Goal: Task Accomplishment & Management: Manage account settings

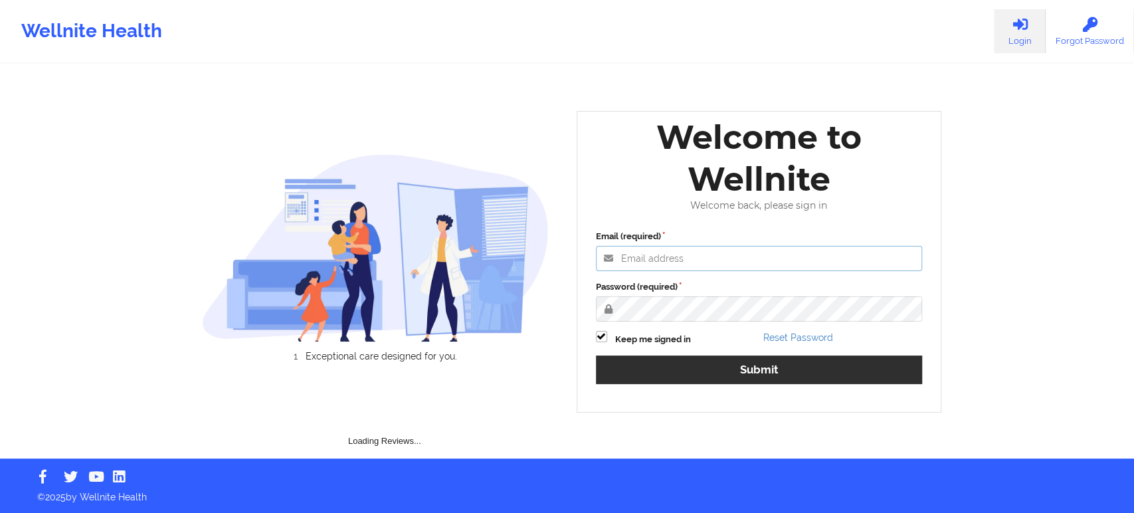
type input "[EMAIL_ADDRESS][DOMAIN_NAME]"
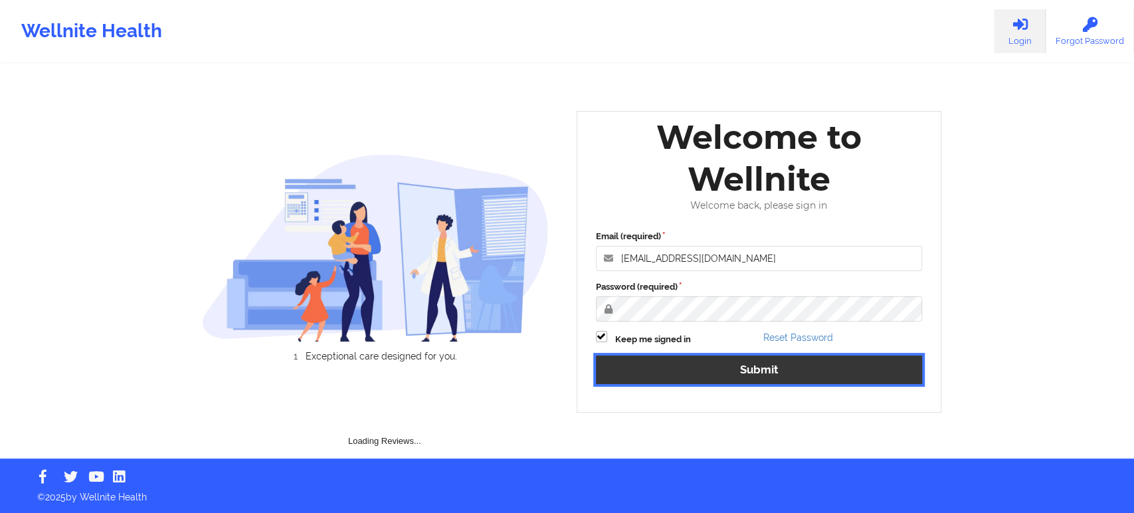
click at [692, 368] on button "Submit" at bounding box center [759, 369] width 327 height 29
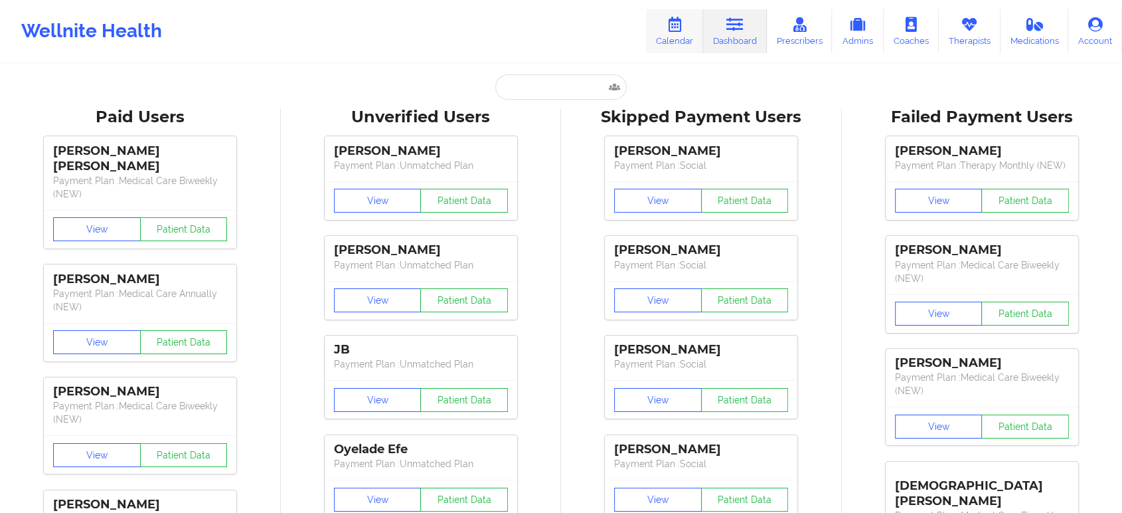
click at [673, 33] on link "Calendar" at bounding box center [674, 31] width 57 height 44
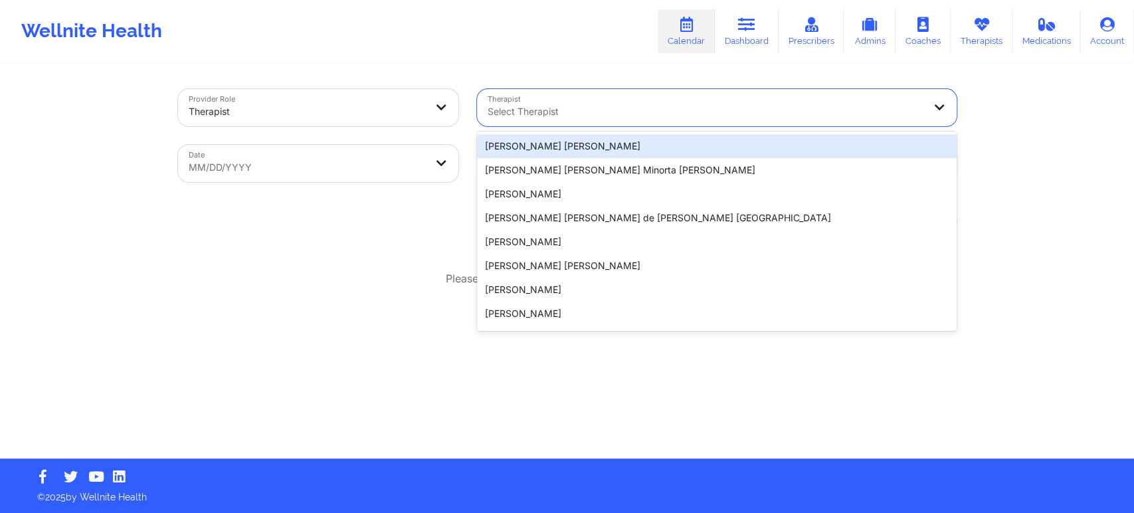
click at [498, 115] on div at bounding box center [706, 112] width 436 height 16
select select "2025-8"
select select "2025-9"
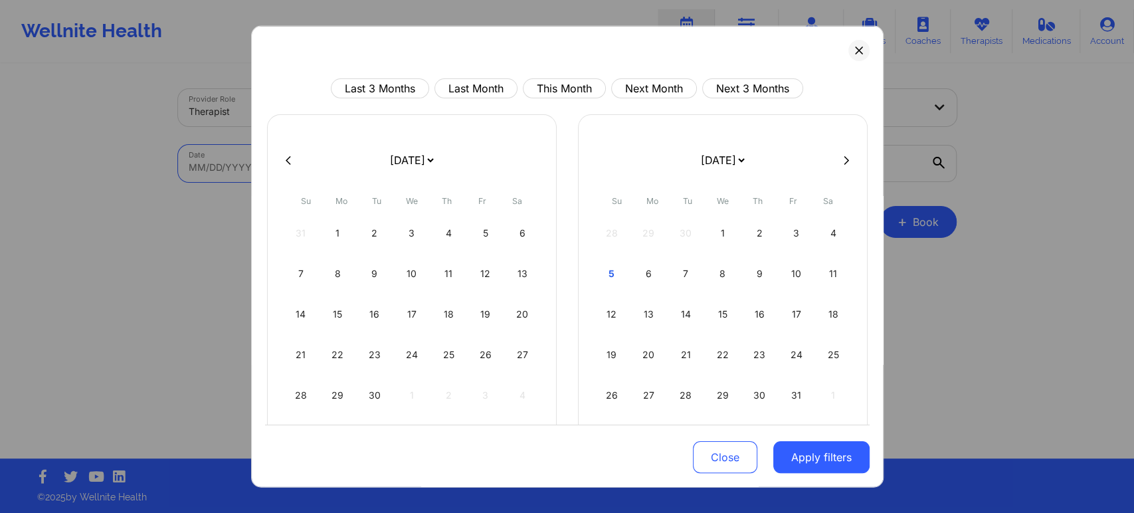
click at [391, 169] on body "Wellnite Health Calendar Dashboard Prescribers Admins Coaches Therapists Medica…" at bounding box center [567, 256] width 1134 height 513
click at [553, 86] on button "This Month" at bounding box center [564, 88] width 83 height 20
select select "2025-9"
select select "2025-10"
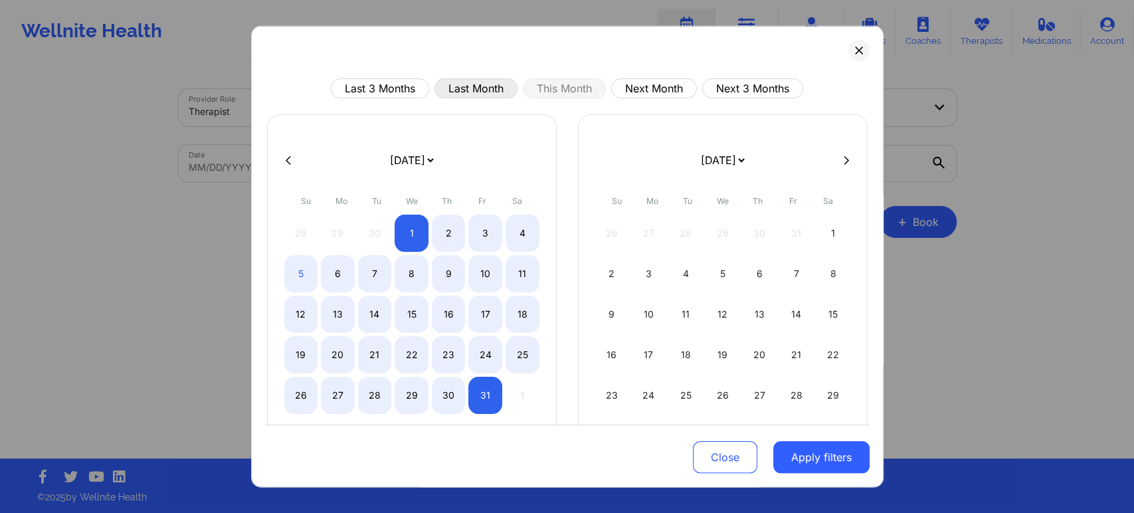
click at [484, 90] on button "Last Month" at bounding box center [475, 88] width 83 height 20
select select "2025-8"
select select "2025-9"
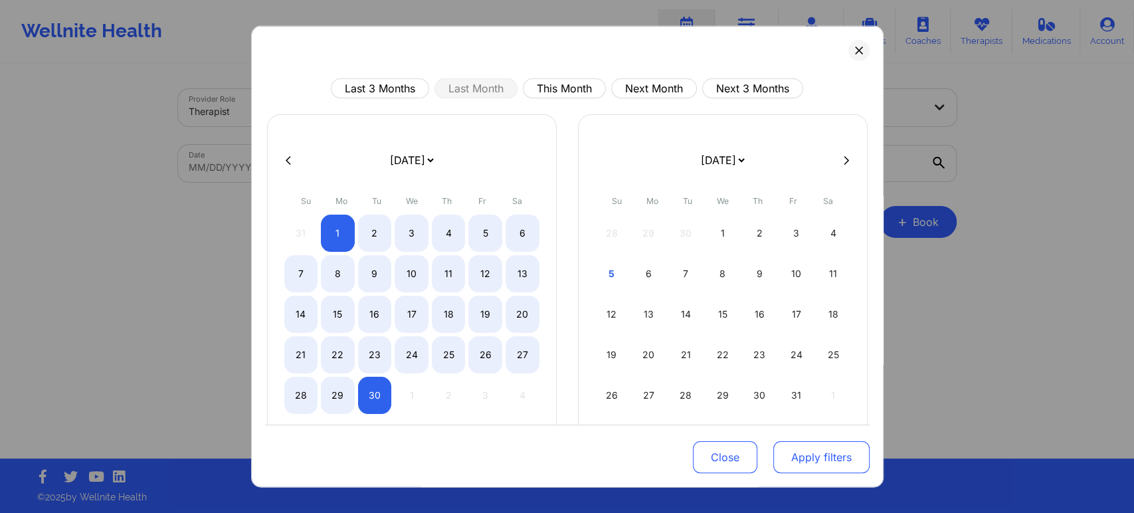
click at [780, 454] on button "Apply filters" at bounding box center [821, 457] width 96 height 32
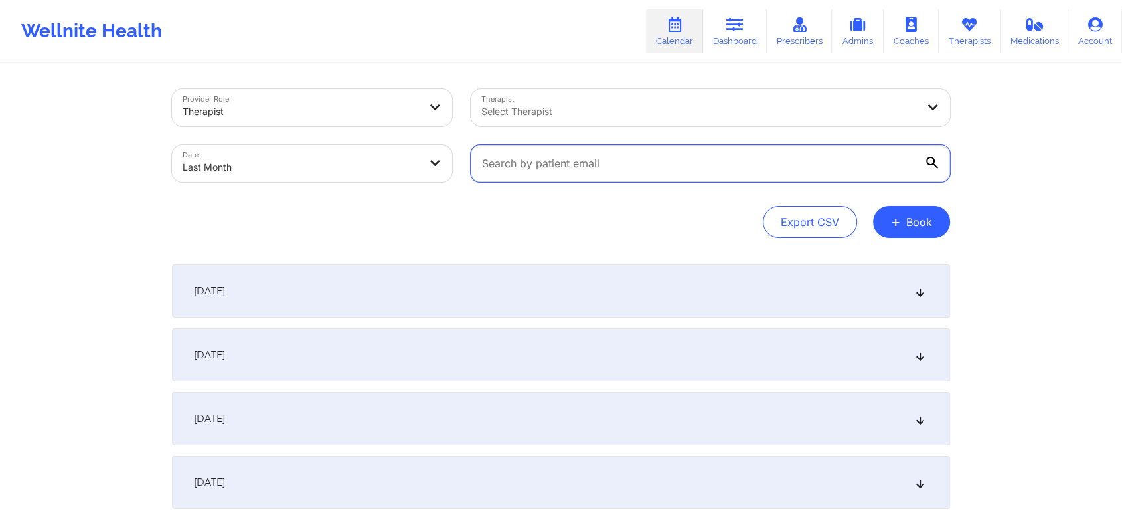
click at [644, 171] on input "text" at bounding box center [711, 163] width 480 height 37
paste input "[EMAIL_ADDRESS][DOMAIN_NAME]"
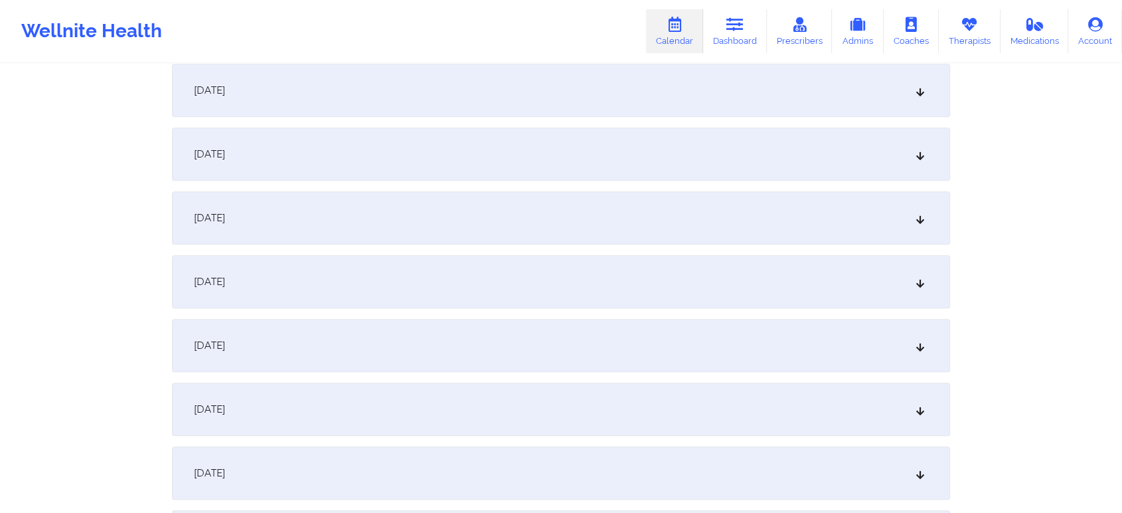
scroll to position [1761, 0]
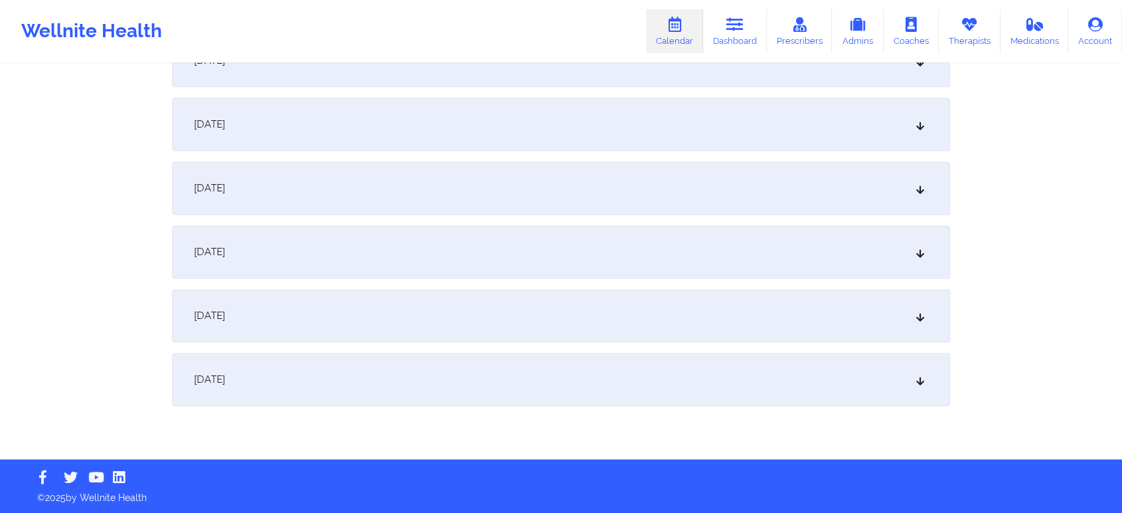
click at [581, 128] on div "[DATE]" at bounding box center [561, 124] width 778 height 53
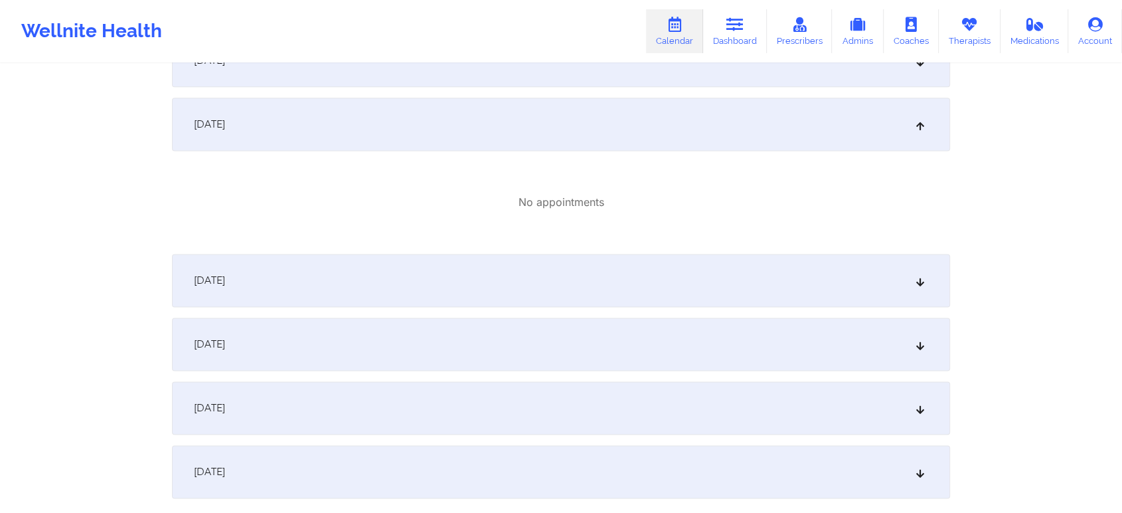
click at [660, 413] on div "[DATE]" at bounding box center [561, 407] width 778 height 53
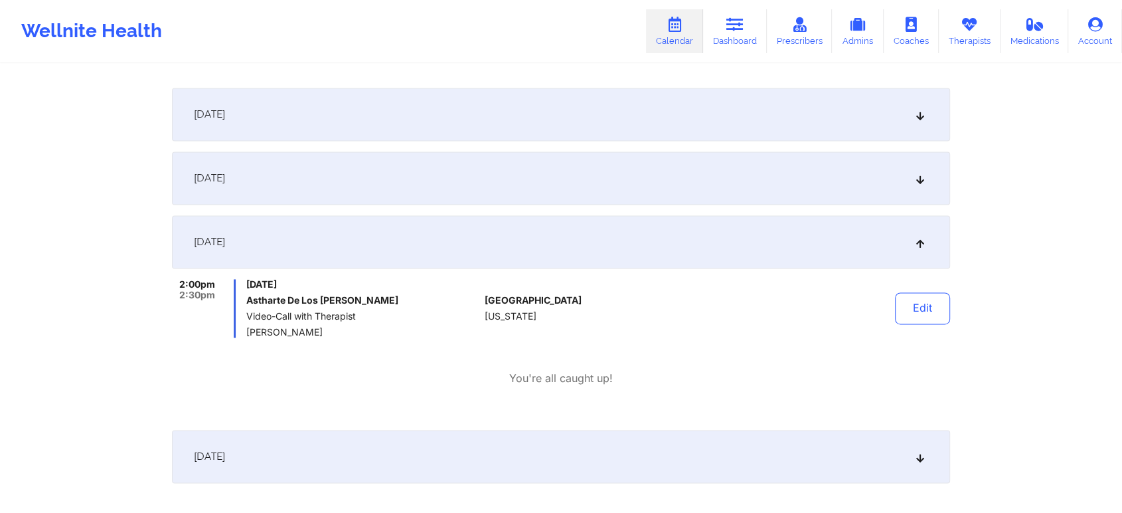
scroll to position [2003, 0]
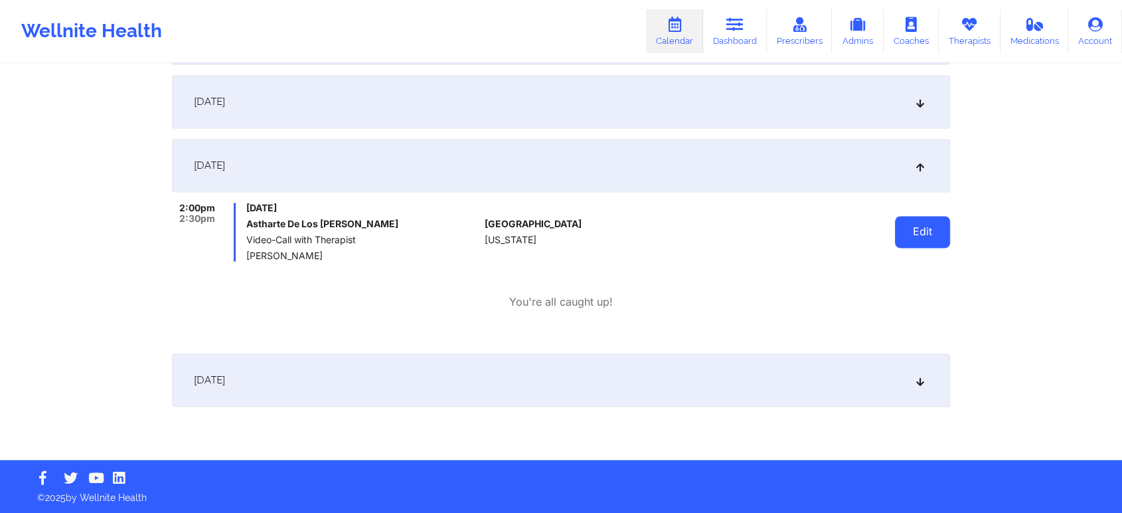
click at [895, 235] on button "Edit" at bounding box center [922, 232] width 55 height 32
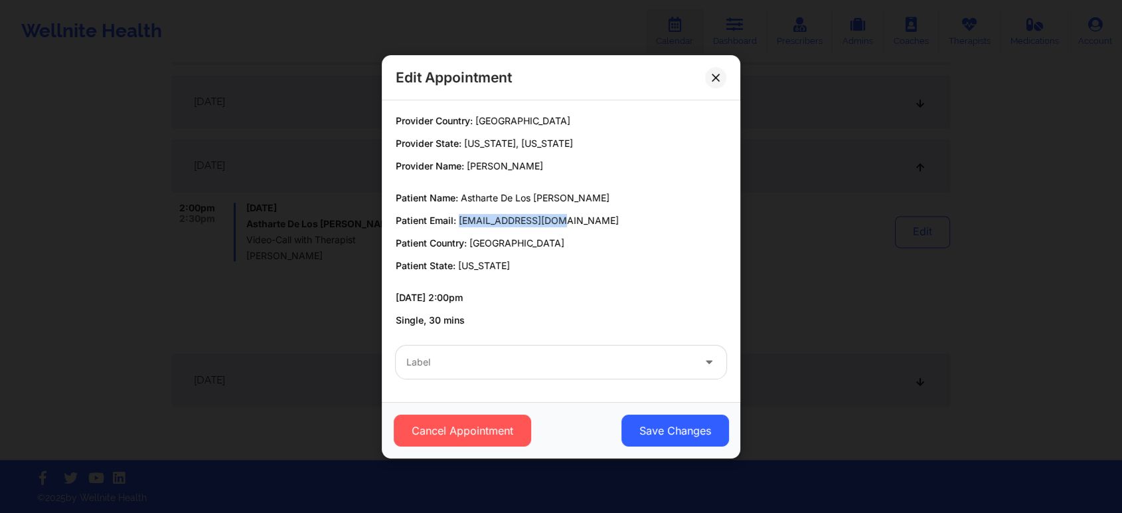
drag, startPoint x: 459, startPoint y: 217, endPoint x: 610, endPoint y: 222, distance: 150.9
click at [610, 222] on p "Patient Email: [EMAIL_ADDRESS][DOMAIN_NAME]" at bounding box center [561, 220] width 331 height 13
copy span "[EMAIL_ADDRESS][DOMAIN_NAME]"
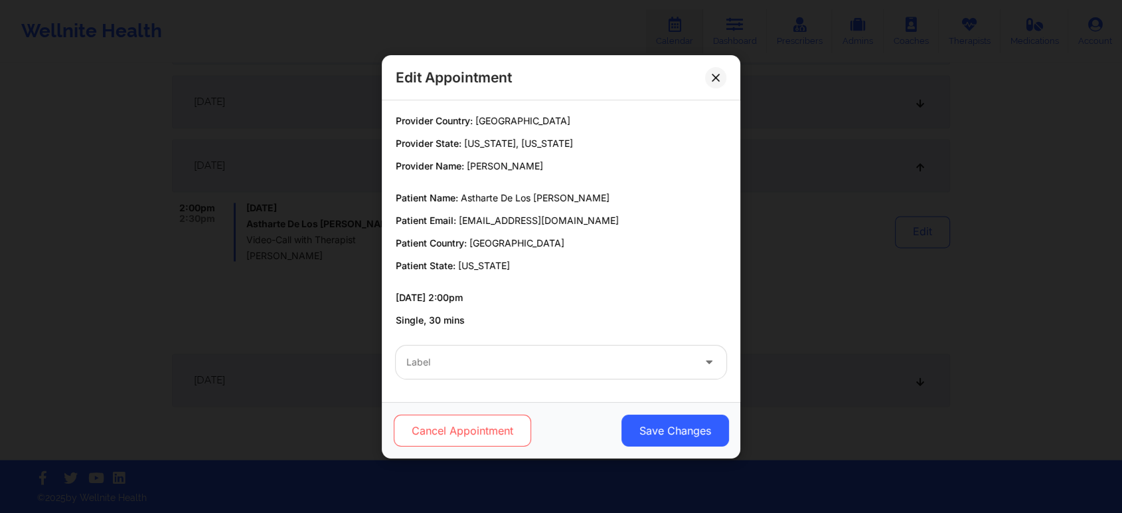
click at [487, 434] on button "Cancel Appointment" at bounding box center [462, 430] width 137 height 32
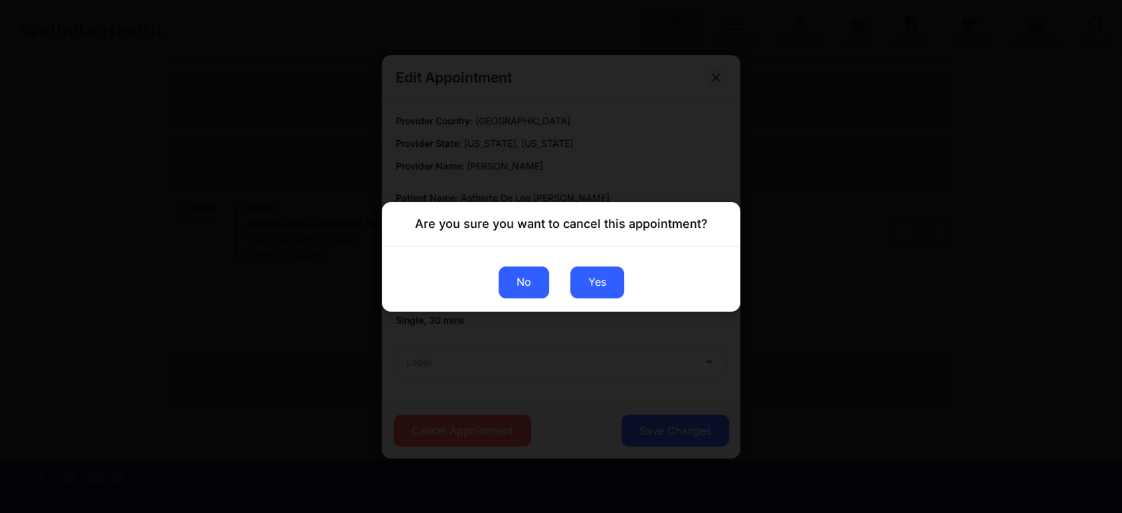
click at [534, 292] on button "No" at bounding box center [524, 282] width 50 height 32
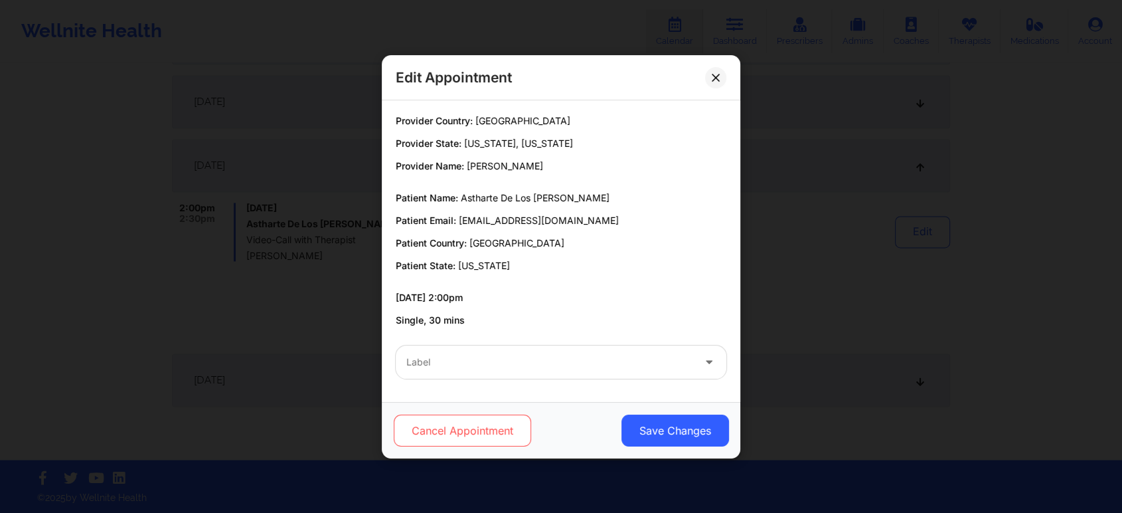
click at [483, 429] on button "Cancel Appointment" at bounding box center [462, 430] width 137 height 32
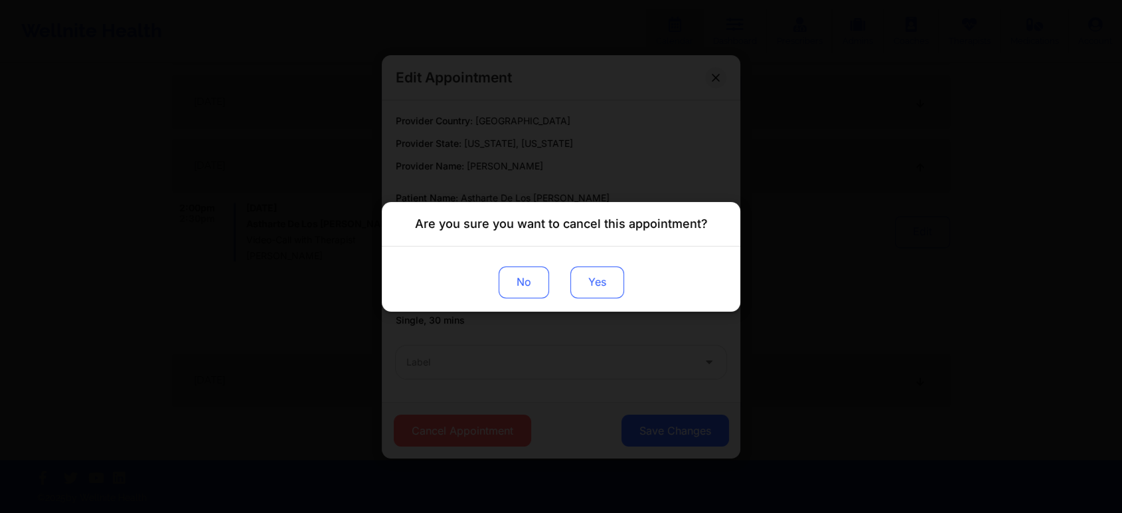
click at [579, 293] on button "Yes" at bounding box center [598, 282] width 54 height 32
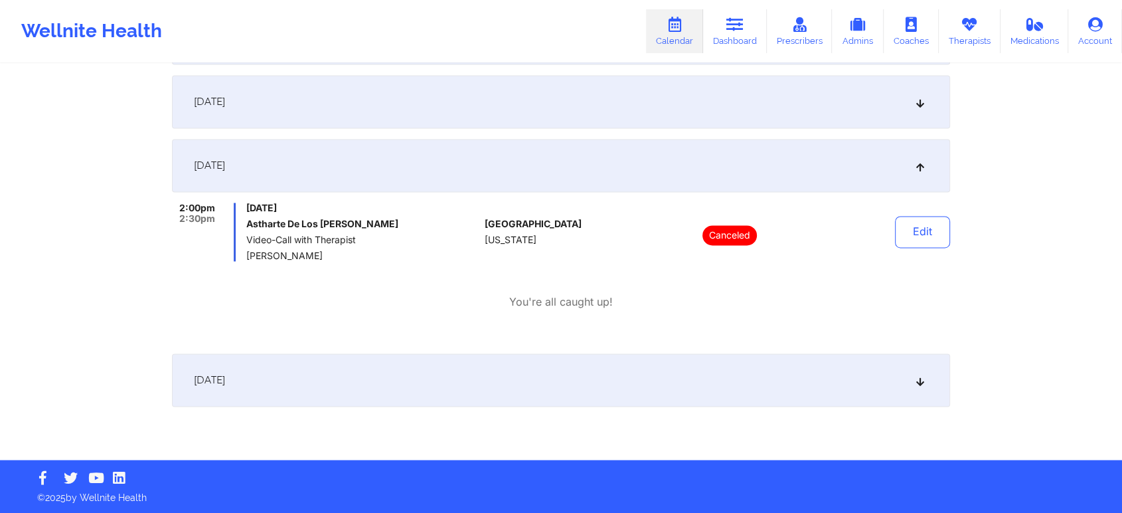
scroll to position [0, 0]
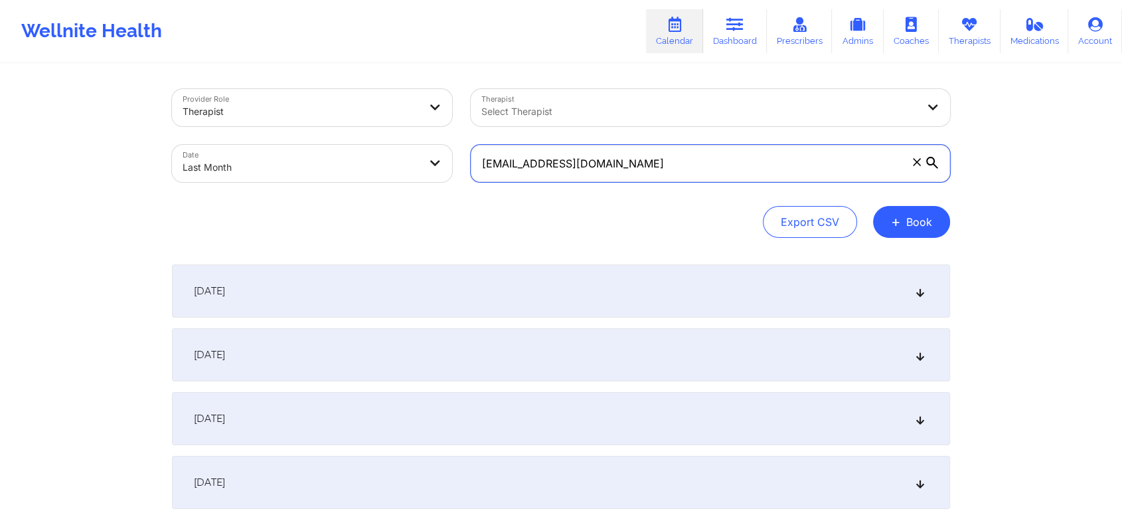
drag, startPoint x: 690, startPoint y: 161, endPoint x: 339, endPoint y: 156, distance: 350.7
click at [339, 156] on div "Provider Role Therapist Therapist Select Therapist Date Last Month [EMAIL_ADDRE…" at bounding box center [561, 136] width 797 height 112
paste input "octavialewis13"
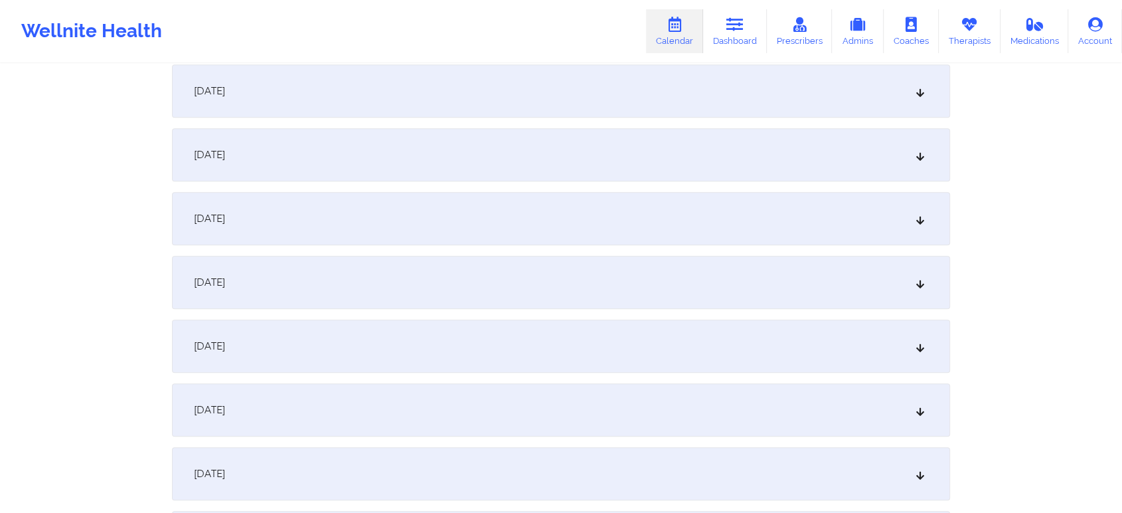
scroll to position [1761, 0]
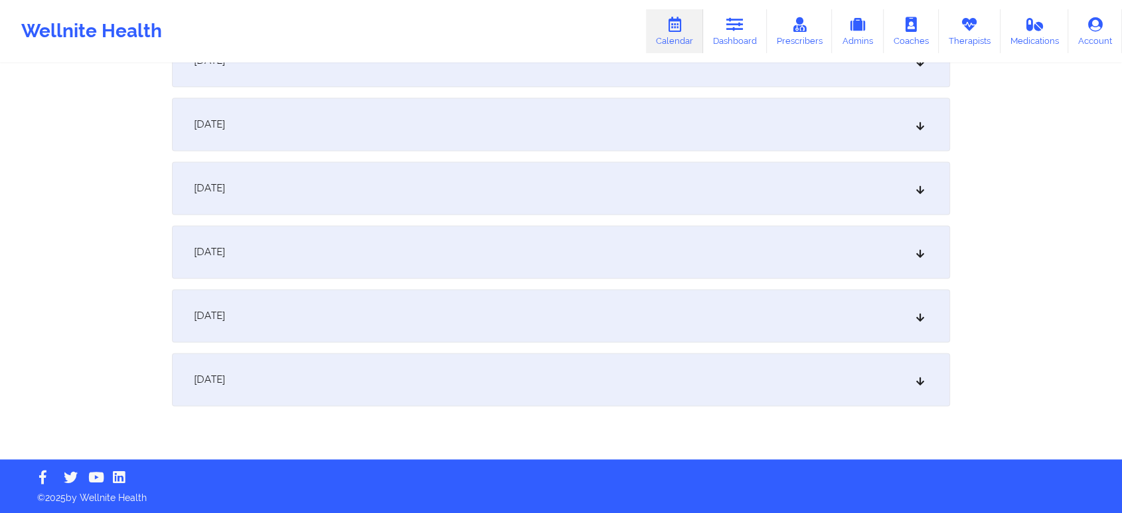
drag, startPoint x: 578, startPoint y: 272, endPoint x: 555, endPoint y: 265, distance: 23.7
click at [555, 265] on div "[DATE]" at bounding box center [561, 251] width 778 height 53
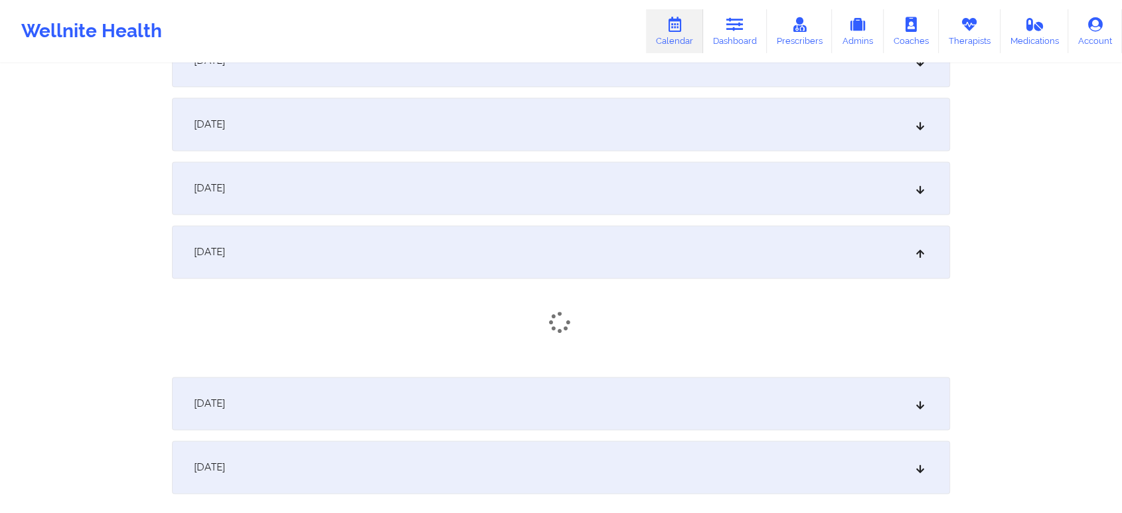
click at [555, 265] on div "[DATE]" at bounding box center [561, 251] width 778 height 53
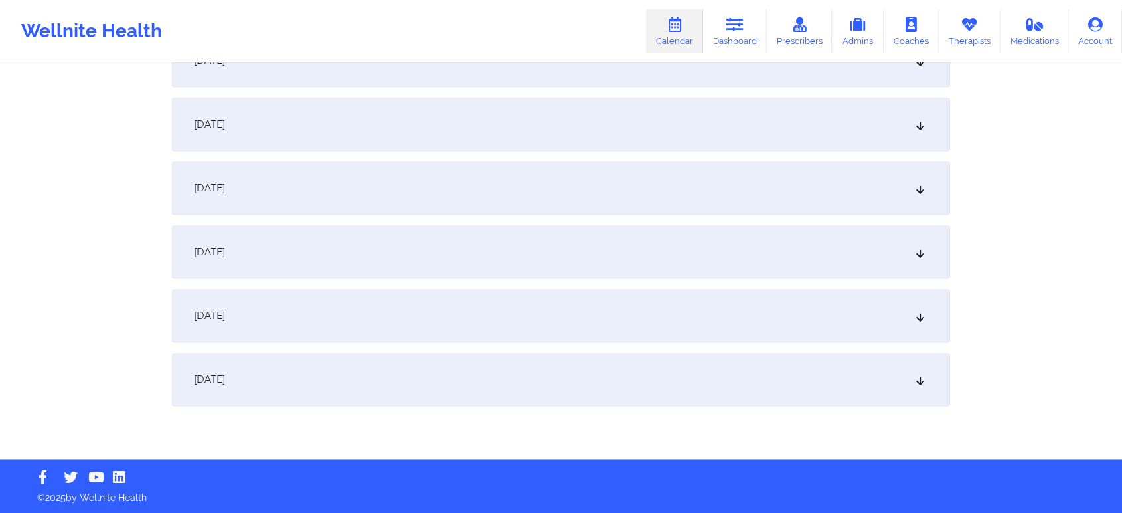
click at [555, 265] on div "[DATE]" at bounding box center [561, 251] width 778 height 53
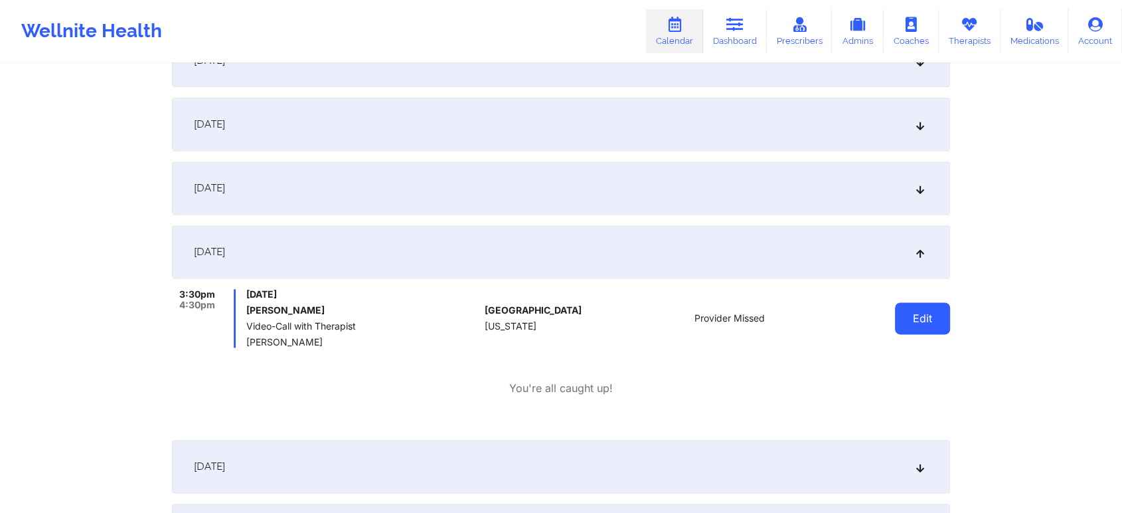
click at [903, 318] on button "Edit" at bounding box center [922, 318] width 55 height 32
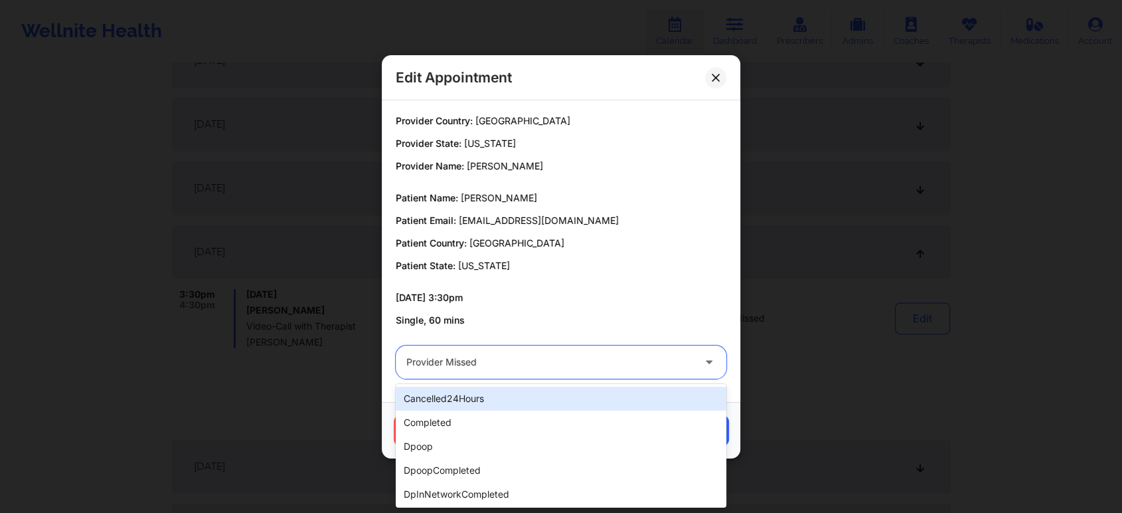
click at [579, 359] on div at bounding box center [549, 362] width 287 height 16
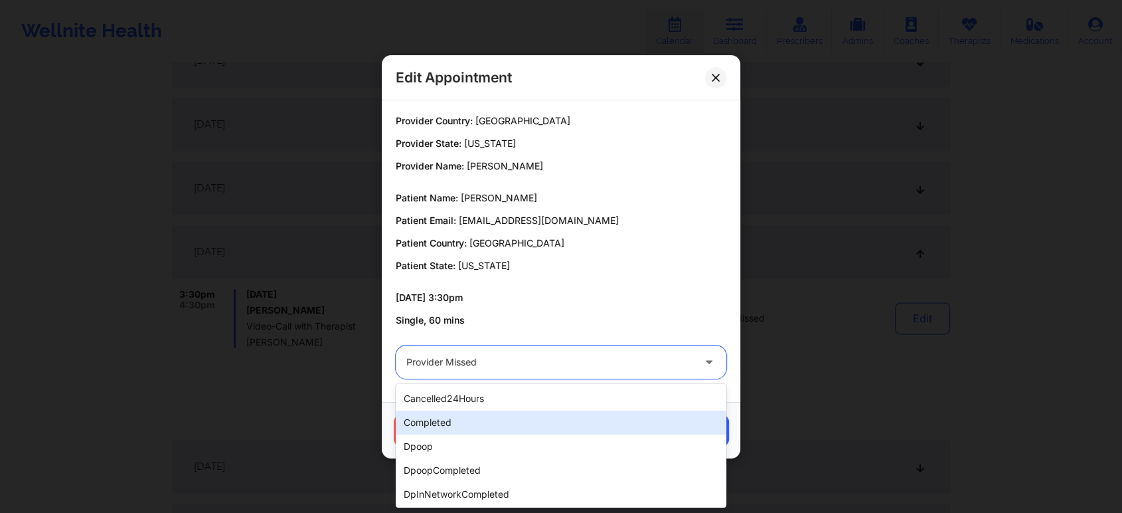
click at [485, 432] on div "completed" at bounding box center [561, 422] width 331 height 24
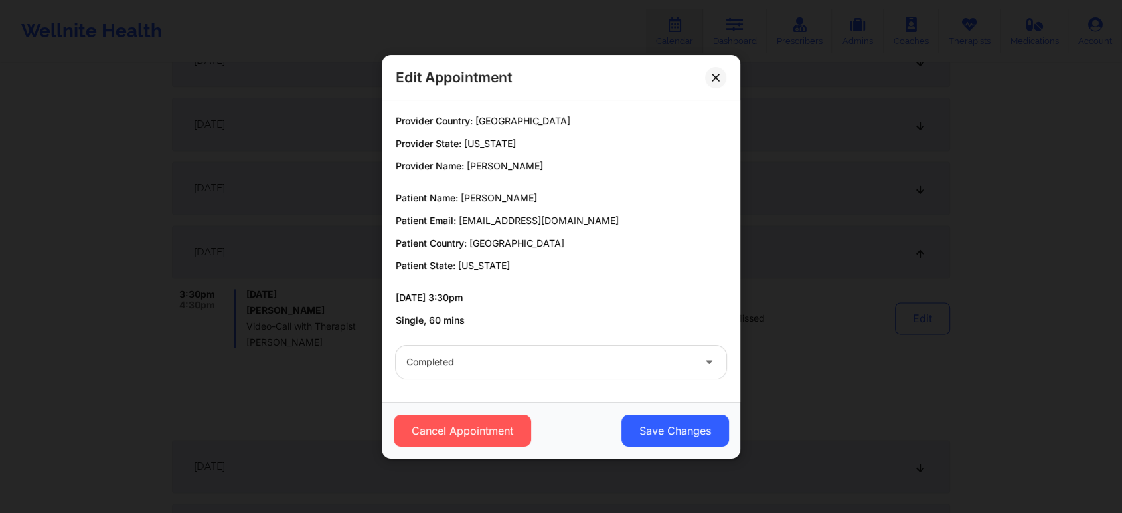
click at [663, 403] on div "Cancel Appointment Save Changes" at bounding box center [561, 430] width 359 height 56
click at [659, 432] on button "Save Changes" at bounding box center [676, 430] width 108 height 32
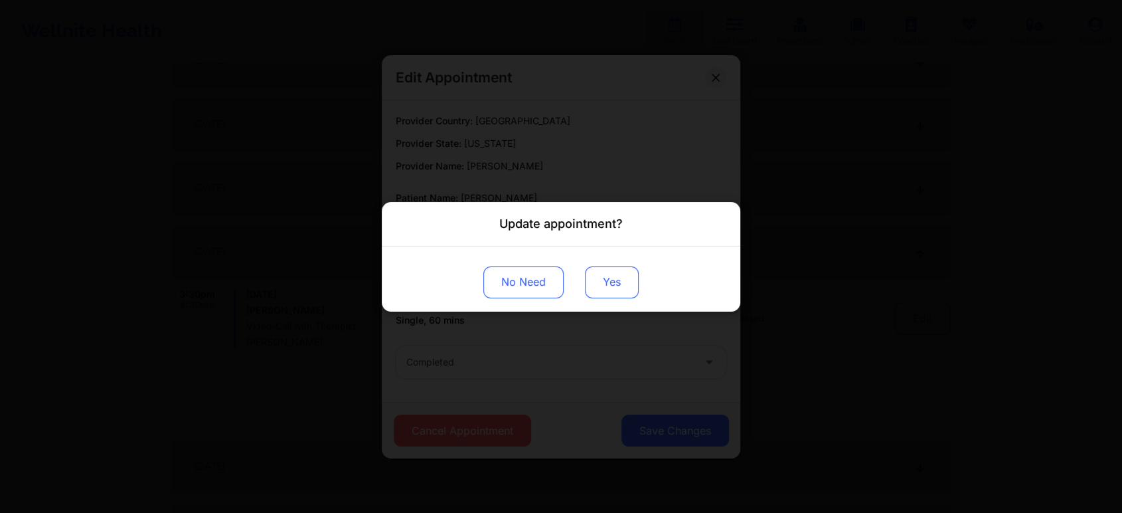
click at [602, 282] on button "Yes" at bounding box center [612, 282] width 54 height 32
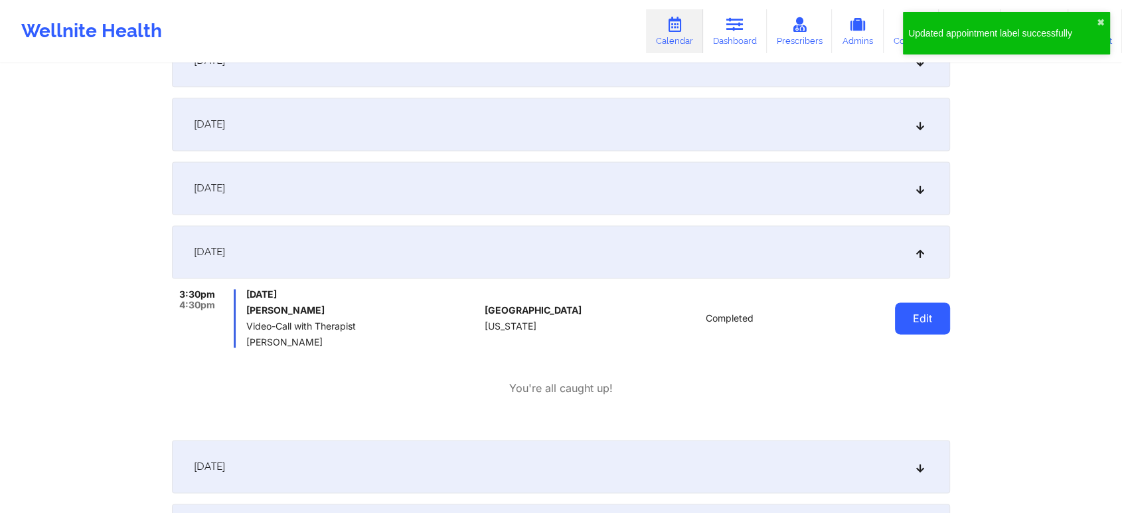
click at [927, 317] on button "Edit" at bounding box center [922, 318] width 55 height 32
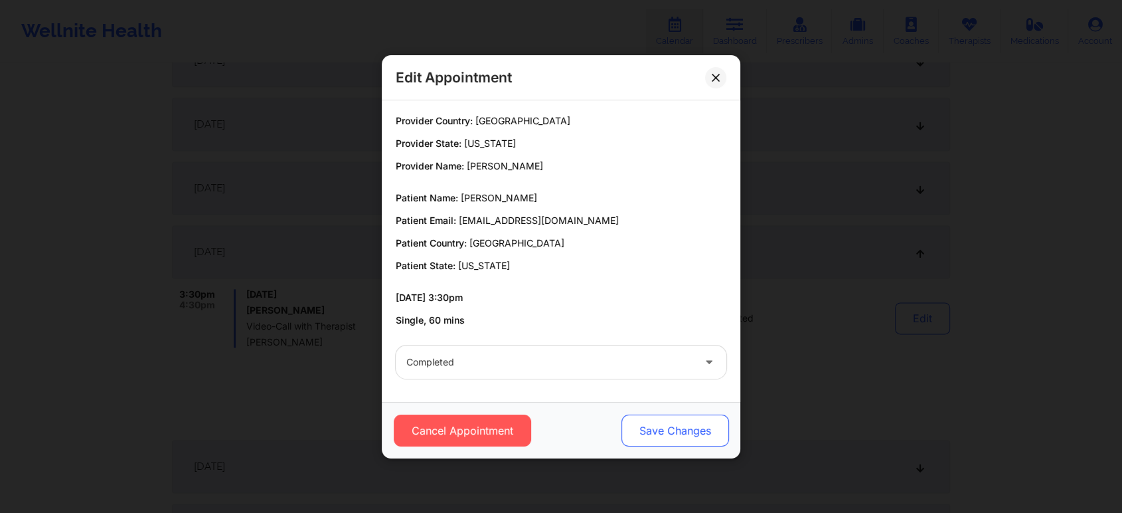
click at [707, 424] on button "Save Changes" at bounding box center [676, 430] width 108 height 32
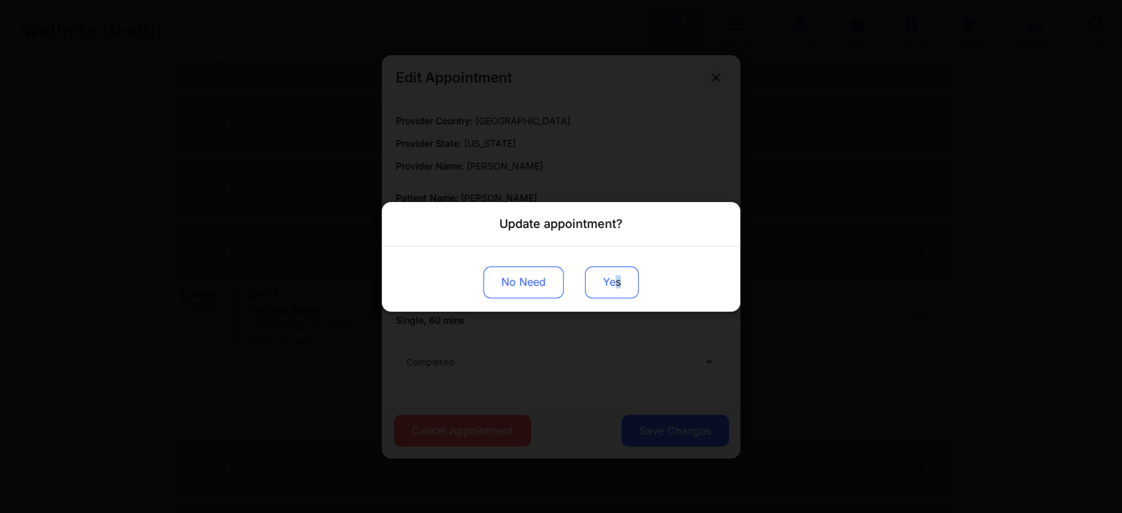
drag, startPoint x: 618, startPoint y: 298, endPoint x: 620, endPoint y: 286, distance: 12.2
click at [620, 286] on div "No Need Yes" at bounding box center [561, 278] width 359 height 65
click at [620, 286] on button "Yes" at bounding box center [612, 282] width 54 height 32
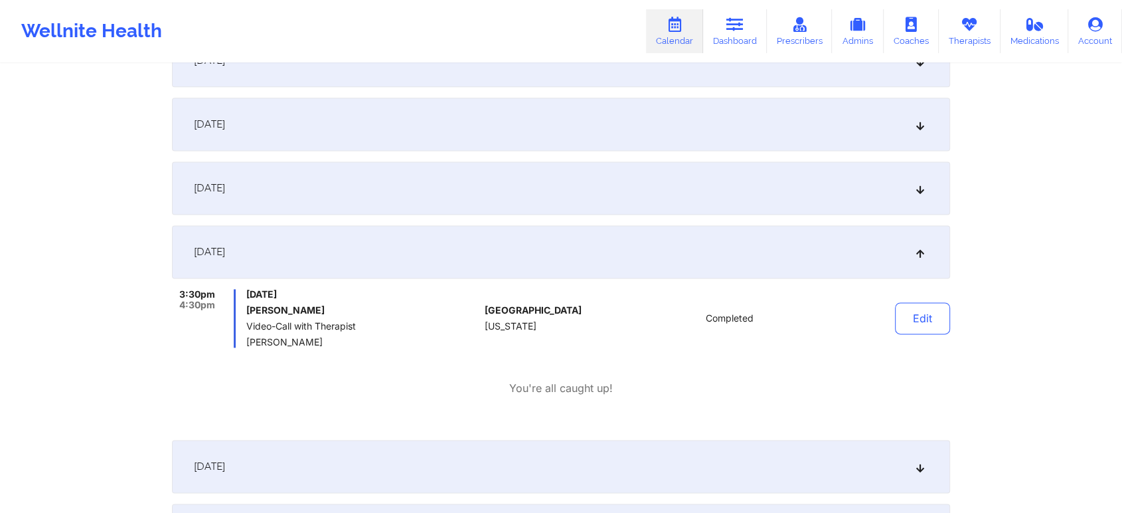
drag, startPoint x: 1108, startPoint y: 209, endPoint x: 1132, endPoint y: 199, distance: 26.5
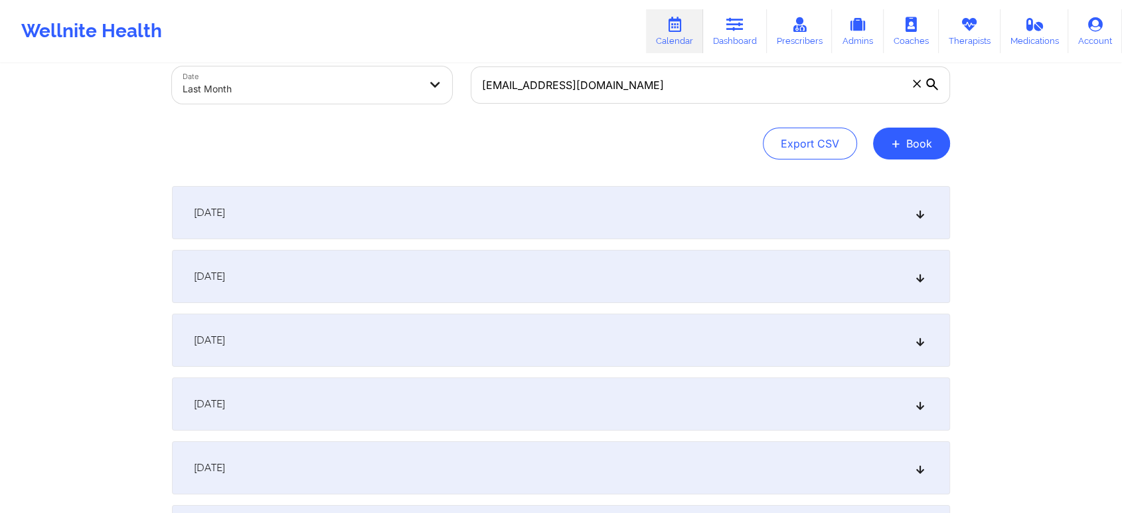
scroll to position [0, 0]
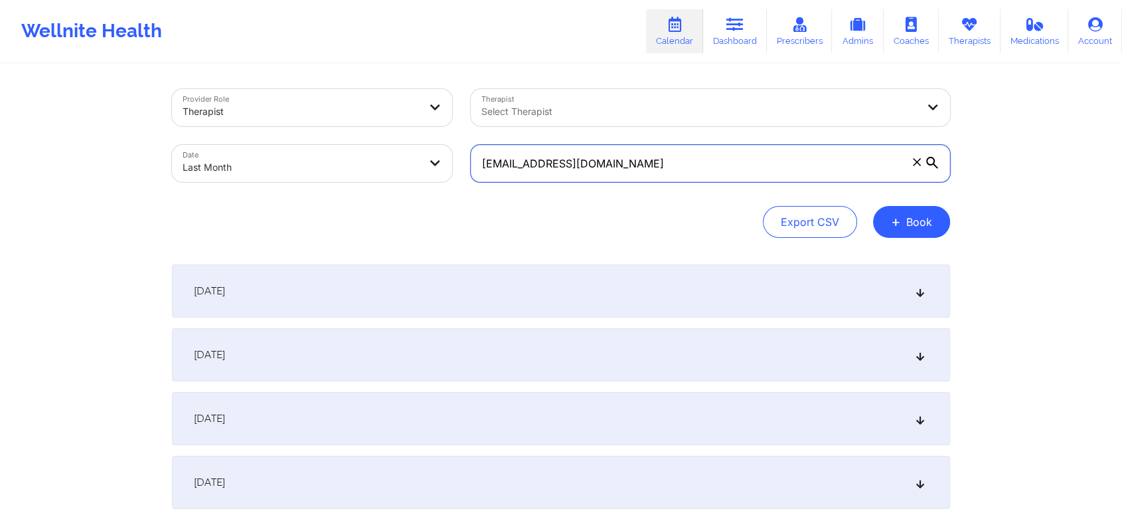
drag, startPoint x: 696, startPoint y: 151, endPoint x: 439, endPoint y: 189, distance: 259.8
click at [439, 189] on div "Provider Role Therapist Therapist Select Therapist Date Last Month [EMAIL_ADDRE…" at bounding box center [561, 136] width 797 height 112
paste input "borkahms1"
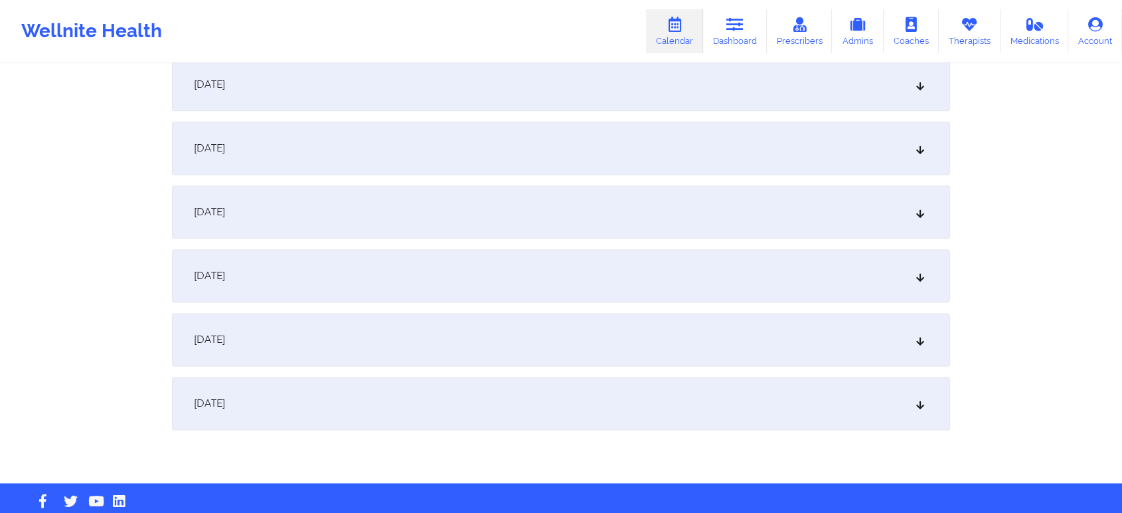
scroll to position [1761, 0]
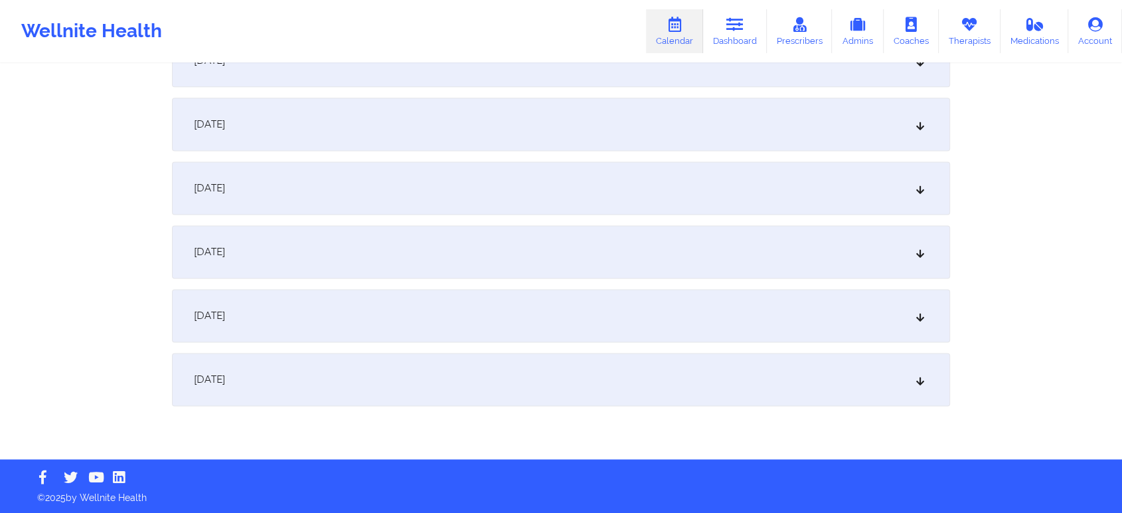
click at [586, 258] on div "[DATE]" at bounding box center [561, 251] width 778 height 53
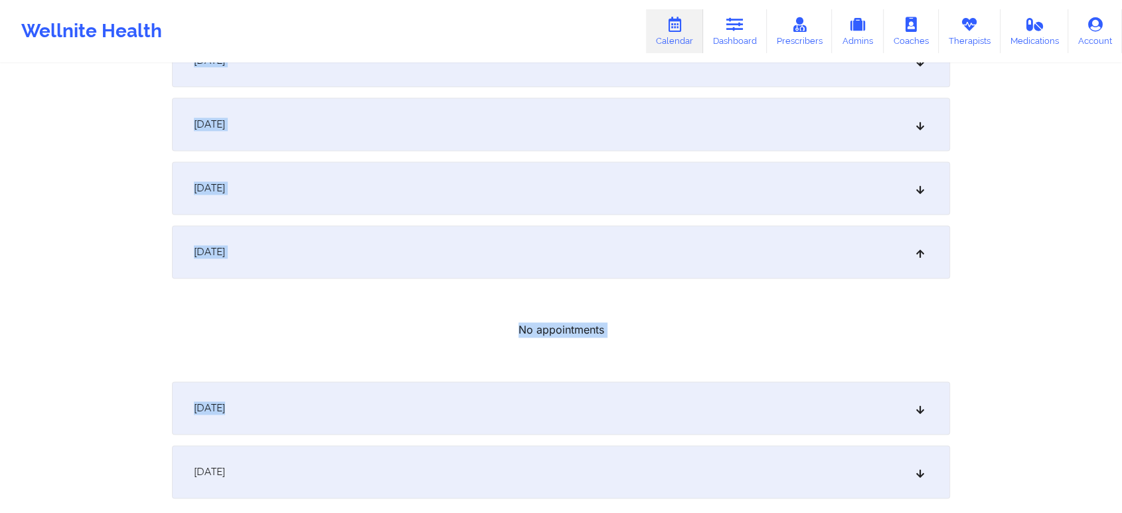
scroll to position [1734, 0]
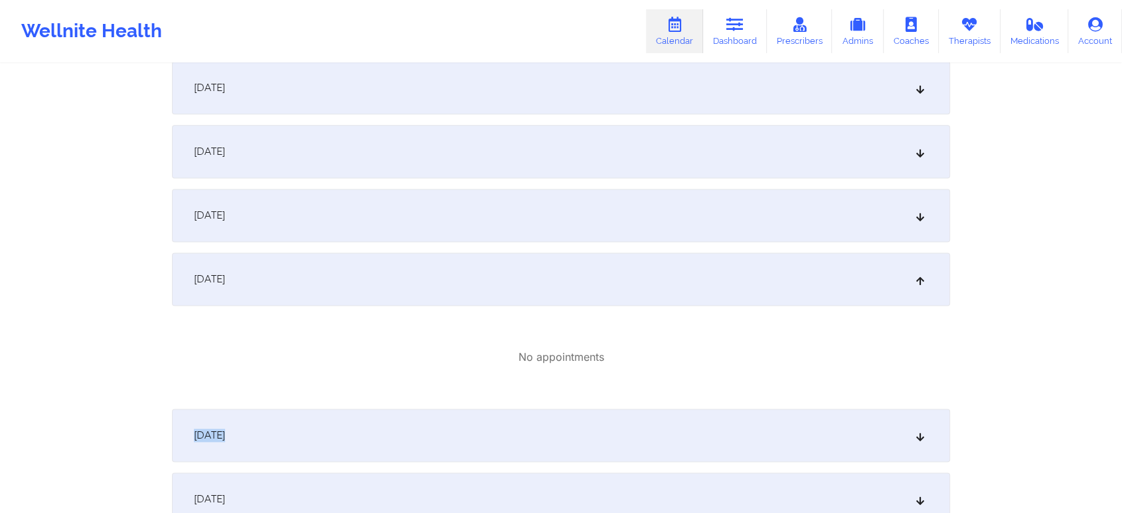
drag, startPoint x: 1122, startPoint y: 416, endPoint x: 1129, endPoint y: 403, distance: 14.6
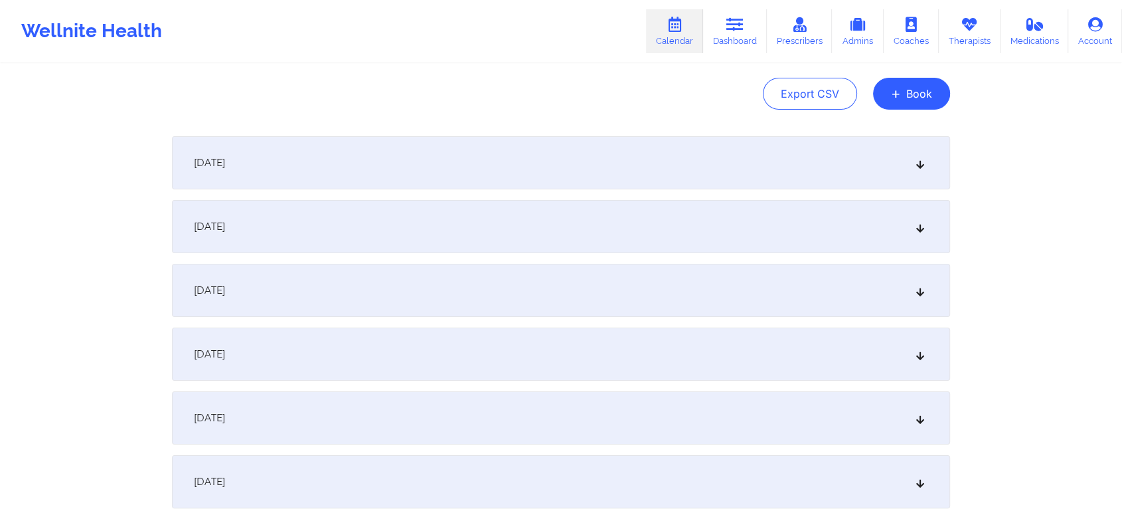
scroll to position [43, 0]
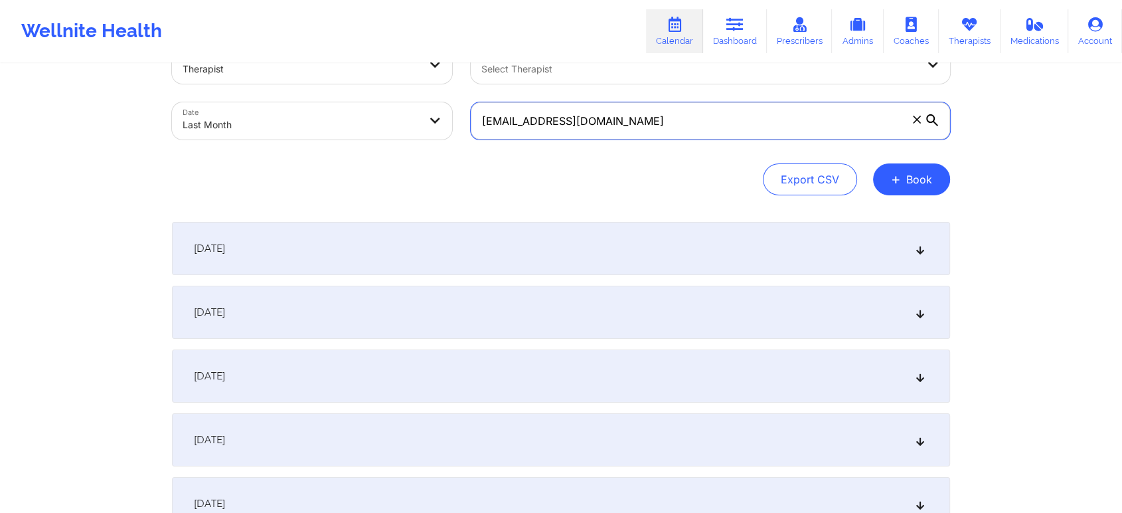
drag, startPoint x: 701, startPoint y: 94, endPoint x: 662, endPoint y: 106, distance: 41.4
click at [662, 106] on div "[EMAIL_ADDRESS][DOMAIN_NAME]" at bounding box center [711, 121] width 498 height 56
click at [662, 106] on input "[EMAIL_ADDRESS][DOMAIN_NAME]" at bounding box center [711, 120] width 480 height 37
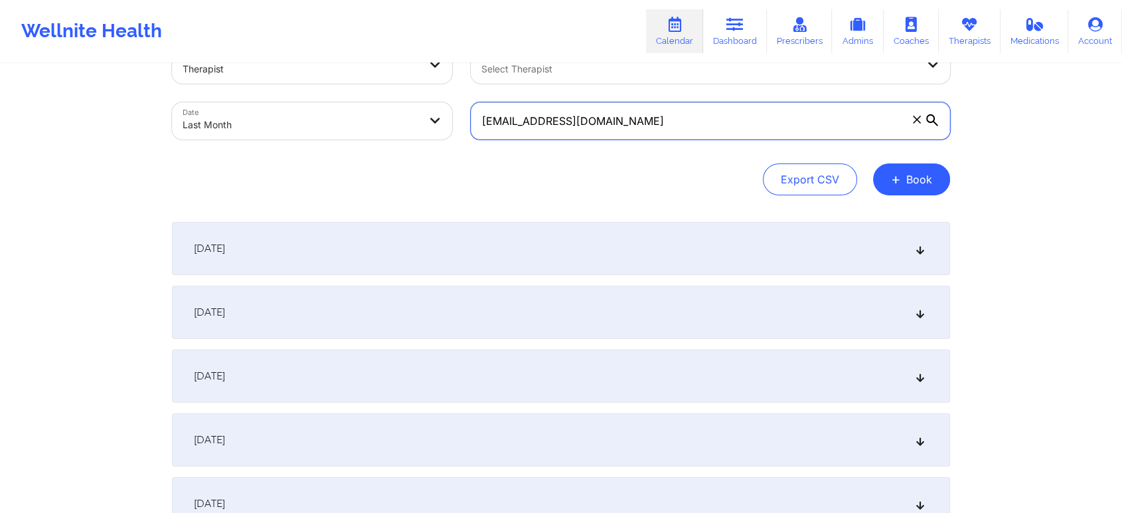
drag, startPoint x: 662, startPoint y: 106, endPoint x: 426, endPoint y: 90, distance: 235.6
click at [426, 90] on div "Provider Role Therapist Therapist Select Therapist Date Last Month [EMAIL_ADDRE…" at bounding box center [561, 93] width 797 height 112
paste input "coon23200"
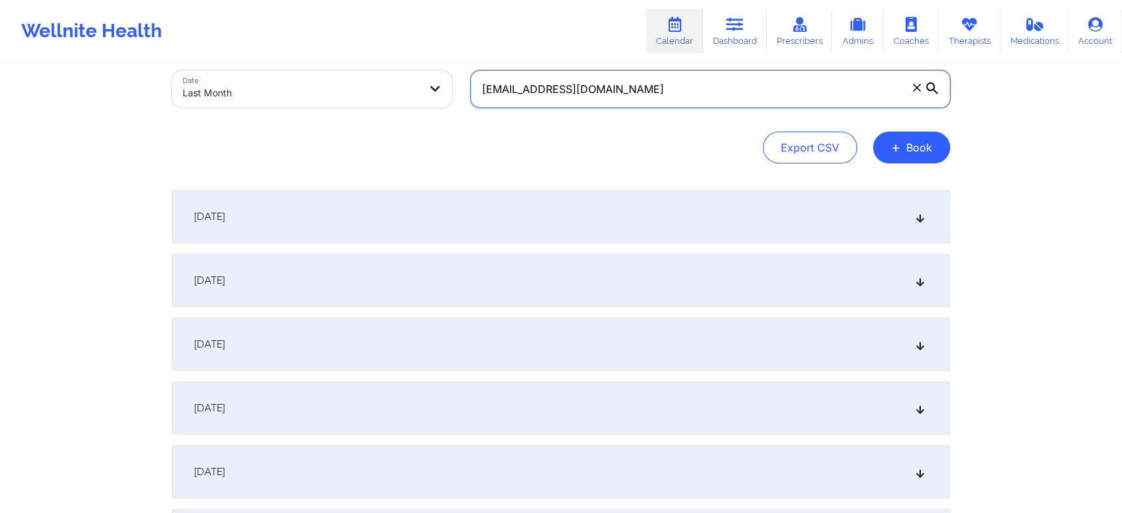
scroll to position [0, 0]
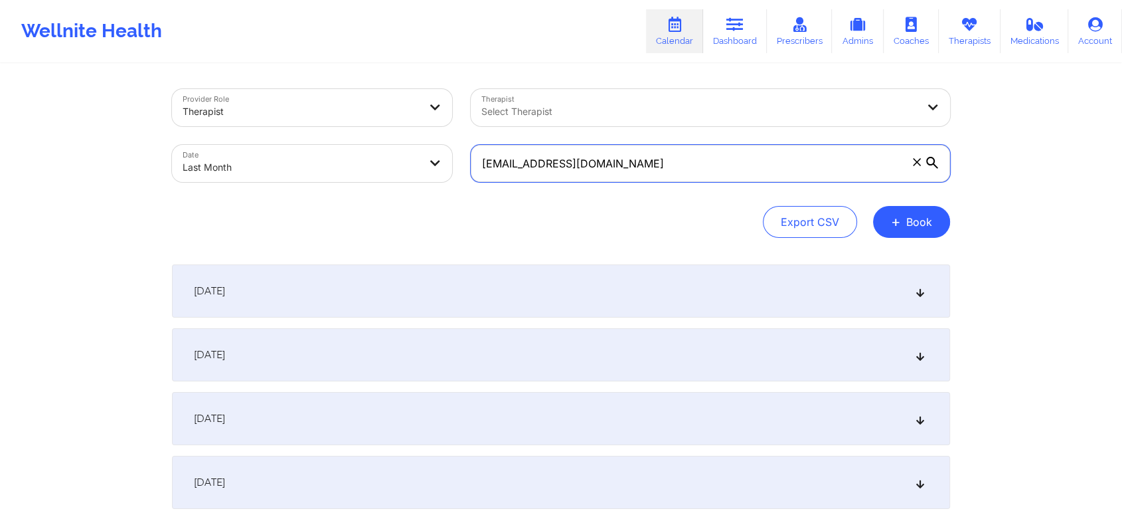
drag, startPoint x: 693, startPoint y: 147, endPoint x: 627, endPoint y: 160, distance: 67.6
click at [627, 160] on input "[EMAIL_ADDRESS][DOMAIN_NAME]" at bounding box center [711, 163] width 480 height 37
drag, startPoint x: 627, startPoint y: 160, endPoint x: 414, endPoint y: 174, distance: 213.0
click at [414, 174] on div "Provider Role Therapist Therapist Select Therapist Date Last Month [EMAIL_ADDRE…" at bounding box center [561, 136] width 797 height 112
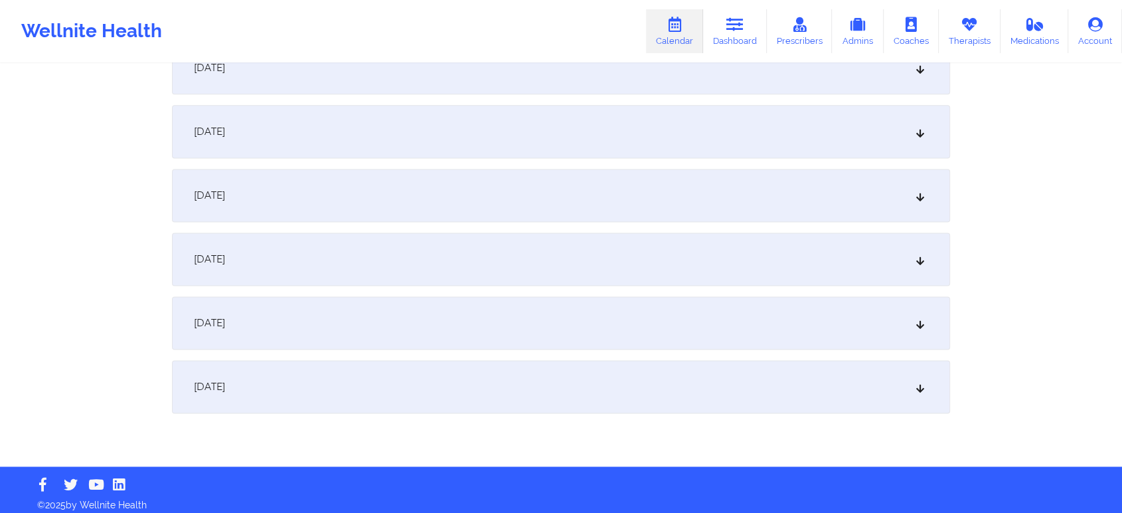
scroll to position [1761, 0]
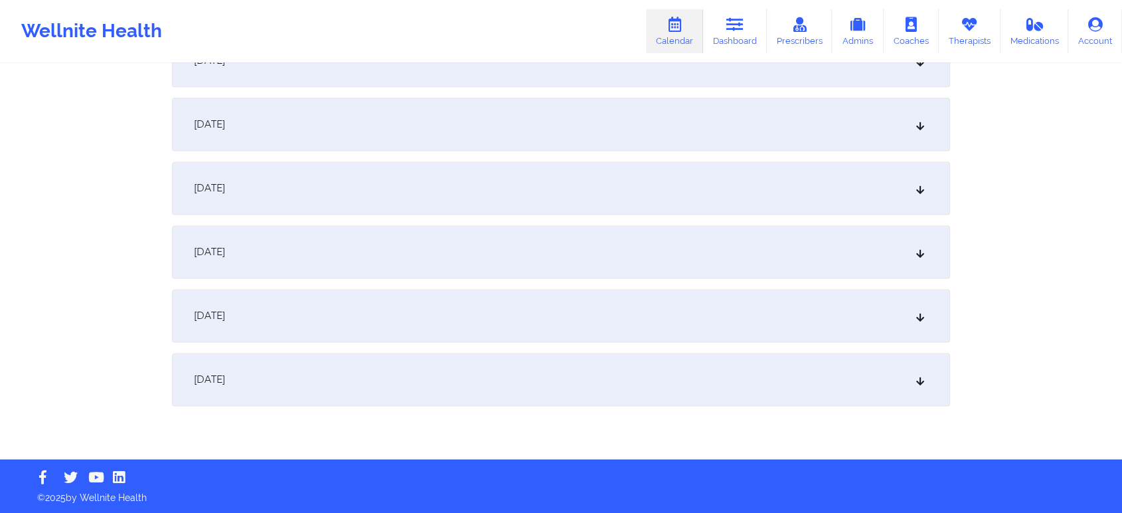
click at [504, 113] on div "[DATE]" at bounding box center [561, 124] width 778 height 53
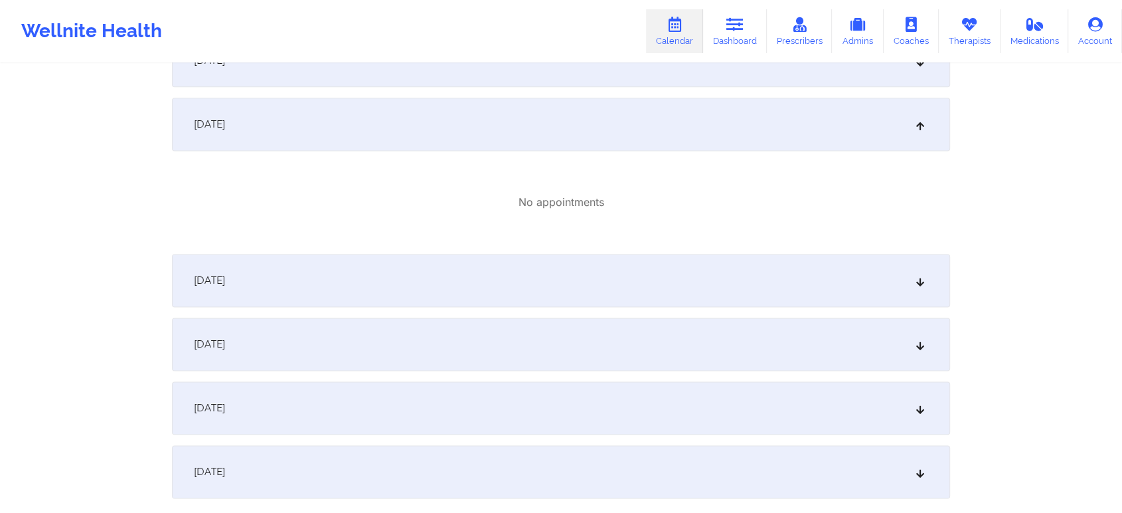
click at [648, 284] on div "[DATE]" at bounding box center [561, 280] width 778 height 53
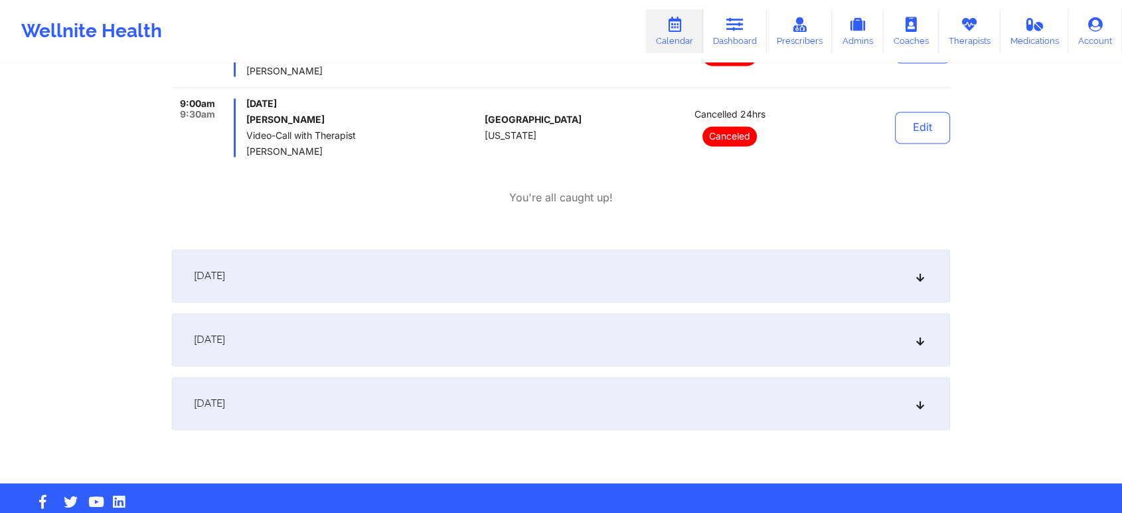
scroll to position [2084, 0]
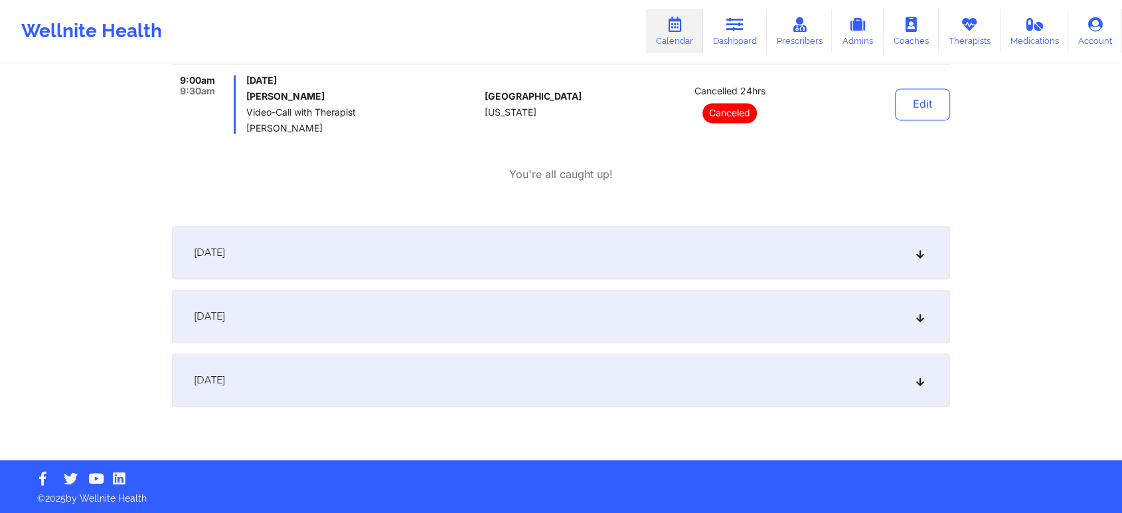
click at [682, 256] on div "[DATE]" at bounding box center [561, 252] width 778 height 53
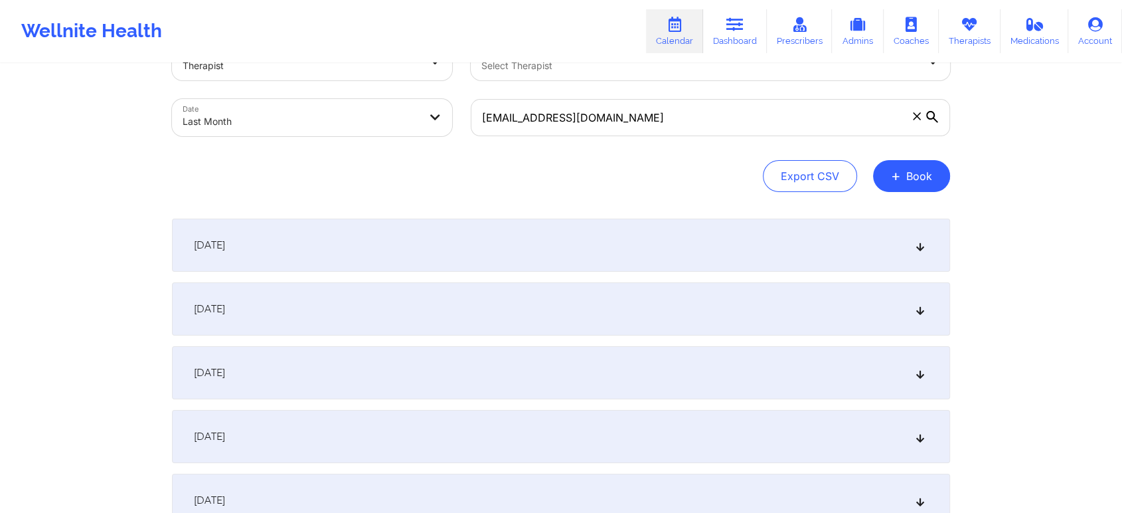
scroll to position [0, 0]
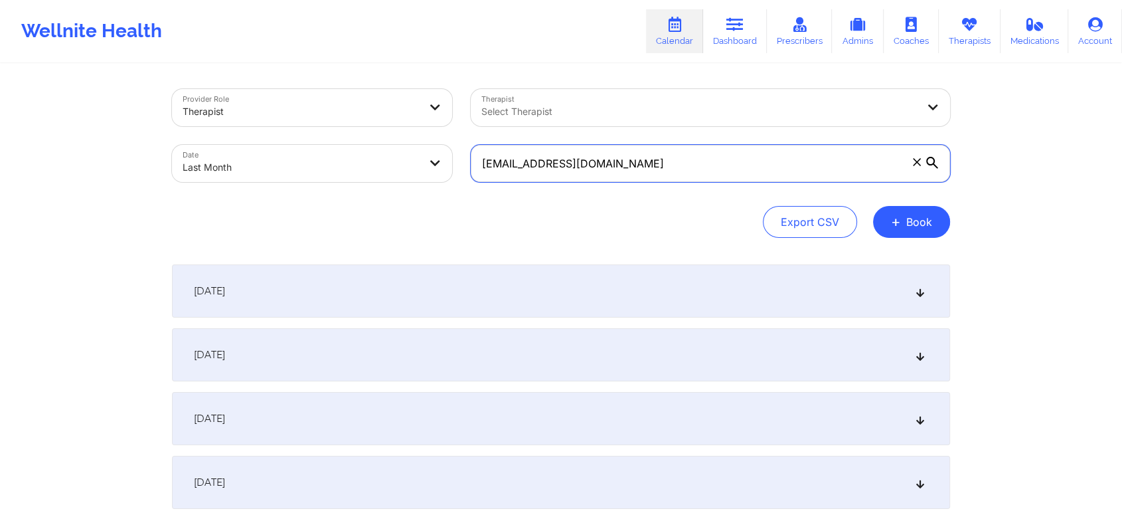
drag, startPoint x: 720, startPoint y: 160, endPoint x: 468, endPoint y: 186, distance: 253.1
click at [468, 186] on div "[EMAIL_ADDRESS][DOMAIN_NAME]" at bounding box center [711, 163] width 498 height 56
paste input "fmartins1998"
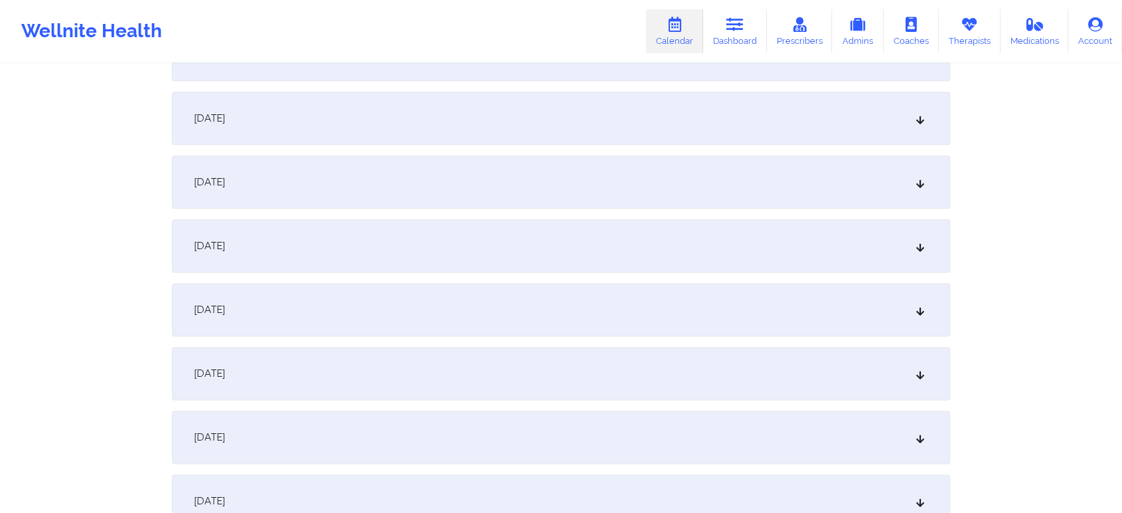
scroll to position [1653, 0]
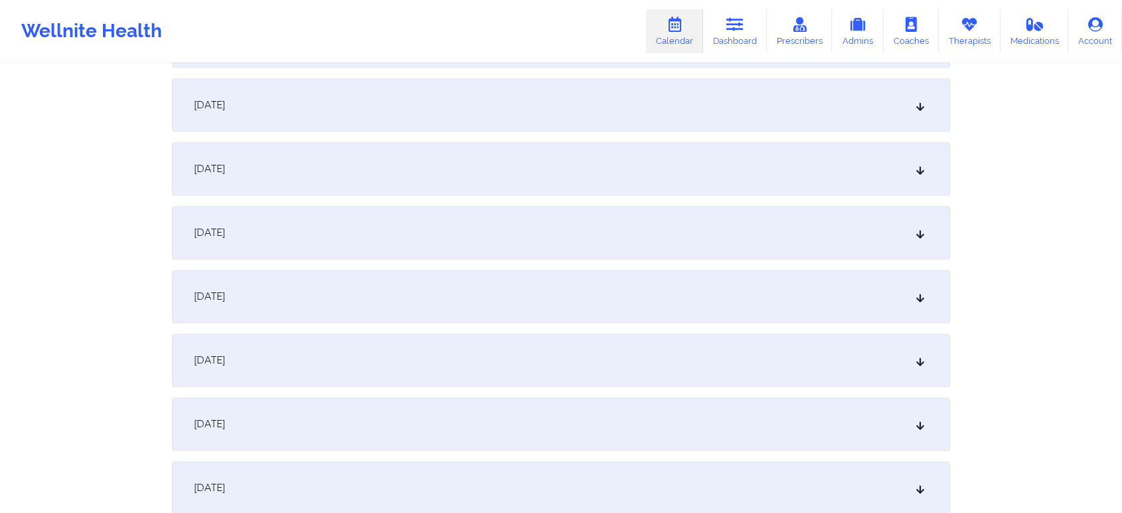
type input "[EMAIL_ADDRESS][DOMAIN_NAME]"
click at [433, 369] on div "[DATE]" at bounding box center [561, 359] width 778 height 53
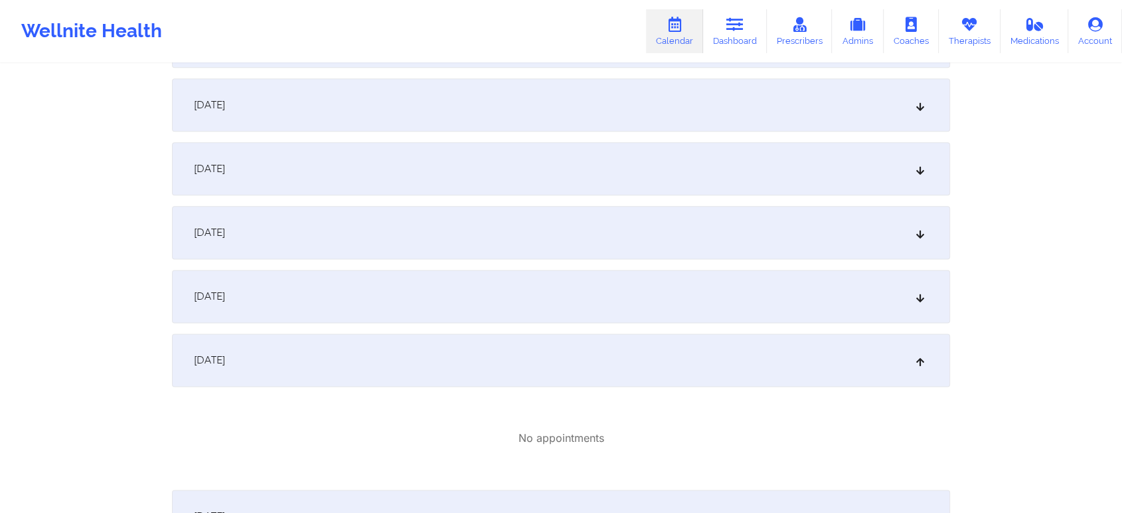
scroll to position [1853, 0]
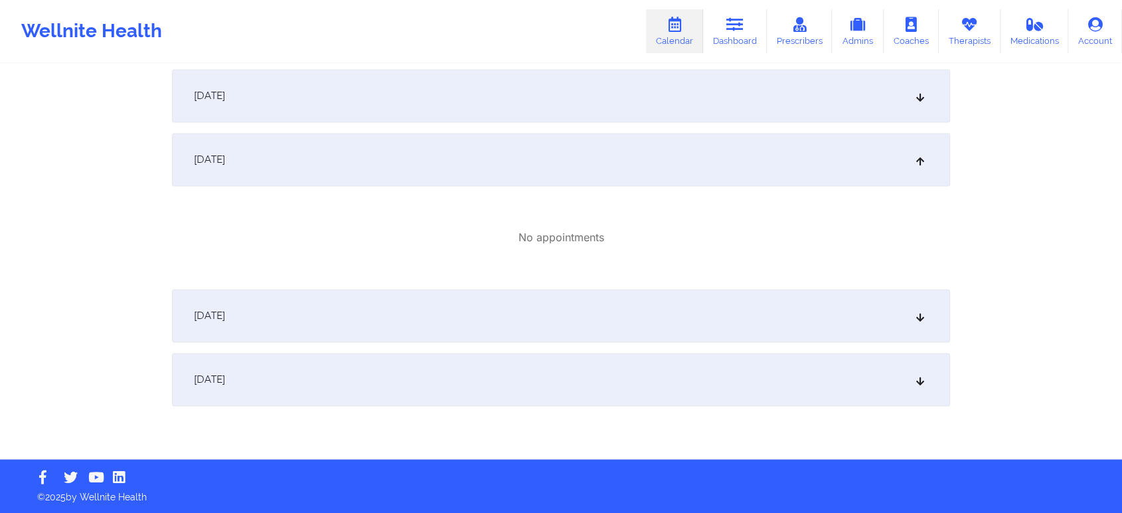
click at [871, 381] on div "[DATE]" at bounding box center [561, 379] width 778 height 53
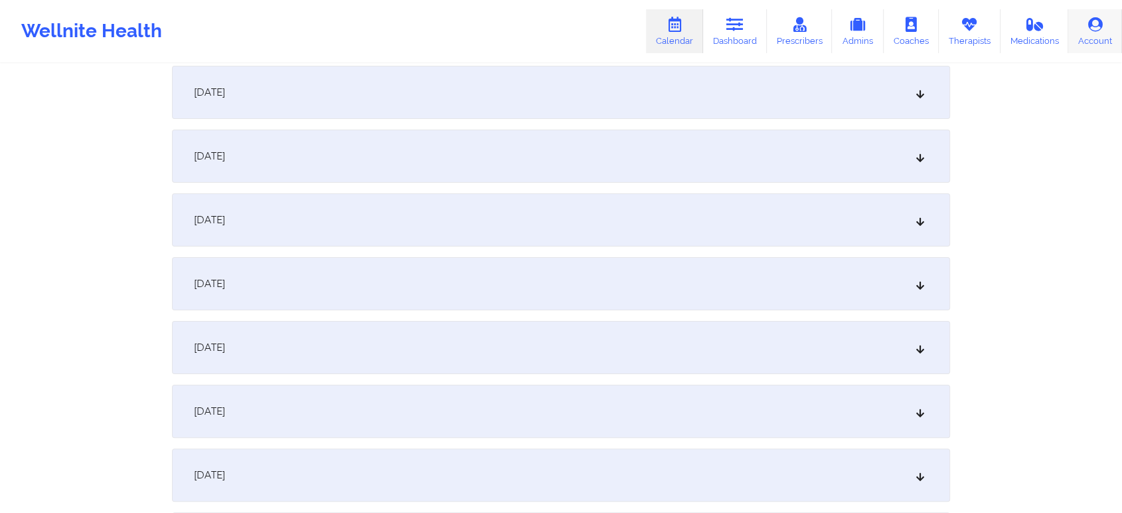
scroll to position [0, 0]
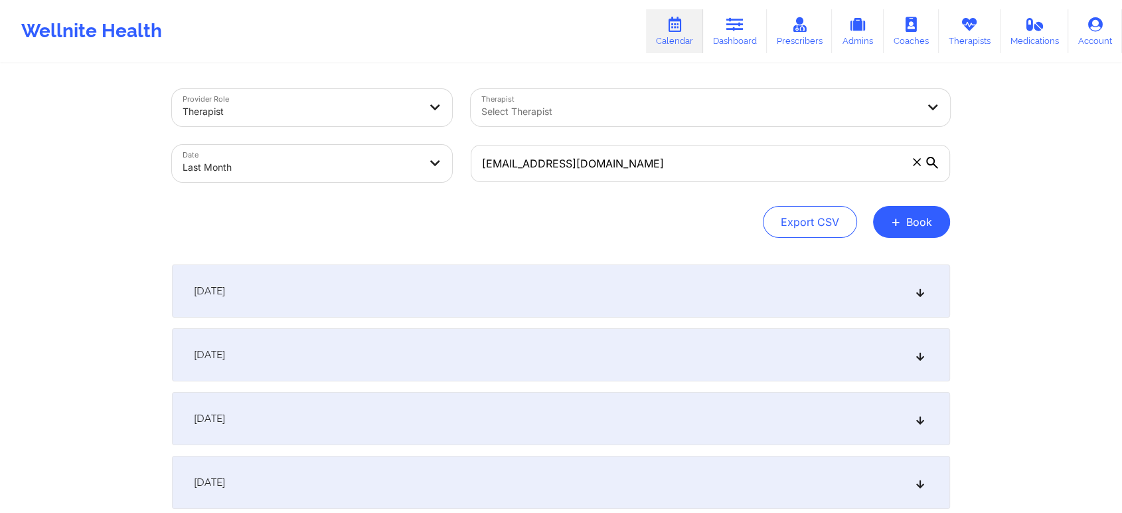
click at [252, 160] on body "Wellnite Health Calendar Dashboard Prescribers Admins Coaches Therapists Medica…" at bounding box center [561, 256] width 1122 height 513
select select "2025-8"
select select "2025-9"
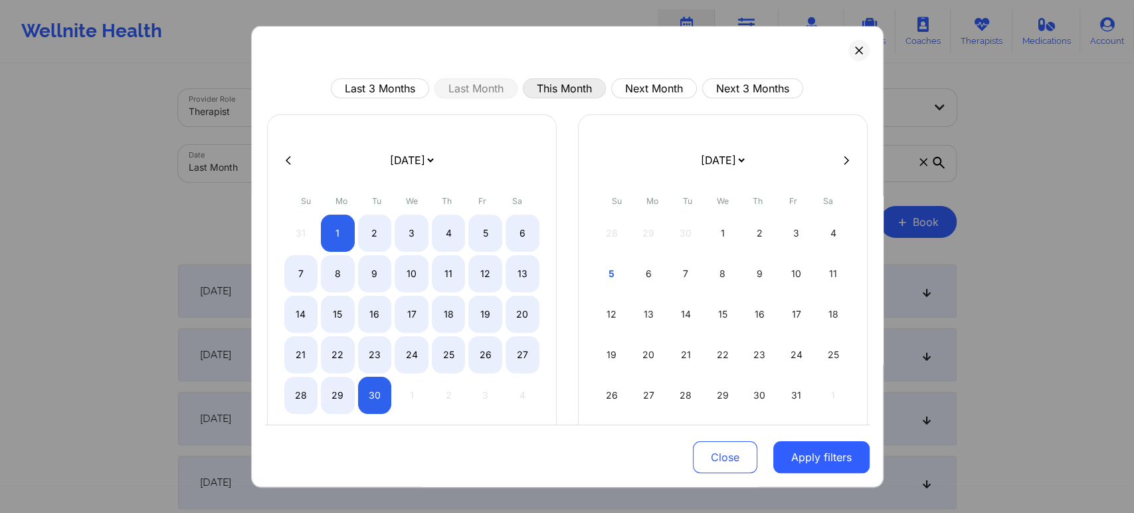
click at [566, 88] on button "This Month" at bounding box center [564, 88] width 83 height 20
select select "2025-9"
select select "2025-10"
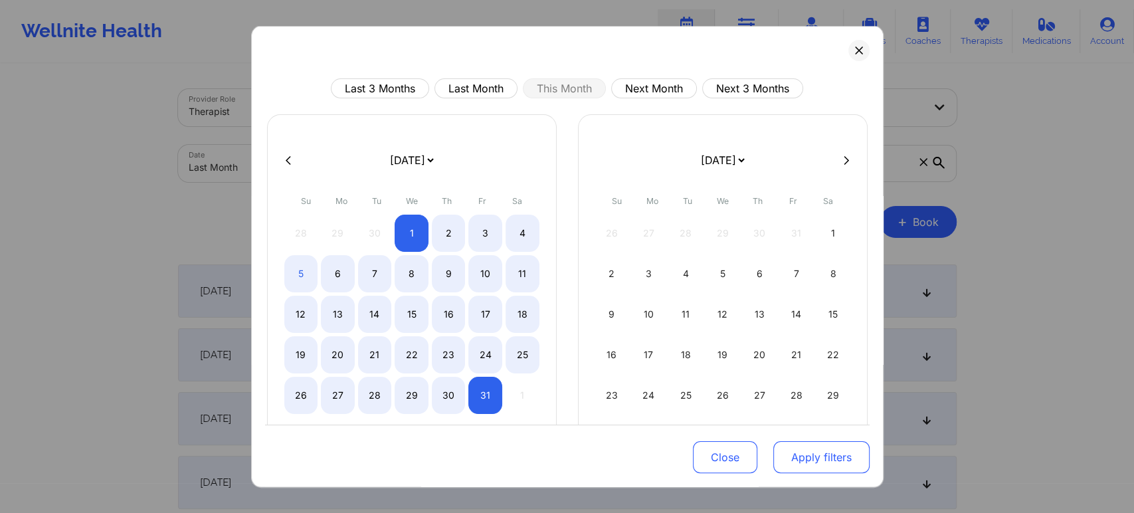
click at [796, 443] on button "Apply filters" at bounding box center [821, 457] width 96 height 32
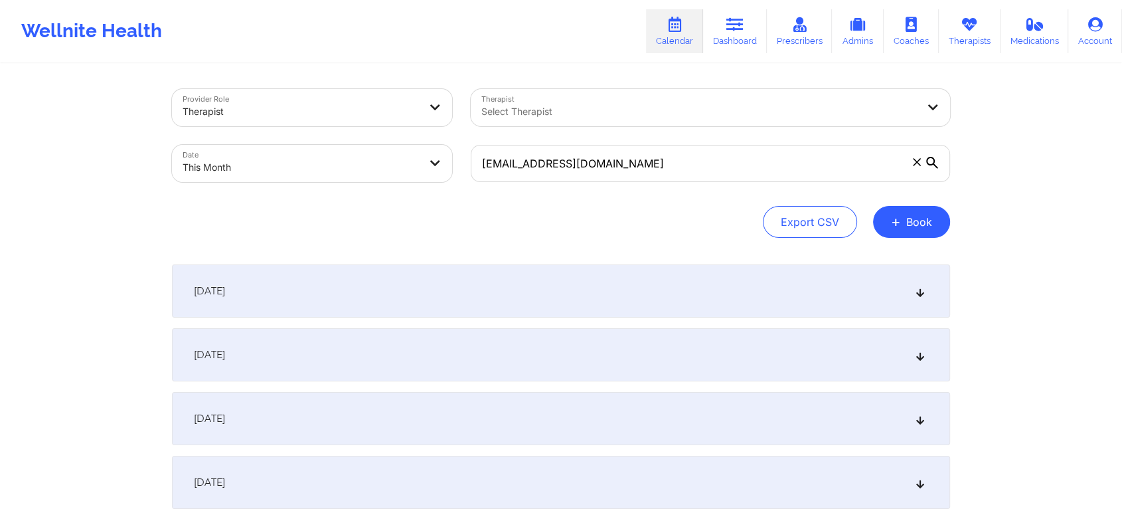
click at [622, 314] on div "[DATE]" at bounding box center [561, 290] width 778 height 53
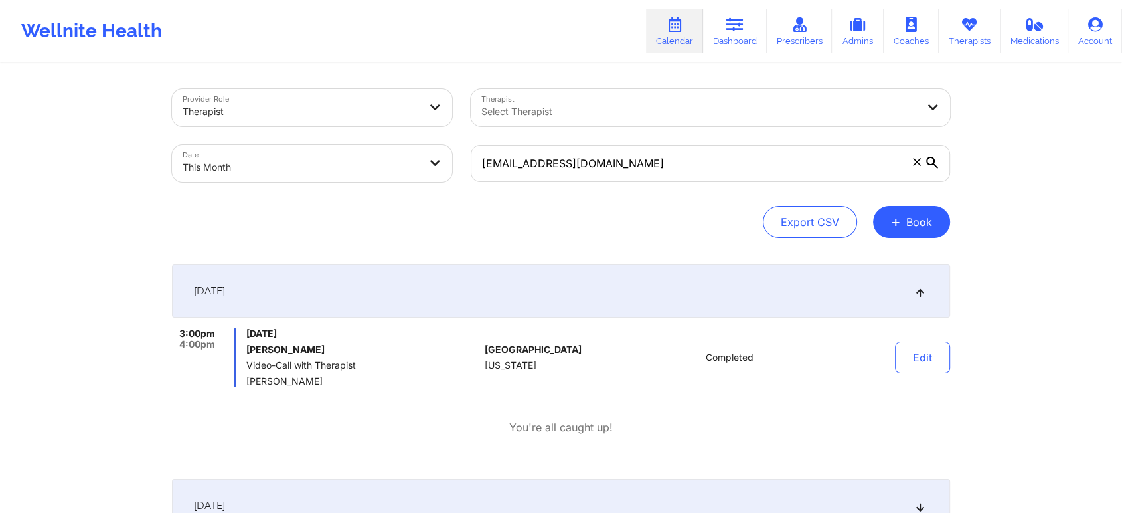
select select "2025-9"
select select "2025-10"
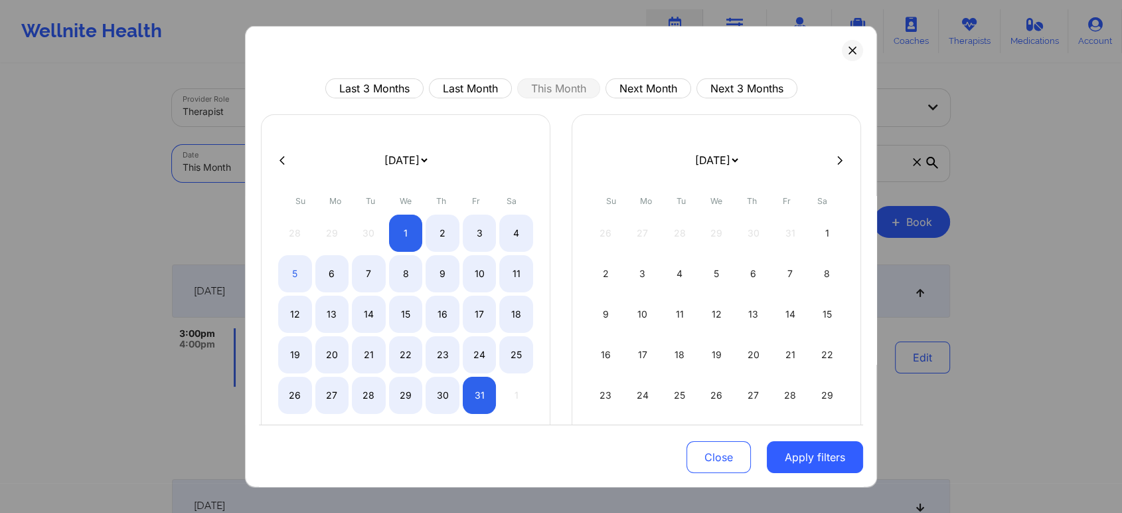
click at [280, 174] on body "Wellnite Health Calendar Dashboard Prescribers Admins Coaches Therapists Medica…" at bounding box center [561, 256] width 1122 height 513
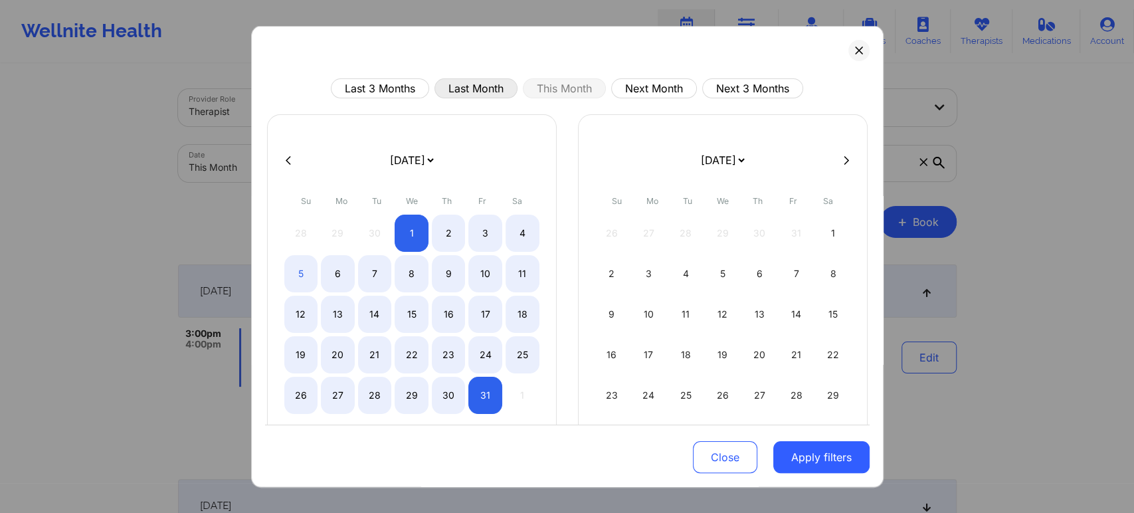
click at [476, 90] on button "Last Month" at bounding box center [475, 88] width 83 height 20
select select "2025-8"
select select "2025-9"
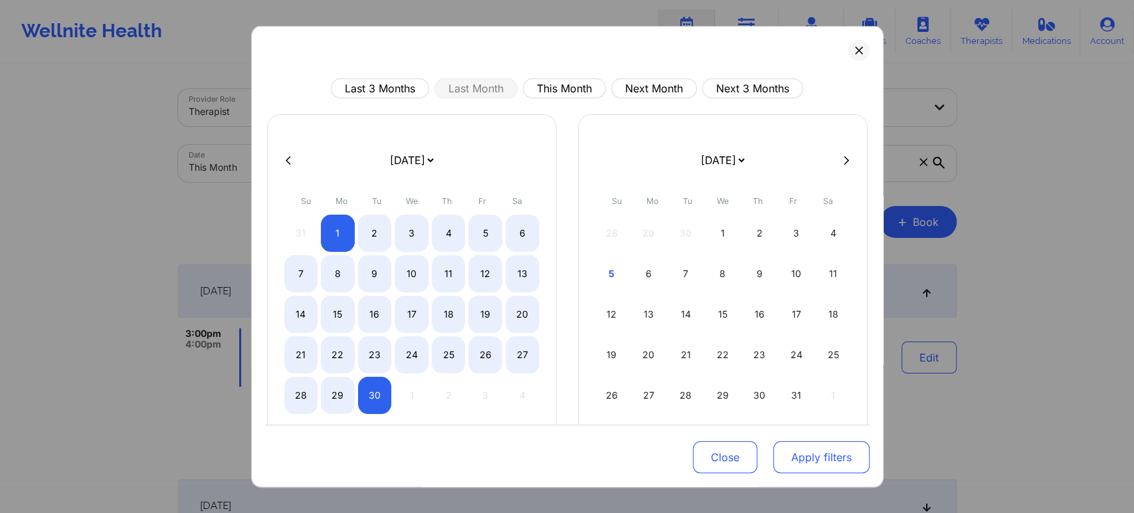
click at [792, 472] on button "Apply filters" at bounding box center [821, 457] width 96 height 32
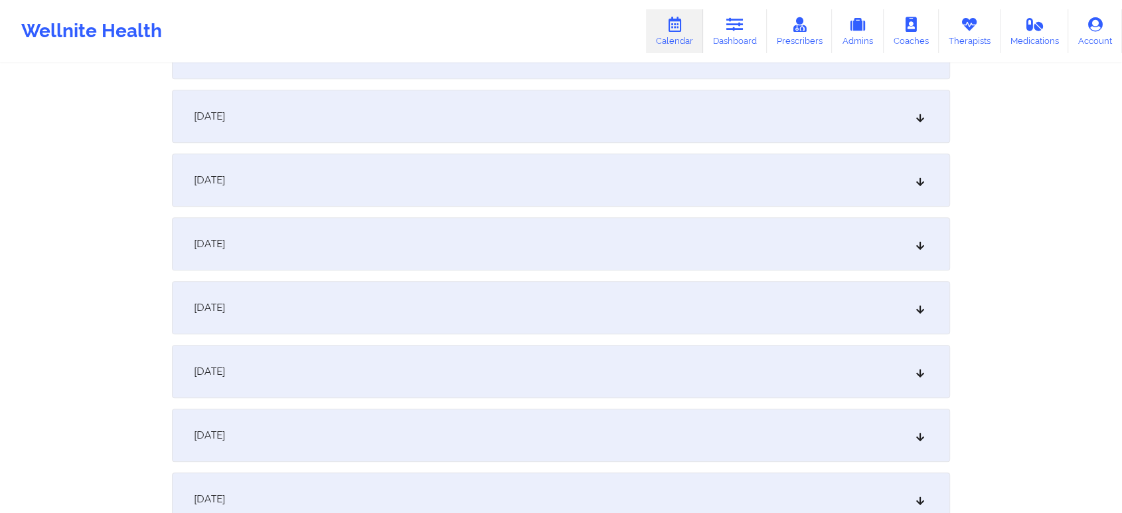
scroll to position [1761, 0]
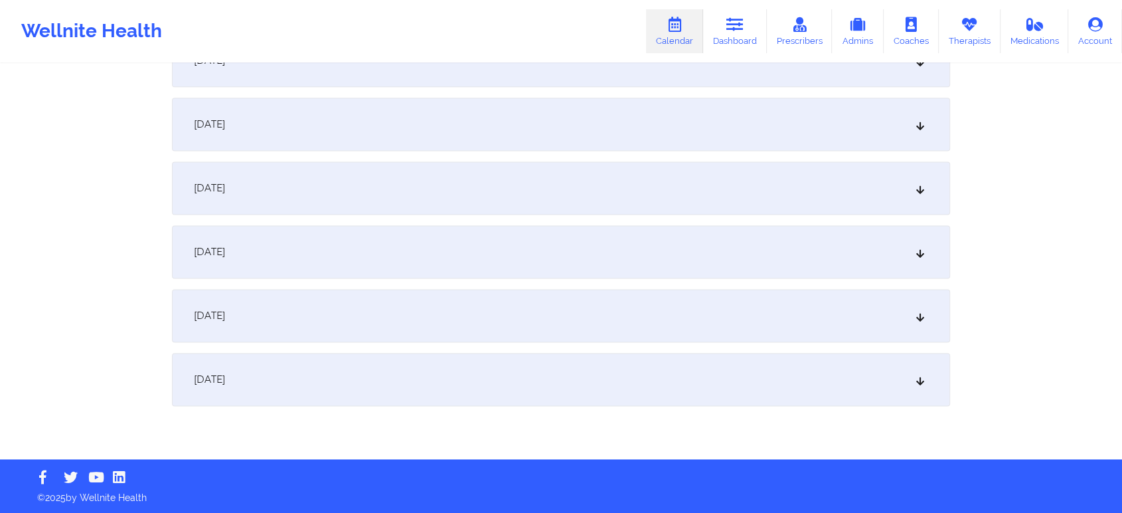
click at [797, 381] on div "[DATE]" at bounding box center [561, 379] width 778 height 53
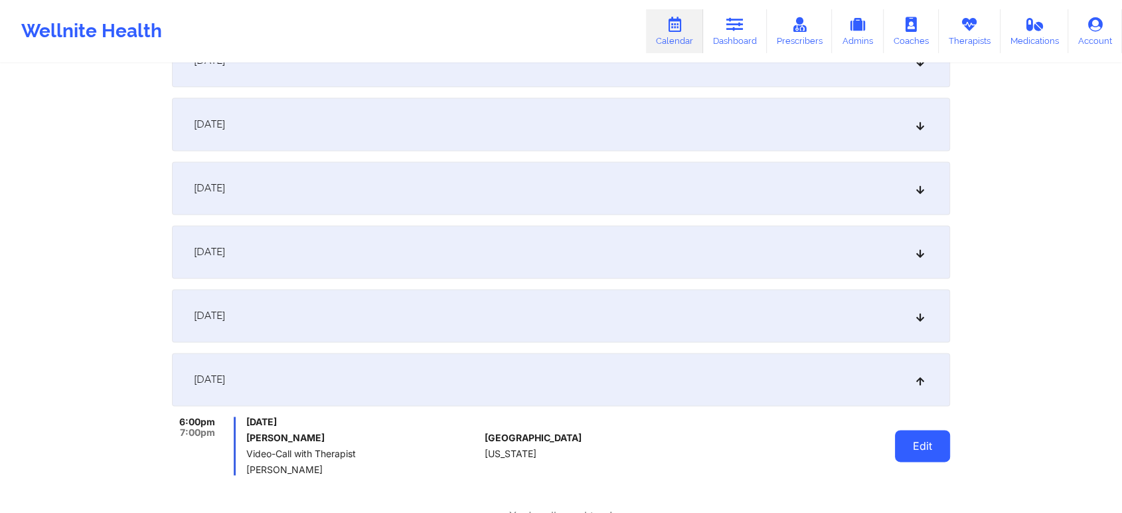
click at [924, 430] on button "Edit" at bounding box center [922, 446] width 55 height 32
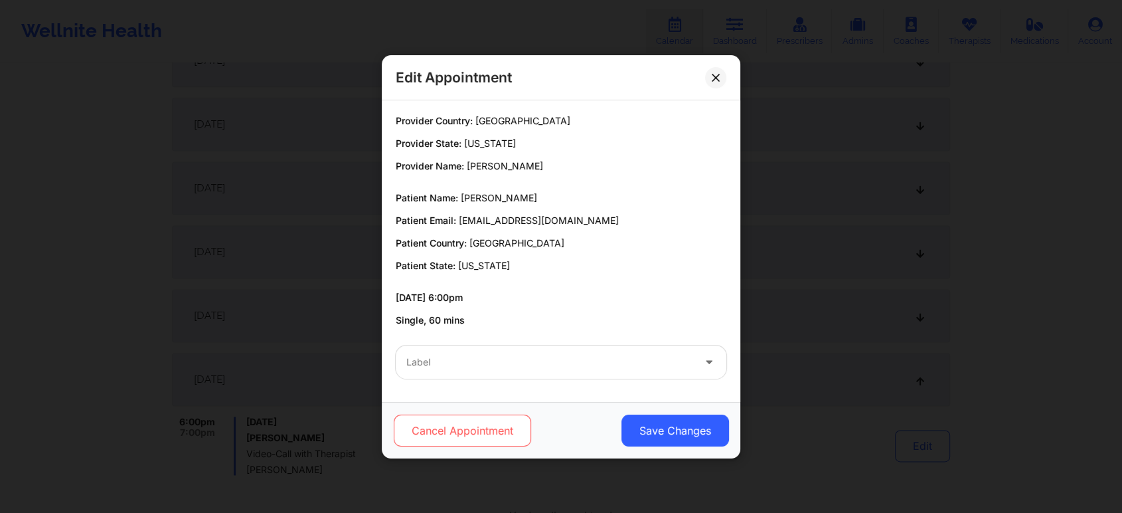
click at [479, 434] on button "Cancel Appointment" at bounding box center [462, 430] width 137 height 32
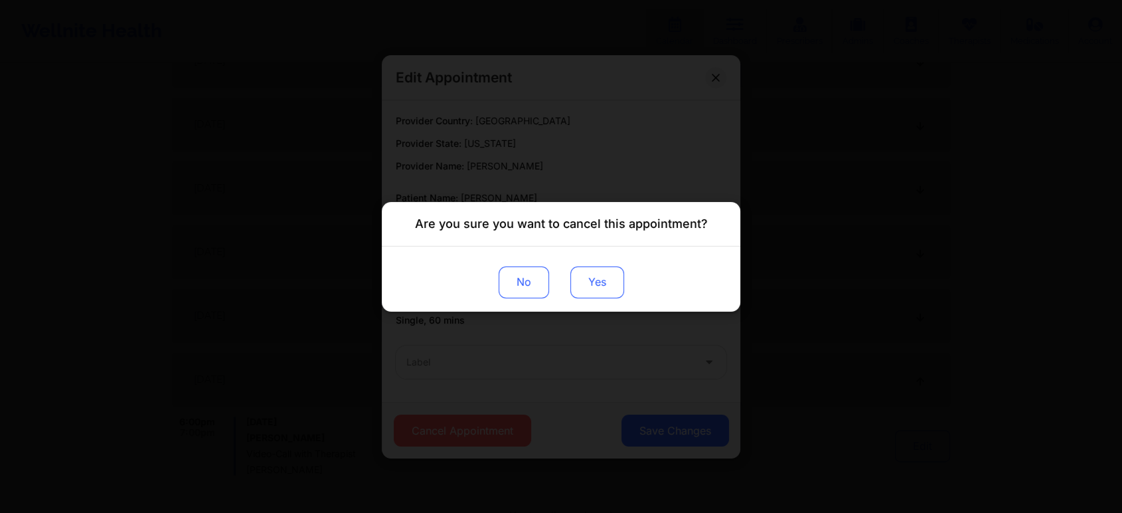
click at [592, 275] on button "Yes" at bounding box center [598, 282] width 54 height 32
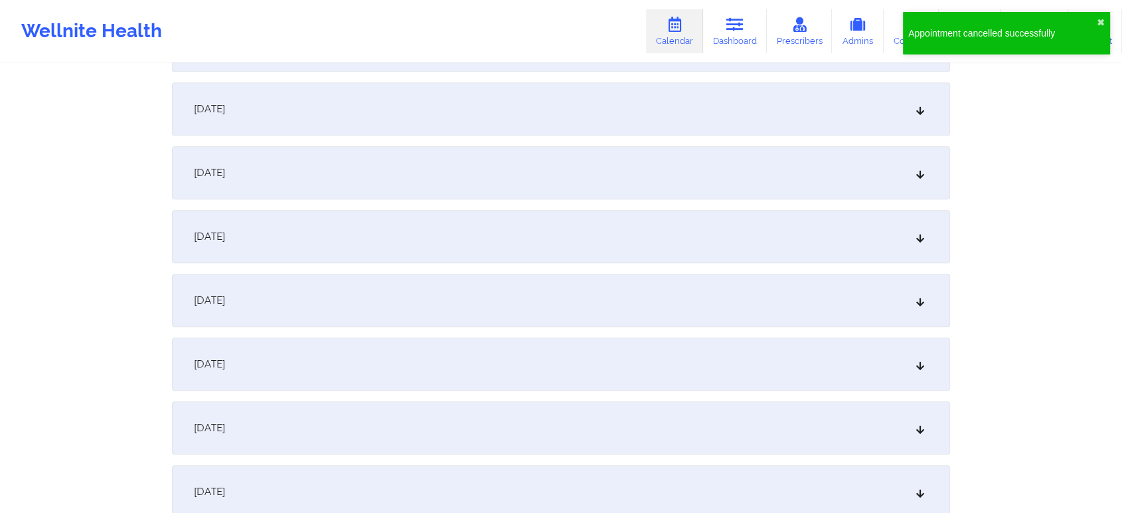
scroll to position [0, 0]
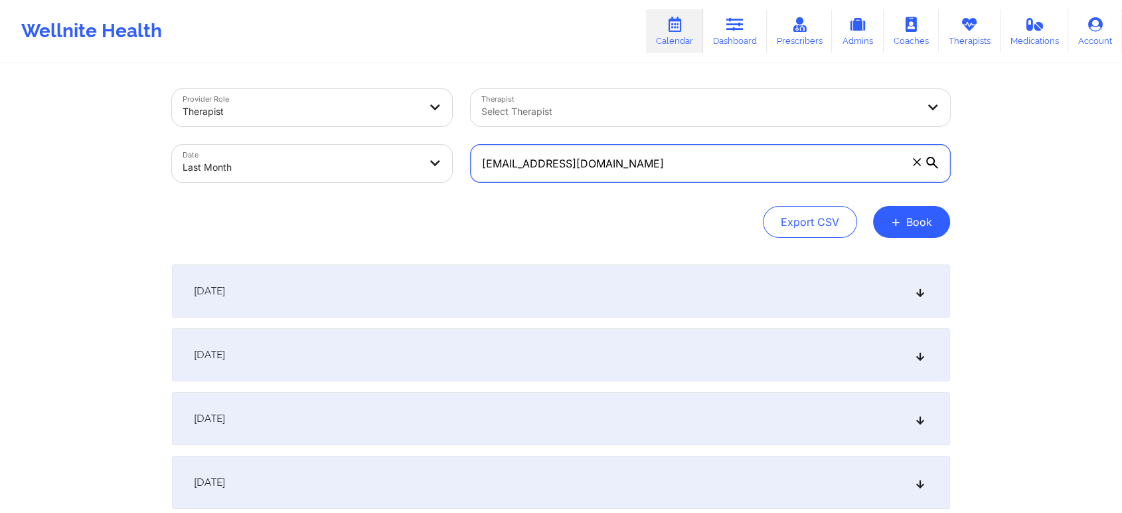
click at [662, 171] on input "[EMAIL_ADDRESS][DOMAIN_NAME]" at bounding box center [711, 163] width 480 height 37
drag, startPoint x: 662, startPoint y: 171, endPoint x: 343, endPoint y: 187, distance: 319.2
click at [343, 187] on div "Provider Role Therapist Therapist Select Therapist Date Last Month [EMAIL_ADDRE…" at bounding box center [561, 136] width 797 height 112
paste input "beauddoyle"
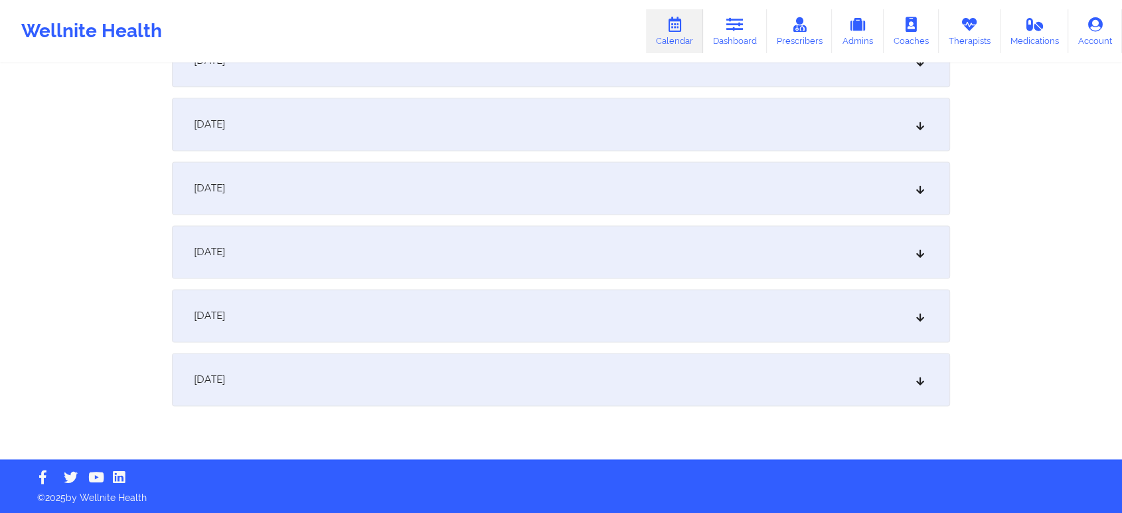
click at [499, 275] on div "[DATE]" at bounding box center [561, 251] width 778 height 53
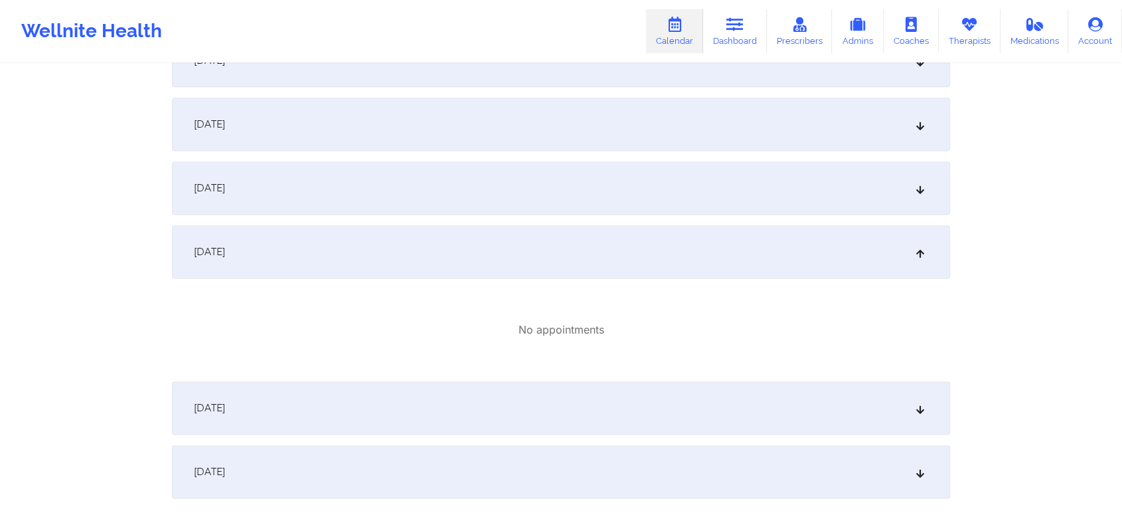
drag, startPoint x: 512, startPoint y: 94, endPoint x: 512, endPoint y: 132, distance: 37.9
click at [512, 132] on div "[DATE]" at bounding box center [561, 124] width 778 height 53
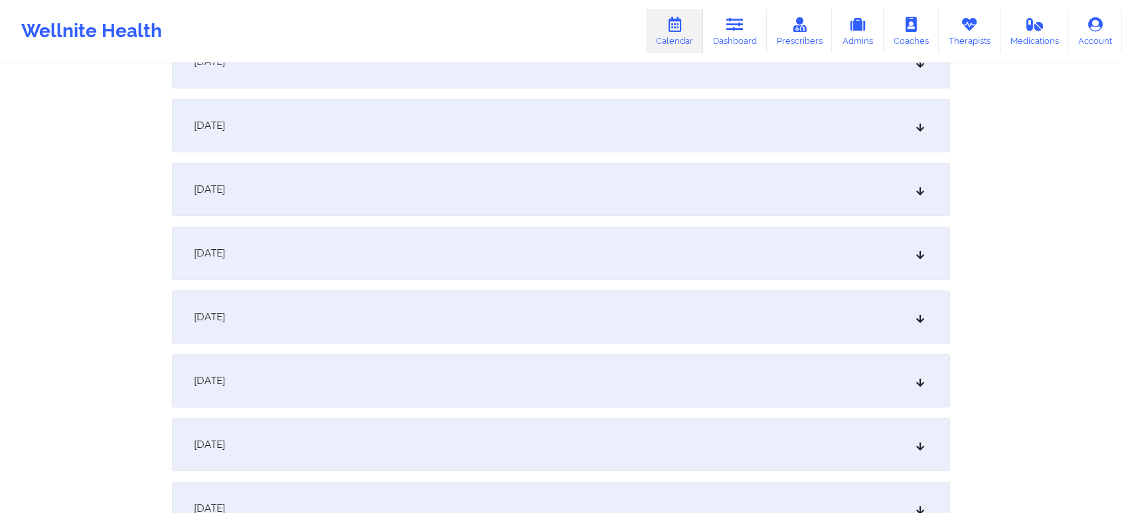
scroll to position [0, 0]
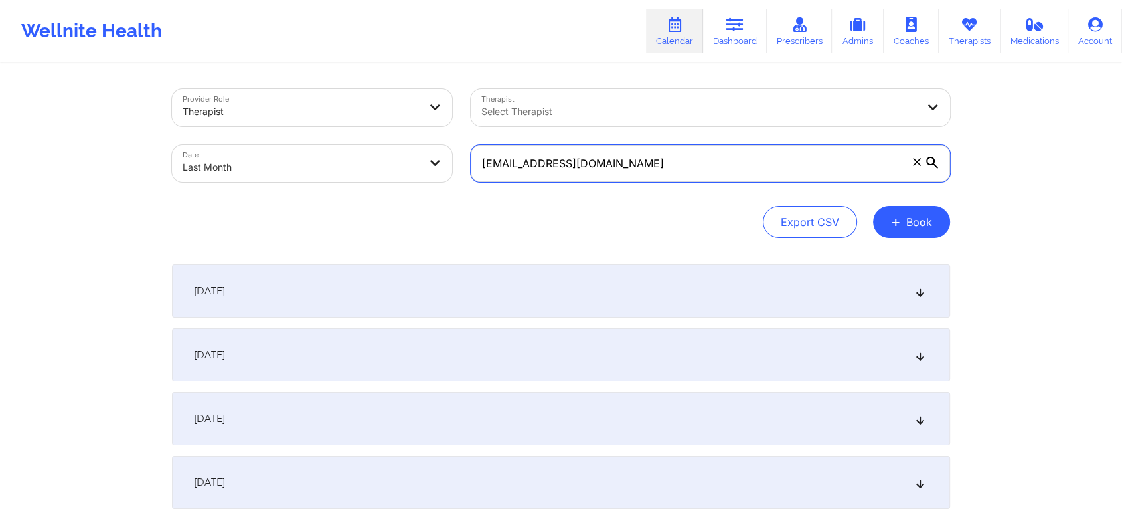
drag, startPoint x: 711, startPoint y: 178, endPoint x: 377, endPoint y: 179, distance: 333.4
click at [377, 179] on div "Provider Role Therapist Therapist Select Therapist Date Last Month [EMAIL_ADDRE…" at bounding box center [561, 136] width 797 height 112
paste input "[EMAIL_ADDRESS]"
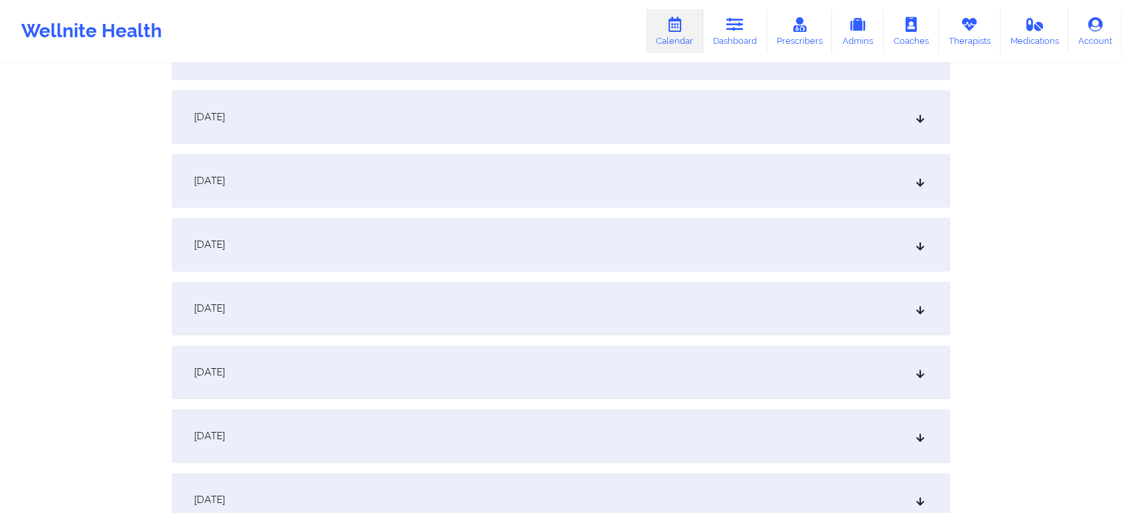
scroll to position [1761, 0]
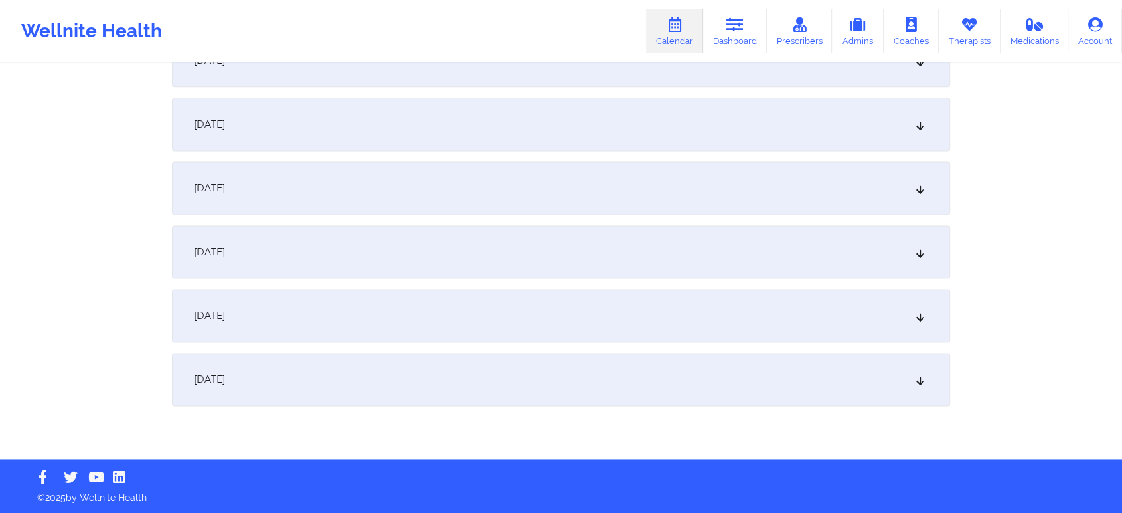
click at [741, 291] on div "[DATE]" at bounding box center [561, 315] width 778 height 53
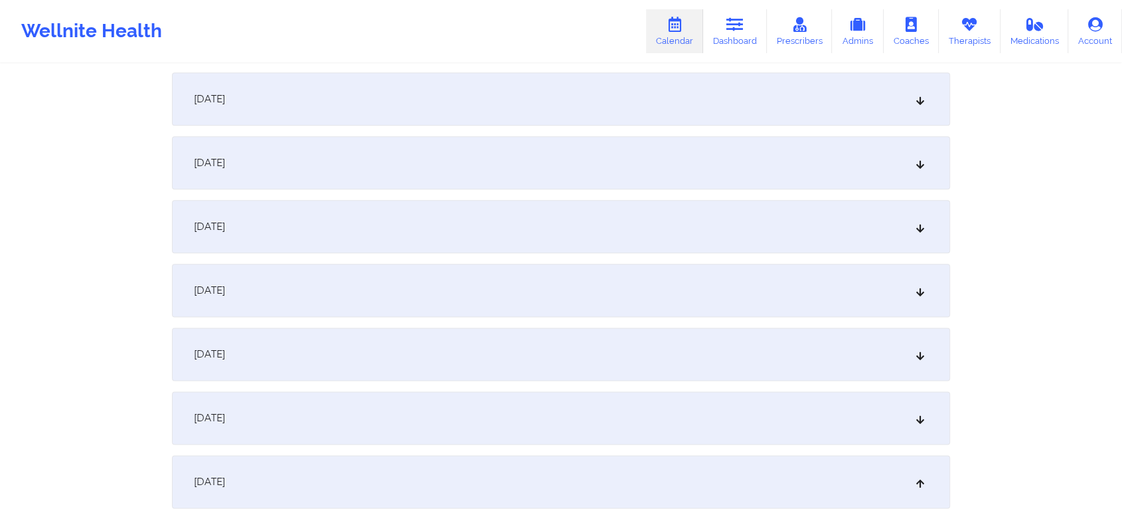
scroll to position [1853, 0]
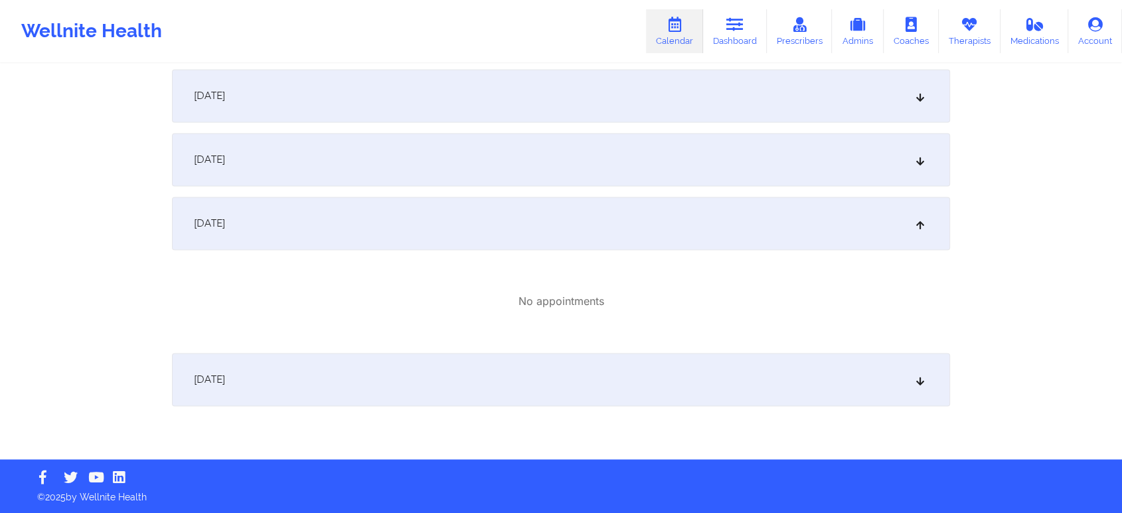
click at [589, 184] on div "[DATE]" at bounding box center [561, 159] width 778 height 53
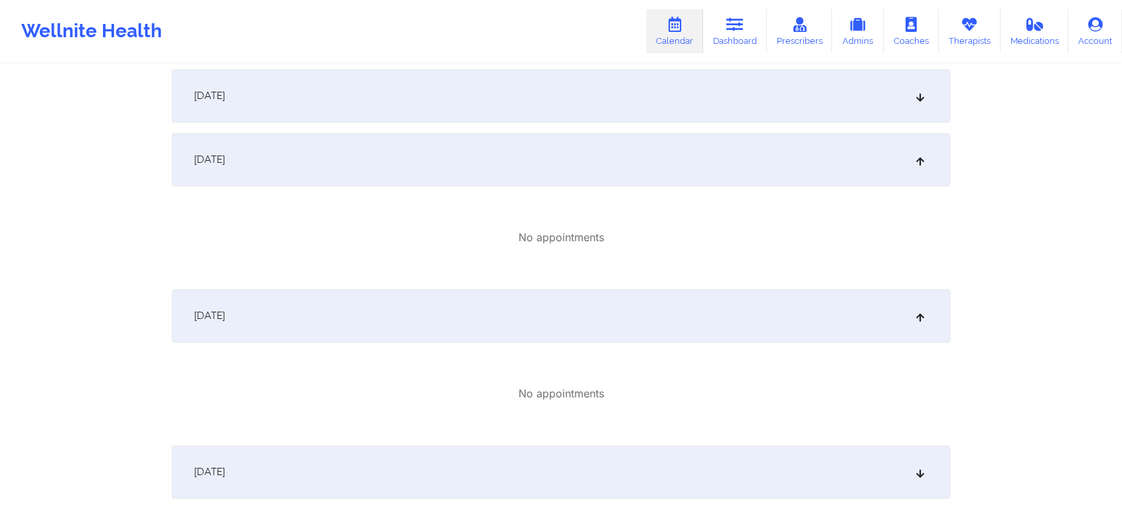
scroll to position [0, 0]
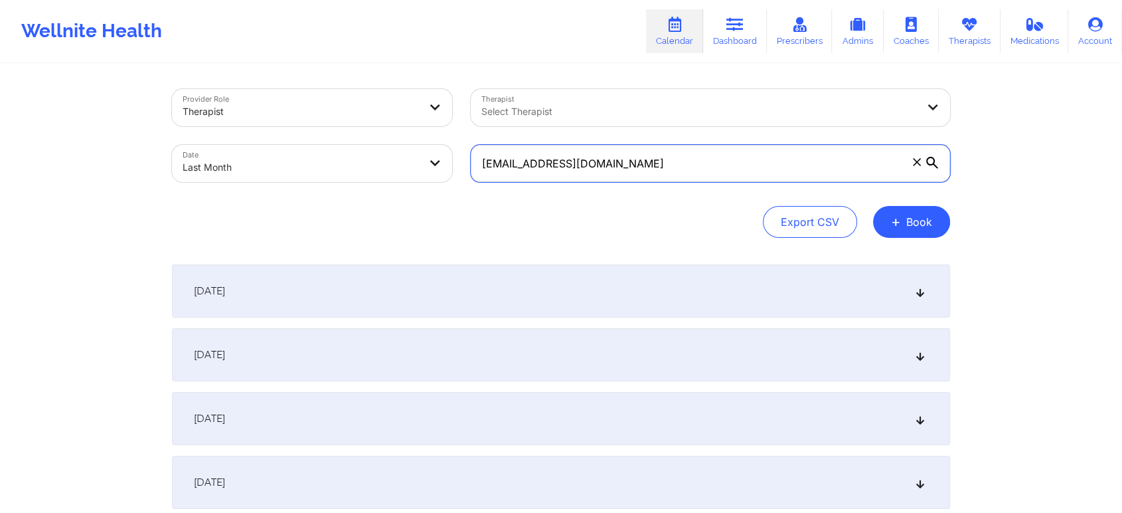
drag, startPoint x: 701, startPoint y: 175, endPoint x: 355, endPoint y: 163, distance: 346.9
click at [355, 163] on div "Provider Role Therapist Therapist Select Therapist Date Last Month [EMAIL_ADDRE…" at bounding box center [561, 136] width 797 height 112
paste input "[EMAIL_ADDRESS]"
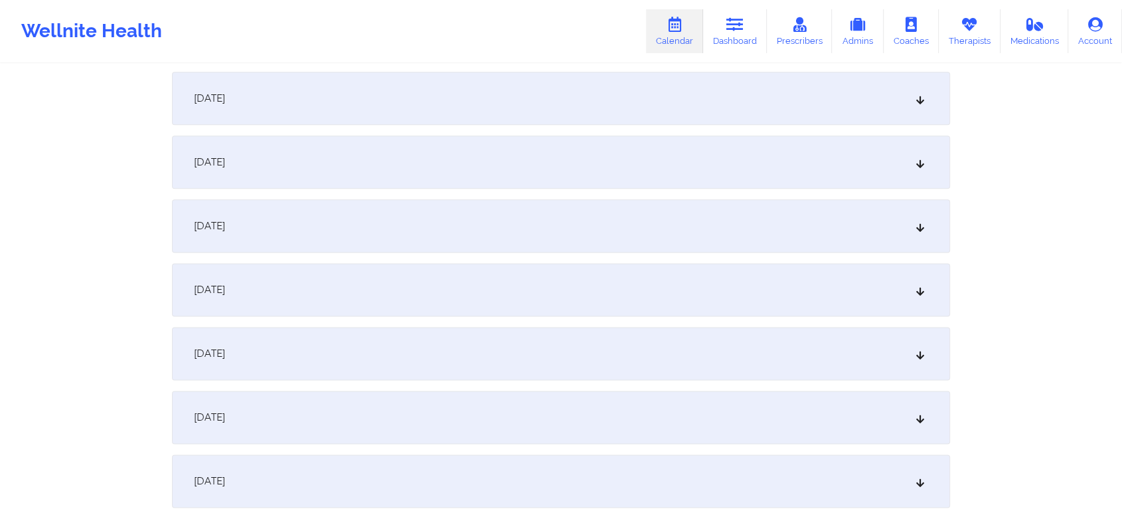
scroll to position [1761, 0]
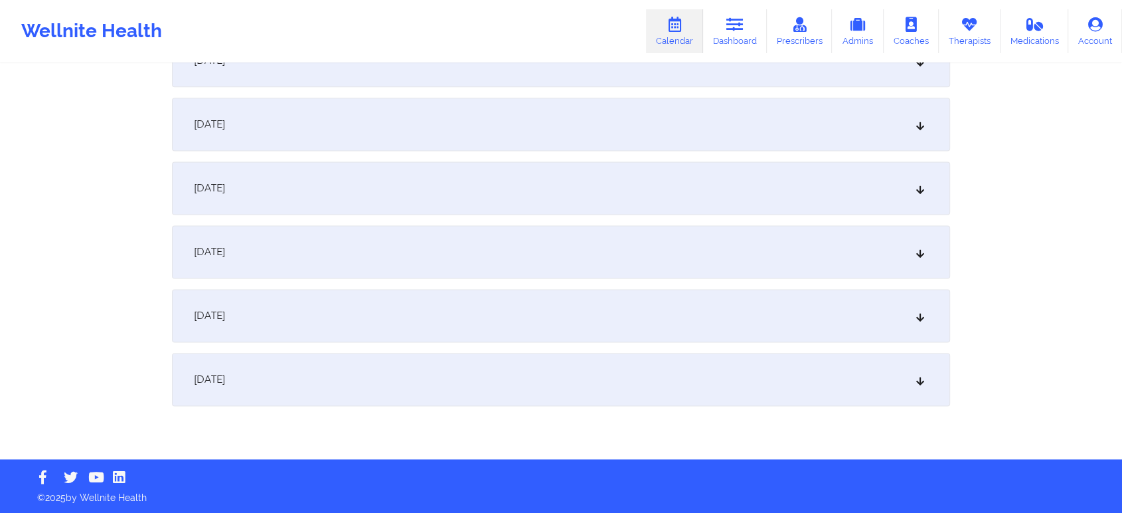
type input "[EMAIL_ADDRESS][DOMAIN_NAME]"
click at [465, 364] on div "[DATE]" at bounding box center [561, 379] width 778 height 53
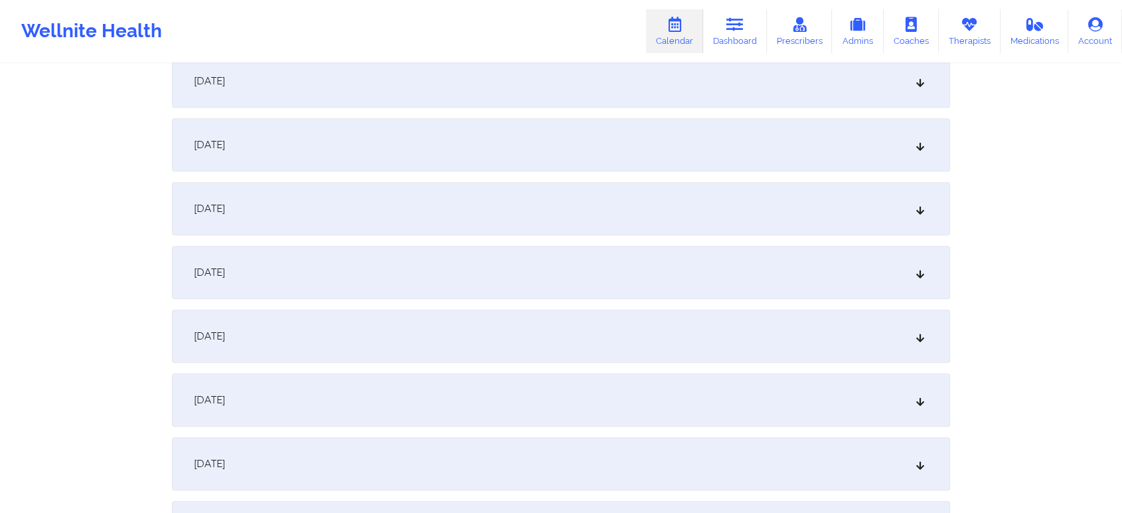
scroll to position [0, 0]
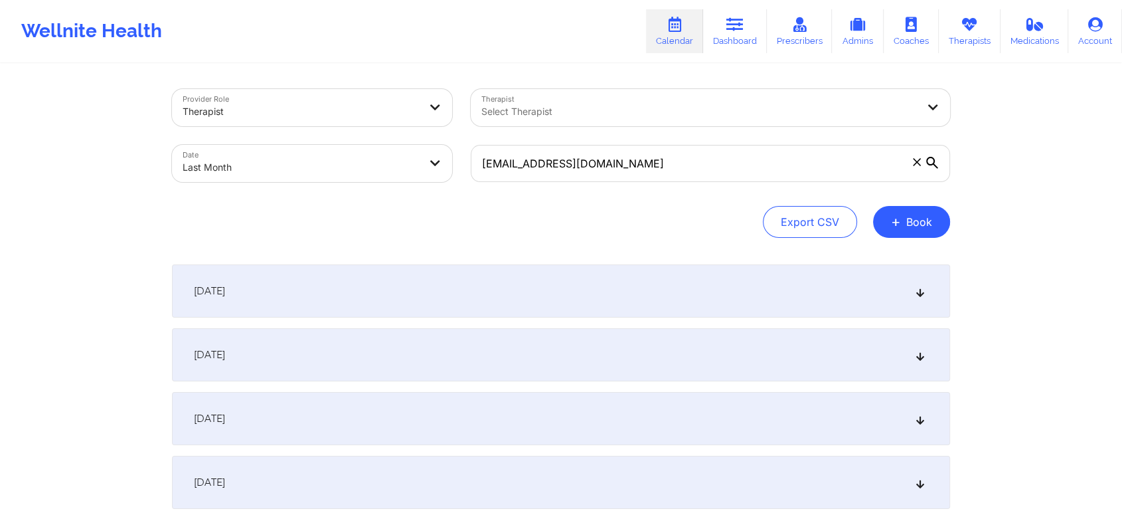
select select "2025-8"
select select "2025-9"
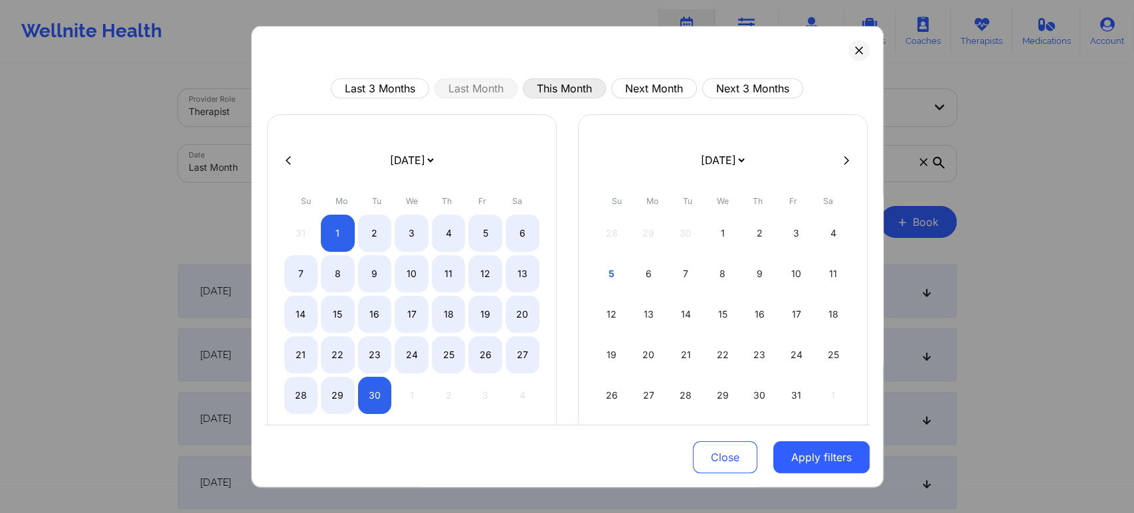
click at [571, 78] on button "This Month" at bounding box center [564, 88] width 83 height 20
select select "2025-9"
select select "2025-10"
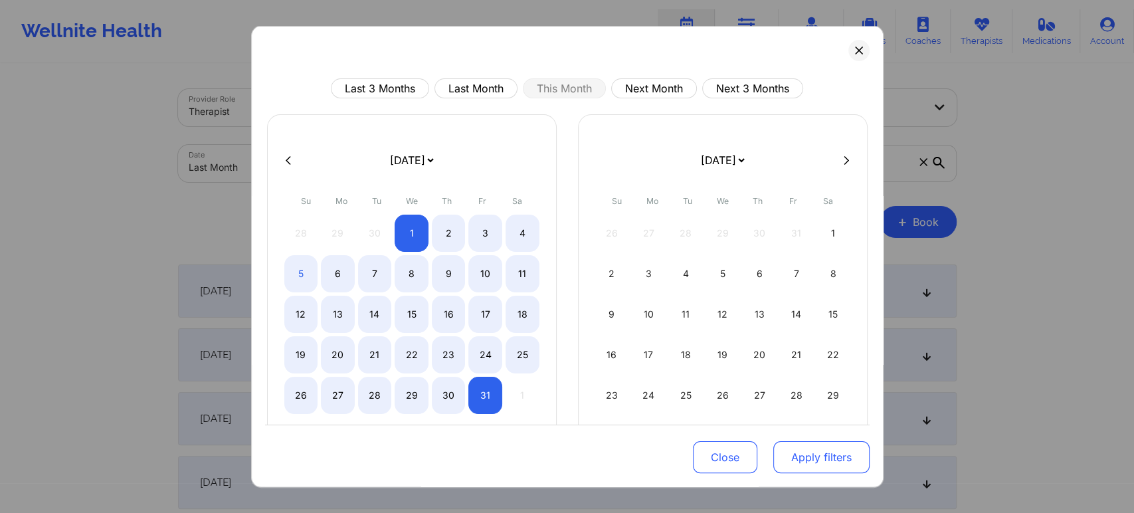
click at [790, 460] on button "Apply filters" at bounding box center [821, 457] width 96 height 32
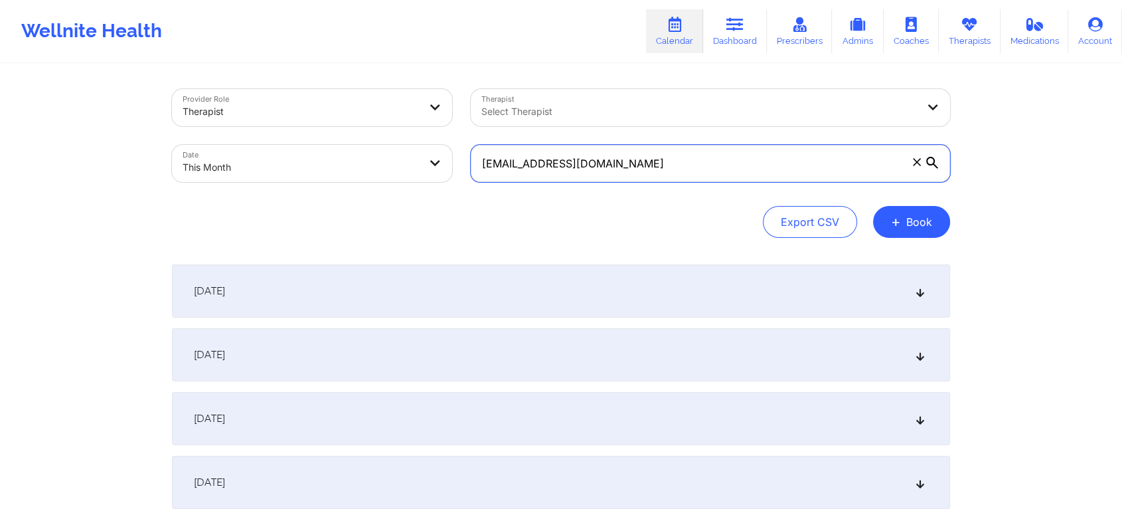
drag, startPoint x: 583, startPoint y: 161, endPoint x: 337, endPoint y: 117, distance: 249.8
click at [337, 117] on div "Provider Role Therapist Therapist Select Therapist Date This Month [EMAIL_ADDRE…" at bounding box center [561, 136] width 797 height 112
paste input "[EMAIL_ADDRESS]"
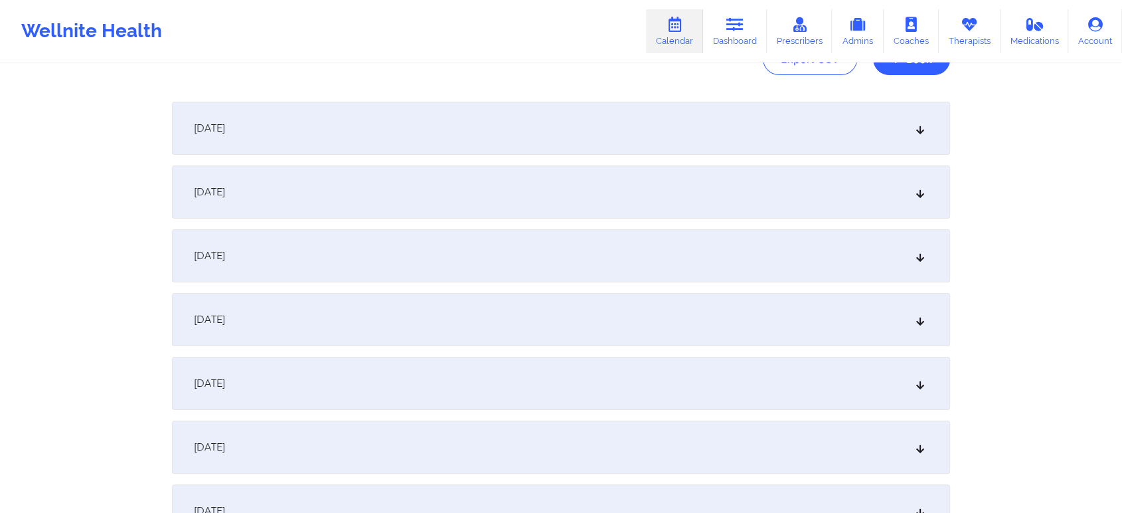
scroll to position [180, 0]
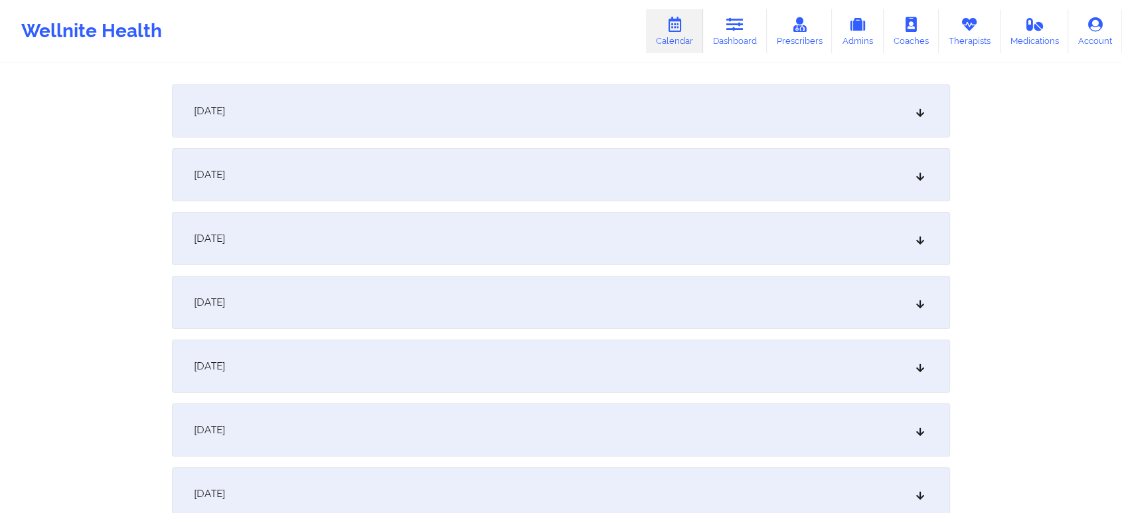
type input "[EMAIL_ADDRESS][DOMAIN_NAME]"
click at [394, 375] on div "[DATE]" at bounding box center [561, 365] width 778 height 53
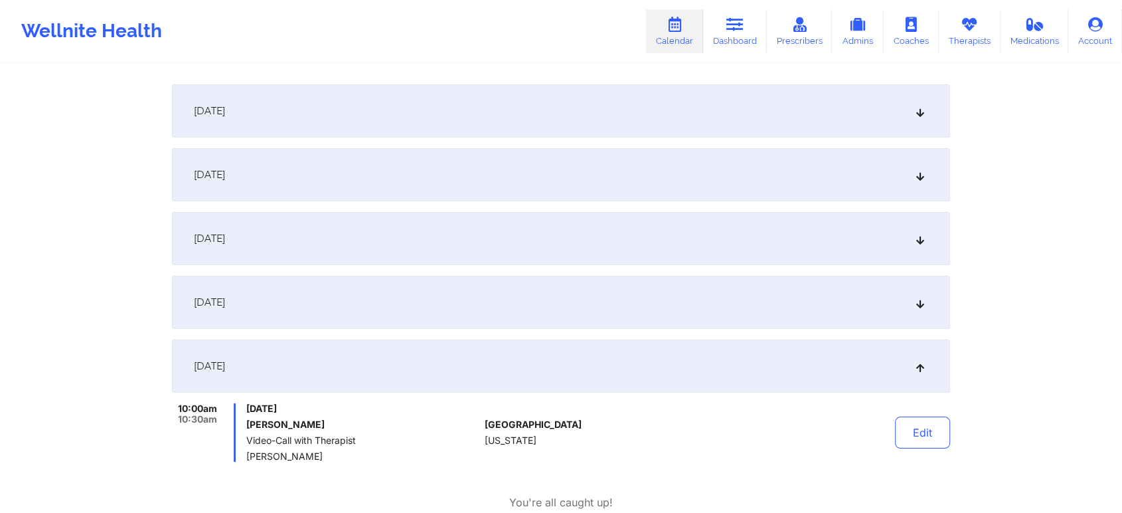
scroll to position [0, 0]
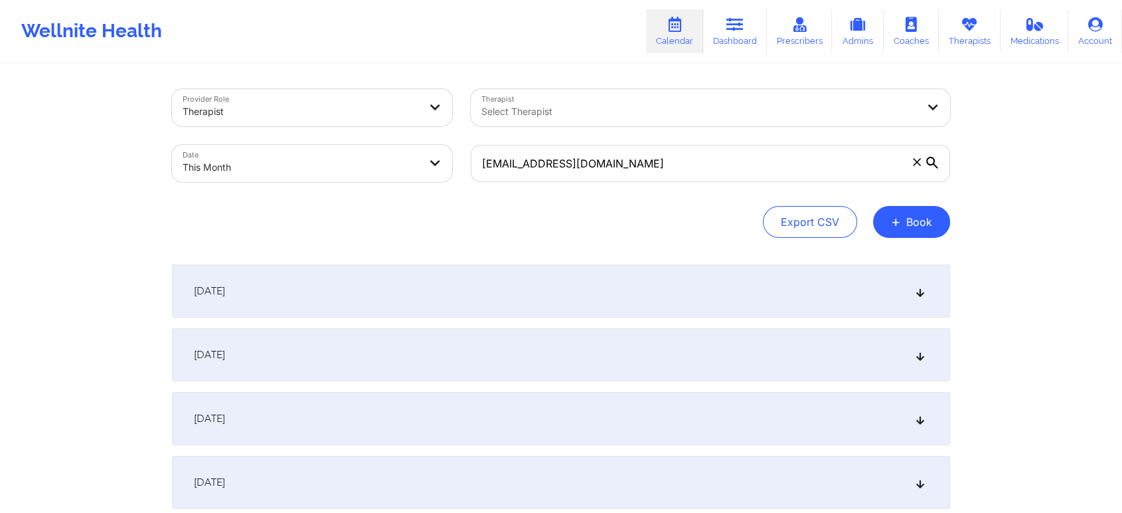
select select "2025-9"
select select "2025-10"
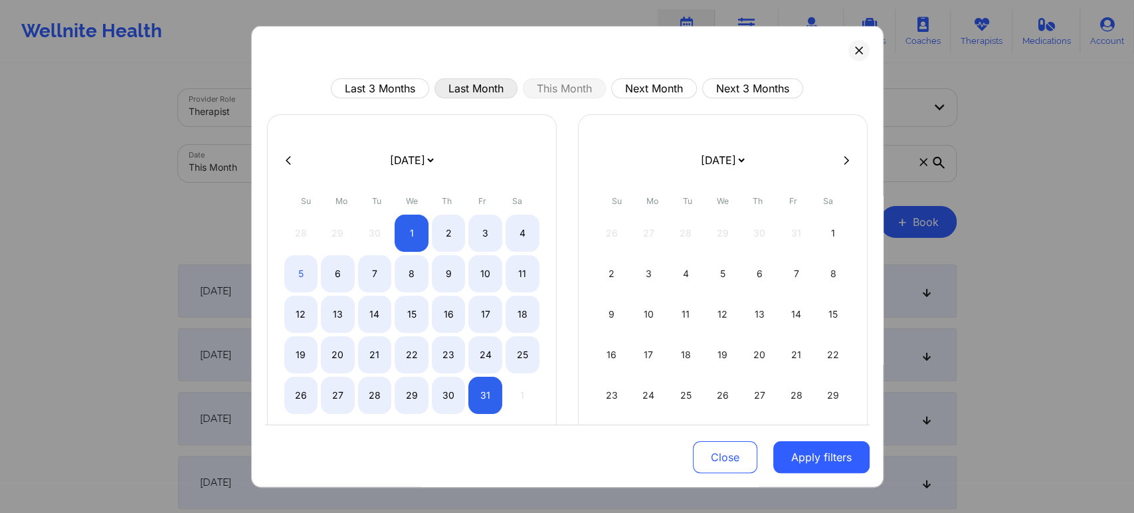
click at [494, 82] on button "Last Month" at bounding box center [475, 88] width 83 height 20
select select "2025-8"
select select "2025-9"
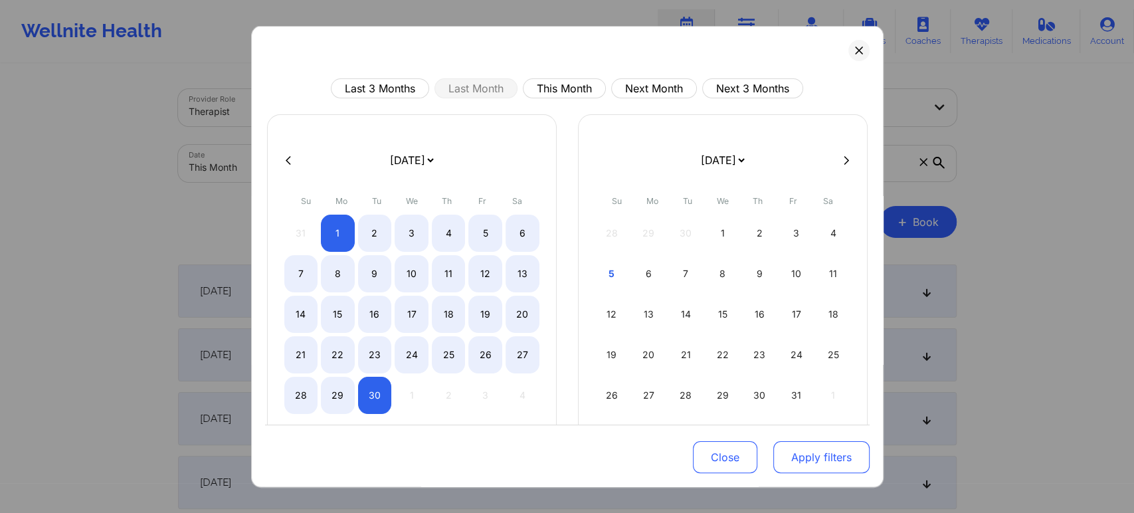
click at [786, 441] on button "Apply filters" at bounding box center [821, 457] width 96 height 32
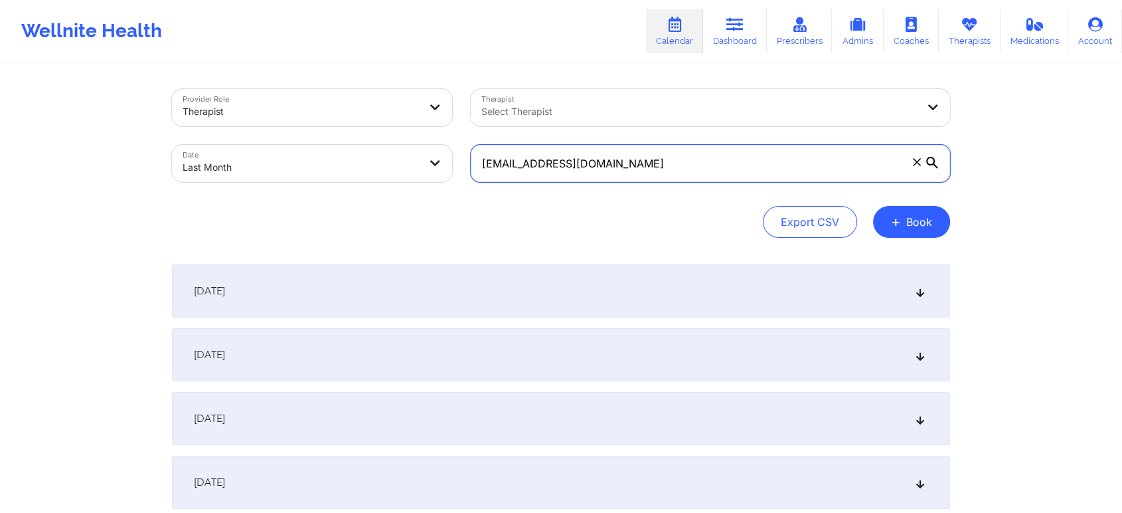
drag, startPoint x: 664, startPoint y: 158, endPoint x: 478, endPoint y: 123, distance: 189.3
click at [478, 123] on div "Provider Role Therapist Therapist Select Therapist Date Last Month [EMAIL_ADDRE…" at bounding box center [561, 136] width 797 height 112
paste input "[PERSON_NAME][EMAIL_ADDRESS][PERSON_NAME]"
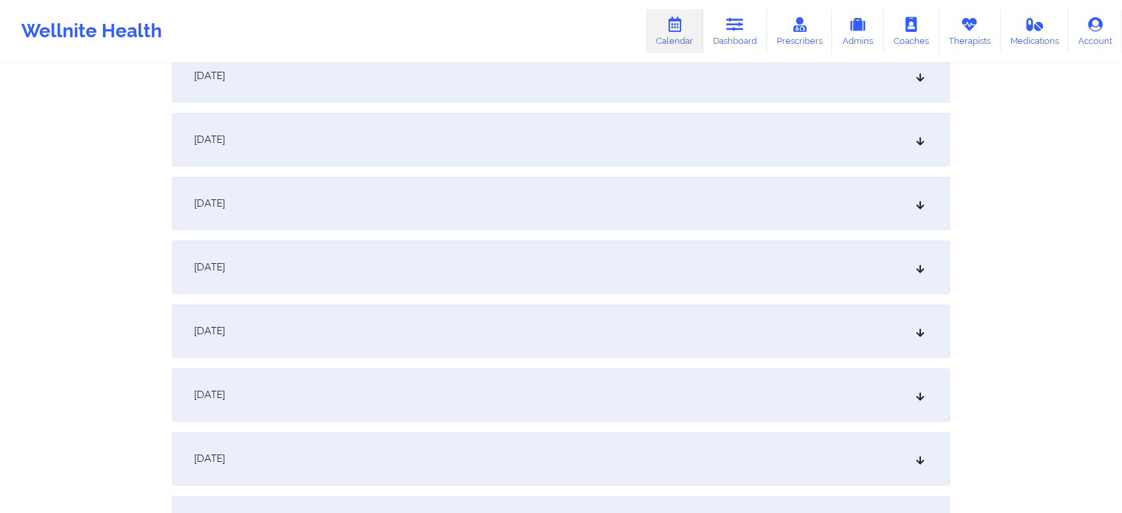
scroll to position [1761, 0]
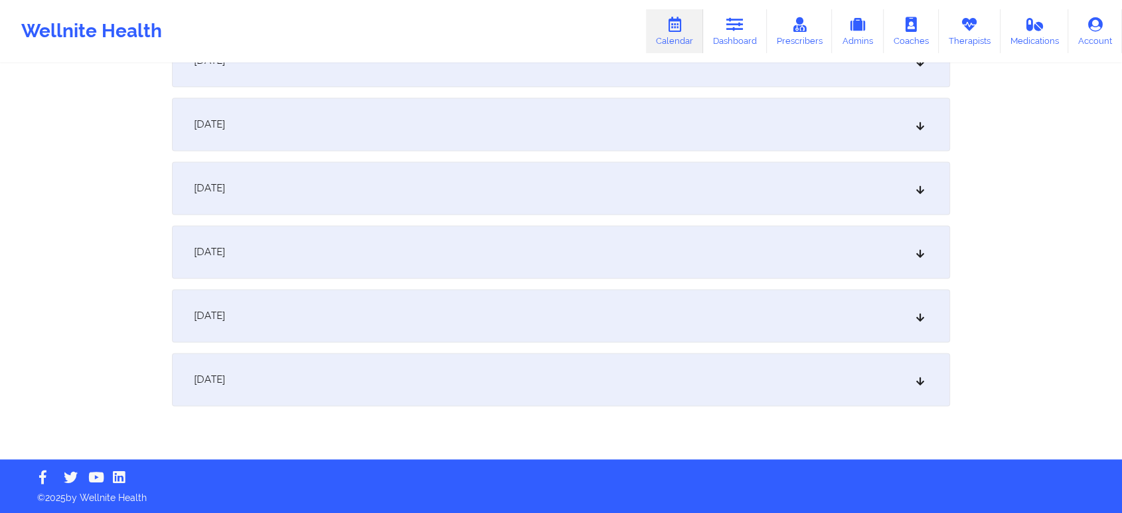
click at [670, 369] on div "[DATE]" at bounding box center [561, 379] width 778 height 53
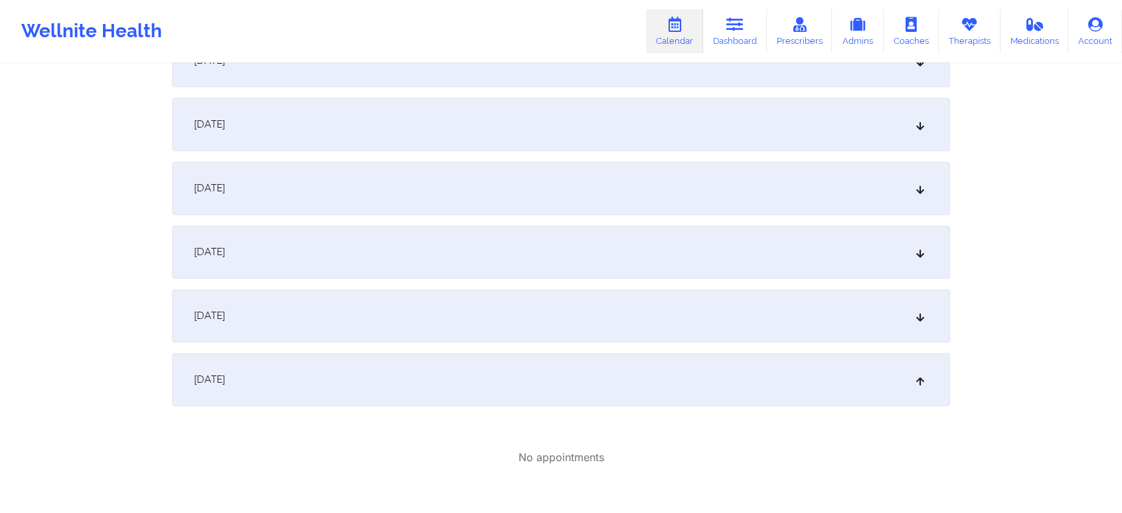
click at [468, 308] on div "[DATE]" at bounding box center [561, 315] width 778 height 53
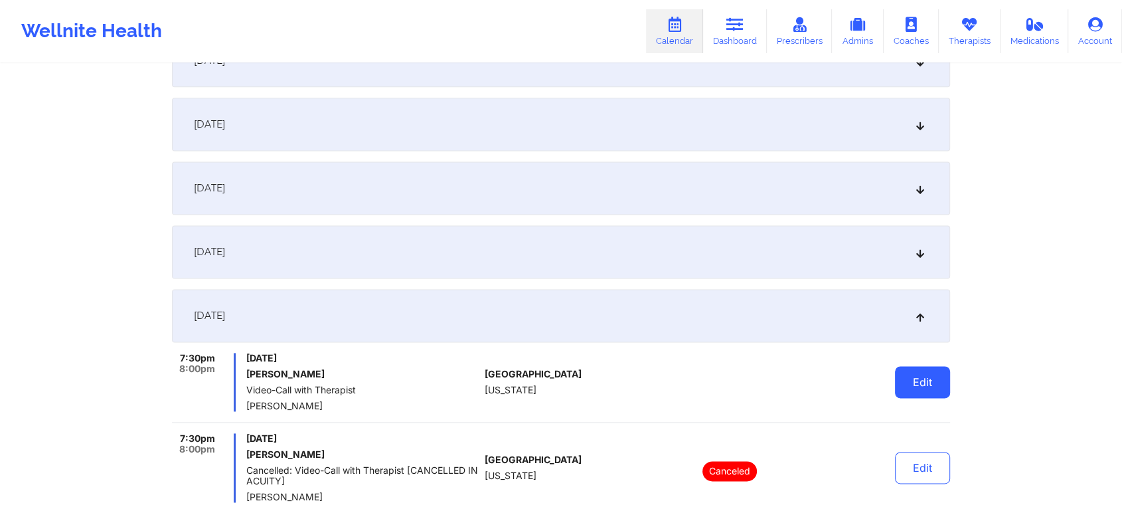
click at [931, 376] on button "Edit" at bounding box center [922, 382] width 55 height 32
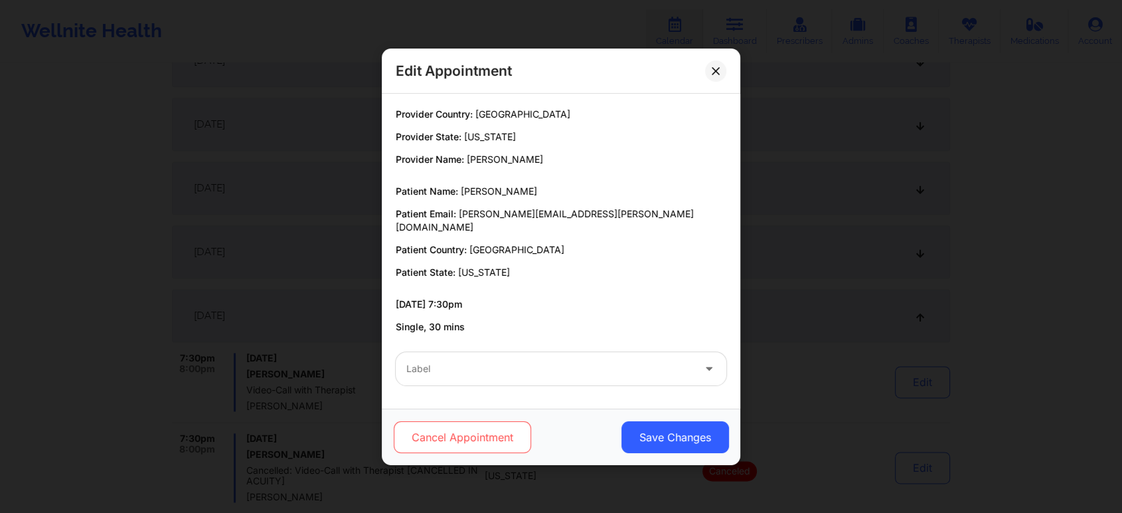
click at [510, 435] on button "Cancel Appointment" at bounding box center [462, 437] width 137 height 32
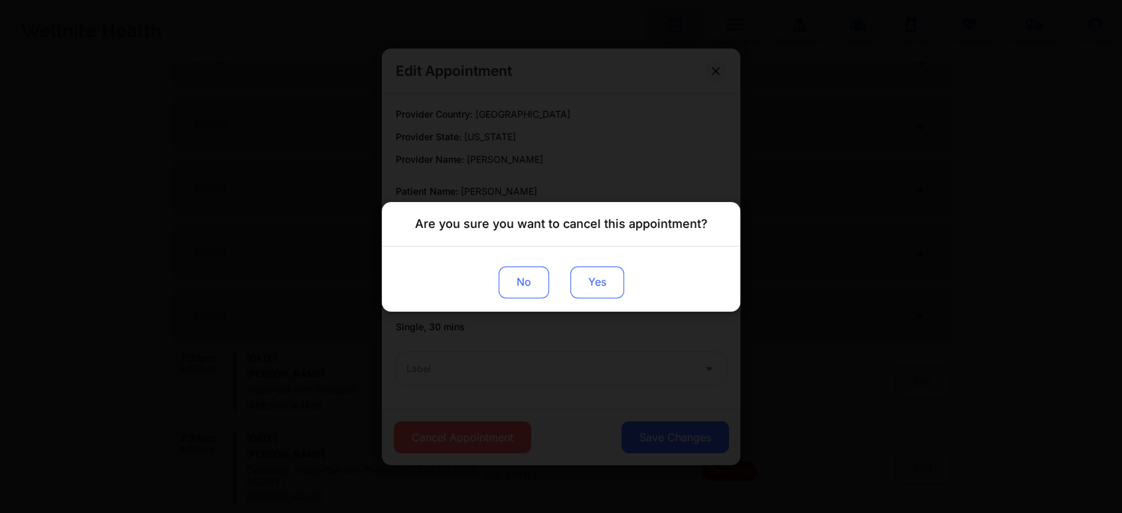
click at [597, 287] on button "Yes" at bounding box center [598, 282] width 54 height 32
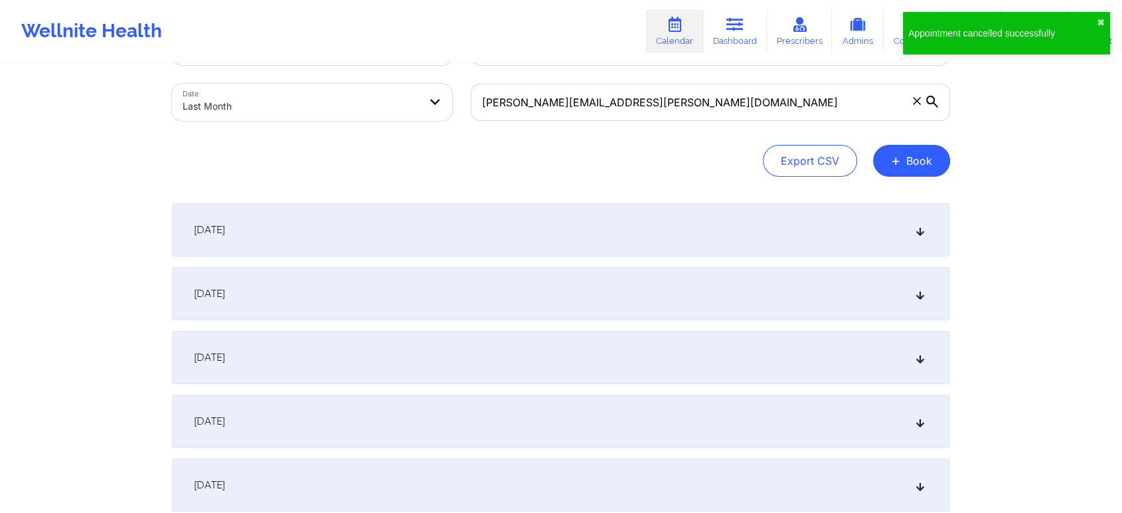
scroll to position [0, 0]
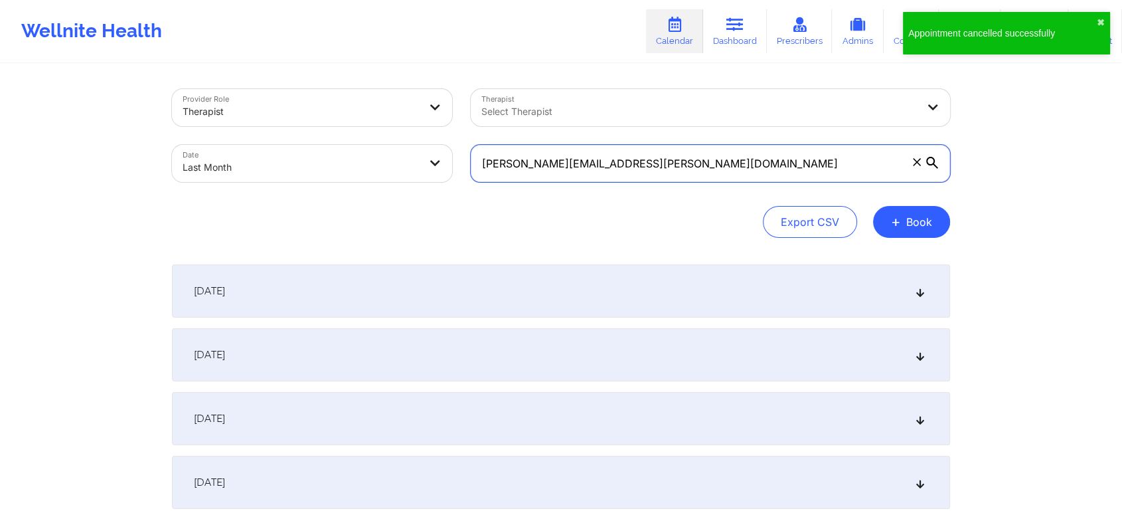
drag, startPoint x: 693, startPoint y: 169, endPoint x: 401, endPoint y: 124, distance: 295.7
click at [401, 124] on div "Provider Role Therapist Therapist Select Therapist Date Last Month [PERSON_NAME…" at bounding box center [561, 136] width 797 height 112
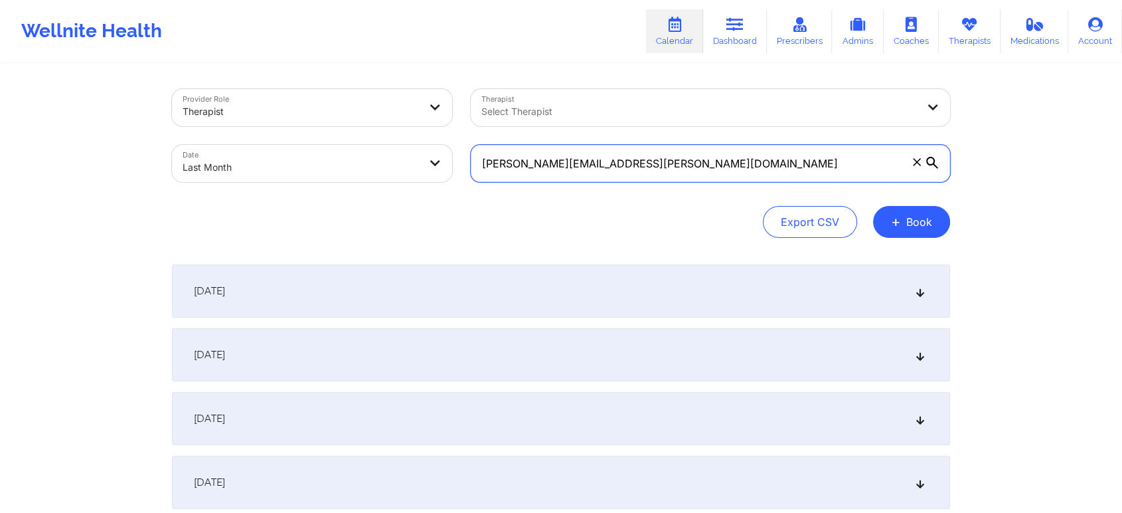
paste input "heathermelissa73"
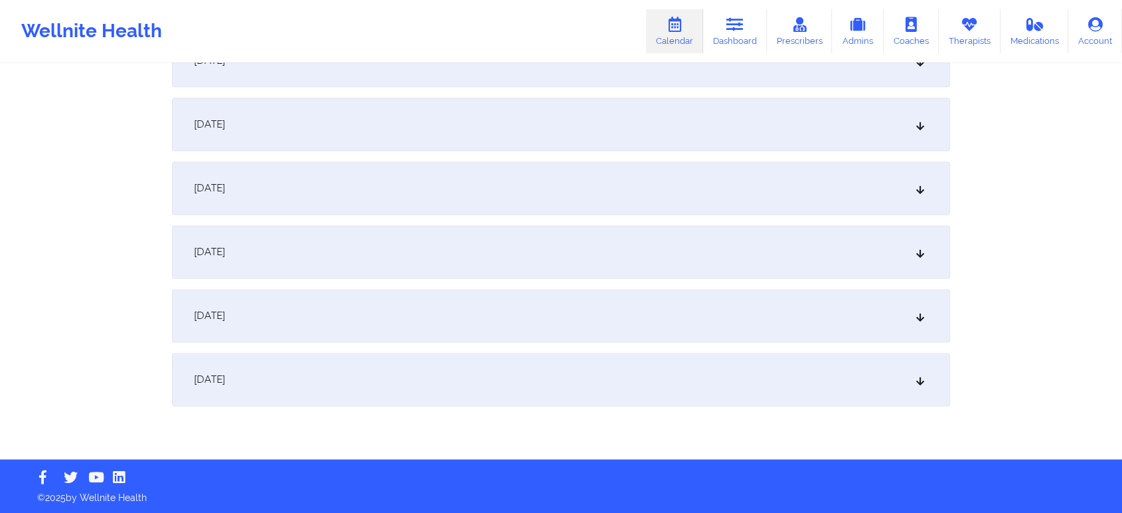
click at [444, 301] on div "[DATE]" at bounding box center [561, 315] width 778 height 53
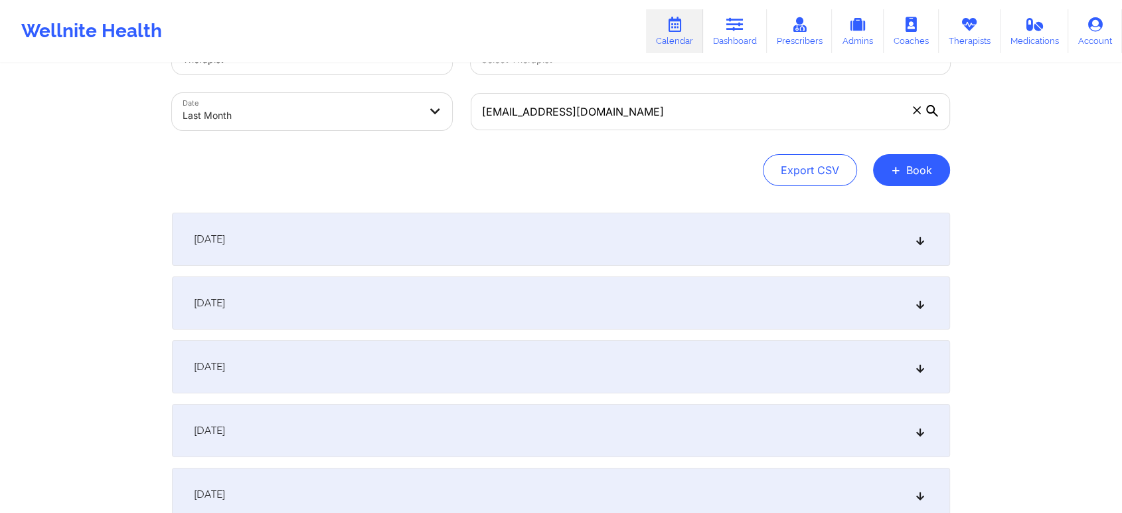
scroll to position [0, 0]
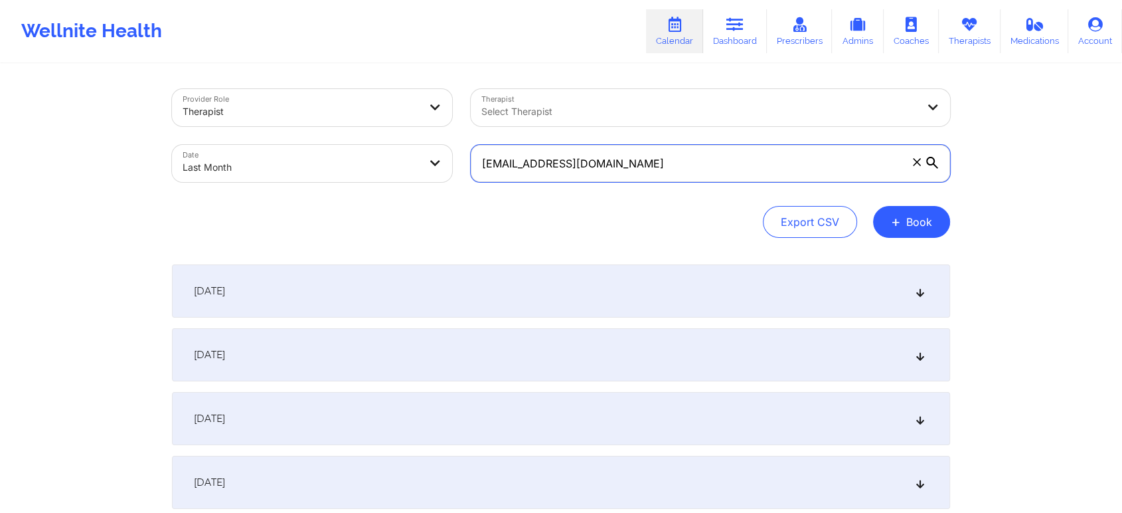
drag, startPoint x: 745, startPoint y: 171, endPoint x: 464, endPoint y: 159, distance: 281.2
click at [464, 159] on div "[EMAIL_ADDRESS][DOMAIN_NAME]" at bounding box center [711, 163] width 498 height 56
paste input "[EMAIL_ADDRESS]"
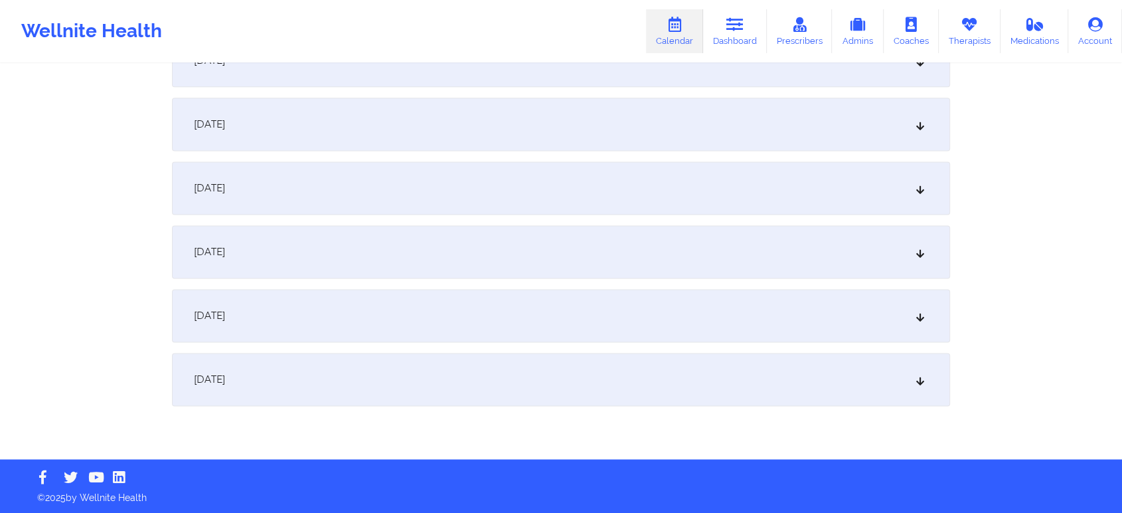
click at [528, 368] on div "[DATE]" at bounding box center [561, 379] width 778 height 53
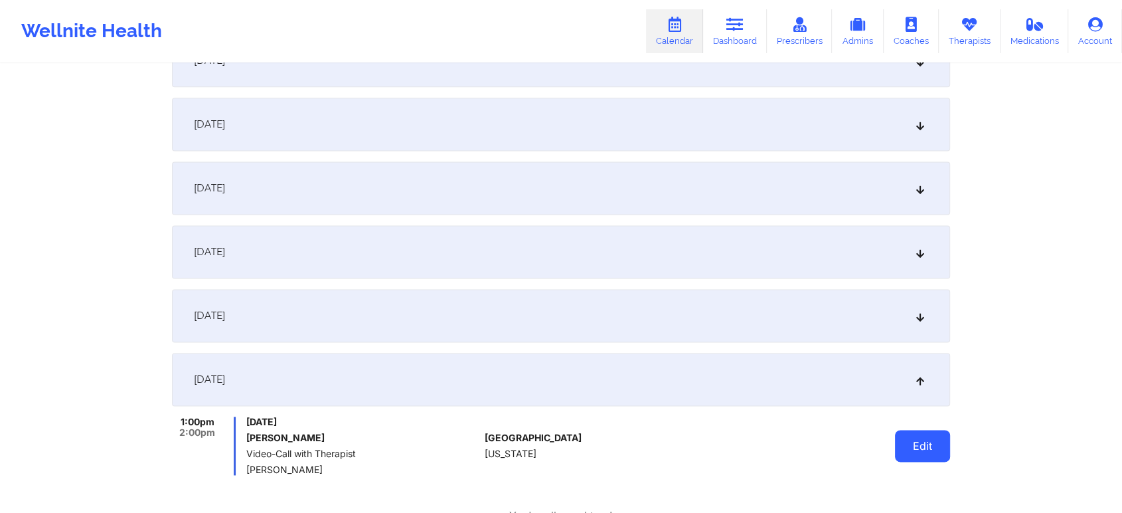
click at [931, 434] on button "Edit" at bounding box center [922, 446] width 55 height 32
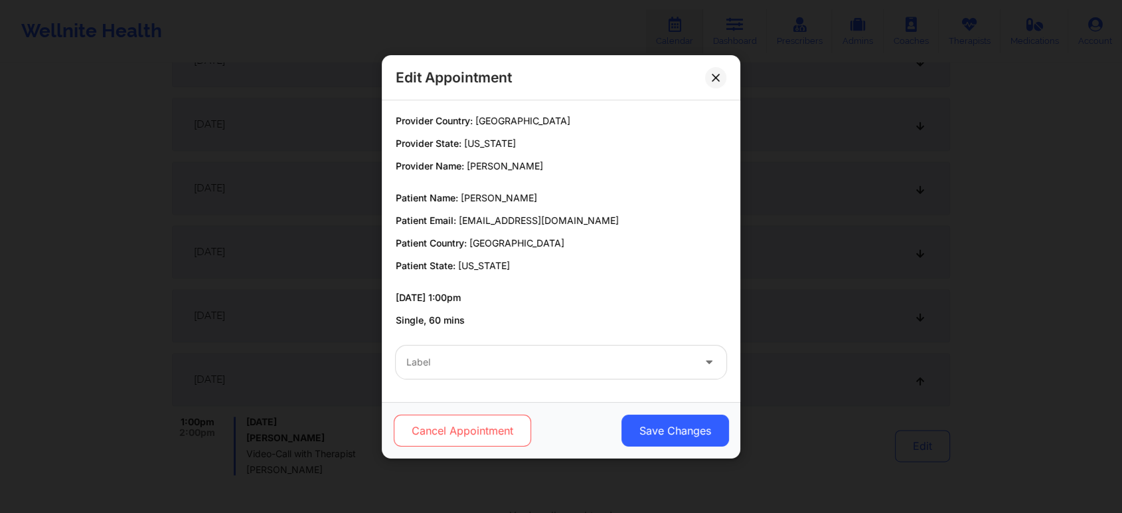
click at [469, 425] on button "Cancel Appointment" at bounding box center [462, 430] width 137 height 32
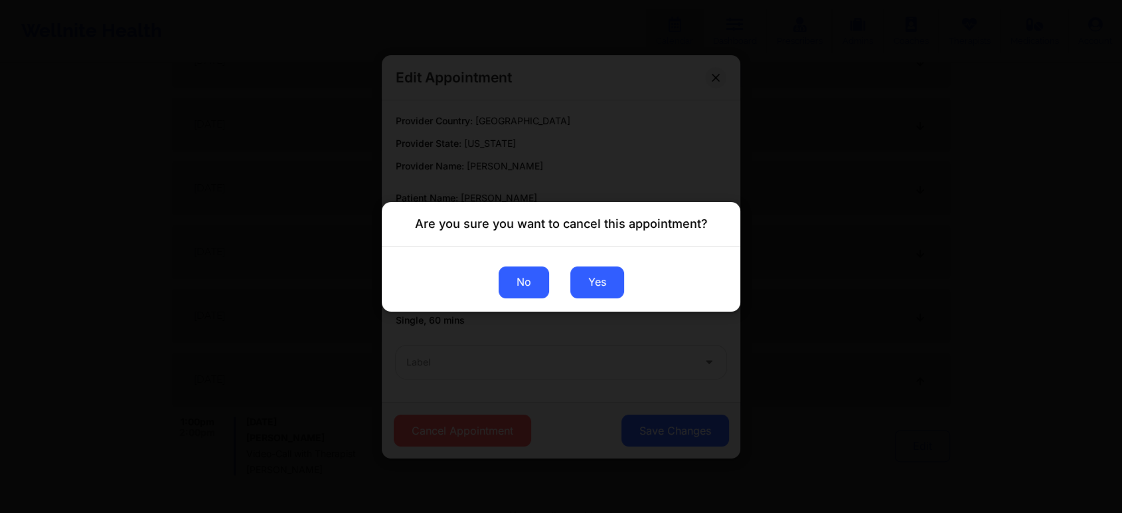
click at [537, 282] on button "No" at bounding box center [524, 282] width 50 height 32
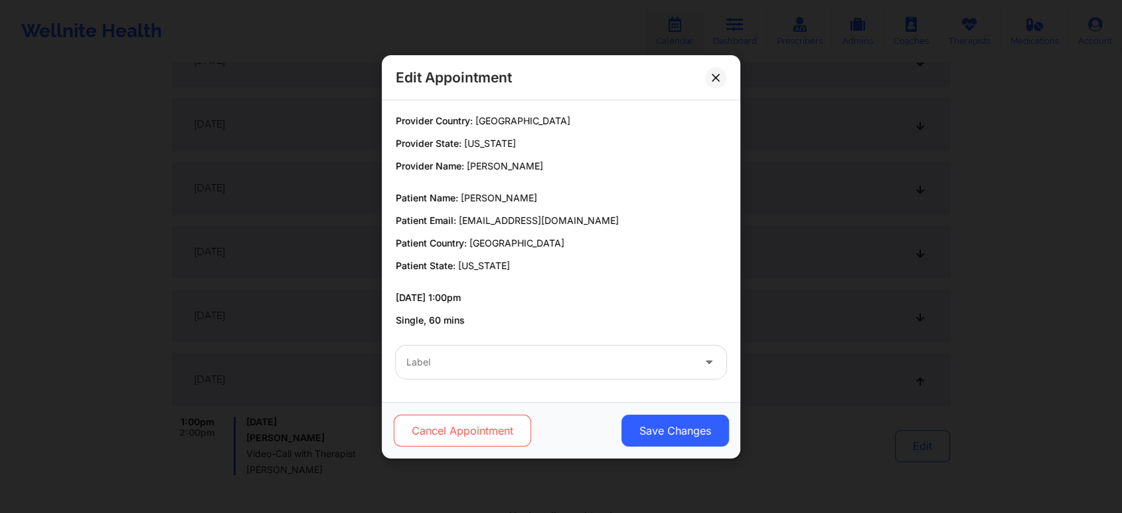
click at [490, 436] on button "Cancel Appointment" at bounding box center [462, 430] width 137 height 32
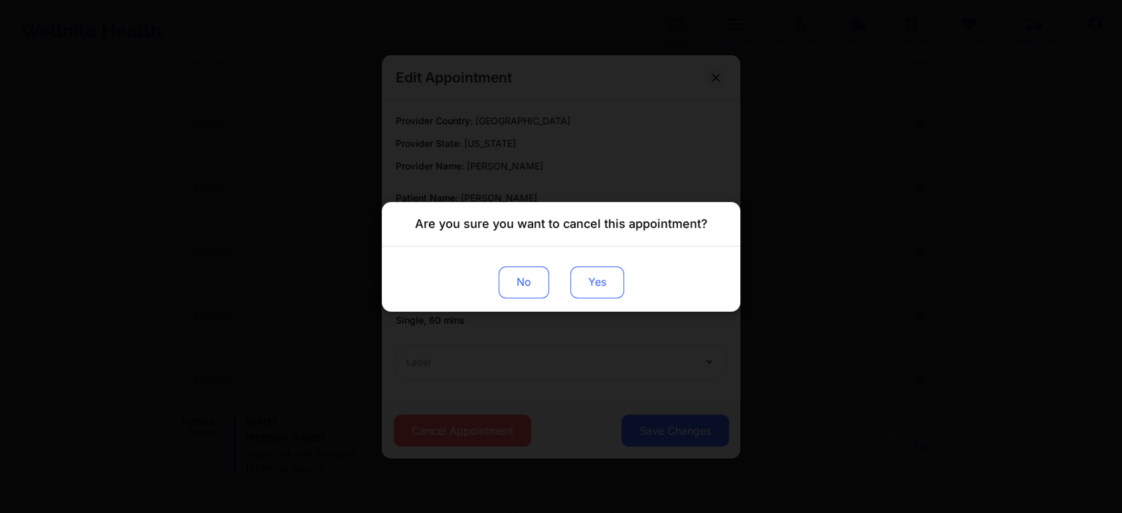
click at [597, 280] on button "Yes" at bounding box center [598, 282] width 54 height 32
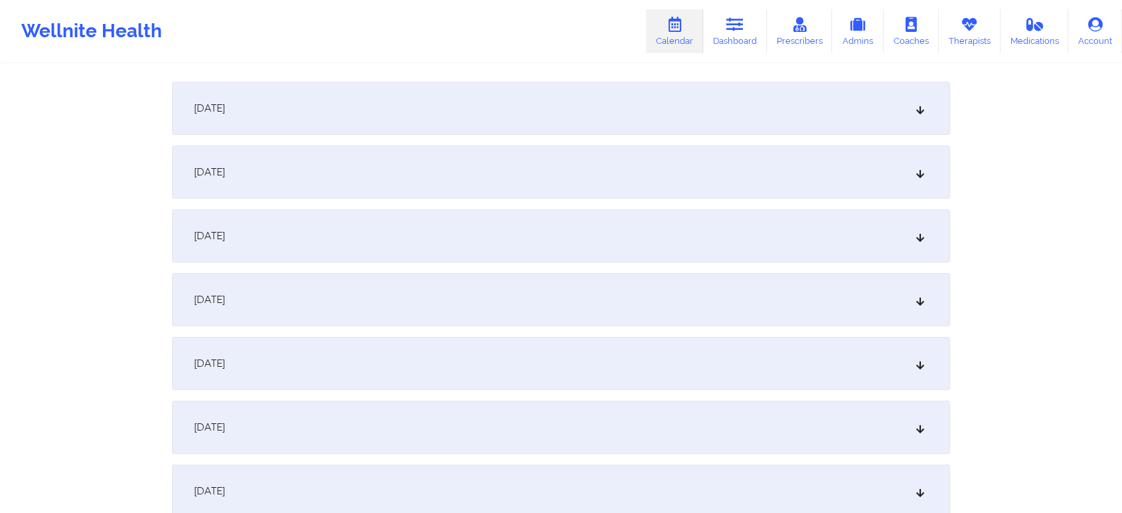
scroll to position [0, 0]
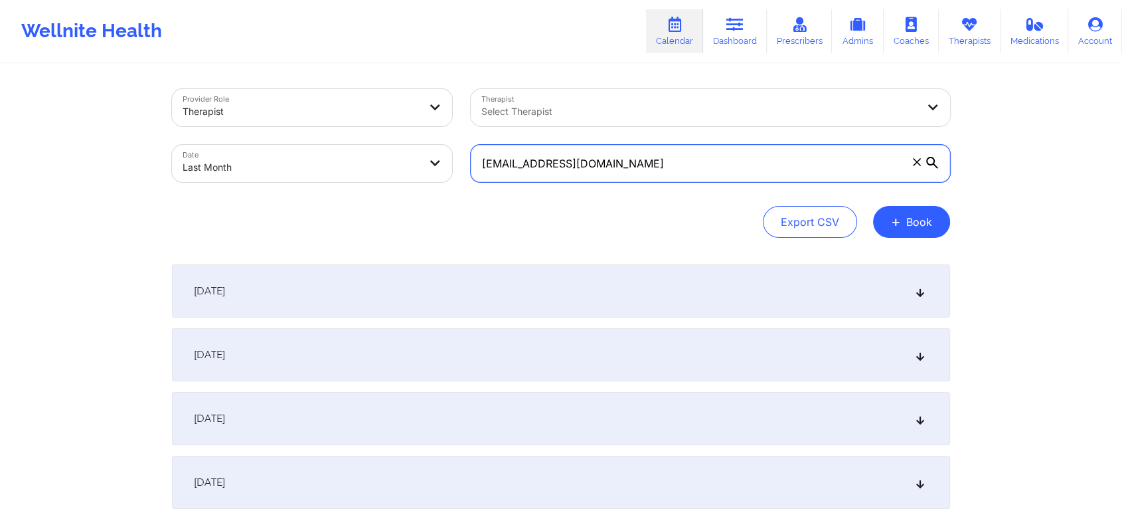
drag, startPoint x: 665, startPoint y: 153, endPoint x: 436, endPoint y: 134, distance: 230.0
click at [436, 134] on div "Provider Role Therapist Therapist Select Therapist Date Last Month [EMAIL_ADDRE…" at bounding box center [561, 136] width 797 height 112
paste input "[PERSON_NAME][EMAIL_ADDRESS][DOMAIN_NAME]"
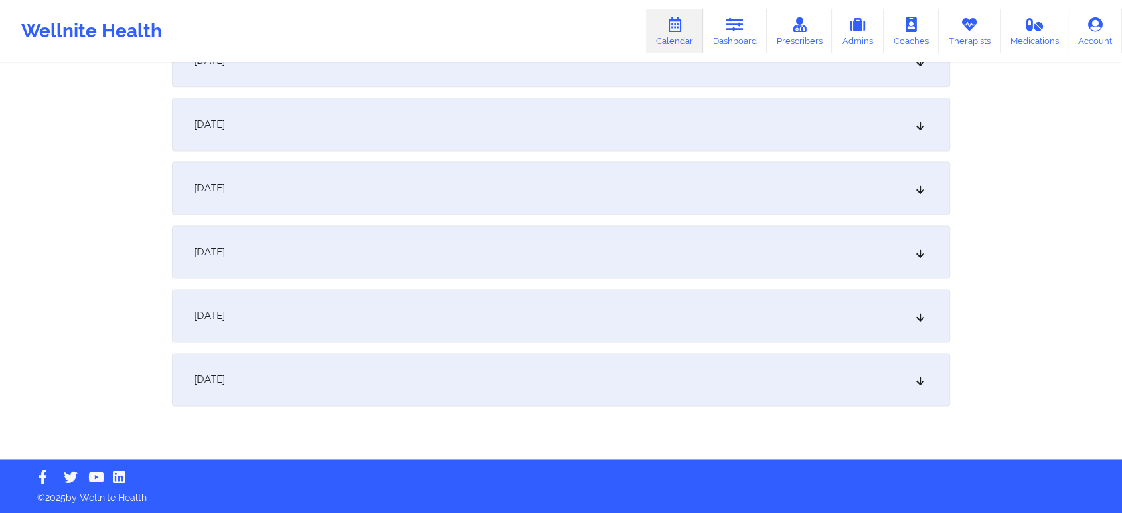
click at [496, 377] on div "[DATE]" at bounding box center [561, 379] width 778 height 53
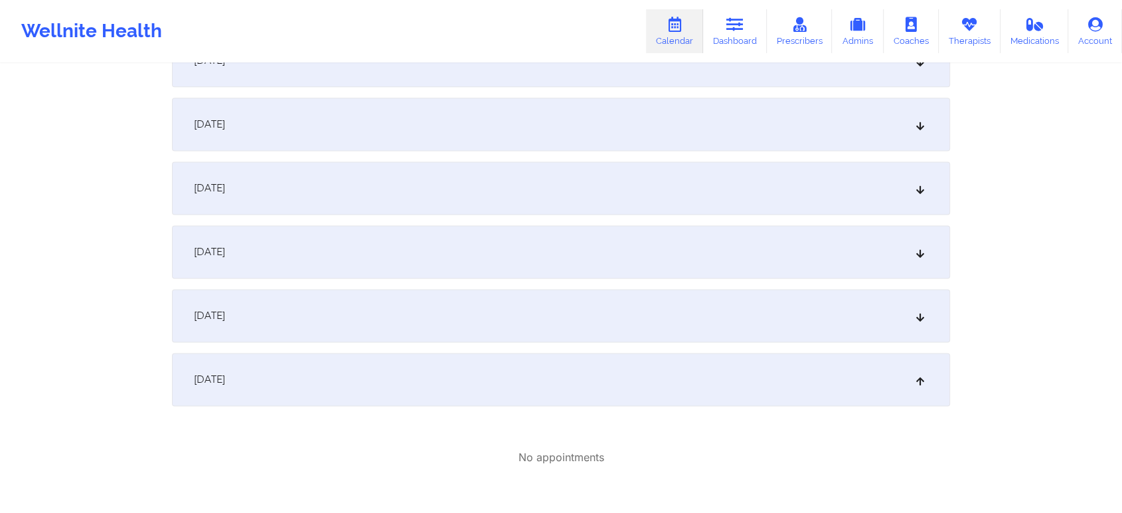
click at [723, 355] on div "[DATE]" at bounding box center [561, 379] width 778 height 53
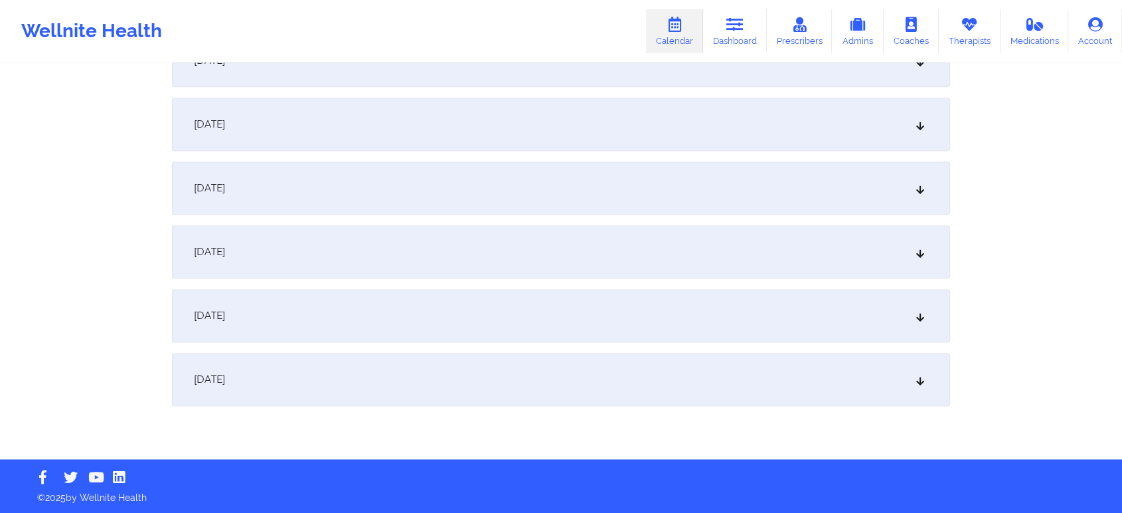
click at [849, 353] on div "[DATE]" at bounding box center [561, 379] width 778 height 53
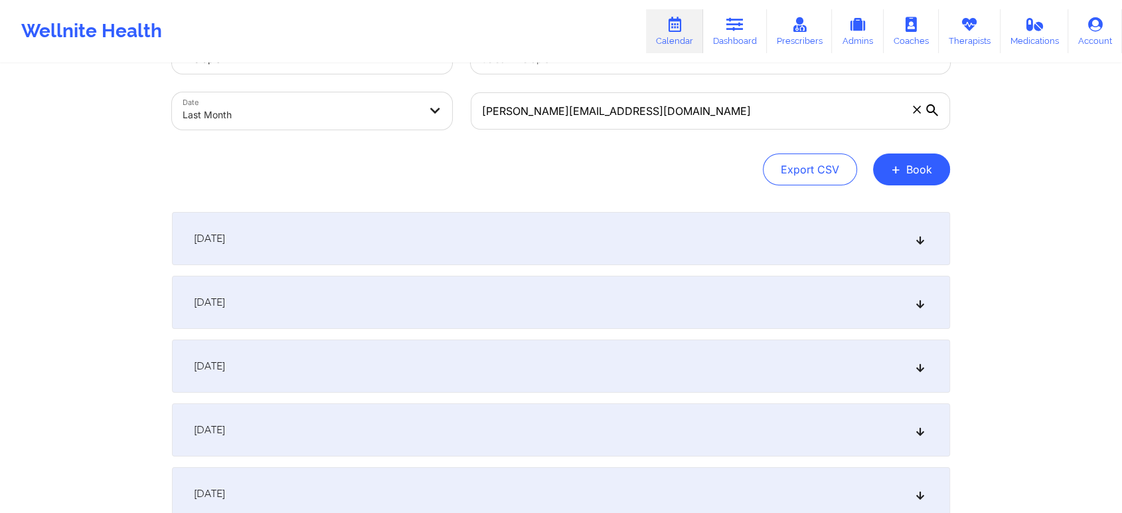
scroll to position [0, 0]
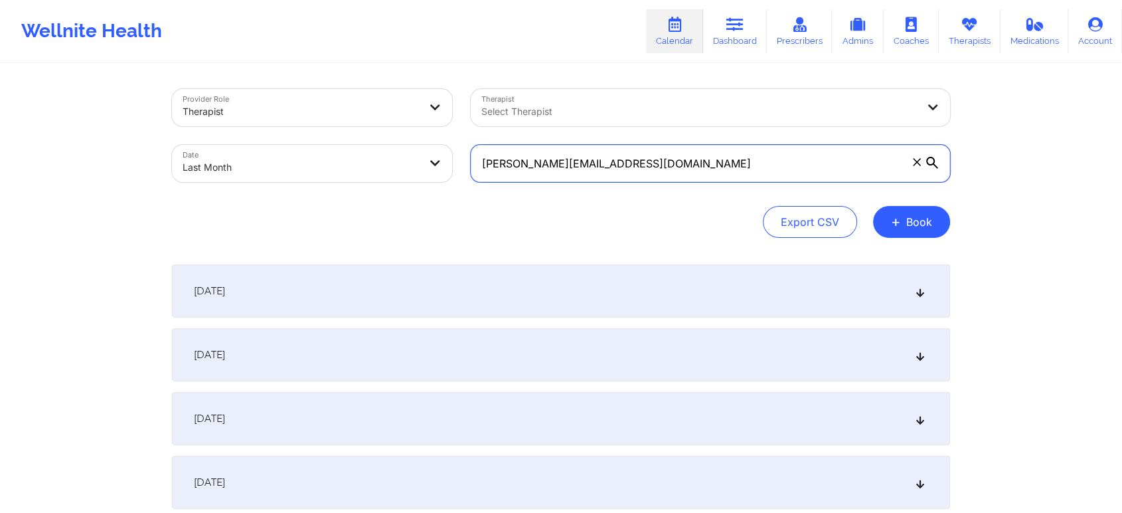
drag, startPoint x: 658, startPoint y: 161, endPoint x: 381, endPoint y: 184, distance: 277.3
click at [381, 184] on div "Provider Role Therapist Therapist Select Therapist Date Last Month [PERSON_NAME…" at bounding box center [561, 136] width 797 height 112
paste input "[EMAIL_ADDRESS][DOMAIN_NAME]"
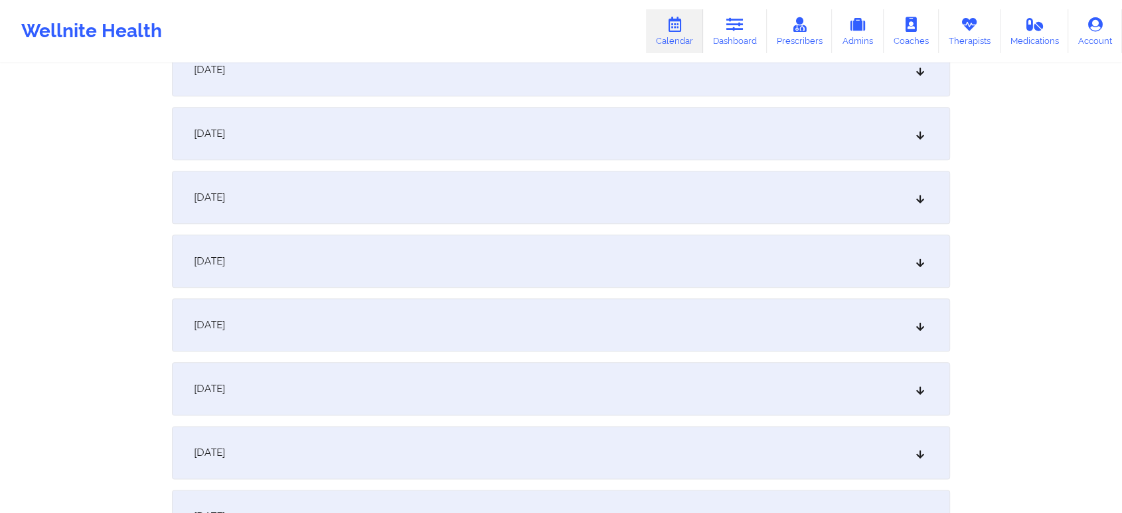
scroll to position [1761, 0]
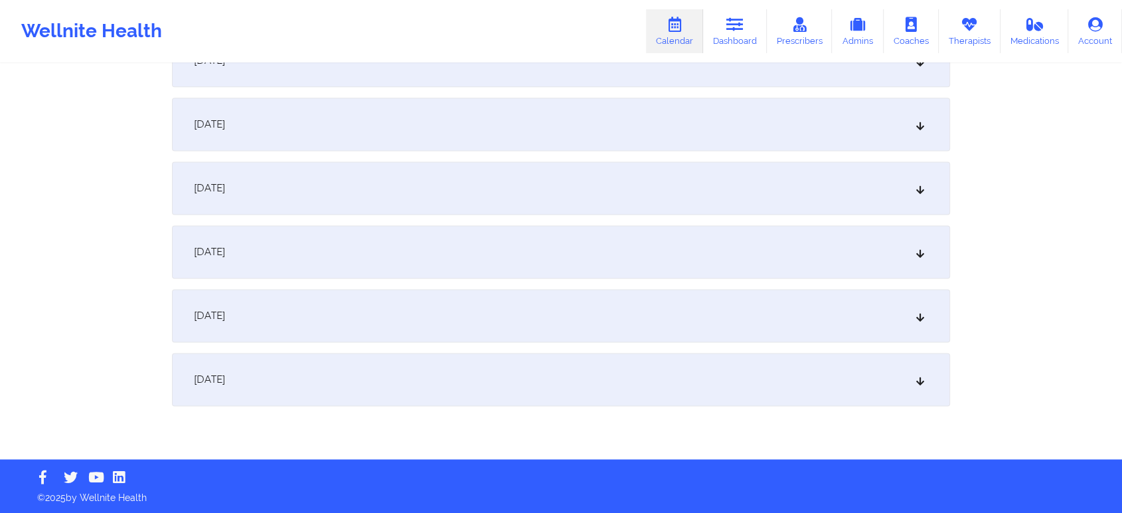
type input "[EMAIL_ADDRESS][DOMAIN_NAME]"
click at [627, 383] on div "[DATE]" at bounding box center [561, 379] width 778 height 53
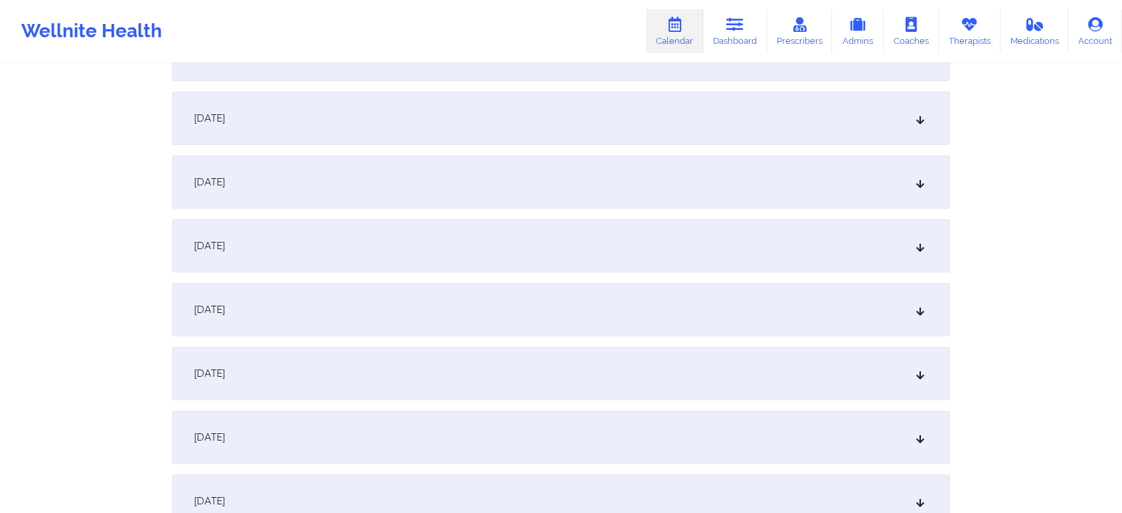
scroll to position [0, 0]
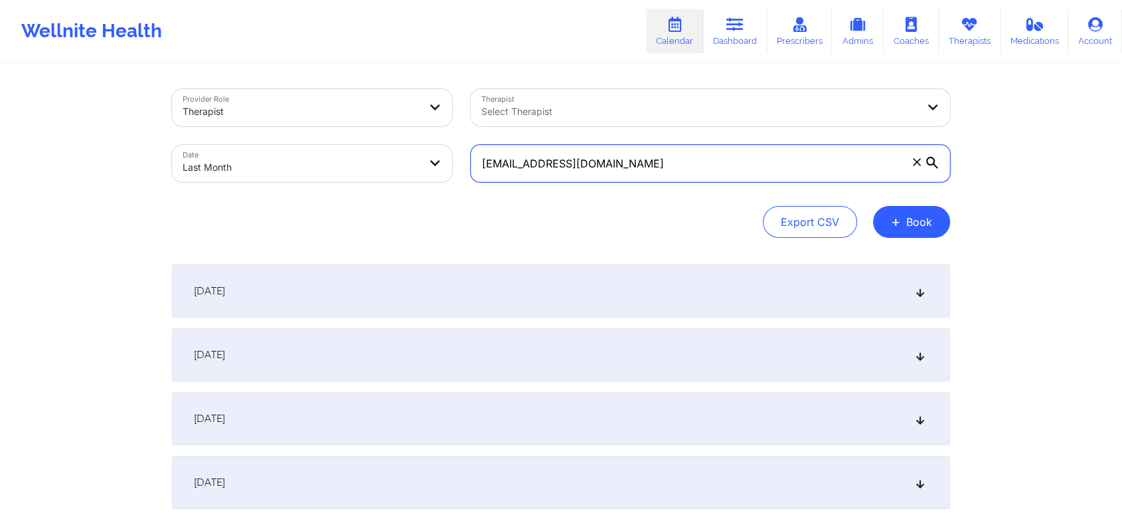
drag, startPoint x: 701, startPoint y: 161, endPoint x: 488, endPoint y: 167, distance: 213.3
click at [488, 167] on input "[EMAIL_ADDRESS][DOMAIN_NAME]" at bounding box center [711, 163] width 480 height 37
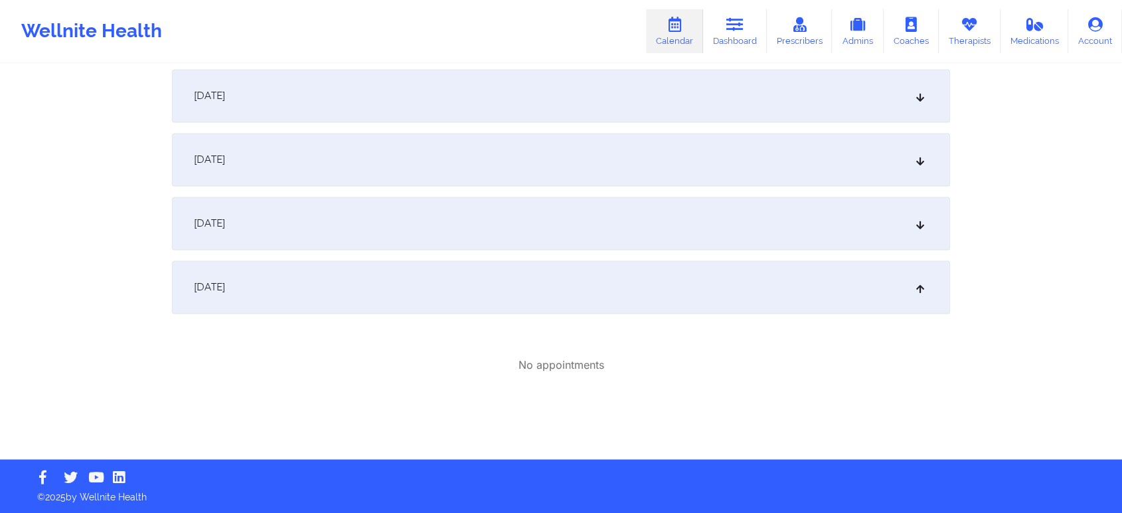
click at [787, 147] on div "[DATE]" at bounding box center [561, 159] width 778 height 53
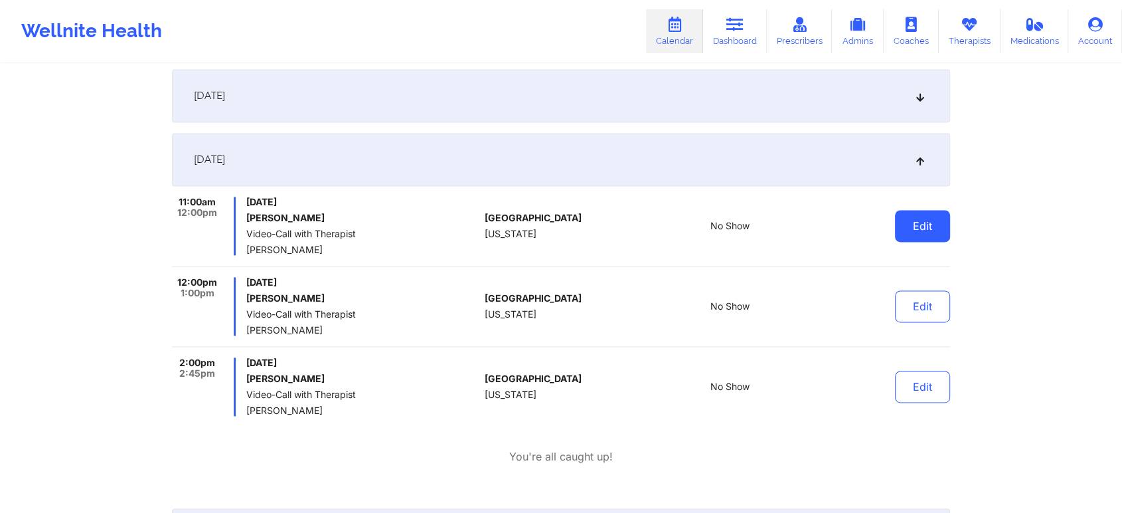
click at [943, 222] on button "Edit" at bounding box center [922, 226] width 55 height 32
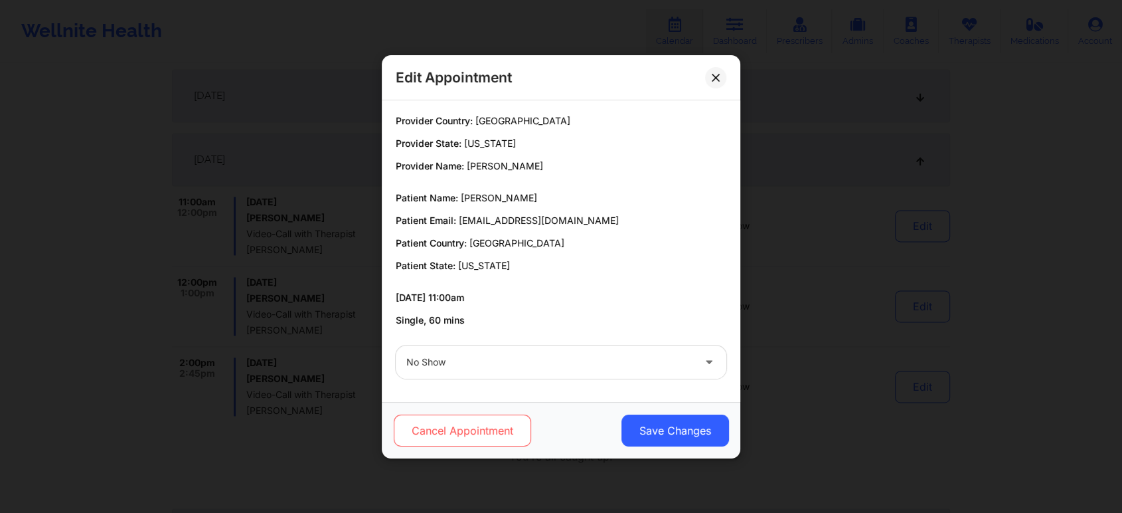
click at [474, 444] on button "Cancel Appointment" at bounding box center [462, 430] width 137 height 32
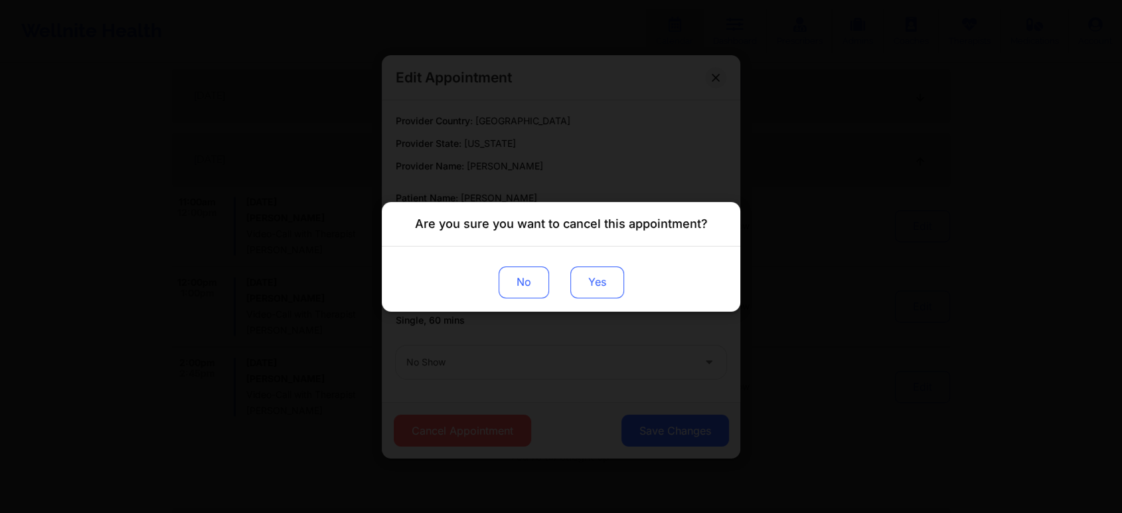
click at [593, 270] on button "Yes" at bounding box center [598, 282] width 54 height 32
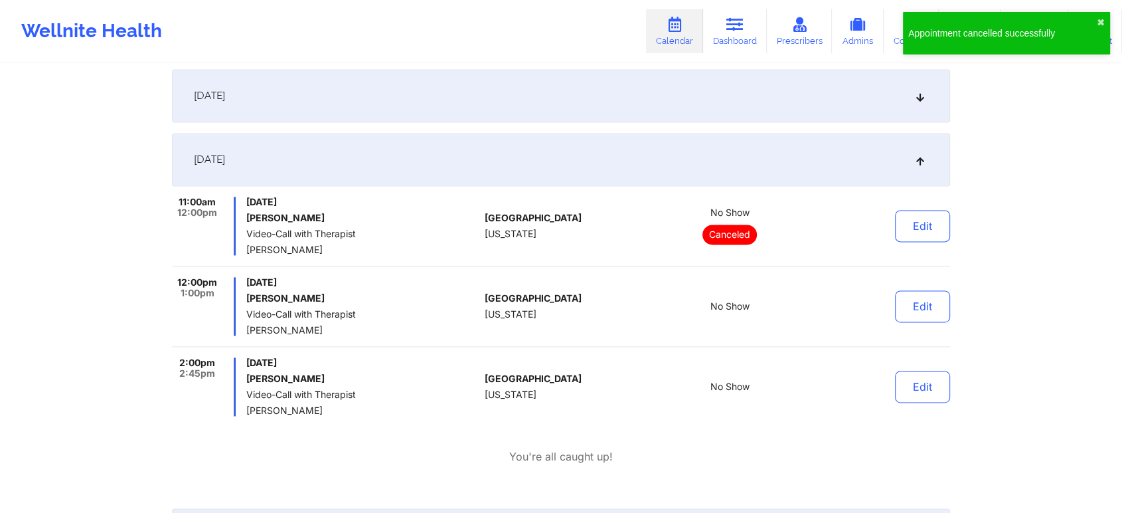
click at [944, 281] on div "Edit" at bounding box center [889, 306] width 123 height 58
click at [923, 305] on button "Edit" at bounding box center [922, 306] width 55 height 32
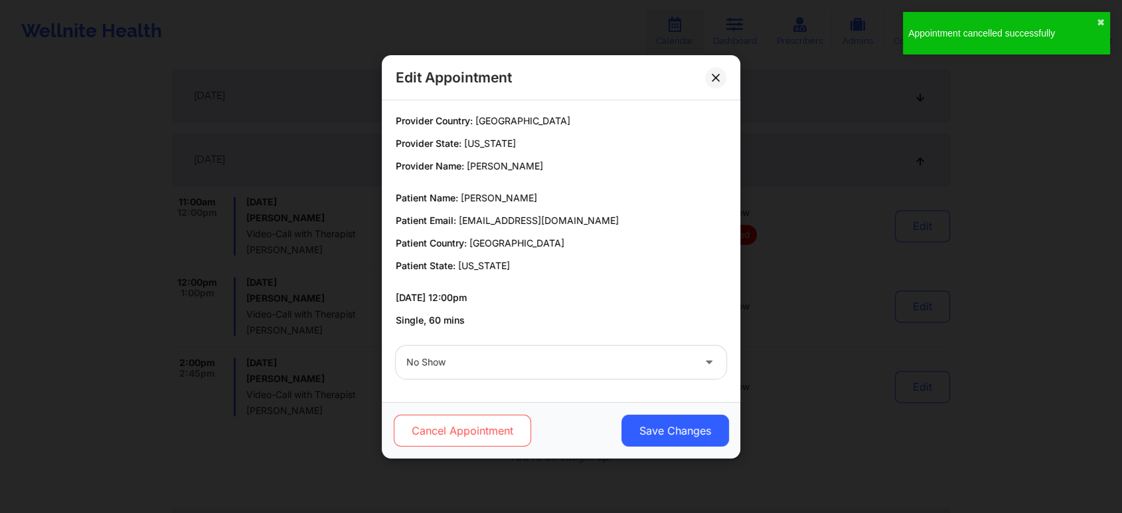
click at [454, 439] on button "Cancel Appointment" at bounding box center [462, 430] width 137 height 32
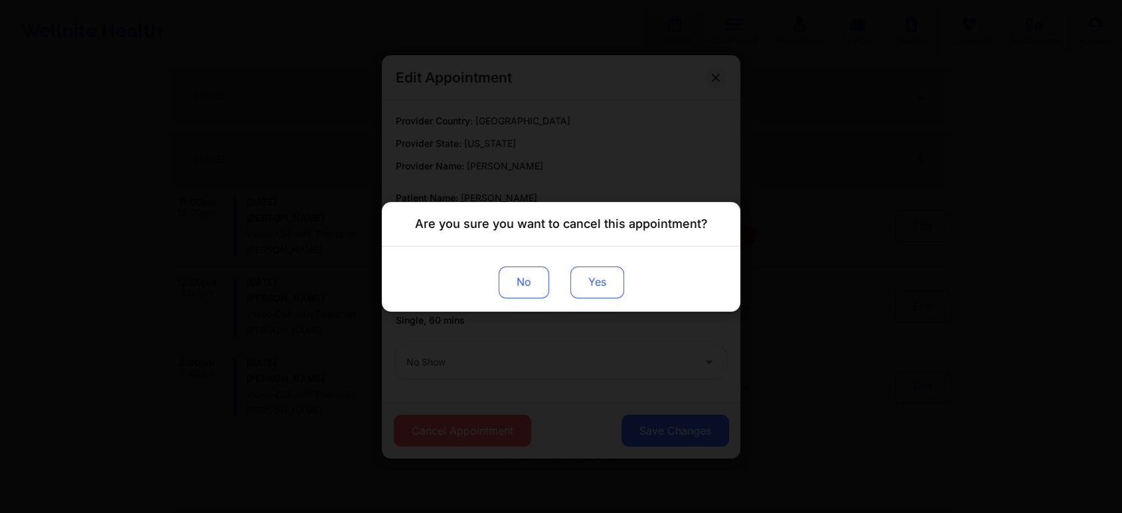
click at [598, 268] on button "Yes" at bounding box center [598, 282] width 54 height 32
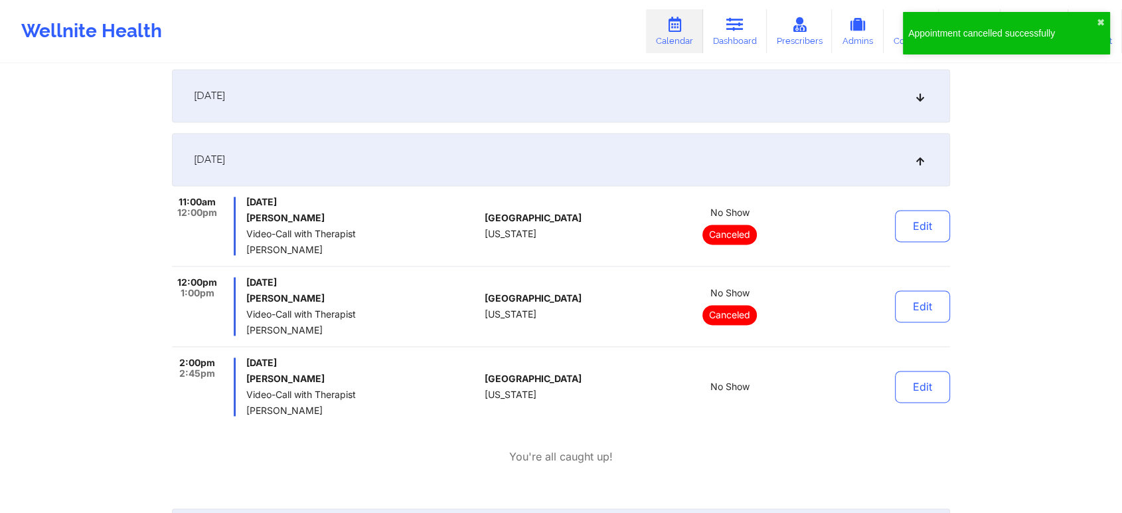
scroll to position [0, 0]
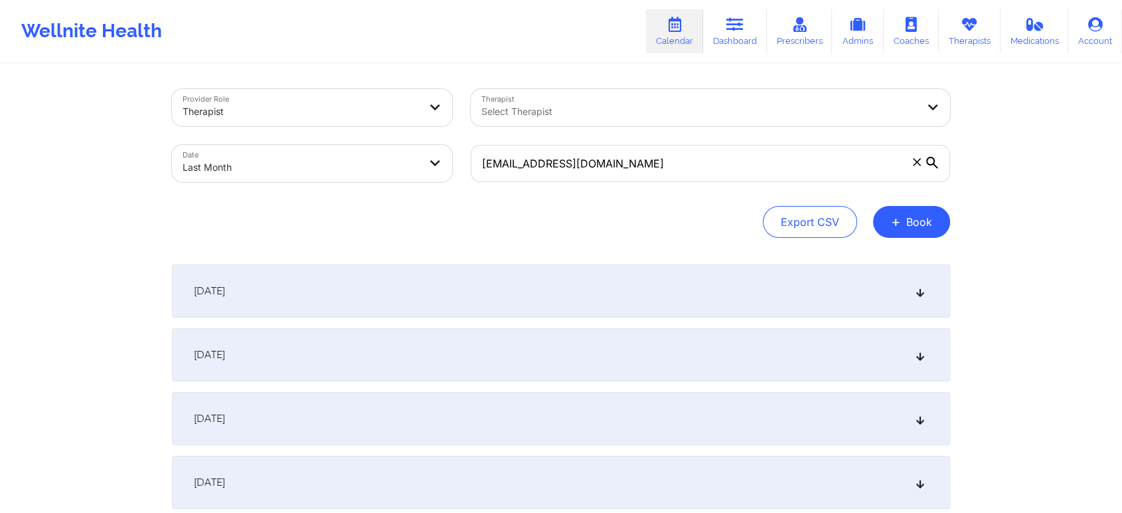
select select "2025-8"
select select "2025-9"
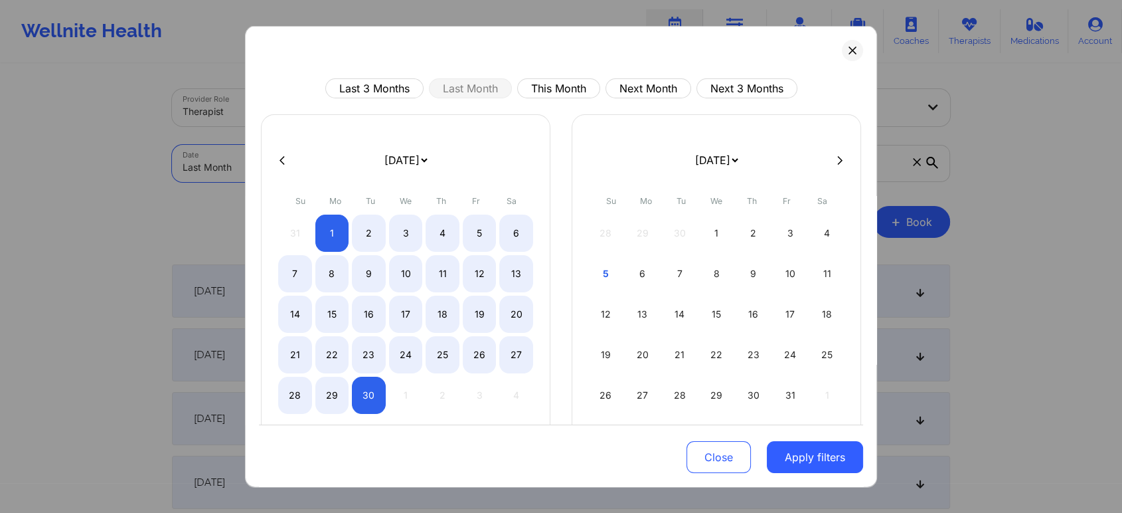
click at [380, 149] on body "Wellnite Health Calendar Dashboard Prescribers Admins Coaches Therapists Medica…" at bounding box center [561, 256] width 1122 height 513
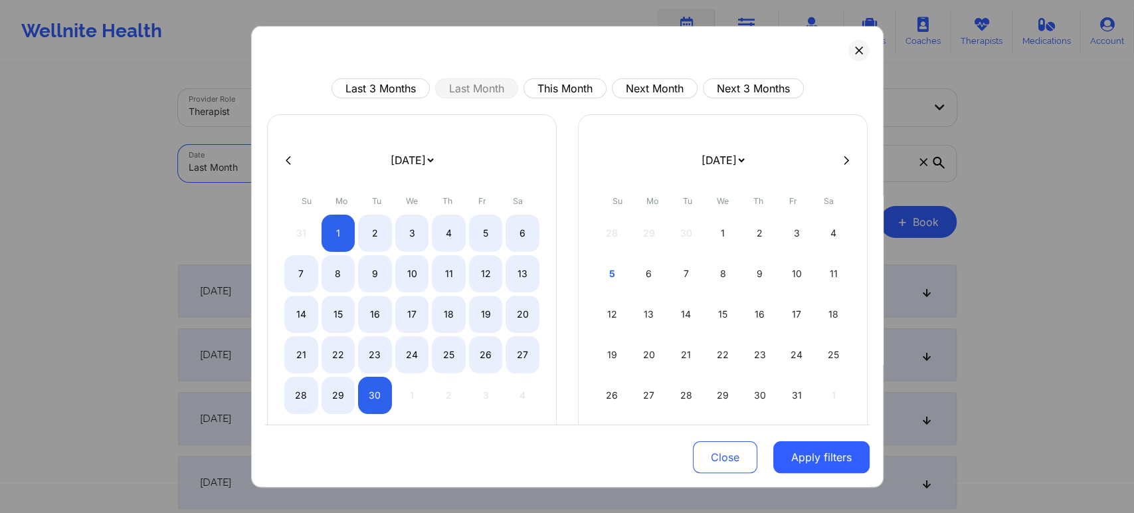
click at [548, 76] on div "Last 3 Months Last Month This Month Next Month Next 3 Months [DATE] [DATE] [DAT…" at bounding box center [567, 257] width 632 height 462
click at [550, 82] on button "This Month" at bounding box center [564, 88] width 83 height 20
select select "2025-9"
select select "2025-10"
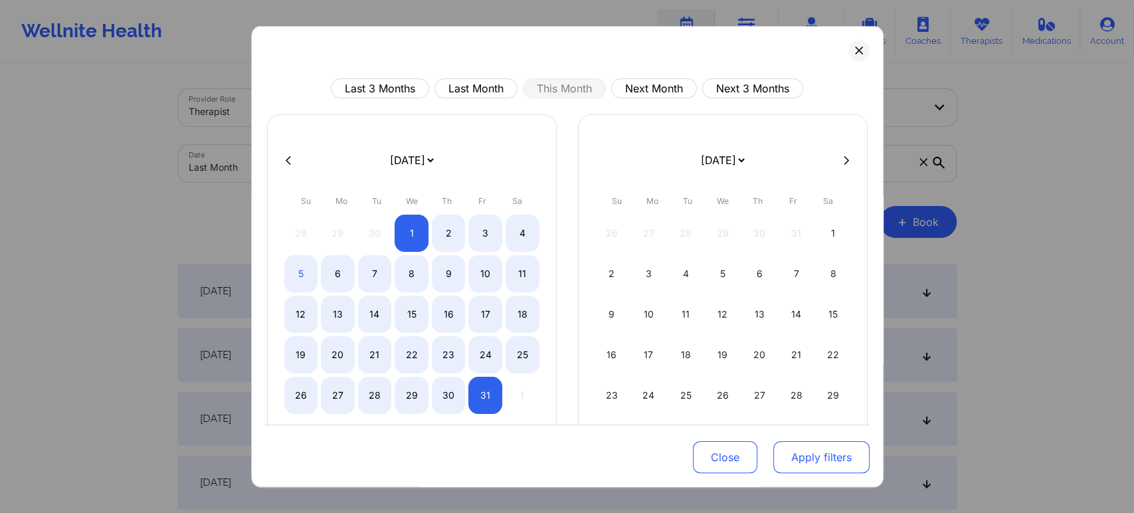
click at [784, 450] on button "Apply filters" at bounding box center [821, 457] width 96 height 32
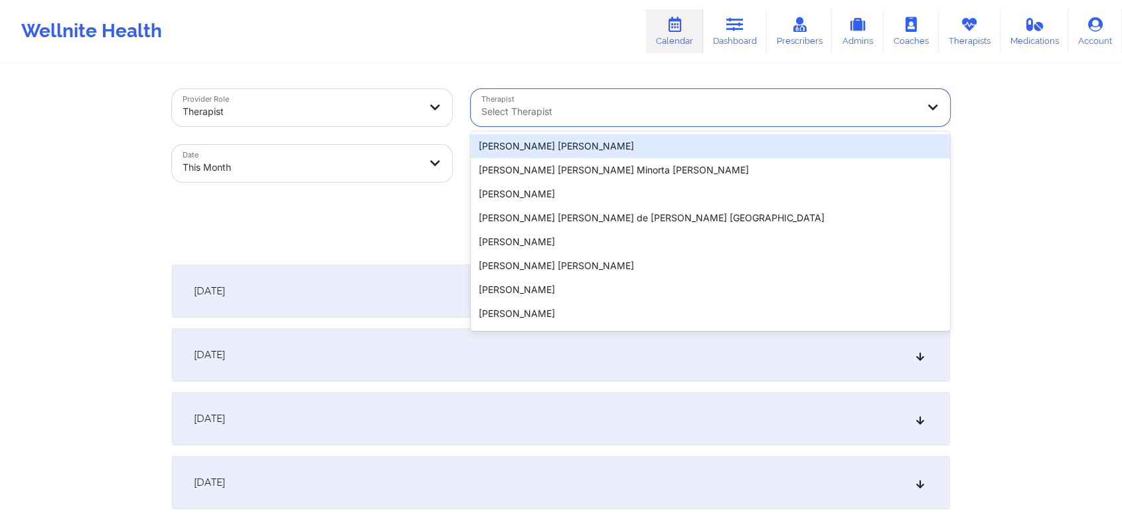
click at [612, 110] on div at bounding box center [700, 112] width 436 height 16
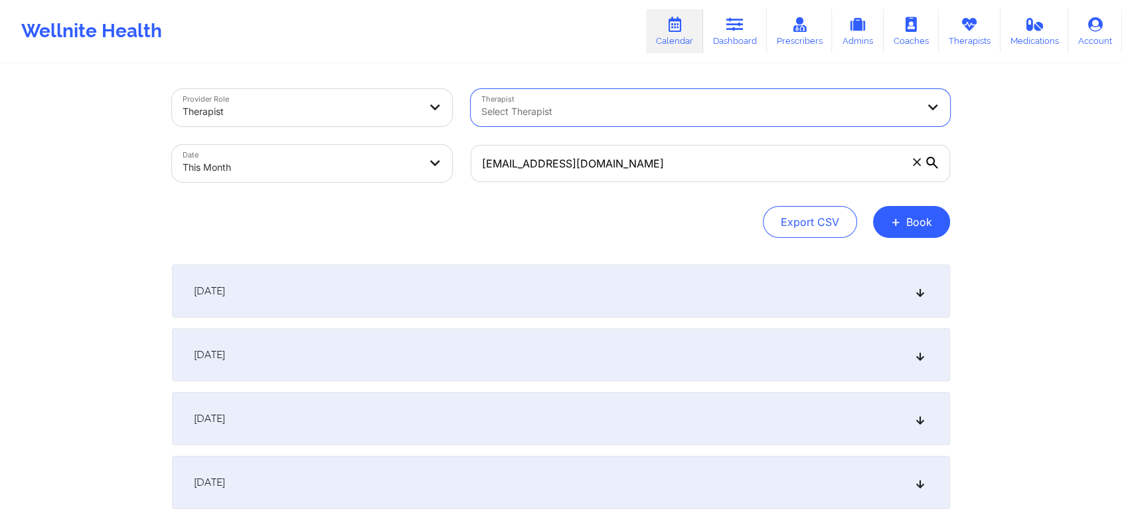
click at [612, 110] on div at bounding box center [700, 112] width 436 height 16
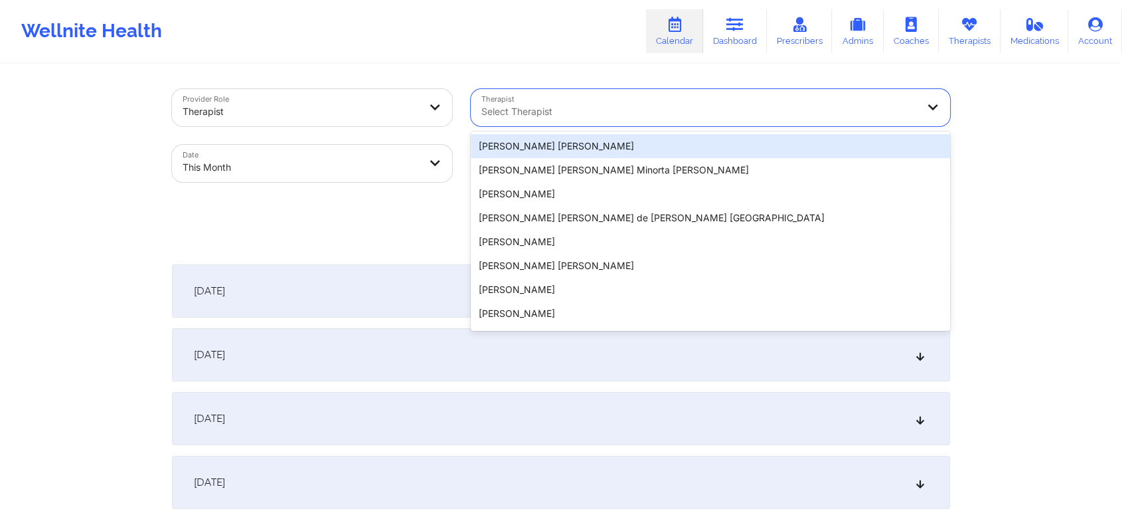
click at [612, 110] on div at bounding box center [700, 112] width 436 height 16
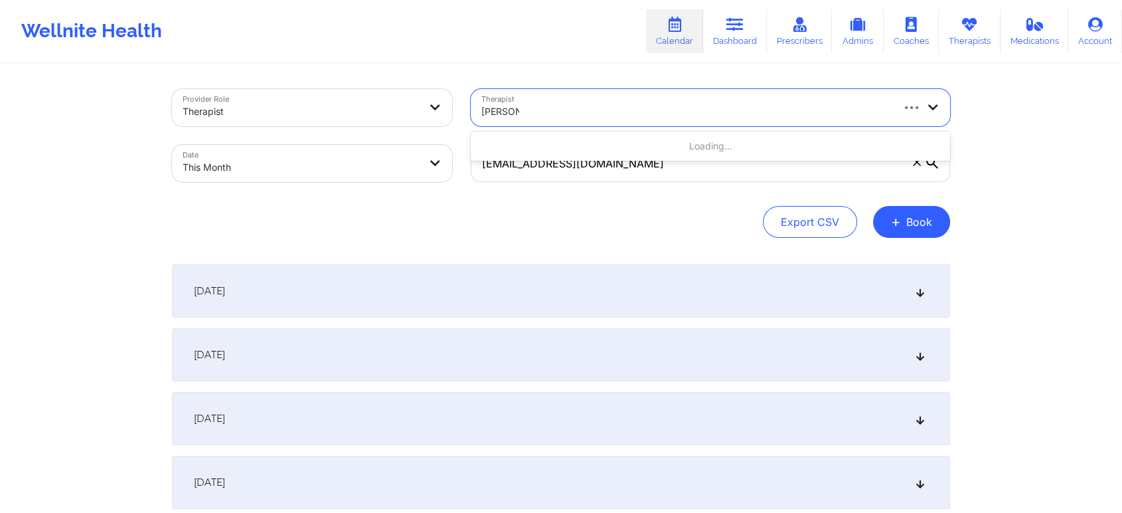
type input "[PERSON_NAME] ci"
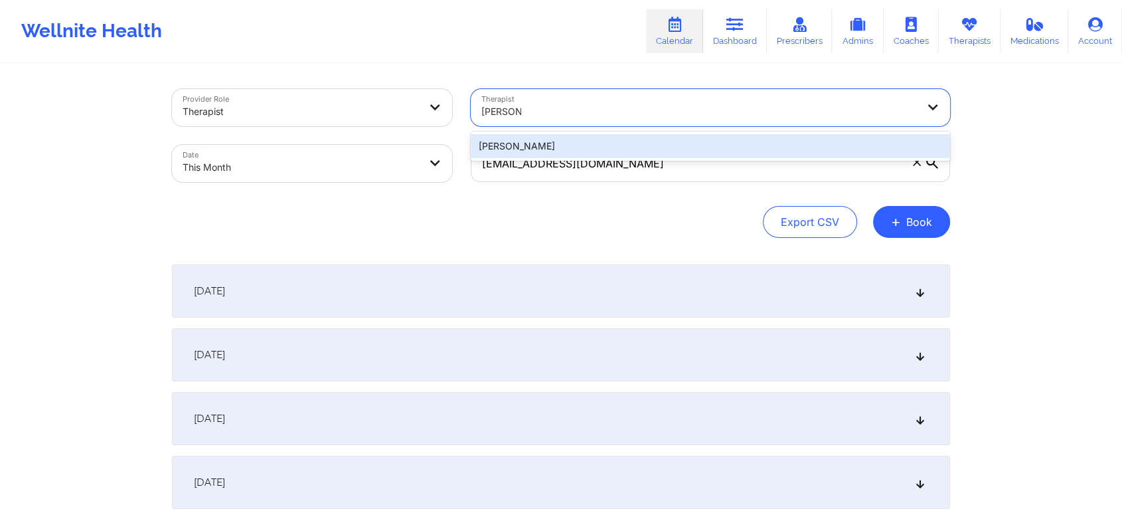
click at [600, 143] on div "[PERSON_NAME]" at bounding box center [711, 146] width 480 height 24
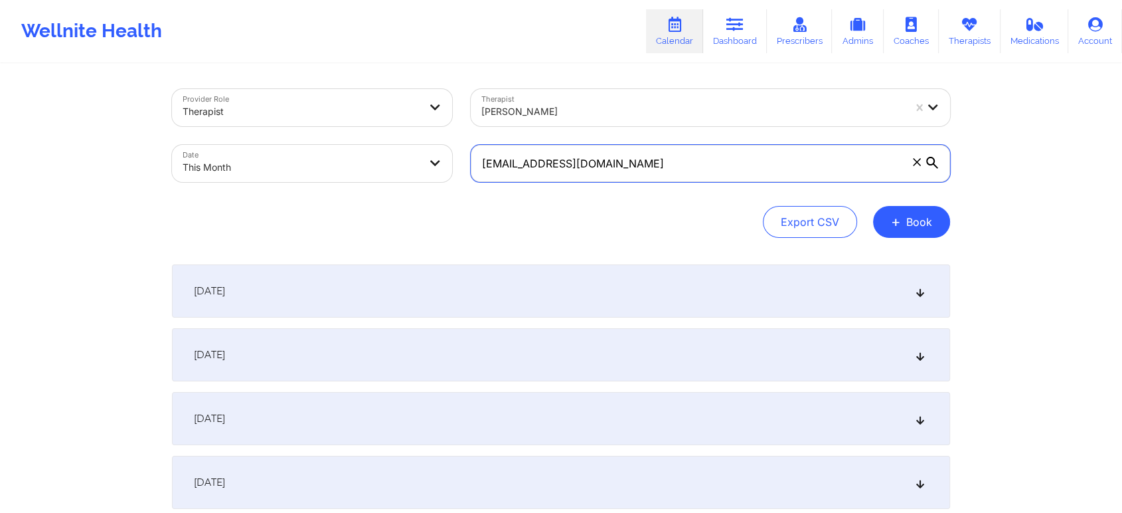
drag, startPoint x: 677, startPoint y: 163, endPoint x: 442, endPoint y: 163, distance: 235.1
click at [442, 163] on div "Provider Role Therapist Therapist [PERSON_NAME] Date This Month [EMAIL_ADDRESS]…" at bounding box center [561, 136] width 797 height 112
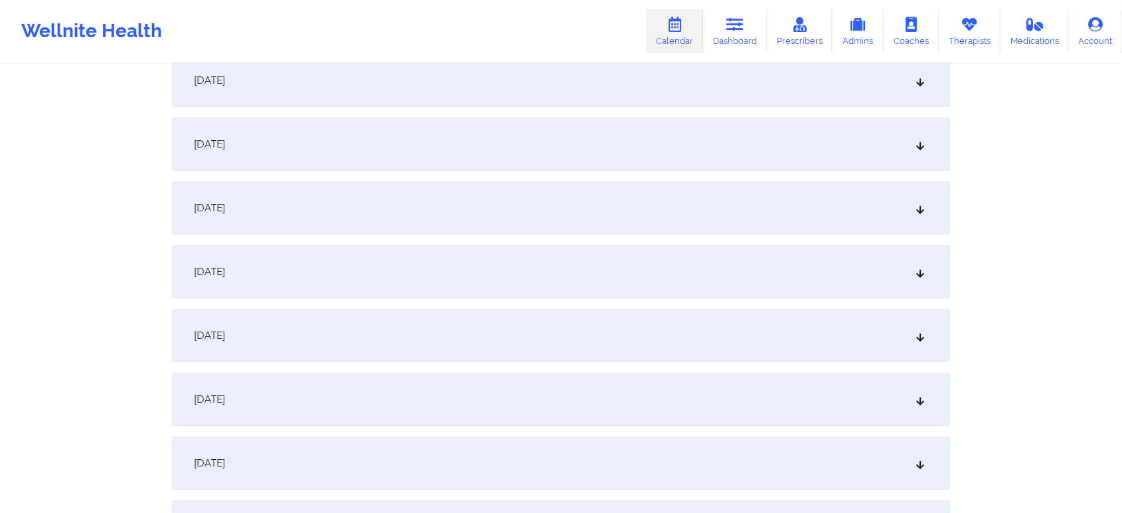
scroll to position [293, 0]
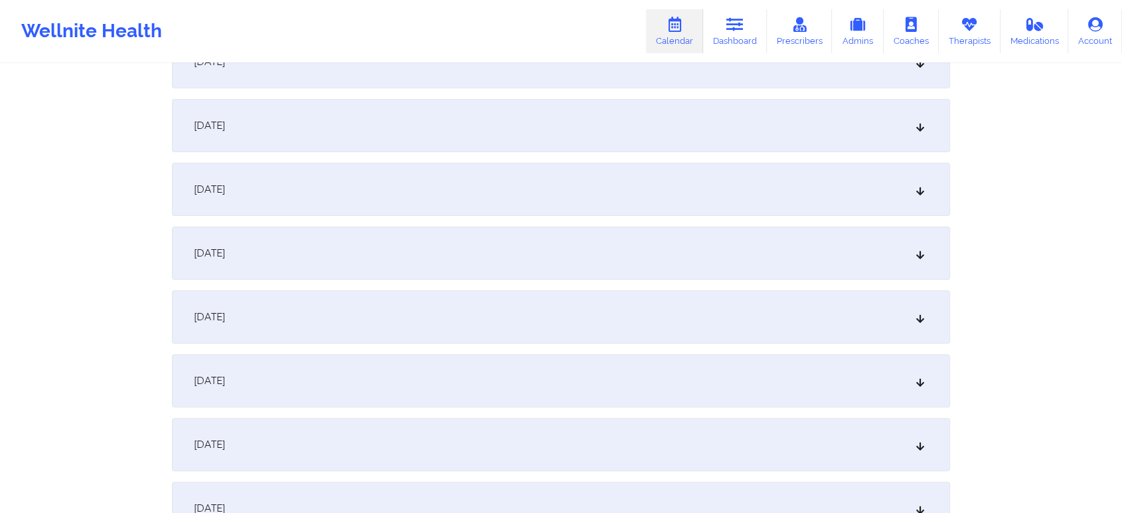
click at [527, 254] on div "[DATE]" at bounding box center [561, 252] width 778 height 53
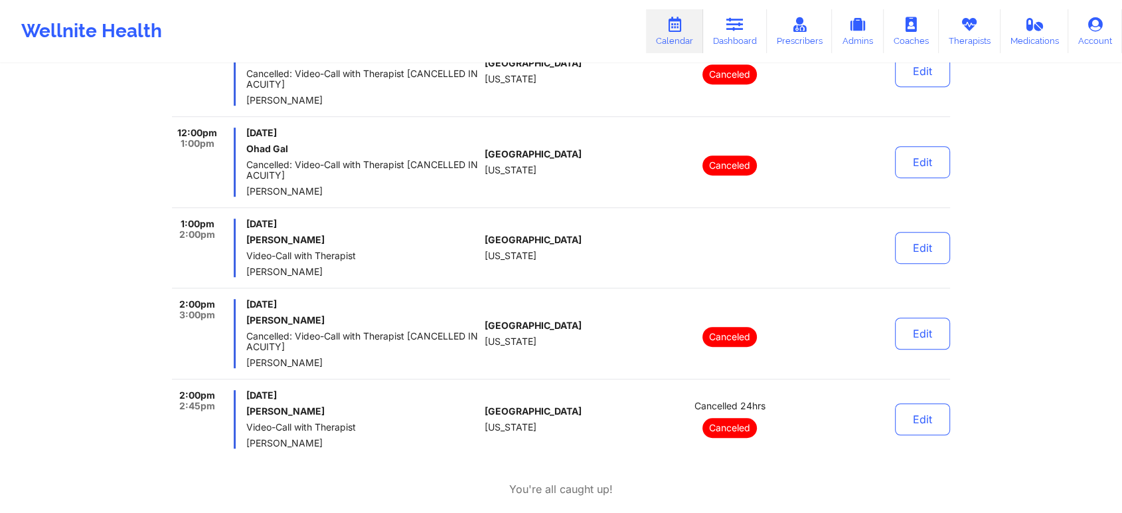
scroll to position [796, 0]
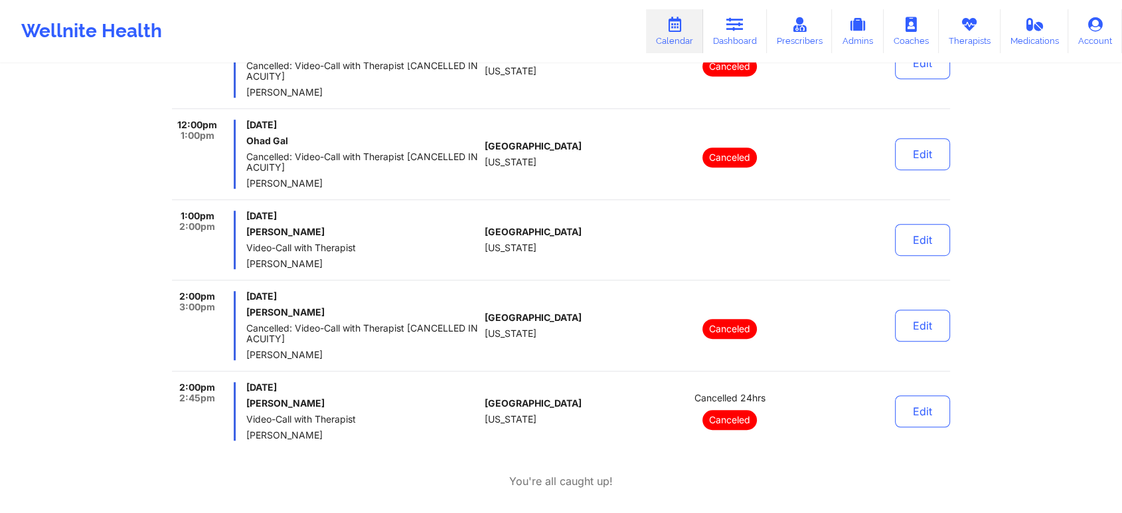
drag, startPoint x: 1116, startPoint y: 164, endPoint x: 1122, endPoint y: 165, distance: 6.7
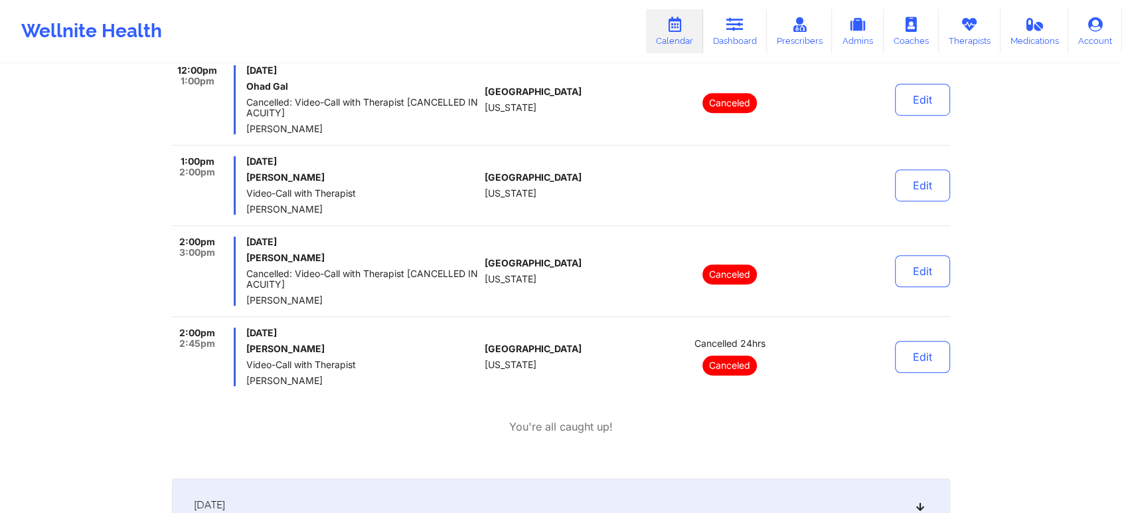
scroll to position [0, 0]
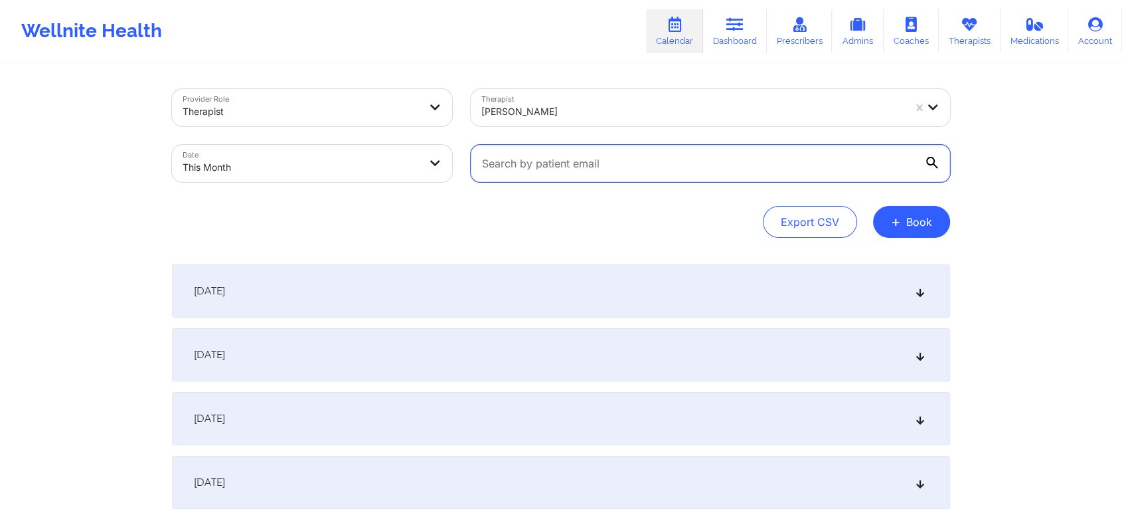
click at [565, 157] on input "text" at bounding box center [711, 163] width 480 height 37
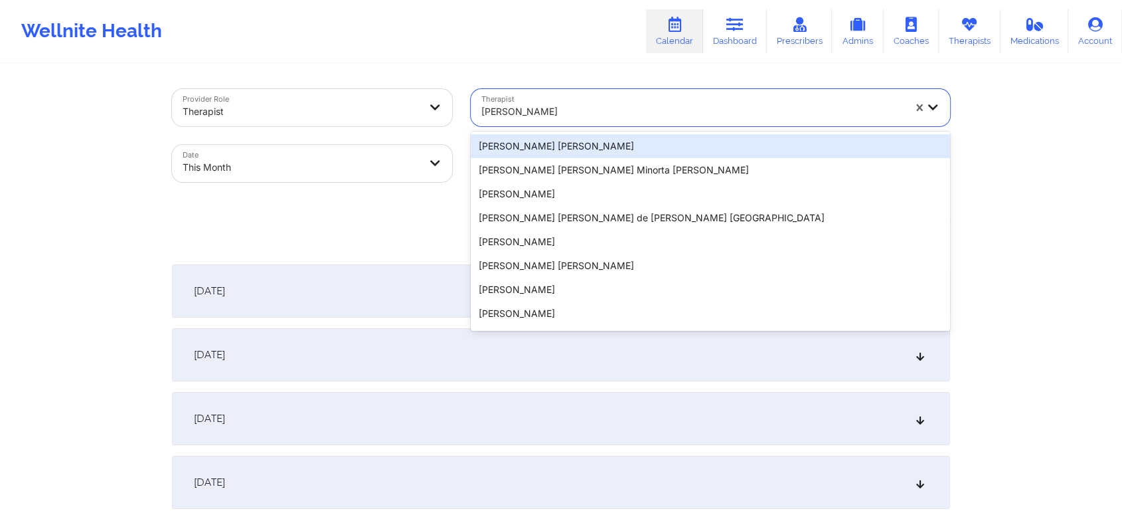
click at [585, 118] on div at bounding box center [693, 112] width 422 height 16
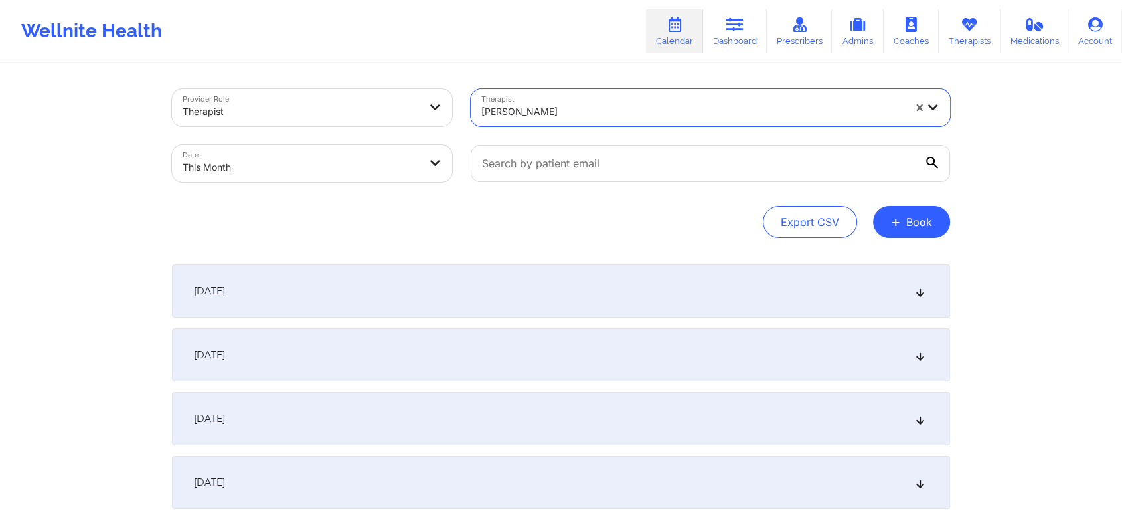
select select "2025-9"
select select "2025-10"
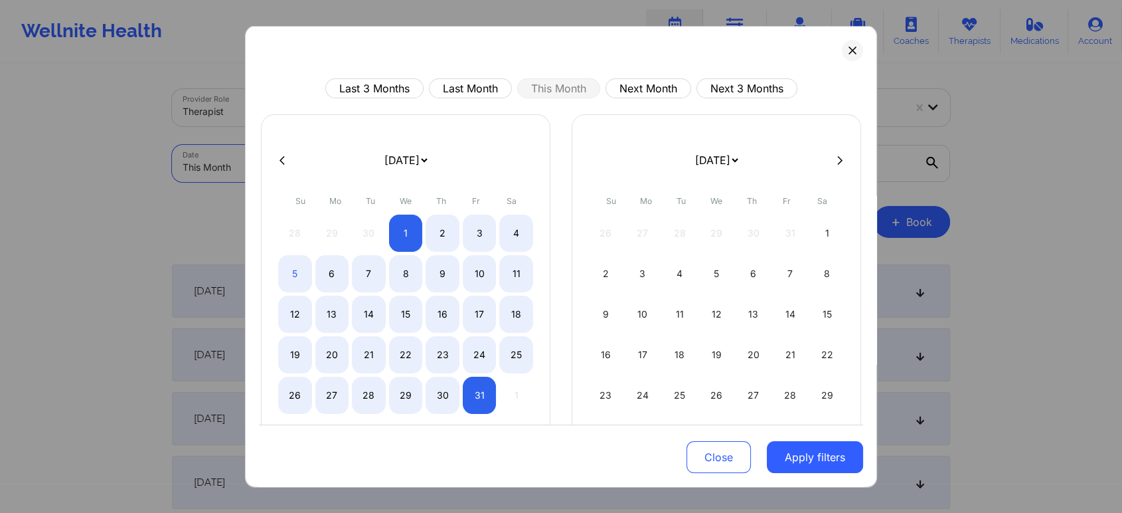
click at [342, 156] on body "Wellnite Health Calendar Dashboard Prescribers Admins Coaches Therapists Medica…" at bounding box center [561, 256] width 1122 height 513
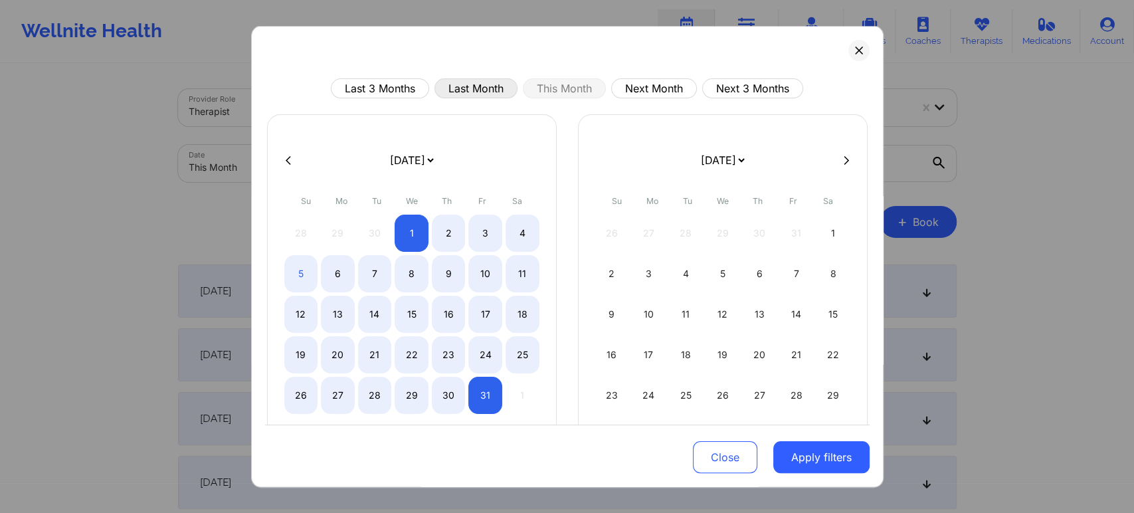
click at [480, 82] on button "Last Month" at bounding box center [475, 88] width 83 height 20
select select "2025-8"
select select "2025-9"
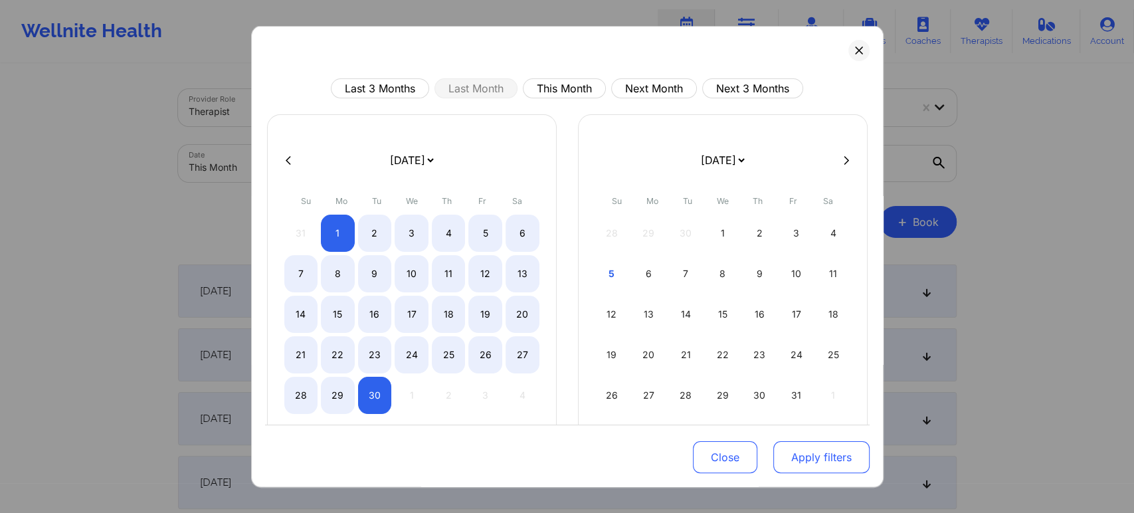
click at [803, 454] on button "Apply filters" at bounding box center [821, 457] width 96 height 32
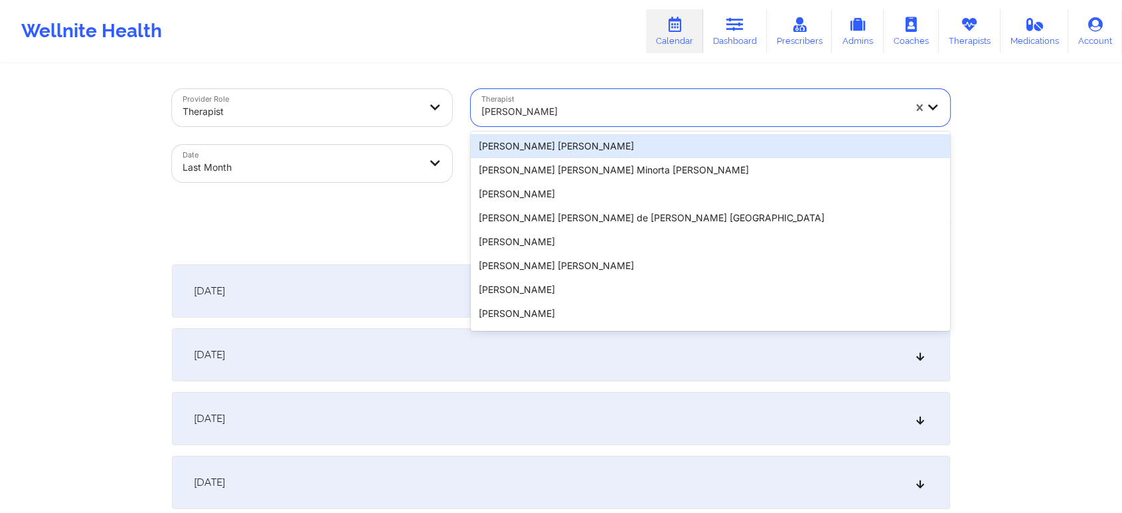
click at [597, 100] on div "[PERSON_NAME]" at bounding box center [693, 111] width 422 height 29
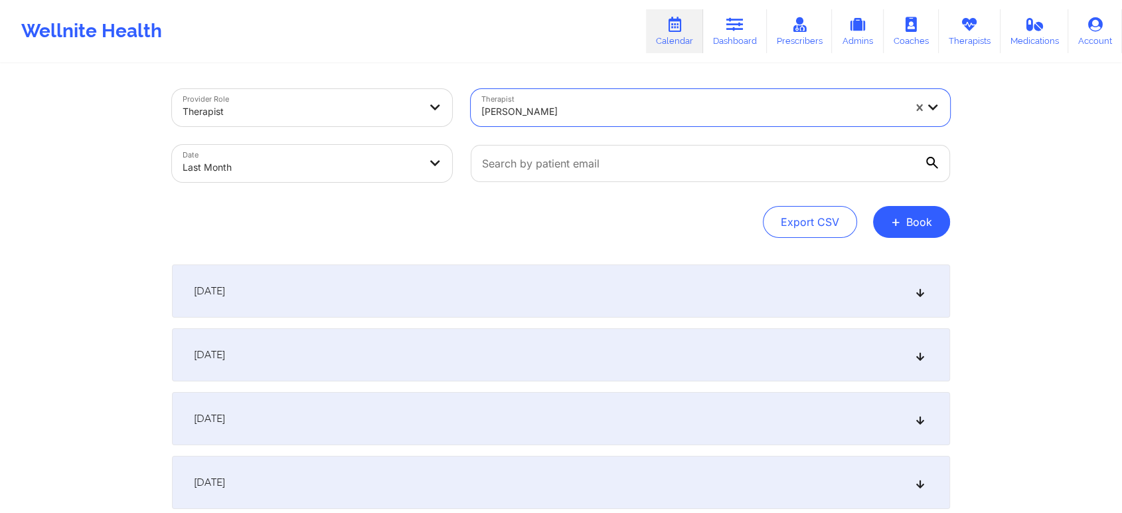
click at [596, 110] on div at bounding box center [693, 112] width 422 height 16
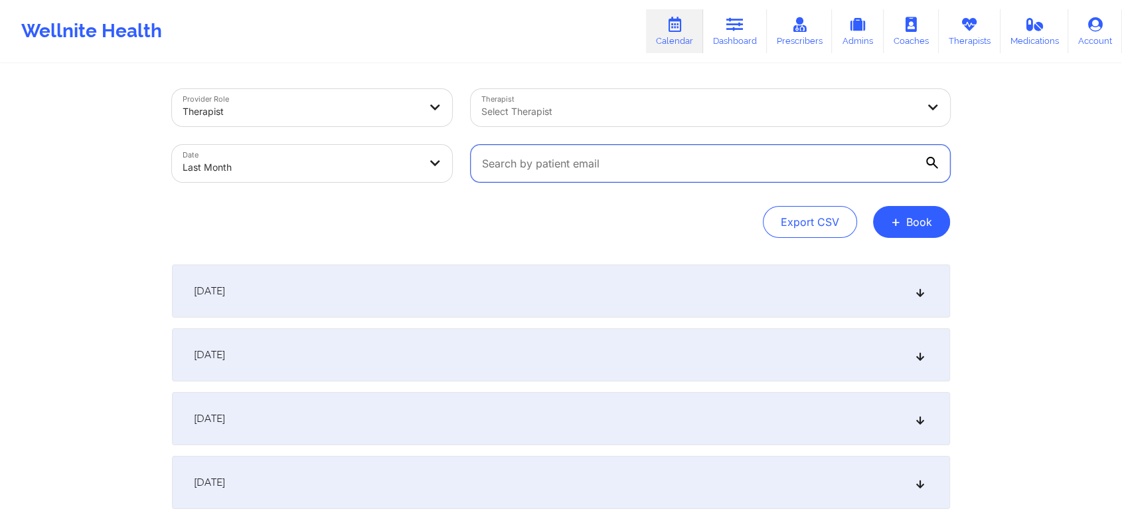
click at [600, 153] on input "text" at bounding box center [711, 163] width 480 height 37
paste input "[EMAIL_ADDRESS][DOMAIN_NAME]"
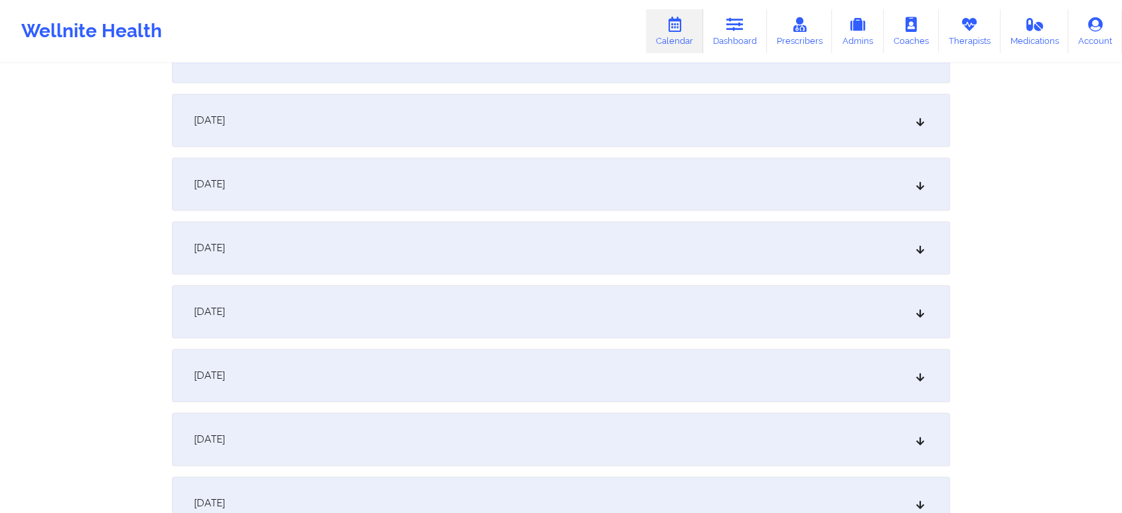
scroll to position [1761, 0]
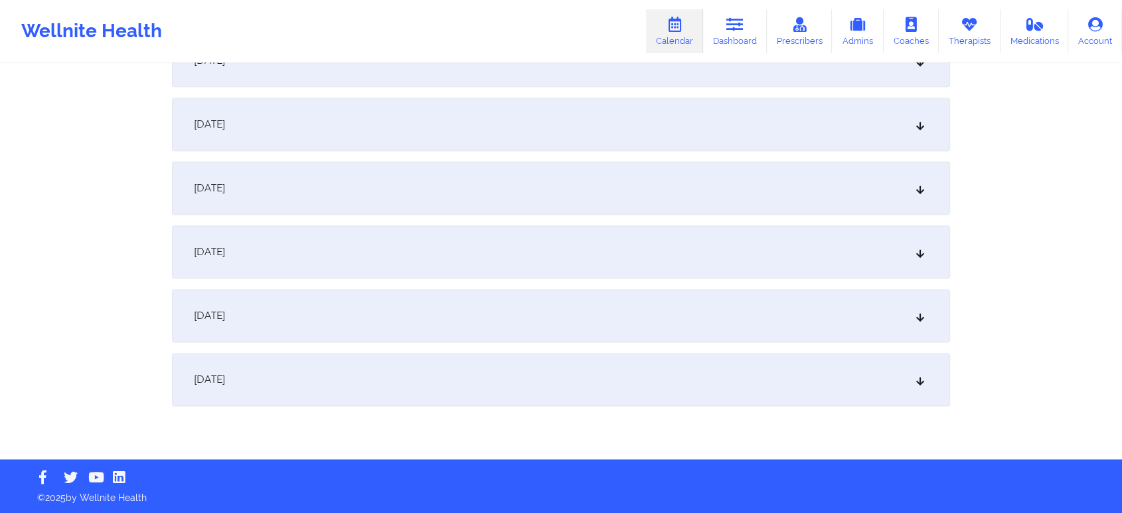
type input "[EMAIL_ADDRESS][DOMAIN_NAME]"
click at [652, 253] on div "[DATE]" at bounding box center [561, 251] width 778 height 53
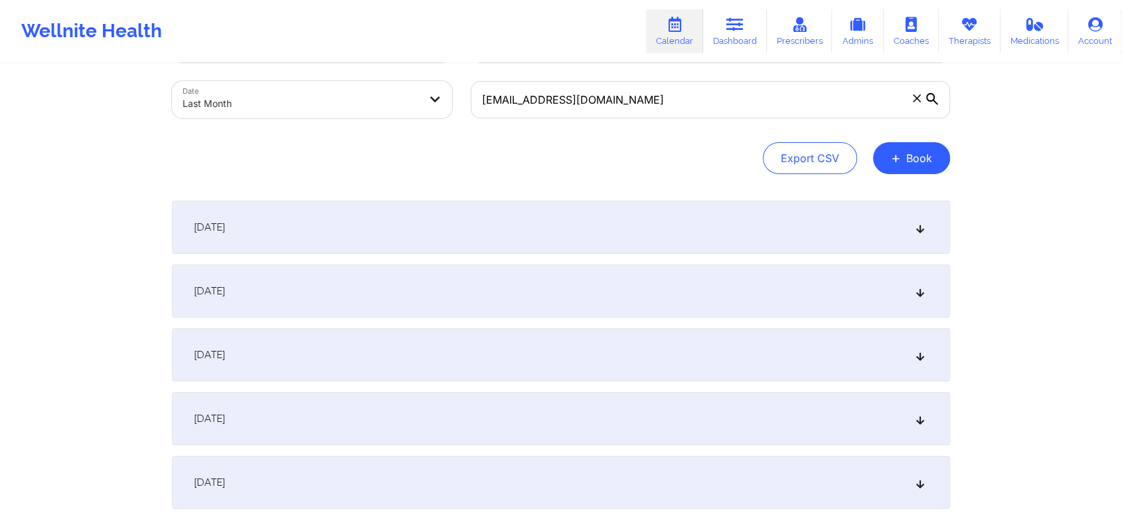
scroll to position [0, 0]
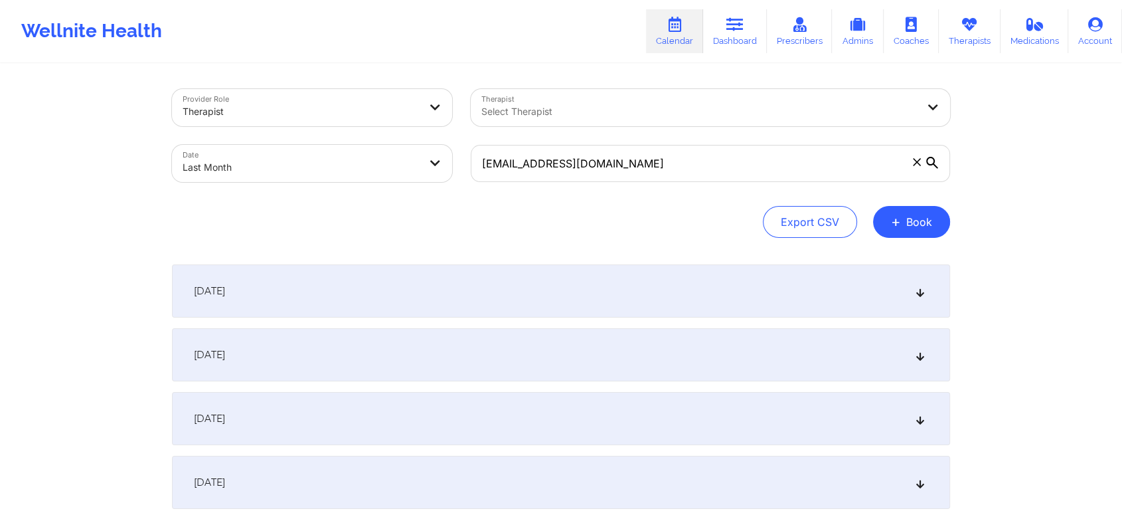
click at [325, 170] on body "Wellnite Health Calendar Dashboard Prescribers Admins Coaches Therapists Medica…" at bounding box center [561, 256] width 1122 height 513
select select "2025-8"
select select "2025-9"
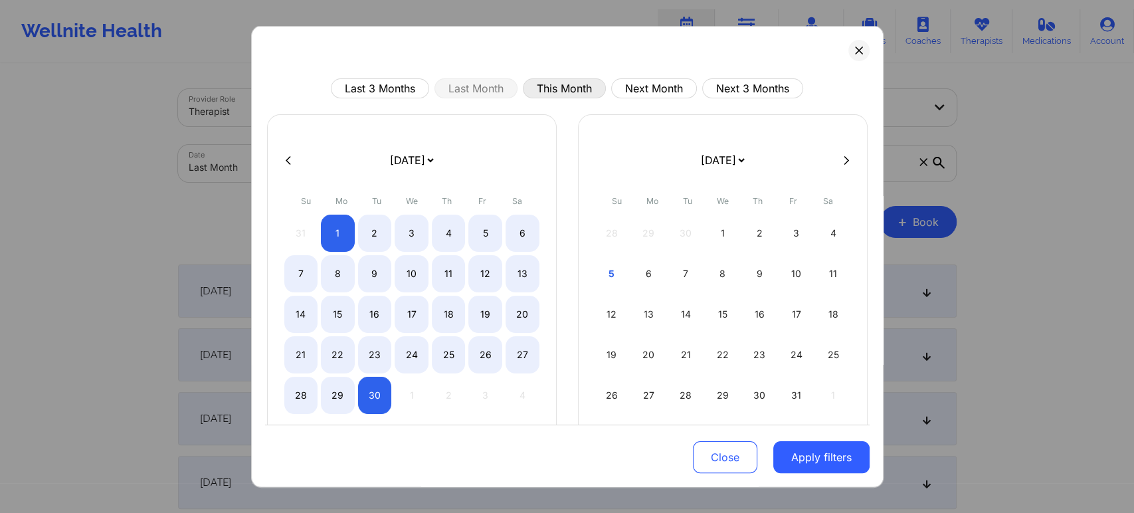
click at [553, 88] on button "This Month" at bounding box center [564, 88] width 83 height 20
select select "2025-9"
select select "2025-10"
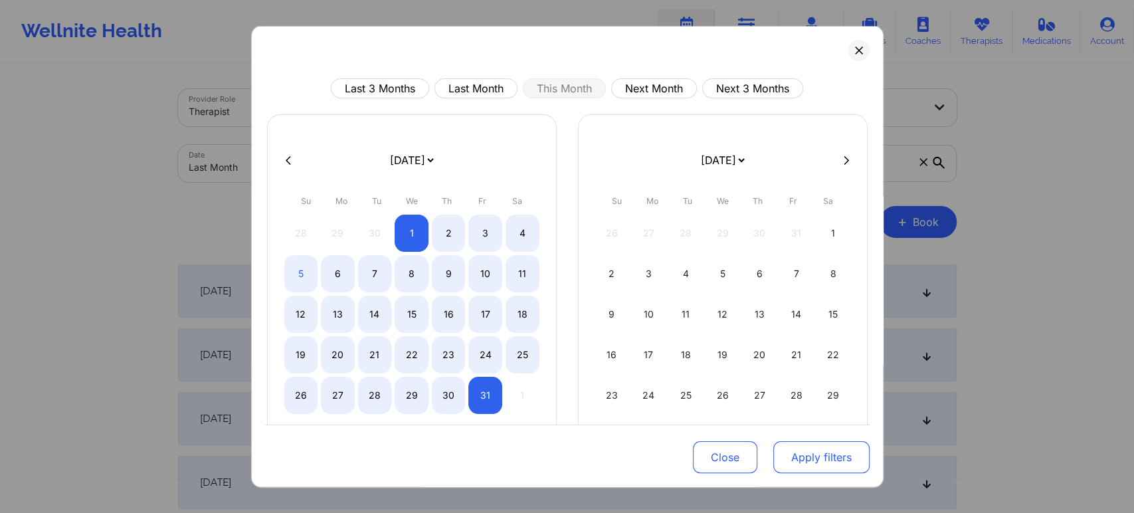
click at [826, 453] on button "Apply filters" at bounding box center [821, 457] width 96 height 32
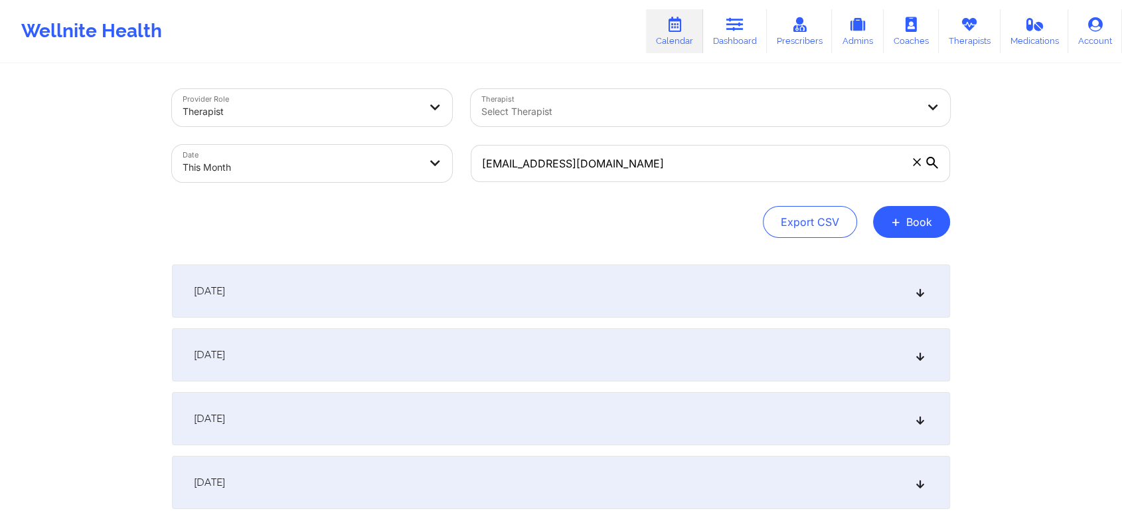
click at [916, 163] on icon at bounding box center [917, 162] width 8 height 8
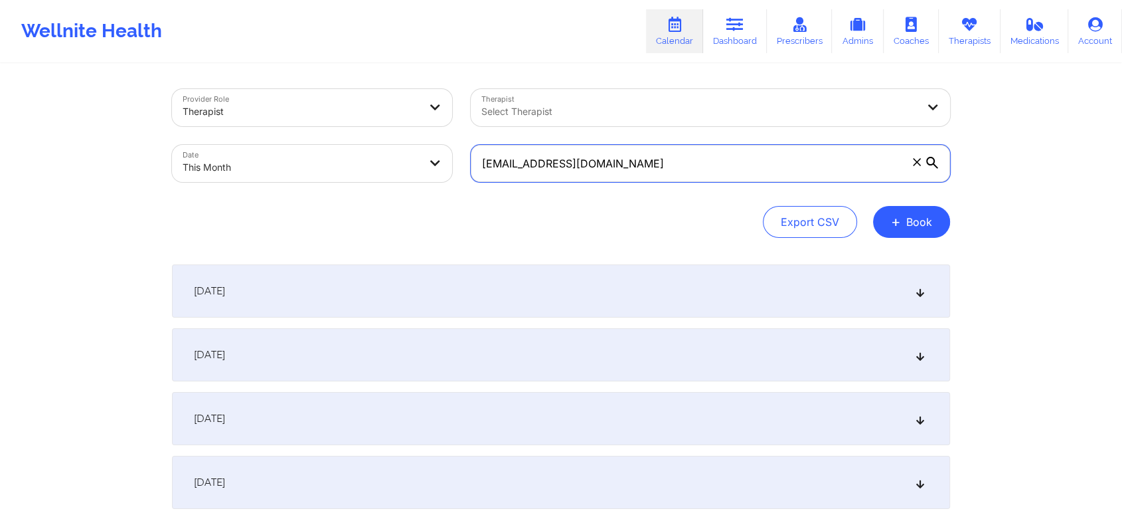
click at [916, 163] on input "[EMAIL_ADDRESS][DOMAIN_NAME]" at bounding box center [711, 163] width 480 height 37
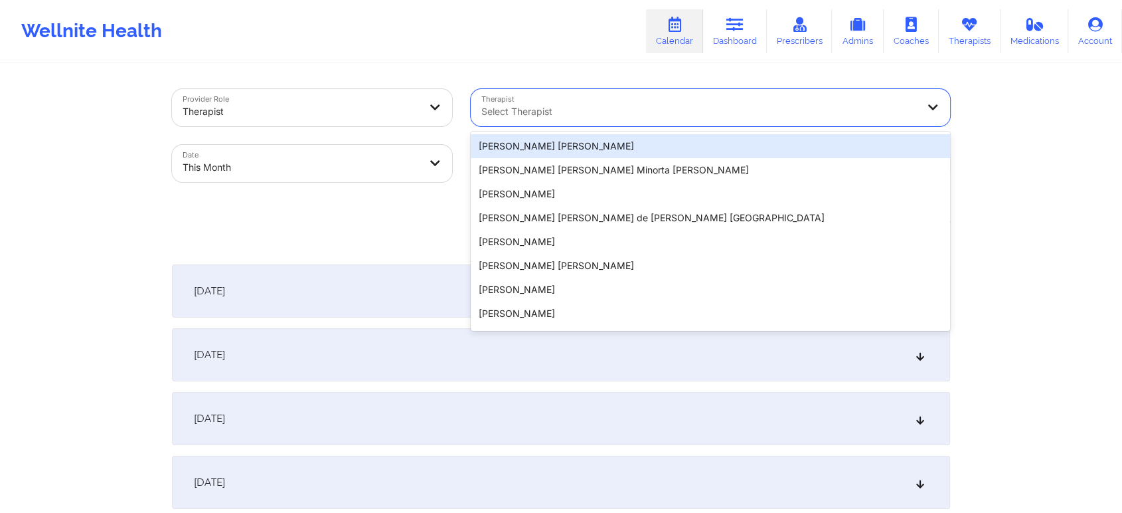
click at [623, 114] on div at bounding box center [700, 112] width 436 height 16
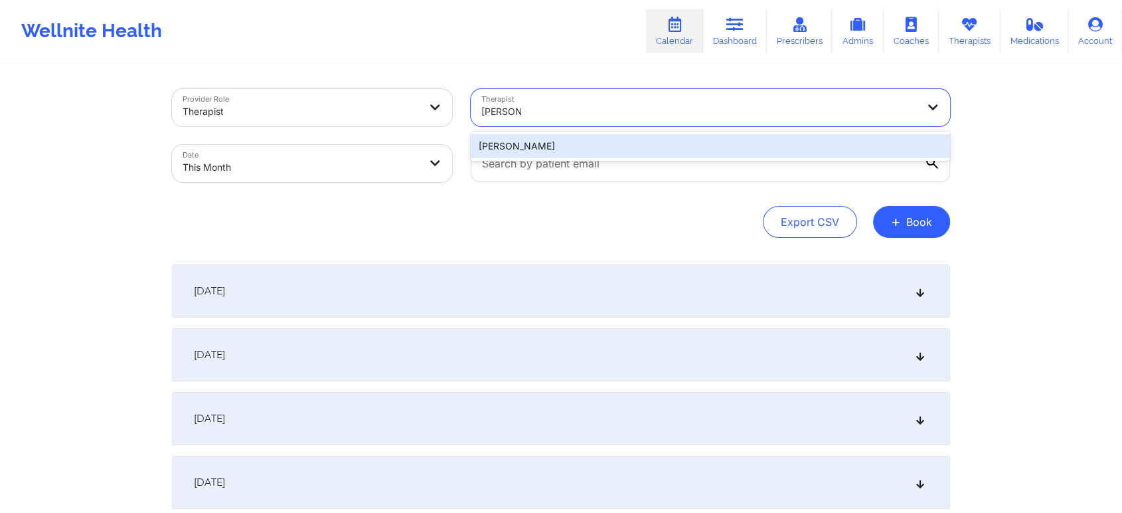
type input "[PERSON_NAME] cip"
click at [571, 147] on div "[PERSON_NAME]" at bounding box center [711, 146] width 480 height 24
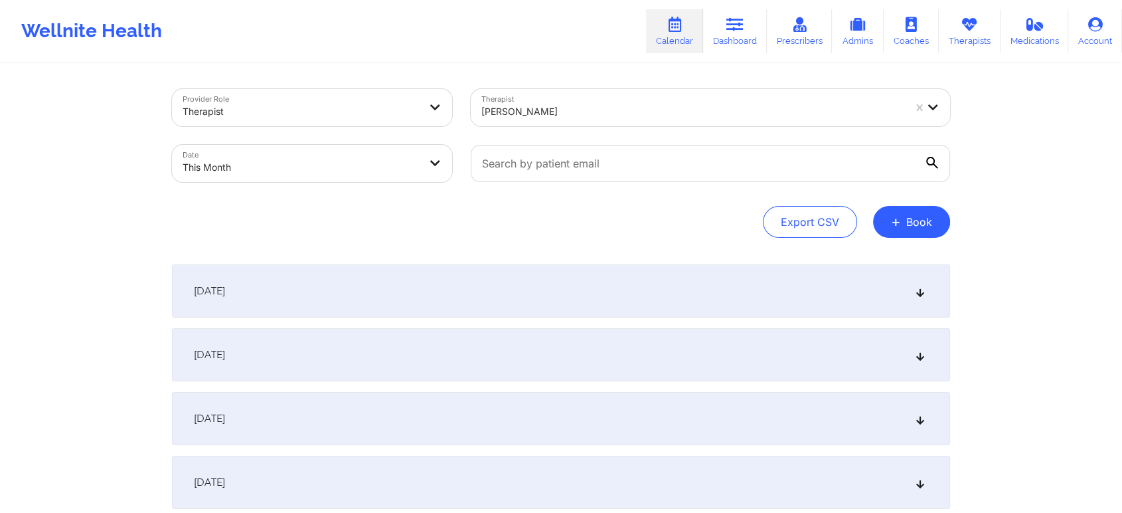
click at [545, 427] on div "[DATE]" at bounding box center [561, 418] width 778 height 53
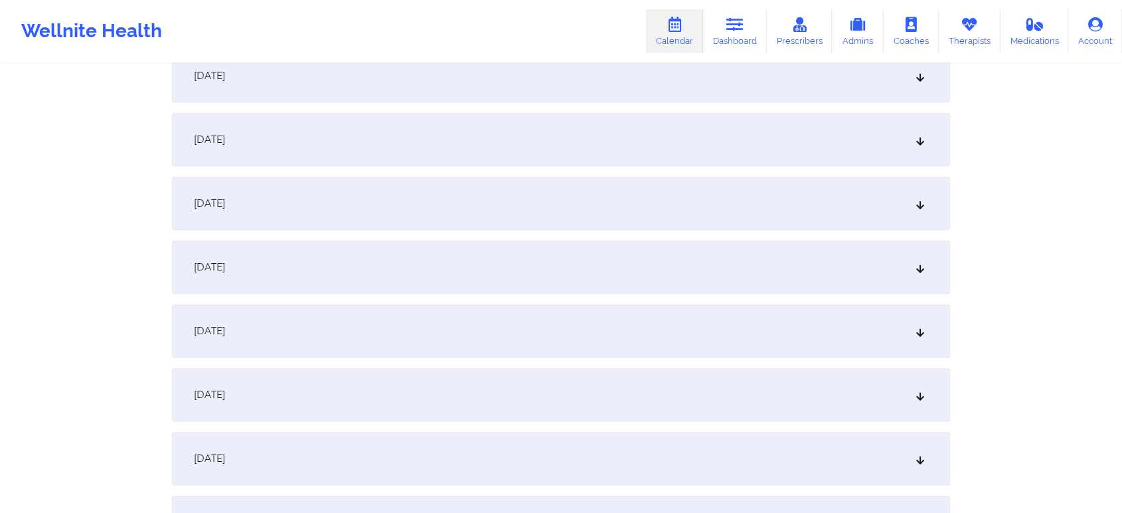
scroll to position [1632, 0]
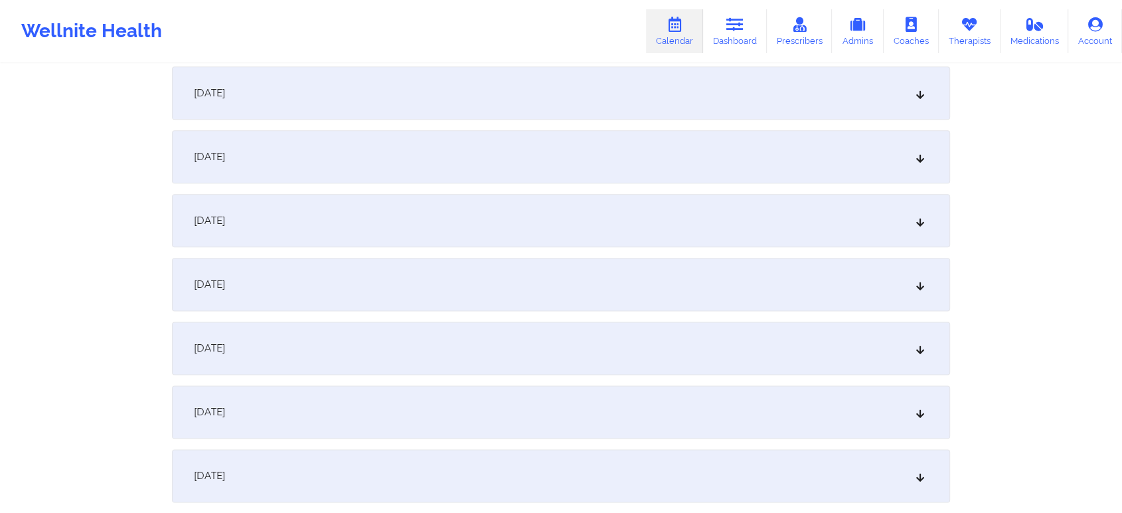
drag, startPoint x: 611, startPoint y: 161, endPoint x: 924, endPoint y: 254, distance: 326.4
click at [924, 254] on div "[DATE] No appointments [DATE] No appointments [DATE] 12:00pm 1:00pm [DATE] [PER…" at bounding box center [561, 236] width 778 height 3209
click at [568, 152] on div "[DATE]" at bounding box center [561, 156] width 778 height 53
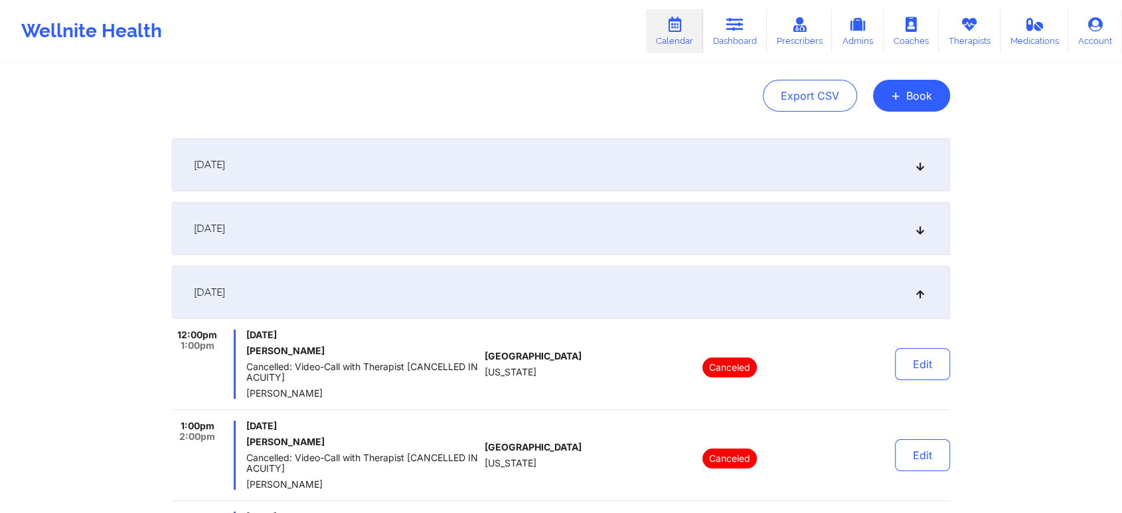
scroll to position [0, 0]
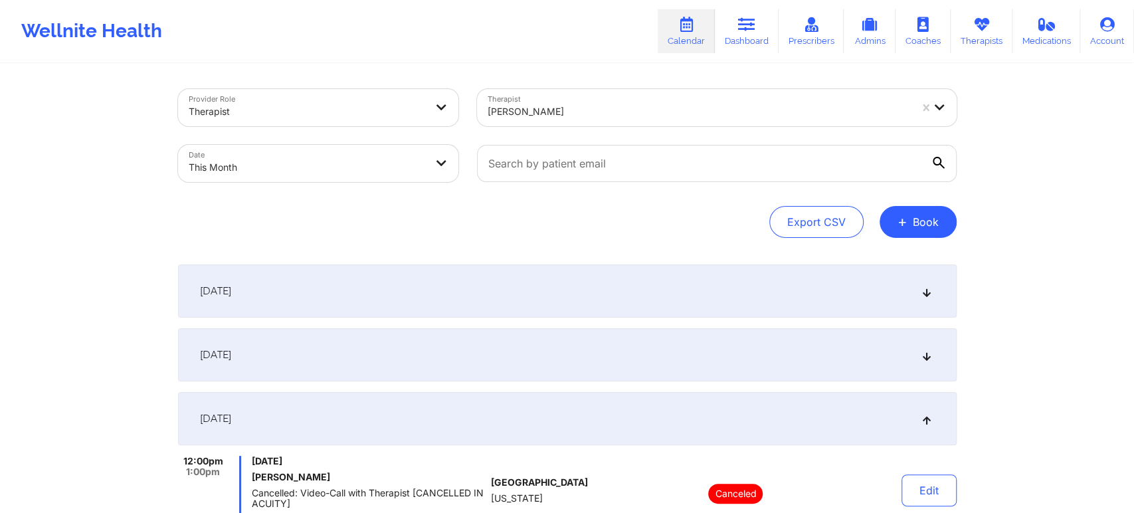
click at [363, 173] on body "Wellnite Health Calendar Dashboard Prescribers Admins Coaches Therapists Medica…" at bounding box center [567, 256] width 1134 height 513
select select "2025-9"
select select "2025-10"
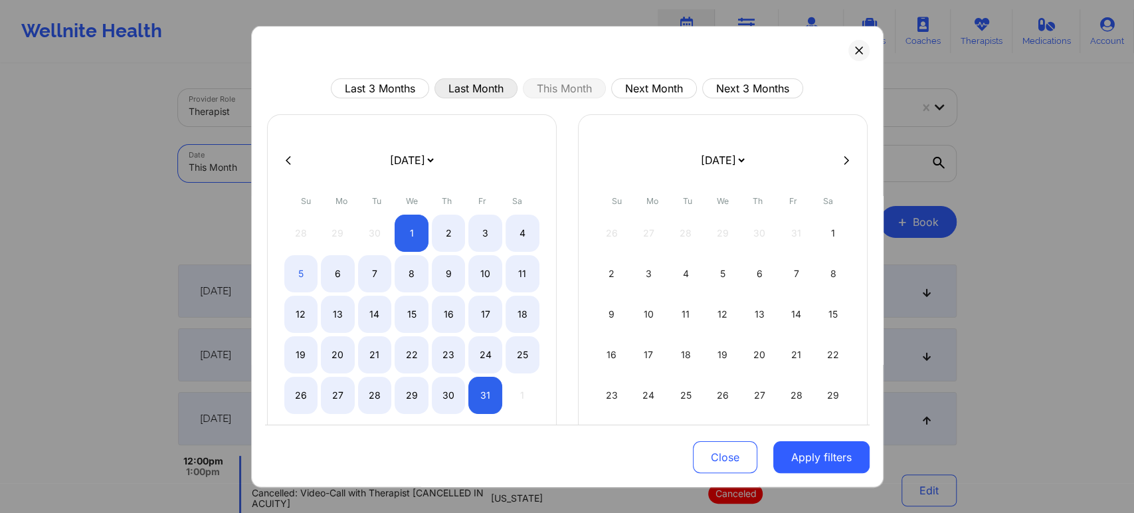
click at [473, 91] on button "Last Month" at bounding box center [475, 88] width 83 height 20
select select "2025-8"
select select "2025-9"
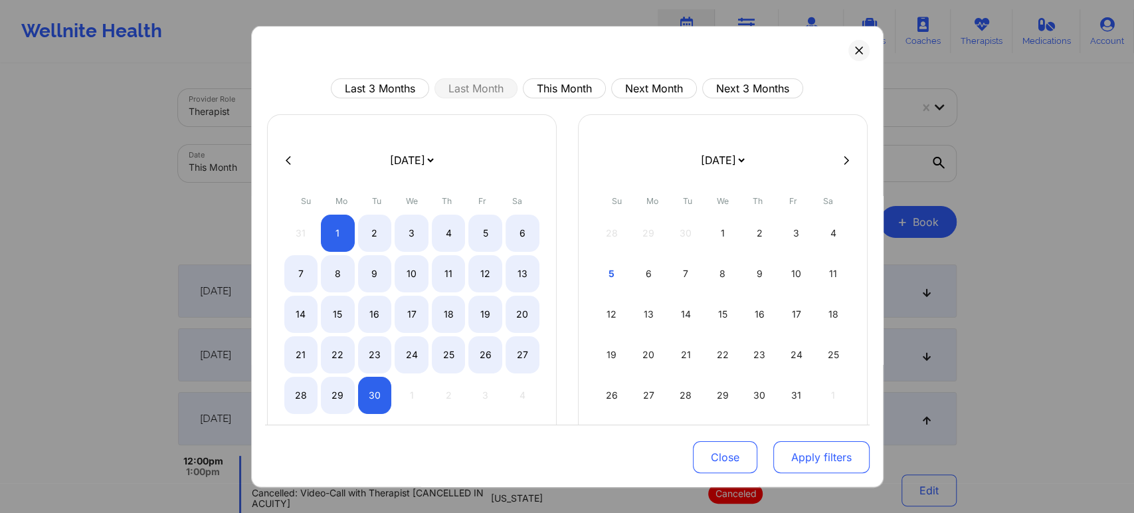
click at [808, 444] on button "Apply filters" at bounding box center [821, 457] width 96 height 32
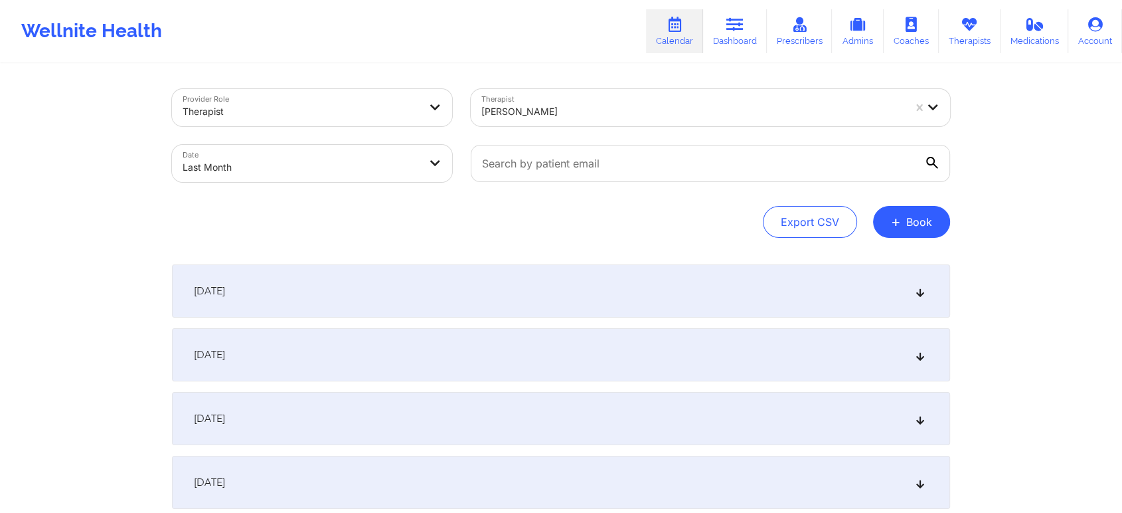
click at [592, 136] on div at bounding box center [711, 163] width 498 height 56
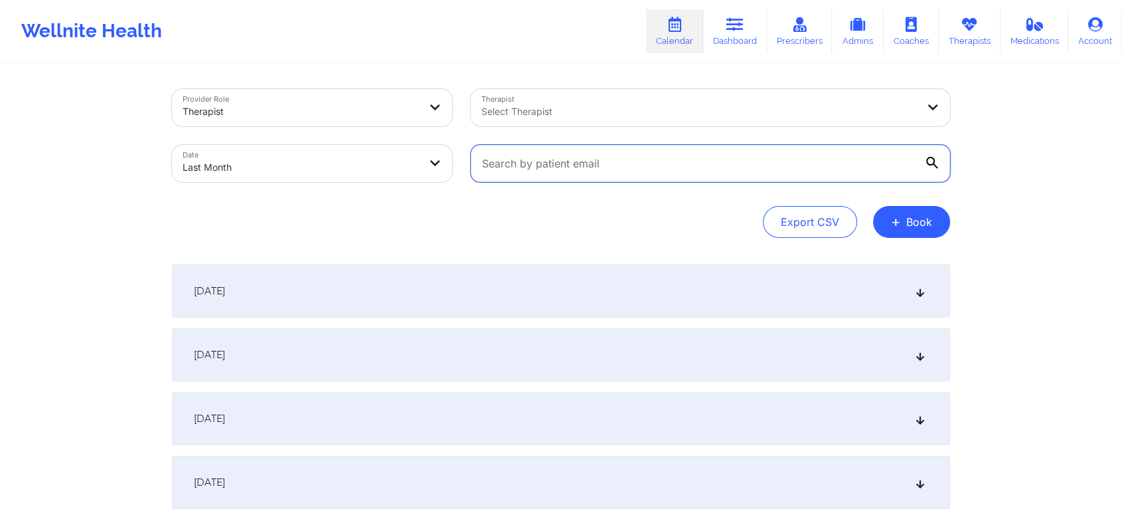
click at [545, 169] on input "text" at bounding box center [711, 163] width 480 height 37
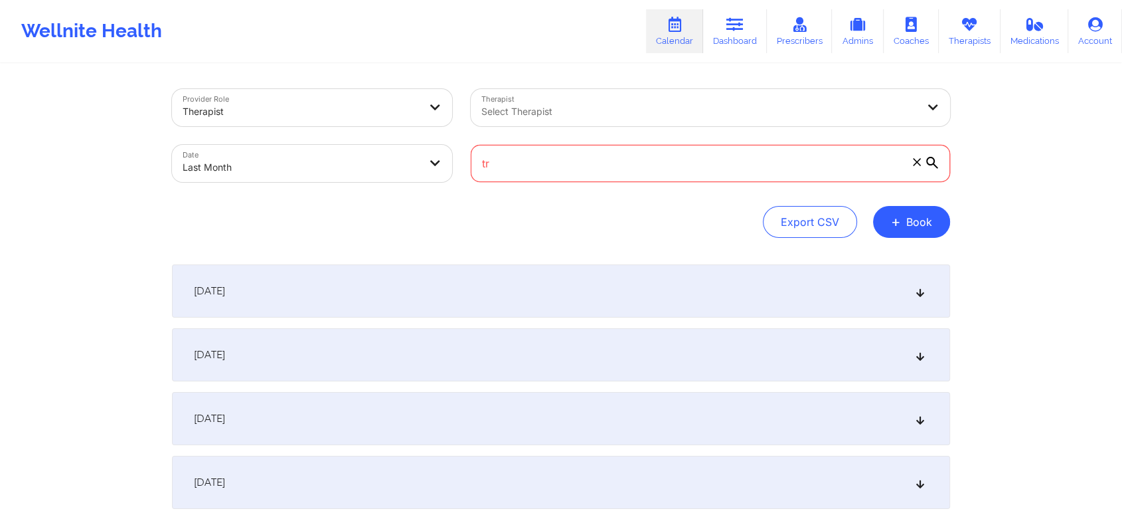
type input "t"
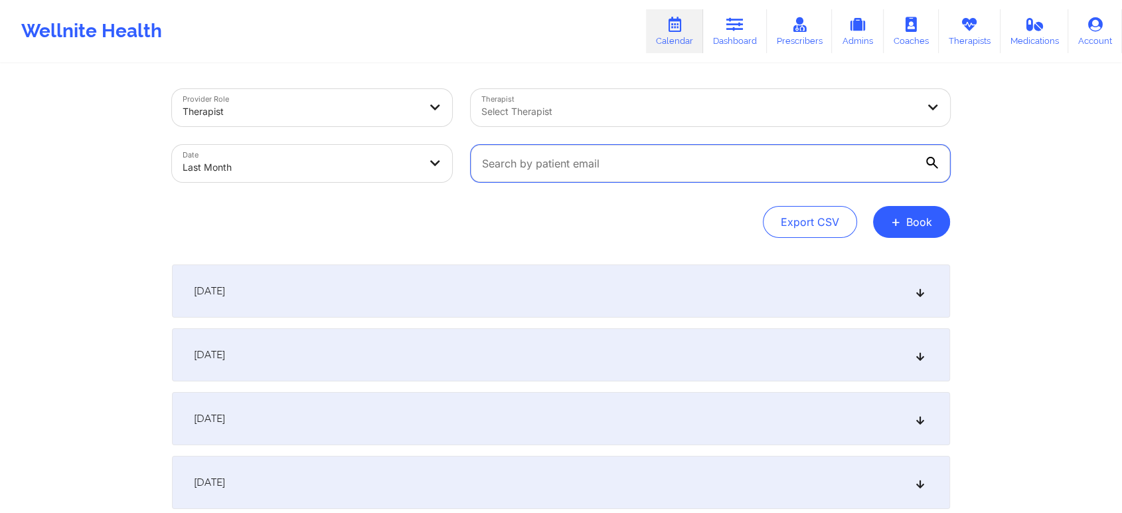
click at [658, 164] on input "text" at bounding box center [711, 163] width 480 height 37
paste input "[EMAIL_ADDRESS][DOMAIN_NAME]"
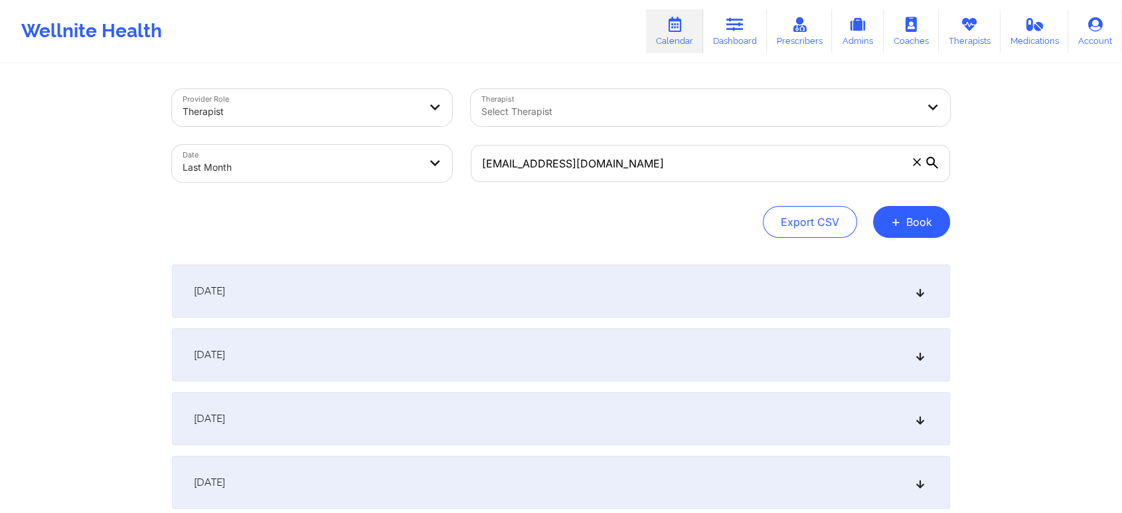
drag, startPoint x: 668, startPoint y: 193, endPoint x: 1132, endPoint y: 137, distance: 467.7
click at [1122, 137] on html "Wellnite Health Calendar Dashboard Prescribers Admins Coaches Therapists Medica…" at bounding box center [561, 256] width 1122 height 513
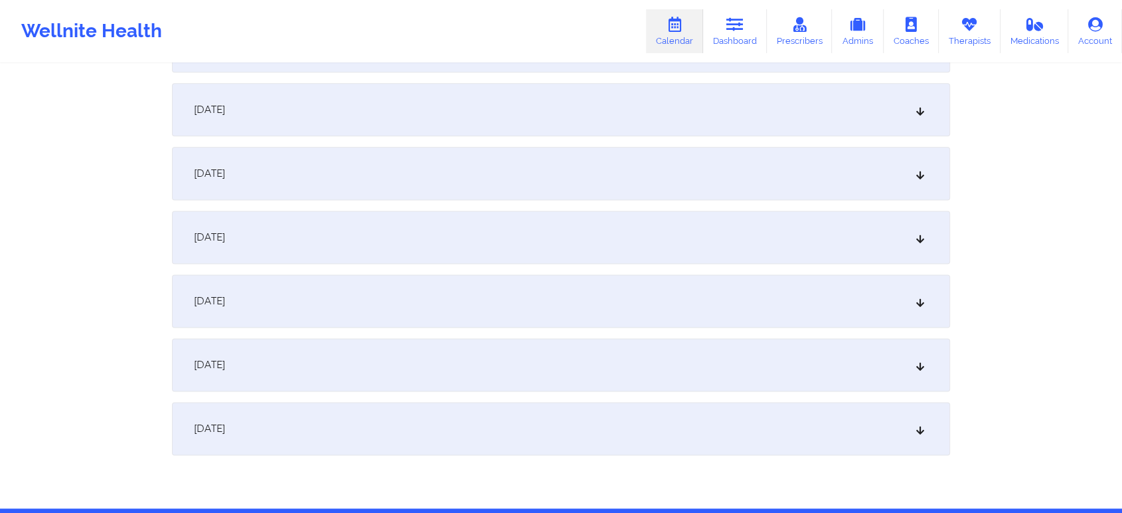
scroll to position [1761, 0]
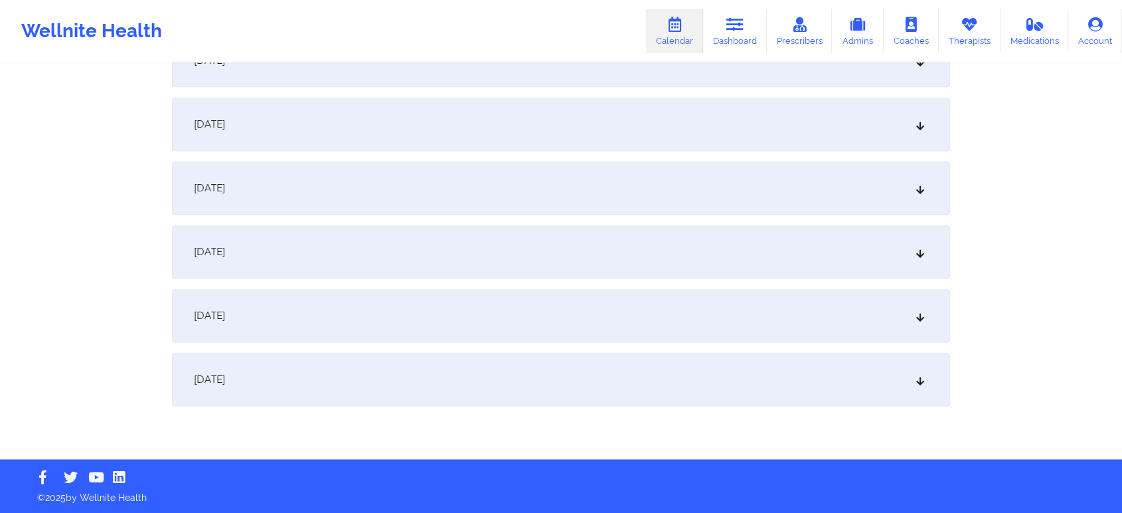
click at [347, 270] on div "[DATE]" at bounding box center [561, 251] width 778 height 53
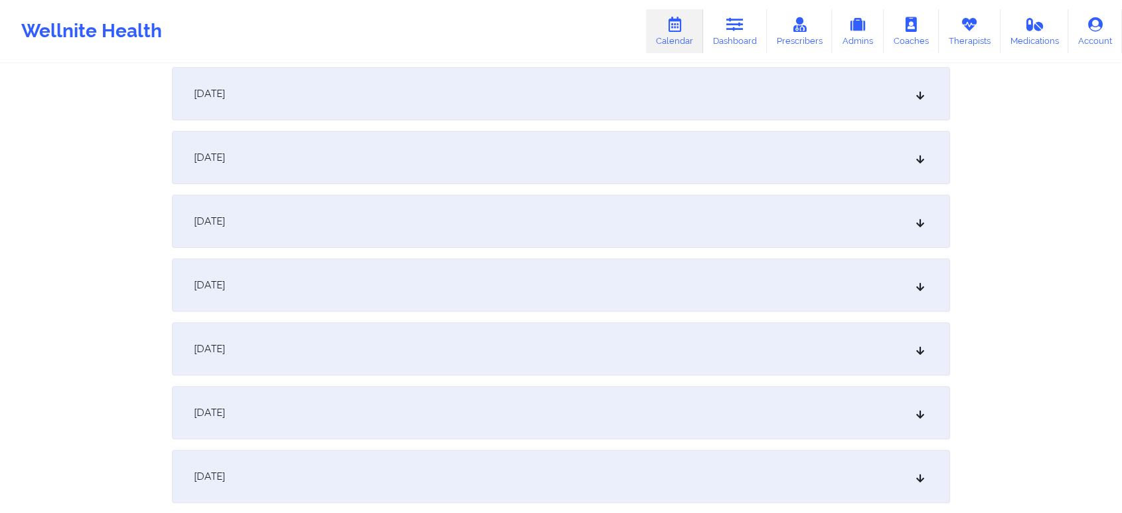
scroll to position [0, 0]
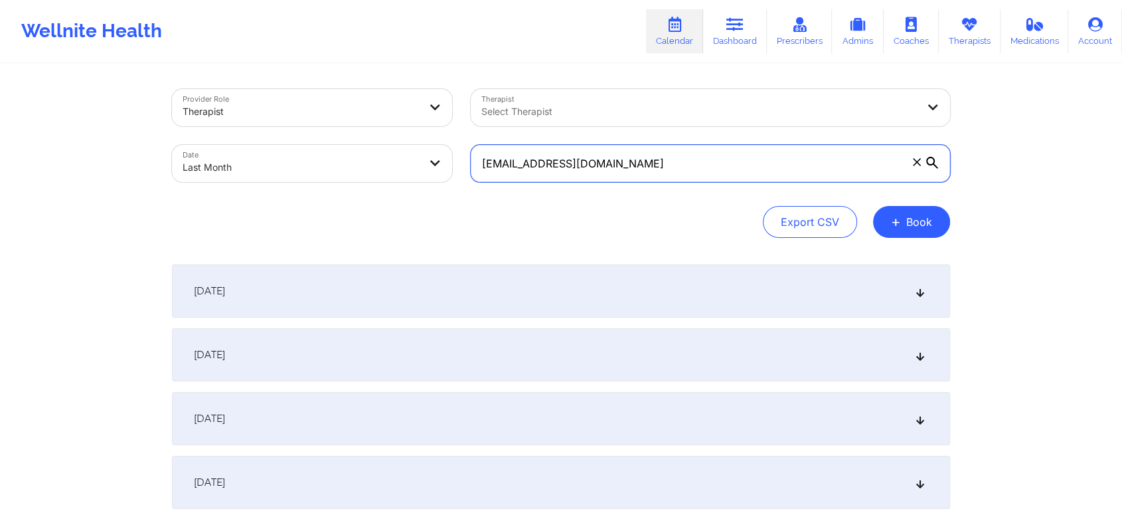
drag, startPoint x: 681, startPoint y: 169, endPoint x: 441, endPoint y: 165, distance: 239.8
click at [441, 165] on div "Provider Role Therapist Therapist Select Therapist Date Last Month [EMAIL_ADDRE…" at bounding box center [561, 136] width 797 height 112
paste input "j_stegink@hot"
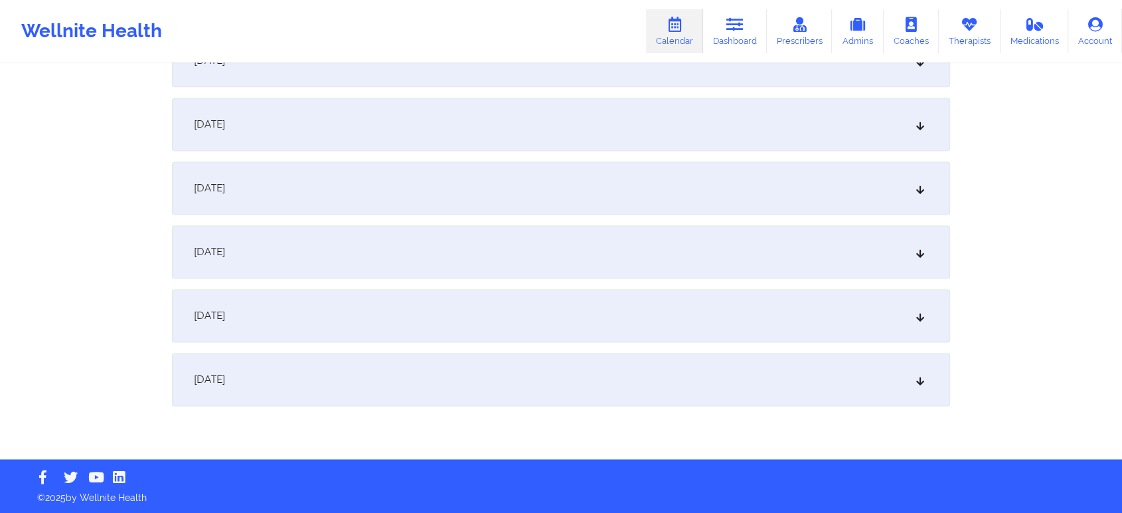
click at [624, 324] on div "[DATE]" at bounding box center [561, 315] width 778 height 53
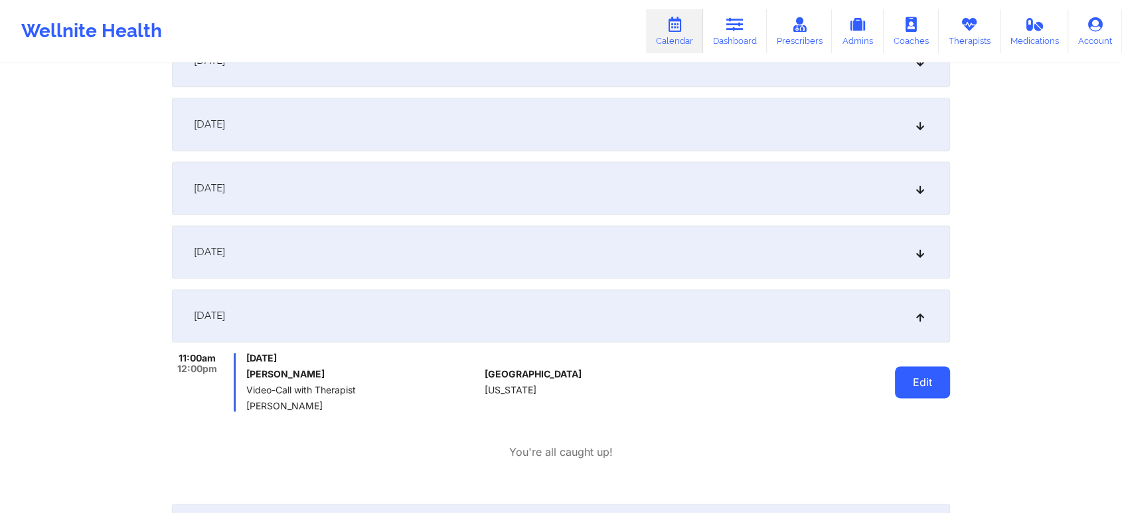
click at [915, 385] on button "Edit" at bounding box center [922, 382] width 55 height 32
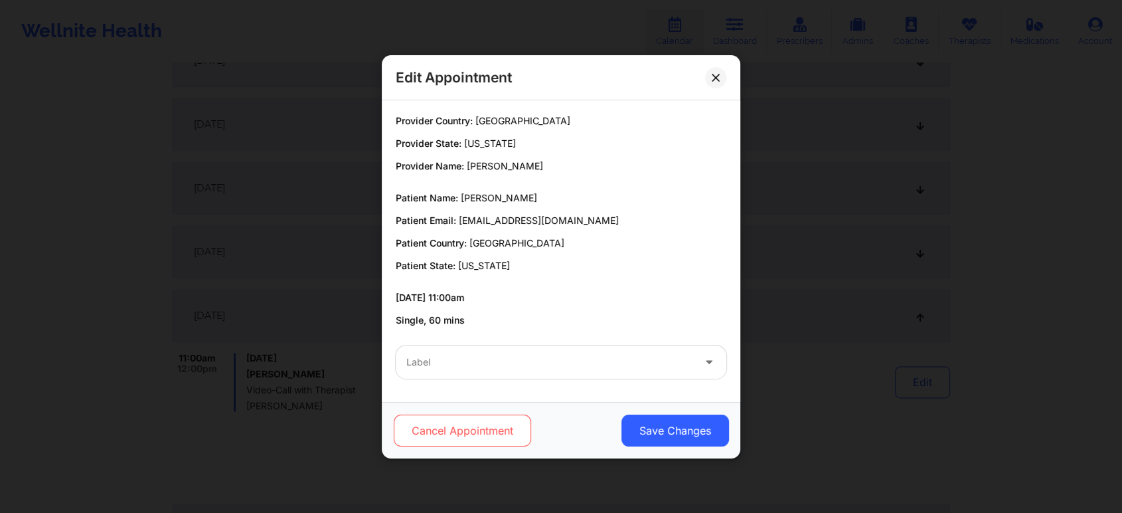
click at [504, 431] on button "Cancel Appointment" at bounding box center [462, 430] width 137 height 32
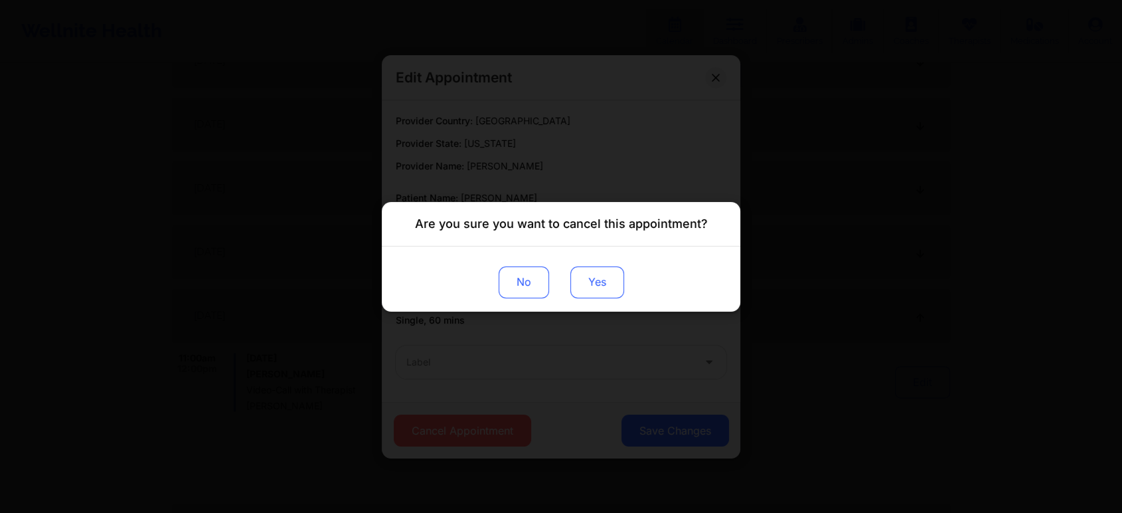
click at [596, 268] on button "Yes" at bounding box center [598, 282] width 54 height 32
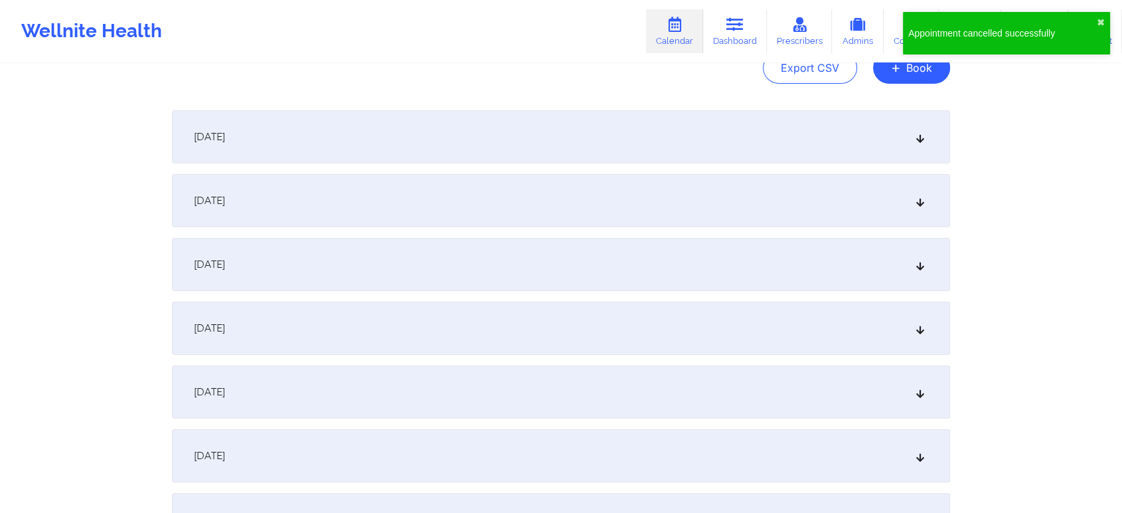
scroll to position [0, 0]
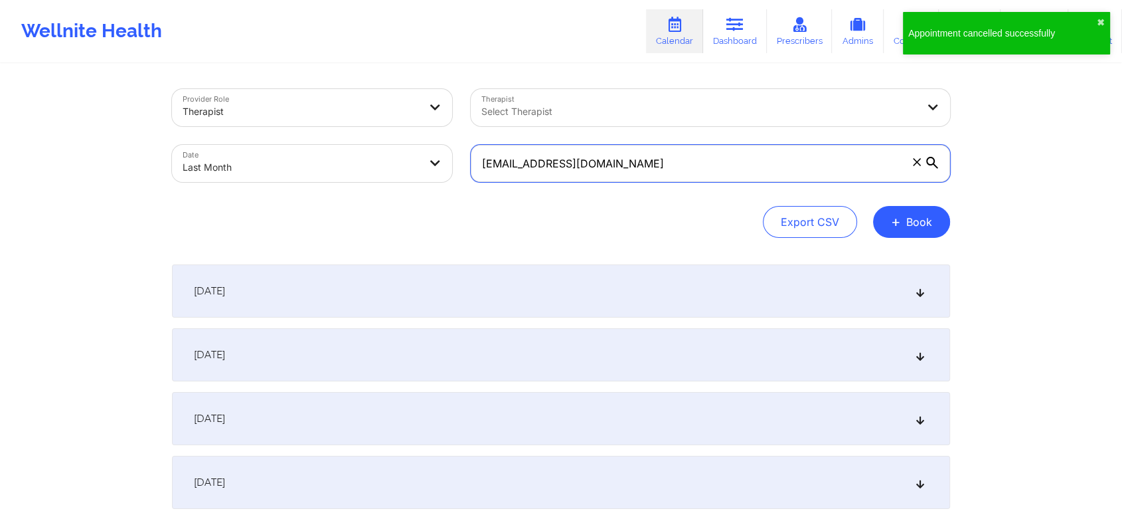
drag, startPoint x: 664, startPoint y: 167, endPoint x: 363, endPoint y: 173, distance: 300.9
click at [363, 173] on div "Provider Role Therapist Therapist Select Therapist Date Last Month [EMAIL_ADDRE…" at bounding box center [561, 136] width 797 height 112
paste input "[EMAIL_ADDRESS][DOMAIN_NAME]"
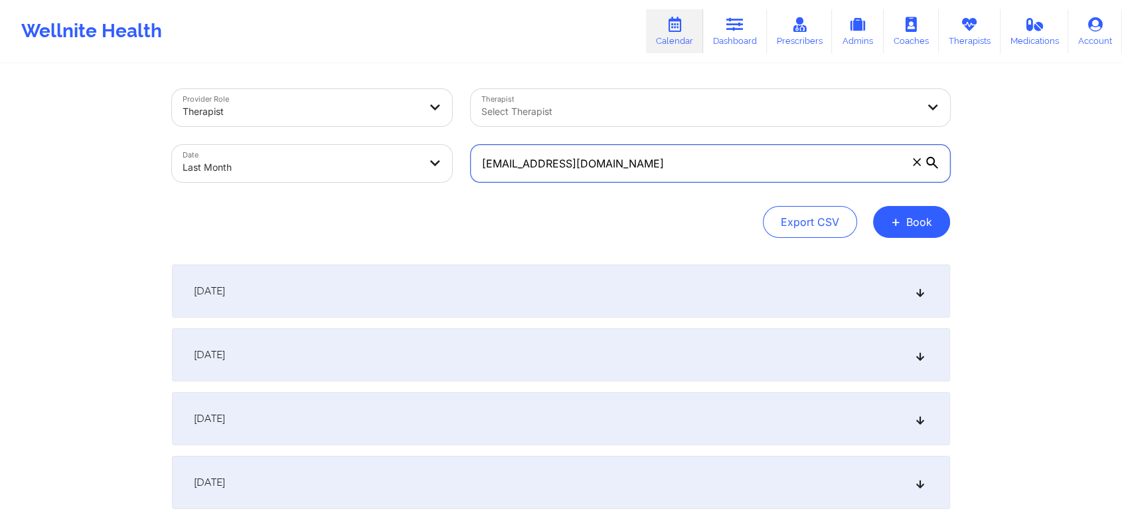
scroll to position [1761, 0]
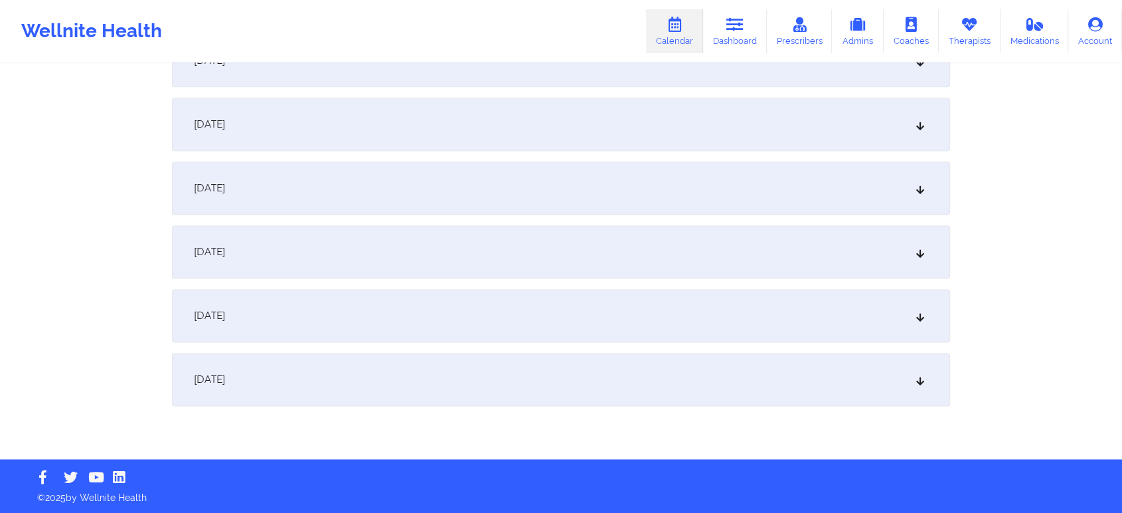
click at [555, 376] on div "[DATE]" at bounding box center [561, 379] width 778 height 53
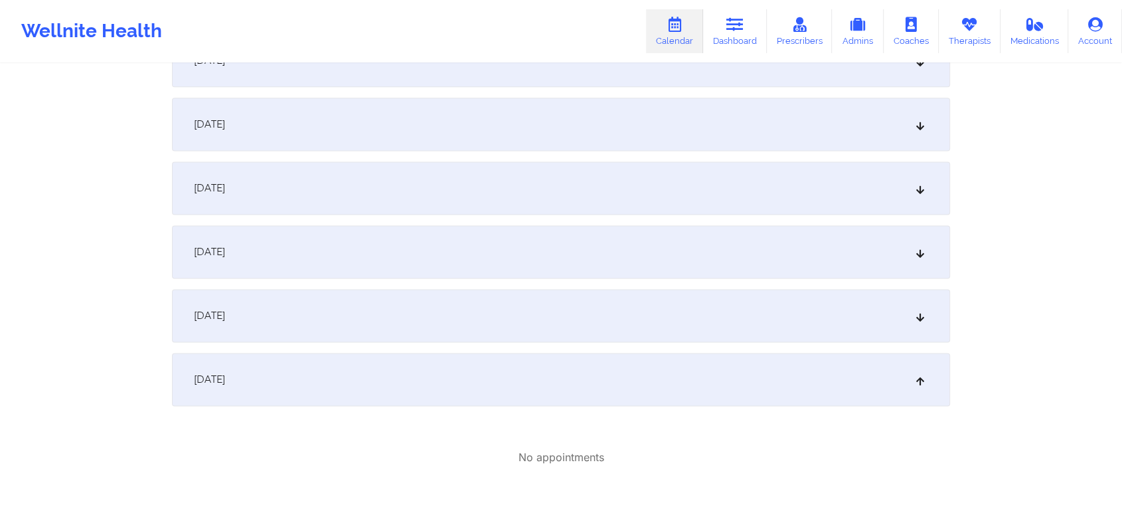
click at [381, 376] on div "[DATE]" at bounding box center [561, 379] width 778 height 53
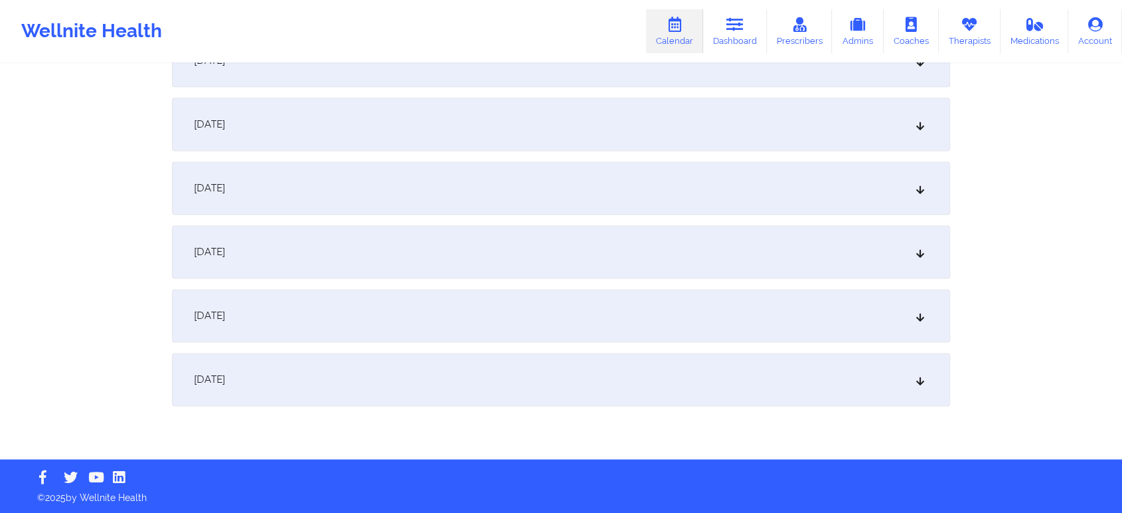
drag, startPoint x: 414, startPoint y: 418, endPoint x: 457, endPoint y: 381, distance: 56.5
click at [457, 381] on div "[DATE]" at bounding box center [561, 379] width 778 height 53
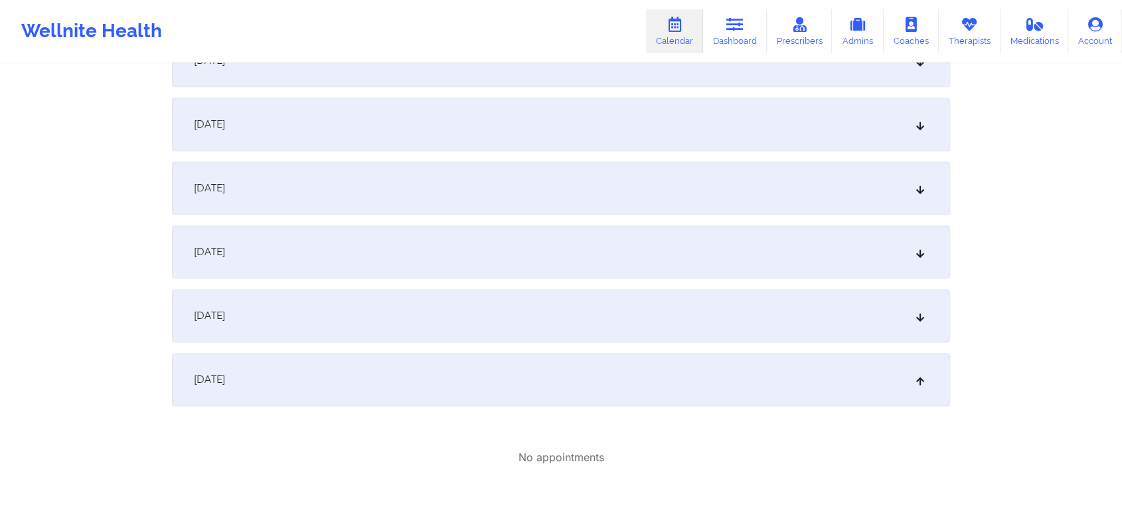
click at [759, 388] on div "[DATE]" at bounding box center [561, 379] width 778 height 53
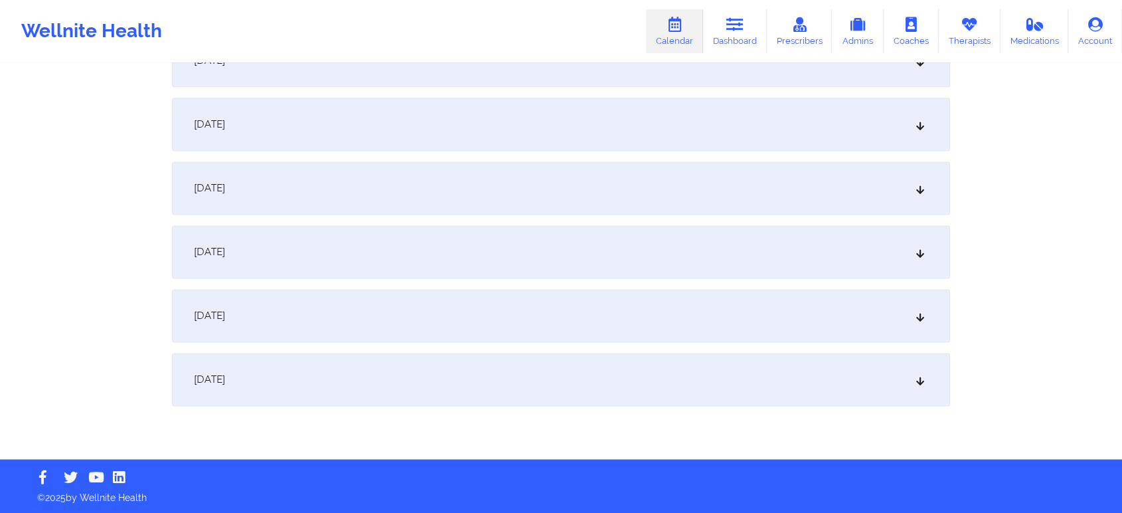
click at [679, 383] on div "[DATE]" at bounding box center [561, 379] width 778 height 53
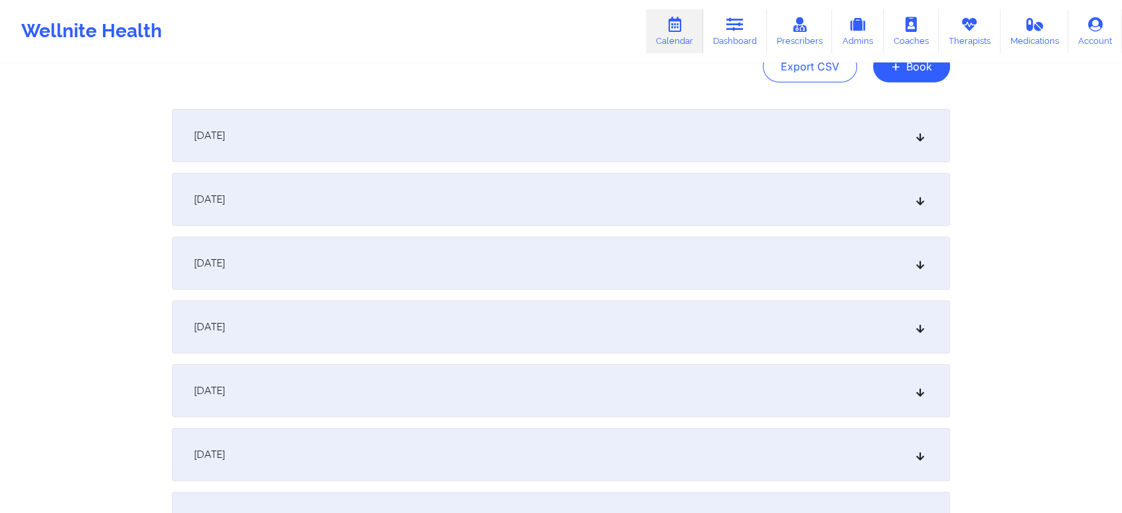
scroll to position [0, 0]
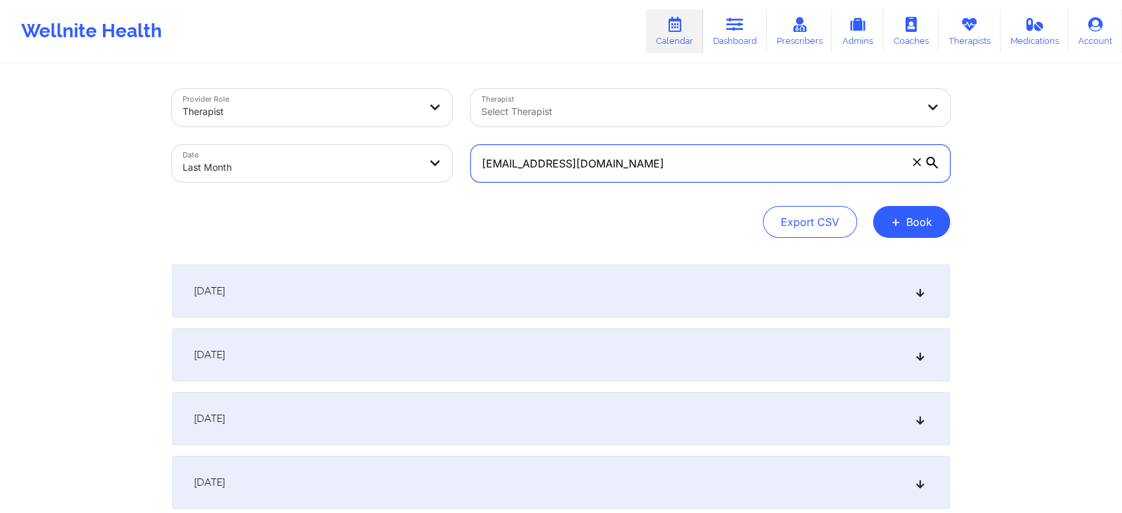
drag, startPoint x: 689, startPoint y: 163, endPoint x: 350, endPoint y: 193, distance: 340.1
click at [350, 193] on div "Provider Role Therapist Therapist Select Therapist Date Last Month [EMAIL_ADDRE…" at bounding box center [561, 163] width 778 height 149
paste input "[EMAIL_ADDRESS][DOMAIN_NAME]"
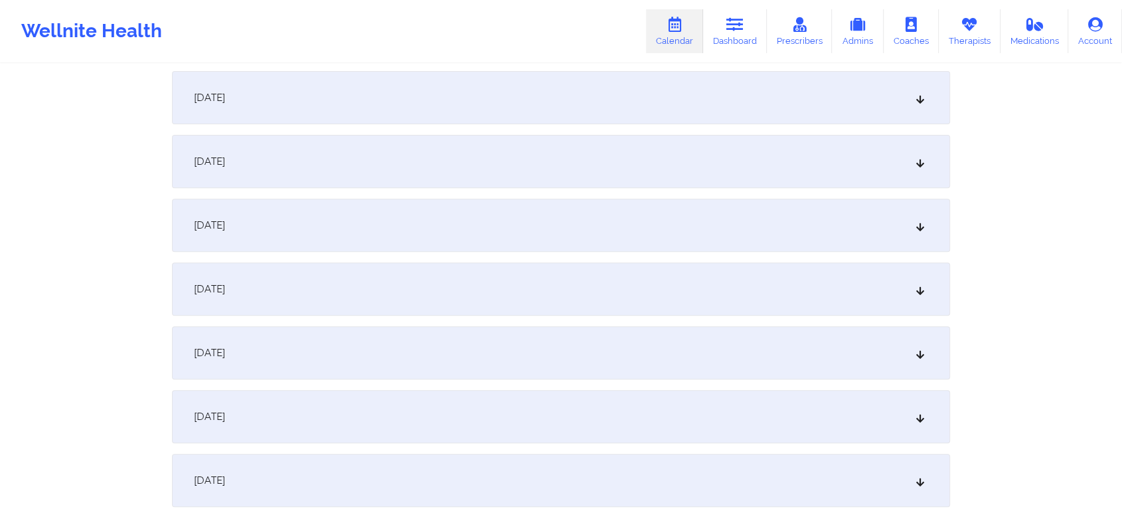
scroll to position [1047, 0]
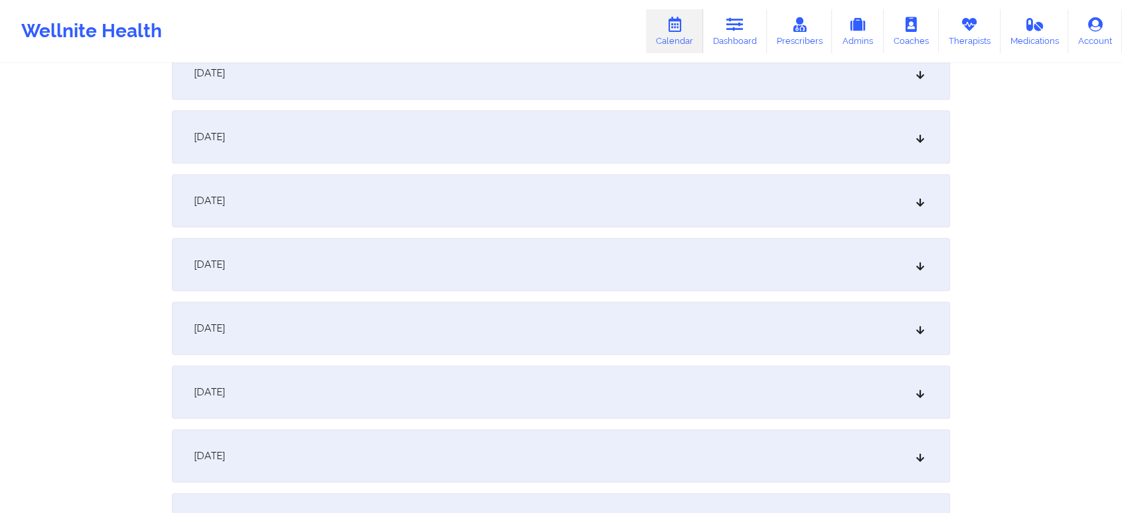
type input "[EMAIL_ADDRESS][DOMAIN_NAME]"
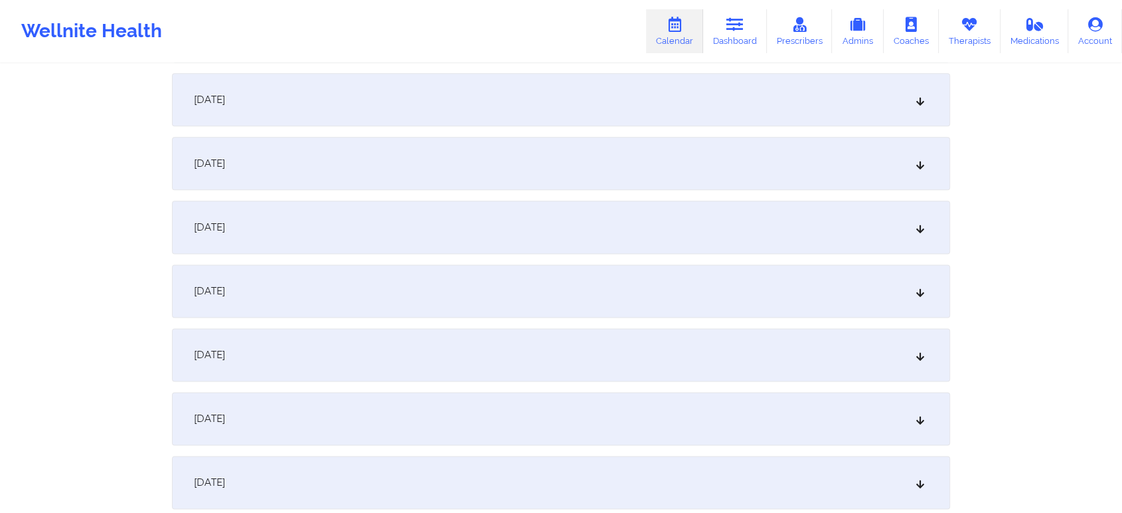
scroll to position [1647, 0]
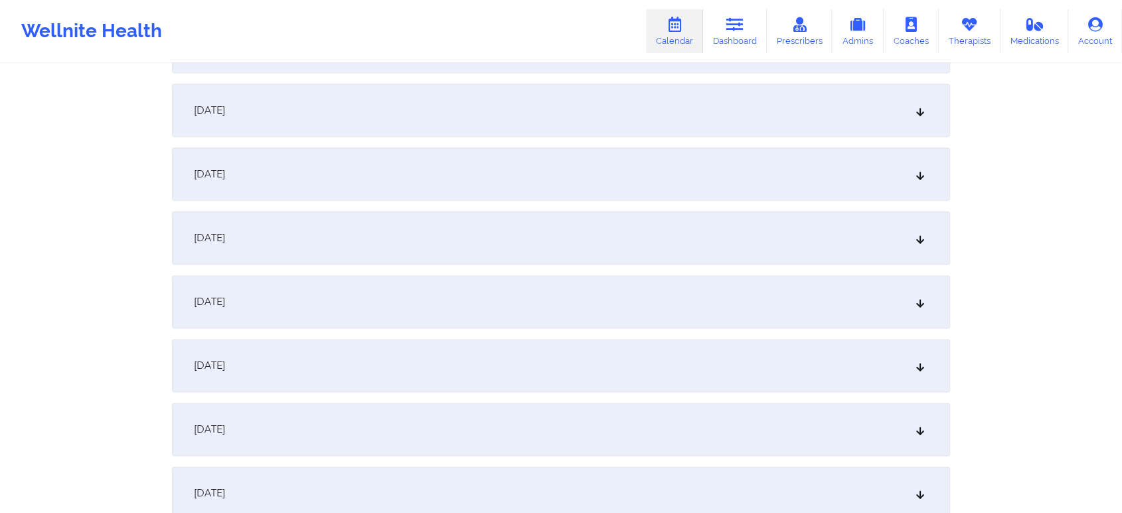
drag, startPoint x: 566, startPoint y: 221, endPoint x: 716, endPoint y: 344, distance: 194.0
click at [703, 227] on div "[DATE]" at bounding box center [561, 237] width 778 height 53
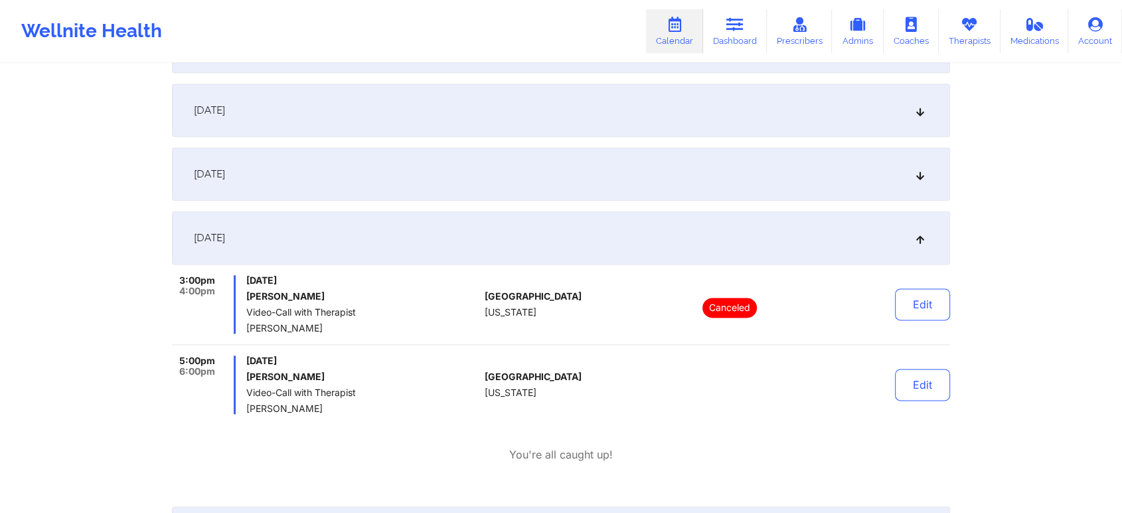
scroll to position [1992, 0]
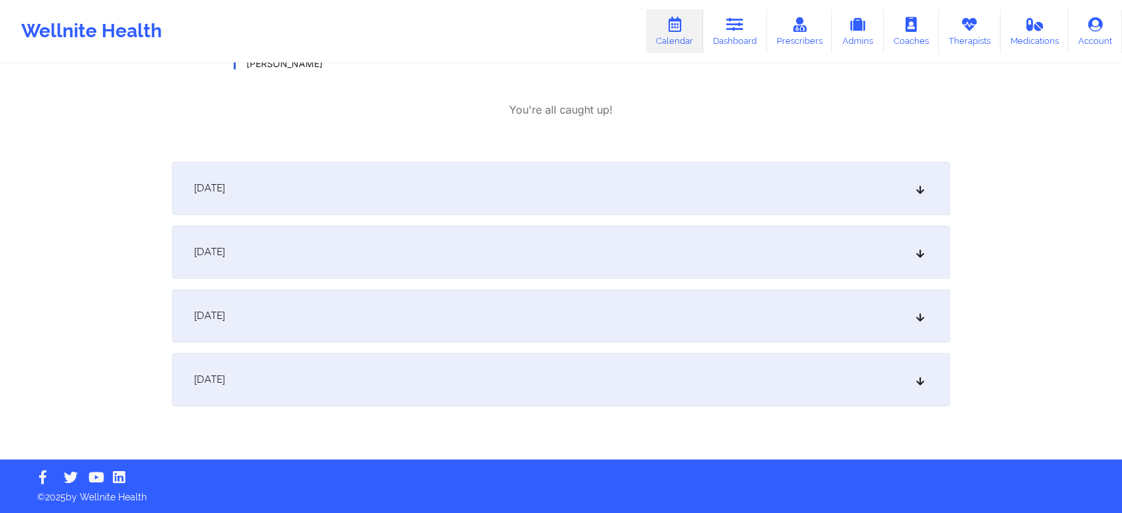
click at [519, 242] on div "[DATE]" at bounding box center [561, 251] width 778 height 53
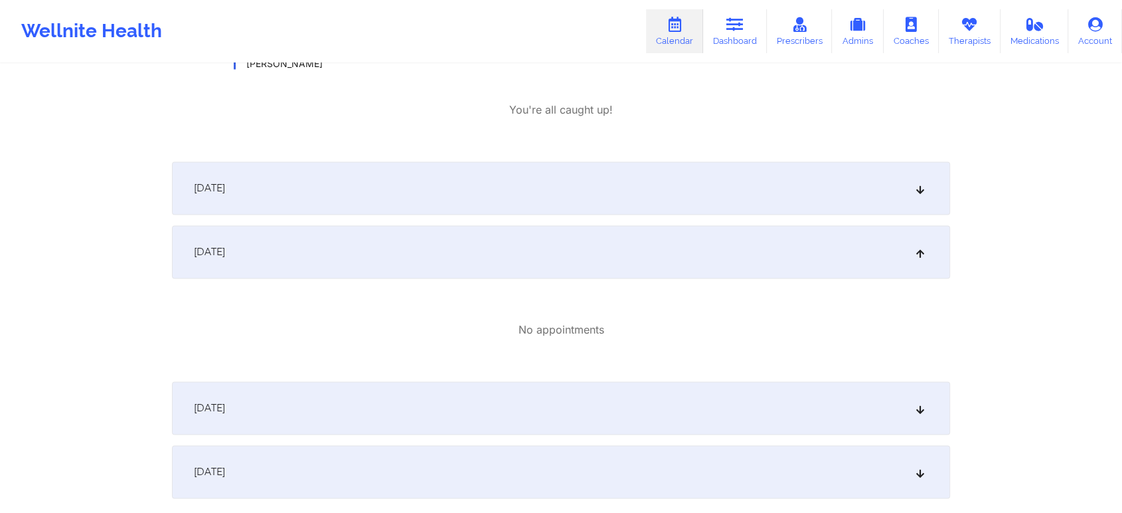
click at [534, 414] on div "[DATE]" at bounding box center [561, 407] width 778 height 53
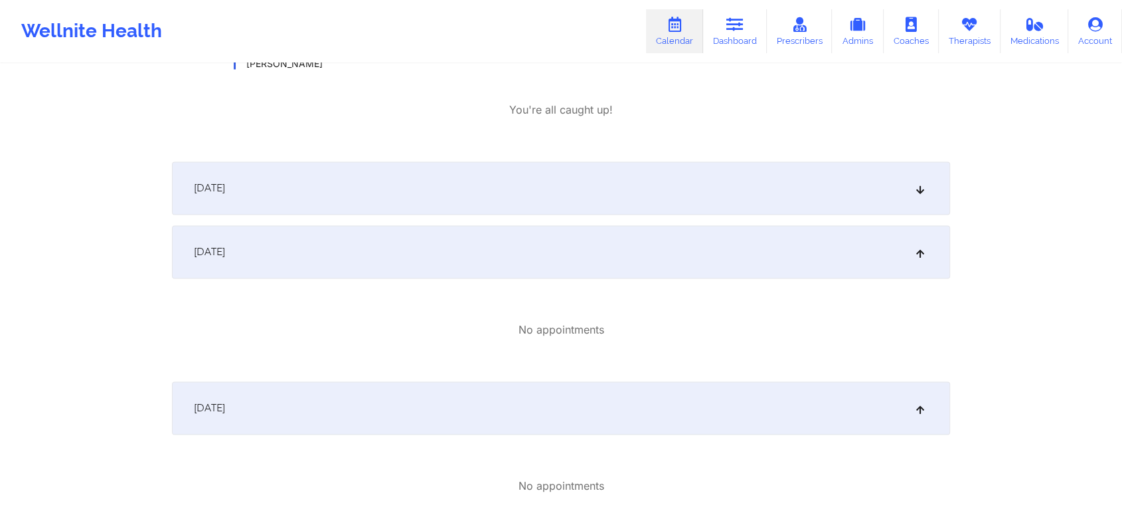
scroll to position [2176, 0]
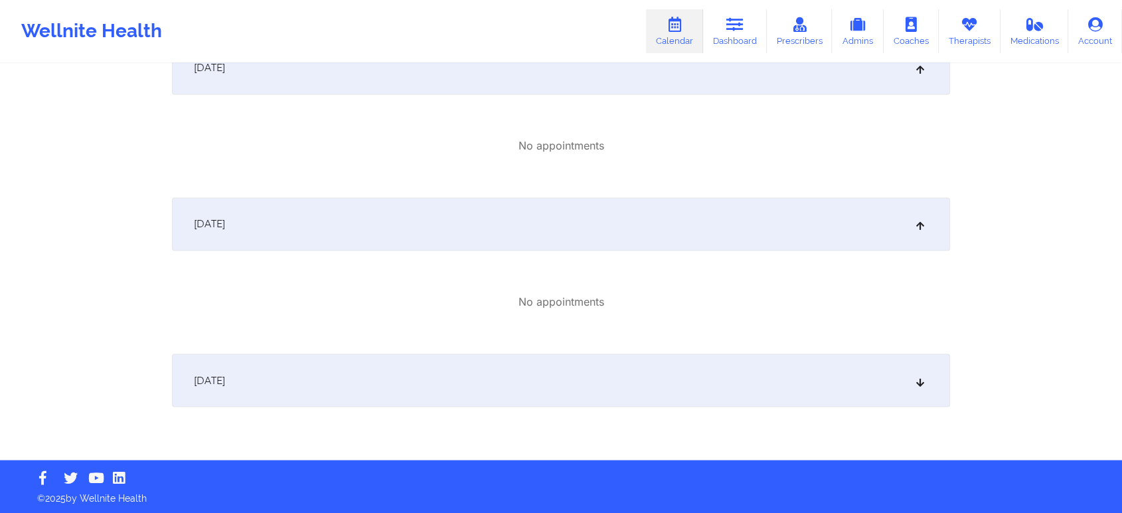
click at [711, 389] on div "[DATE]" at bounding box center [561, 379] width 778 height 53
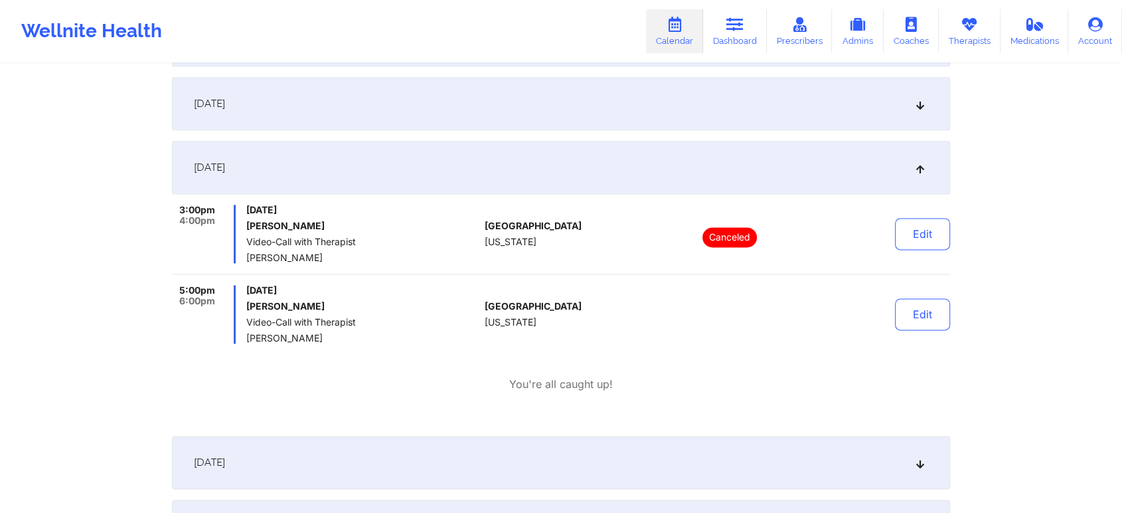
scroll to position [1714, 0]
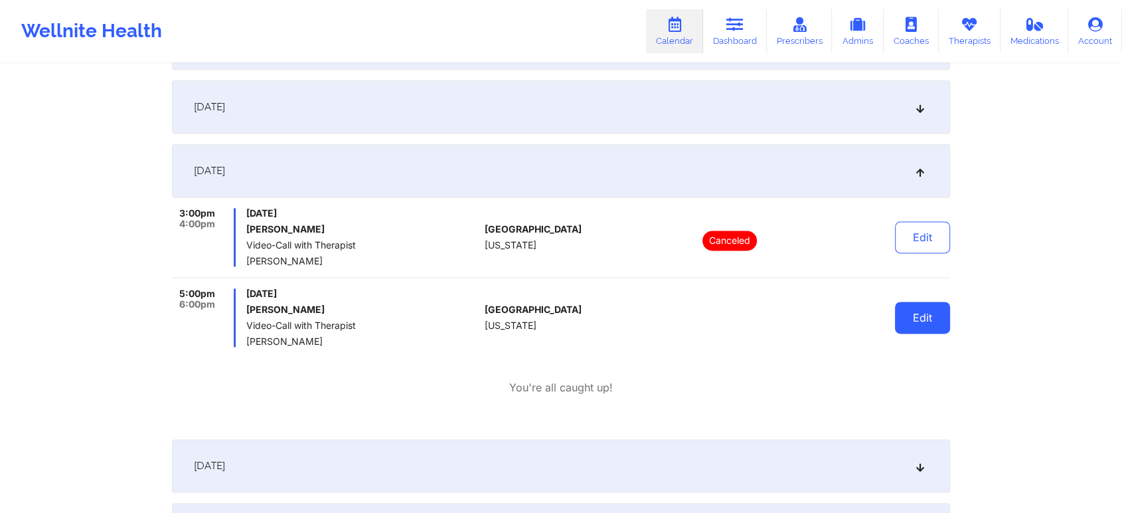
click at [939, 319] on button "Edit" at bounding box center [922, 318] width 55 height 32
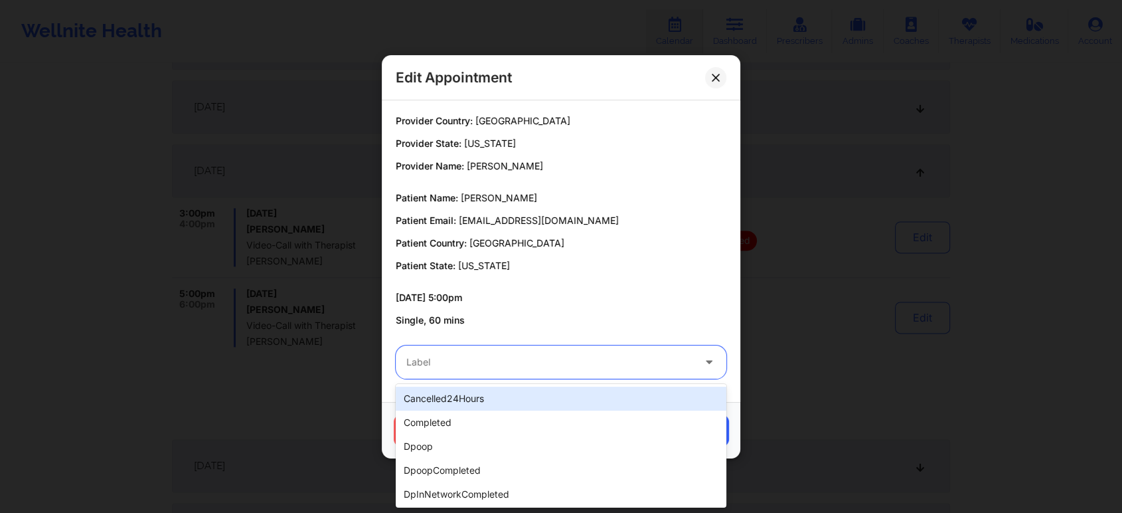
click at [539, 373] on div "Label" at bounding box center [545, 361] width 299 height 33
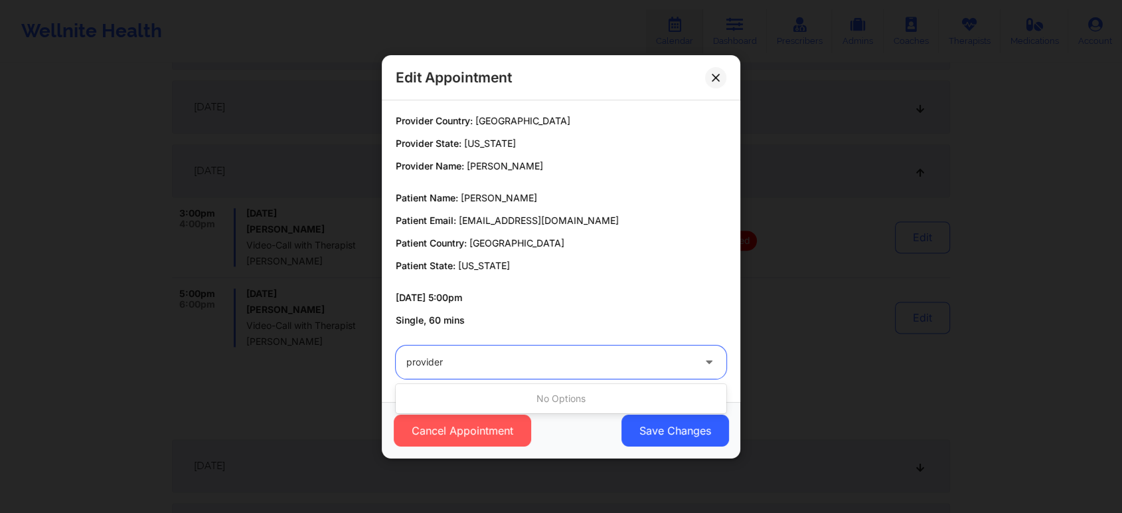
type input "provider"
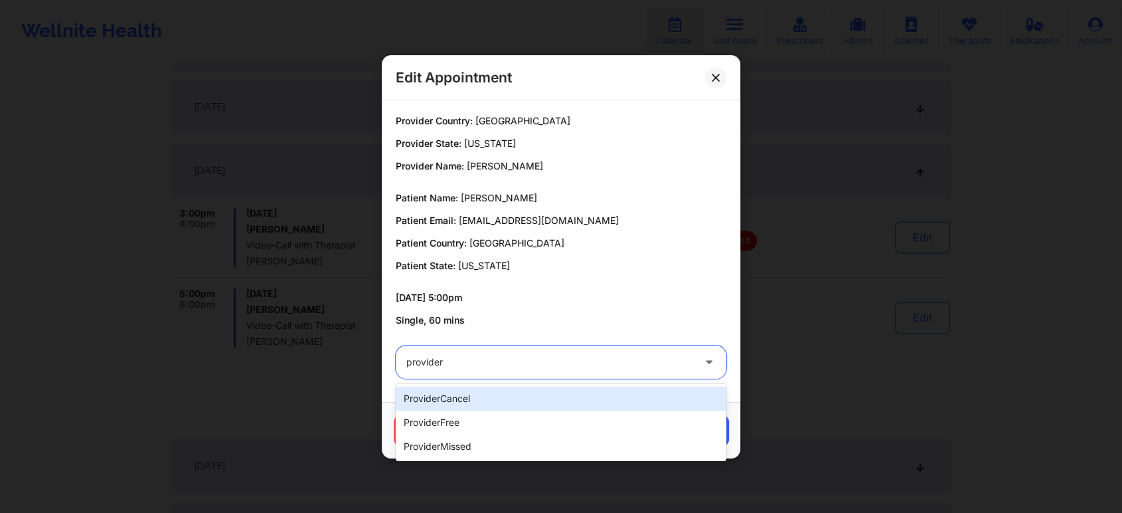
click at [435, 403] on div "providerCancel" at bounding box center [561, 399] width 331 height 24
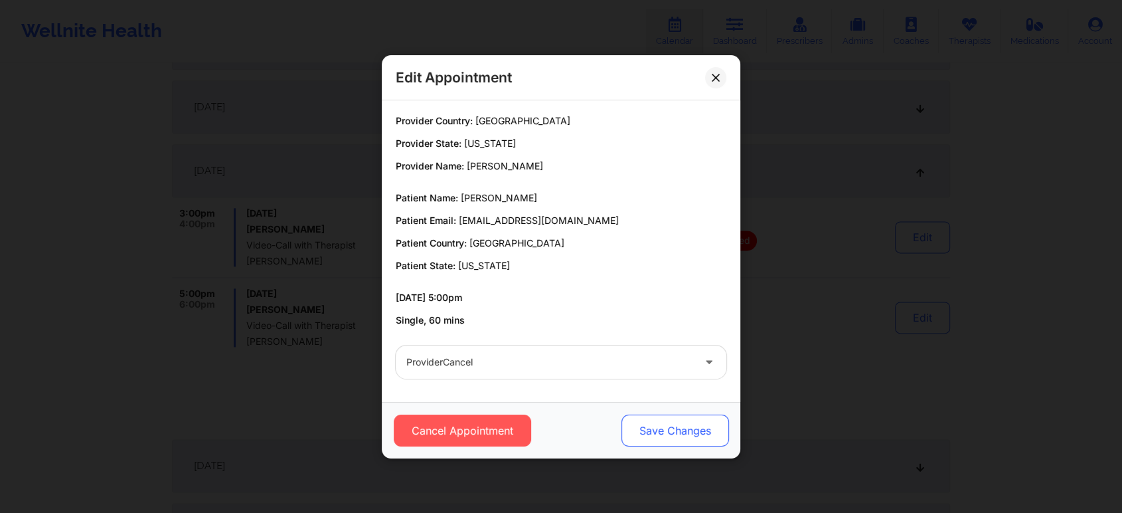
click at [683, 430] on button "Save Changes" at bounding box center [676, 430] width 108 height 32
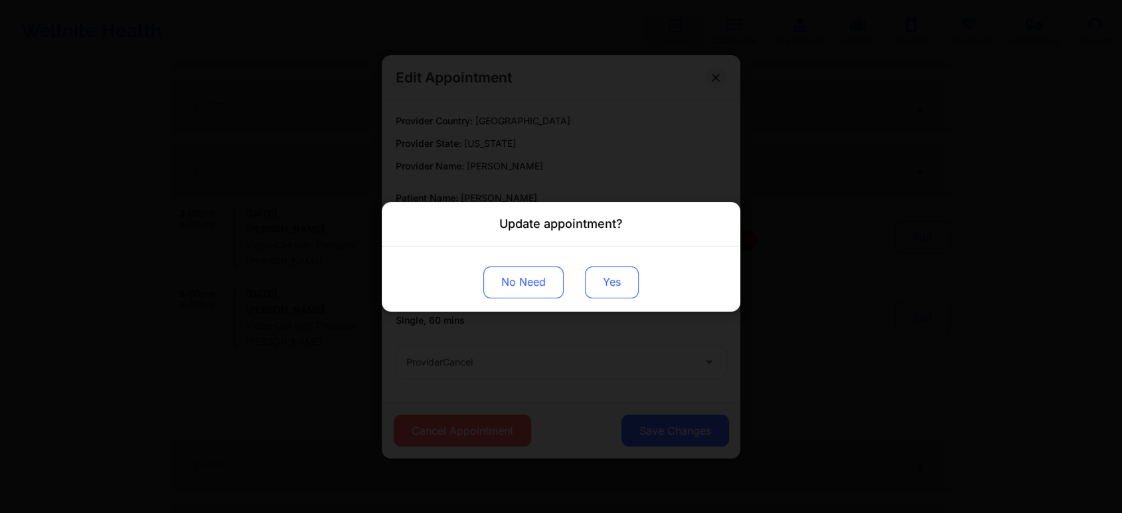
click at [605, 279] on button "Yes" at bounding box center [612, 282] width 54 height 32
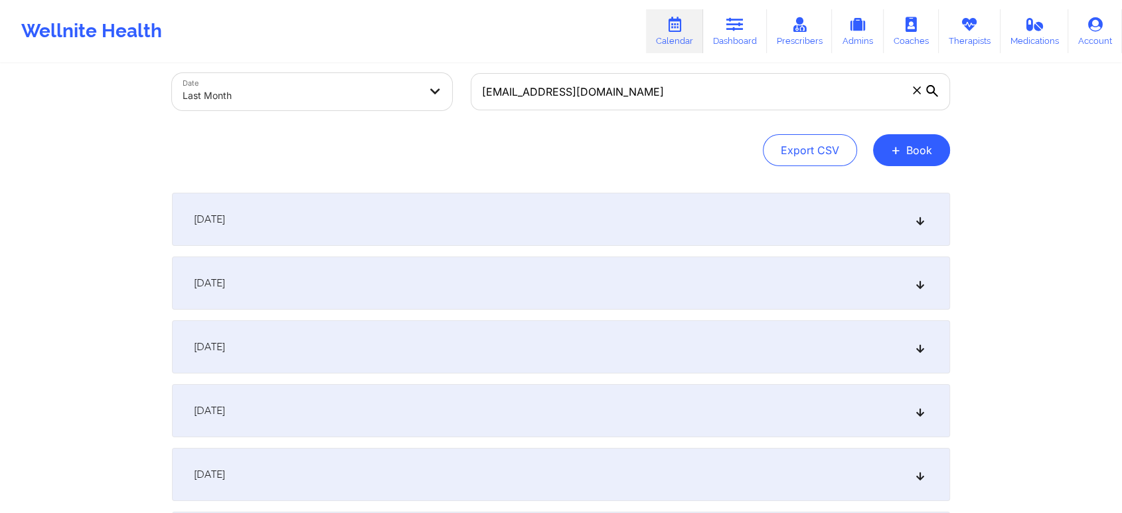
scroll to position [54, 0]
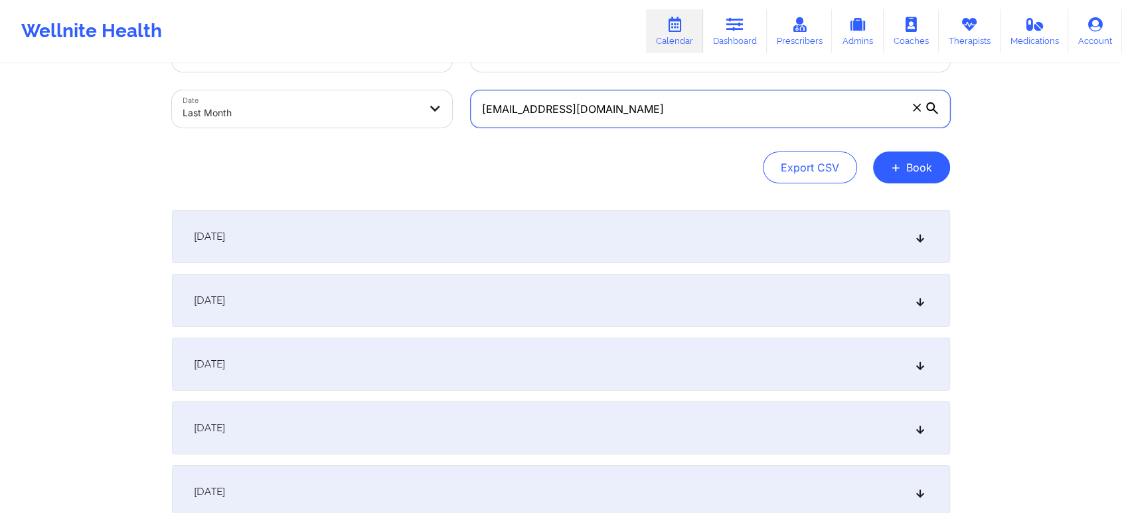
drag, startPoint x: 660, startPoint y: 120, endPoint x: 290, endPoint y: 73, distance: 372.3
click at [290, 73] on div "Provider Role Therapist Therapist Select Therapist Date Last Month [EMAIL_ADDRE…" at bounding box center [561, 81] width 797 height 112
paste input "[EMAIL_ADDRESS]"
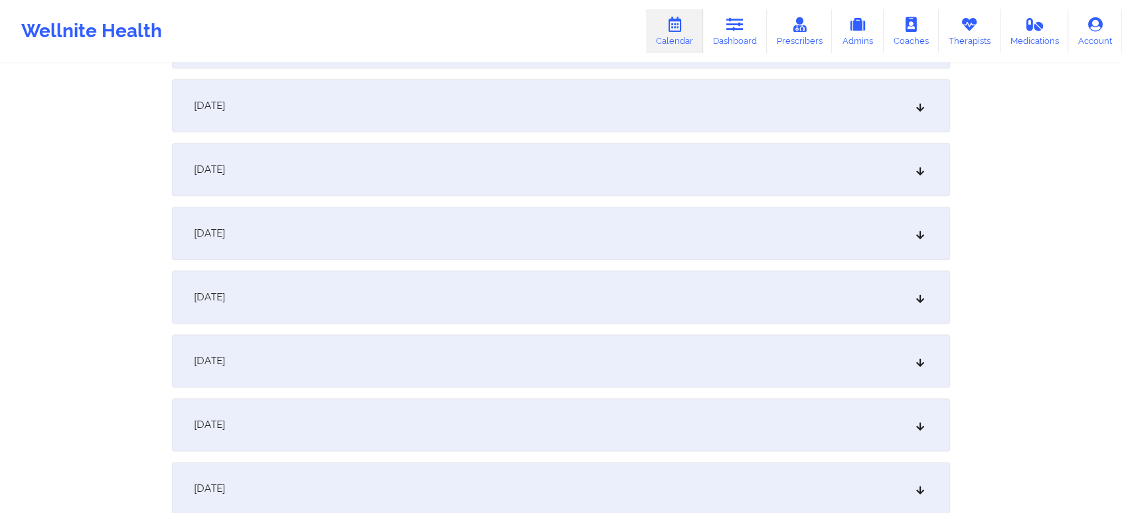
scroll to position [1761, 0]
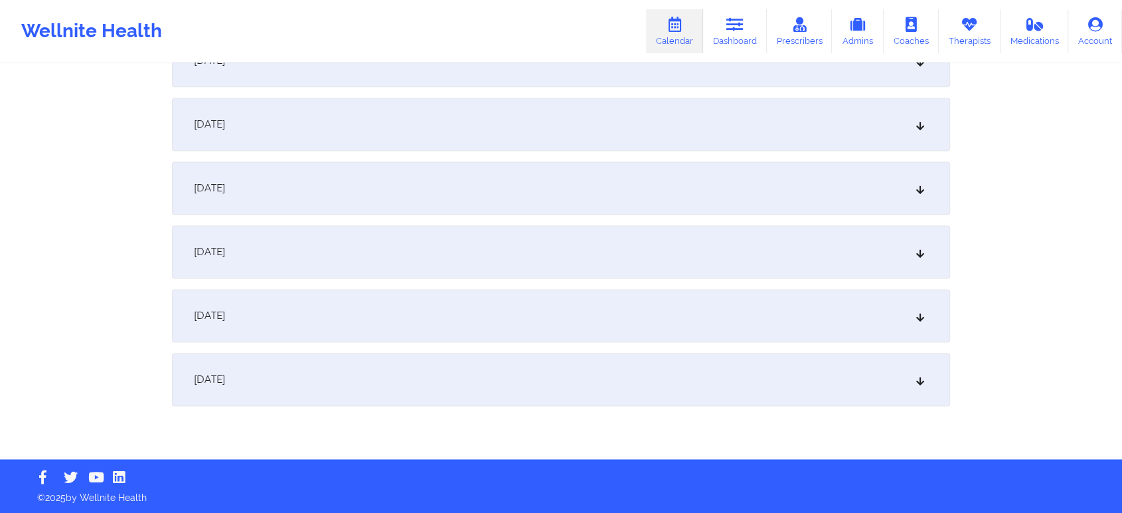
click at [494, 100] on div "[DATE]" at bounding box center [561, 124] width 778 height 53
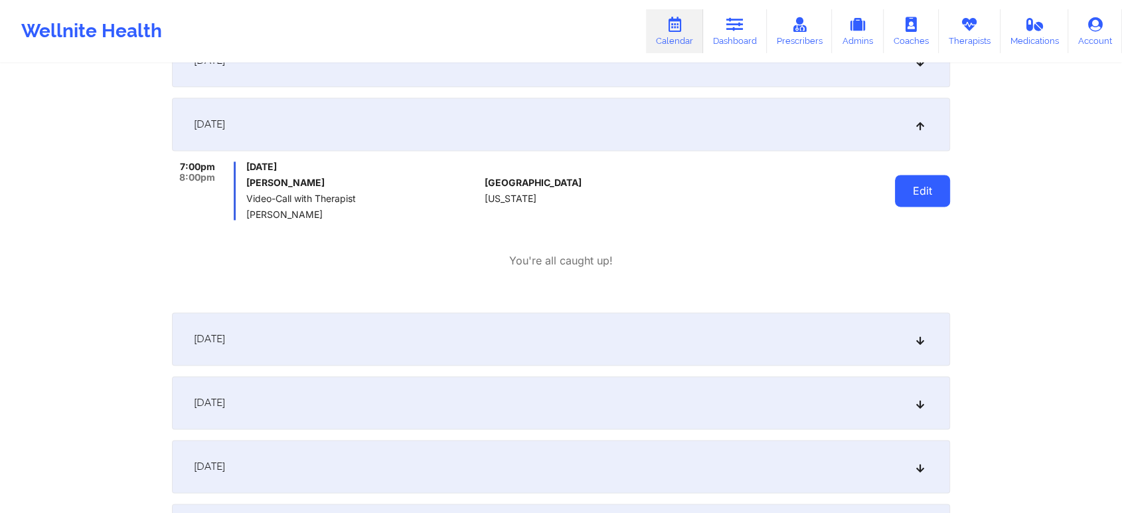
click at [925, 177] on button "Edit" at bounding box center [922, 191] width 55 height 32
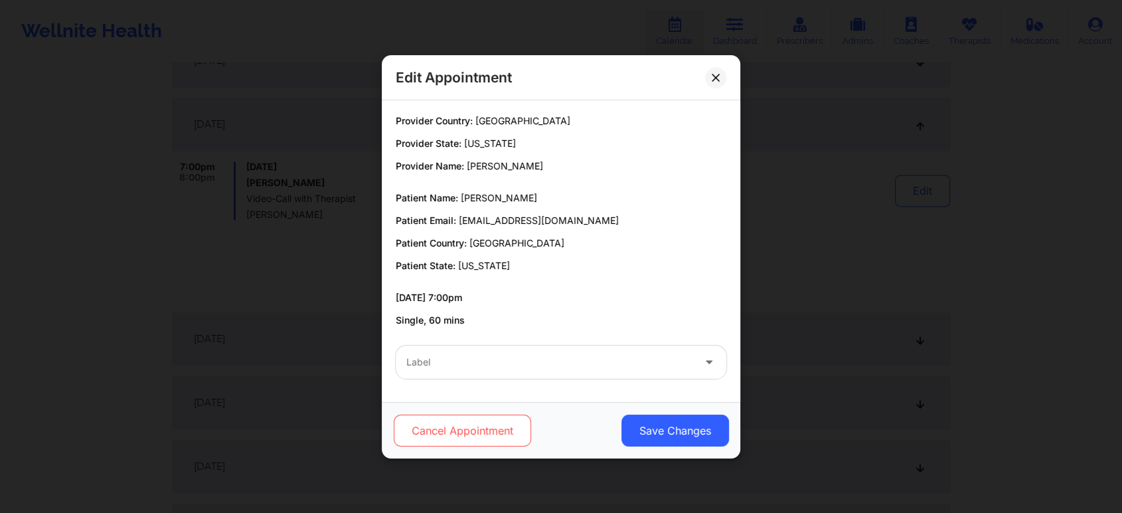
click at [493, 436] on button "Cancel Appointment" at bounding box center [462, 430] width 137 height 32
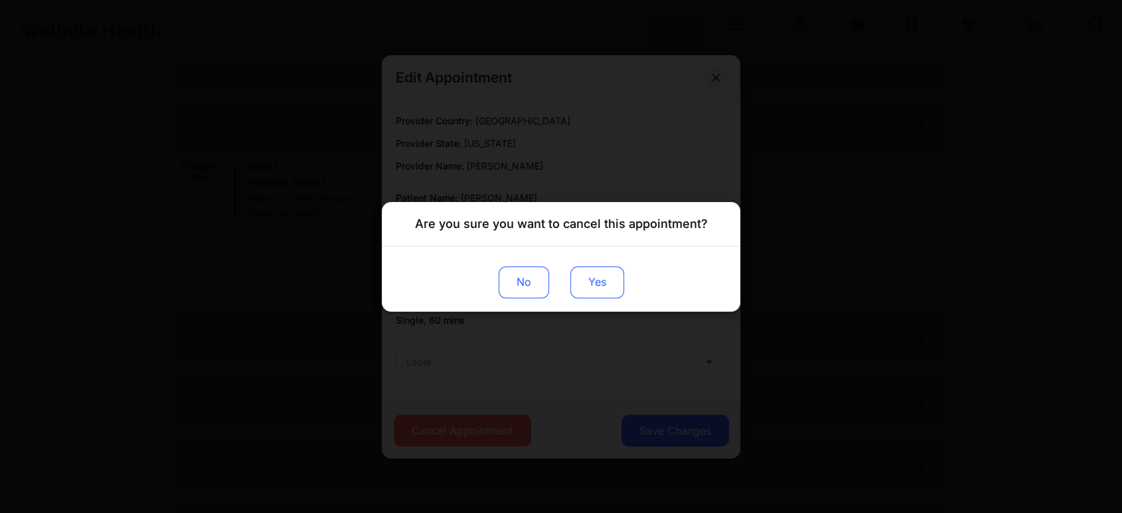
click at [596, 273] on button "Yes" at bounding box center [598, 282] width 54 height 32
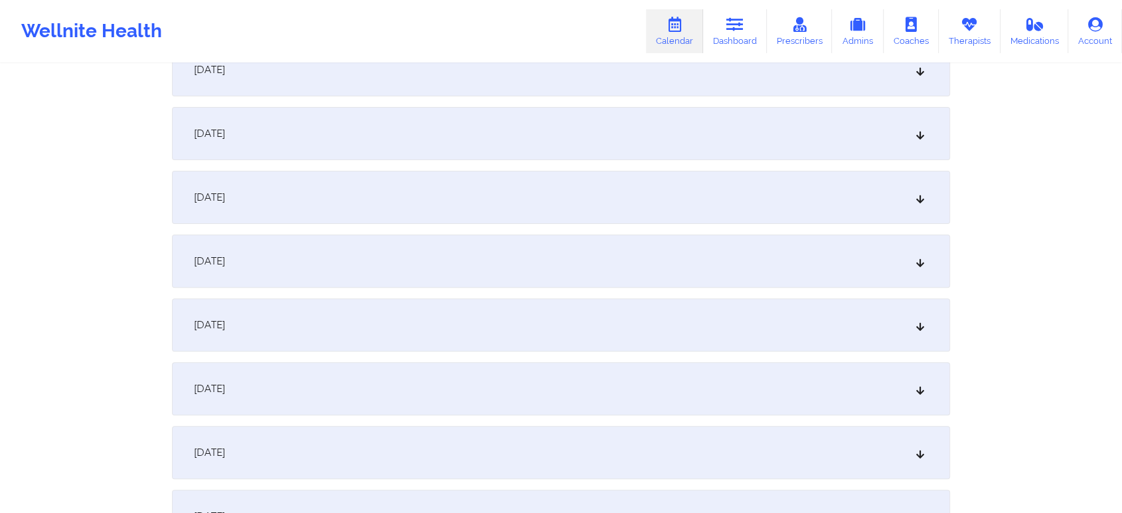
scroll to position [0, 0]
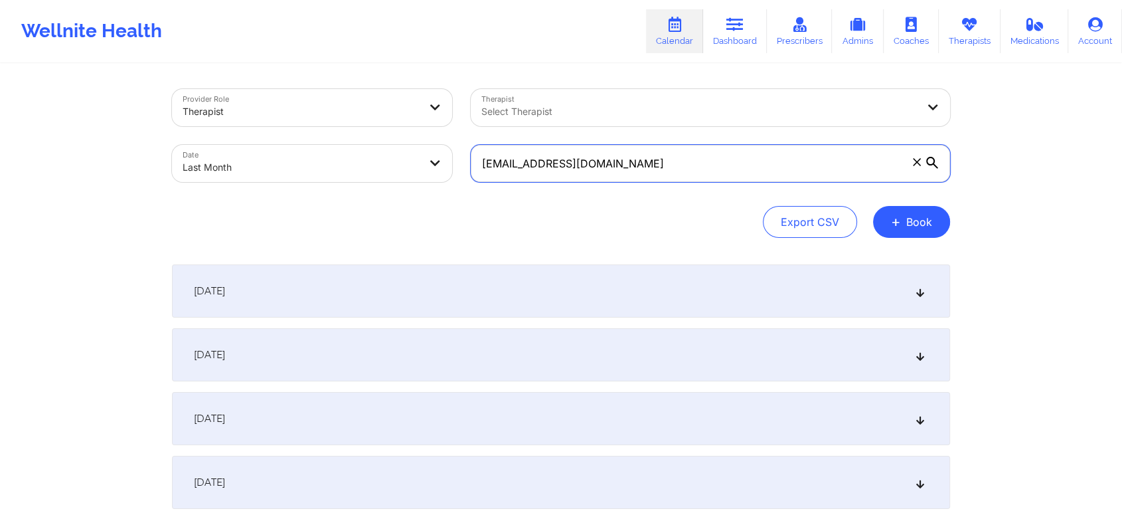
drag, startPoint x: 670, startPoint y: 167, endPoint x: 438, endPoint y: 116, distance: 236.7
click at [438, 116] on div "Provider Role Therapist Therapist Select Therapist Date Last Month [EMAIL_ADDRE…" at bounding box center [561, 136] width 797 height 112
paste input "[EMAIL_ADDRESS]"
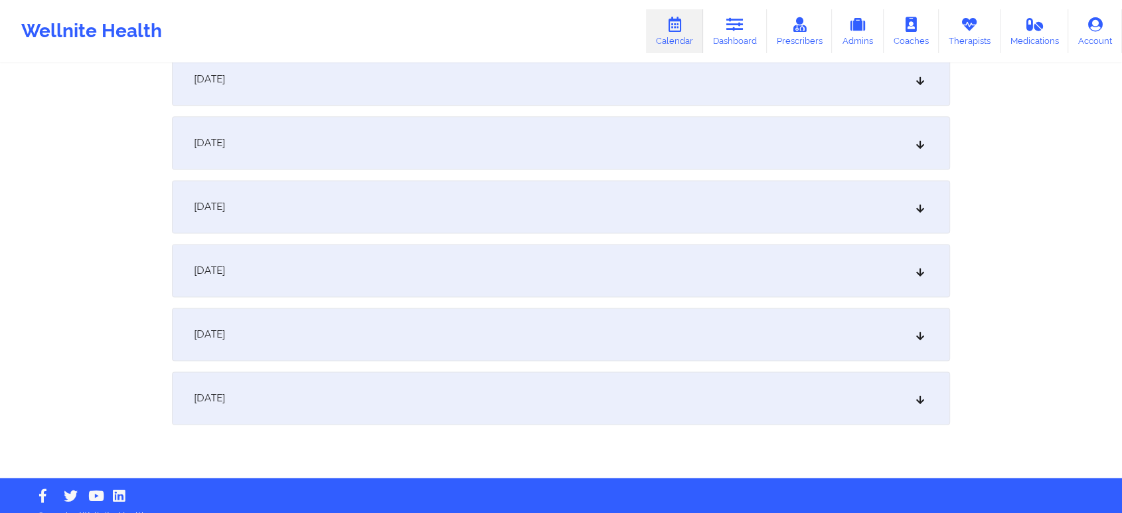
scroll to position [1761, 0]
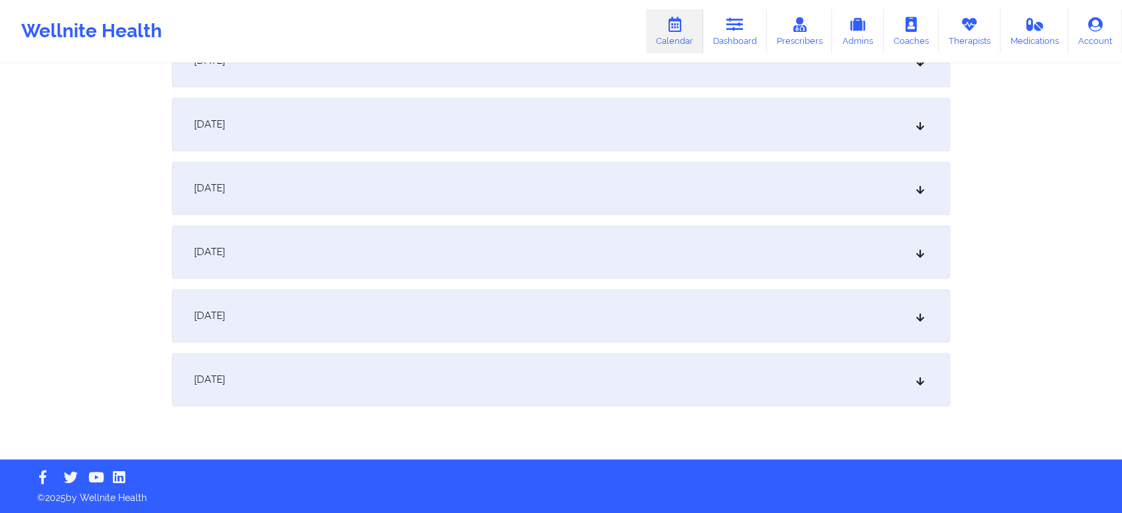
click at [520, 327] on div "[DATE]" at bounding box center [561, 315] width 778 height 53
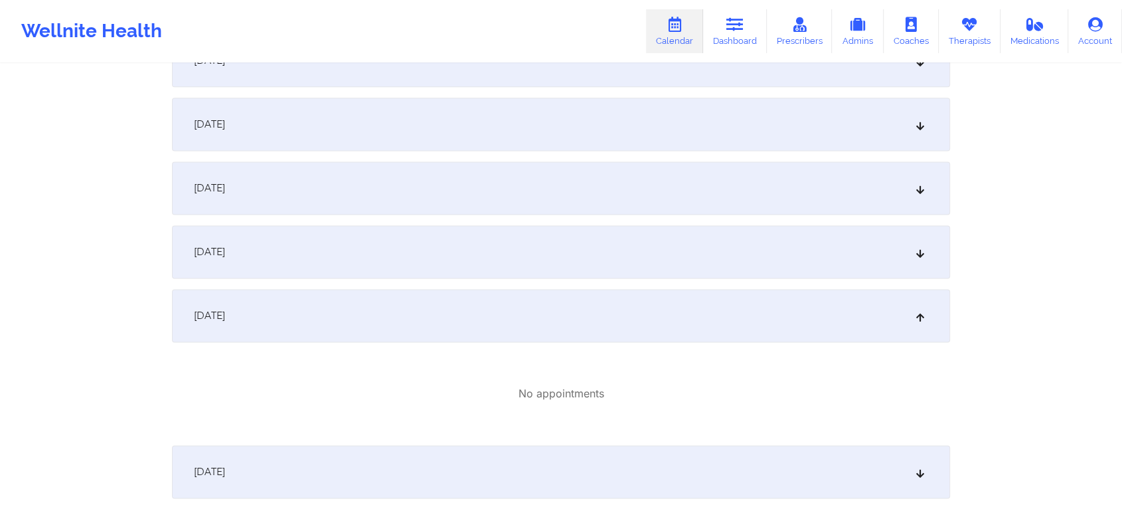
drag, startPoint x: 1100, startPoint y: 226, endPoint x: 1132, endPoint y: 284, distance: 66.9
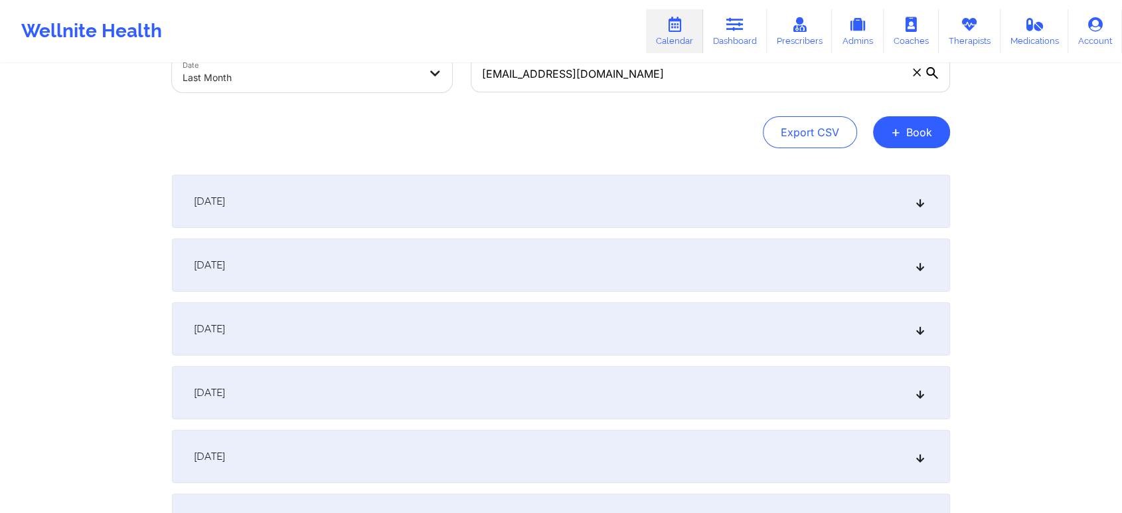
scroll to position [0, 0]
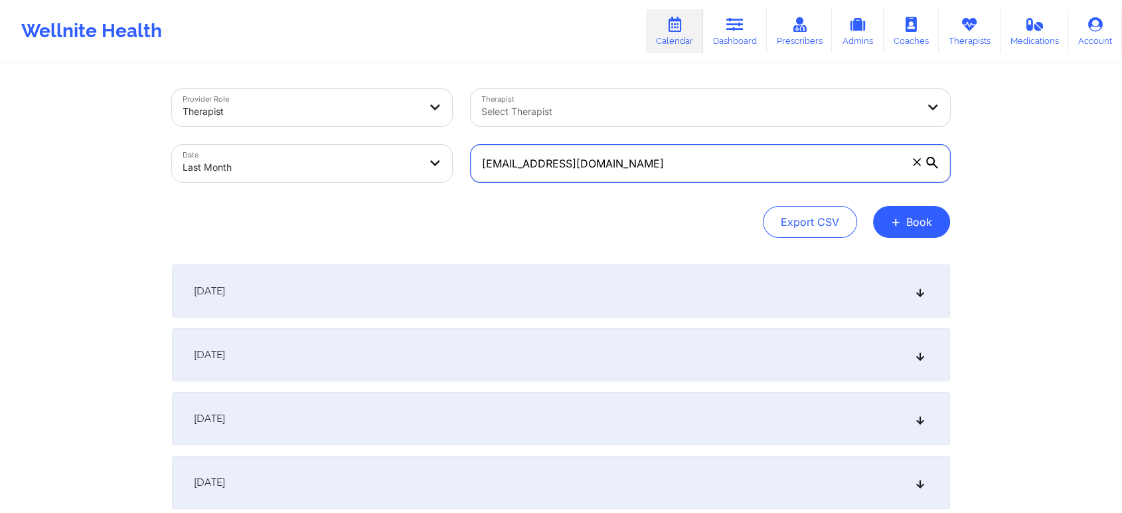
drag, startPoint x: 675, startPoint y: 165, endPoint x: 276, endPoint y: 186, distance: 399.7
click at [276, 186] on div "Provider Role Therapist Therapist Select Therapist Date Last Month [EMAIL_ADDRE…" at bounding box center [561, 136] width 797 height 112
paste input "juliemagnuson2"
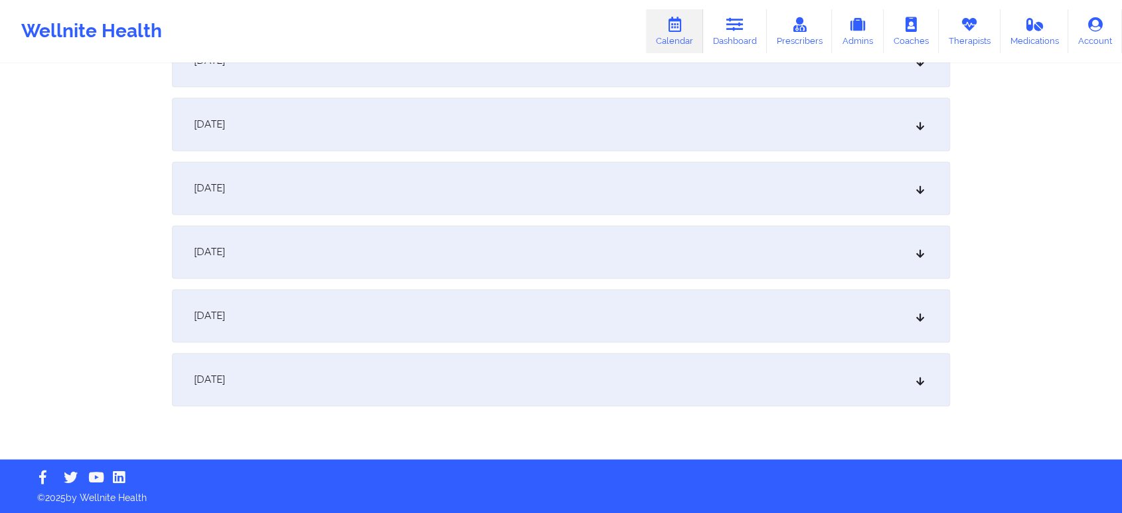
click at [691, 369] on div "[DATE]" at bounding box center [561, 379] width 778 height 53
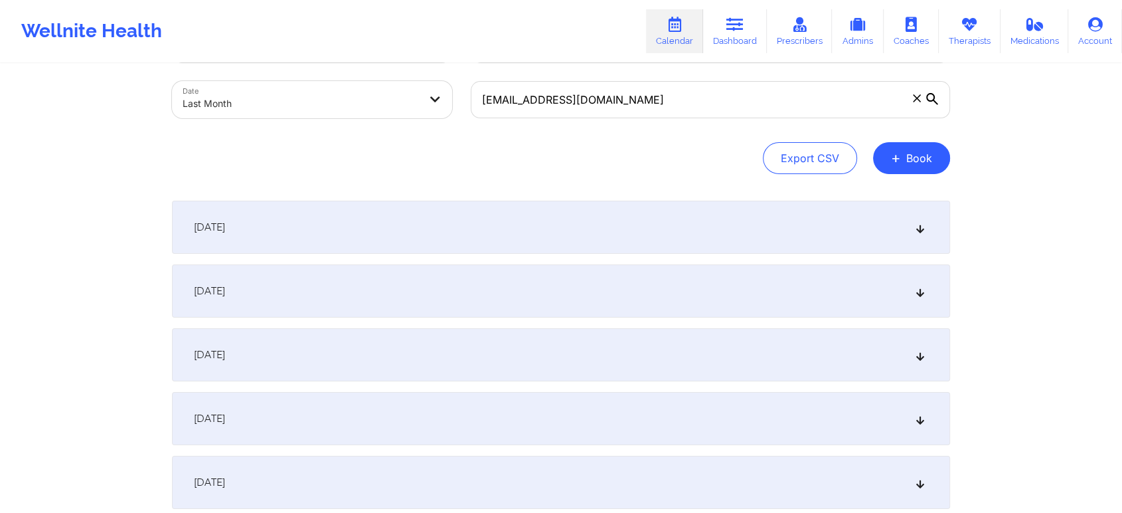
scroll to position [0, 0]
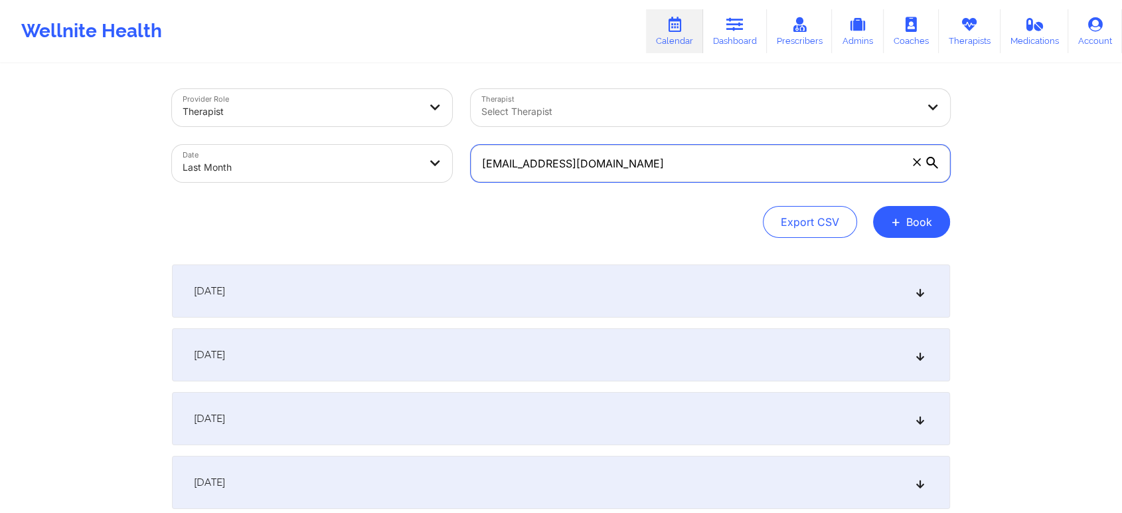
drag, startPoint x: 681, startPoint y: 172, endPoint x: 341, endPoint y: 169, distance: 340.8
click at [341, 169] on div "Provider Role Therapist Therapist Select Therapist Date Last Month [EMAIL_ADDRE…" at bounding box center [561, 136] width 797 height 112
paste input "[EMAIL_ADDRESS]"
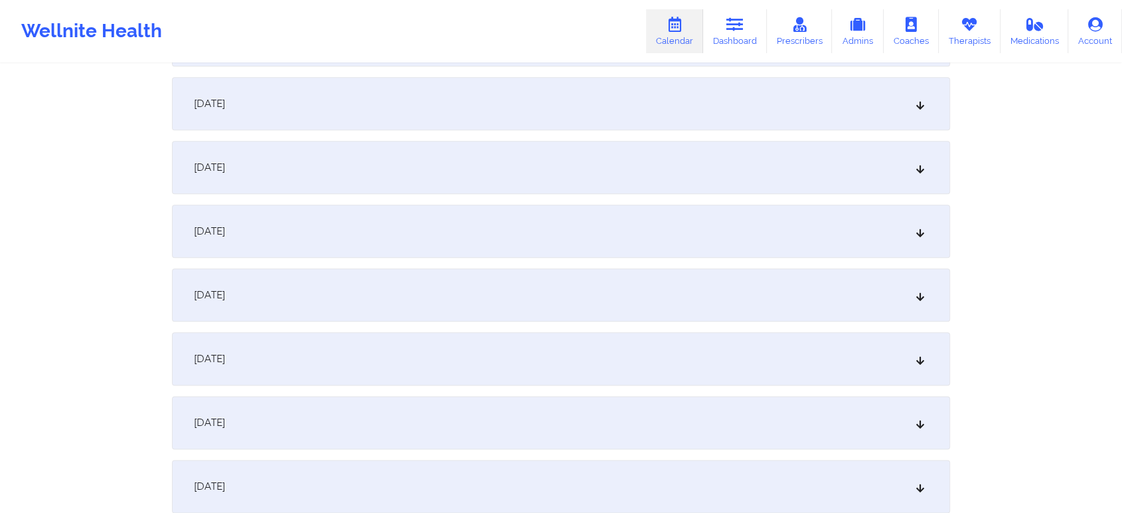
scroll to position [1761, 0]
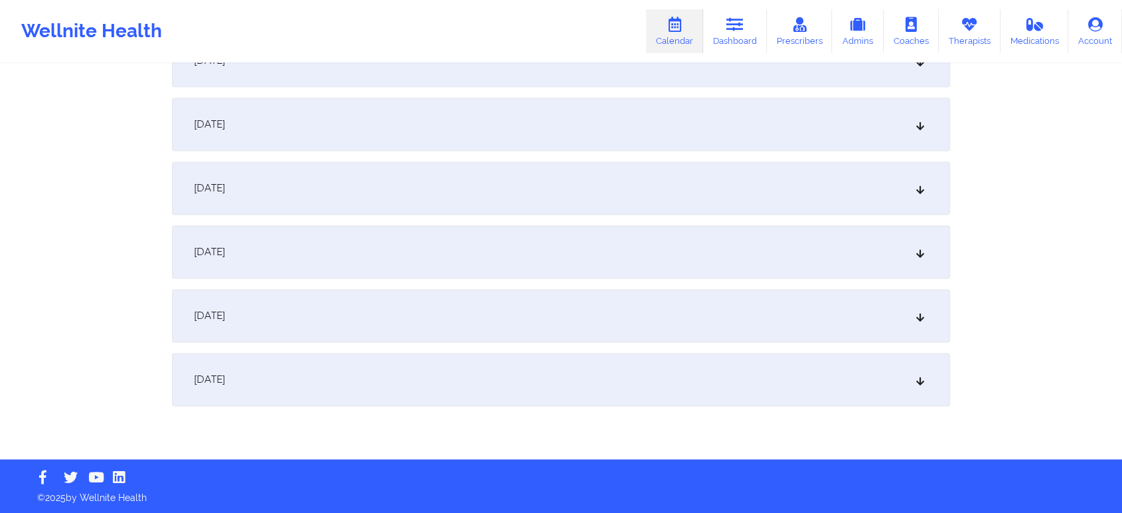
type input "[EMAIL_ADDRESS][DOMAIN_NAME]"
click at [457, 117] on div "[DATE]" at bounding box center [561, 124] width 778 height 53
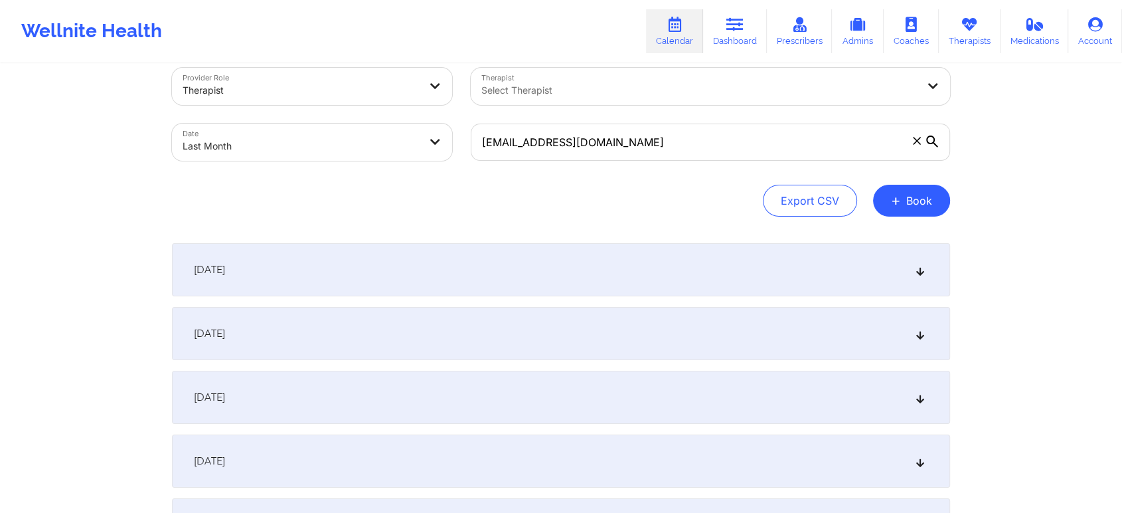
scroll to position [0, 0]
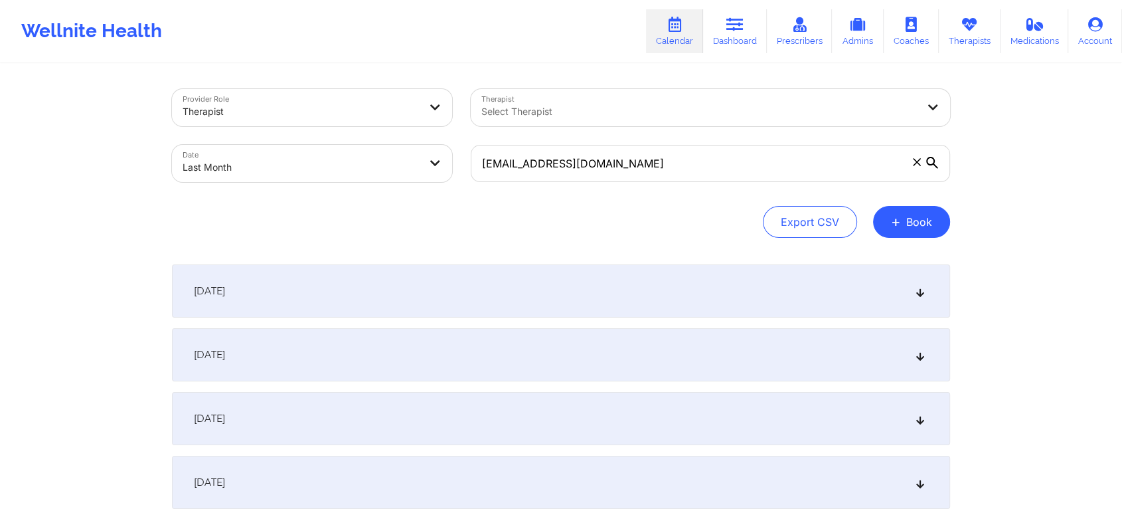
click at [284, 184] on div "Date Last Month" at bounding box center [312, 163] width 299 height 56
select select "2025-8"
select select "2025-9"
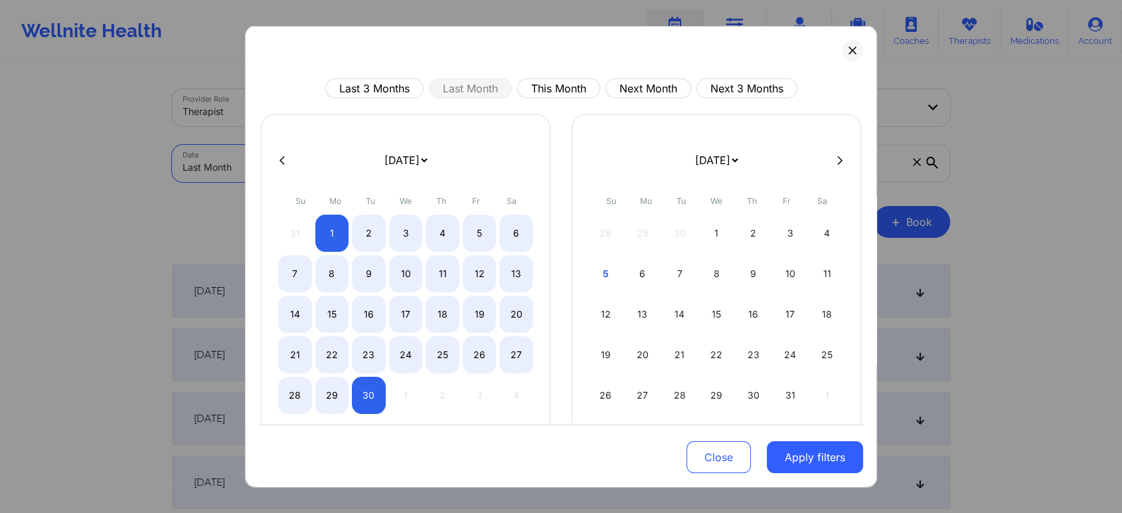
click at [351, 158] on body "Wellnite Health Calendar Dashboard Prescribers Admins Coaches Therapists Medica…" at bounding box center [561, 256] width 1122 height 513
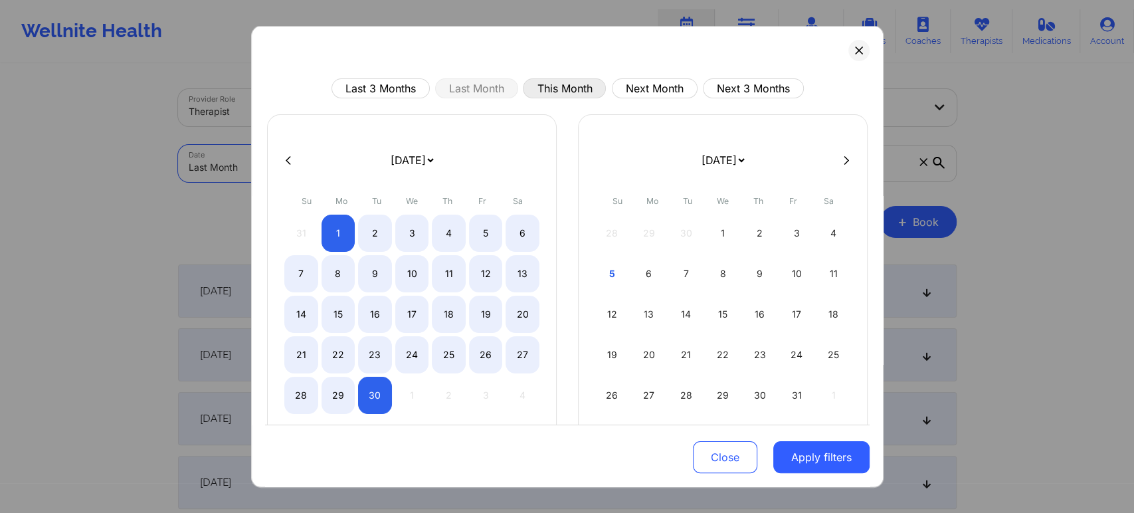
click at [571, 92] on button "This Month" at bounding box center [564, 88] width 83 height 20
select select "2025-9"
select select "2025-10"
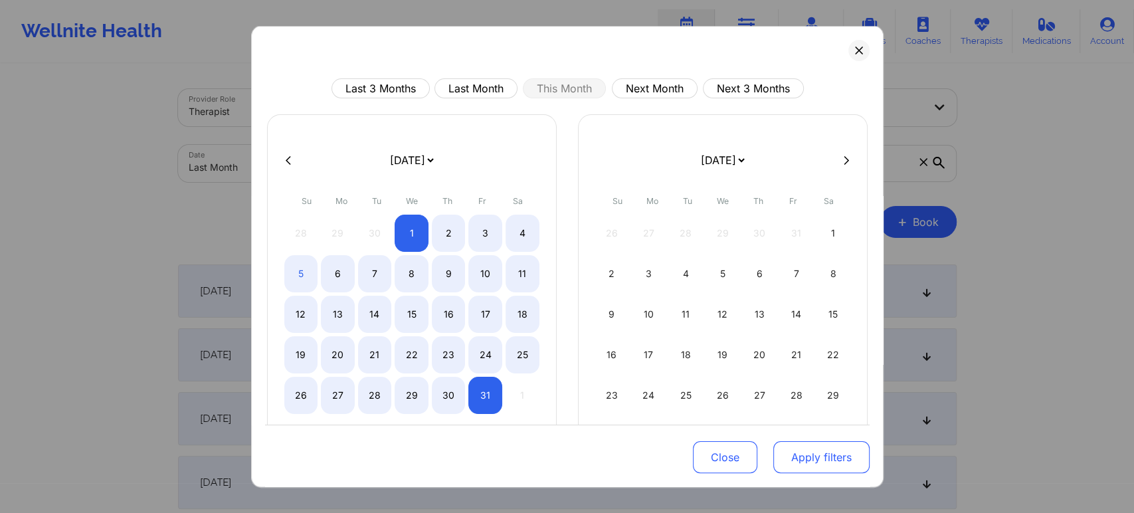
click at [781, 456] on button "Apply filters" at bounding box center [821, 457] width 96 height 32
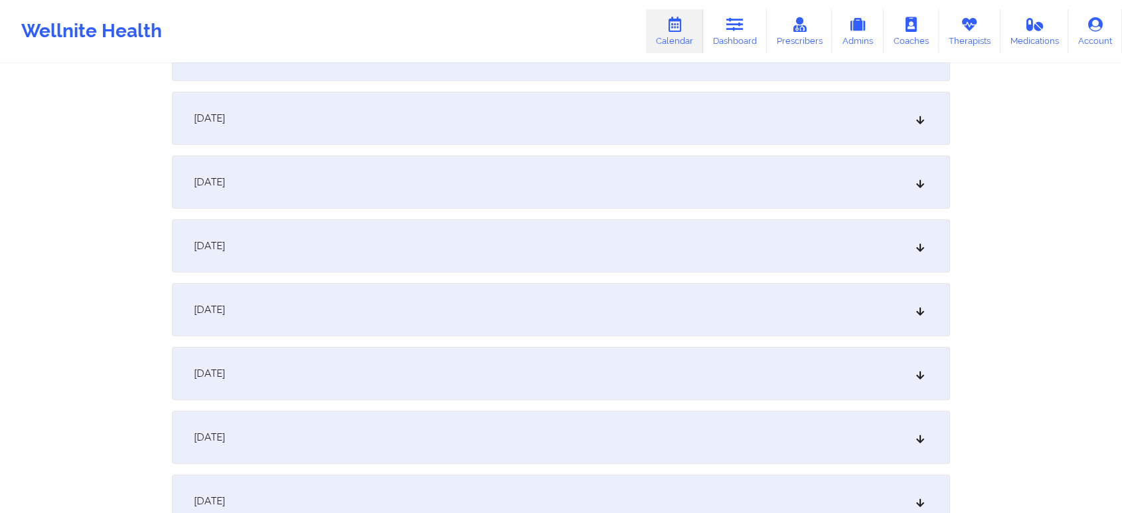
scroll to position [273, 0]
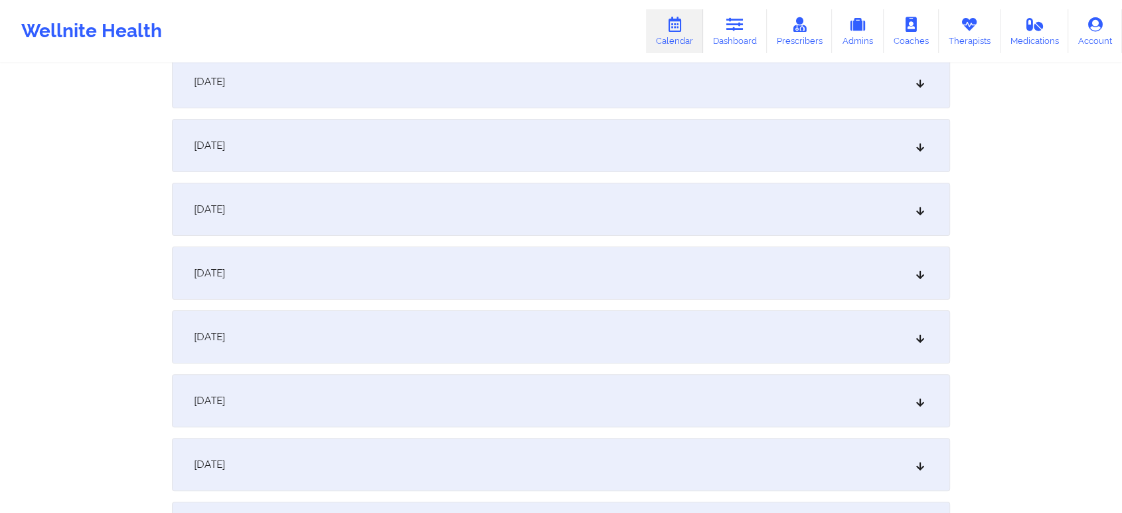
click at [542, 145] on div "[DATE]" at bounding box center [561, 145] width 778 height 53
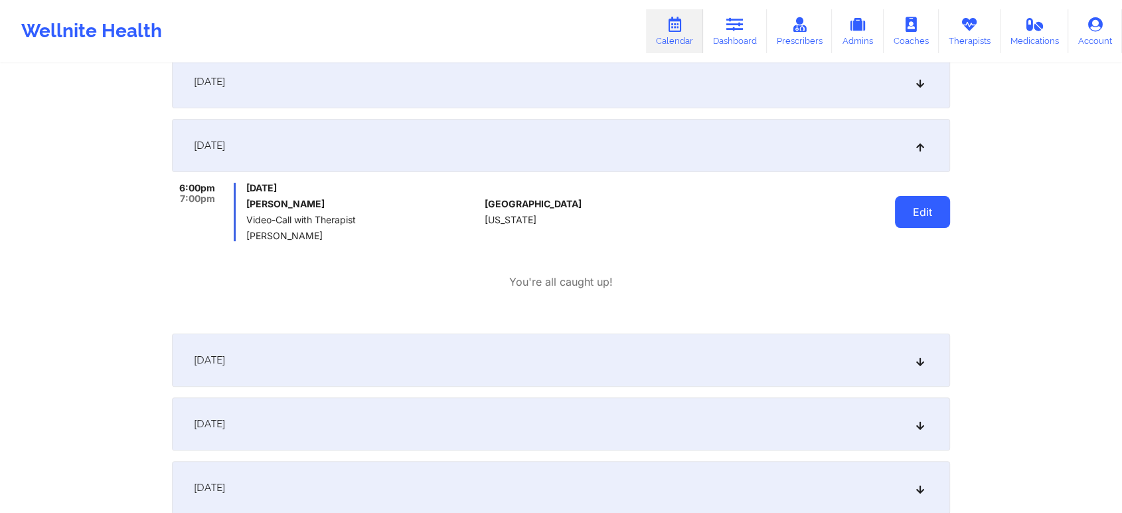
click at [946, 209] on button "Edit" at bounding box center [922, 212] width 55 height 32
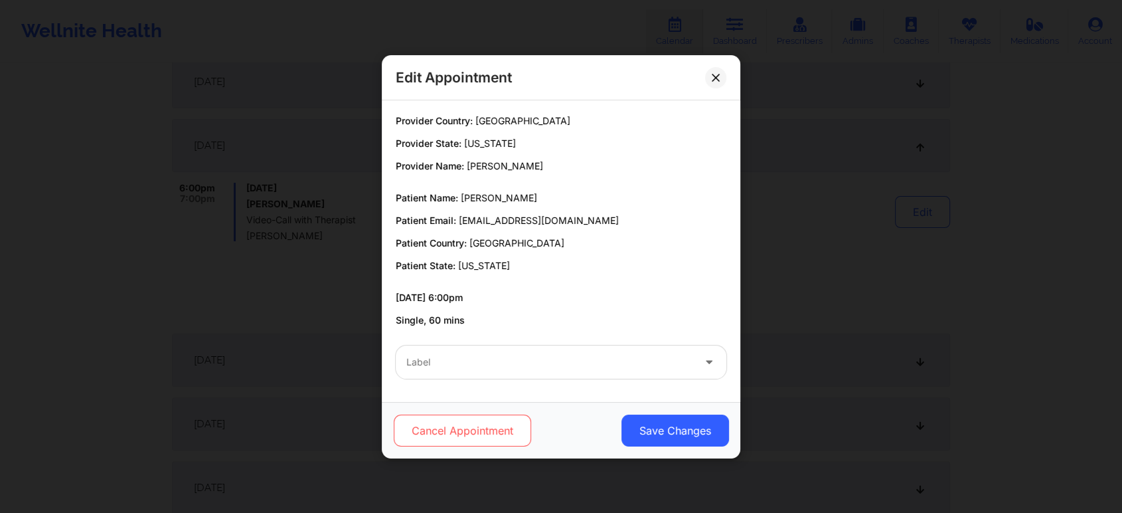
click at [473, 440] on button "Cancel Appointment" at bounding box center [462, 430] width 137 height 32
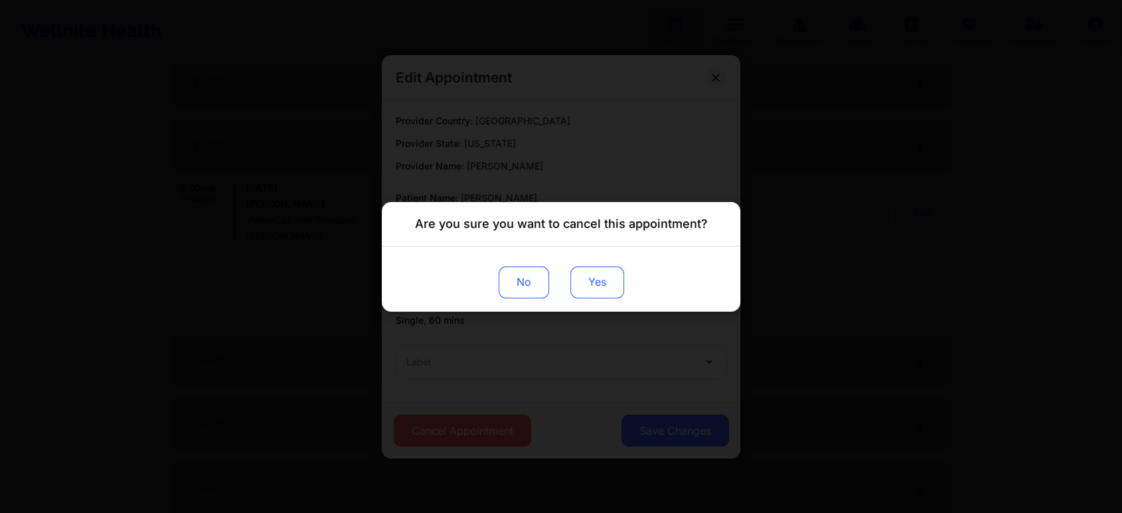
click at [583, 293] on button "Yes" at bounding box center [598, 282] width 54 height 32
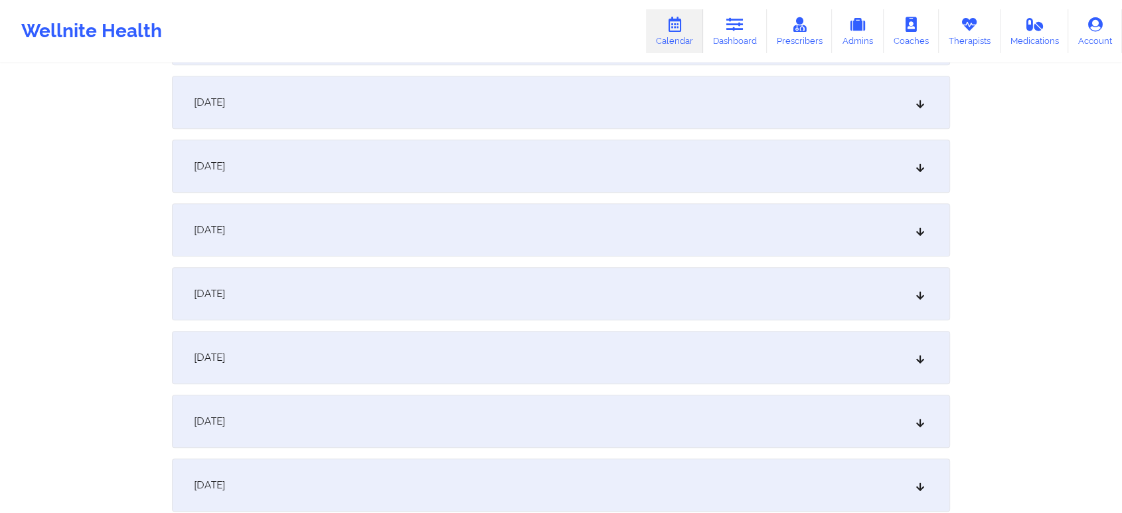
scroll to position [0, 0]
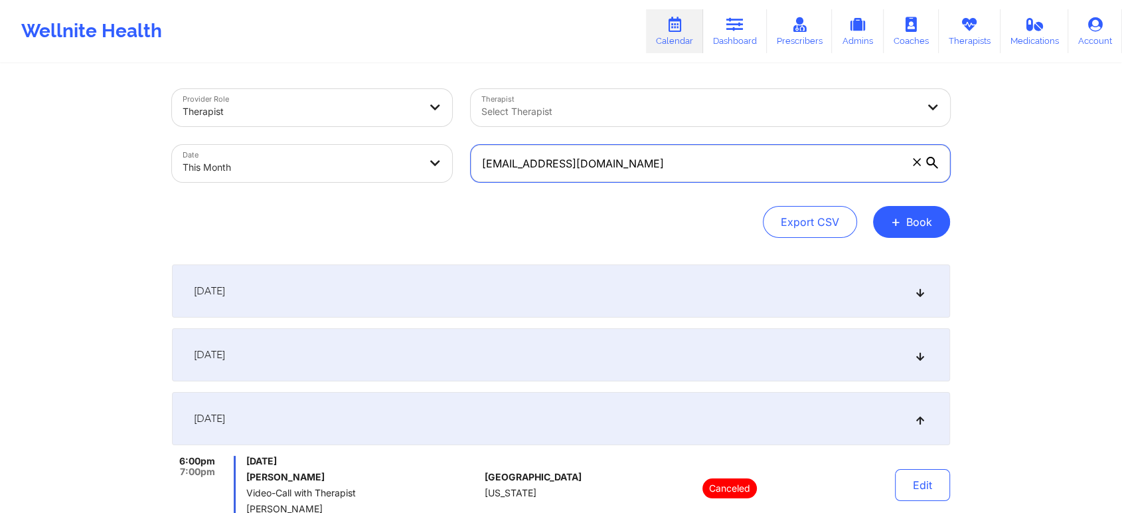
click at [701, 153] on input "[EMAIL_ADDRESS][DOMAIN_NAME]" at bounding box center [711, 163] width 480 height 37
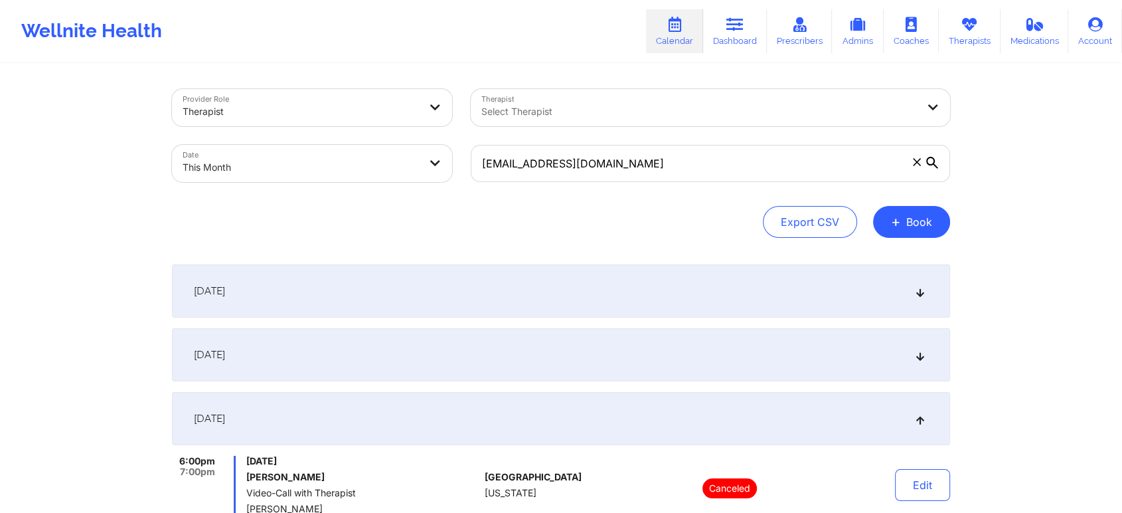
select select "2025-9"
select select "2025-10"
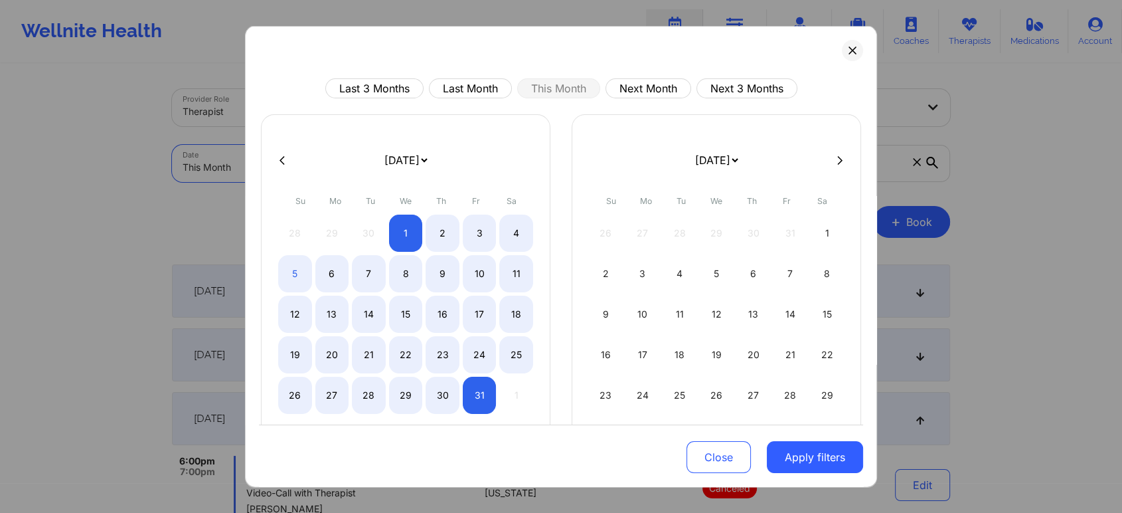
click at [345, 175] on body "Wellnite Health Calendar Dashboard Prescribers Admins Coaches Therapists Medica…" at bounding box center [561, 256] width 1122 height 513
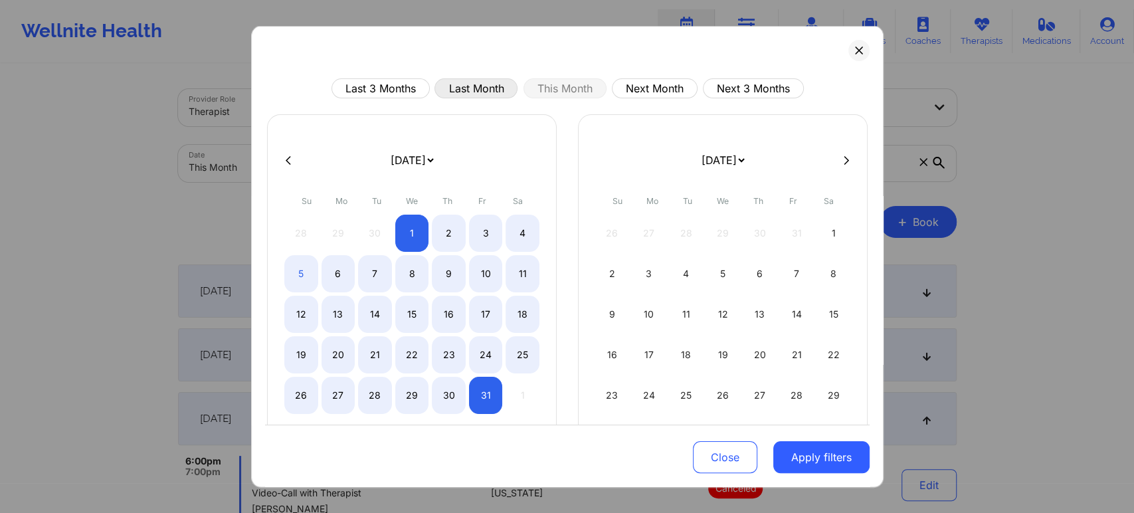
click at [472, 82] on button "Last Month" at bounding box center [475, 88] width 83 height 20
select select "2025-8"
select select "2025-9"
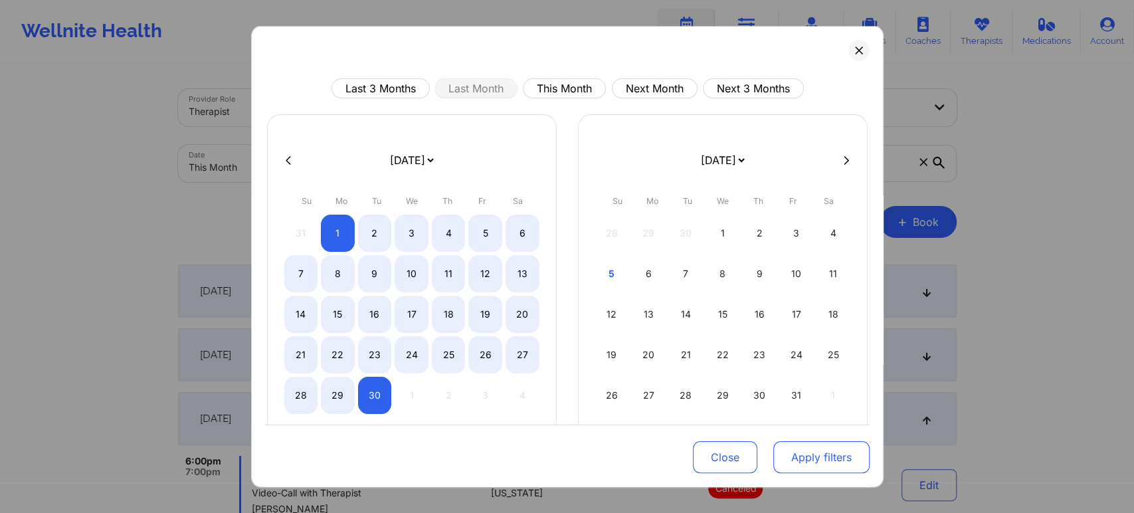
click at [816, 465] on button "Apply filters" at bounding box center [821, 457] width 96 height 32
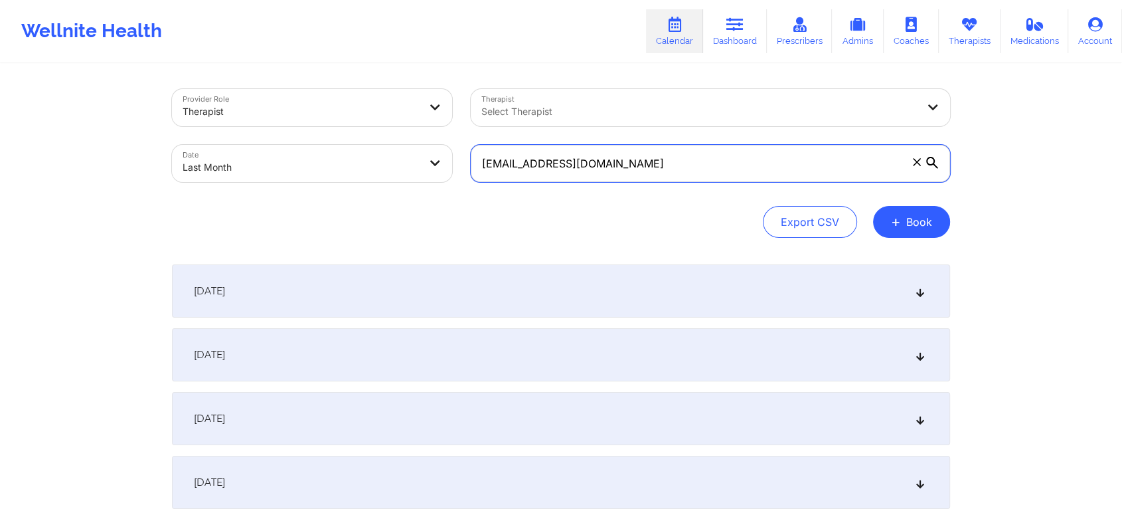
click at [720, 174] on input "[EMAIL_ADDRESS][DOMAIN_NAME]" at bounding box center [711, 163] width 480 height 37
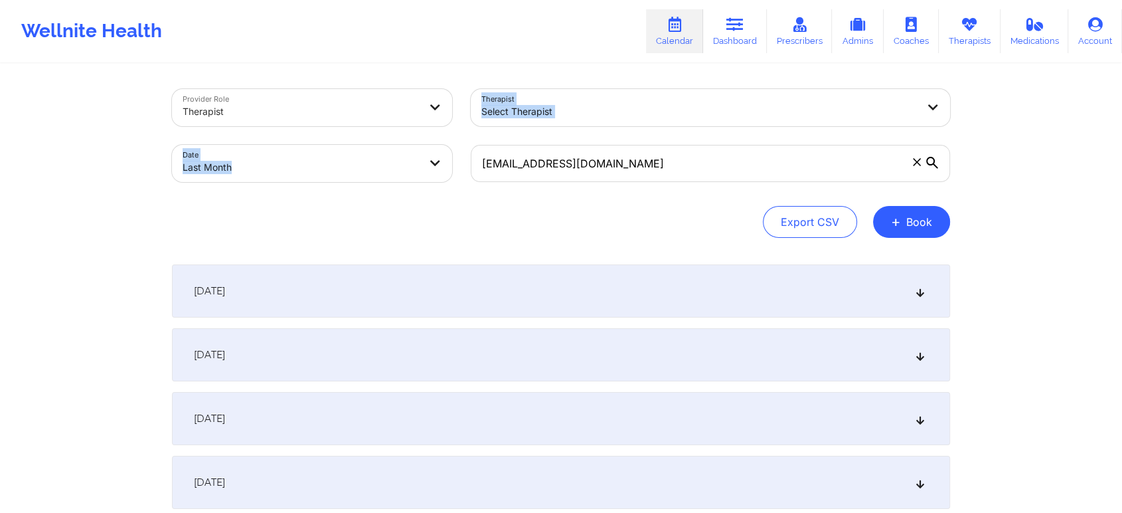
drag, startPoint x: 647, startPoint y: 143, endPoint x: 356, endPoint y: 124, distance: 291.6
click at [356, 124] on div "Provider Role Therapist Therapist Select Therapist Date Last Month [EMAIL_ADDRE…" at bounding box center [561, 136] width 797 height 112
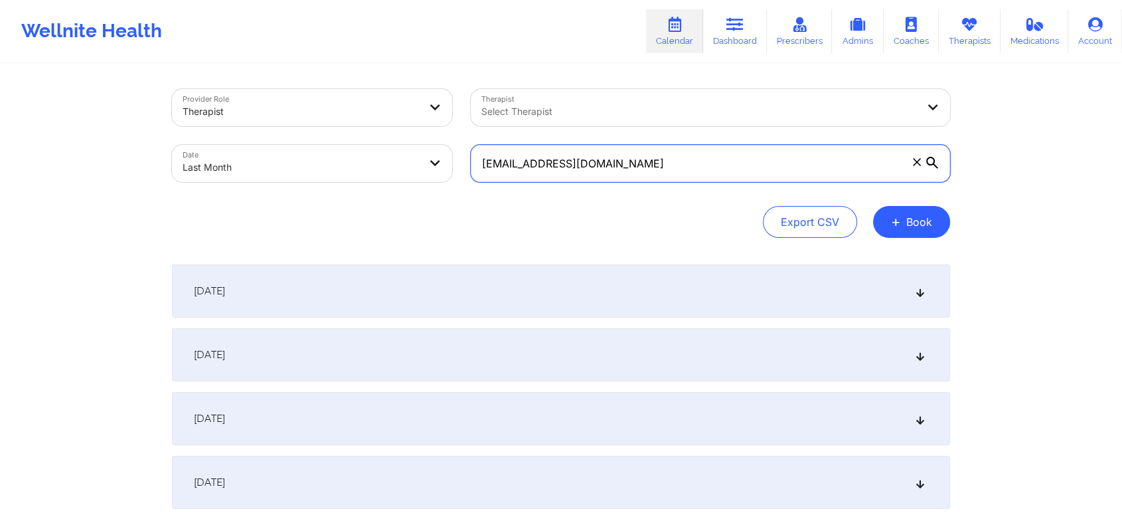
drag, startPoint x: 638, startPoint y: 169, endPoint x: 468, endPoint y: 150, distance: 171.7
click at [468, 150] on div "[EMAIL_ADDRESS][DOMAIN_NAME]" at bounding box center [711, 163] width 498 height 56
paste input "[PERSON_NAME][EMAIL_ADDRESS][PERSON_NAME]"
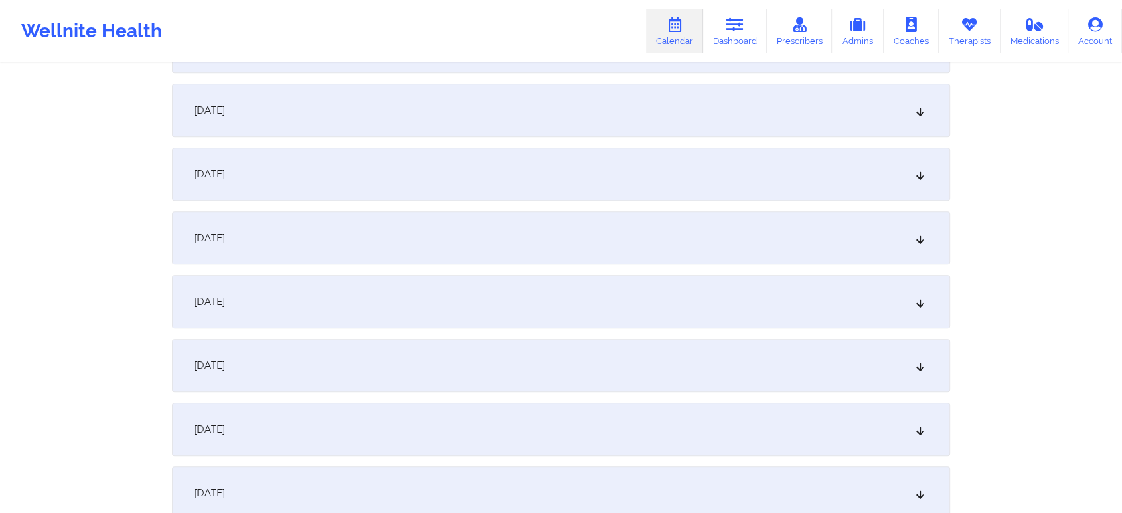
scroll to position [1761, 0]
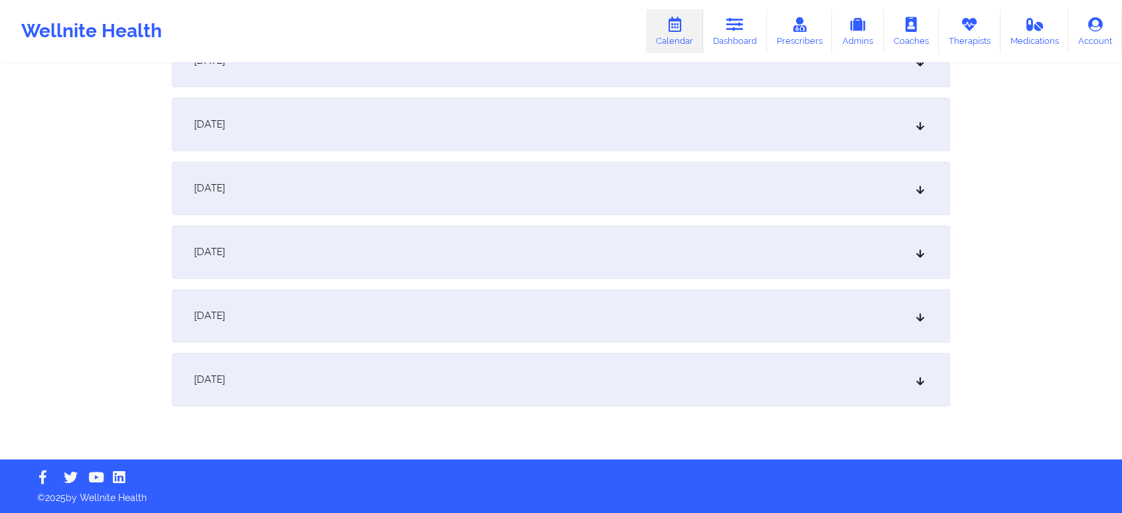
type input "[PERSON_NAME][EMAIL_ADDRESS][PERSON_NAME][DOMAIN_NAME]"
click at [510, 396] on div "[DATE]" at bounding box center [561, 379] width 778 height 53
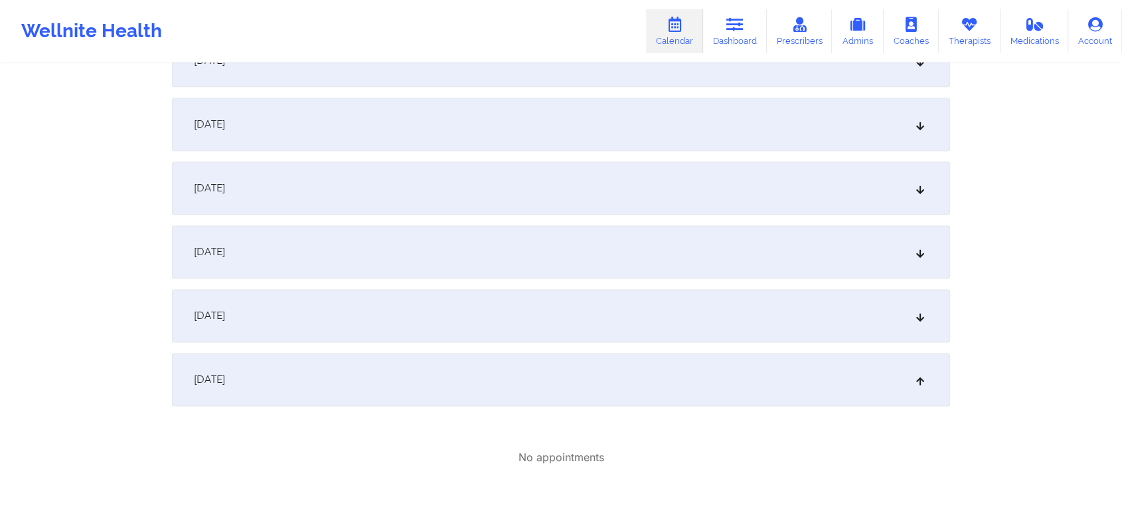
click at [393, 273] on div "[DATE]" at bounding box center [561, 251] width 778 height 53
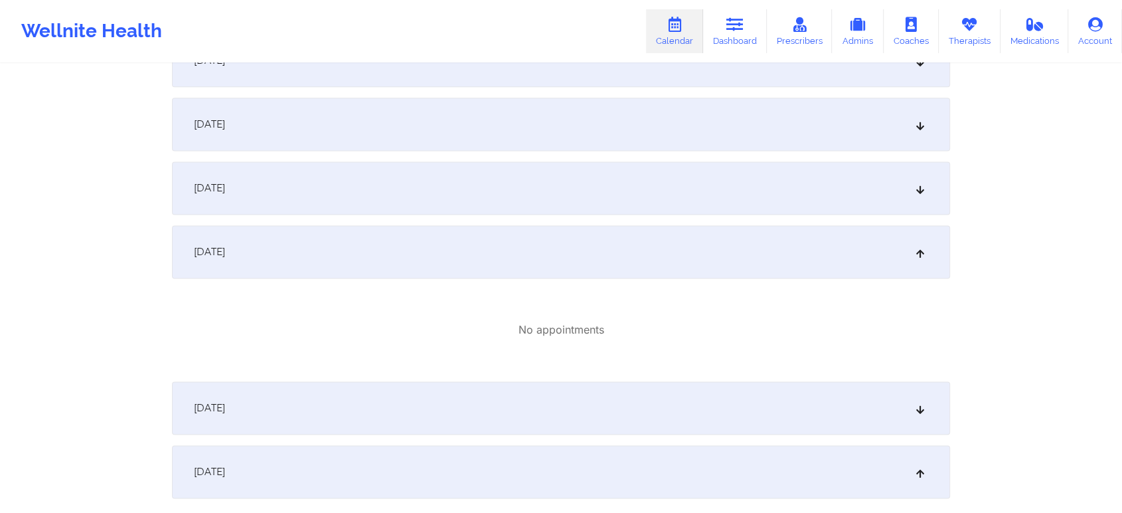
click at [359, 201] on div "[DATE]" at bounding box center [561, 187] width 778 height 53
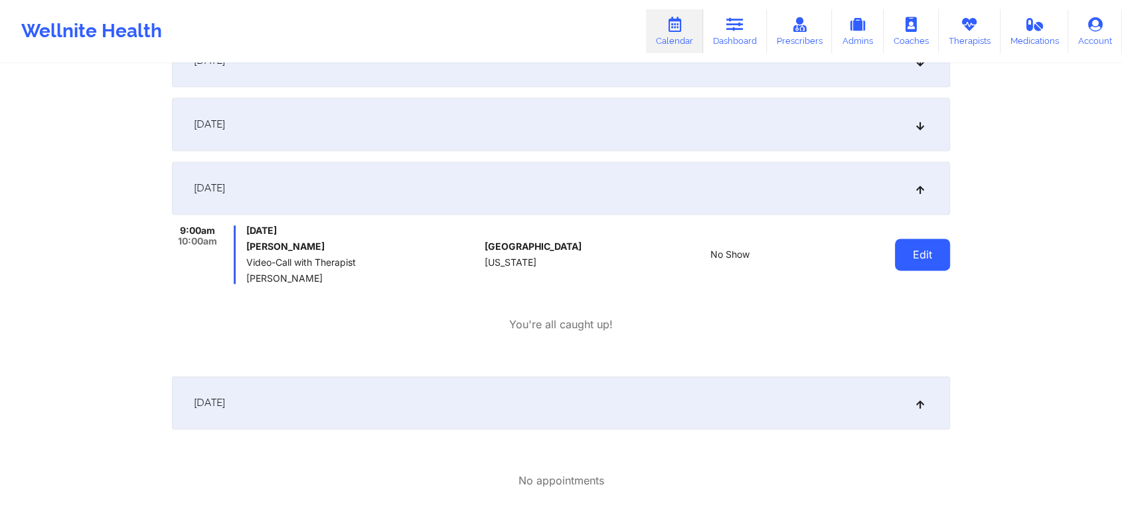
click at [923, 245] on button "Edit" at bounding box center [922, 254] width 55 height 32
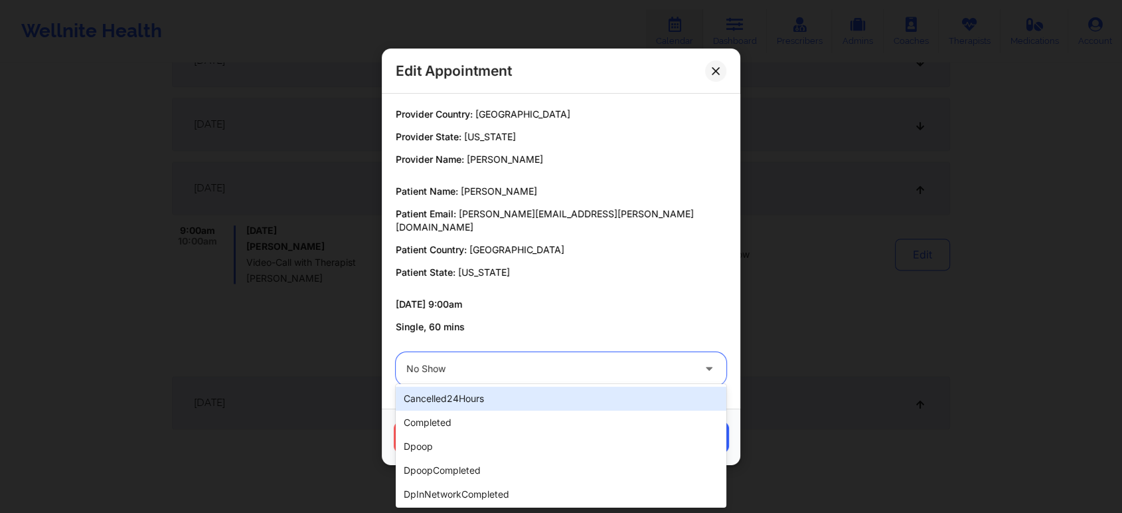
click at [628, 361] on div at bounding box center [549, 369] width 287 height 16
type input "dp"
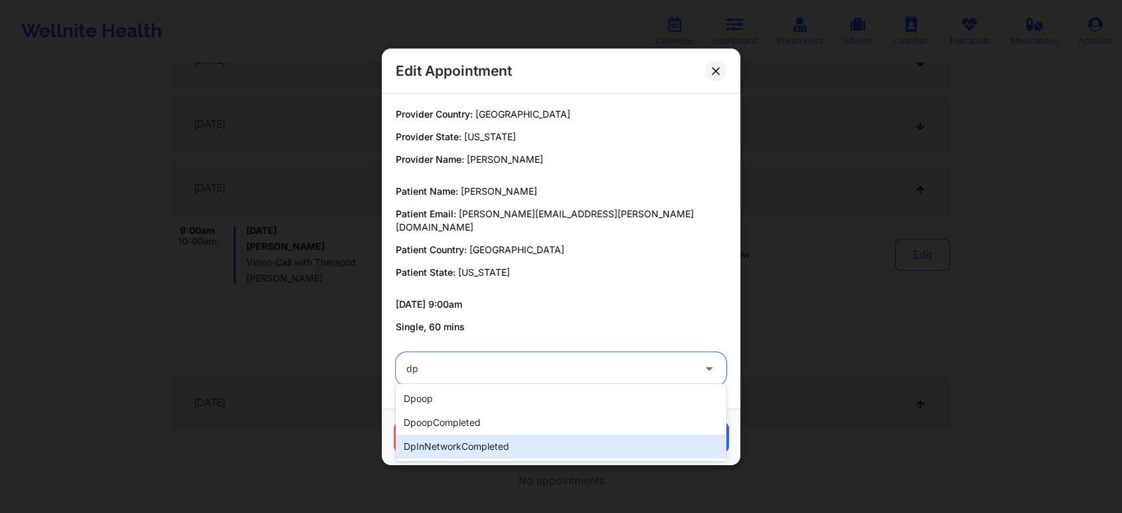
click at [547, 450] on div "dpInNetworkCompleted" at bounding box center [561, 446] width 331 height 24
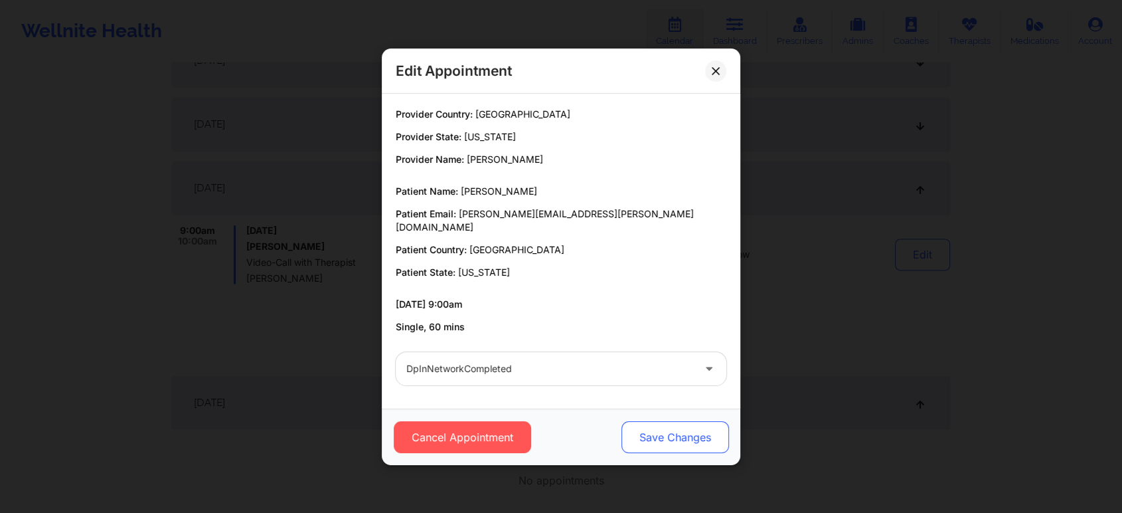
click at [658, 437] on button "Save Changes" at bounding box center [676, 437] width 108 height 32
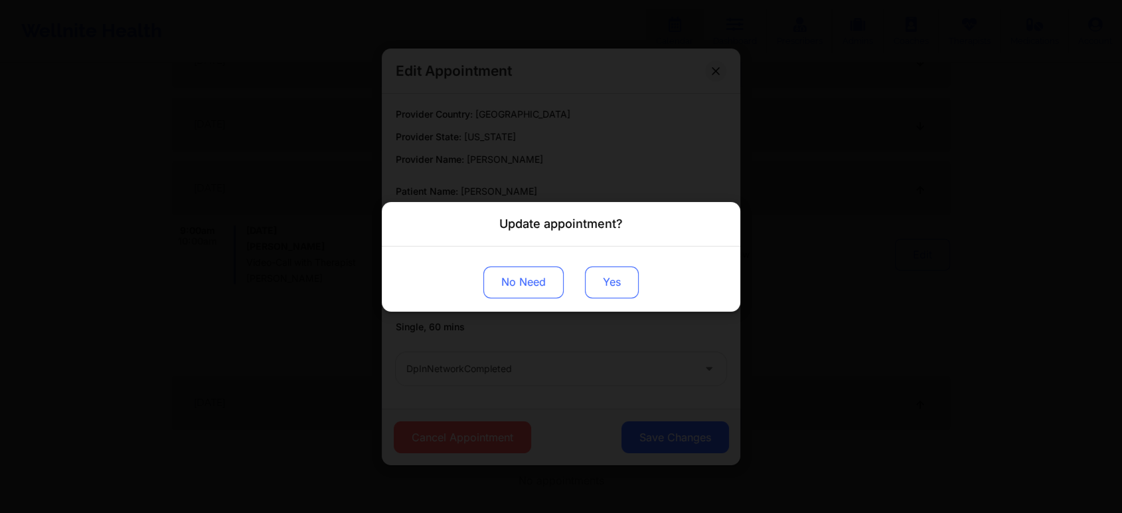
click at [617, 288] on button "Yes" at bounding box center [612, 282] width 54 height 32
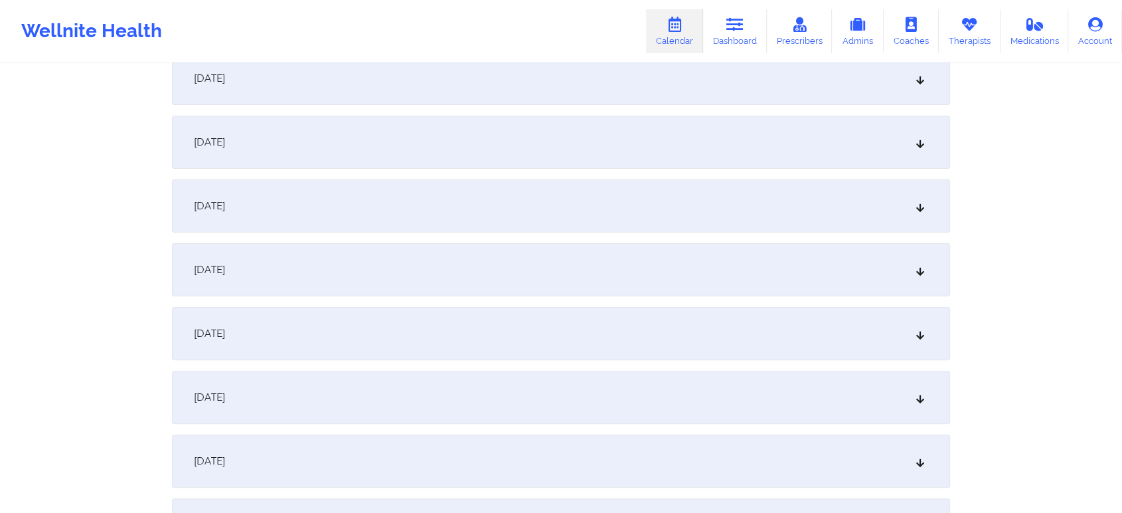
scroll to position [0, 0]
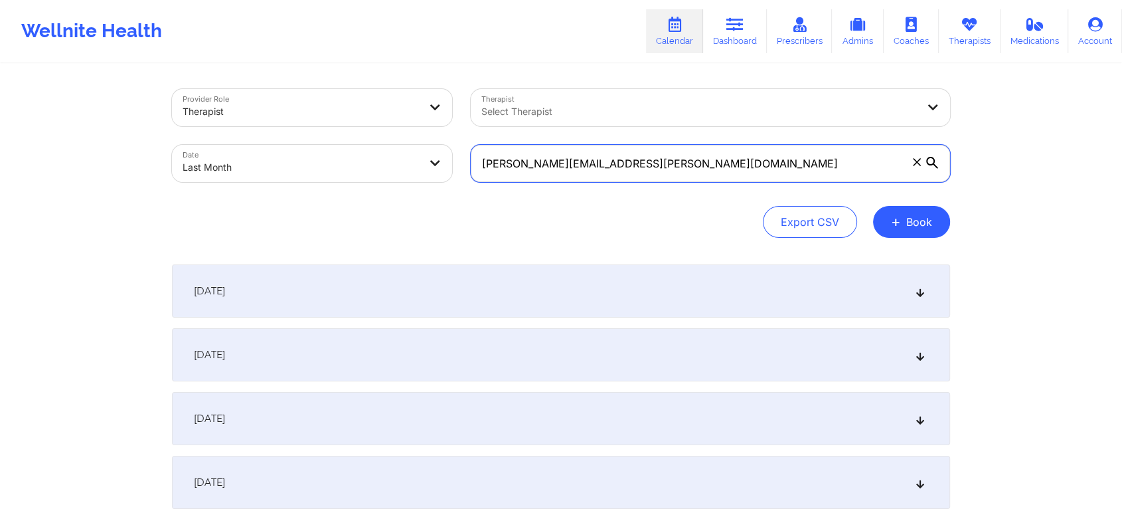
drag, startPoint x: 690, startPoint y: 146, endPoint x: 375, endPoint y: 84, distance: 321.0
click at [375, 84] on div "Provider Role Therapist Therapist Select Therapist Date Last Month [PERSON_NAME…" at bounding box center [561, 136] width 797 height 112
paste input "ikalg"
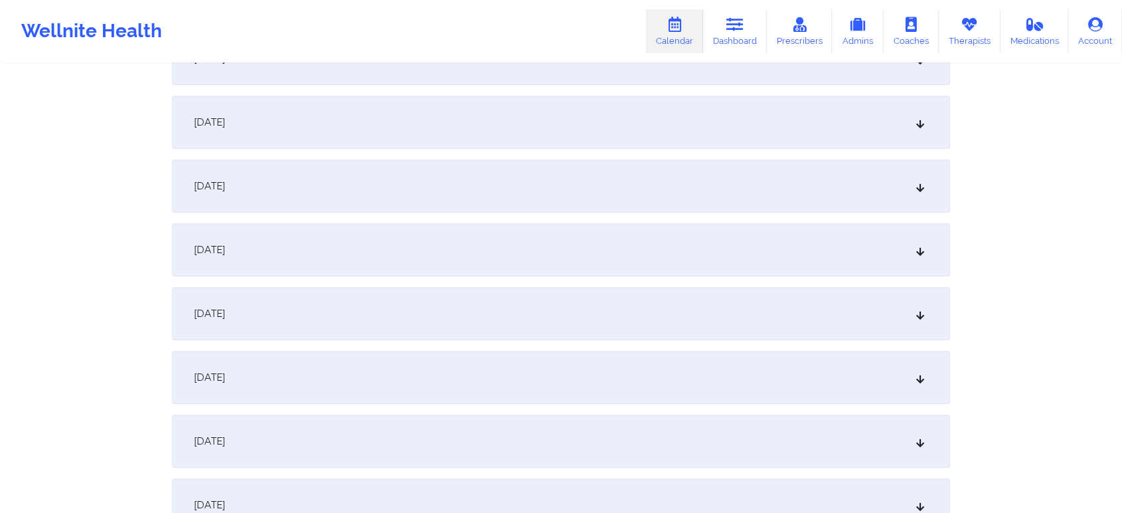
scroll to position [1761, 0]
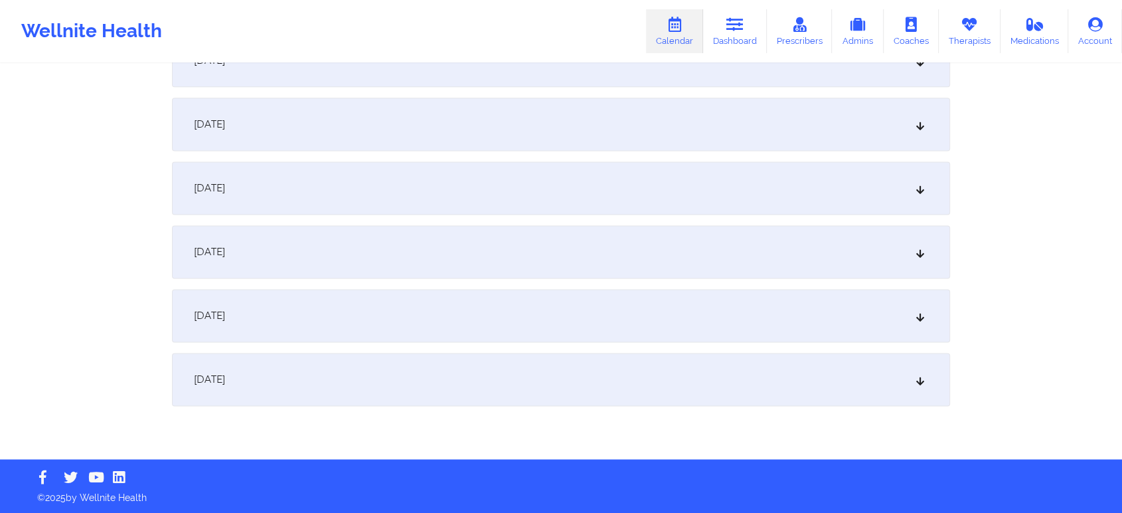
click at [472, 183] on div "[DATE]" at bounding box center [561, 187] width 778 height 53
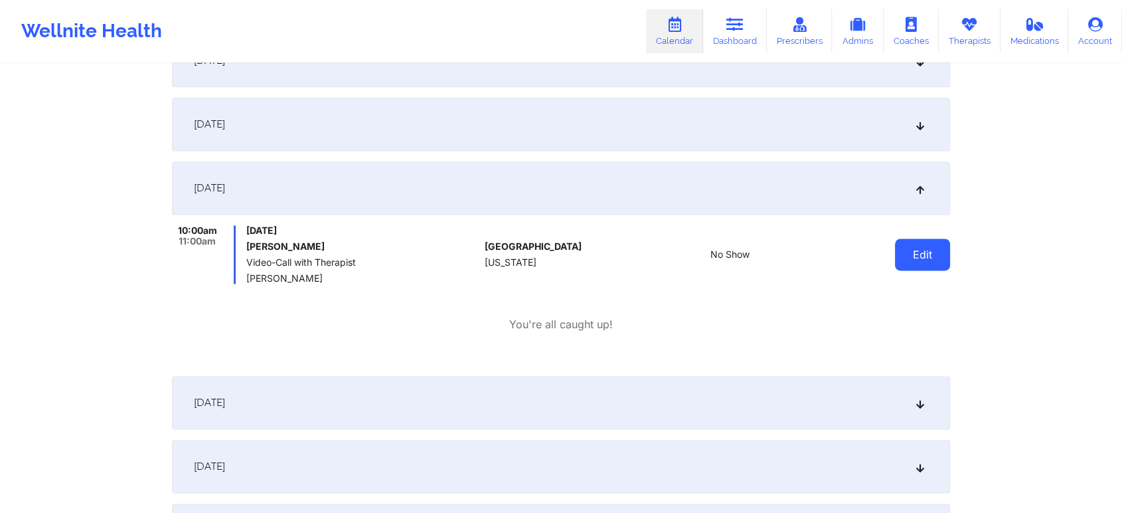
click at [926, 256] on button "Edit" at bounding box center [922, 254] width 55 height 32
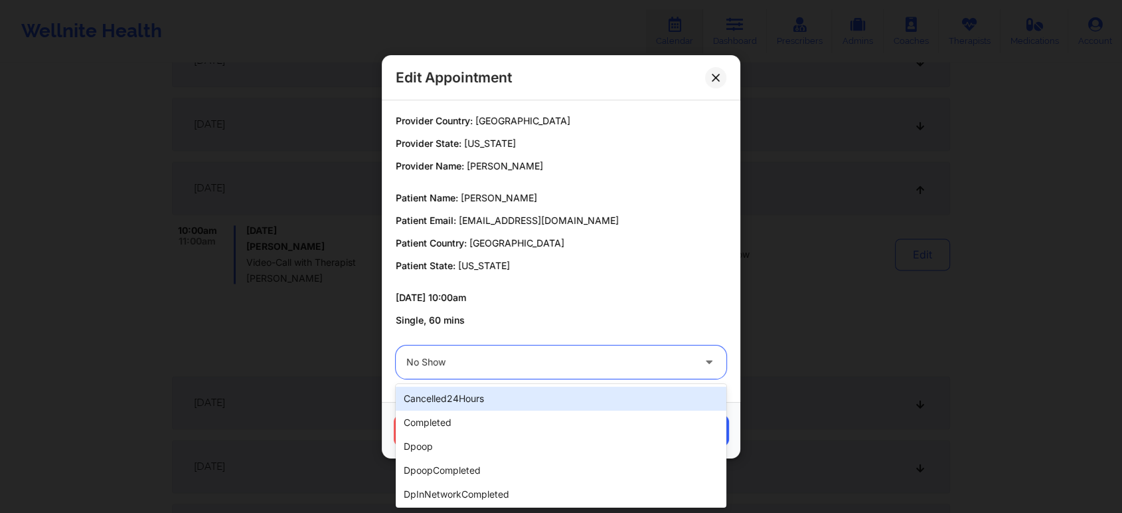
click at [639, 376] on div "No Show" at bounding box center [549, 361] width 287 height 33
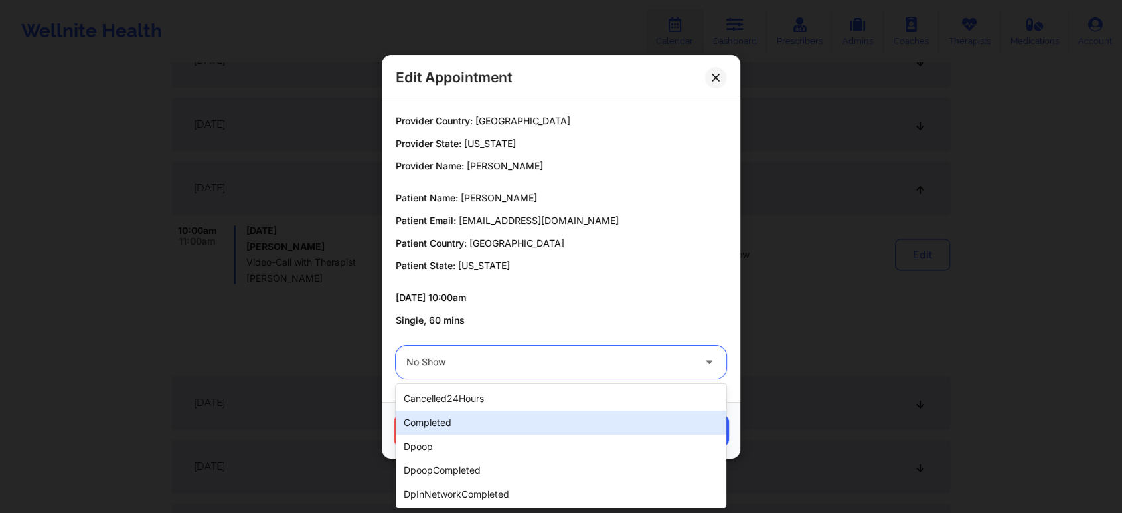
click at [522, 426] on div "completed" at bounding box center [561, 422] width 331 height 24
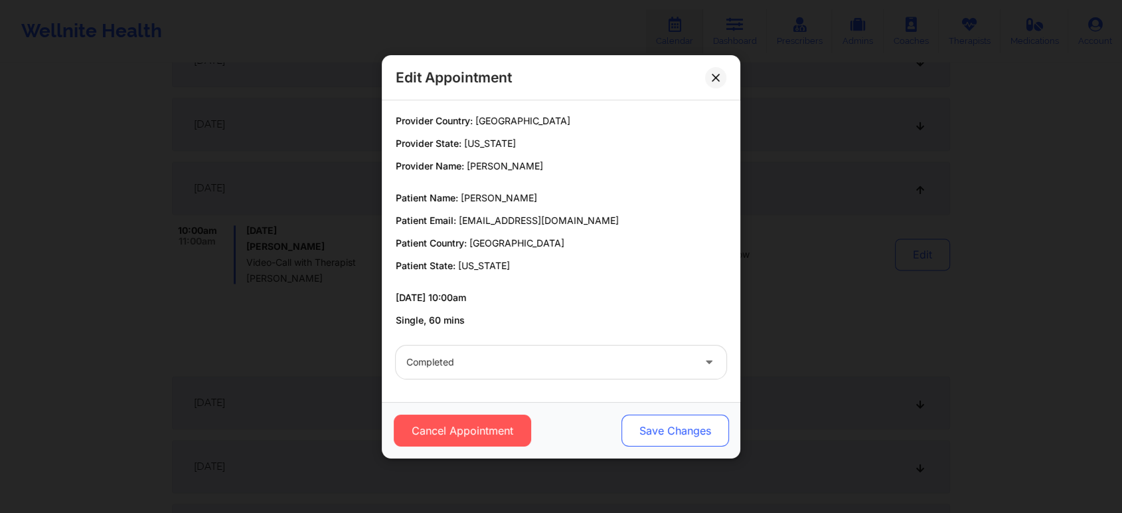
click at [643, 429] on button "Save Changes" at bounding box center [676, 430] width 108 height 32
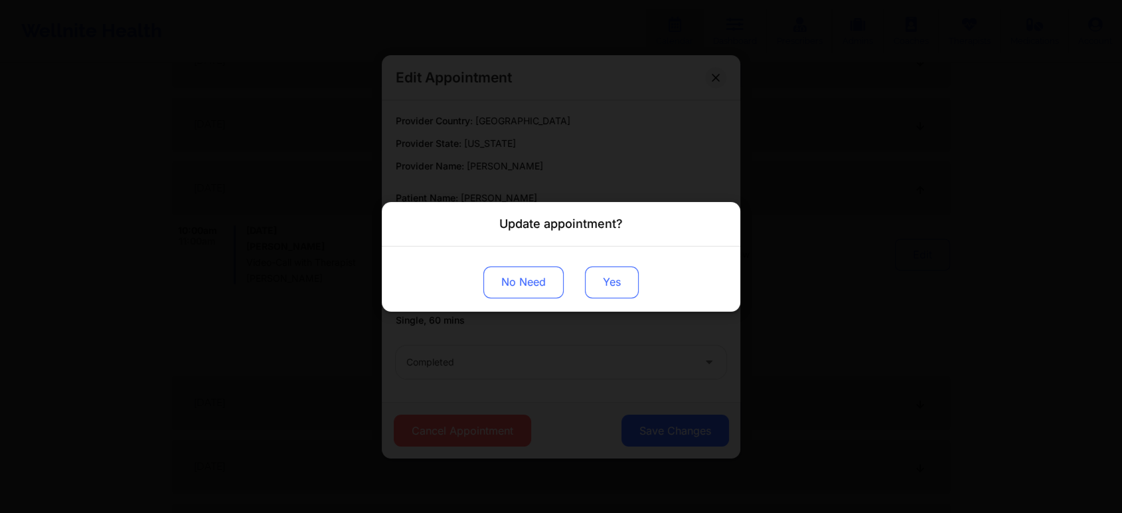
click at [605, 280] on button "Yes" at bounding box center [612, 282] width 54 height 32
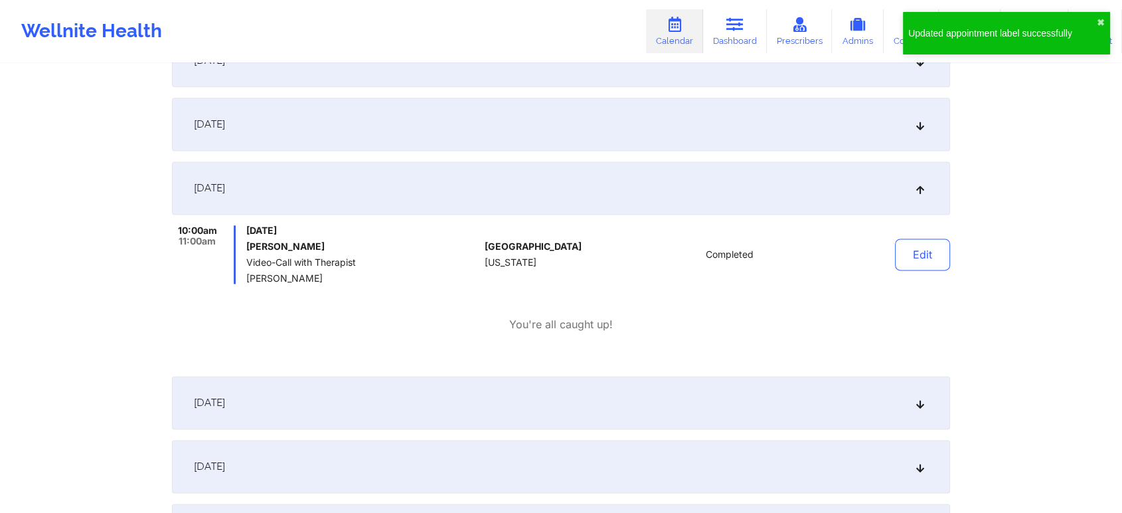
drag, startPoint x: 885, startPoint y: 246, endPoint x: 894, endPoint y: 243, distance: 9.7
click at [894, 243] on div "Edit" at bounding box center [889, 254] width 123 height 58
drag, startPoint x: 894, startPoint y: 243, endPoint x: 903, endPoint y: 254, distance: 14.6
click at [903, 254] on div "Edit" at bounding box center [889, 254] width 123 height 58
click at [903, 254] on button "Edit" at bounding box center [922, 254] width 55 height 32
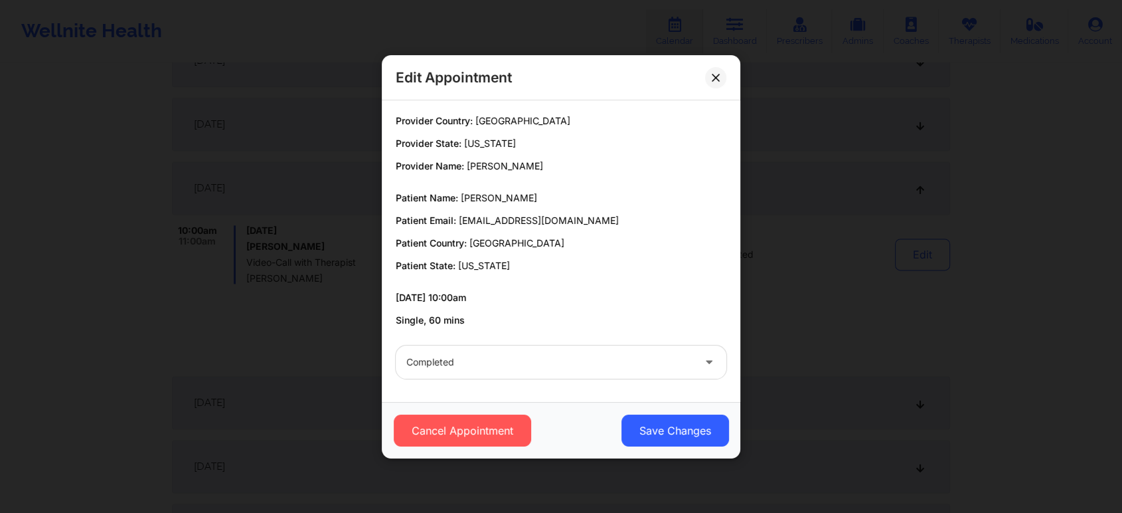
click at [699, 412] on div "Cancel Appointment Save Changes" at bounding box center [561, 430] width 359 height 56
drag, startPoint x: 670, startPoint y: 452, endPoint x: 683, endPoint y: 438, distance: 19.3
click at [683, 438] on div "Cancel Appointment Save Changes" at bounding box center [561, 430] width 359 height 56
click at [683, 438] on button "Save Changes" at bounding box center [676, 430] width 108 height 32
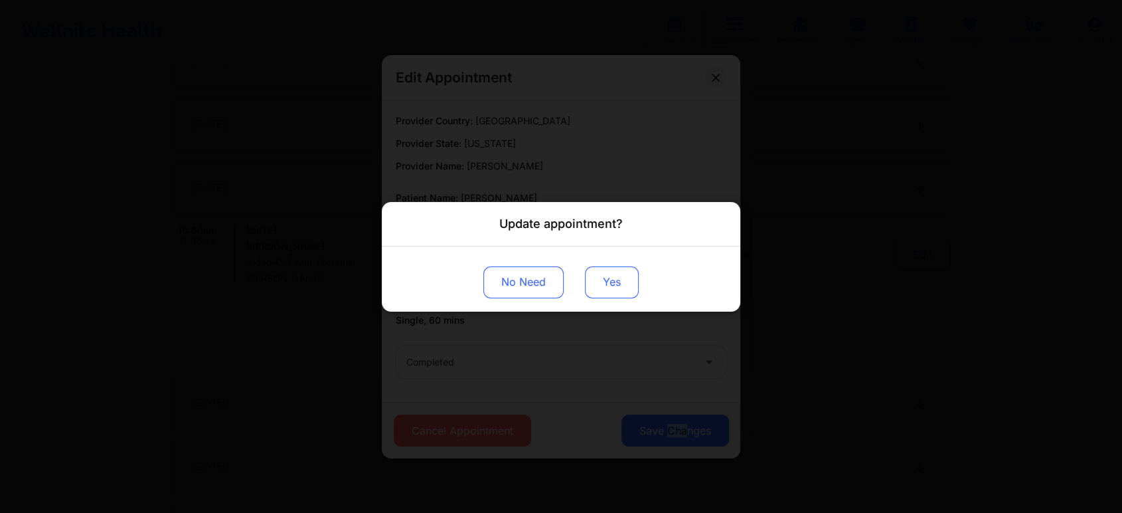
click at [630, 278] on button "Yes" at bounding box center [612, 282] width 54 height 32
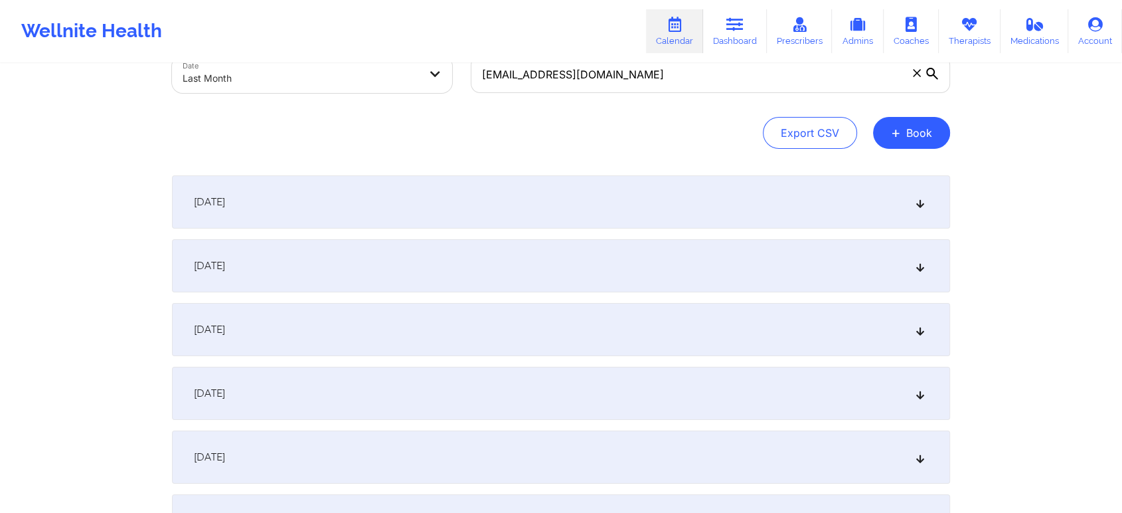
scroll to position [0, 0]
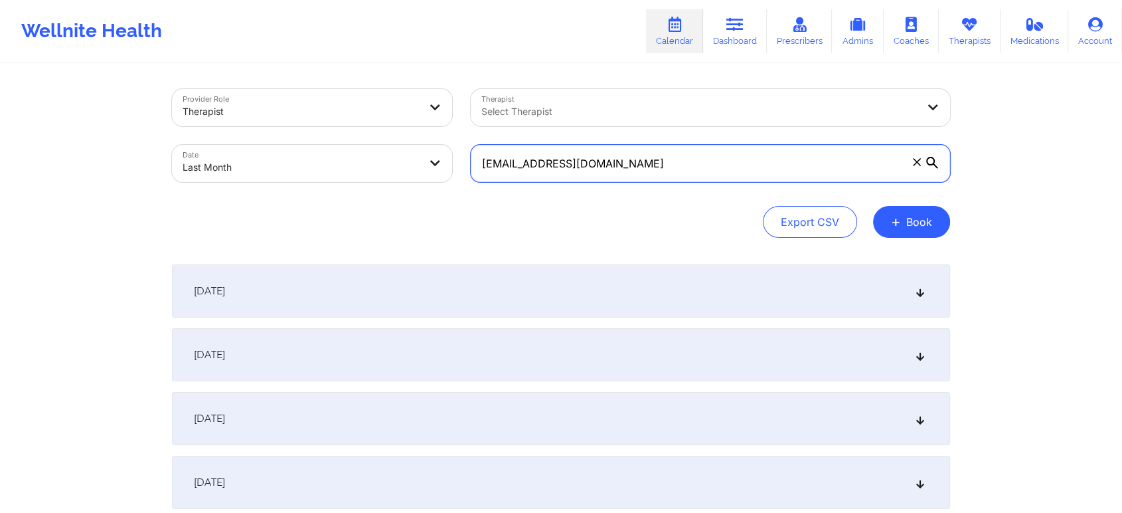
drag, startPoint x: 675, startPoint y: 159, endPoint x: 350, endPoint y: 132, distance: 325.9
click at [350, 132] on div "Provider Role Therapist Therapist Select Therapist Date Last Month [EMAIL_ADDRE…" at bounding box center [561, 136] width 797 height 112
paste input "[EMAIL_ADDRESS]"
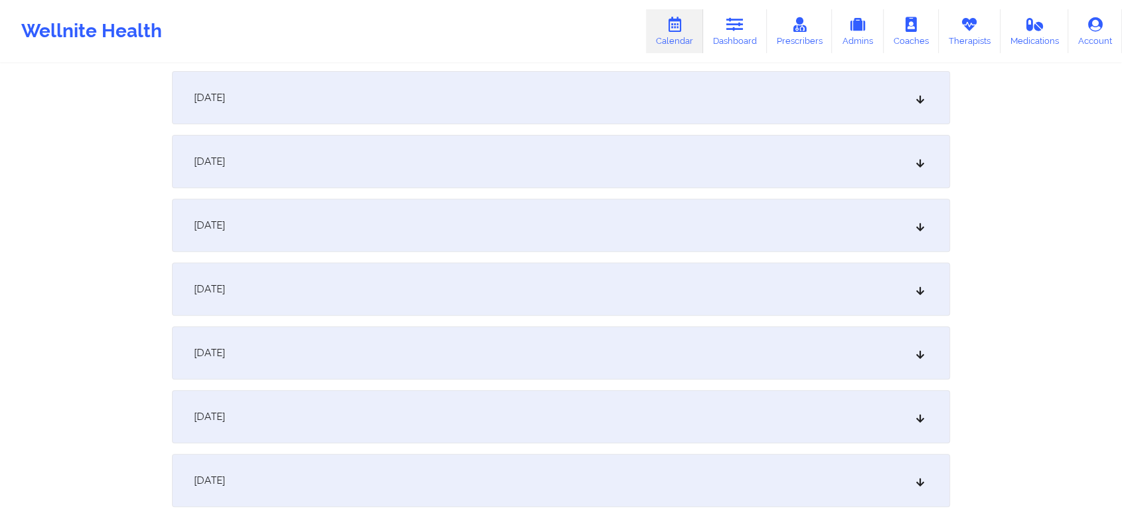
scroll to position [1047, 0]
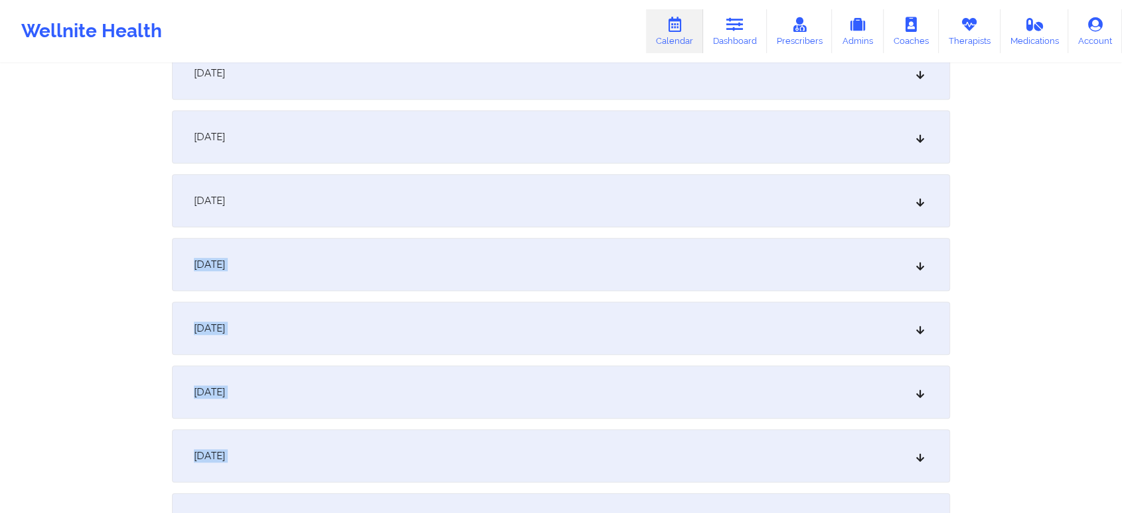
drag, startPoint x: 1098, startPoint y: 504, endPoint x: 1132, endPoint y: 163, distance: 342.5
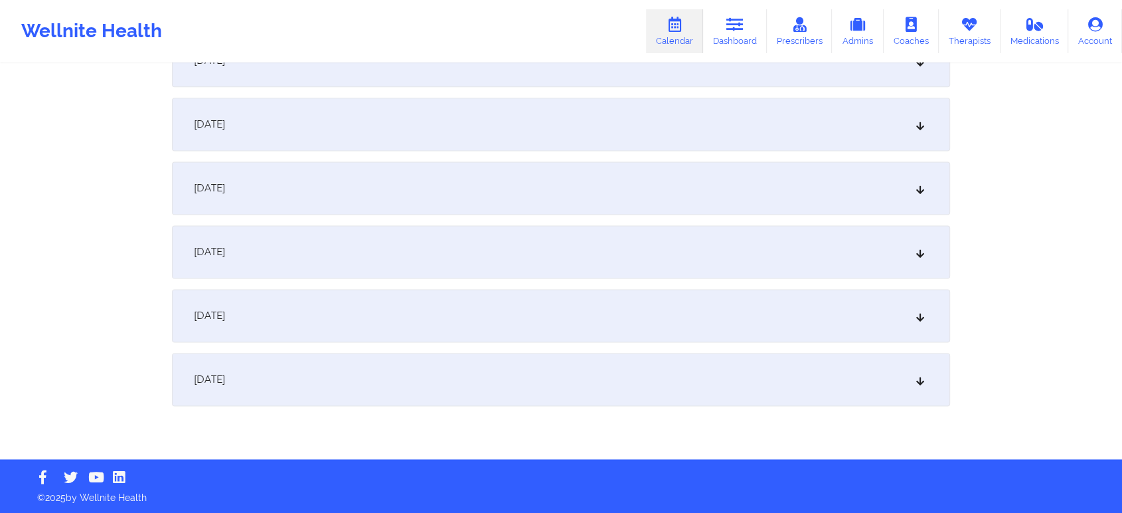
click at [459, 149] on div "[DATE]" at bounding box center [561, 124] width 778 height 53
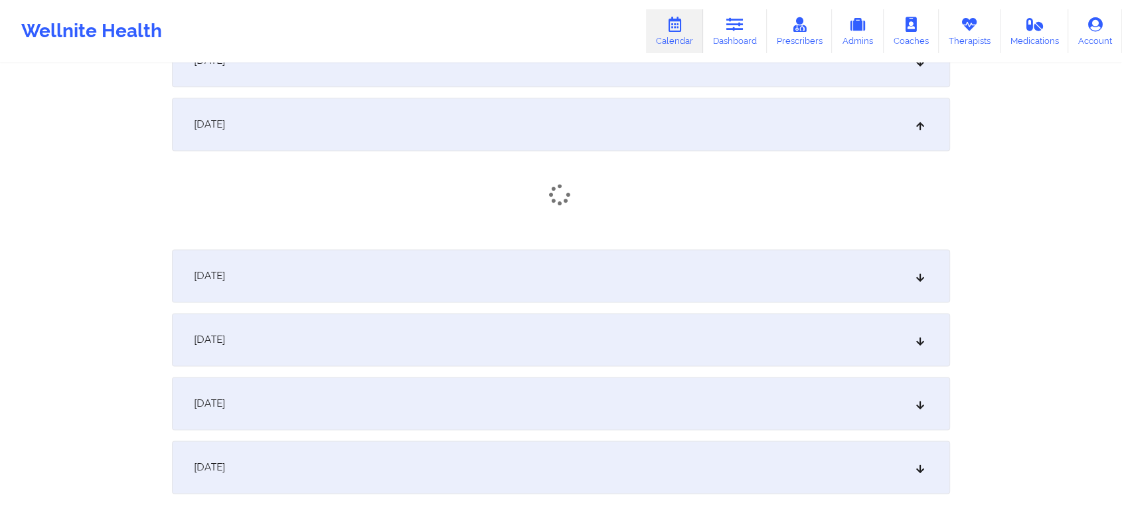
click at [459, 149] on div "[DATE]" at bounding box center [561, 124] width 778 height 53
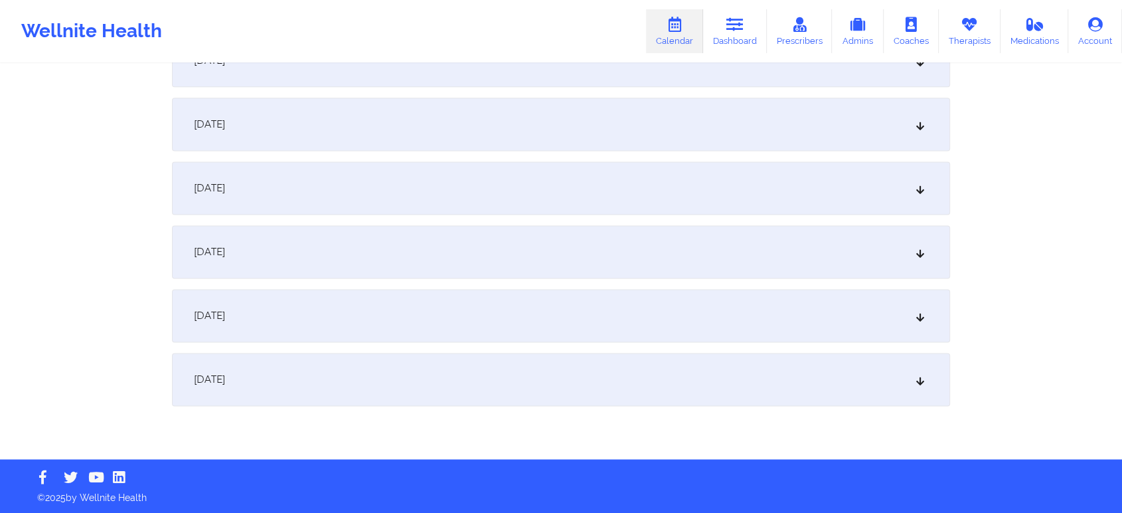
click at [459, 149] on div "[DATE]" at bounding box center [561, 124] width 778 height 53
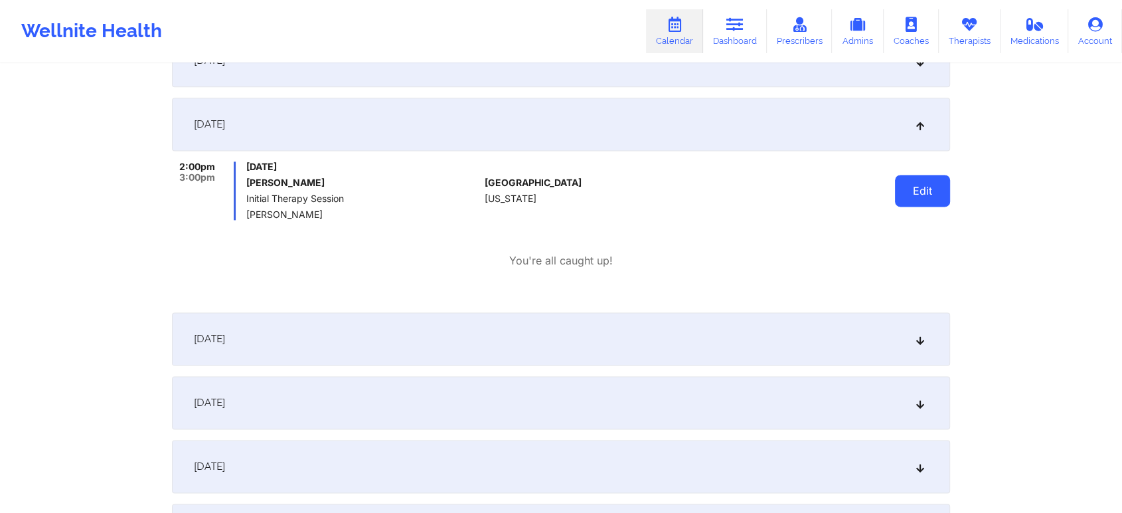
click at [908, 185] on button "Edit" at bounding box center [922, 191] width 55 height 32
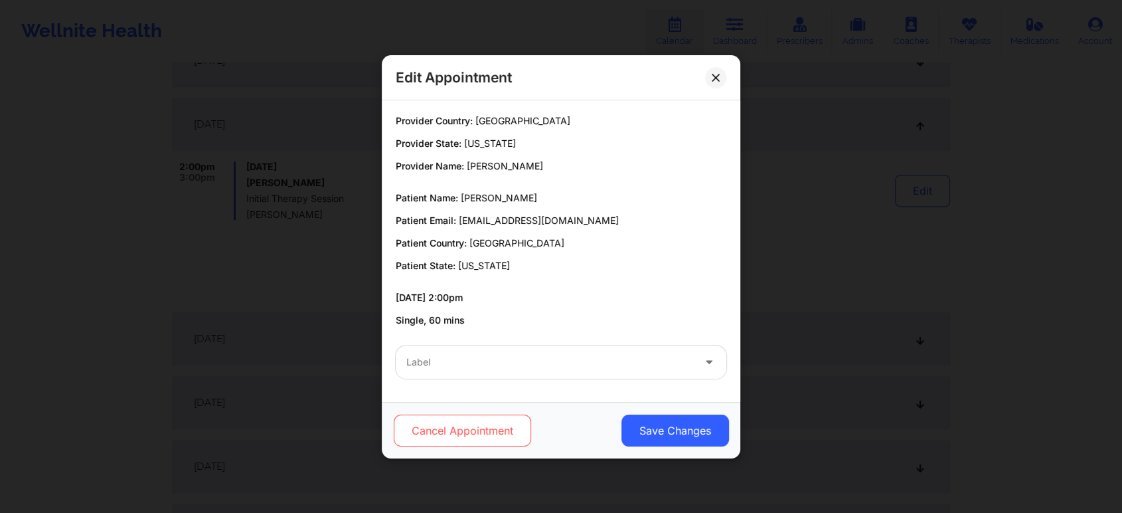
click at [485, 445] on button "Cancel Appointment" at bounding box center [462, 430] width 137 height 32
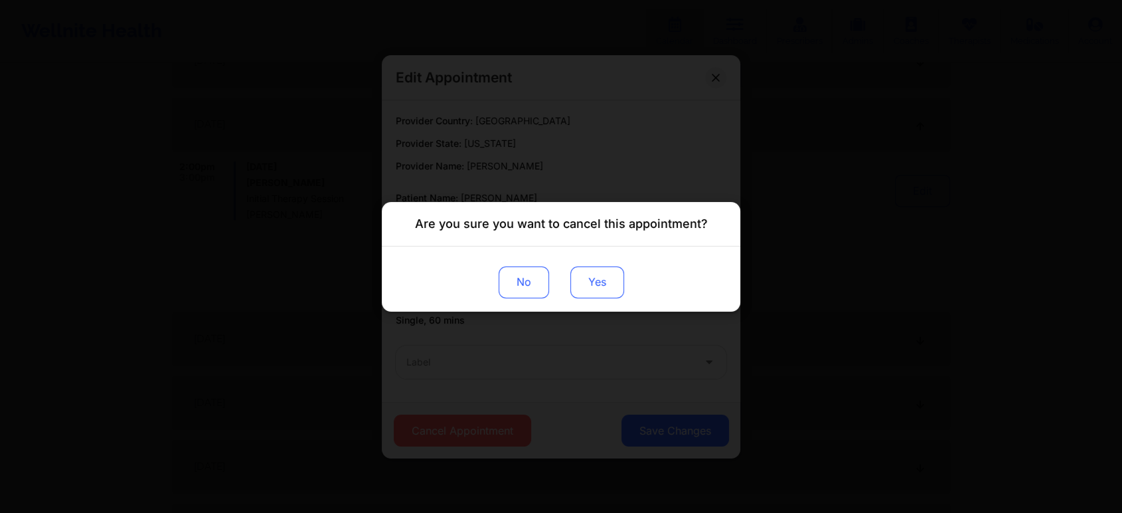
click at [604, 296] on button "Yes" at bounding box center [598, 282] width 54 height 32
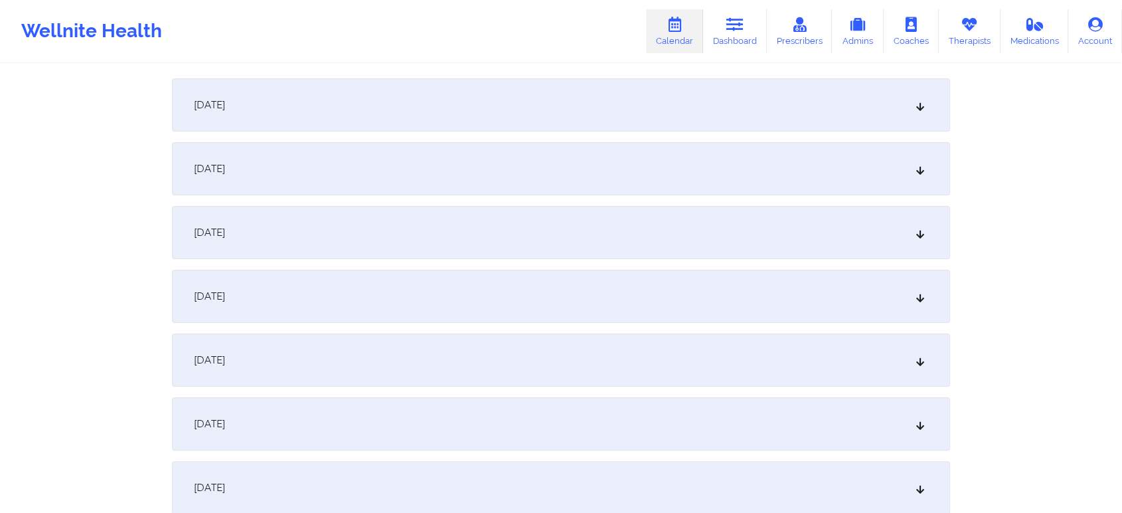
scroll to position [0, 0]
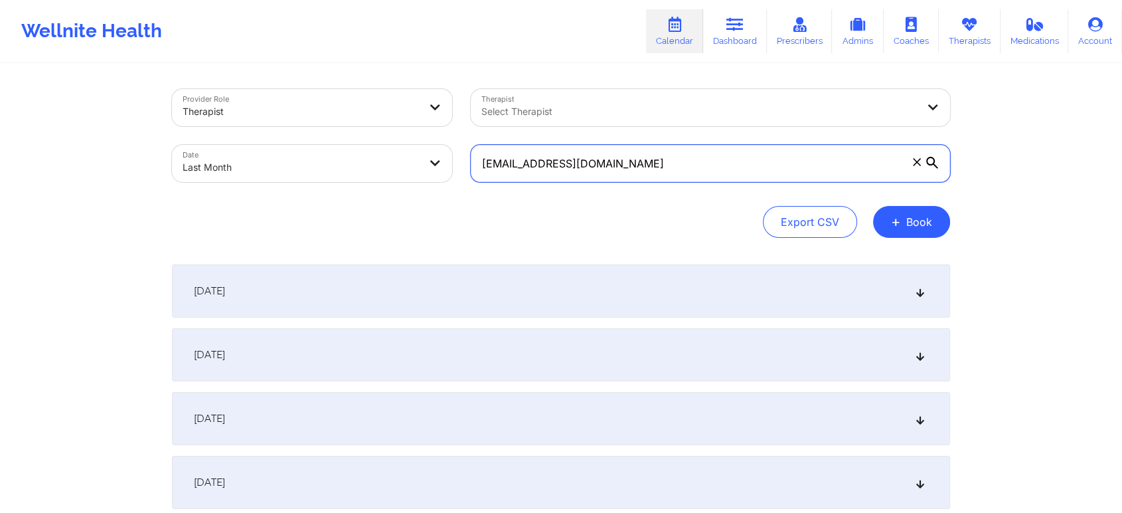
drag, startPoint x: 634, startPoint y: 155, endPoint x: 323, endPoint y: 144, distance: 311.7
click at [323, 144] on div "Provider Role Therapist Therapist Select Therapist Date Last Month [EMAIL_ADDRE…" at bounding box center [561, 136] width 797 height 112
paste input "[EMAIL_ADDRESS]"
drag, startPoint x: 624, startPoint y: 167, endPoint x: 350, endPoint y: 122, distance: 277.2
click at [350, 122] on div "Provider Role Therapist Therapist Select Therapist Date Last Month [EMAIL_ADDRE…" at bounding box center [561, 136] width 797 height 112
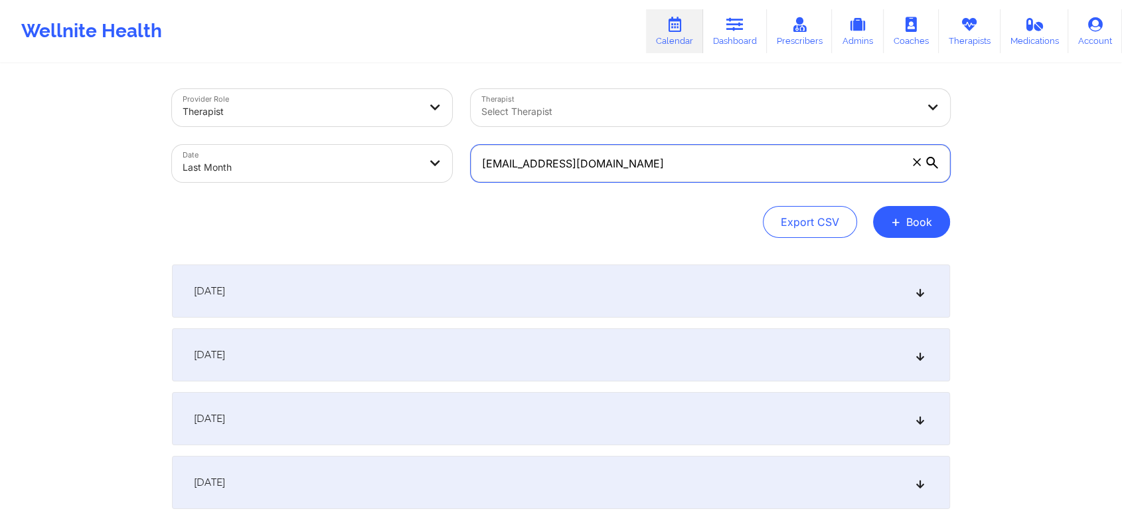
paste input "[EMAIL_ADDRESS]"
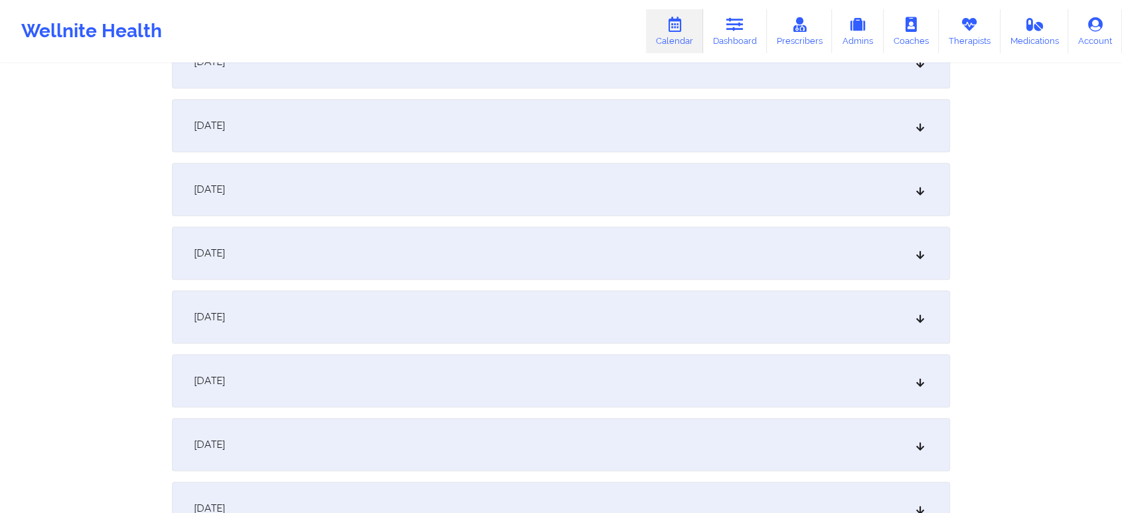
scroll to position [1761, 0]
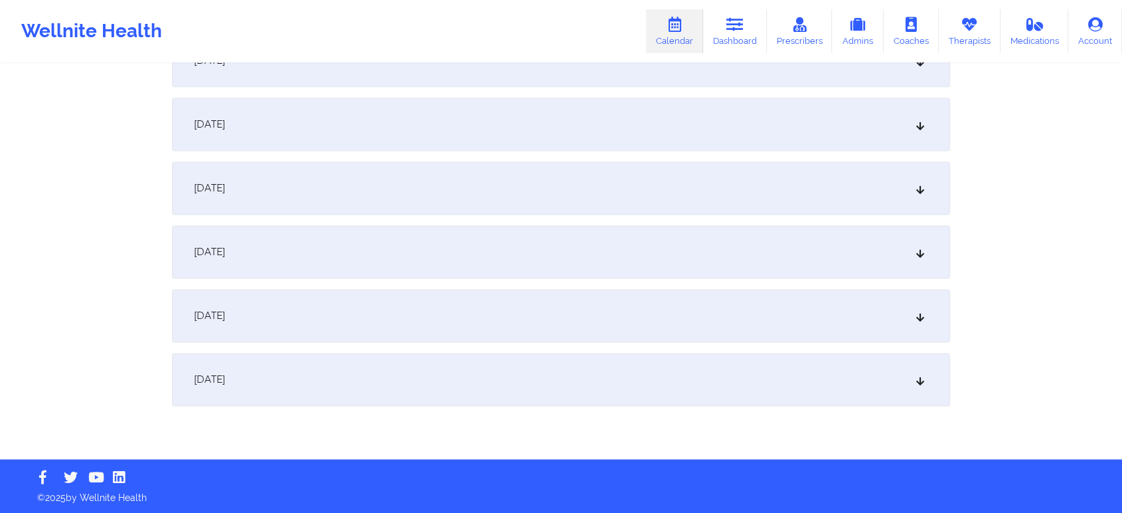
click at [603, 248] on div "[DATE]" at bounding box center [561, 251] width 778 height 53
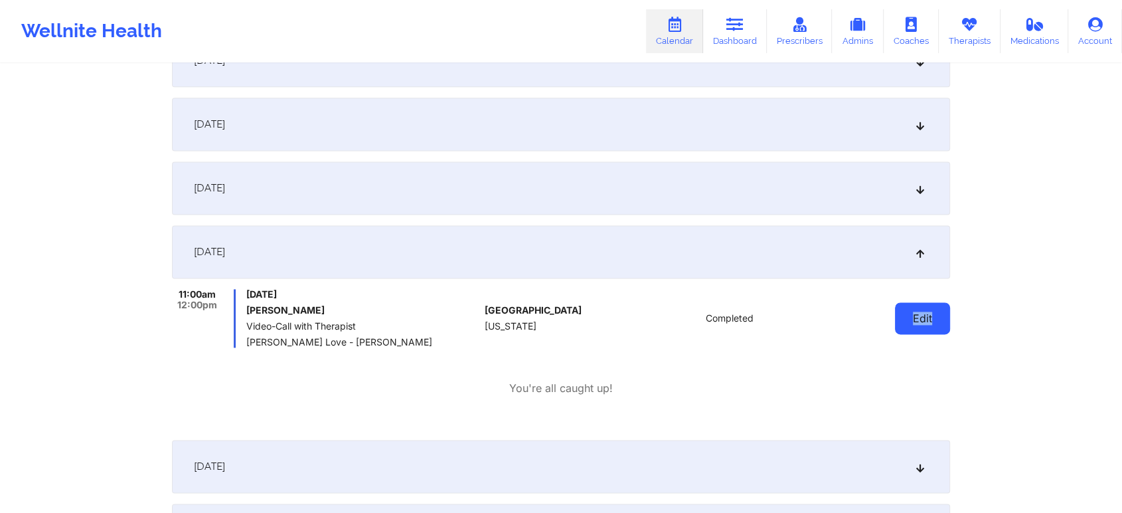
drag, startPoint x: 958, startPoint y: 310, endPoint x: 896, endPoint y: 328, distance: 64.5
click at [896, 328] on button "Edit" at bounding box center [922, 318] width 55 height 32
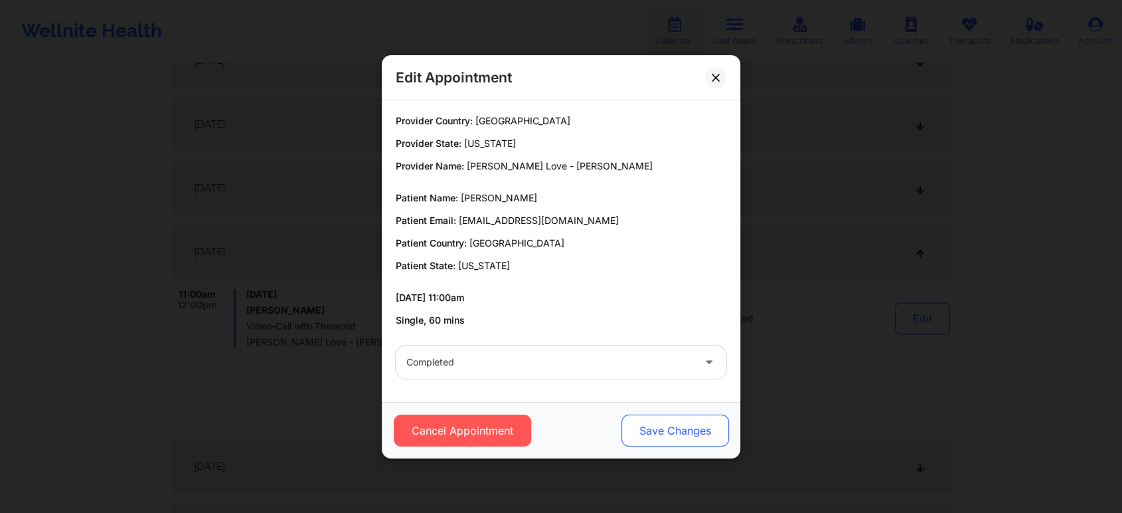
drag, startPoint x: 654, startPoint y: 409, endPoint x: 651, endPoint y: 428, distance: 19.4
click at [651, 428] on div "Cancel Appointment Save Changes" at bounding box center [561, 430] width 359 height 56
click at [651, 428] on button "Save Changes" at bounding box center [676, 430] width 108 height 32
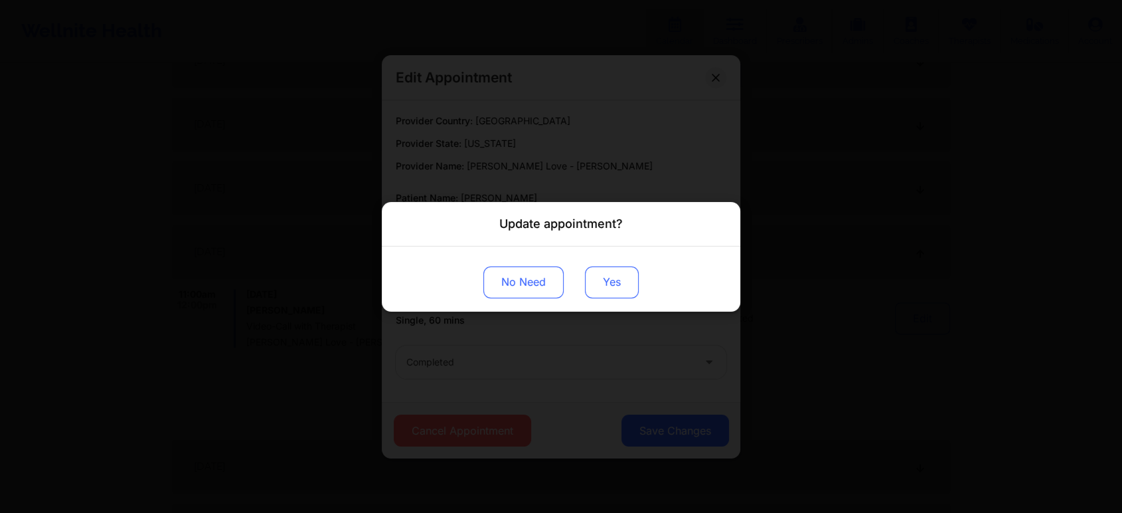
click at [611, 274] on button "Yes" at bounding box center [612, 282] width 54 height 32
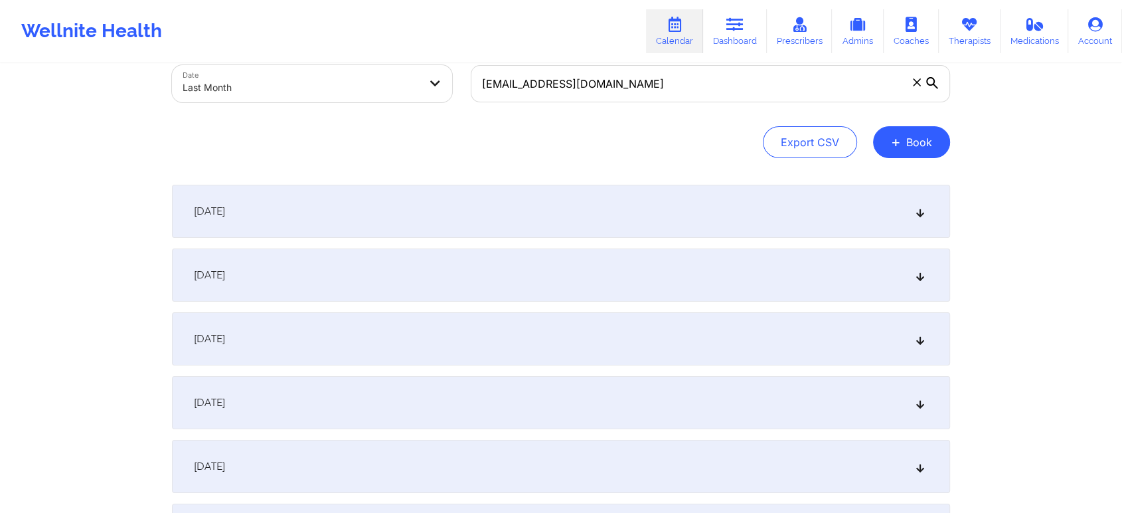
scroll to position [0, 0]
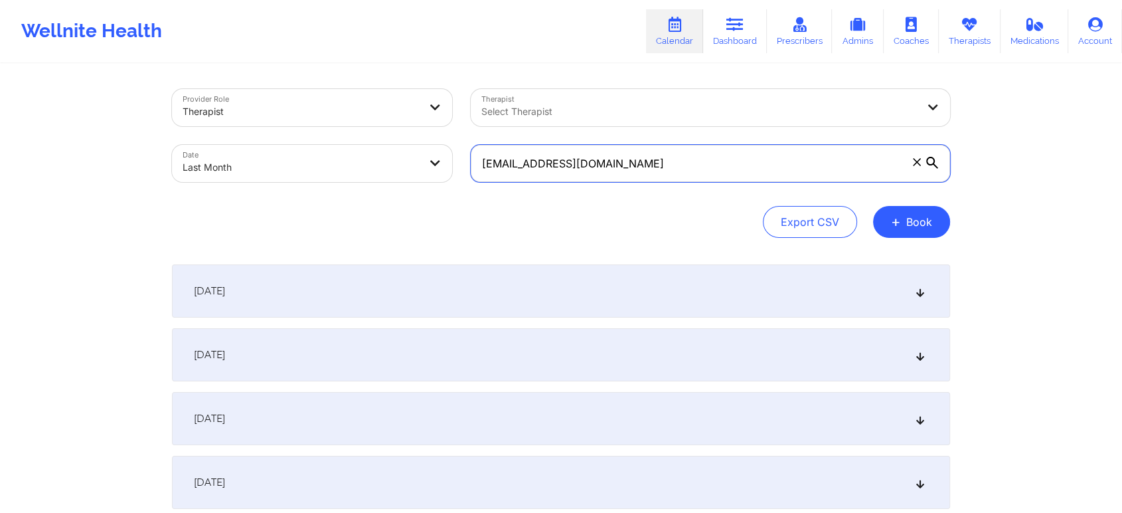
drag, startPoint x: 642, startPoint y: 146, endPoint x: 316, endPoint y: 153, distance: 326.2
click at [316, 153] on div "Provider Role Therapist Therapist Select Therapist Date Last Month [EMAIL_ADDRE…" at bounding box center [561, 136] width 797 height 112
paste input "[EMAIL_ADDRESS]"
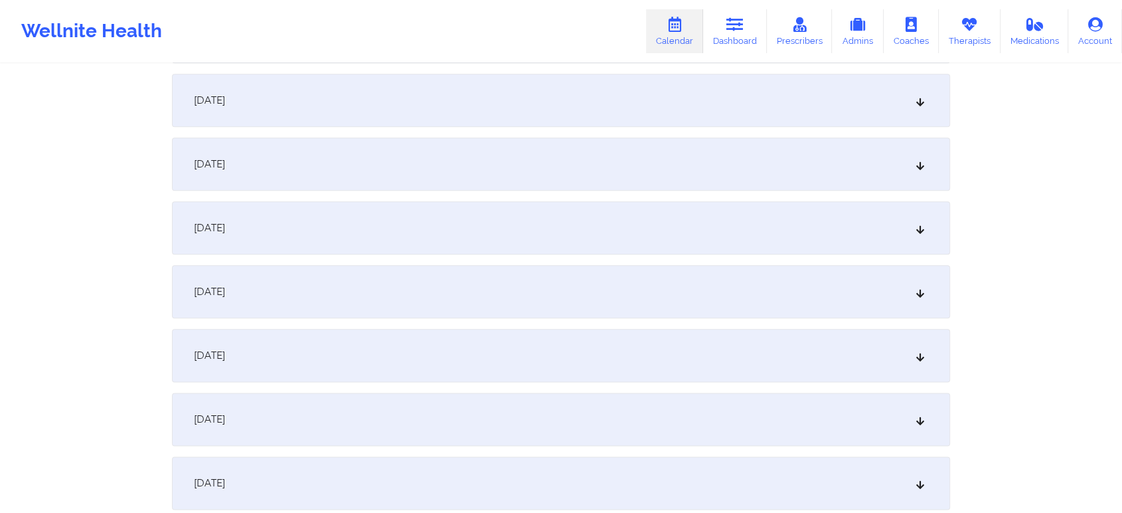
scroll to position [1750, 0]
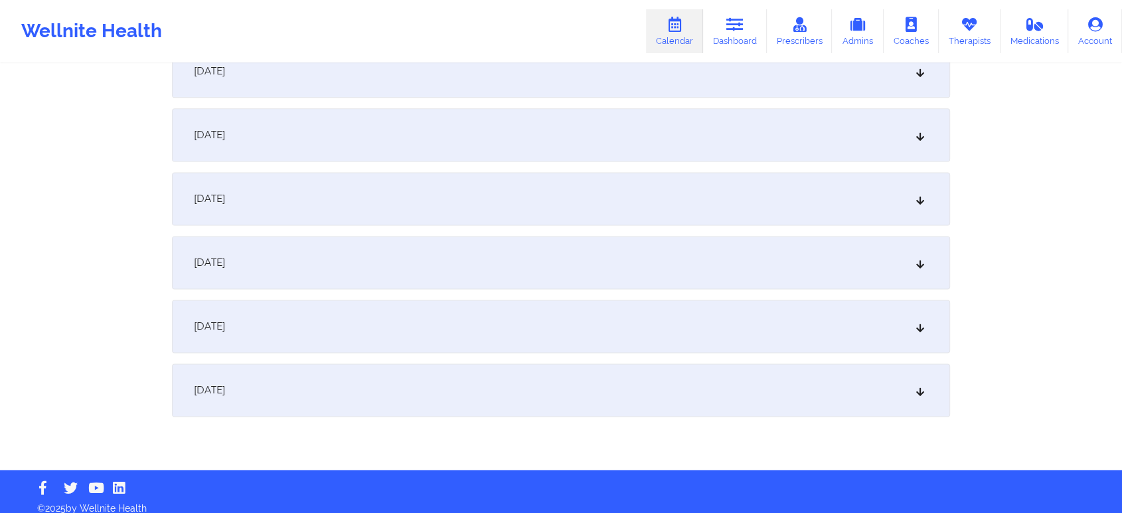
click at [434, 275] on div "[DATE]" at bounding box center [561, 262] width 778 height 53
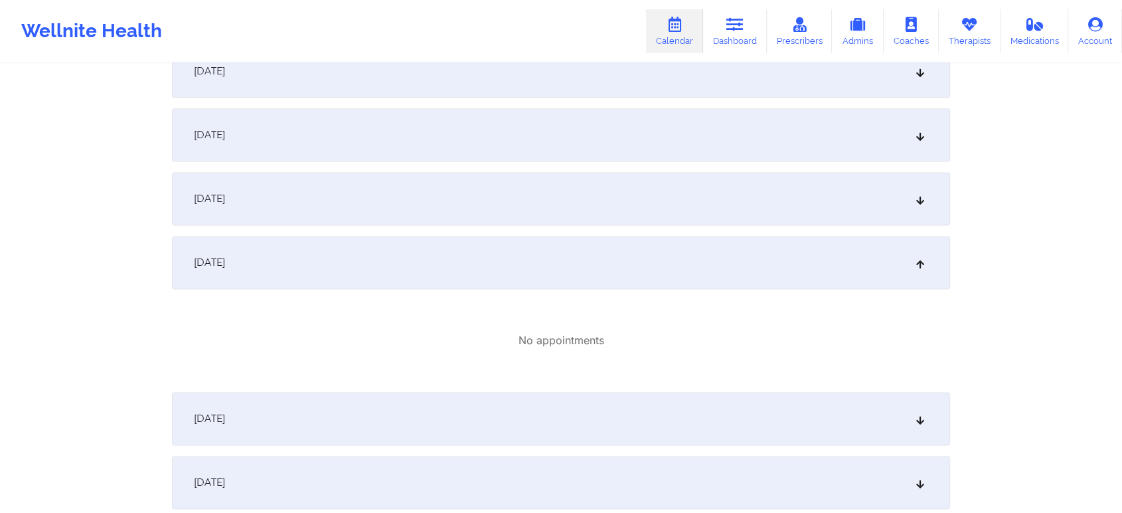
click at [565, 410] on div "[DATE]" at bounding box center [561, 418] width 778 height 53
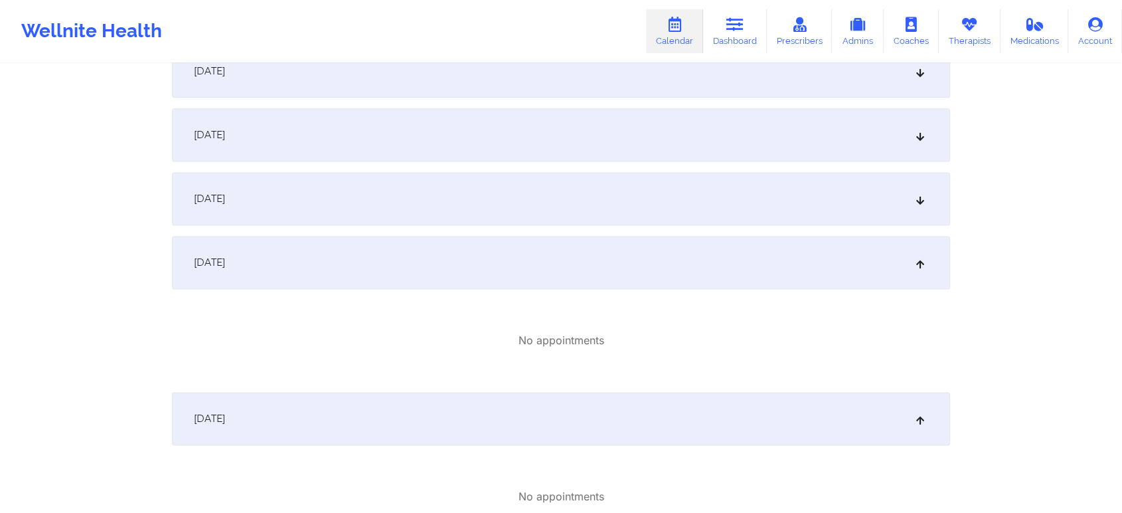
scroll to position [0, 0]
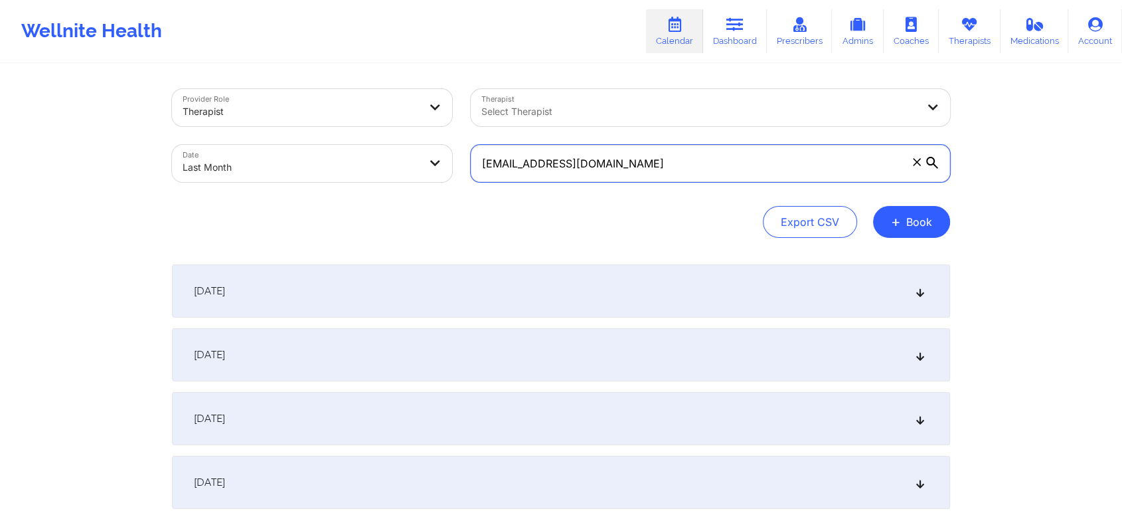
drag, startPoint x: 646, startPoint y: 157, endPoint x: 298, endPoint y: 129, distance: 349.8
click at [298, 129] on div "Provider Role Therapist Therapist Select Therapist Date Last Month [EMAIL_ADDRE…" at bounding box center [561, 136] width 797 height 112
paste input "[EMAIL_ADDRESS]"
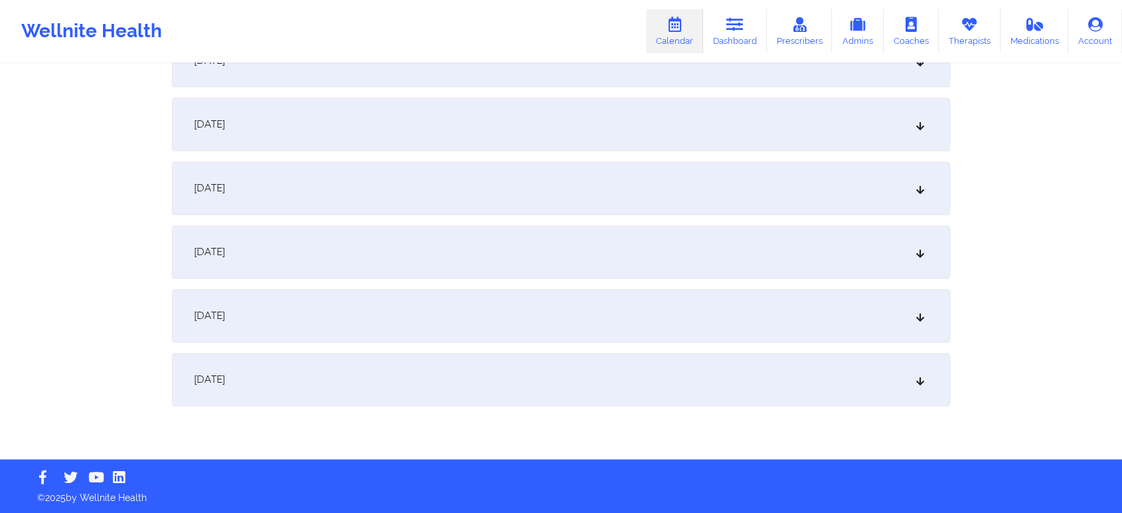
click at [567, 299] on div "[DATE]" at bounding box center [561, 315] width 778 height 53
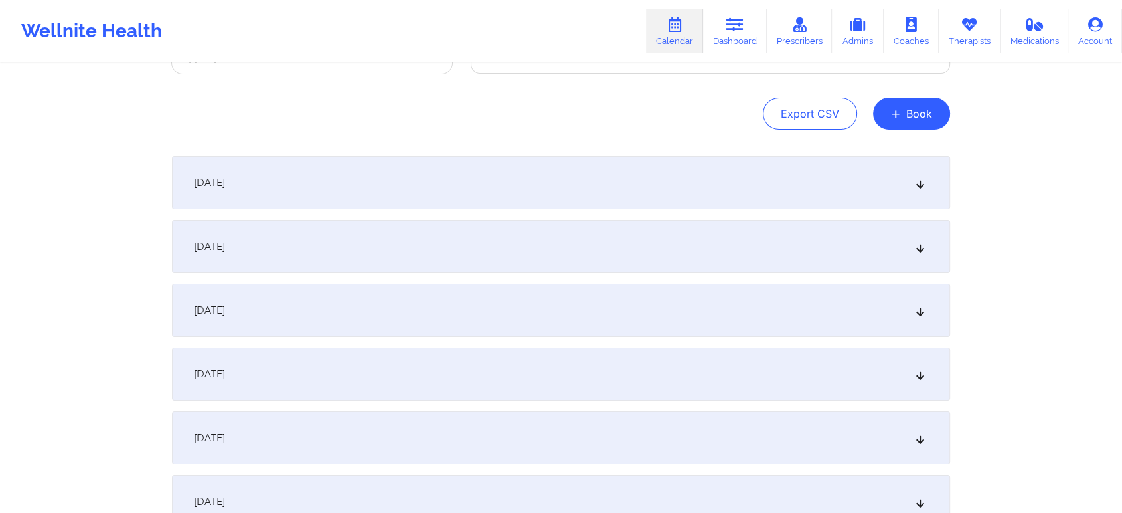
scroll to position [0, 0]
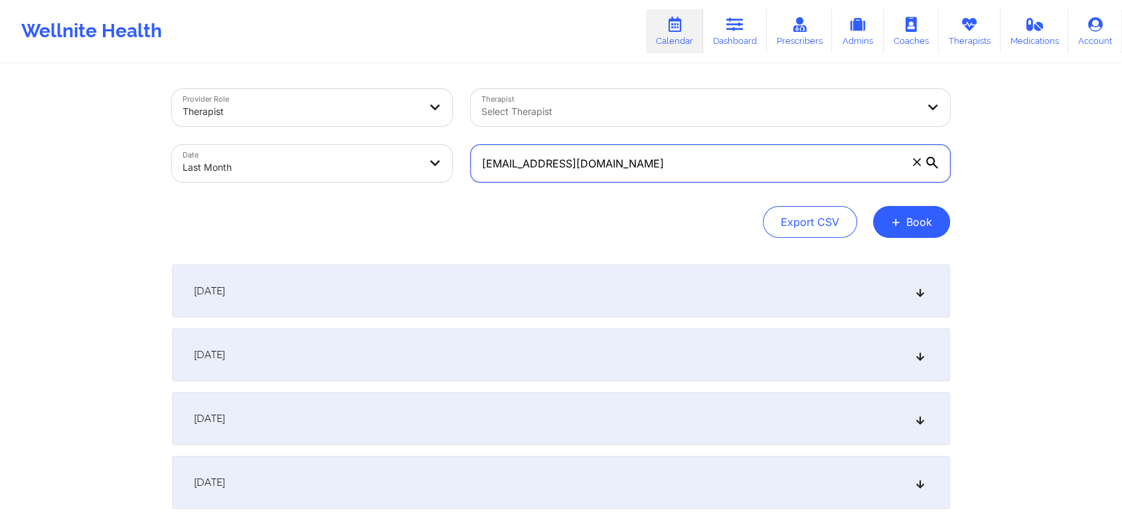
click at [654, 171] on input "[EMAIL_ADDRESS][DOMAIN_NAME]" at bounding box center [711, 163] width 480 height 37
drag, startPoint x: 654, startPoint y: 170, endPoint x: 319, endPoint y: 108, distance: 340.5
click at [319, 108] on div "Provider Role Therapist Therapist Select Therapist Date Last Month [EMAIL_ADDRE…" at bounding box center [561, 136] width 797 height 112
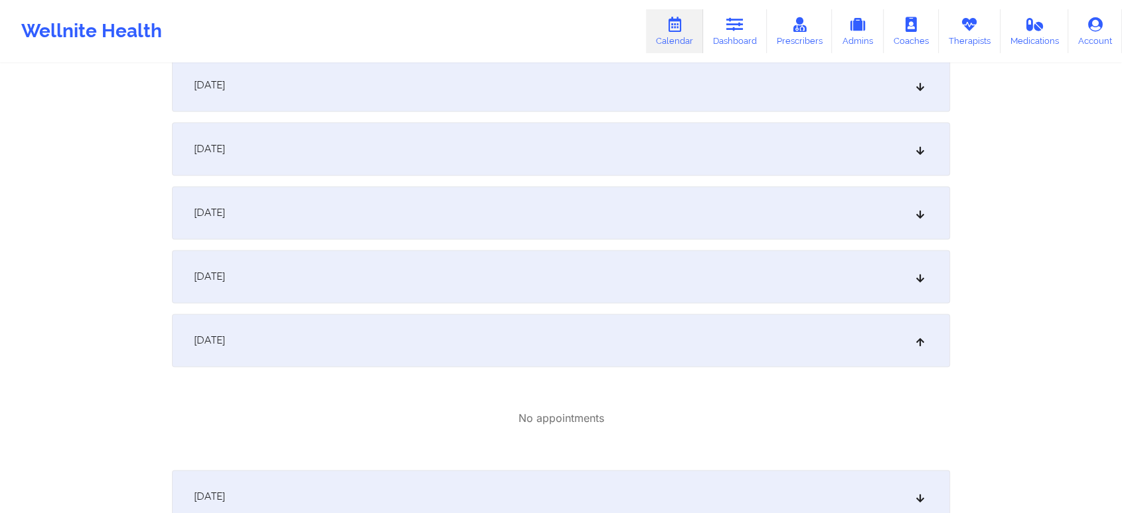
scroll to position [1853, 0]
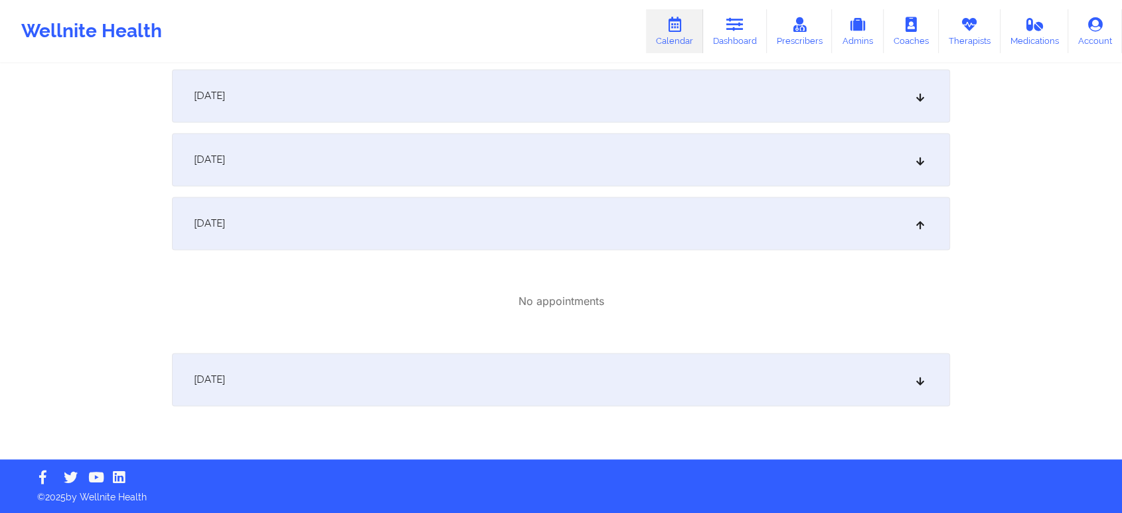
click at [734, 233] on div "[DATE]" at bounding box center [561, 223] width 778 height 53
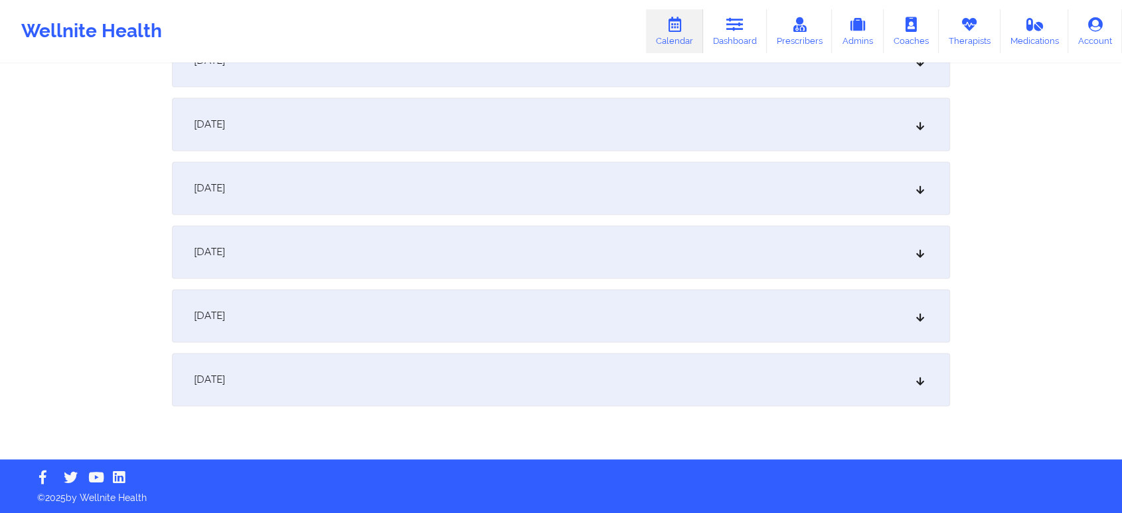
click at [734, 233] on div "[DATE]" at bounding box center [561, 251] width 778 height 53
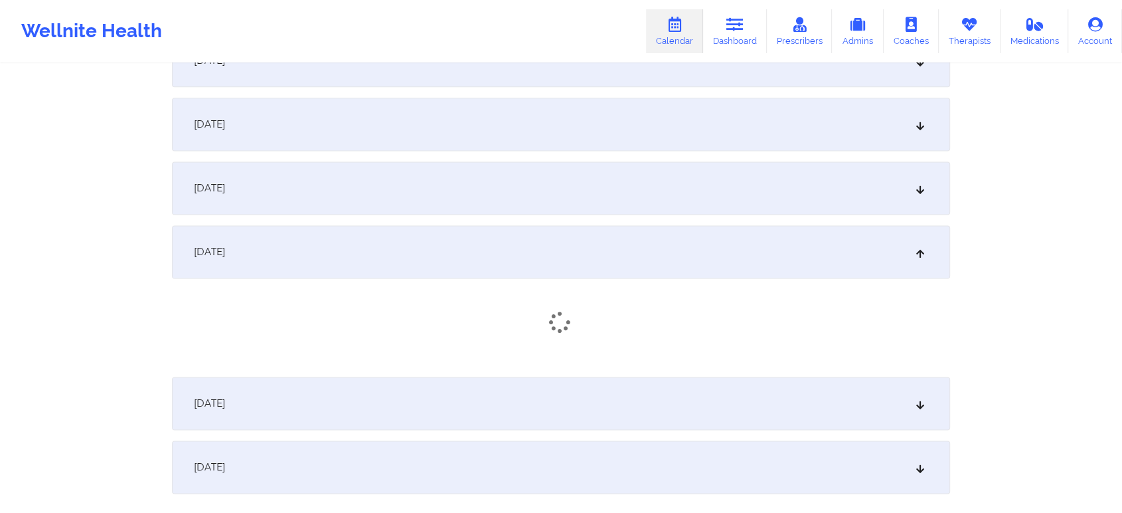
scroll to position [1848, 0]
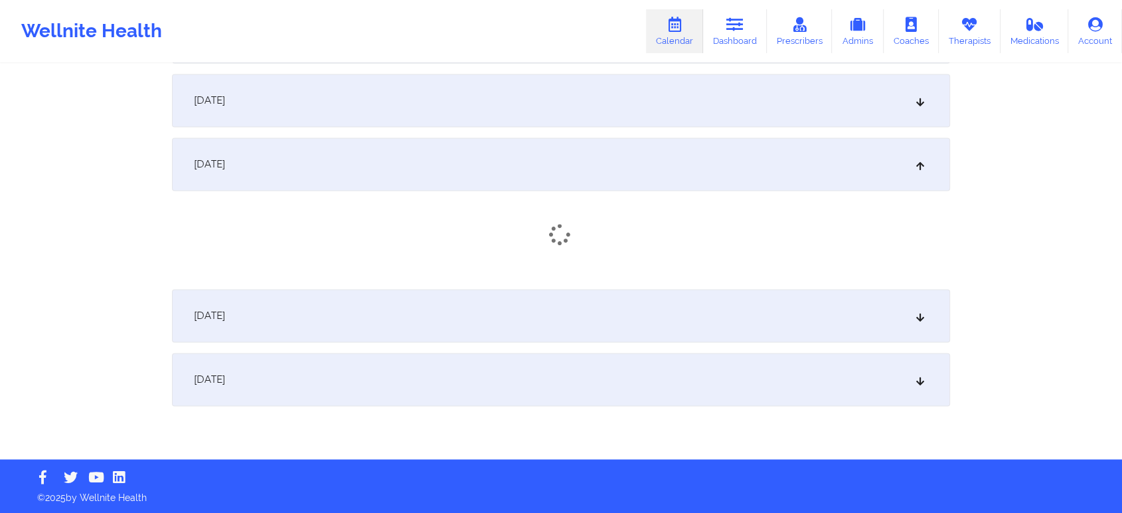
click at [430, 313] on div "[DATE]" at bounding box center [561, 315] width 778 height 53
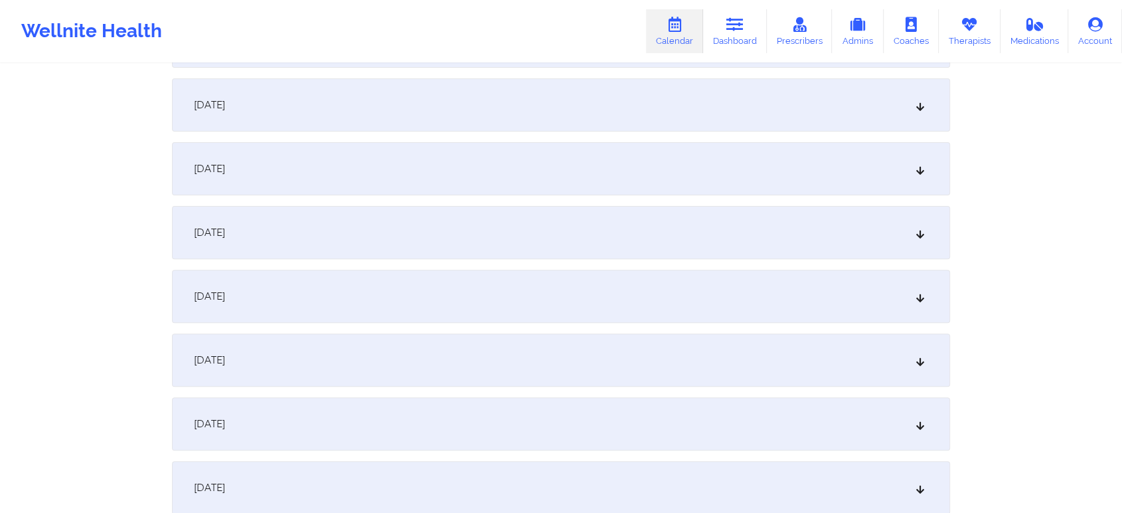
scroll to position [0, 0]
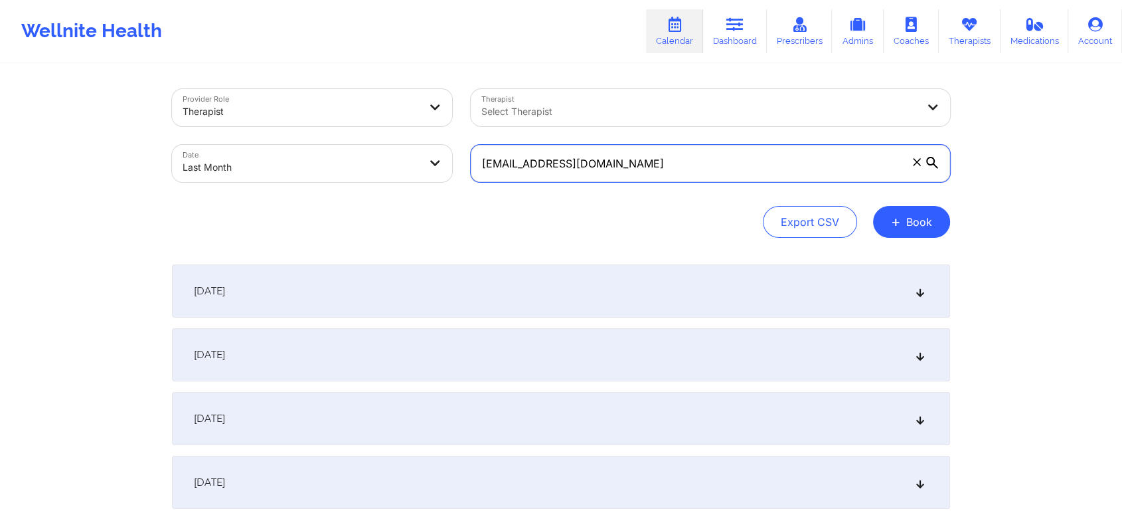
drag, startPoint x: 634, startPoint y: 172, endPoint x: 238, endPoint y: 114, distance: 400.8
click at [238, 114] on div "Provider Role Therapist Therapist Select Therapist Date Last Month [EMAIL_ADDRE…" at bounding box center [561, 136] width 797 height 112
paste input "[PERSON_NAME]"
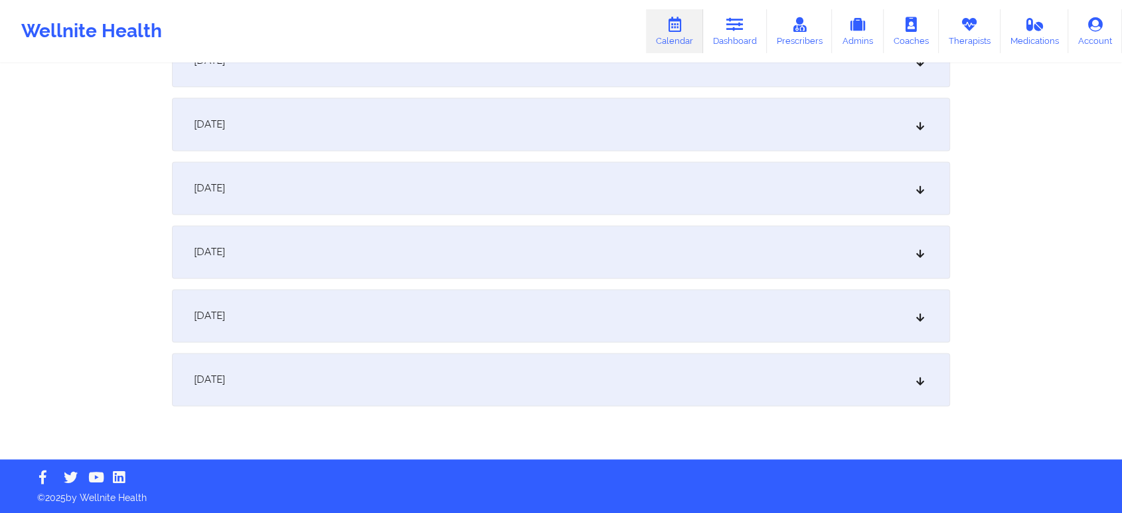
click at [553, 325] on div "[DATE]" at bounding box center [561, 315] width 778 height 53
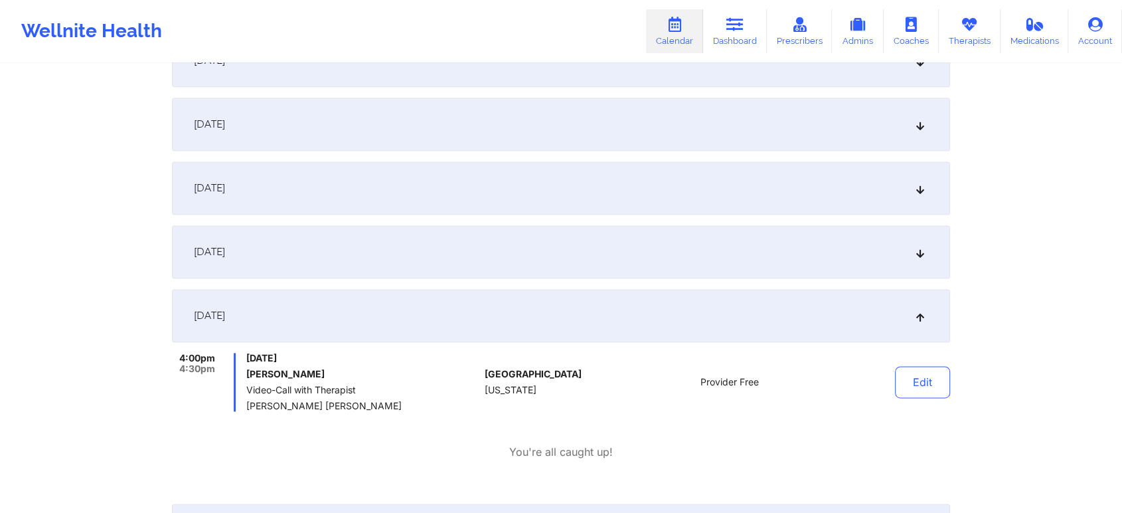
drag, startPoint x: 479, startPoint y: 289, endPoint x: 555, endPoint y: 243, distance: 88.5
click at [555, 243] on div "[DATE]" at bounding box center [561, 251] width 778 height 53
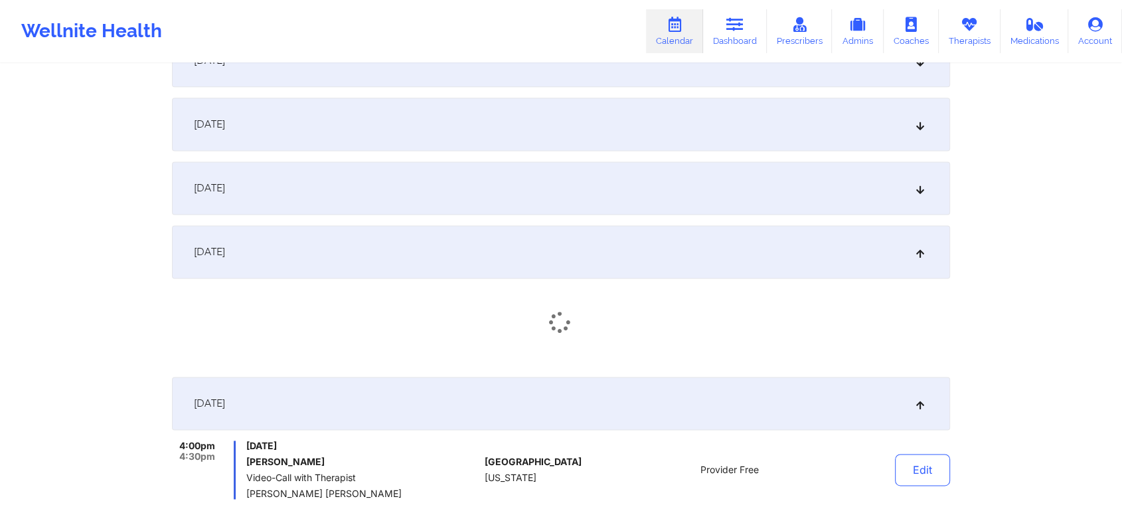
click at [635, 191] on div "[DATE]" at bounding box center [561, 187] width 778 height 53
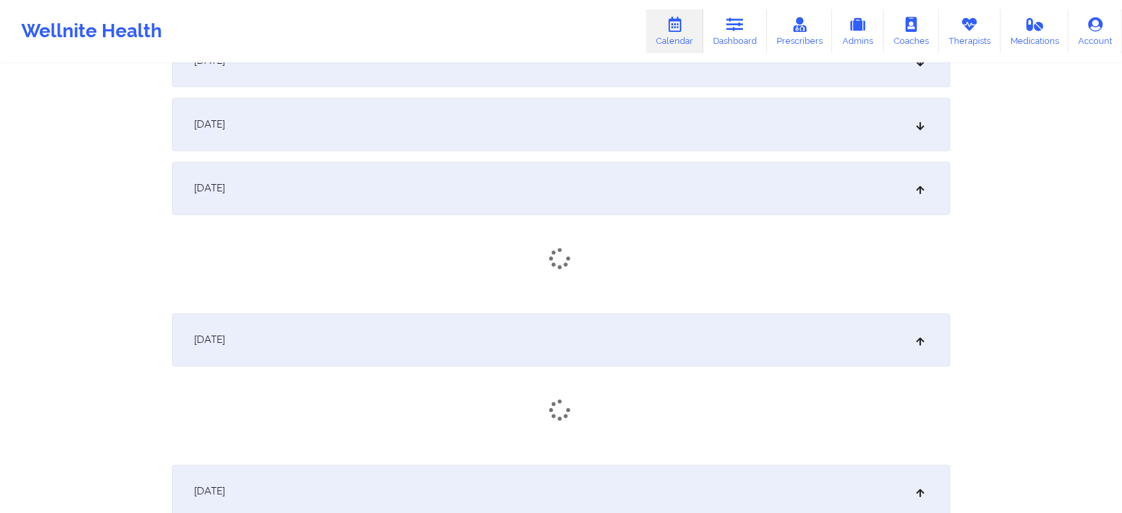
drag, startPoint x: 635, startPoint y: 191, endPoint x: 779, endPoint y: 225, distance: 148.1
click at [779, 225] on div "[DATE]" at bounding box center [561, 231] width 778 height 141
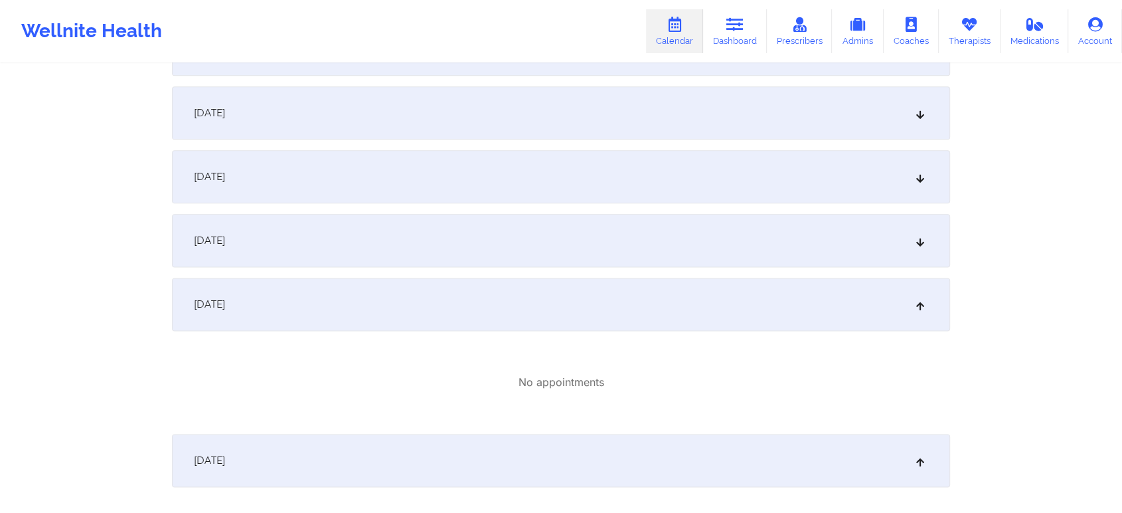
scroll to position [1631, 0]
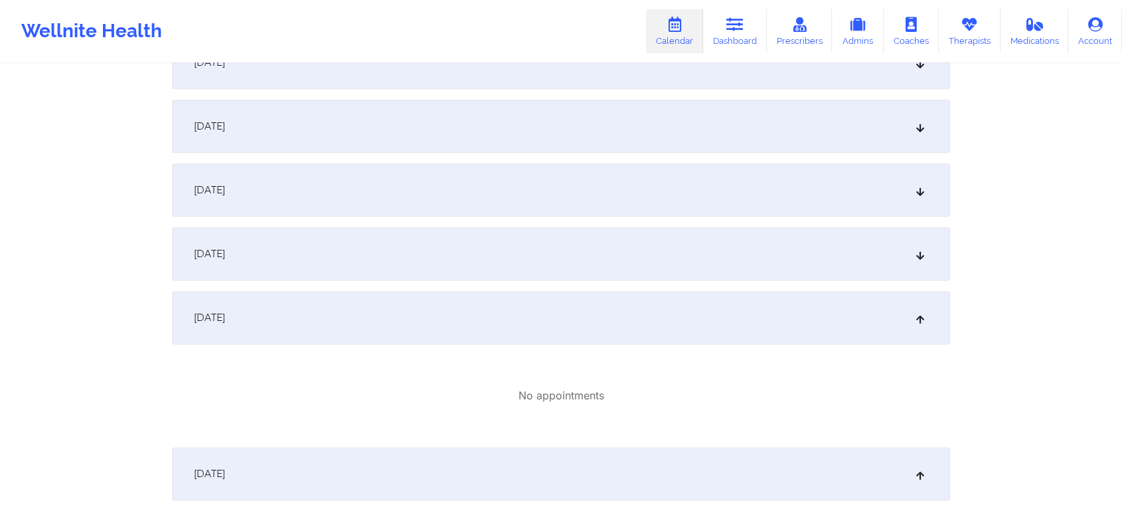
click at [712, 195] on div "[DATE]" at bounding box center [561, 189] width 778 height 53
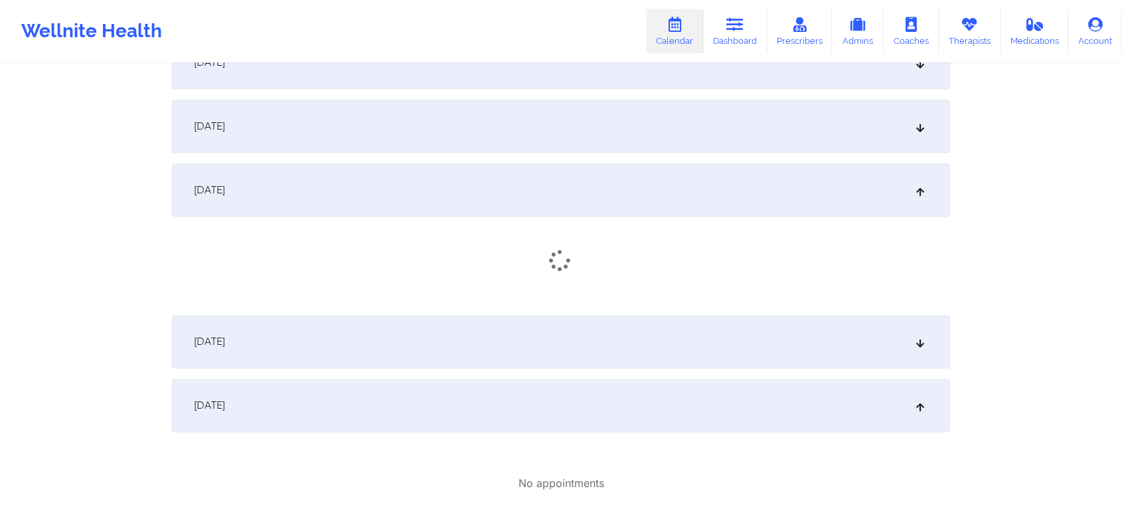
click at [712, 195] on div "[DATE]" at bounding box center [561, 189] width 778 height 53
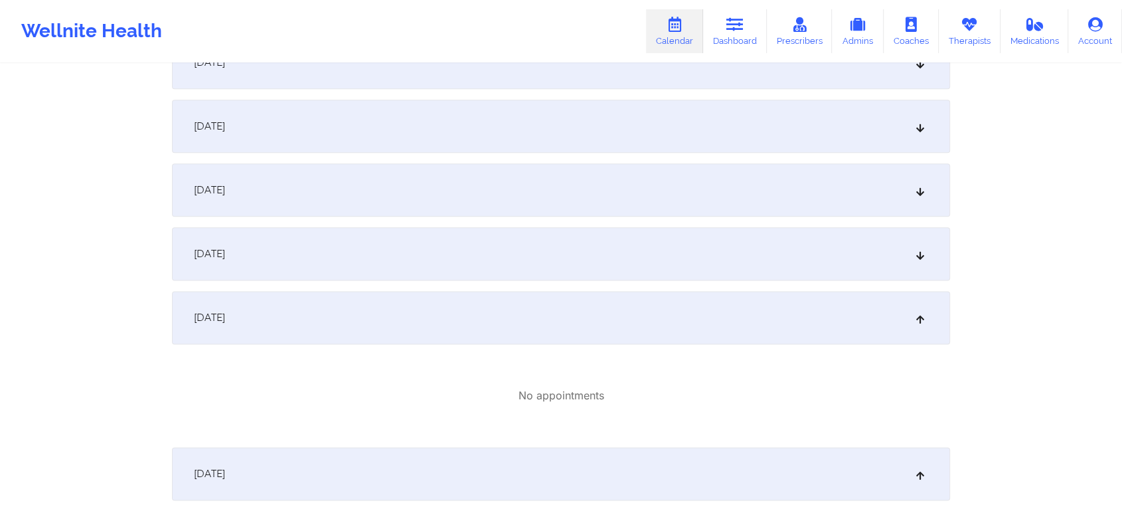
click at [687, 244] on div "[DATE]" at bounding box center [561, 253] width 778 height 53
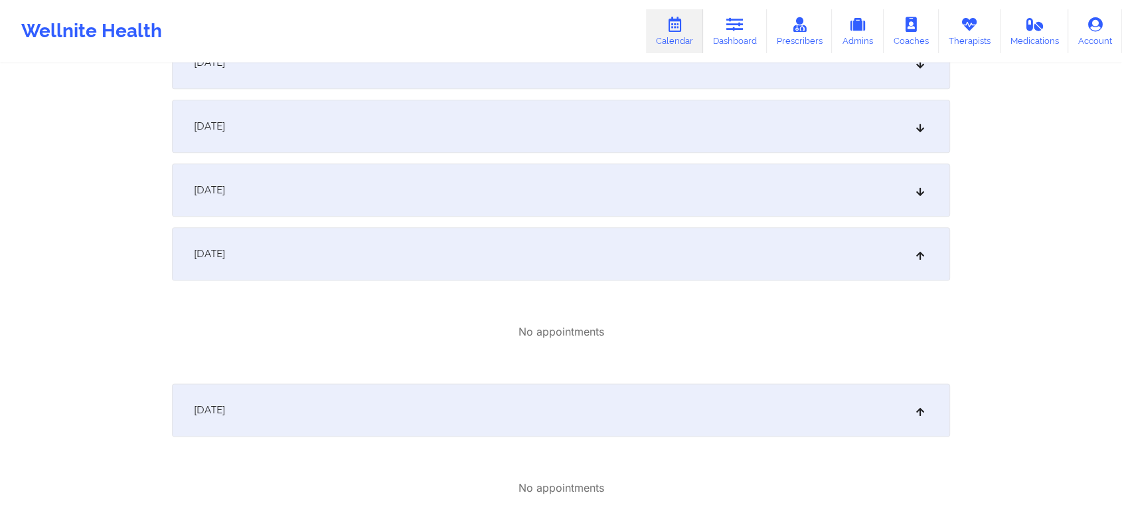
click at [698, 166] on div "[DATE]" at bounding box center [561, 189] width 778 height 53
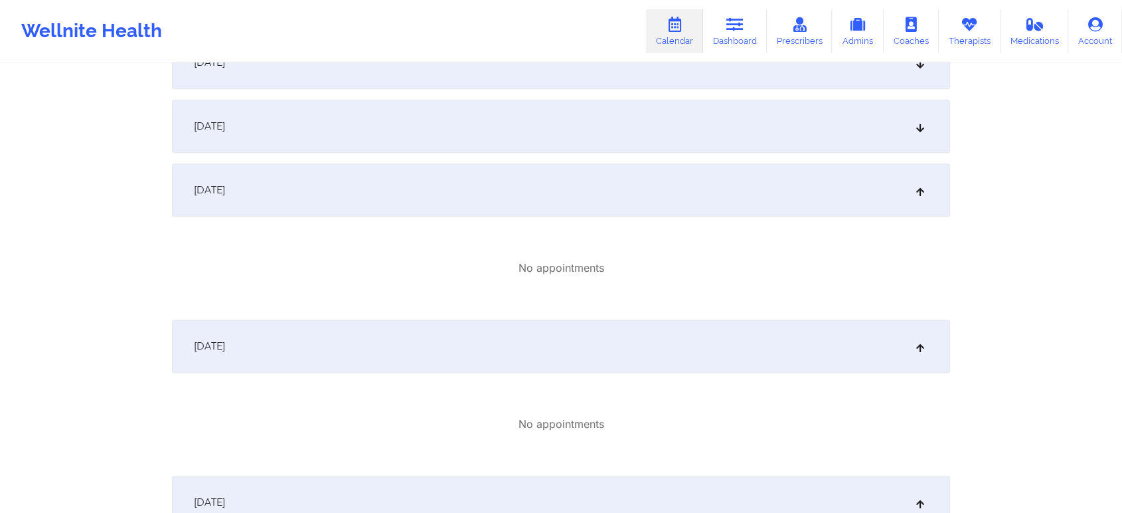
click at [726, 104] on div "[DATE]" at bounding box center [561, 126] width 778 height 53
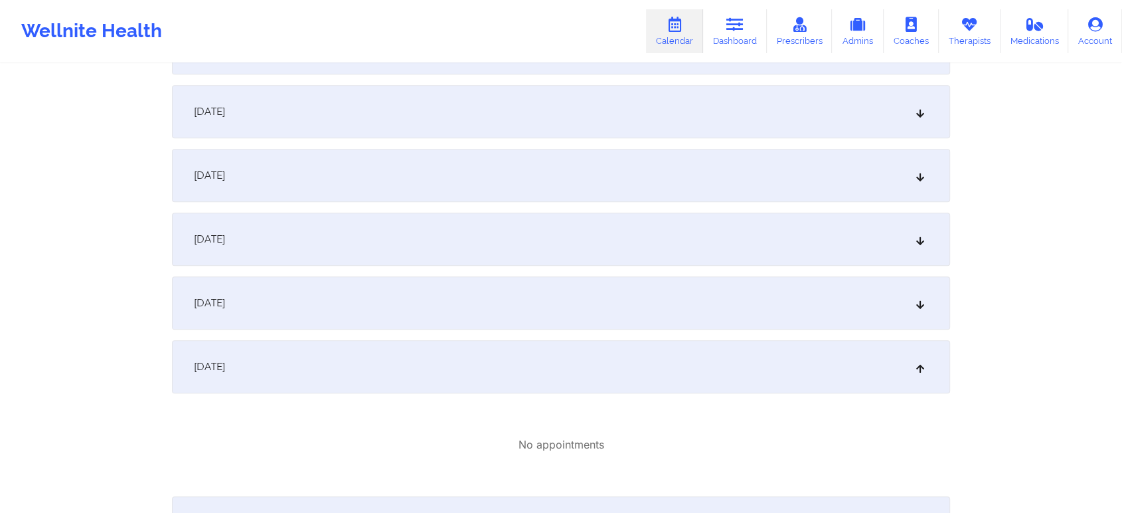
scroll to position [1387, 0]
click at [765, 304] on div "[DATE]" at bounding box center [561, 306] width 778 height 53
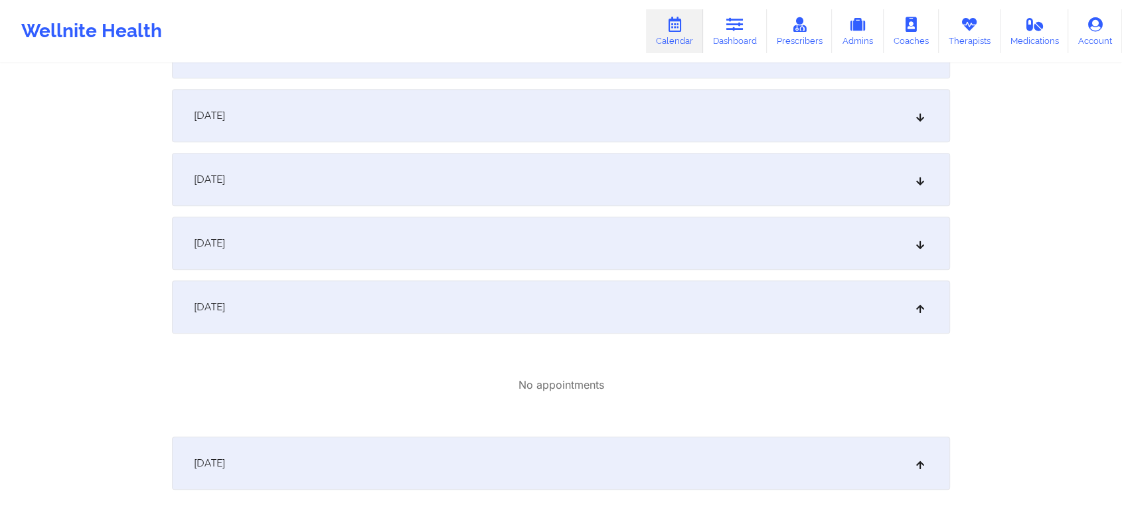
click at [685, 240] on div "[DATE]" at bounding box center [561, 243] width 778 height 53
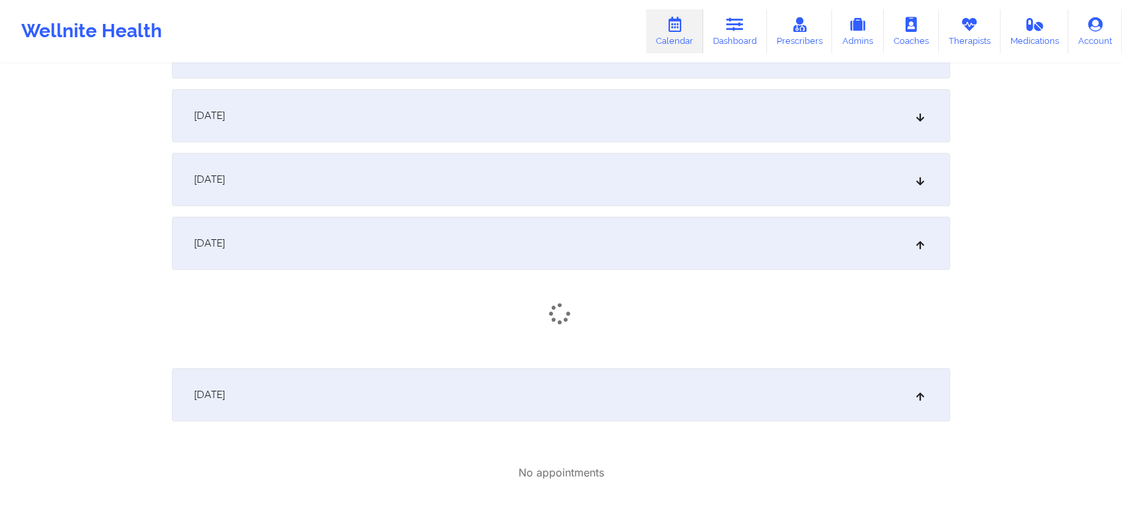
click at [705, 171] on div "[DATE]" at bounding box center [561, 179] width 778 height 53
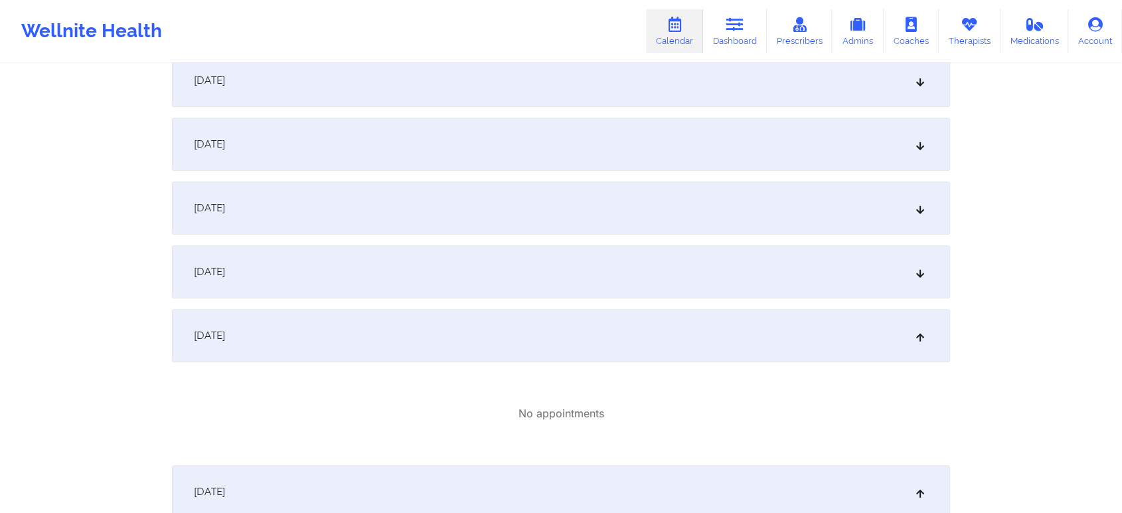
scroll to position [1227, 0]
click at [660, 276] on div "[DATE]" at bounding box center [561, 275] width 778 height 53
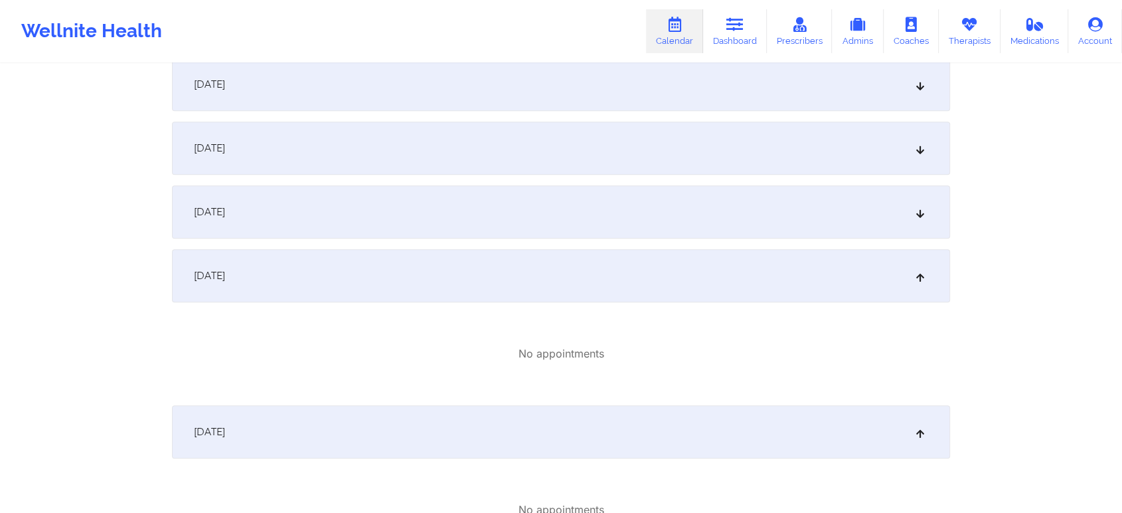
click at [637, 207] on div "[DATE]" at bounding box center [561, 211] width 778 height 53
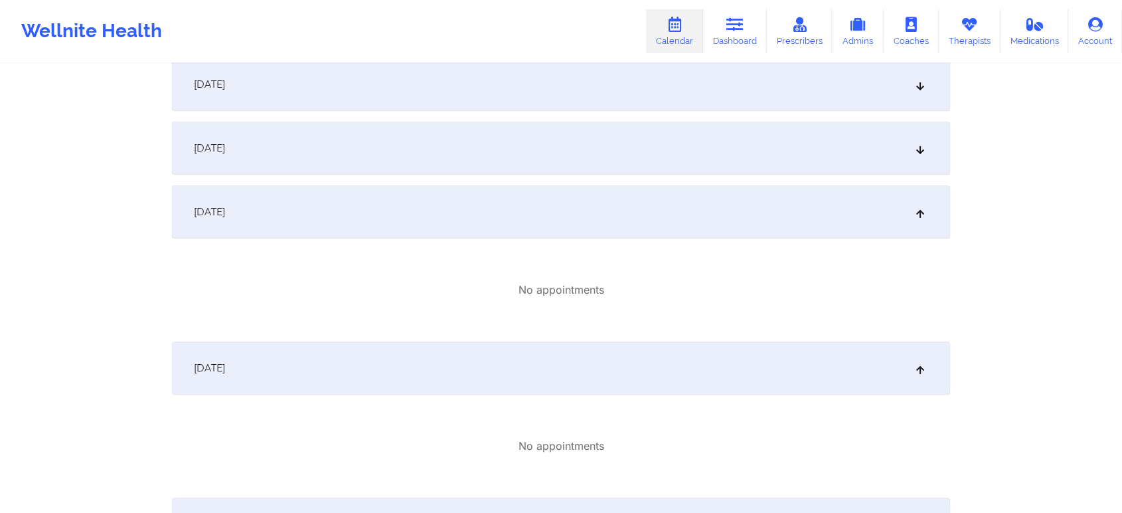
click at [720, 153] on div "[DATE]" at bounding box center [561, 148] width 778 height 53
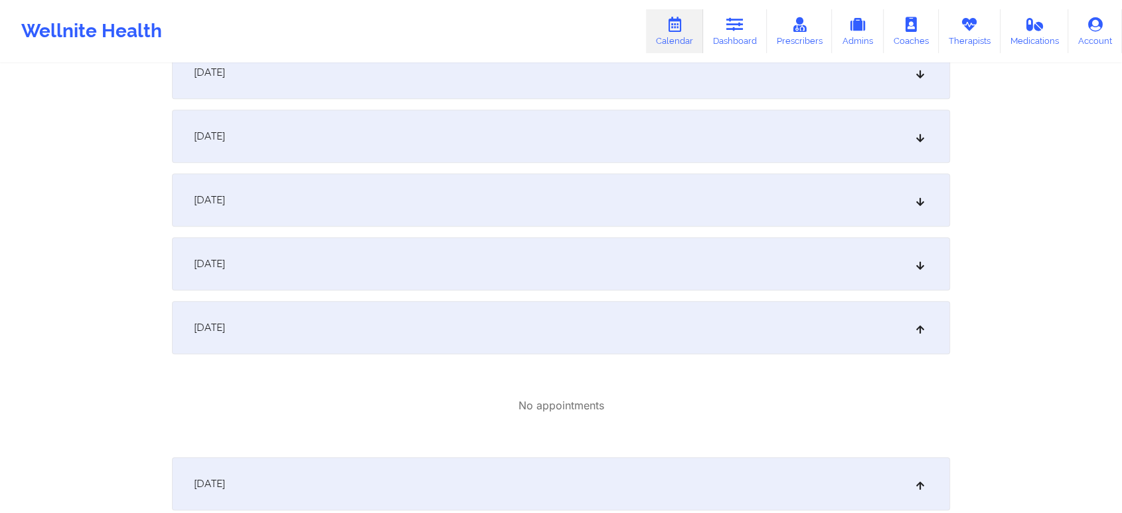
scroll to position [0, 0]
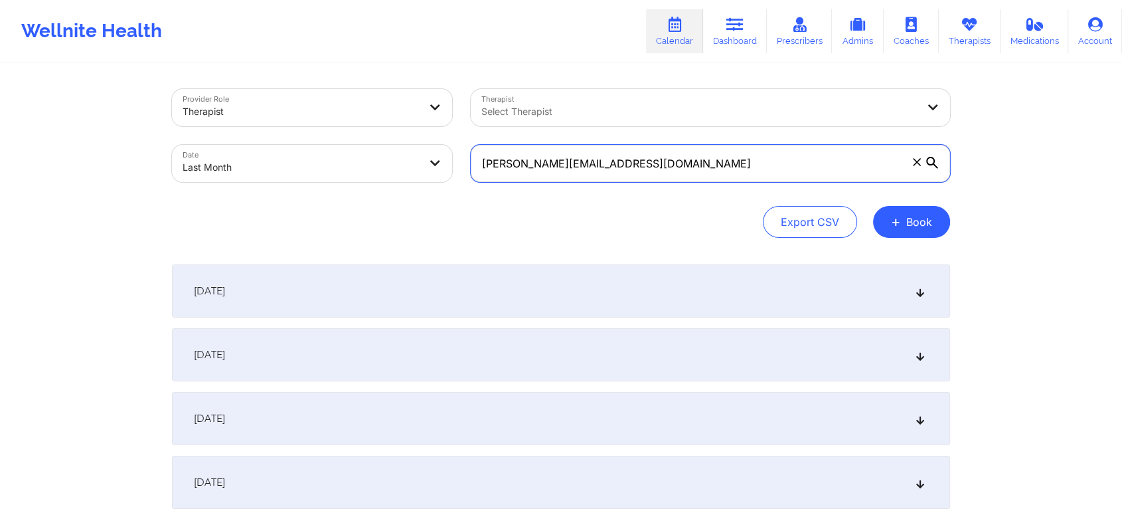
drag, startPoint x: 728, startPoint y: 158, endPoint x: 487, endPoint y: 121, distance: 244.0
click at [487, 121] on div "Provider Role Therapist Therapist Select Therapist Date Last Month [PERSON_NAME…" at bounding box center [561, 136] width 797 height 112
type input "a"
paste input "[PERSON_NAME][EMAIL_ADDRESS][DOMAIN_NAME]"
drag, startPoint x: 699, startPoint y: 160, endPoint x: 403, endPoint y: 92, distance: 304.5
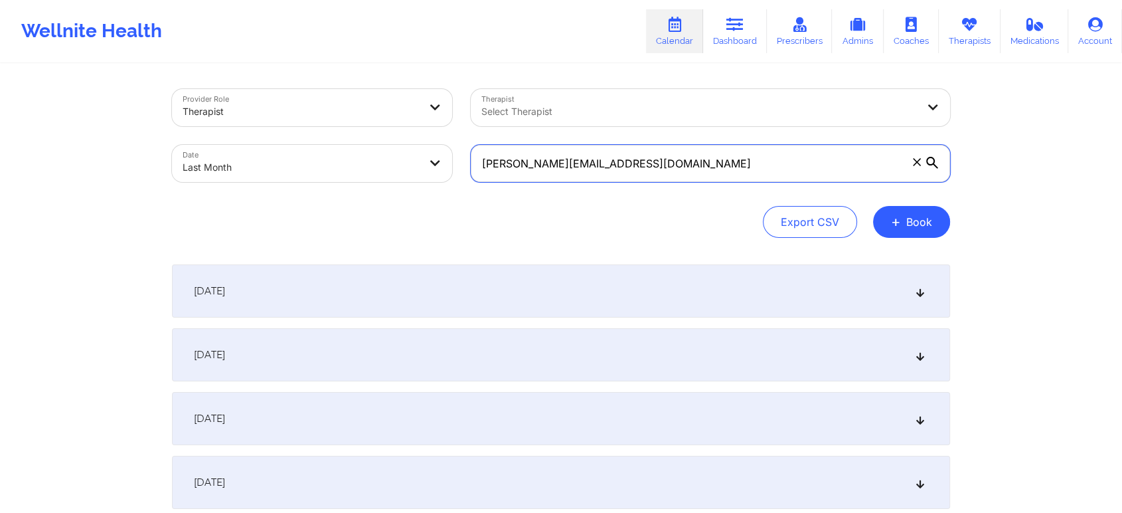
click at [403, 92] on div "Provider Role Therapist Therapist Select Therapist Date Last Month [PERSON_NAME…" at bounding box center [561, 136] width 797 height 112
paste input "[EMAIL_ADDRESS]"
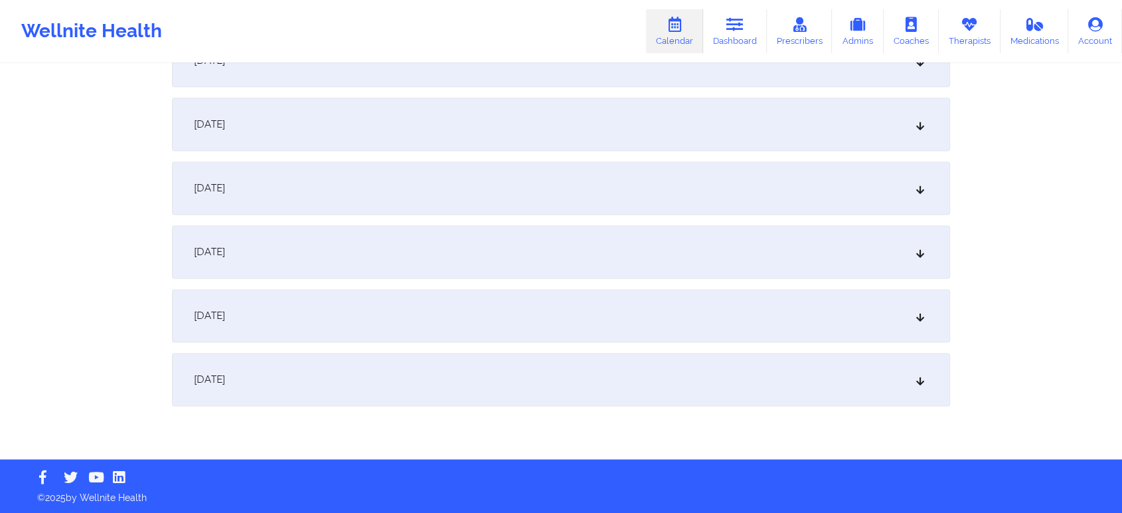
click at [545, 327] on div "[DATE]" at bounding box center [561, 315] width 778 height 53
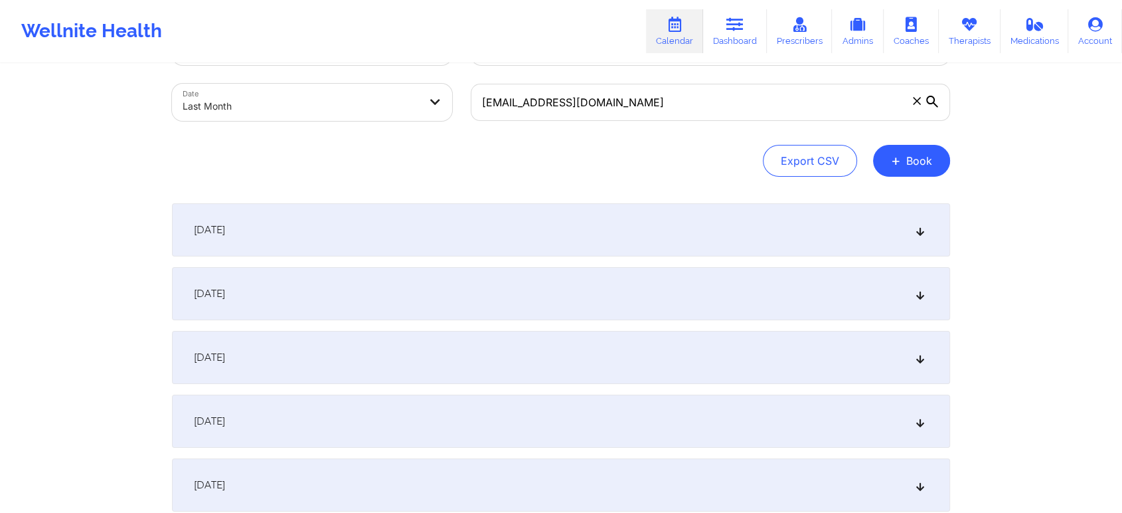
scroll to position [0, 0]
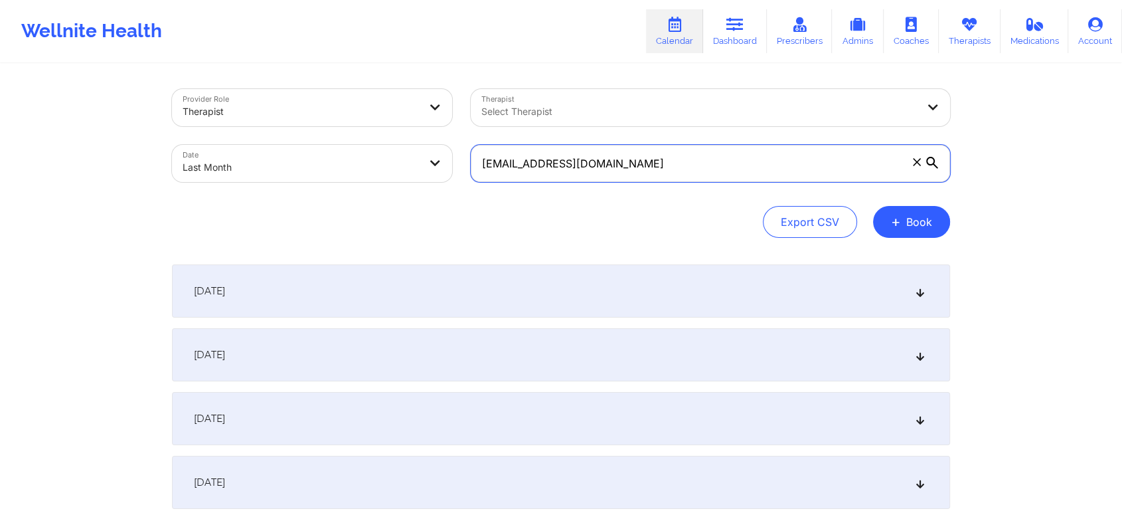
drag, startPoint x: 659, startPoint y: 161, endPoint x: 869, endPoint y: 126, distance: 212.8
click at [869, 126] on div "Provider Role Therapist Therapist Select Therapist Date Last Month [EMAIL_ADDRE…" at bounding box center [561, 136] width 797 height 112
drag, startPoint x: 655, startPoint y: 175, endPoint x: 438, endPoint y: 208, distance: 219.1
click at [438, 208] on div "Provider Role Therapist Therapist Select Therapist Date Last Month [EMAIL_ADDRE…" at bounding box center [561, 163] width 778 height 149
paste input "[EMAIL_ADDRESS]"
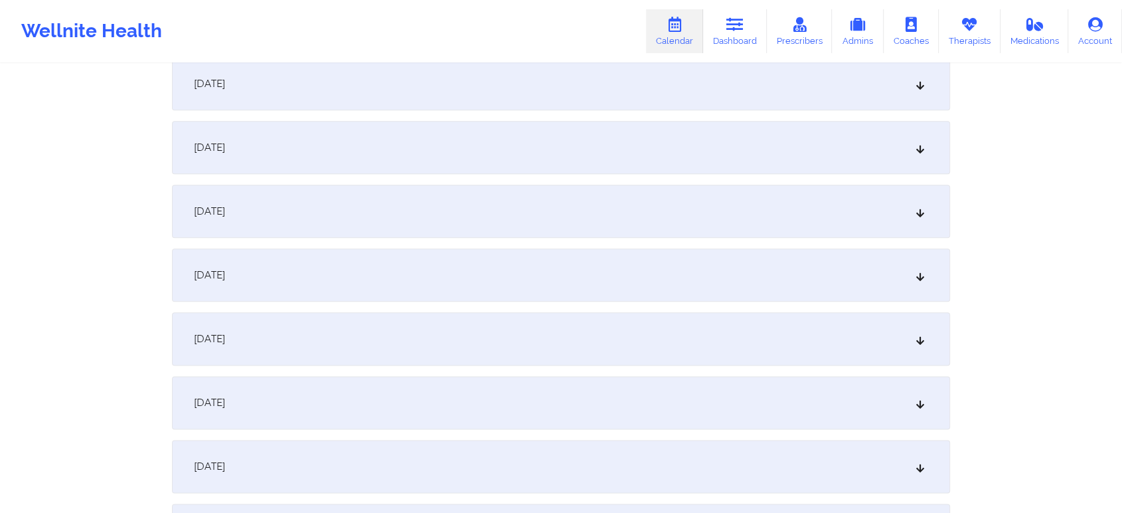
scroll to position [1761, 0]
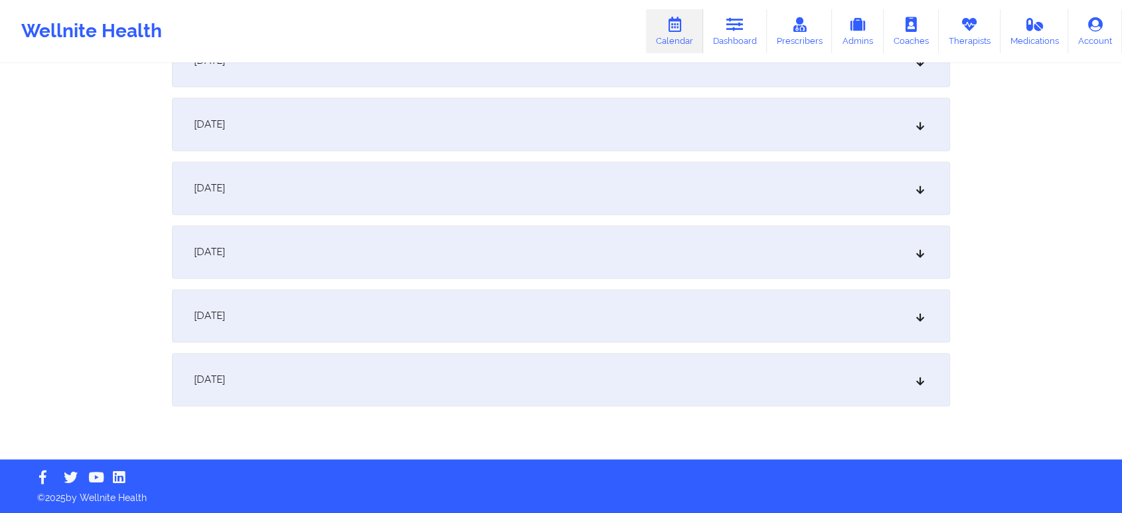
click at [509, 372] on div "[DATE]" at bounding box center [561, 379] width 778 height 53
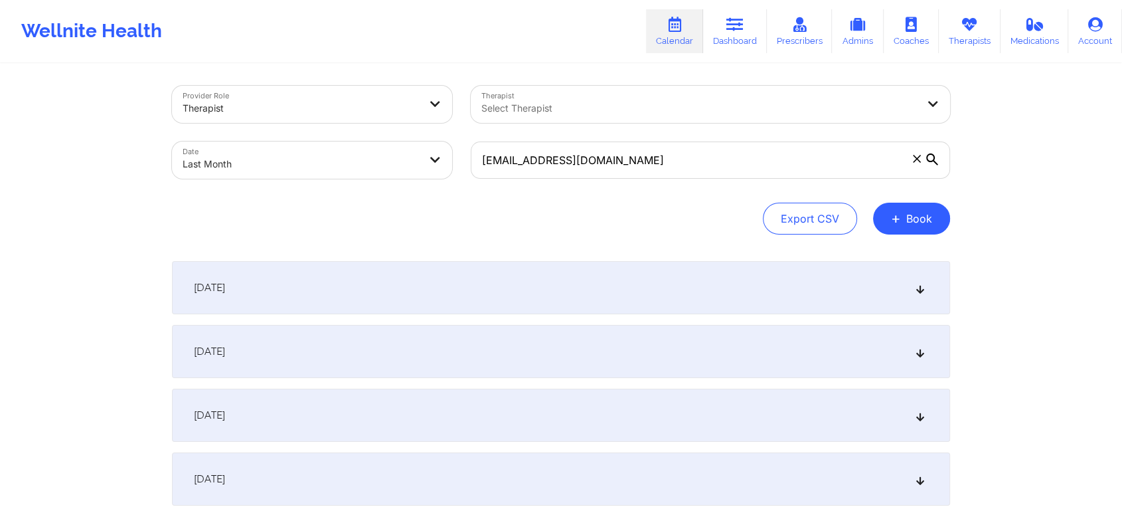
scroll to position [0, 0]
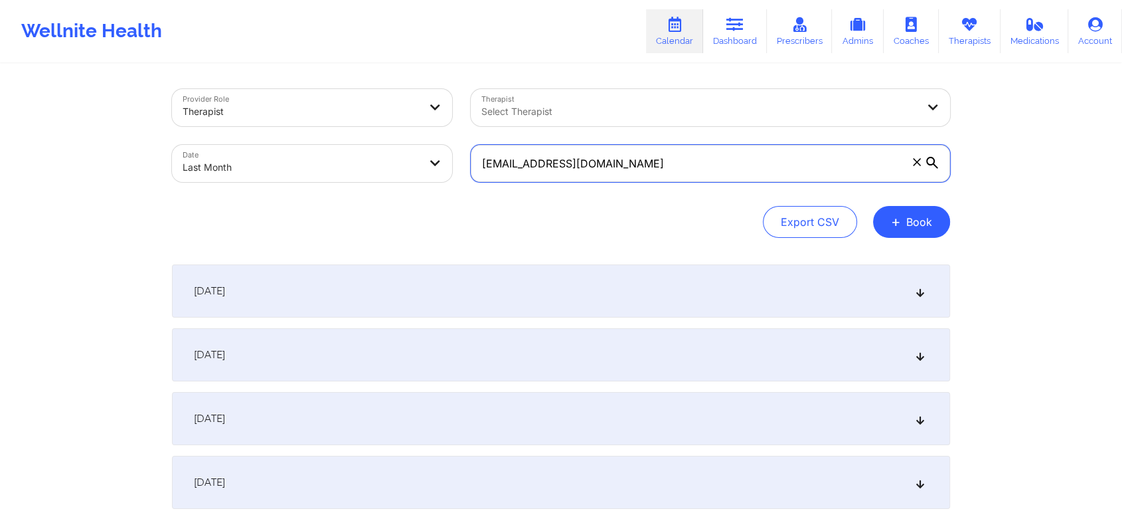
click at [660, 145] on input "[EMAIL_ADDRESS][DOMAIN_NAME]" at bounding box center [711, 163] width 480 height 37
drag, startPoint x: 660, startPoint y: 144, endPoint x: 443, endPoint y: 152, distance: 217.3
click at [443, 152] on div "Provider Role Therapist Therapist Select Therapist Date Last Month [EMAIL_ADDRE…" at bounding box center [561, 136] width 797 height 112
paste input "arishiam12"
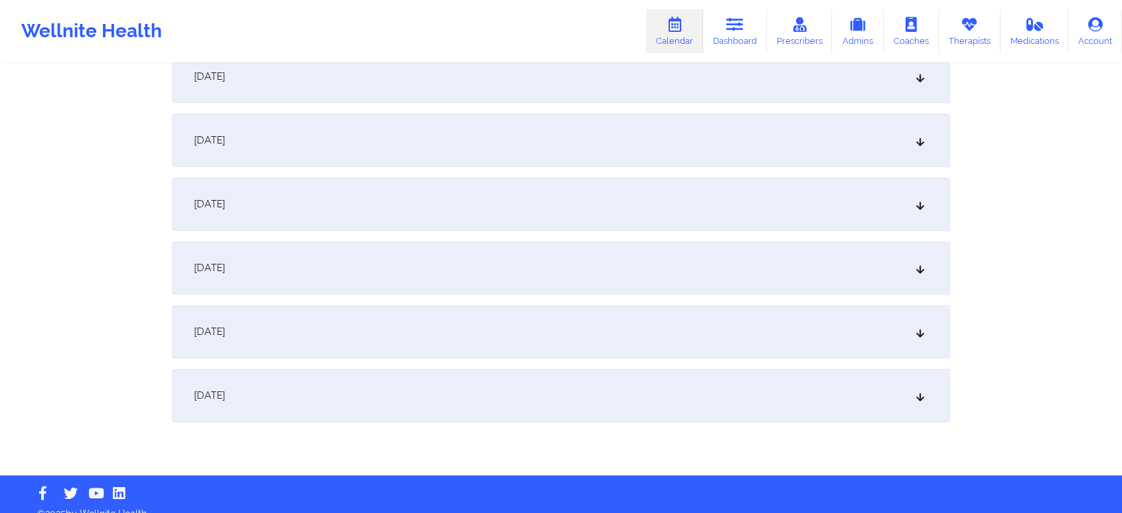
scroll to position [1761, 0]
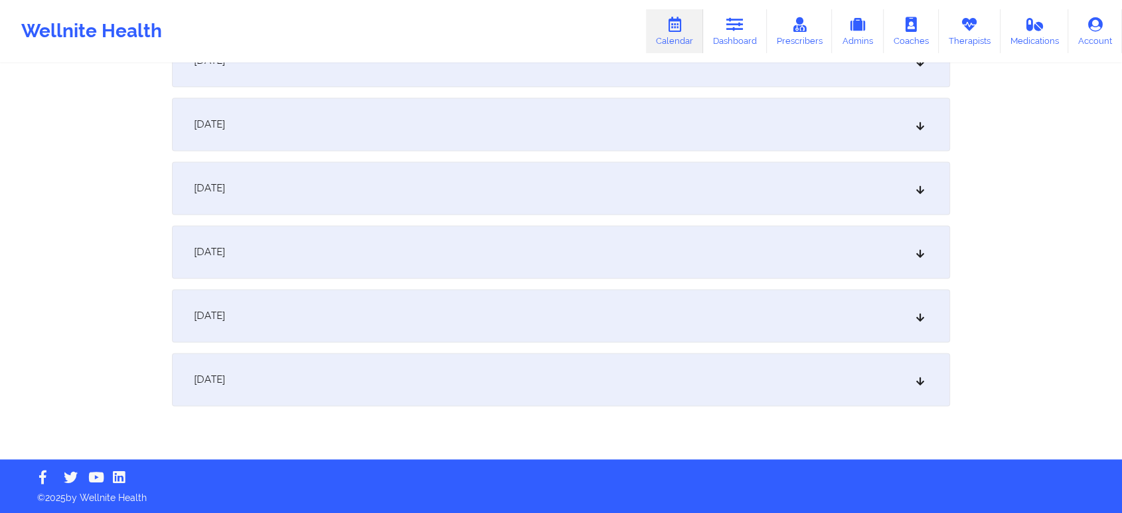
click at [386, 392] on div "[DATE]" at bounding box center [561, 379] width 778 height 53
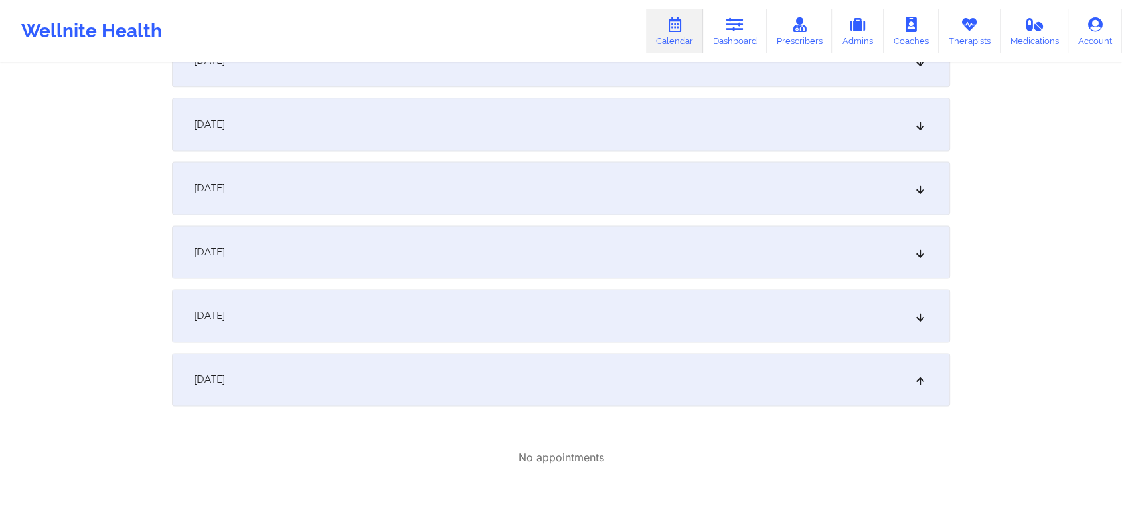
click at [323, 167] on div "[DATE]" at bounding box center [561, 187] width 778 height 53
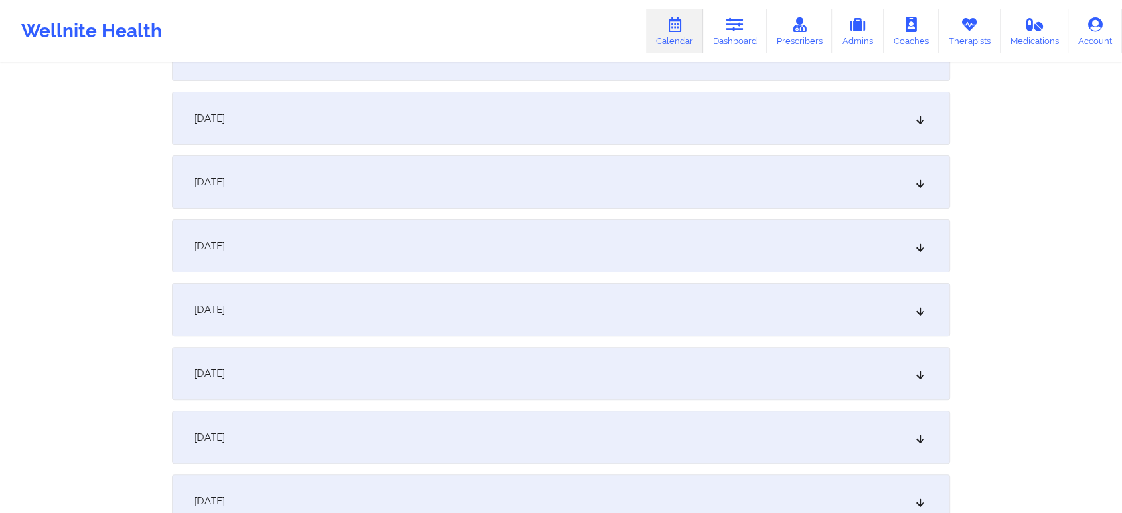
scroll to position [1, 0]
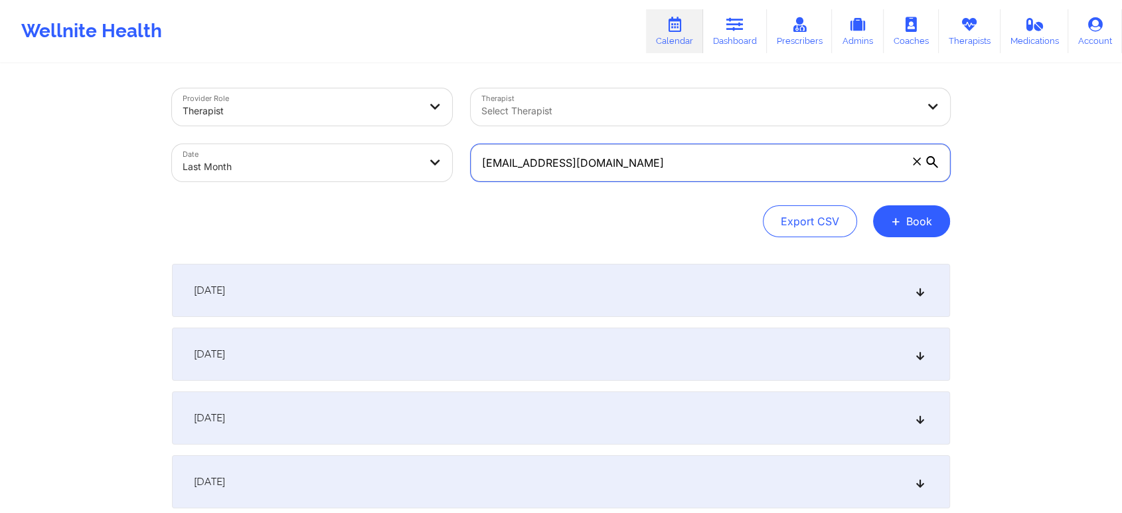
drag, startPoint x: 808, startPoint y: 165, endPoint x: 373, endPoint y: 209, distance: 436.5
click at [373, 209] on div "Provider Role Therapist Therapist Select Therapist Date Last Month [EMAIL_ADDRE…" at bounding box center [561, 162] width 778 height 149
paste input "ibejahc"
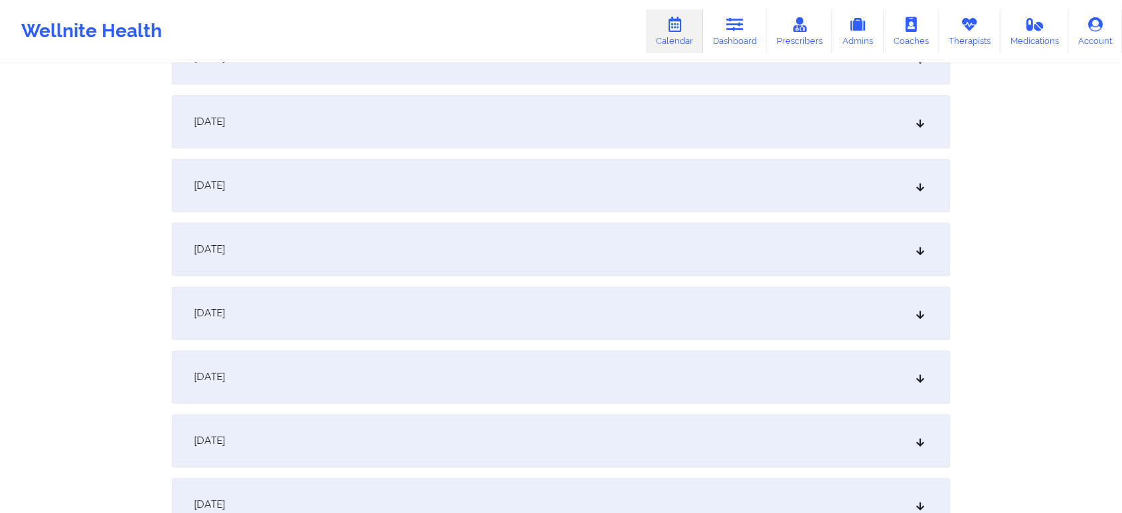
scroll to position [1633, 0]
click at [665, 302] on div "[DATE]" at bounding box center [561, 316] width 778 height 53
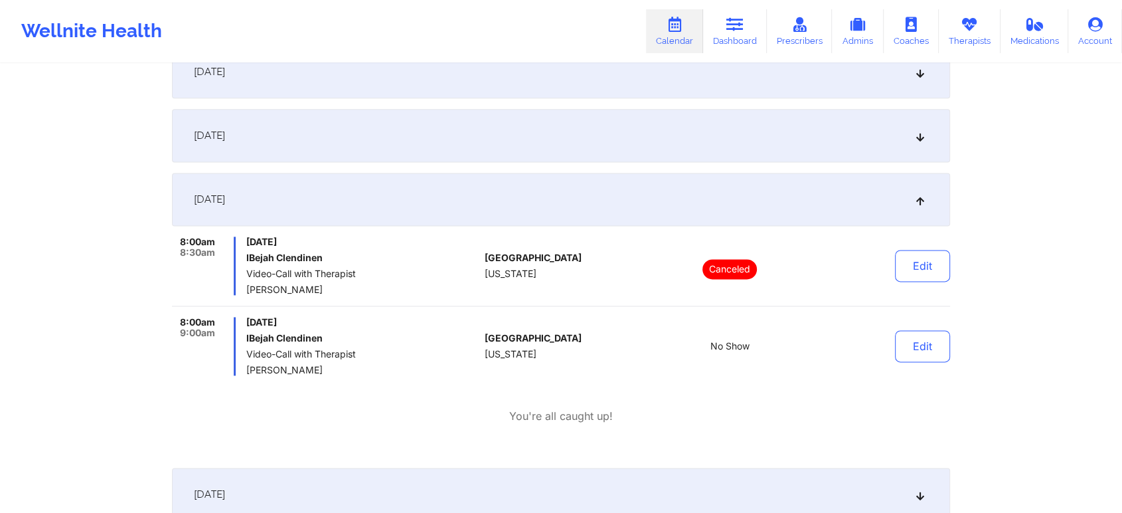
scroll to position [1764, 0]
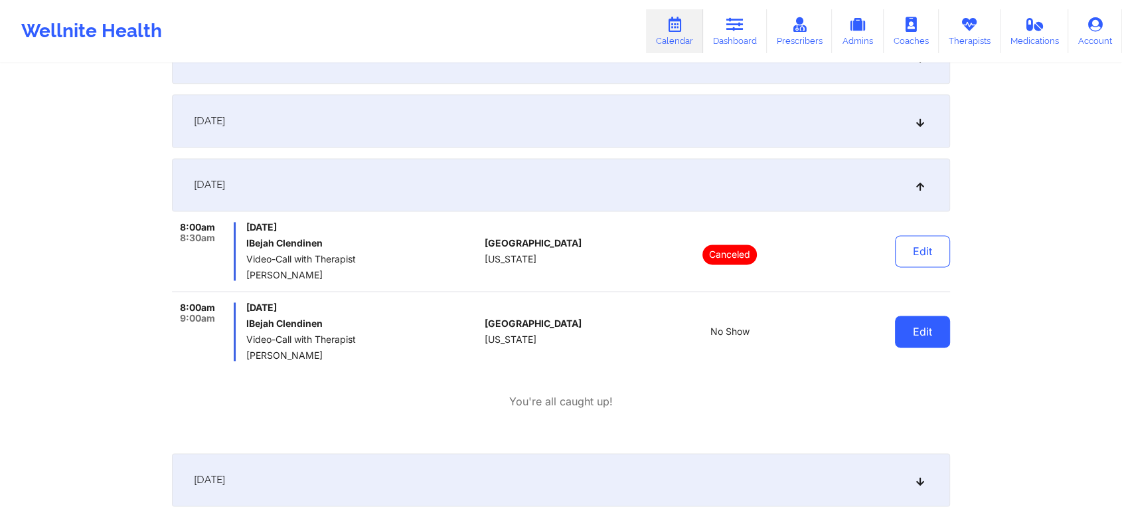
click at [931, 318] on button "Edit" at bounding box center [922, 331] width 55 height 32
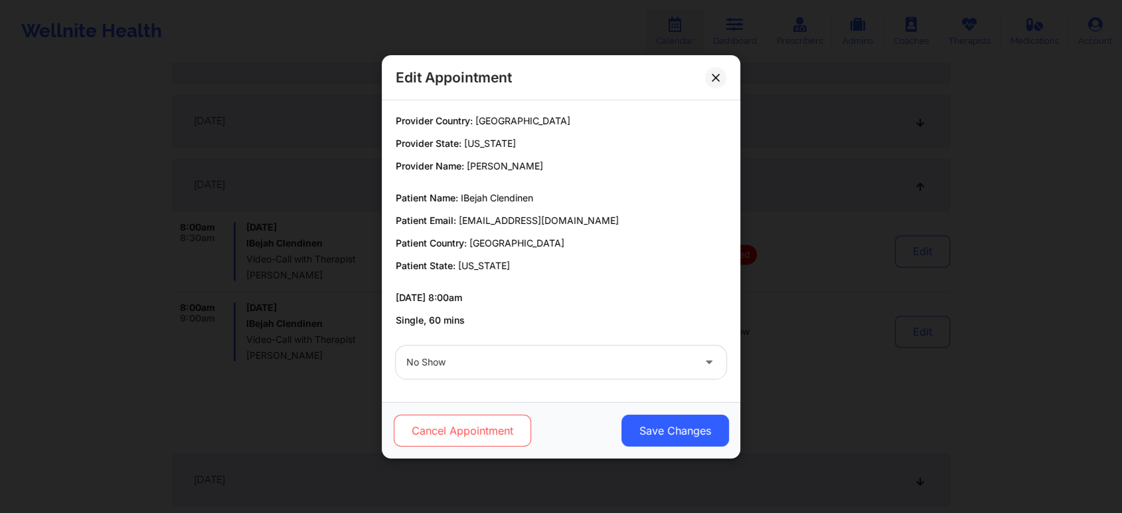
click at [484, 432] on button "Cancel Appointment" at bounding box center [462, 430] width 137 height 32
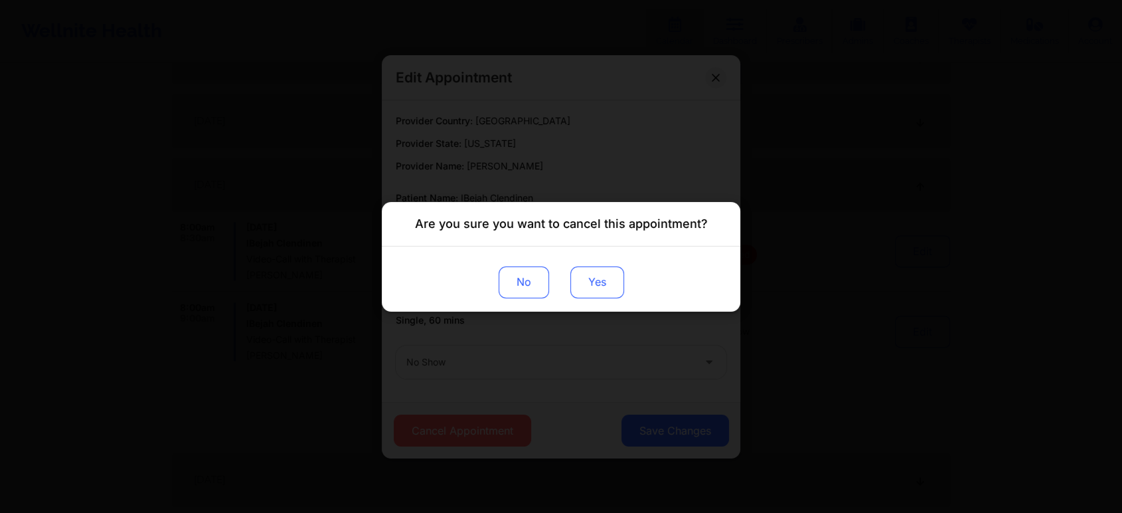
click at [583, 288] on button "Yes" at bounding box center [598, 282] width 54 height 32
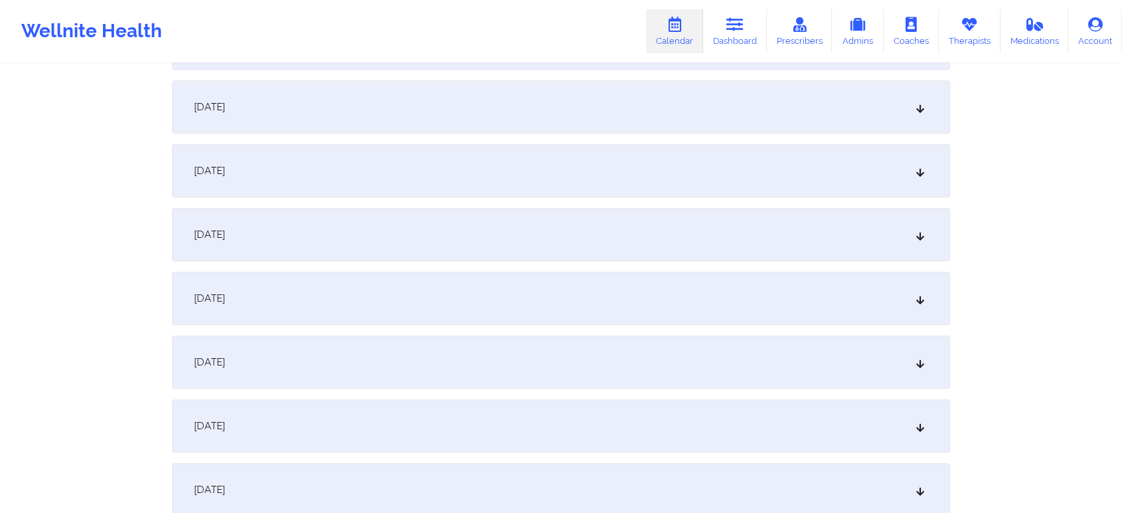
scroll to position [0, 0]
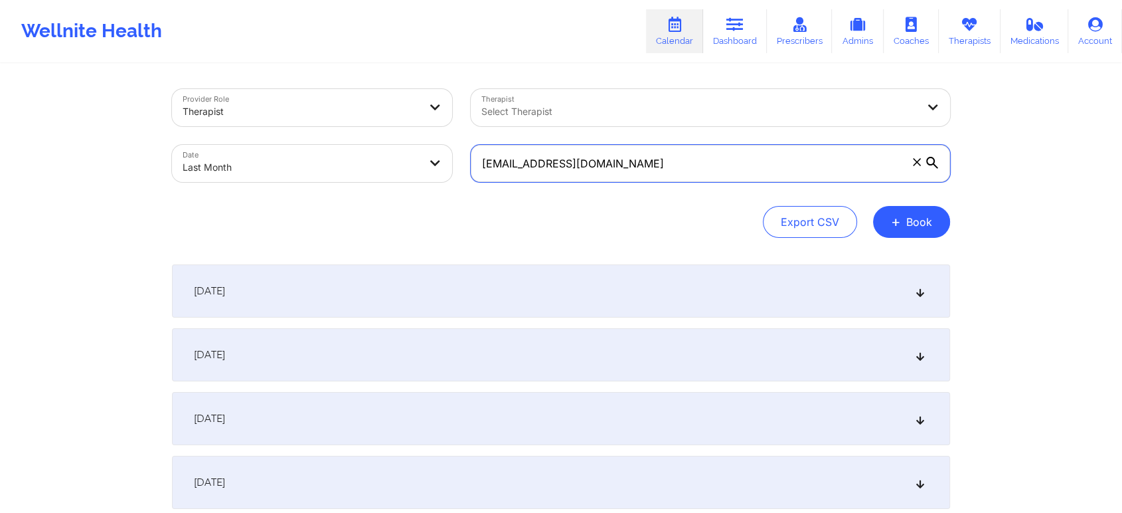
drag, startPoint x: 794, startPoint y: 141, endPoint x: 424, endPoint y: 132, distance: 370.1
click at [424, 132] on div "Provider Role Therapist Therapist Select Therapist Date Last Month [EMAIL_ADDRE…" at bounding box center [561, 136] width 797 height 112
paste input "[EMAIL_ADDRESS]"
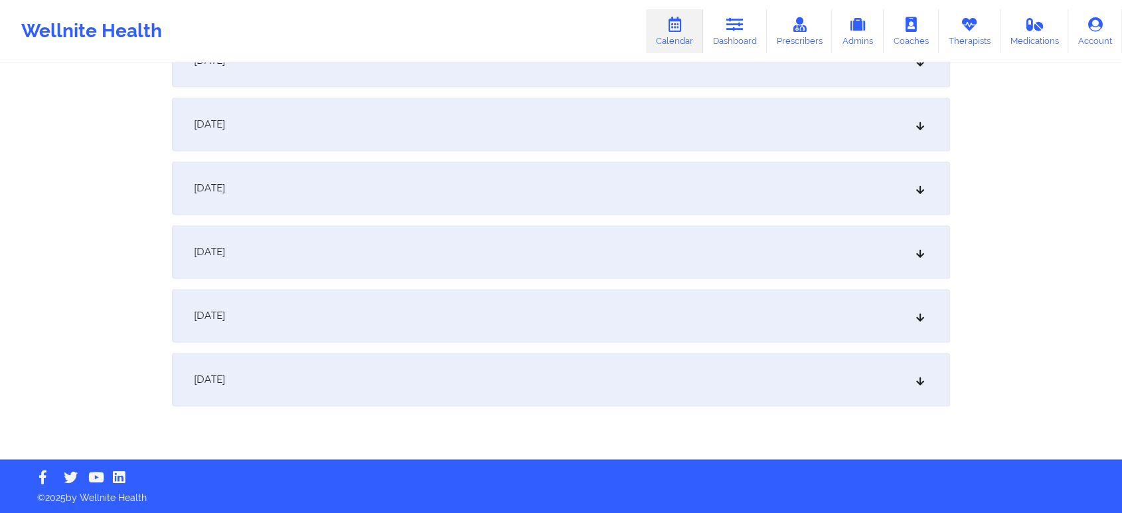
click at [474, 399] on div "[DATE]" at bounding box center [561, 379] width 778 height 53
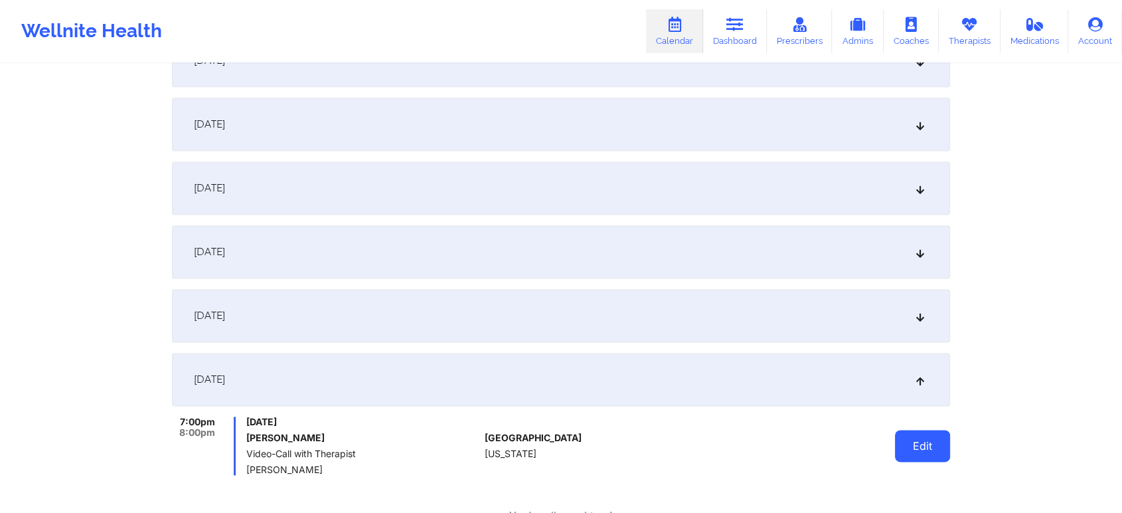
drag, startPoint x: 950, startPoint y: 441, endPoint x: 936, endPoint y: 450, distance: 17.3
click at [936, 450] on button "Edit" at bounding box center [922, 446] width 55 height 32
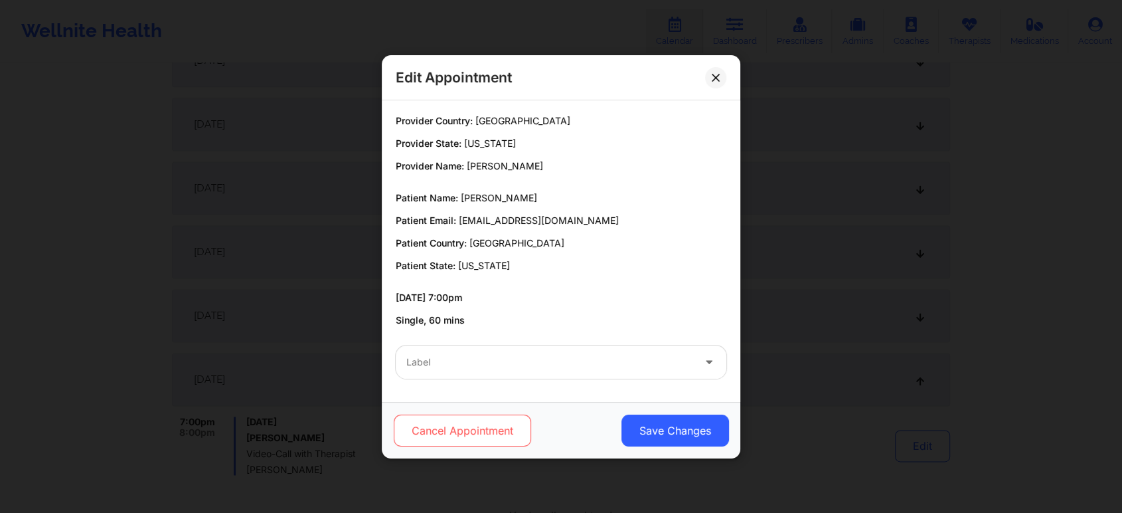
click at [480, 420] on button "Cancel Appointment" at bounding box center [462, 430] width 137 height 32
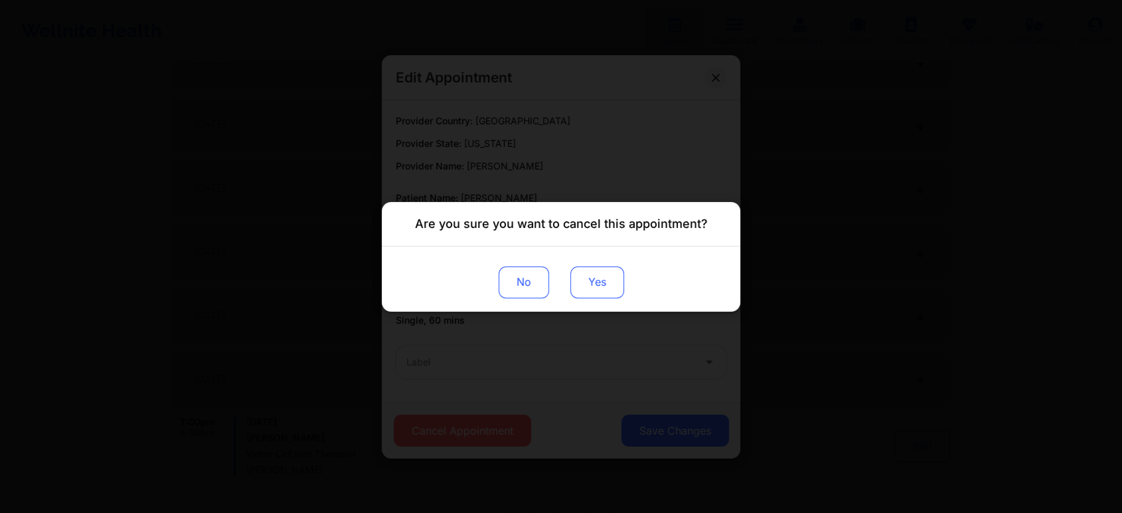
click at [618, 274] on button "Yes" at bounding box center [598, 282] width 54 height 32
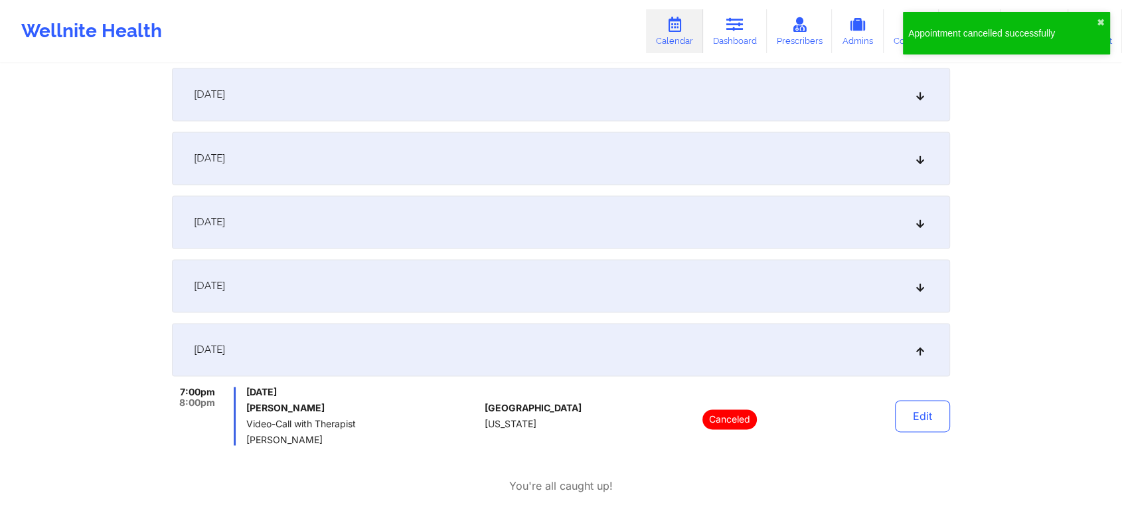
scroll to position [1912, 0]
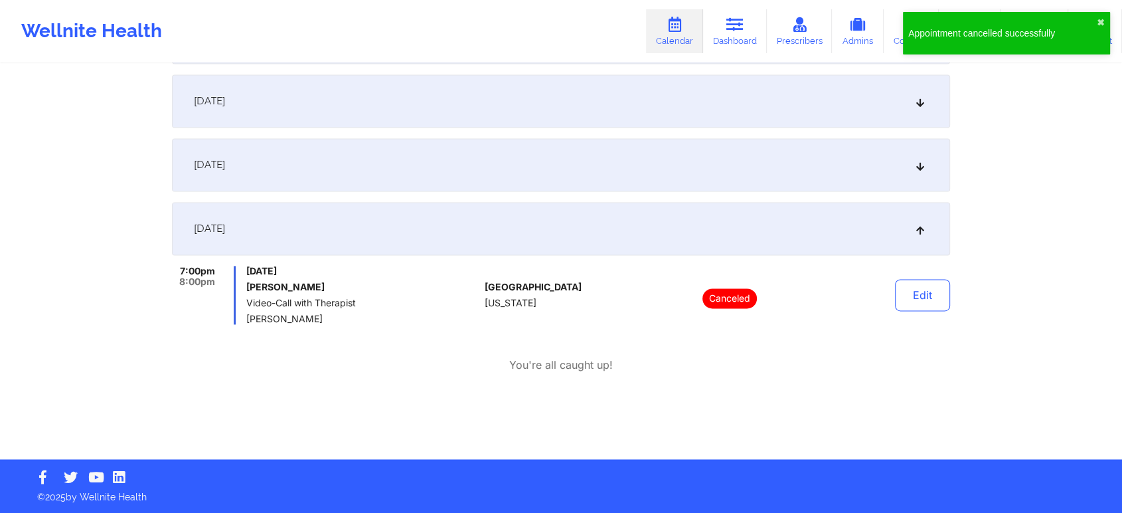
drag, startPoint x: 1112, startPoint y: 393, endPoint x: 1132, endPoint y: 446, distance: 57.0
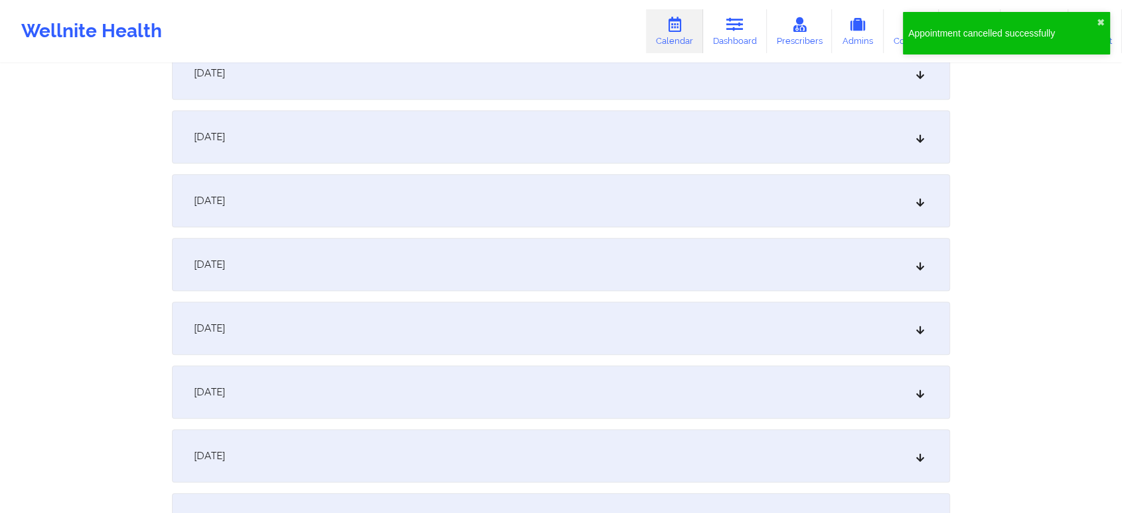
scroll to position [0, 0]
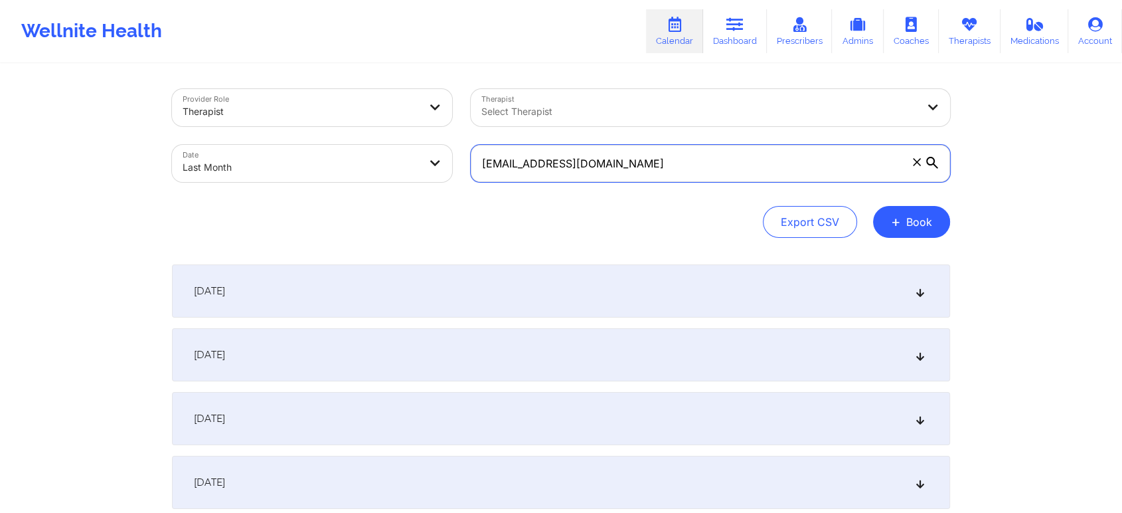
click at [739, 155] on input "[EMAIL_ADDRESS][DOMAIN_NAME]" at bounding box center [711, 163] width 480 height 37
click at [672, 165] on input "[EMAIL_ADDRESS][DOMAIN_NAME]" at bounding box center [711, 163] width 480 height 37
drag, startPoint x: 624, startPoint y: 166, endPoint x: 473, endPoint y: 142, distance: 152.7
click at [473, 142] on div "[EMAIL_ADDRESS][DOMAIN_NAME]" at bounding box center [711, 163] width 498 height 56
paste input "[EMAIL_ADDRESS]"
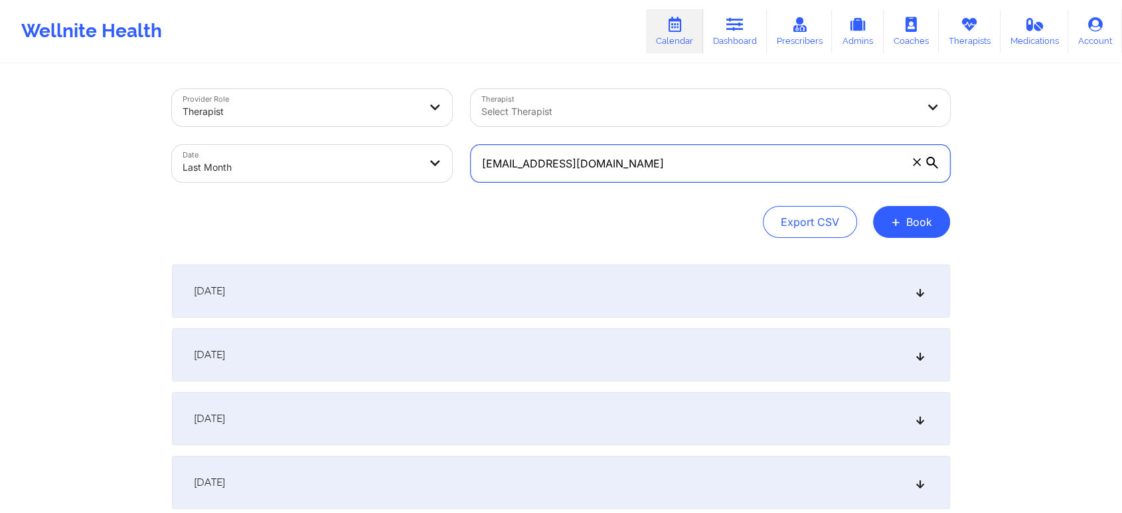
scroll to position [1761, 0]
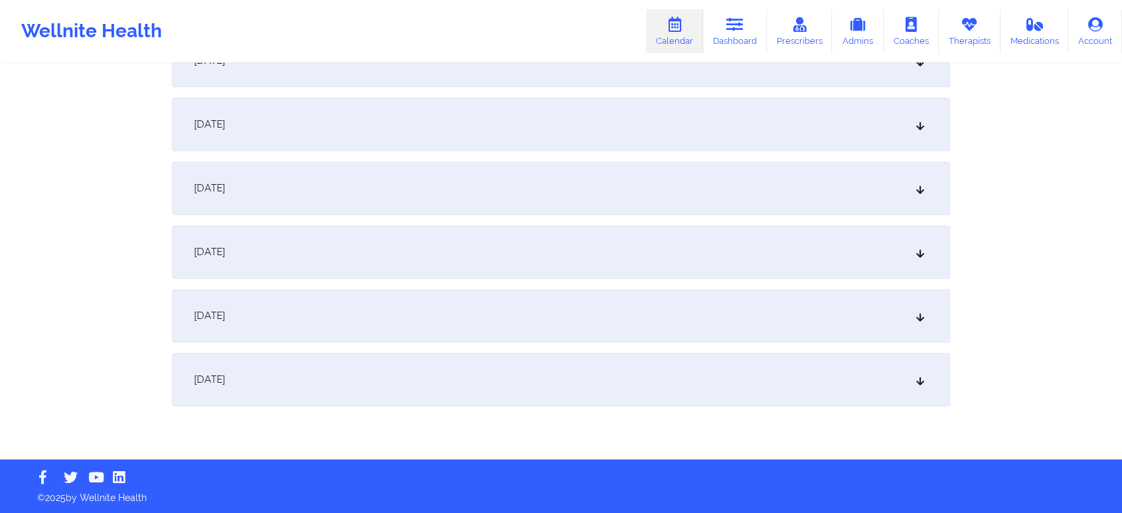
type input "[EMAIL_ADDRESS][DOMAIN_NAME]"
click at [467, 142] on div "[DATE]" at bounding box center [561, 124] width 778 height 53
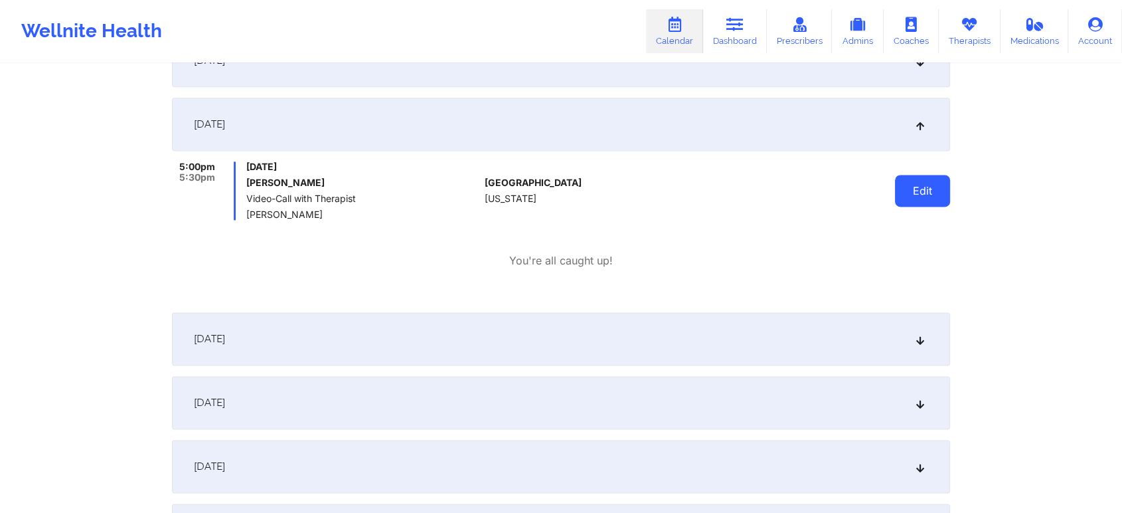
click at [914, 191] on button "Edit" at bounding box center [922, 191] width 55 height 32
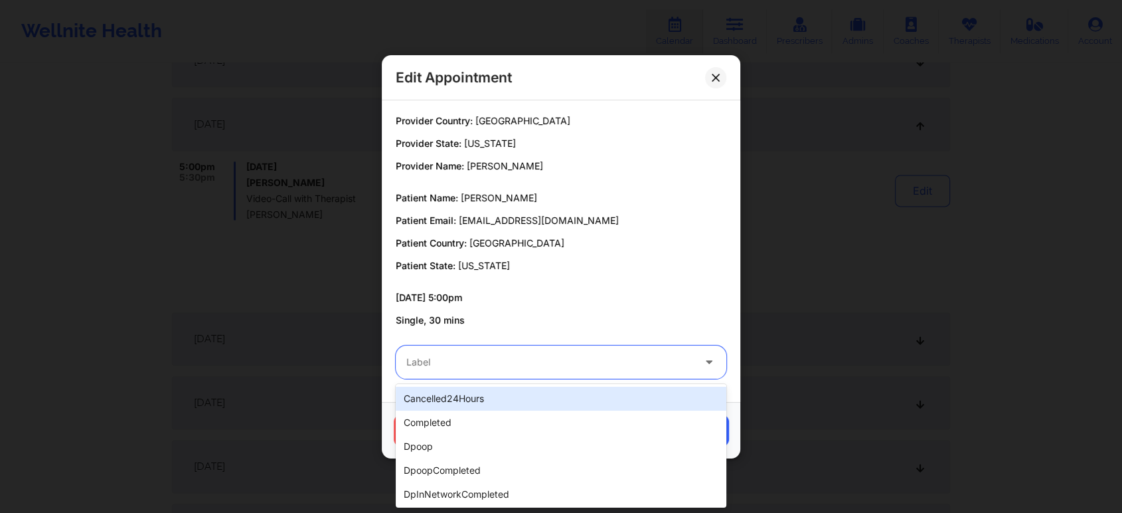
click at [566, 355] on div at bounding box center [549, 362] width 287 height 16
type input "dp"
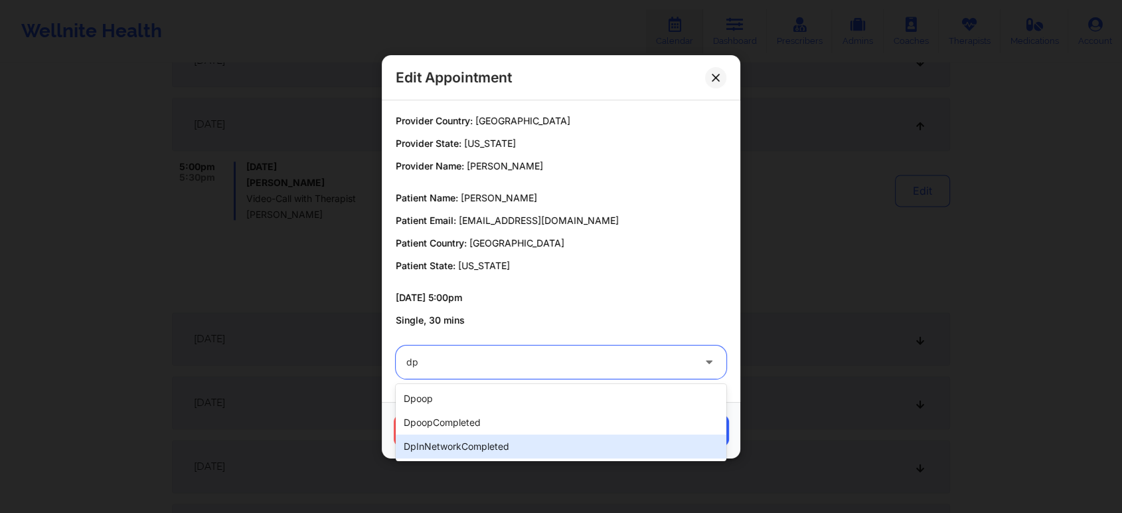
click at [518, 441] on div "dpInNetworkCompleted" at bounding box center [561, 446] width 331 height 24
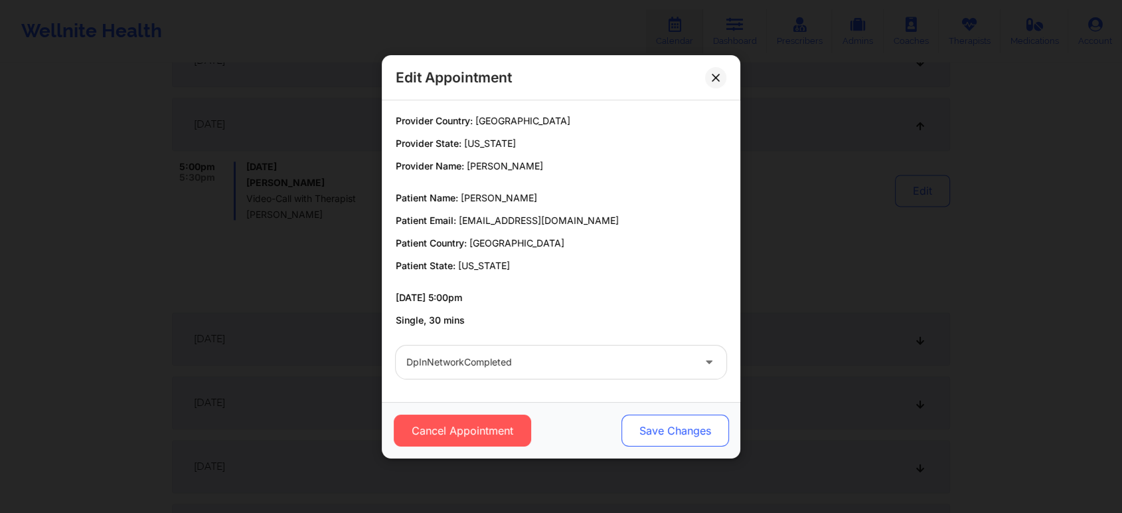
click at [675, 432] on button "Save Changes" at bounding box center [676, 430] width 108 height 32
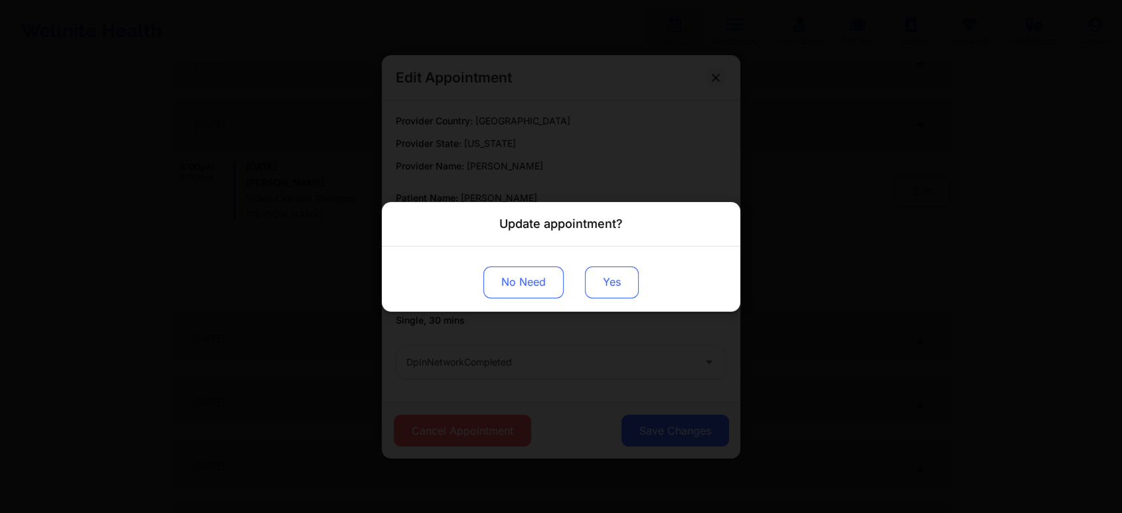
click at [602, 281] on button "Yes" at bounding box center [612, 282] width 54 height 32
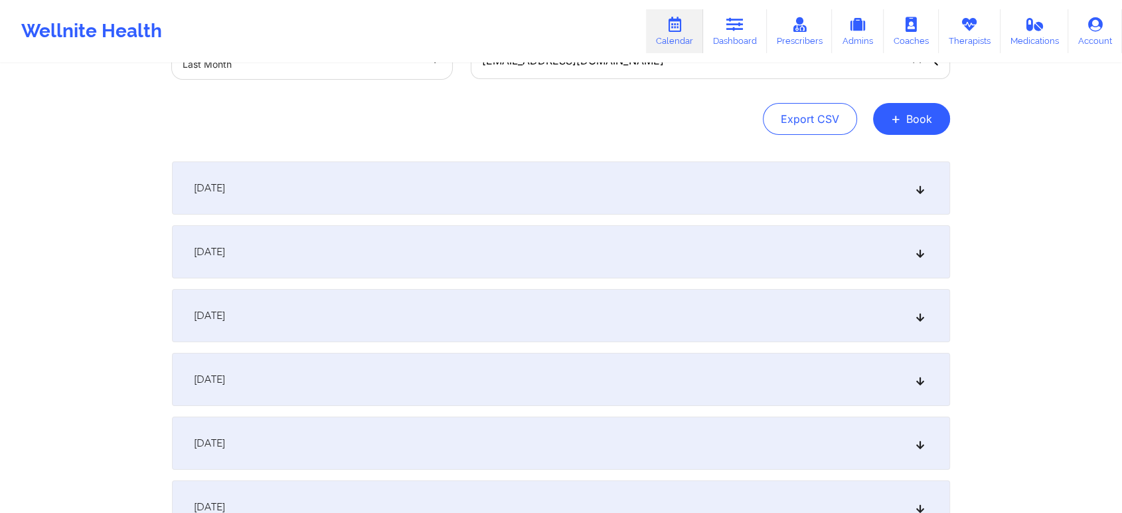
scroll to position [88, 0]
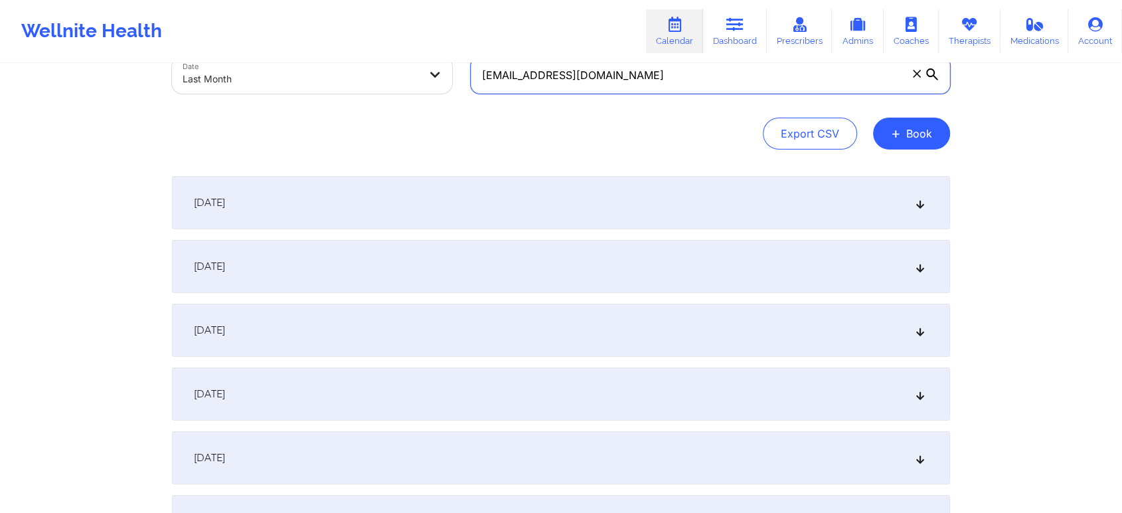
drag, startPoint x: 702, startPoint y: 93, endPoint x: 353, endPoint y: 4, distance: 360.5
paste input "kerinegraham"
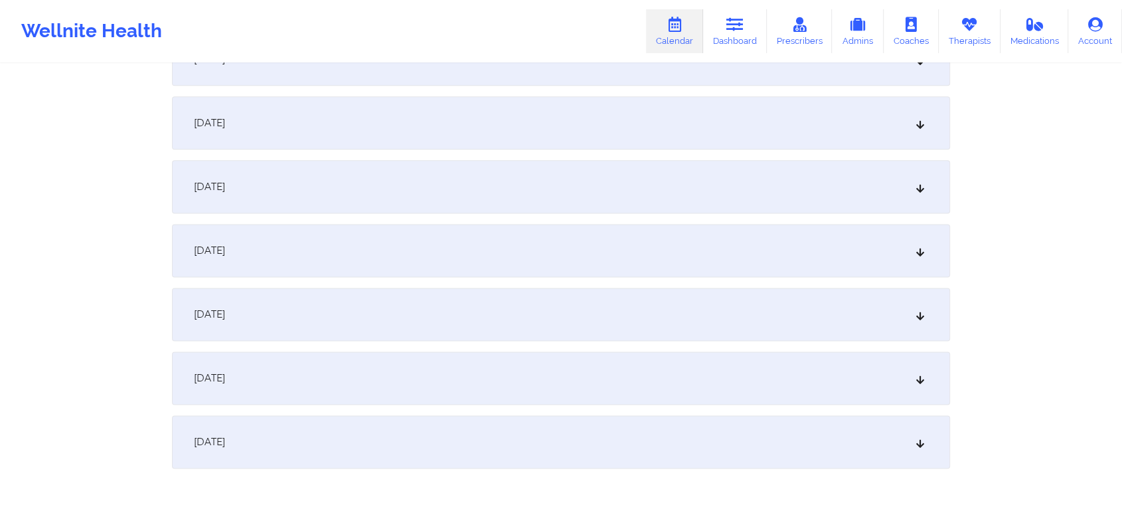
scroll to position [1761, 0]
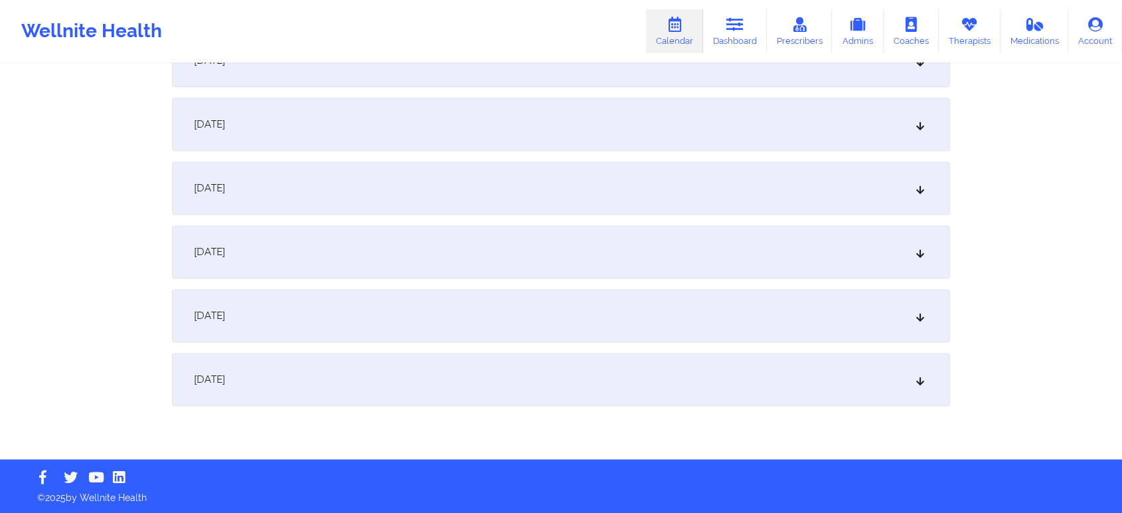
click at [722, 321] on div "[DATE]" at bounding box center [561, 315] width 778 height 53
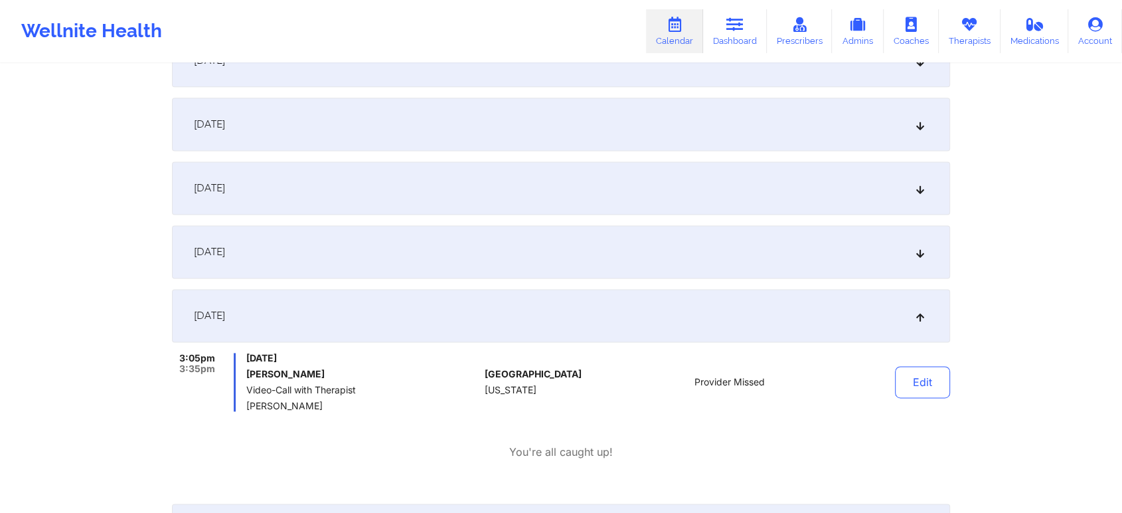
click at [598, 139] on div "[DATE]" at bounding box center [561, 124] width 778 height 53
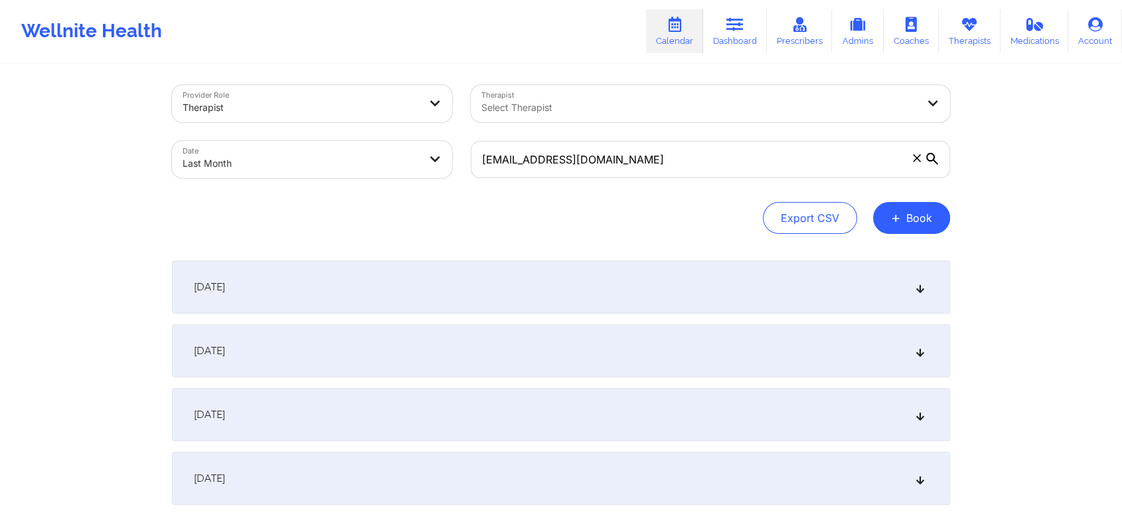
scroll to position [0, 0]
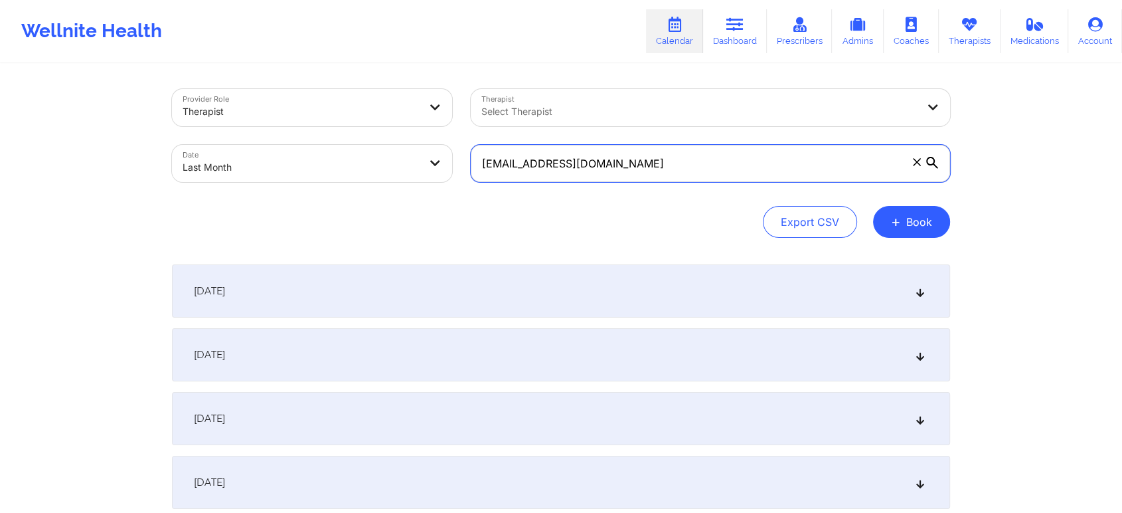
drag, startPoint x: 665, startPoint y: 151, endPoint x: 341, endPoint y: 157, distance: 323.5
click at [341, 157] on div "Provider Role Therapist Therapist Select Therapist Date Last Month [EMAIL_ADDRE…" at bounding box center [561, 136] width 797 height 112
paste input "[EMAIL_ADDRESS][DOMAIN_NAME]"
type input "[EMAIL_ADDRESS][DOMAIN_NAME]"
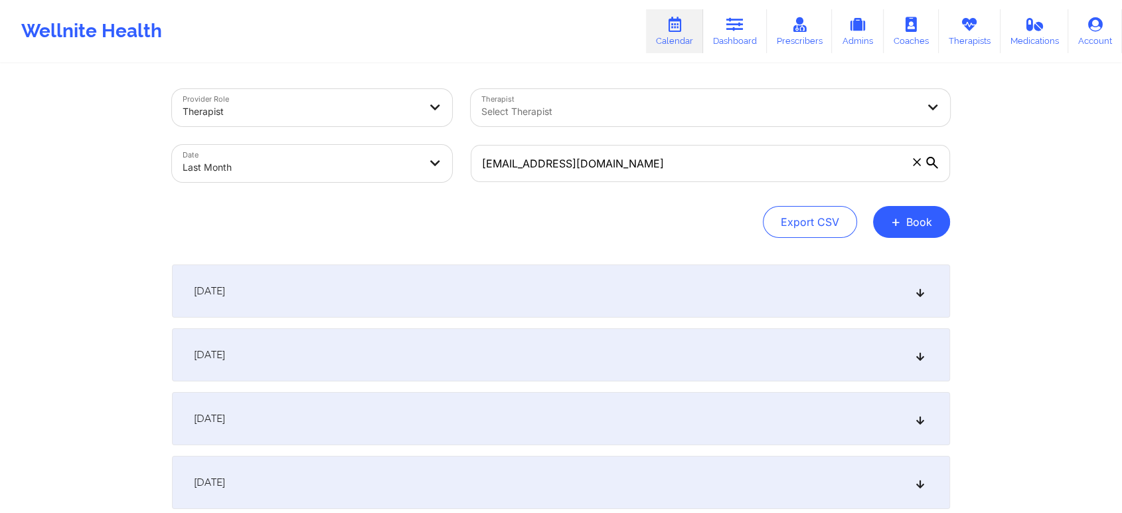
click at [340, 157] on body "Wellnite Health Calendar Dashboard Prescribers Admins Coaches Therapists Medica…" at bounding box center [561, 256] width 1122 height 513
select select "2025-8"
select select "2025-9"
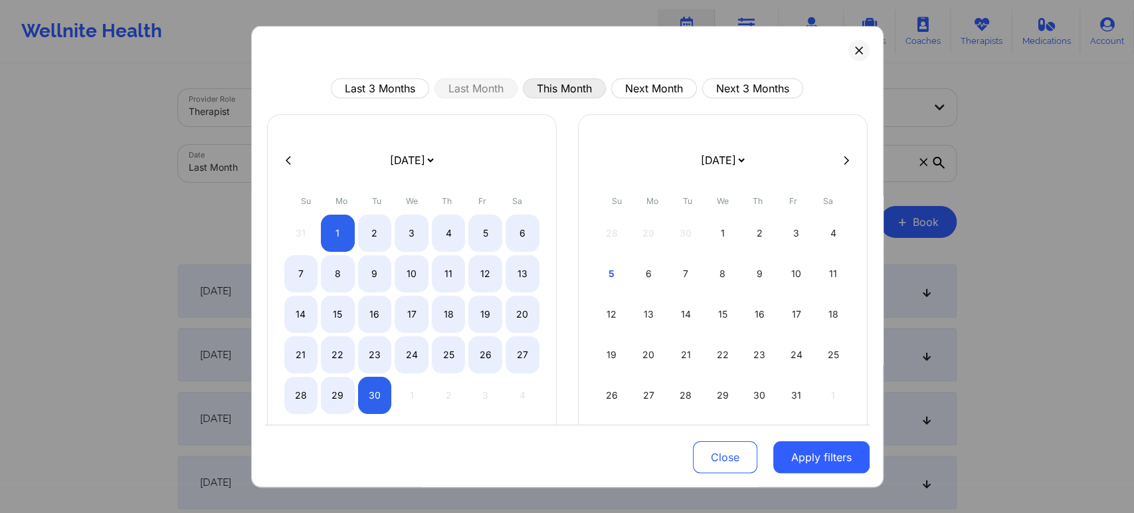
click at [563, 91] on button "This Month" at bounding box center [564, 88] width 83 height 20
select select "2025-9"
select select "2025-10"
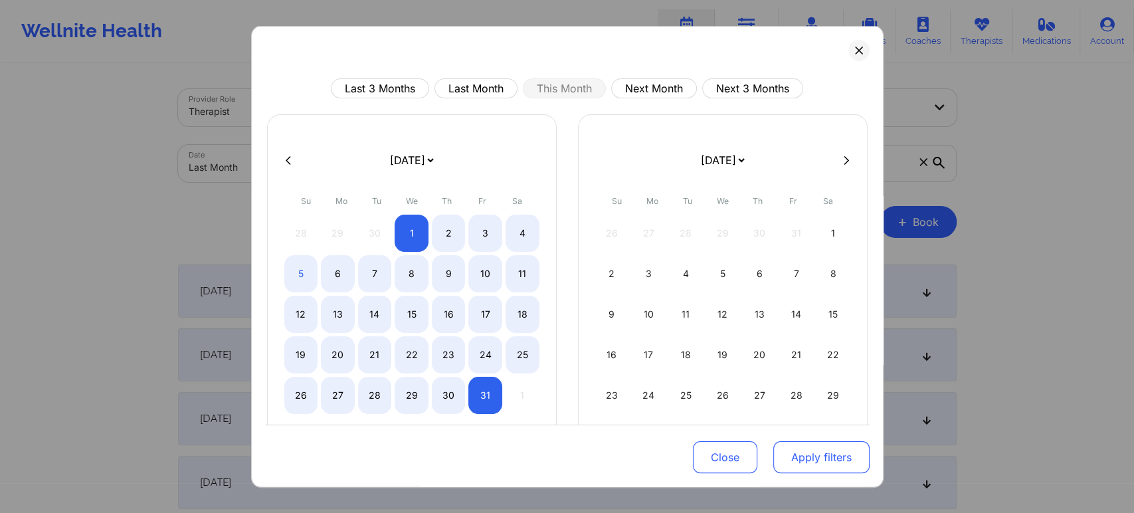
click at [810, 461] on button "Apply filters" at bounding box center [821, 457] width 96 height 32
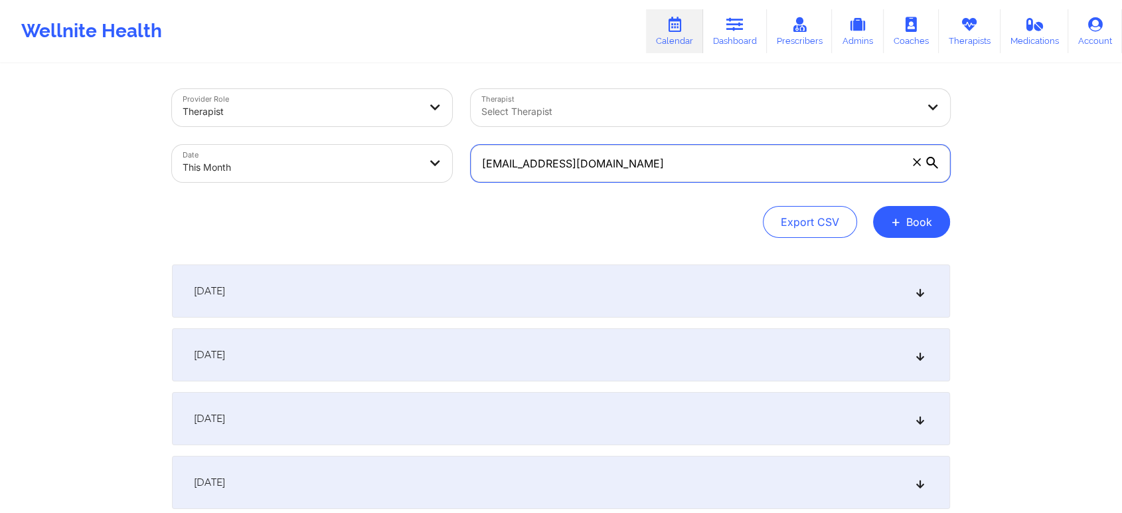
drag, startPoint x: 646, startPoint y: 169, endPoint x: 349, endPoint y: 149, distance: 297.6
click at [349, 149] on div "Provider Role Therapist Therapist Select Therapist Date This Month [EMAIL_ADDRE…" at bounding box center [561, 136] width 797 height 112
paste input "text"
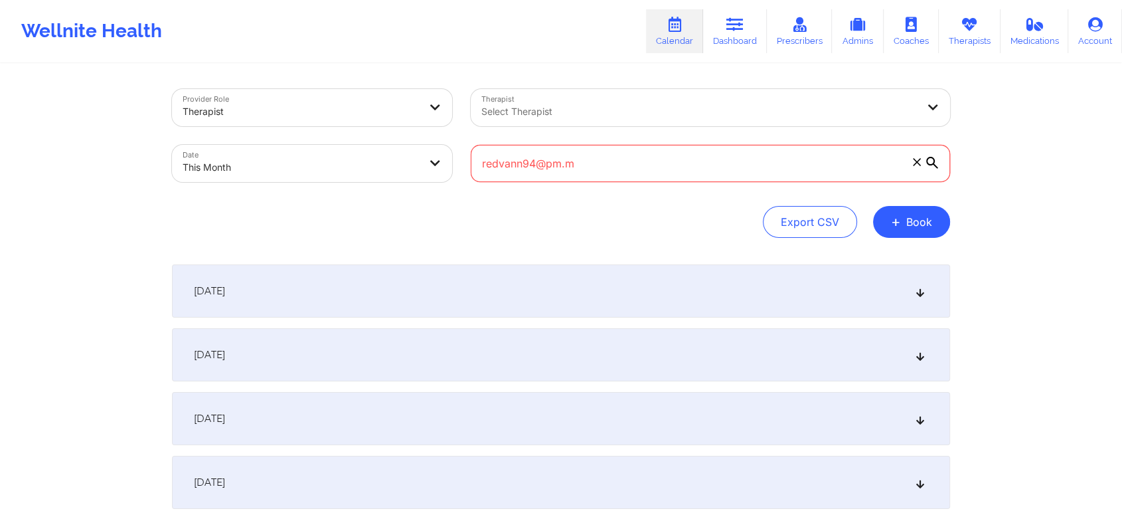
type input "redvann94@pm.m"
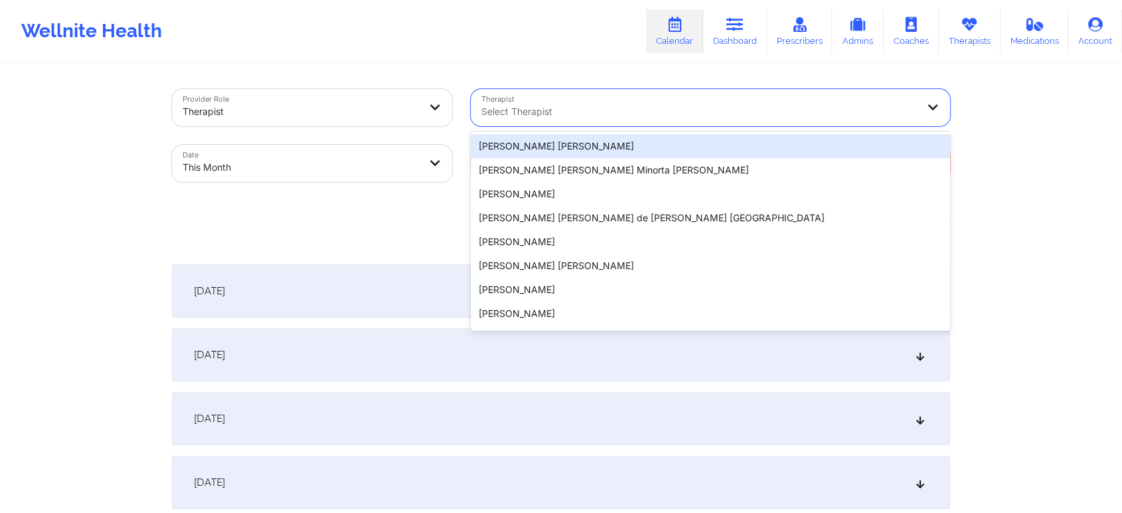
click at [579, 114] on div at bounding box center [700, 112] width 436 height 16
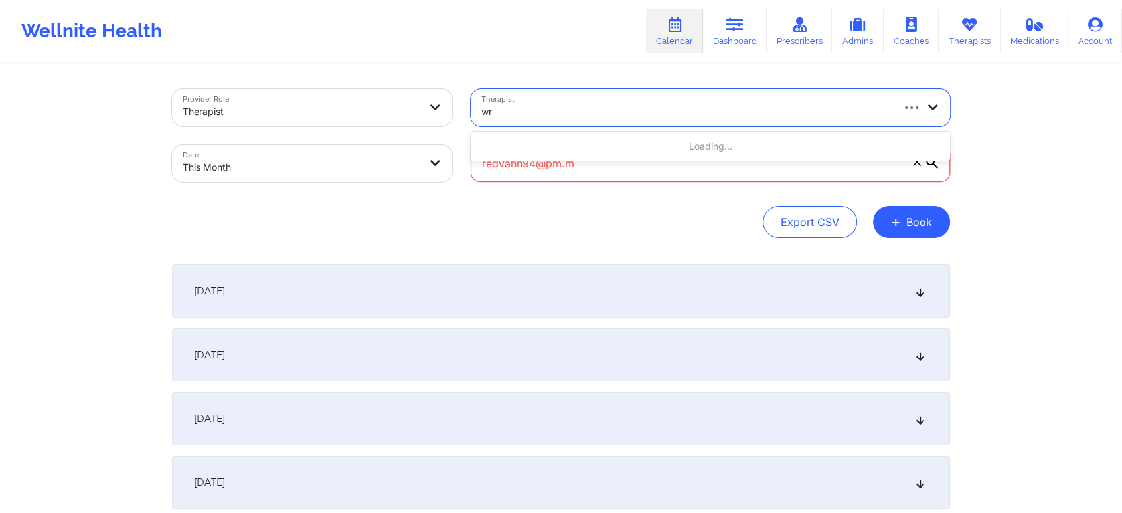
type input "w"
type input "[PERSON_NAME]"
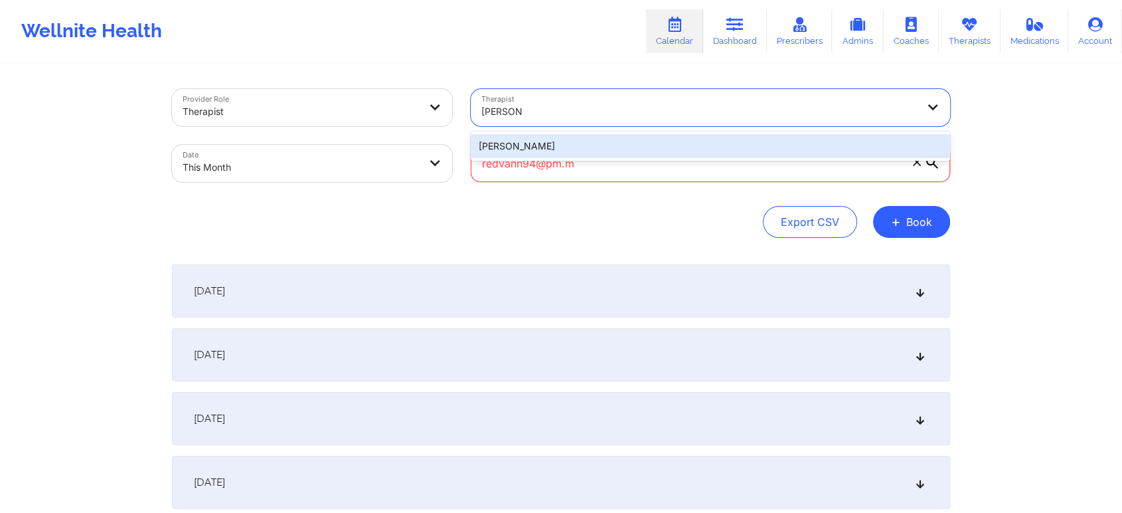
click at [590, 148] on div "[PERSON_NAME]" at bounding box center [711, 146] width 480 height 24
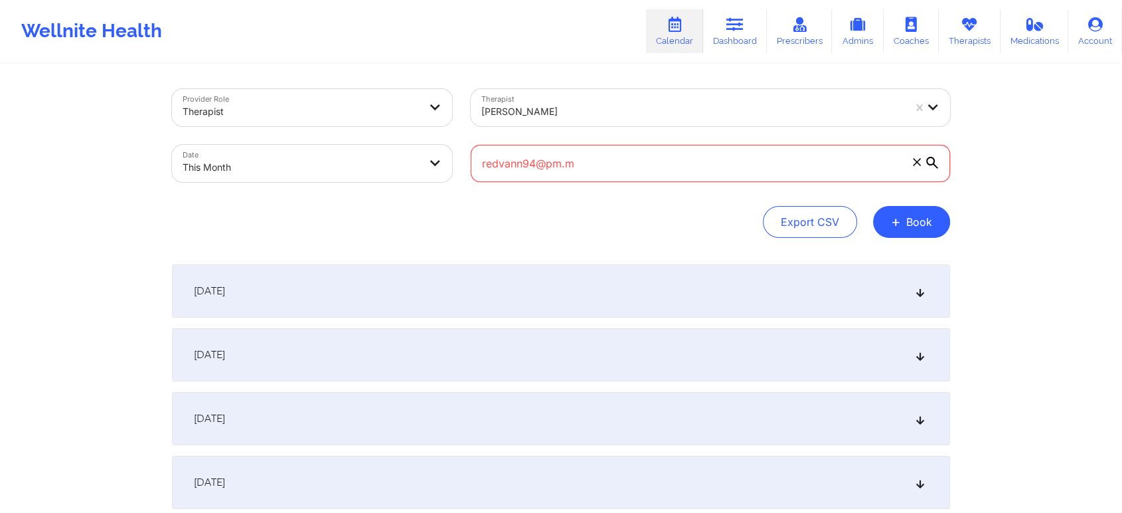
drag, startPoint x: 904, startPoint y: 170, endPoint x: 917, endPoint y: 163, distance: 14.6
click at [917, 163] on label "redvann94@pm.m" at bounding box center [711, 163] width 480 height 37
click at [917, 163] on input "redvann94@pm.m" at bounding box center [711, 163] width 480 height 37
click at [917, 163] on icon at bounding box center [916, 161] width 7 height 7
click at [917, 163] on input "redvann94@pm.m" at bounding box center [711, 163] width 480 height 37
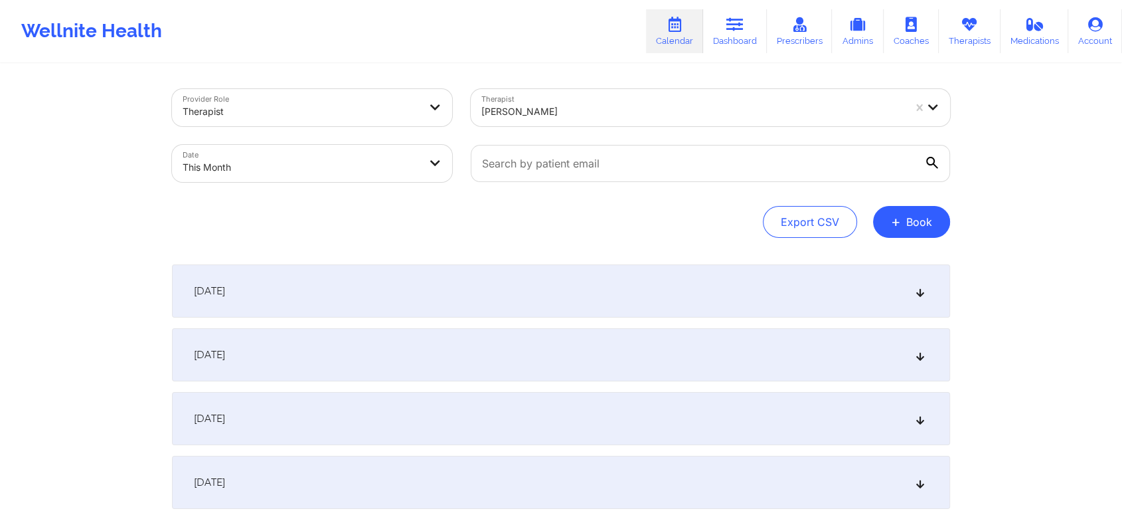
click at [830, 438] on div "[DATE]" at bounding box center [561, 418] width 778 height 53
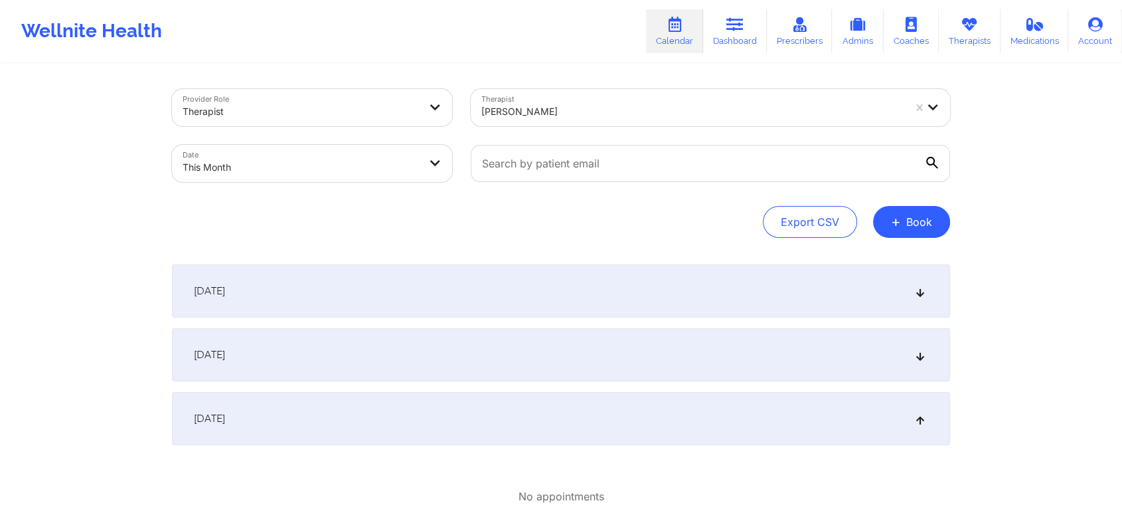
select select "2025-9"
select select "2025-10"
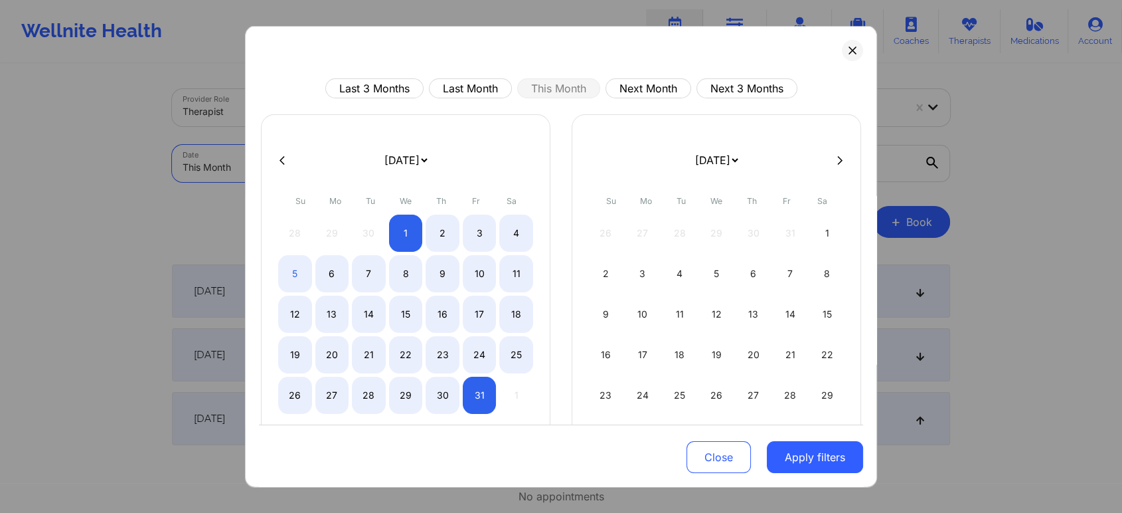
click at [314, 177] on body "Wellnite Health Calendar Dashboard Prescribers Admins Coaches Therapists Medica…" at bounding box center [561, 256] width 1122 height 513
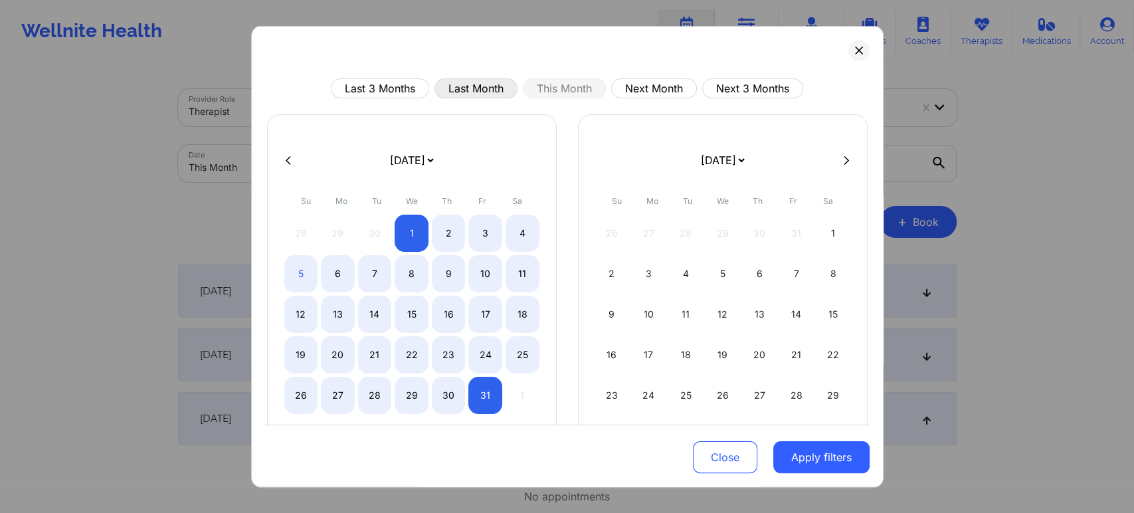
click at [511, 84] on button "Last Month" at bounding box center [475, 88] width 83 height 20
select select "2025-8"
select select "2025-9"
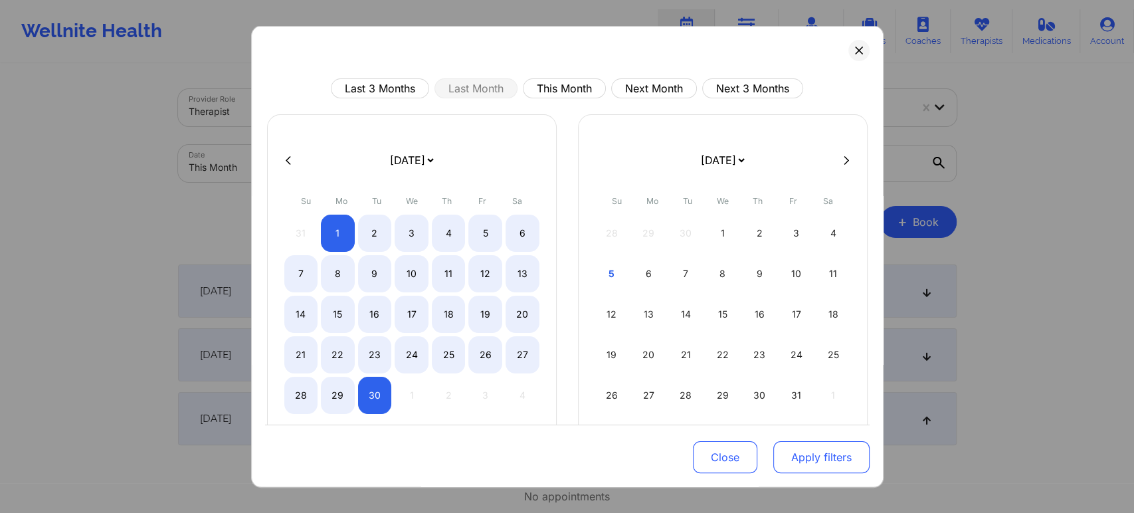
click at [834, 459] on button "Apply filters" at bounding box center [821, 457] width 96 height 32
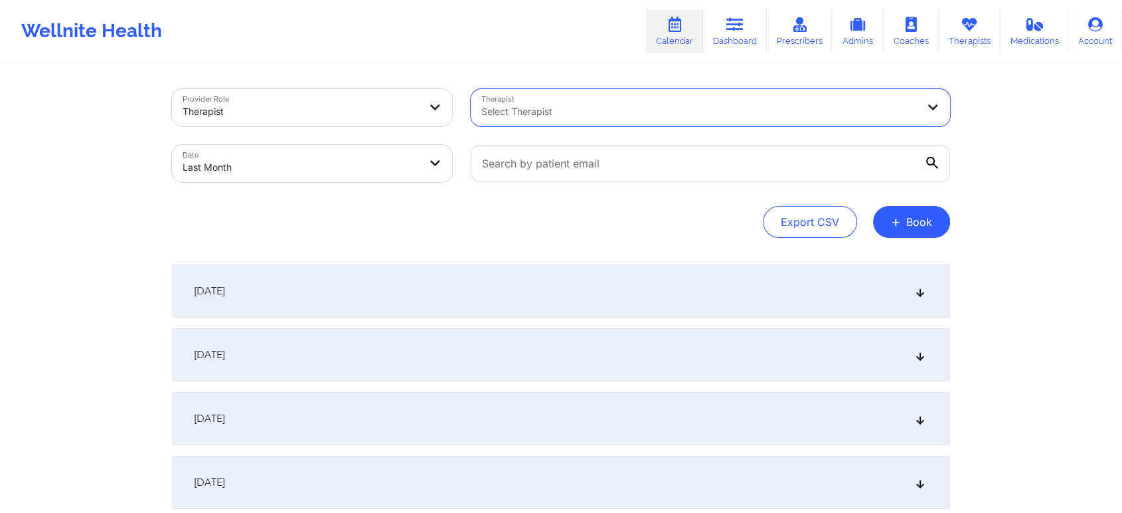
drag, startPoint x: 921, startPoint y: 114, endPoint x: 207, endPoint y: -90, distance: 741.7
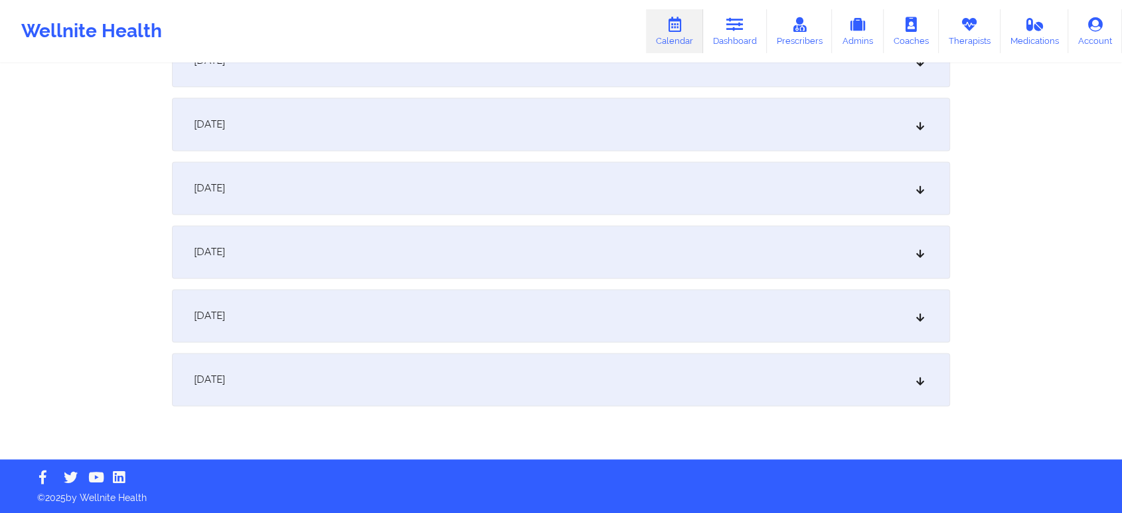
scroll to position [1709, 0]
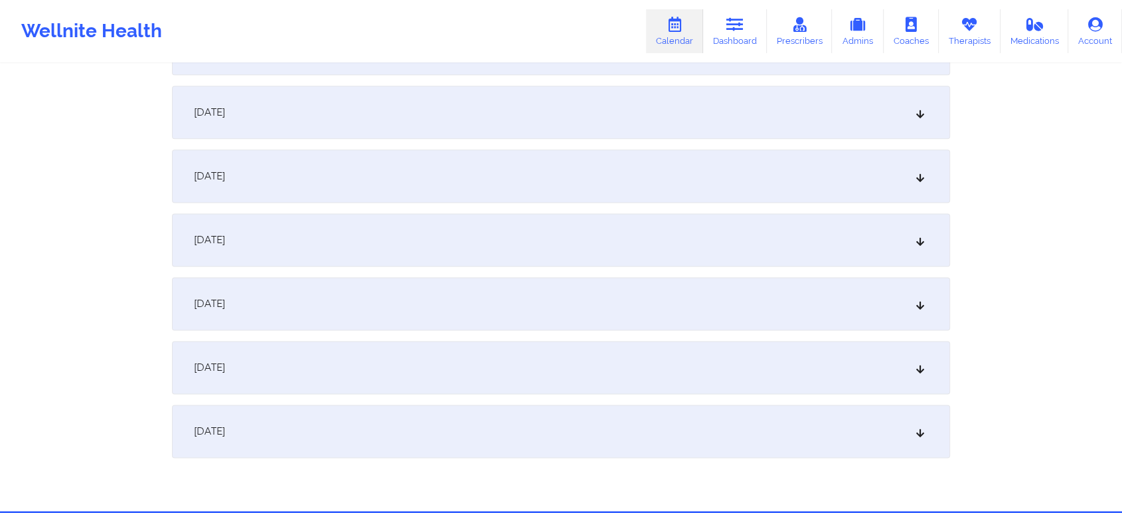
click at [694, 369] on div "[DATE]" at bounding box center [561, 367] width 778 height 53
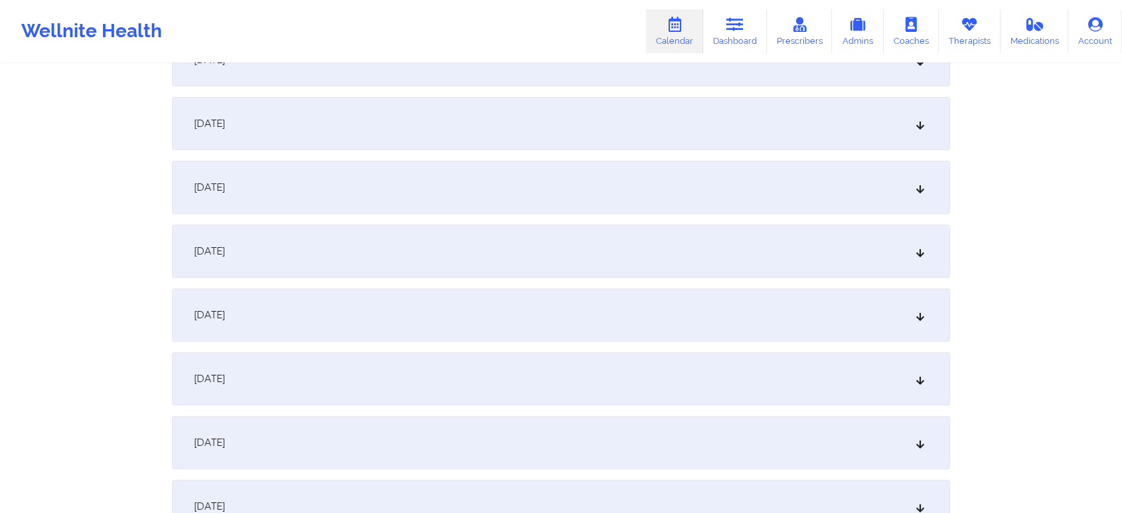
scroll to position [0, 0]
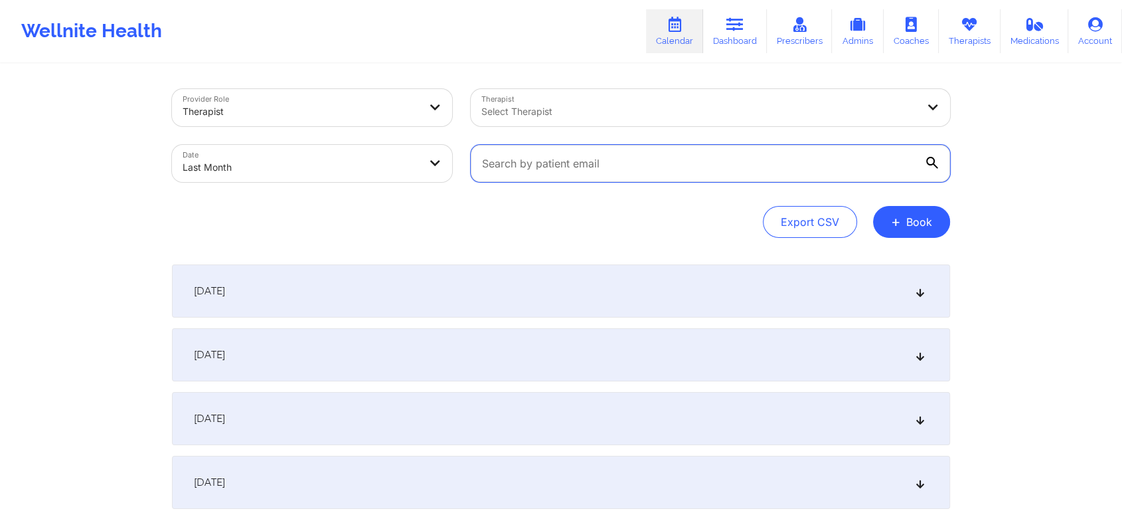
click at [526, 169] on input "text" at bounding box center [711, 163] width 480 height 37
paste input "[EMAIL_ADDRESS][DOMAIN_NAME]"
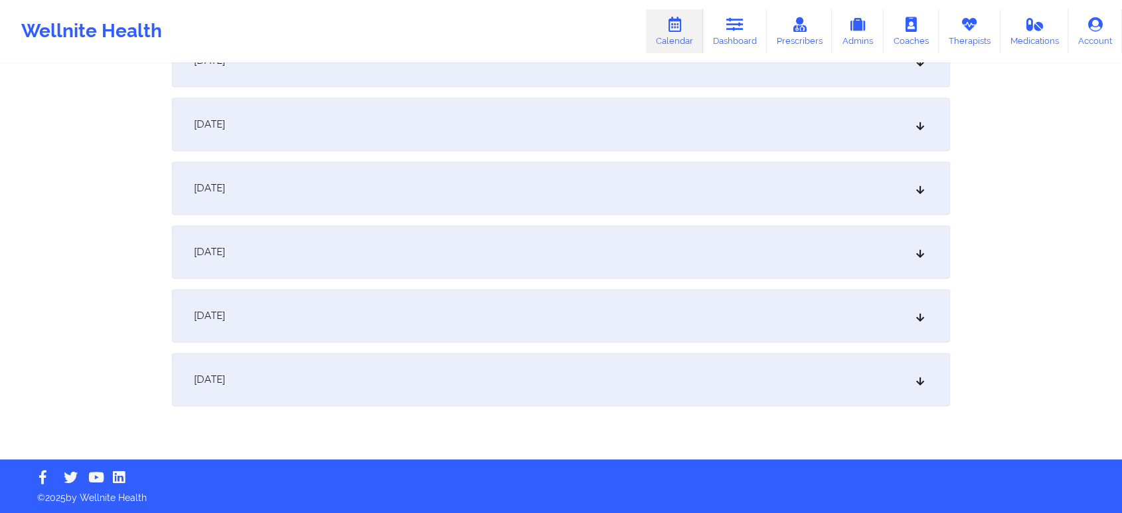
click at [563, 310] on div "[DATE]" at bounding box center [561, 315] width 778 height 53
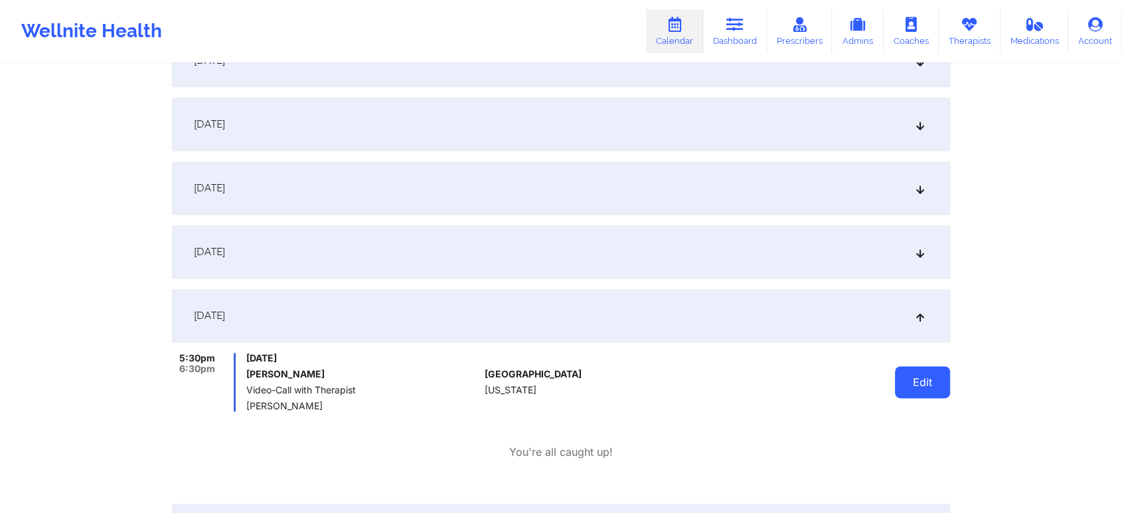
click at [933, 381] on button "Edit" at bounding box center [922, 382] width 55 height 32
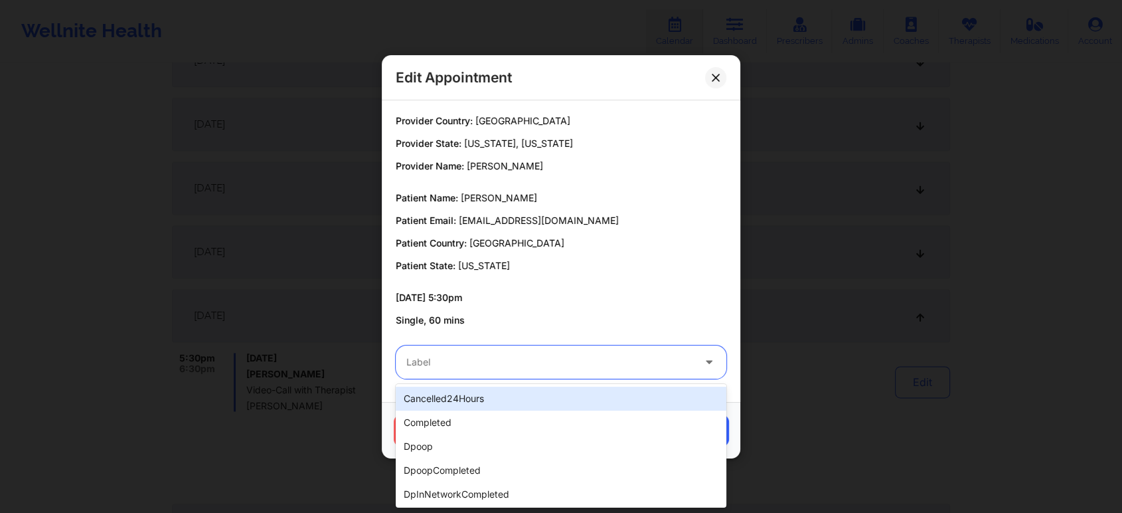
click at [430, 365] on div at bounding box center [549, 362] width 287 height 16
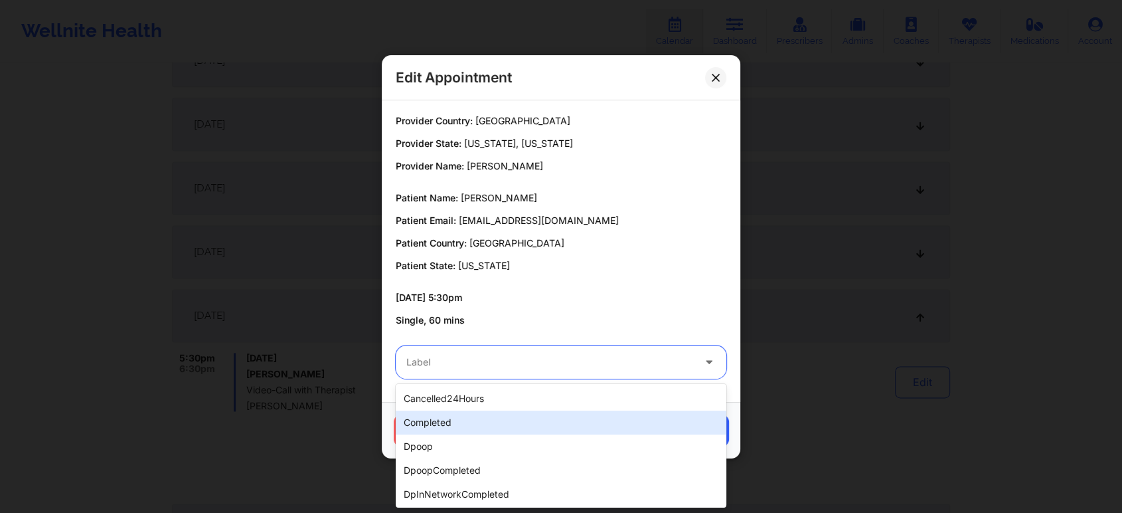
click at [432, 419] on div "completed" at bounding box center [561, 422] width 331 height 24
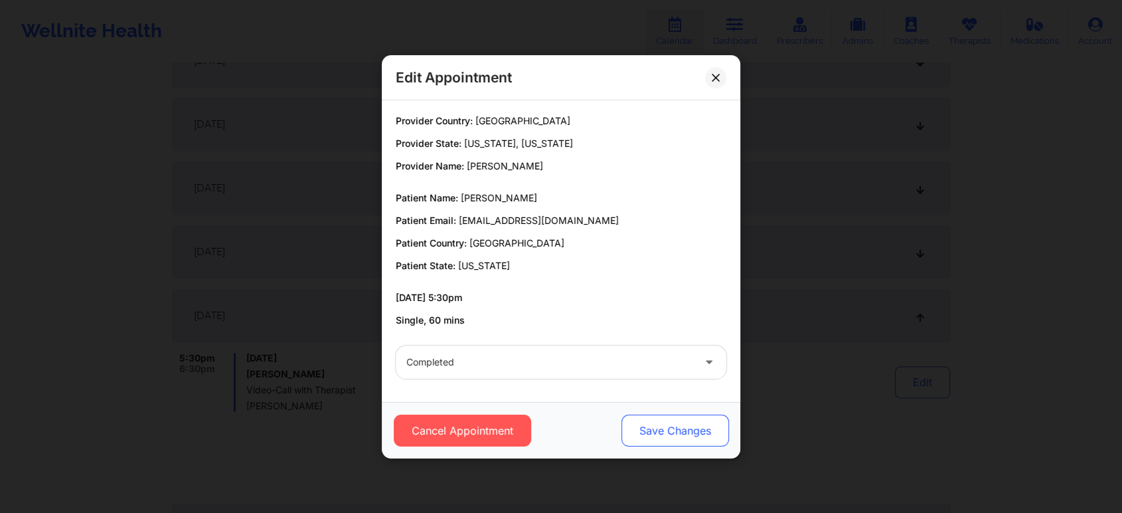
click at [659, 416] on button "Save Changes" at bounding box center [676, 430] width 108 height 32
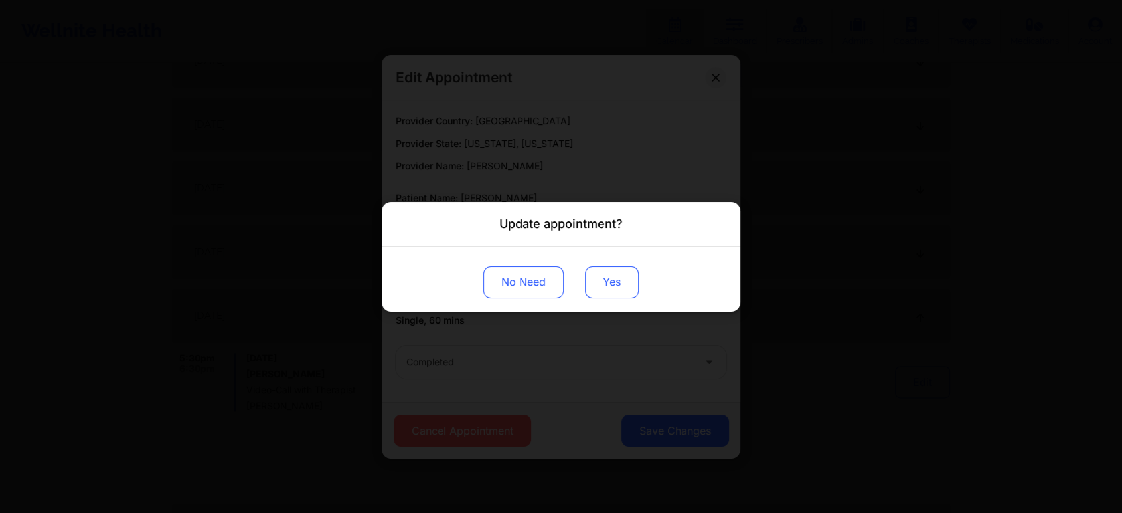
click at [608, 286] on button "Yes" at bounding box center [612, 282] width 54 height 32
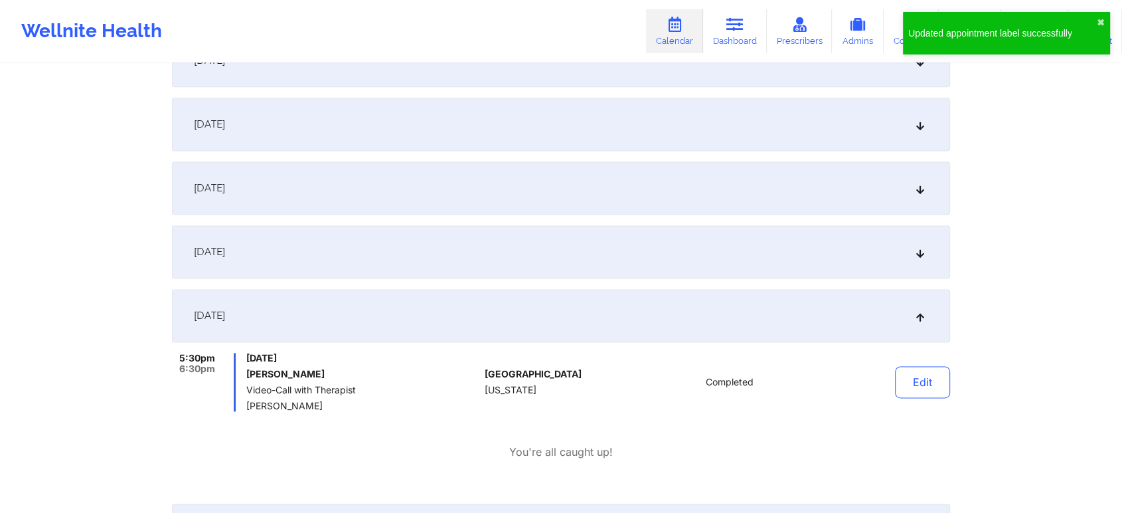
click at [228, 468] on div "[DATE] 5:30pm 6:30pm [DATE] [PERSON_NAME] Video-Call with Therapist [PERSON_NAM…" at bounding box center [561, 391] width 778 height 204
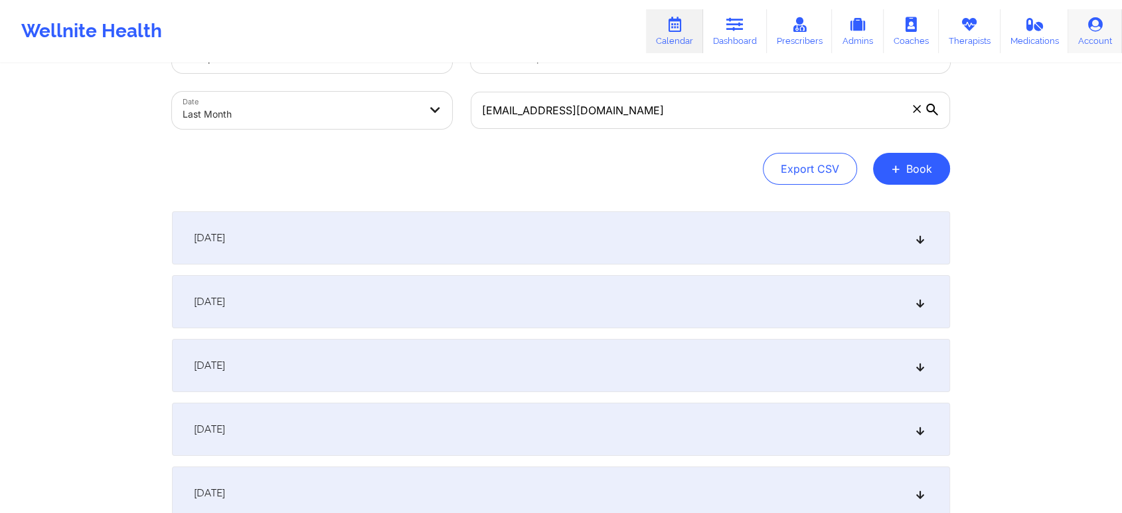
scroll to position [50, 0]
drag, startPoint x: 638, startPoint y: 101, endPoint x: 464, endPoint y: 110, distance: 174.2
click at [464, 110] on div "[EMAIL_ADDRESS][DOMAIN_NAME]" at bounding box center [711, 113] width 498 height 56
paste input "[EMAIL_ADDRESS]"
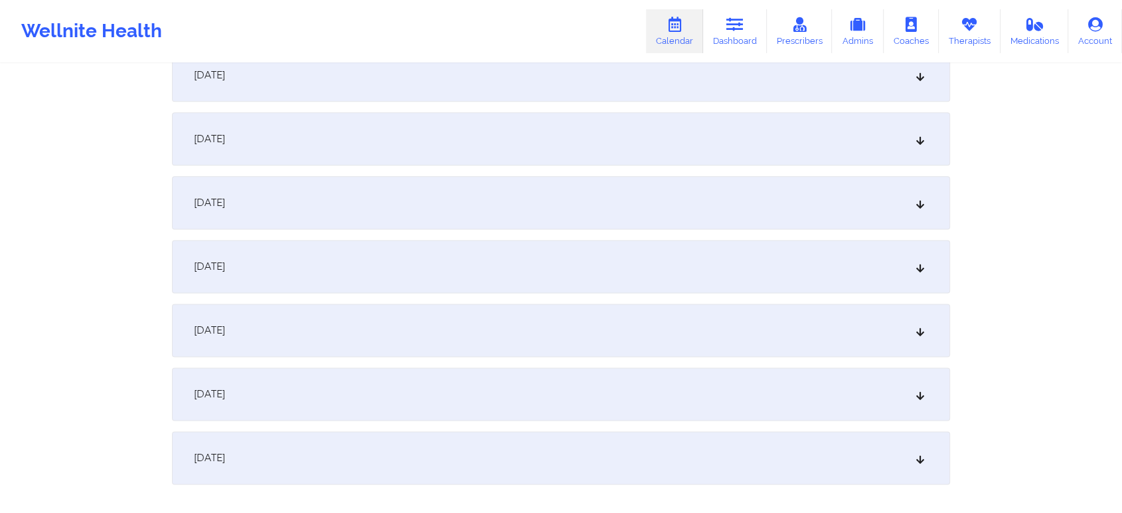
scroll to position [1684, 0]
click at [682, 256] on div "[DATE]" at bounding box center [561, 264] width 778 height 53
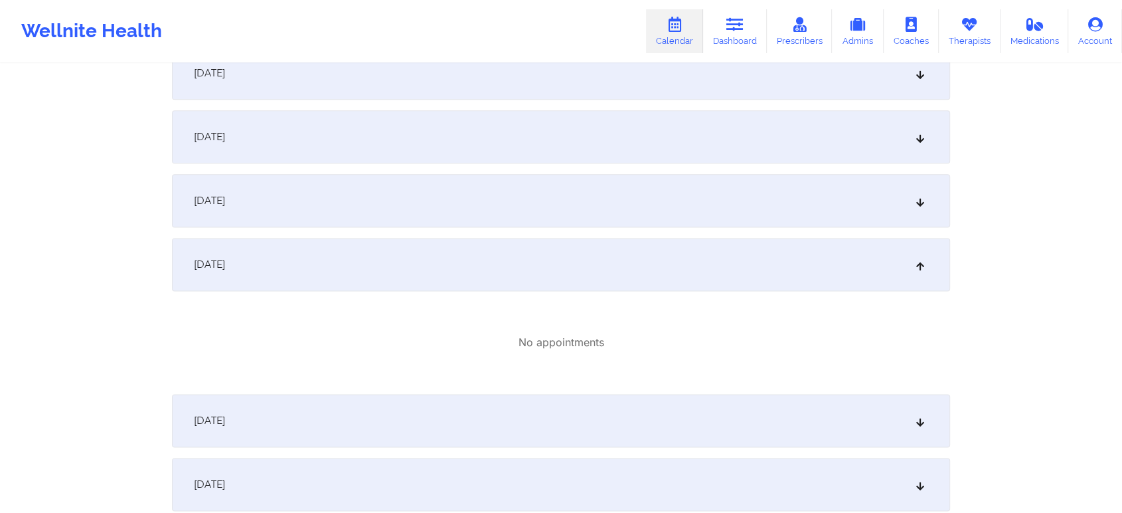
click at [674, 266] on div "[DATE]" at bounding box center [561, 264] width 778 height 53
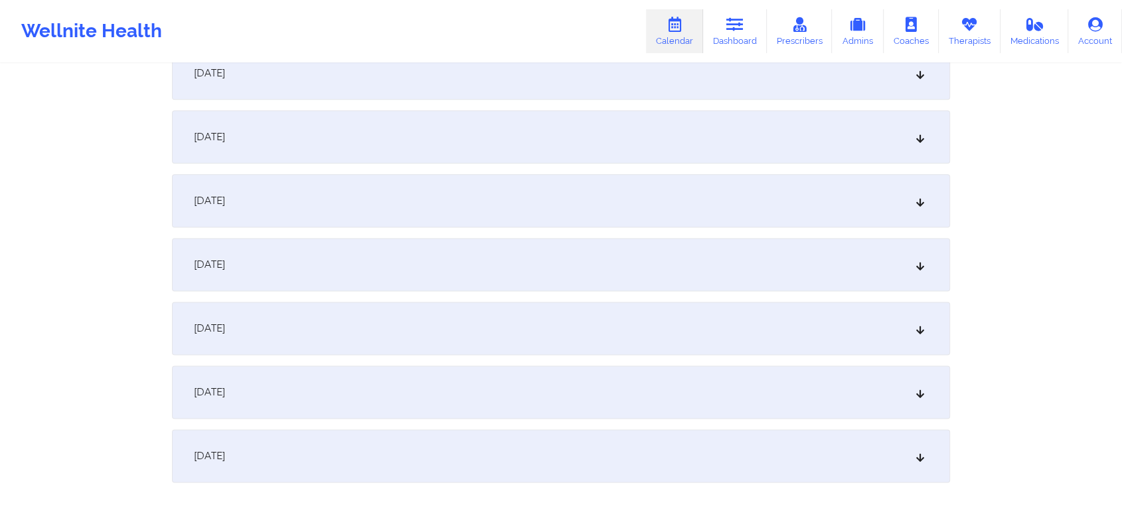
click at [828, 217] on div "[DATE]" at bounding box center [561, 200] width 778 height 53
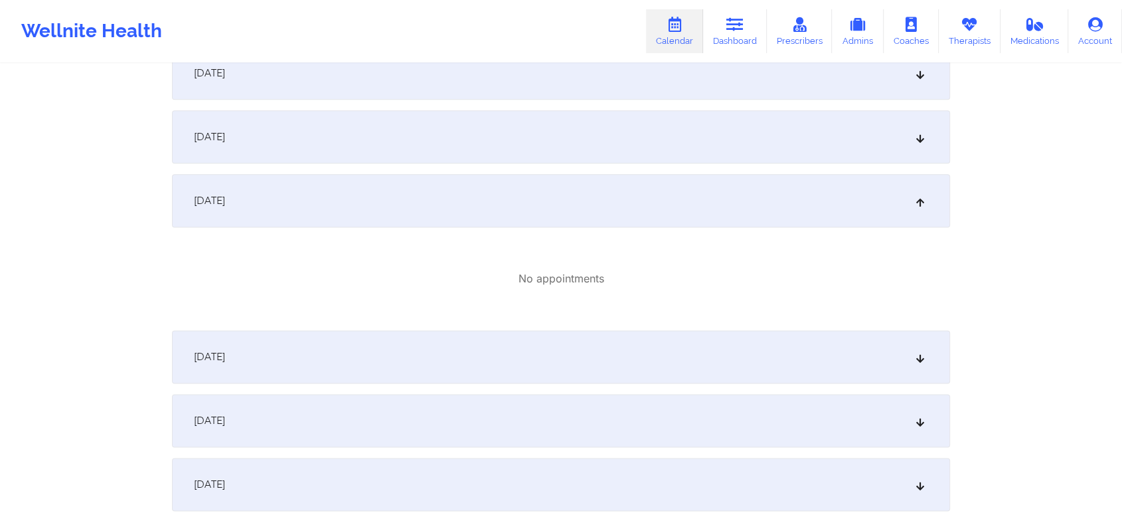
click at [487, 364] on div "[DATE]" at bounding box center [561, 356] width 778 height 53
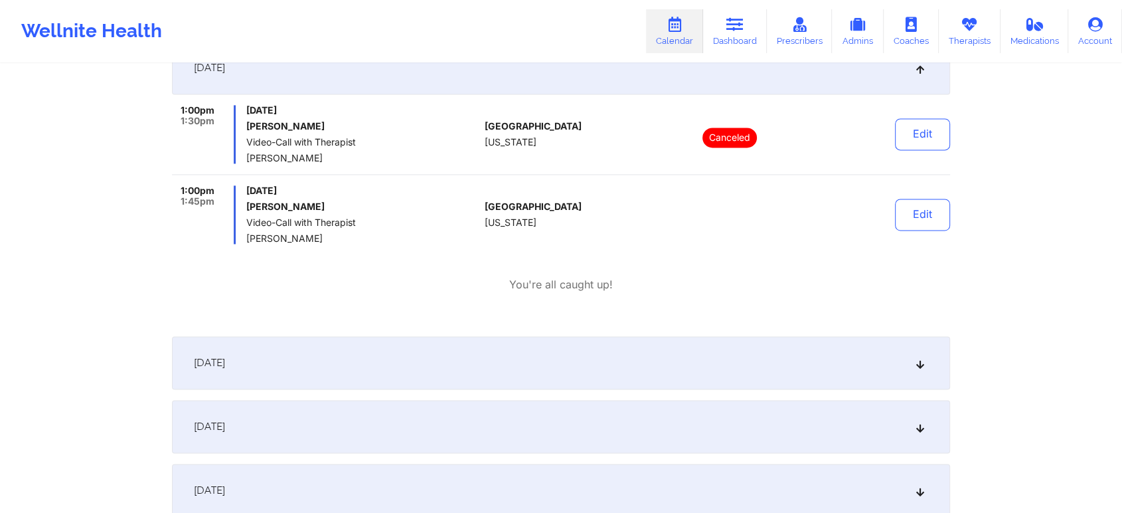
scroll to position [1971, 0]
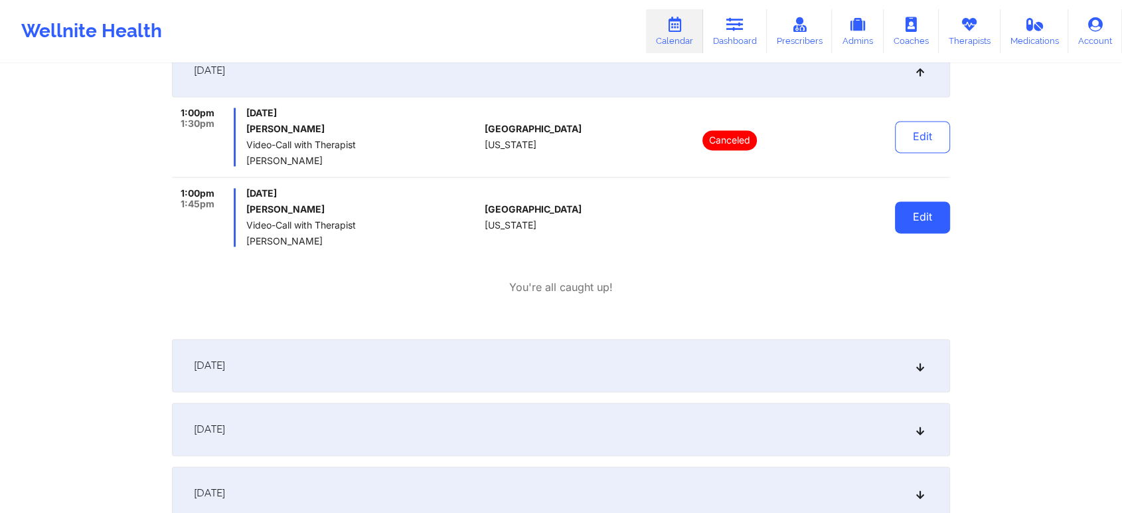
click at [921, 215] on button "Edit" at bounding box center [922, 217] width 55 height 32
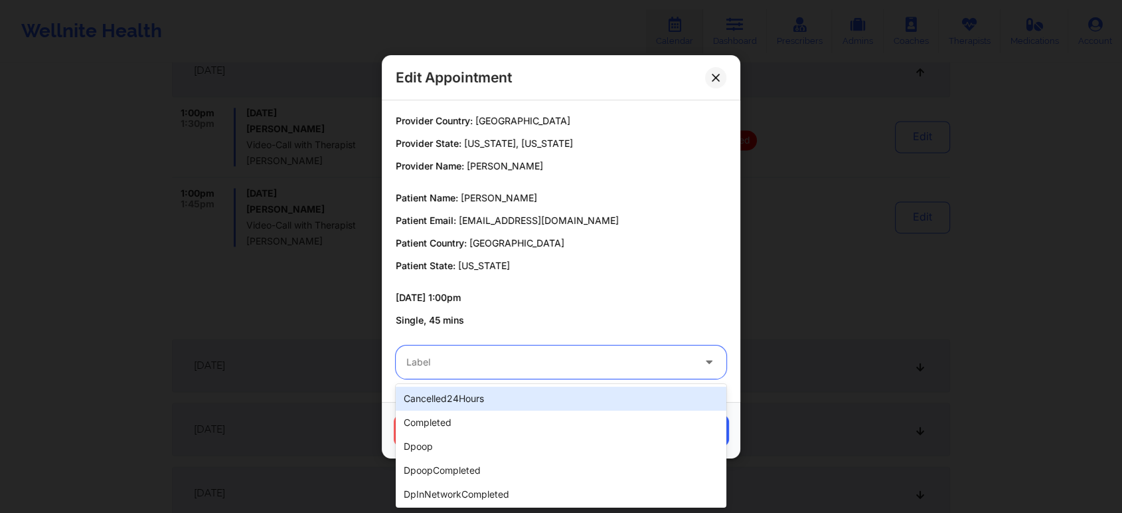
click at [584, 369] on div at bounding box center [549, 362] width 287 height 16
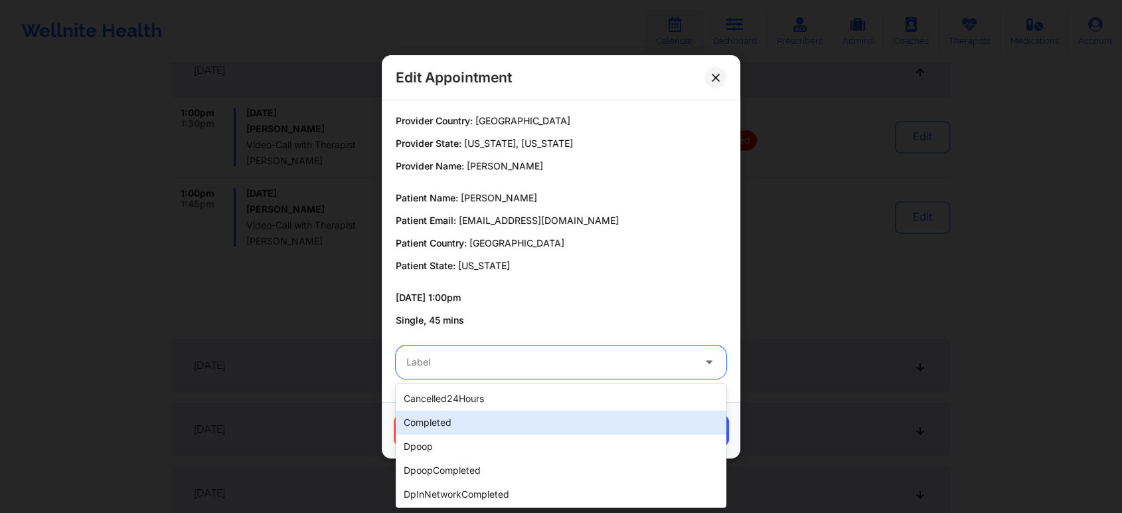
click at [465, 425] on div "completed" at bounding box center [561, 422] width 331 height 24
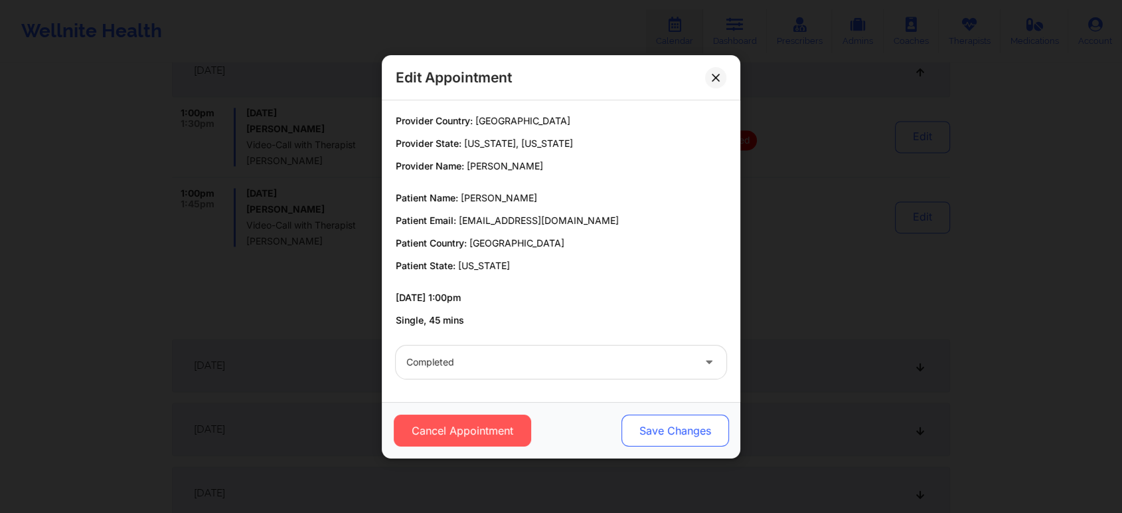
click at [694, 429] on button "Save Changes" at bounding box center [676, 430] width 108 height 32
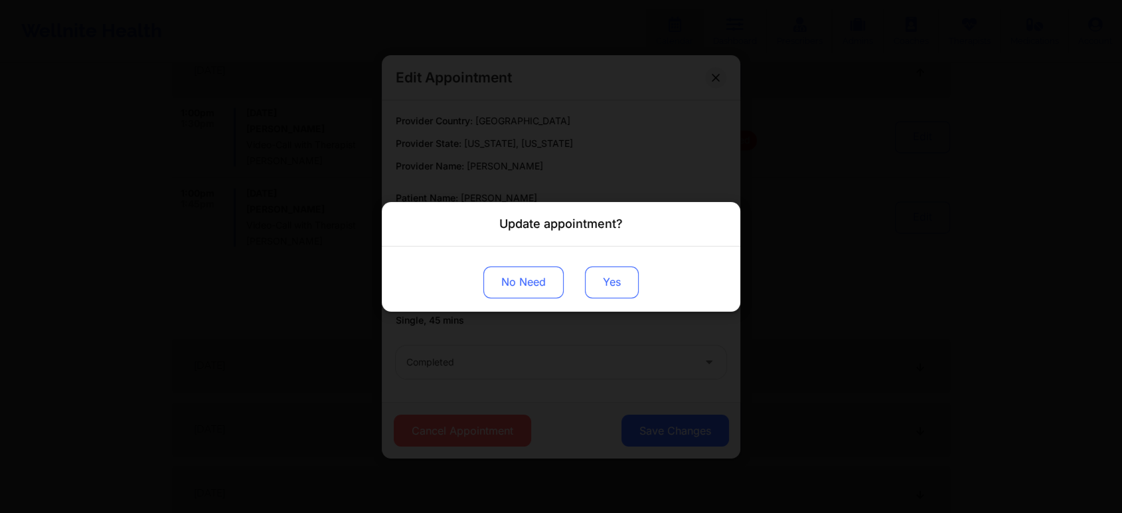
click at [598, 282] on button "Yes" at bounding box center [612, 282] width 54 height 32
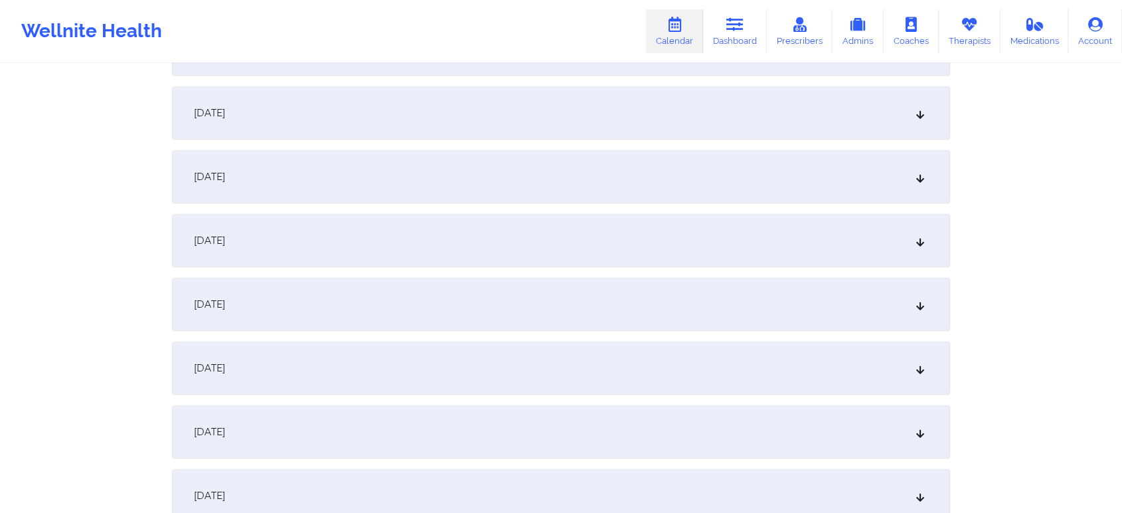
scroll to position [0, 0]
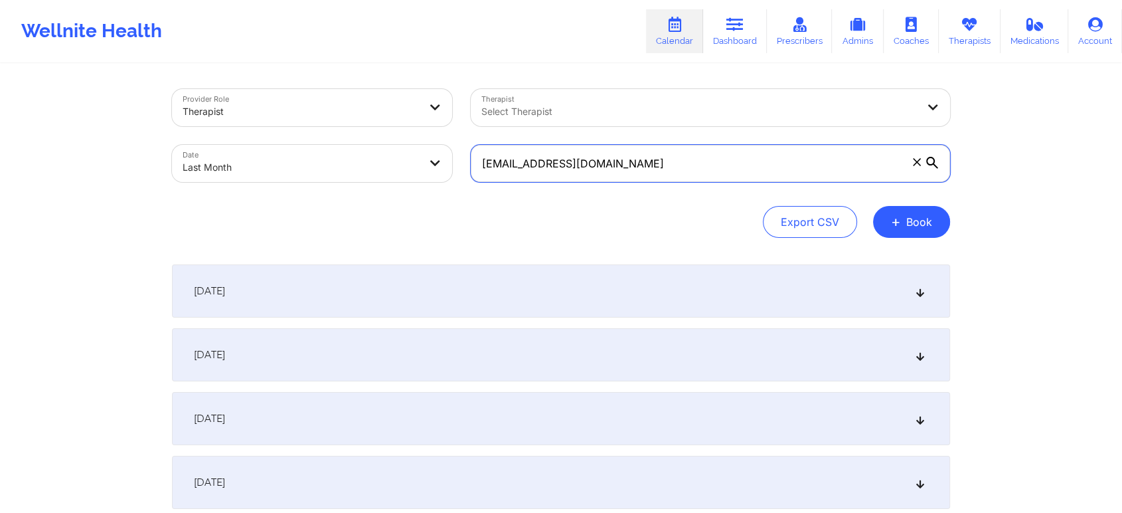
drag, startPoint x: 711, startPoint y: 162, endPoint x: 425, endPoint y: 141, distance: 286.3
click at [425, 141] on div "Provider Role Therapist Therapist Select Therapist Date Last Month [EMAIL_ADDRE…" at bounding box center [561, 136] width 797 height 112
paste input "[EMAIL_ADDRESS]"
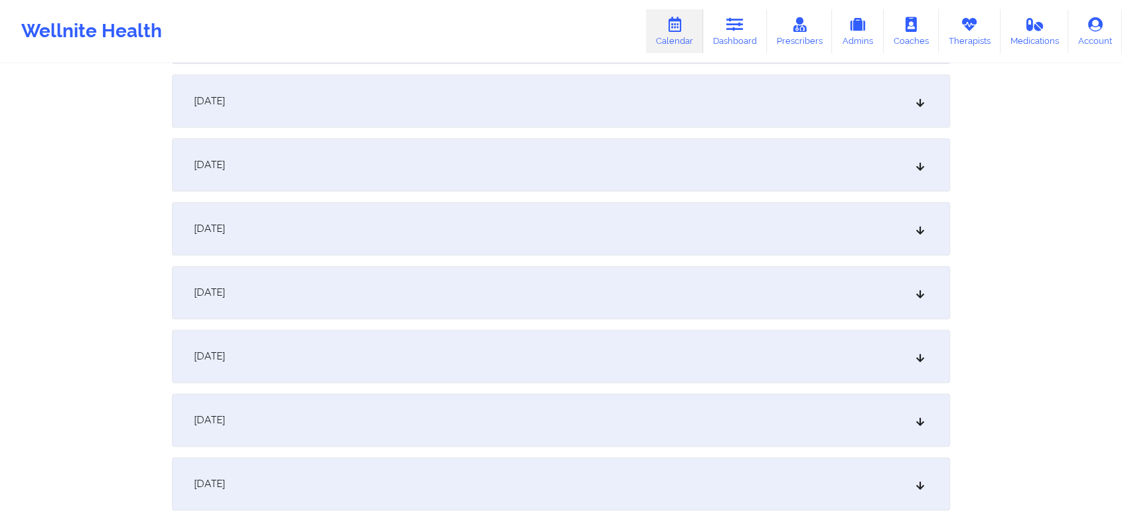
scroll to position [1651, 0]
click at [450, 275] on div "[DATE]" at bounding box center [561, 297] width 778 height 53
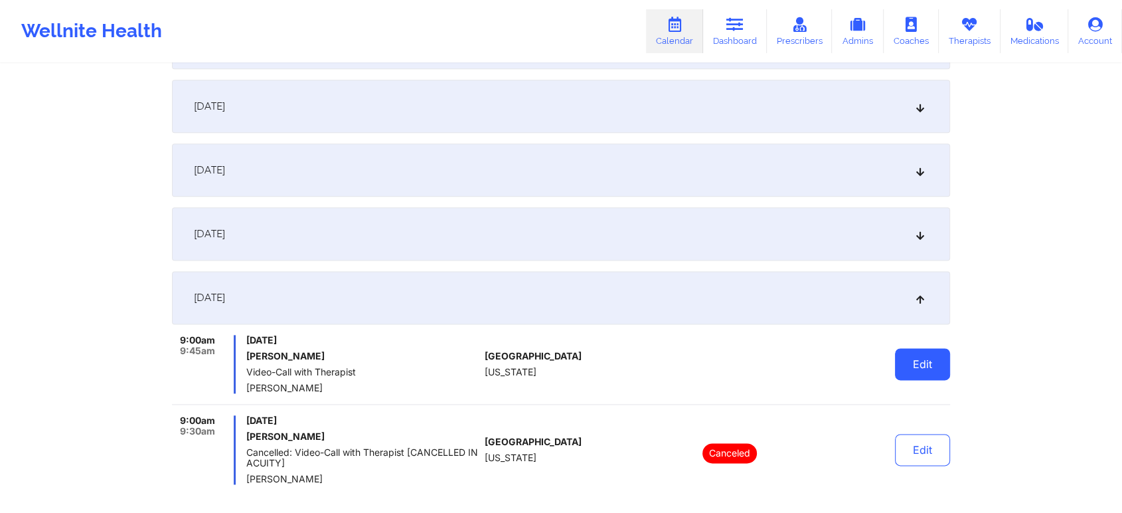
click at [914, 363] on button "Edit" at bounding box center [922, 364] width 55 height 32
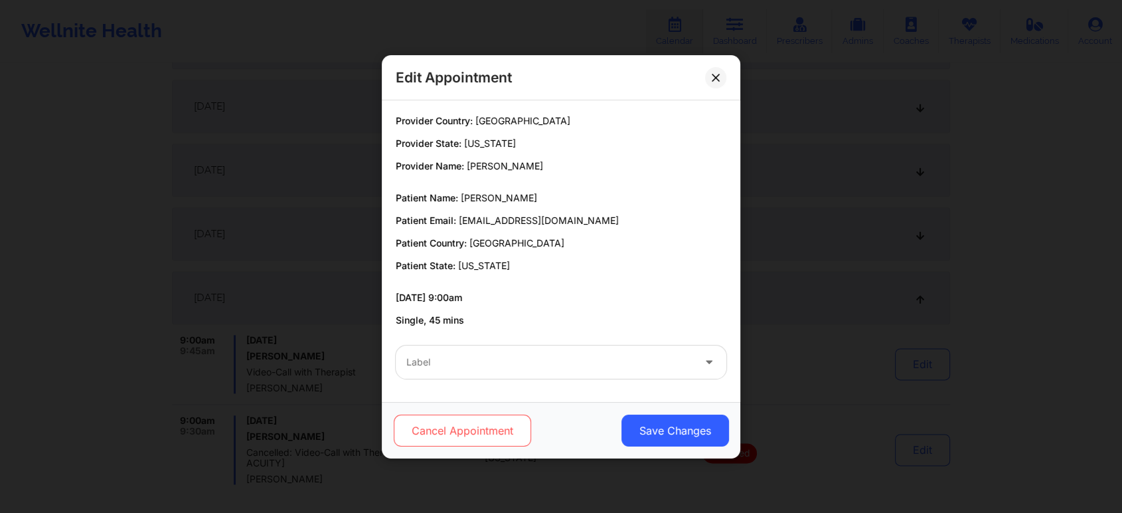
click at [480, 434] on button "Cancel Appointment" at bounding box center [462, 430] width 137 height 32
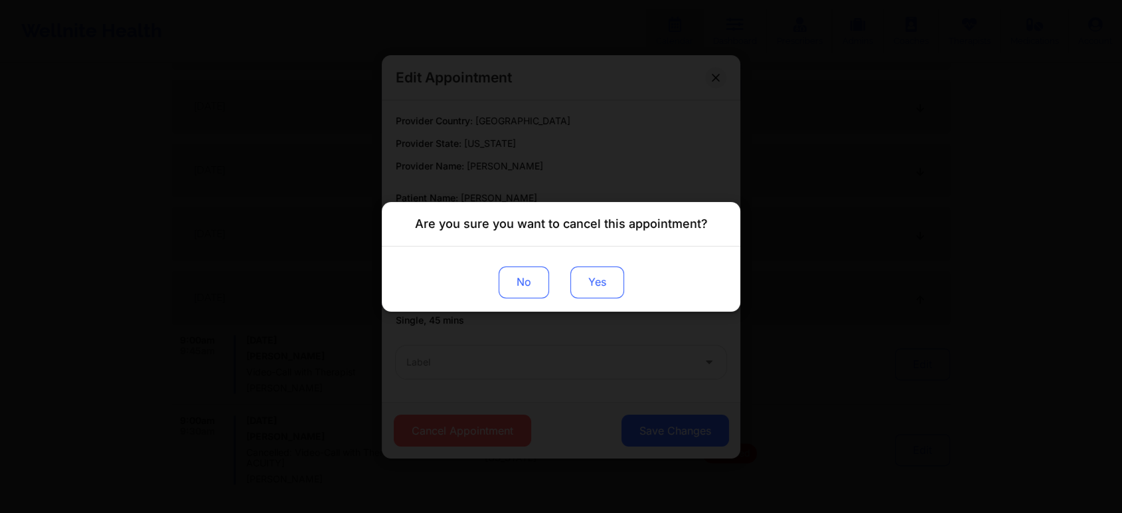
click at [581, 286] on button "Yes" at bounding box center [598, 282] width 54 height 32
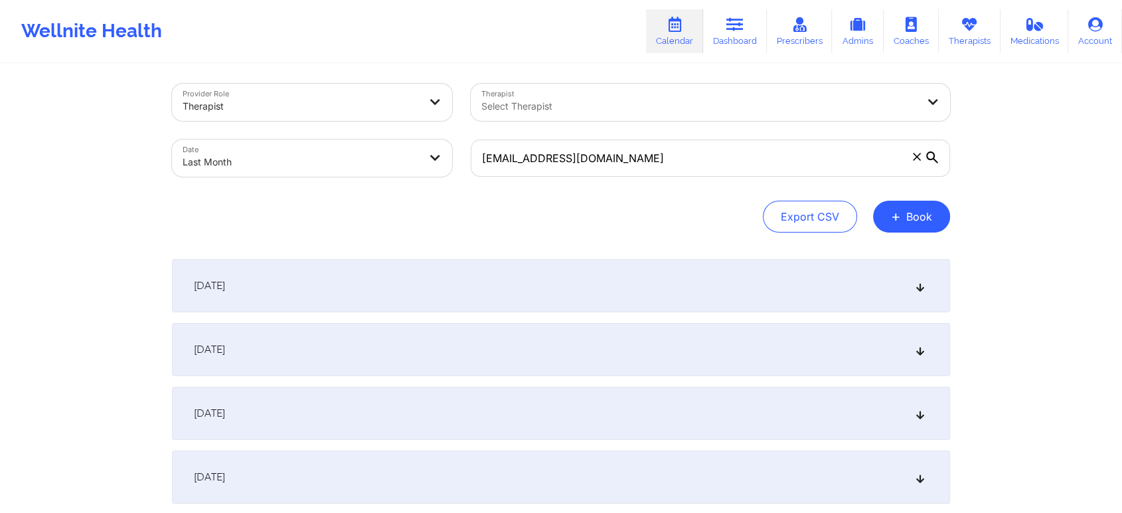
scroll to position [0, 0]
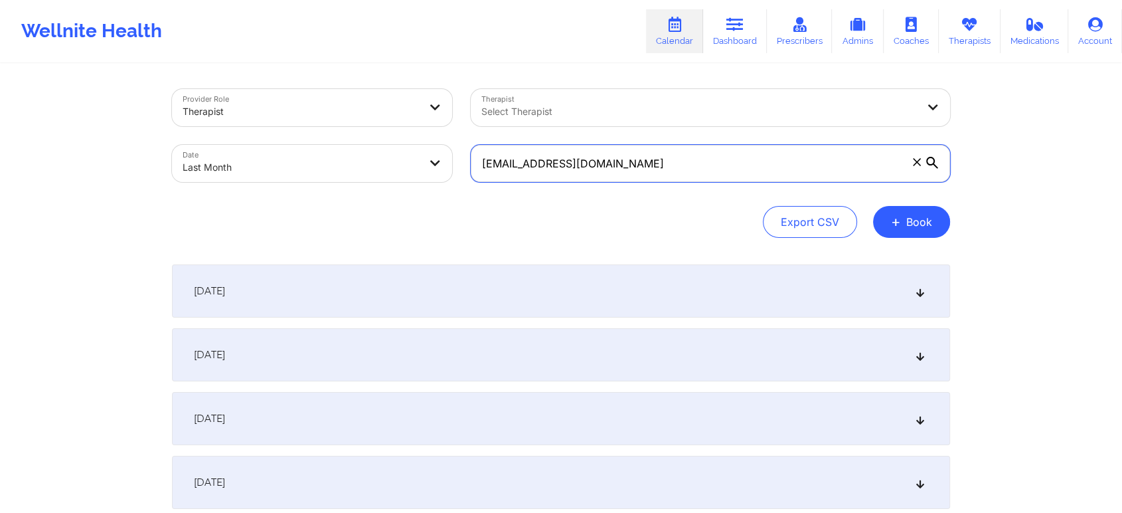
drag, startPoint x: 713, startPoint y: 156, endPoint x: 437, endPoint y: 137, distance: 276.3
click at [437, 137] on div "Provider Role Therapist Therapist Select Therapist Date Last Month [EMAIL_ADDRE…" at bounding box center [561, 136] width 797 height 112
paste input "hannyangel0689"
drag, startPoint x: 677, startPoint y: 179, endPoint x: 473, endPoint y: 163, distance: 204.5
click at [473, 163] on input "[EMAIL_ADDRESS][DOMAIN_NAME]" at bounding box center [711, 163] width 480 height 37
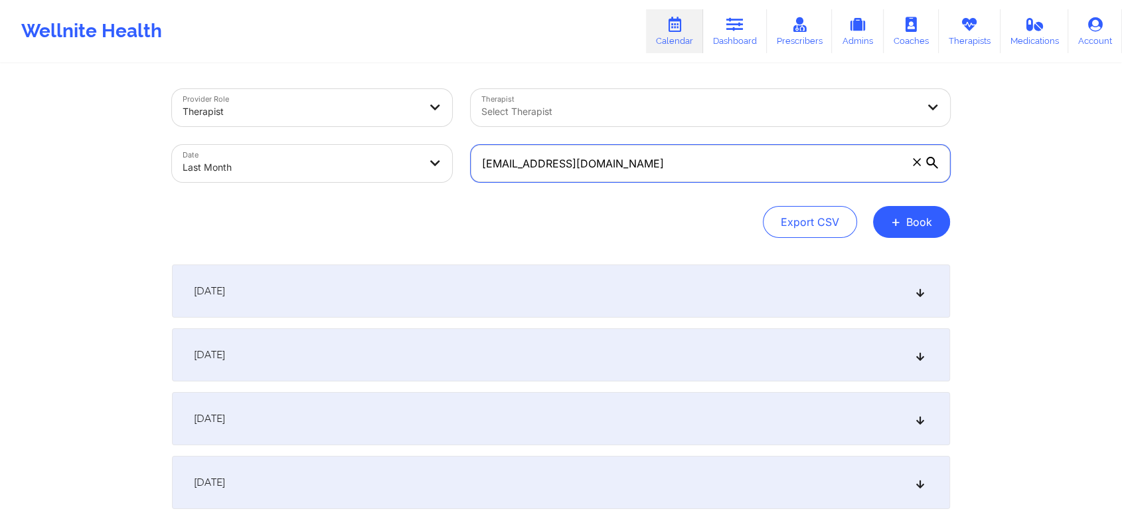
paste input "dante.r.plush"
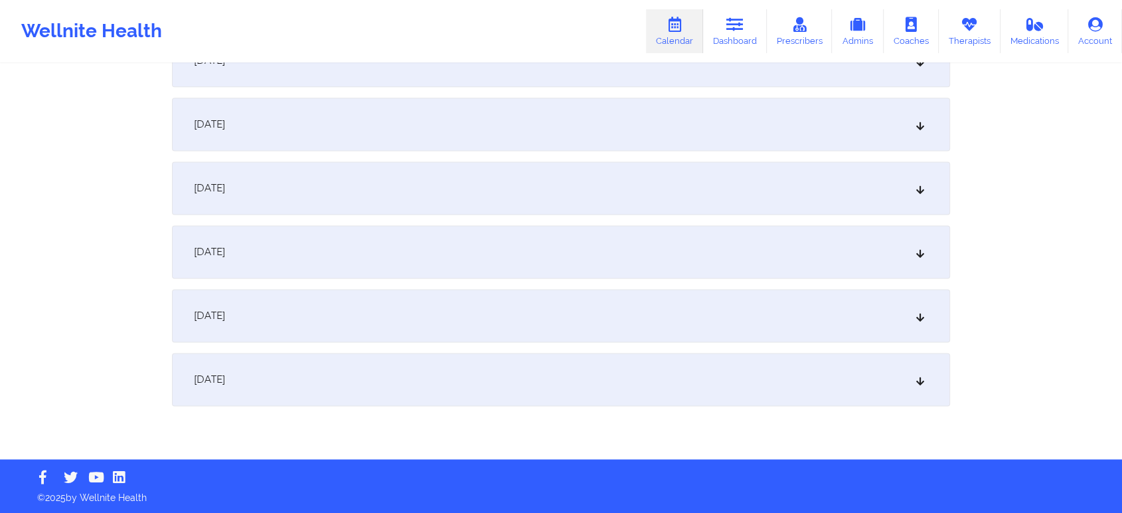
click at [355, 393] on div "[DATE]" at bounding box center [561, 379] width 778 height 53
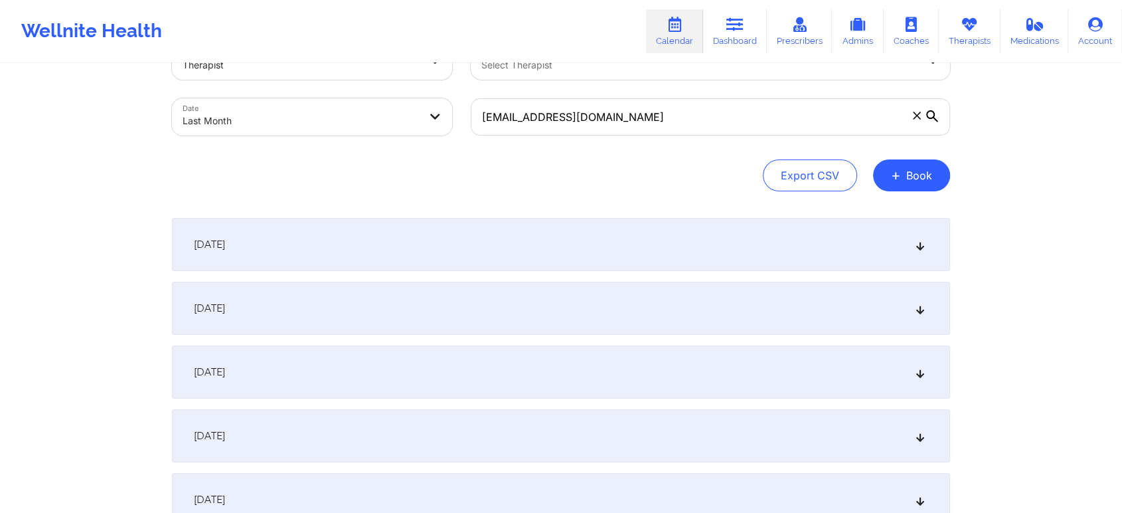
scroll to position [0, 0]
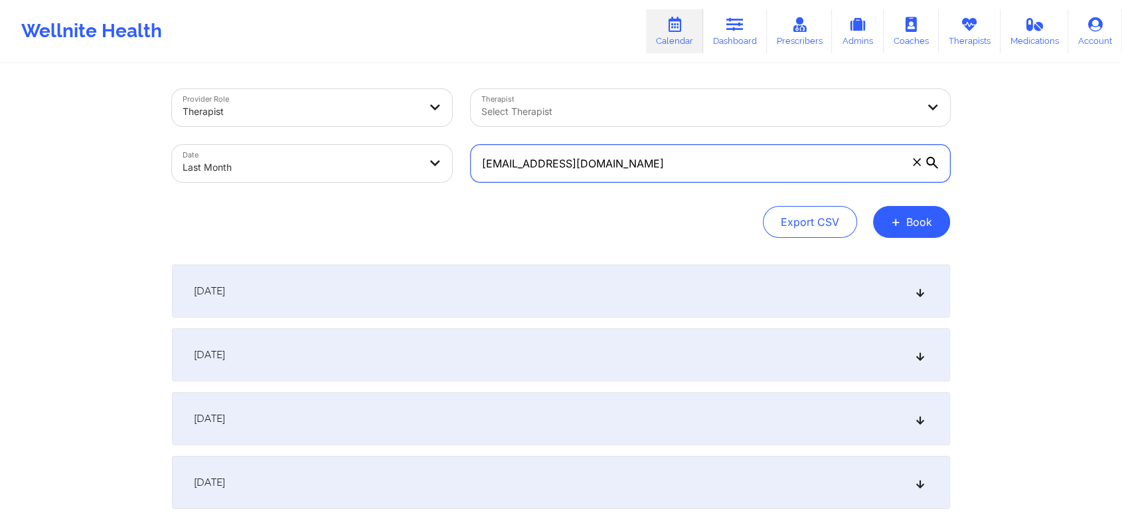
drag, startPoint x: 696, startPoint y: 180, endPoint x: 404, endPoint y: 142, distance: 294.0
click at [404, 142] on div "Provider Role Therapist Therapist Select Therapist Date Last Month [PERSON_NAME…" at bounding box center [561, 136] width 797 height 112
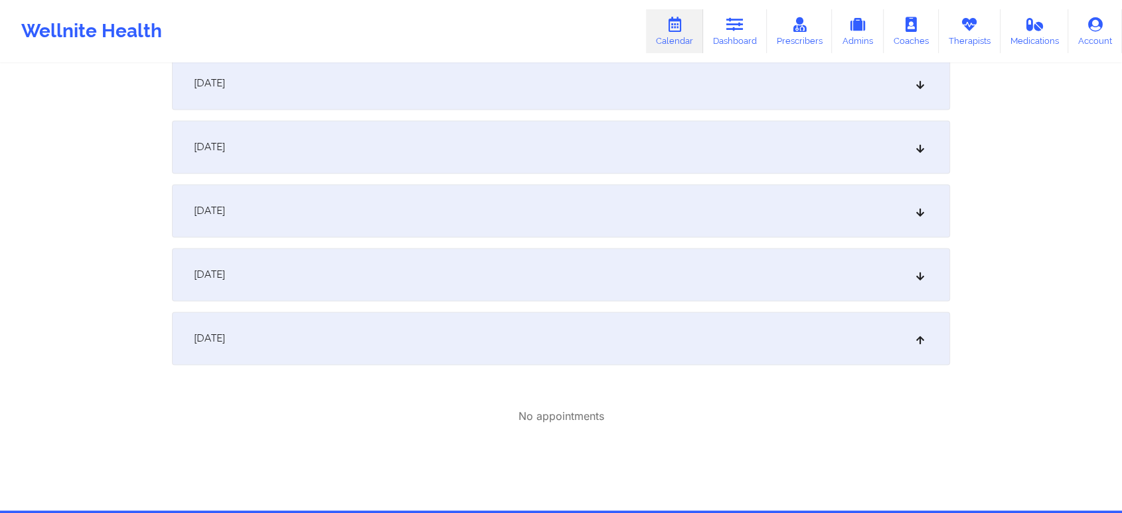
scroll to position [1853, 0]
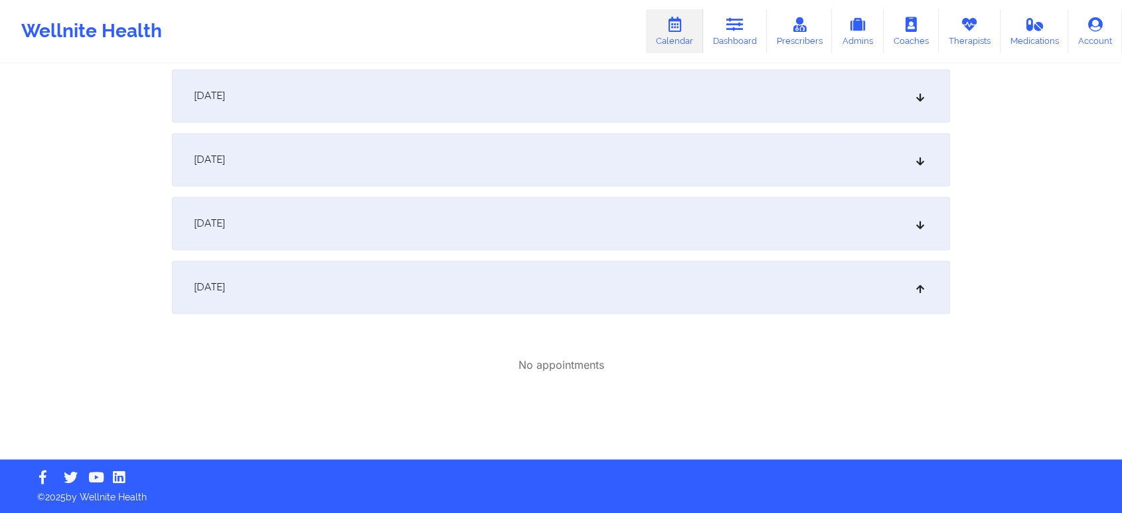
click at [425, 300] on div "[DATE]" at bounding box center [561, 286] width 778 height 53
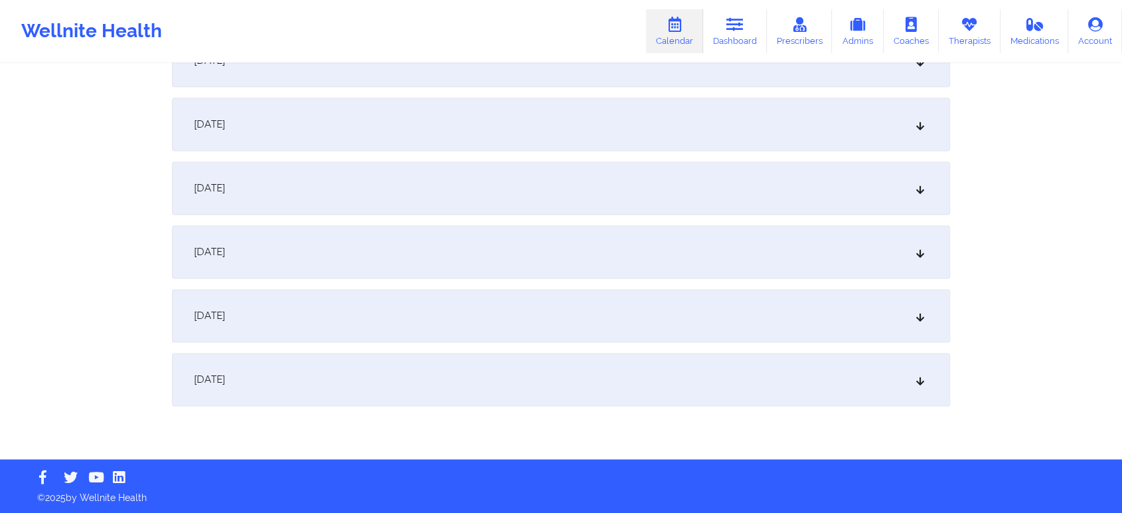
click at [440, 398] on div "[DATE]" at bounding box center [561, 379] width 778 height 53
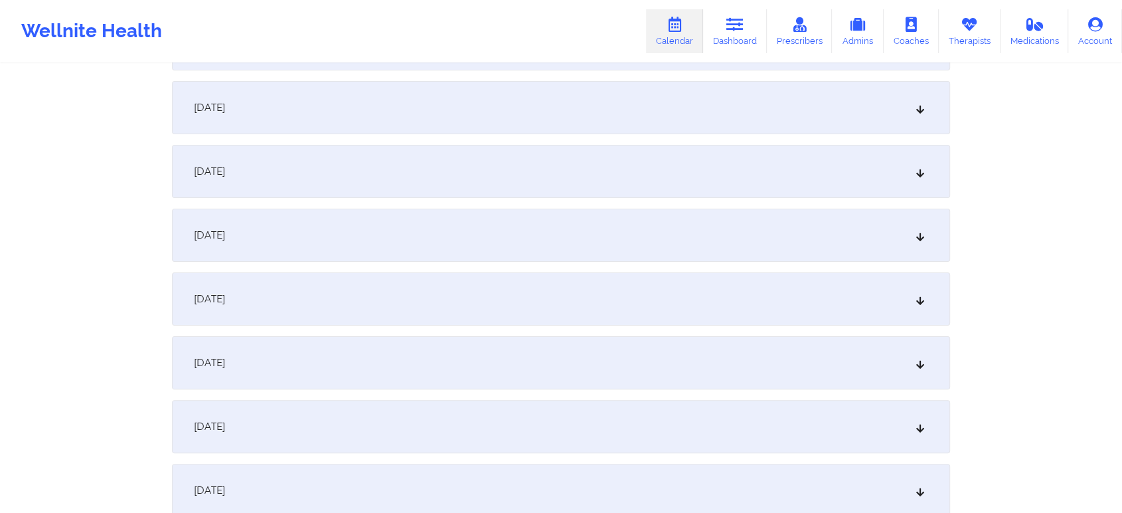
scroll to position [0, 0]
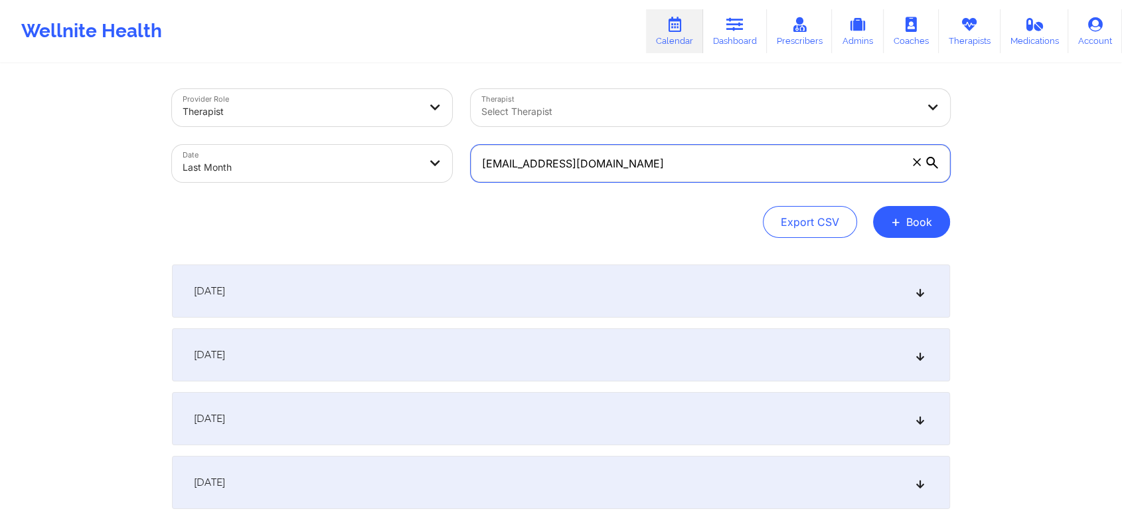
drag, startPoint x: 634, startPoint y: 165, endPoint x: 302, endPoint y: 100, distance: 338.5
click at [302, 100] on div "Provider Role Therapist Therapist Select Therapist Date Last Month [PERSON_NAME…" at bounding box center [561, 136] width 797 height 112
paste input "[EMAIL_ADDRESS][DOMAIN_NAME]"
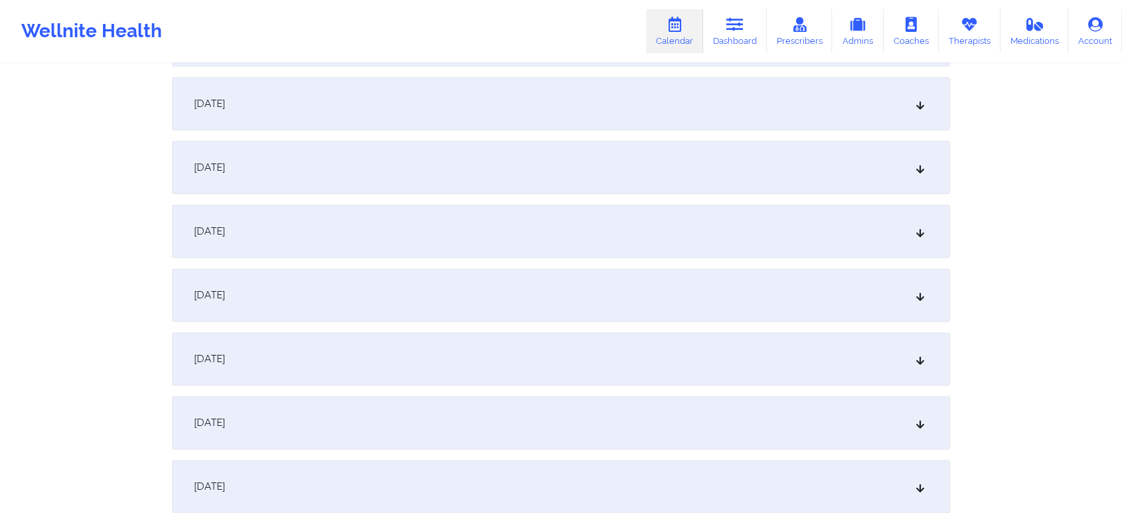
scroll to position [1761, 0]
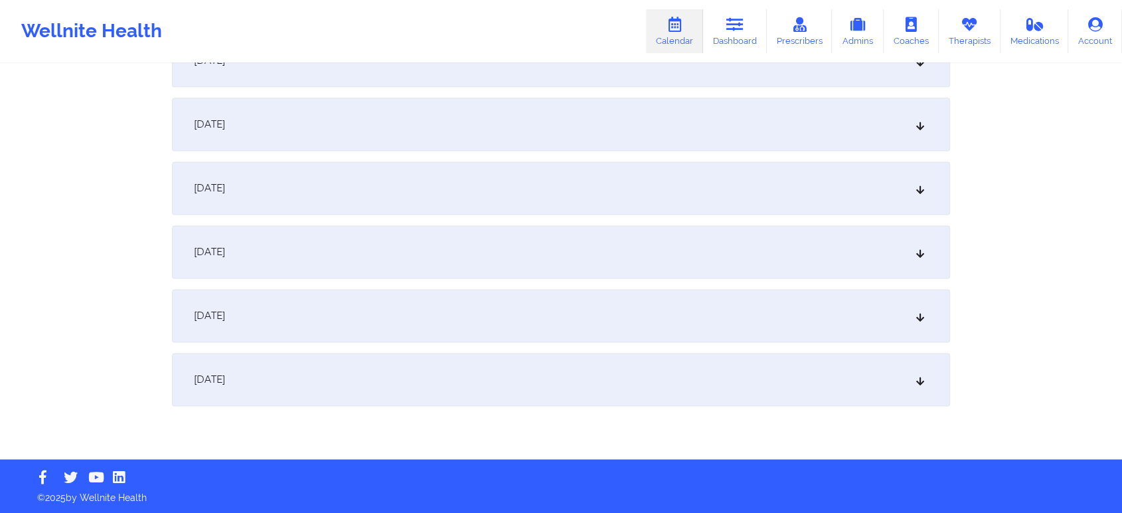
click at [434, 147] on div "[DATE]" at bounding box center [561, 124] width 778 height 53
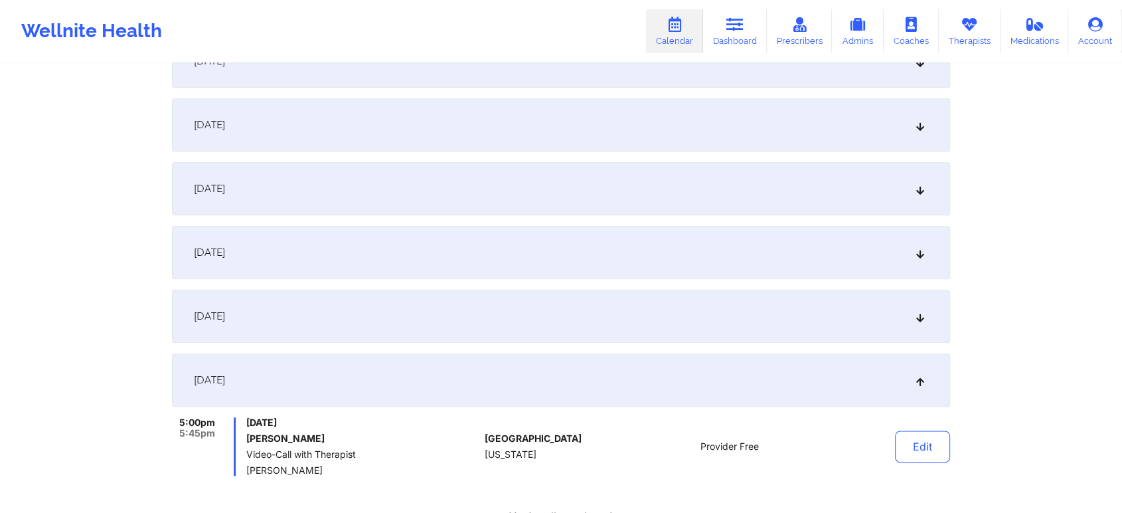
scroll to position [1482, 0]
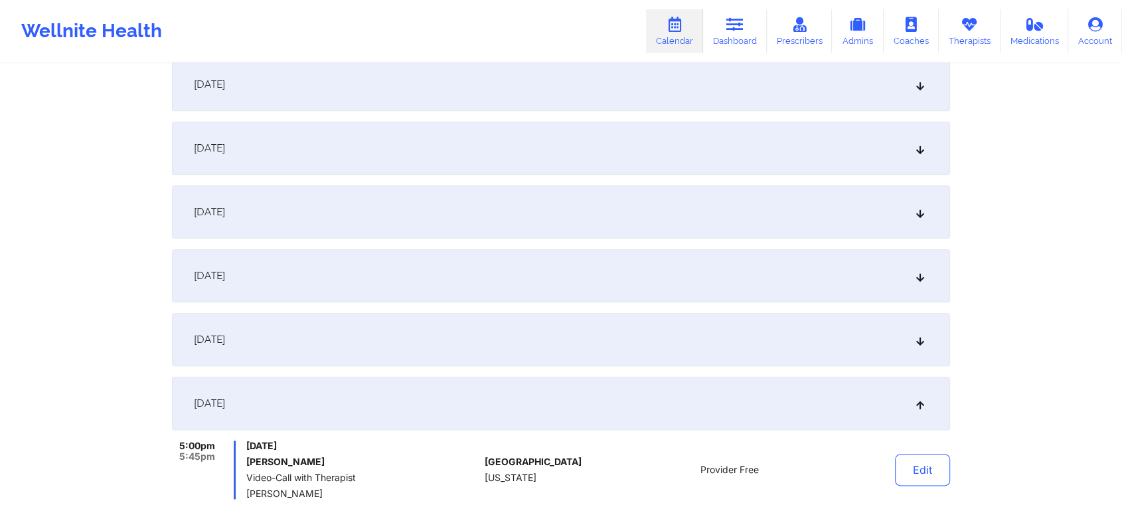
click at [642, 345] on div "[DATE]" at bounding box center [561, 339] width 778 height 53
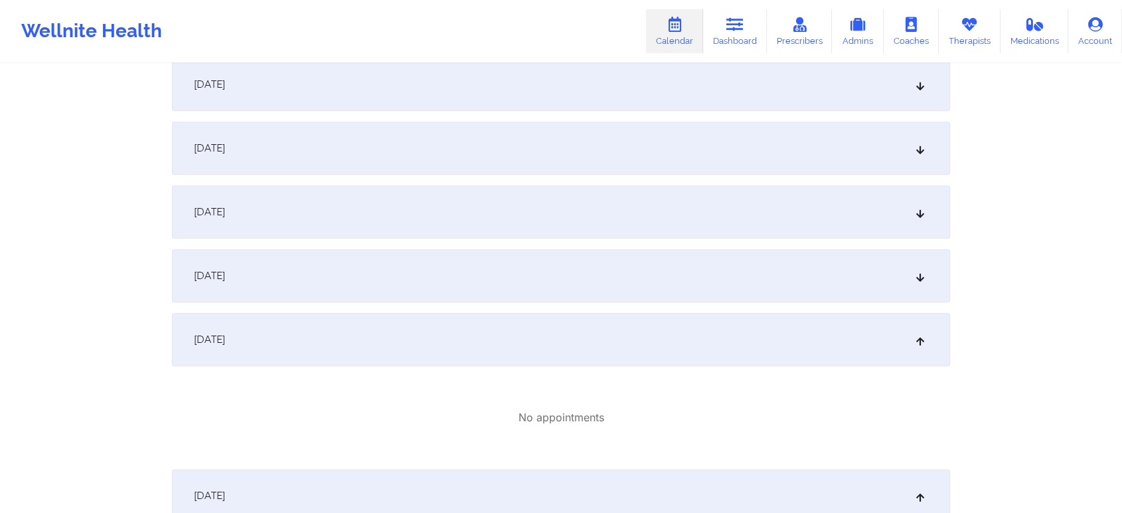
click at [561, 269] on div "[DATE]" at bounding box center [561, 275] width 778 height 53
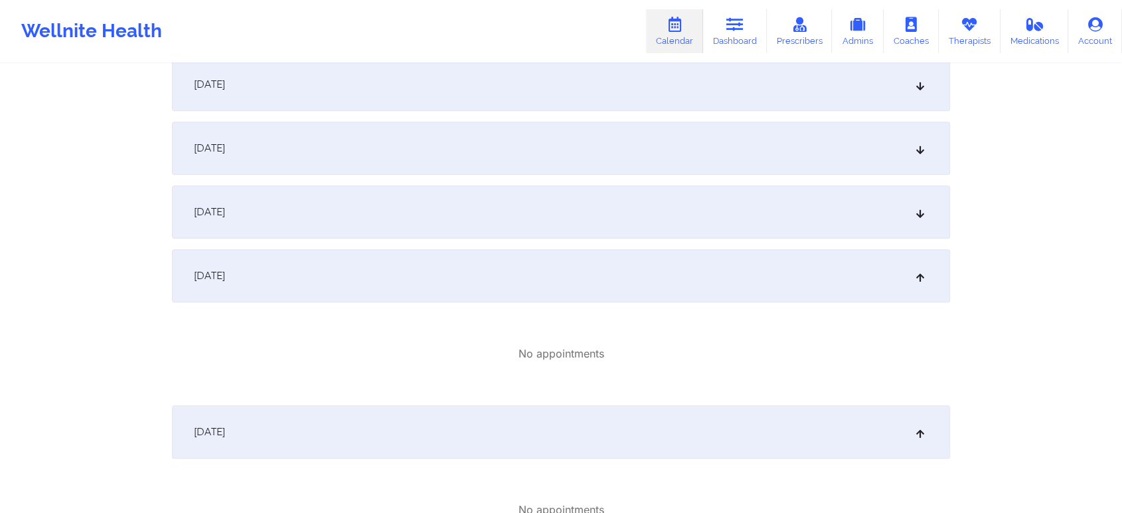
click at [569, 220] on div "[DATE]" at bounding box center [561, 211] width 778 height 53
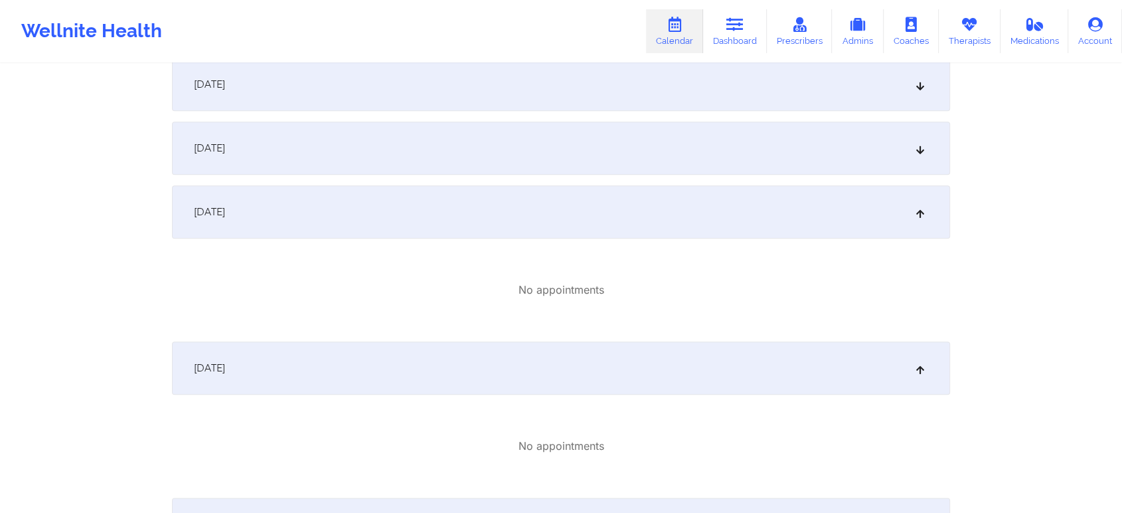
click at [576, 155] on div "[DATE]" at bounding box center [561, 148] width 778 height 53
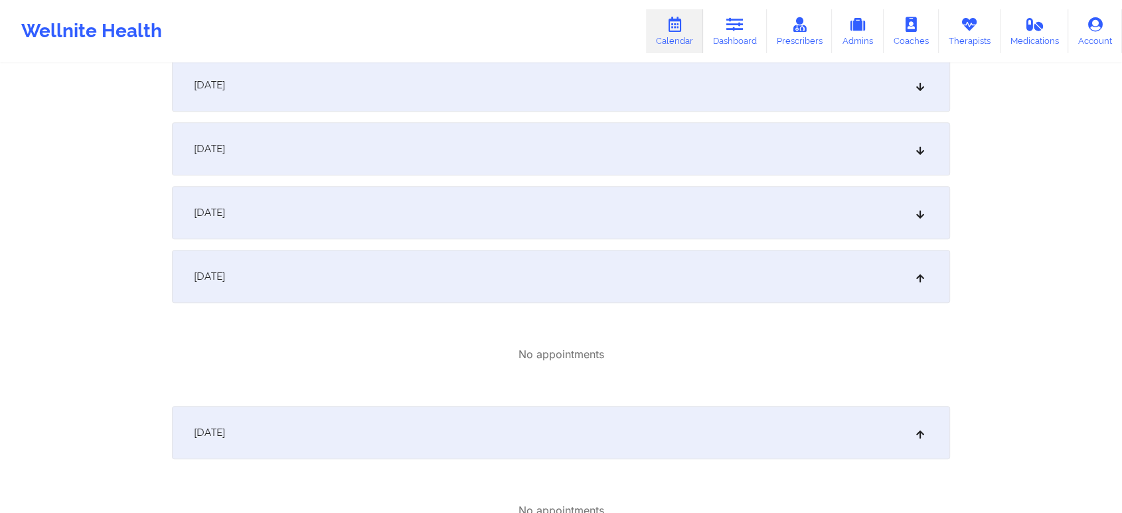
scroll to position [1312, 0]
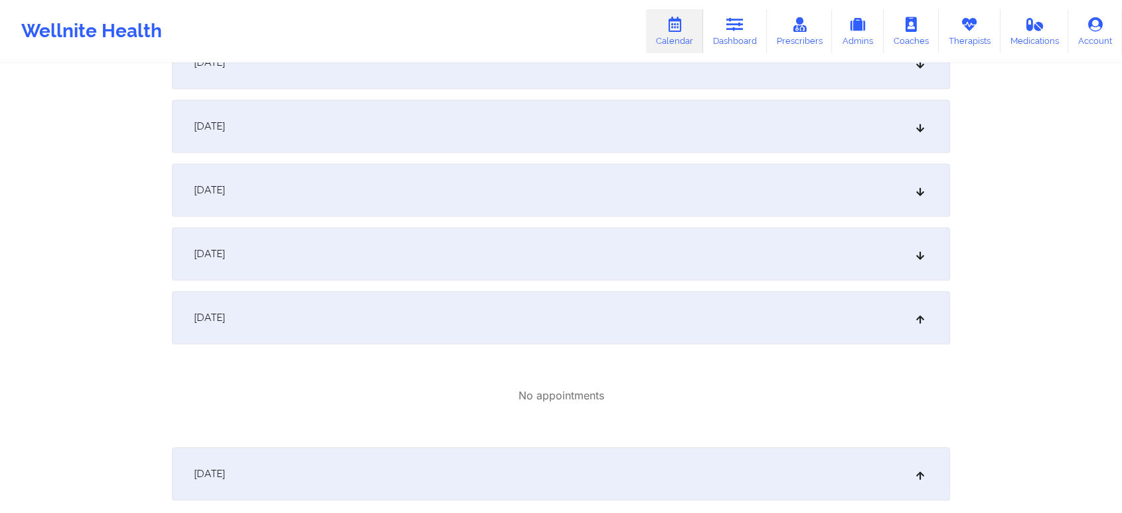
click at [704, 284] on div "[DATE] No appointments [DATE] No appointments [DATE] No appointments [DATE] No …" at bounding box center [561, 163] width 778 height 2422
click at [723, 248] on div "[DATE]" at bounding box center [561, 253] width 778 height 53
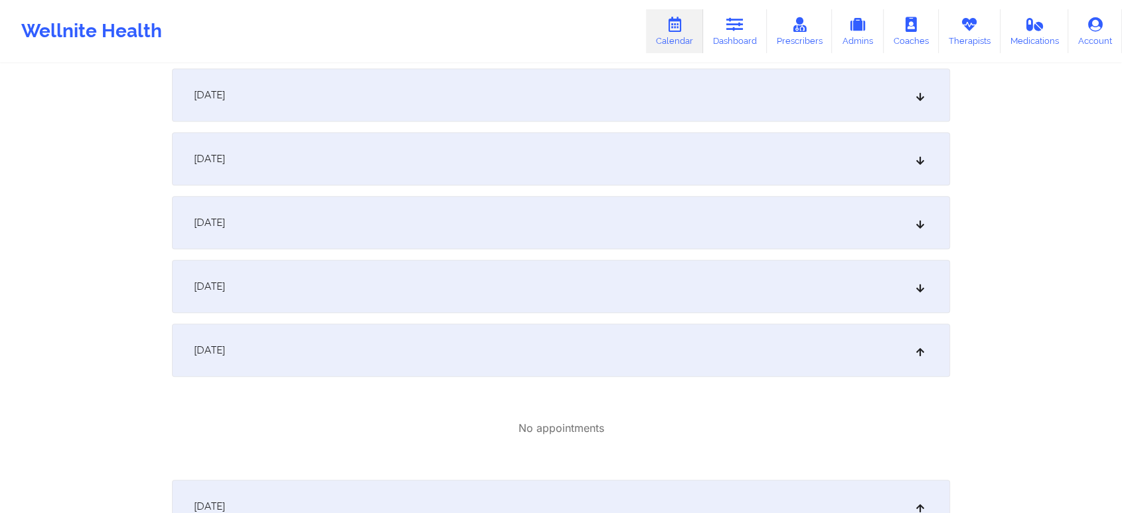
scroll to position [1146, 0]
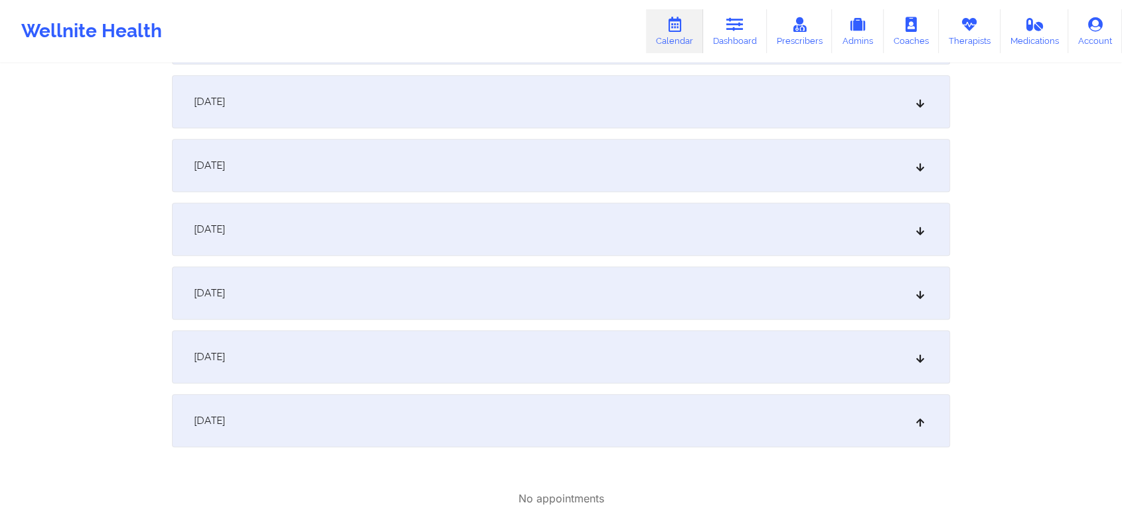
click at [535, 363] on div "[DATE]" at bounding box center [561, 356] width 778 height 53
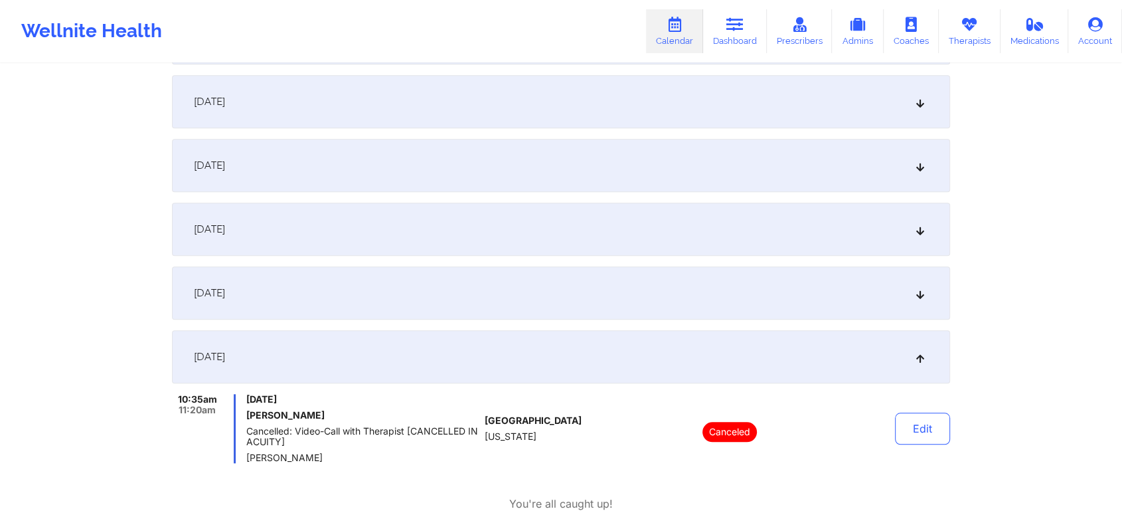
click at [546, 303] on div "[DATE]" at bounding box center [561, 292] width 778 height 53
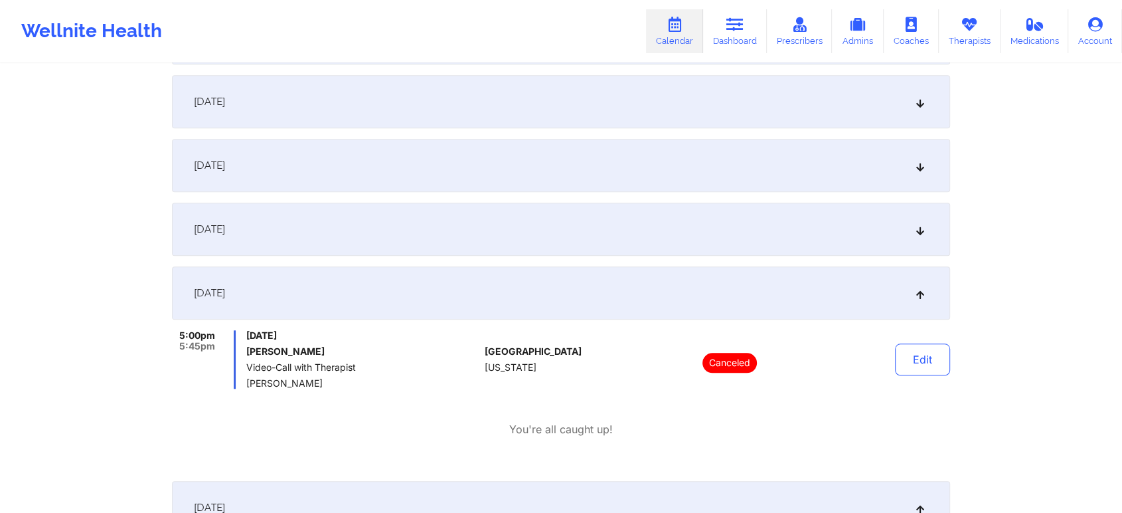
click at [558, 223] on div "[DATE]" at bounding box center [561, 229] width 778 height 53
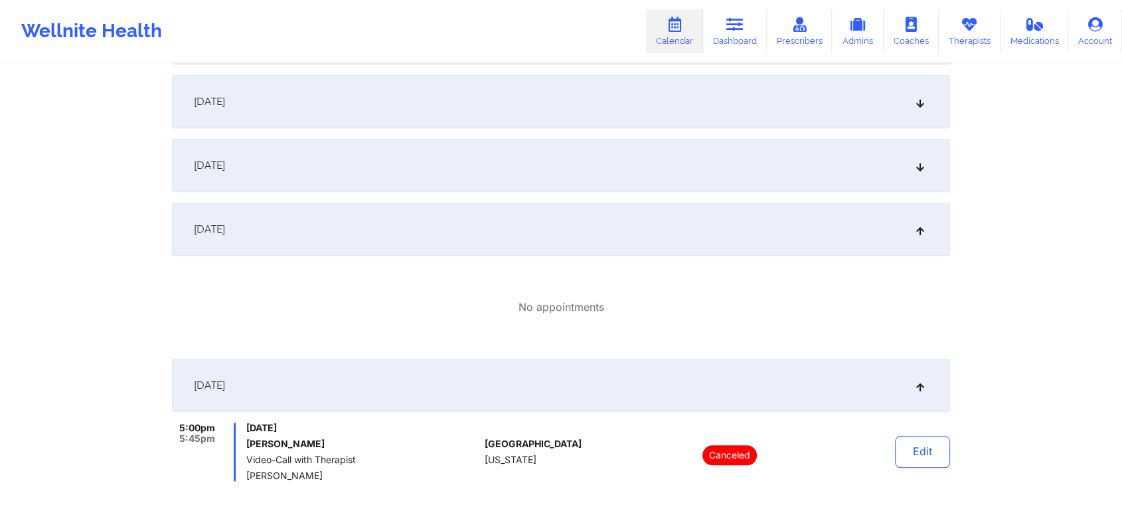
click at [583, 167] on div "[DATE]" at bounding box center [561, 165] width 778 height 53
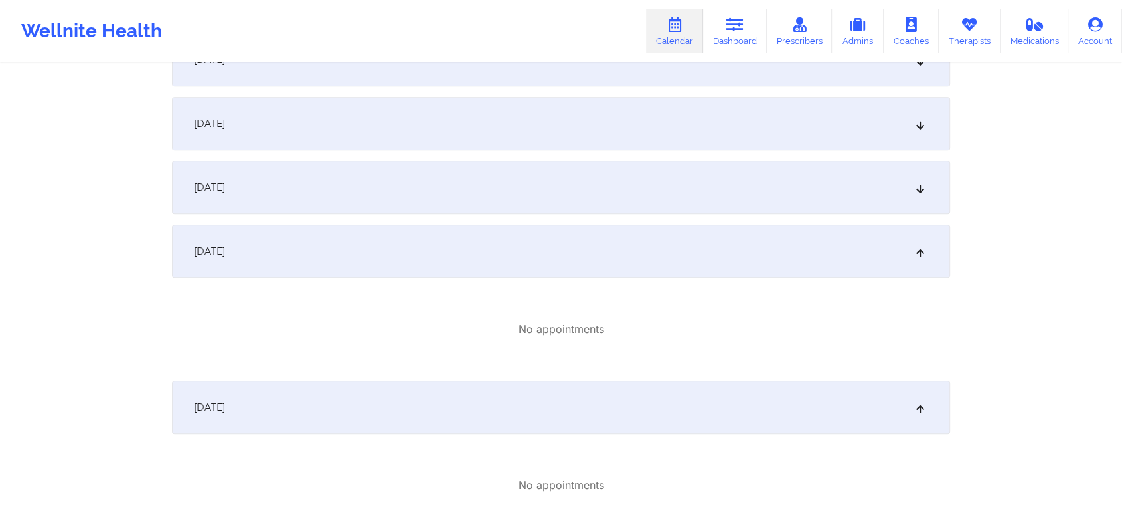
scroll to position [1052, 0]
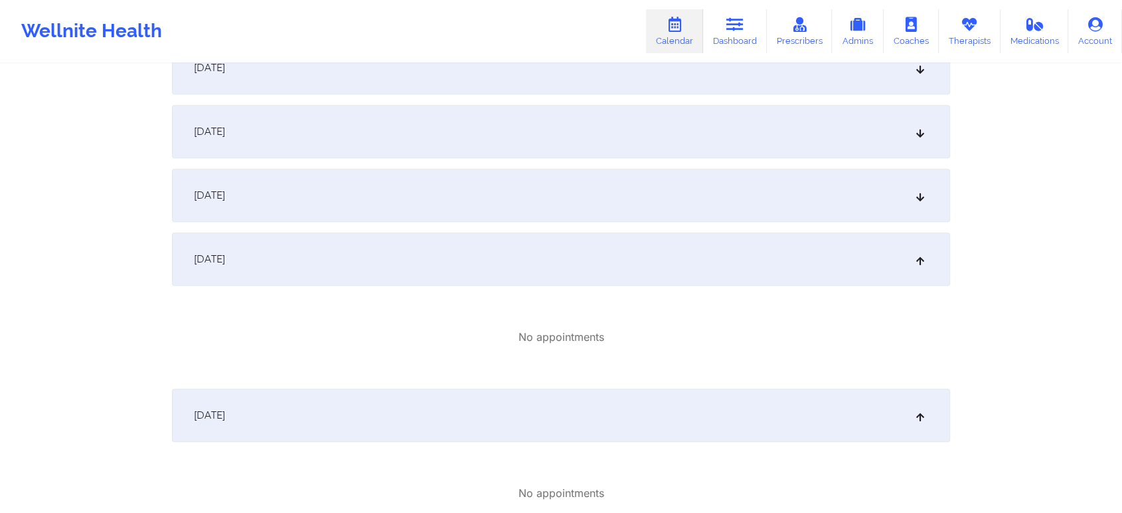
click at [638, 171] on div "[DATE]" at bounding box center [561, 195] width 778 height 53
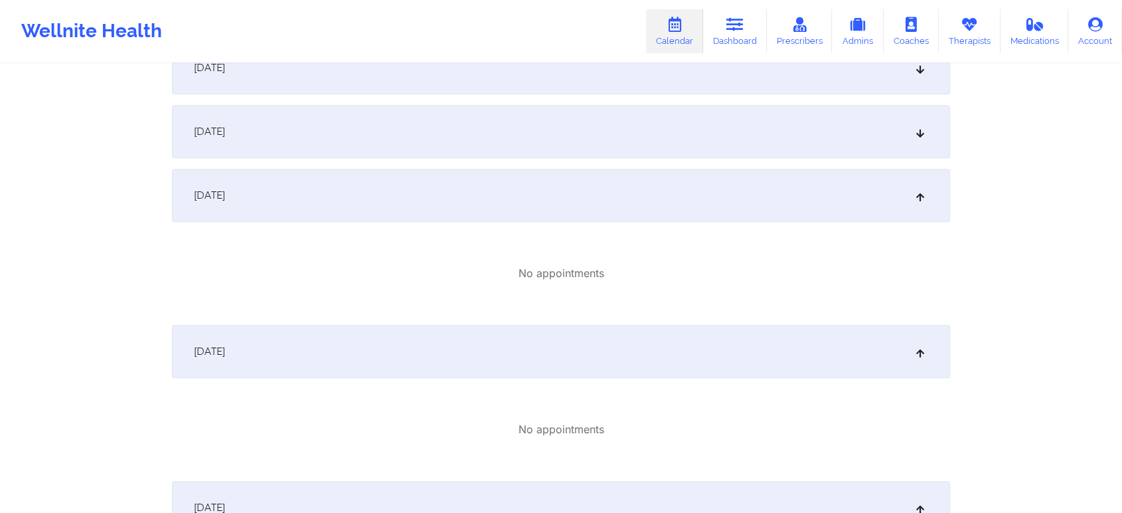
click at [638, 116] on div "[DATE]" at bounding box center [561, 131] width 778 height 53
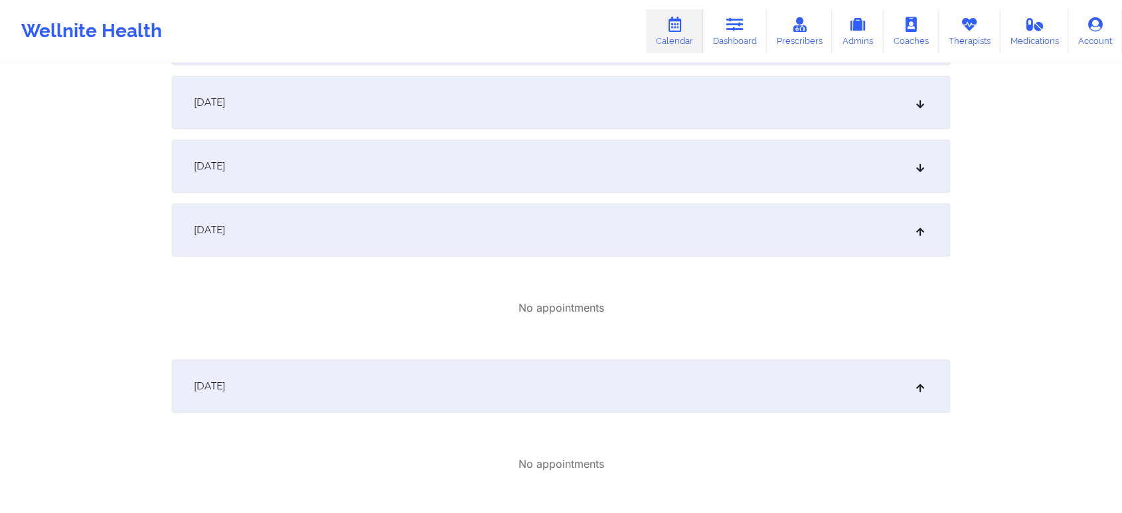
scroll to position [945, 0]
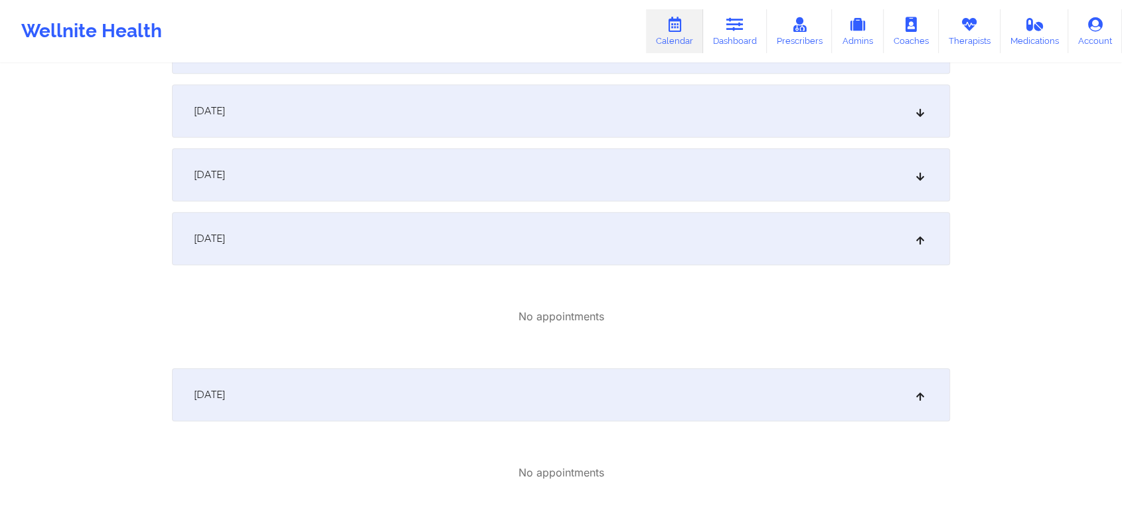
click at [567, 180] on div "[DATE]" at bounding box center [561, 174] width 778 height 53
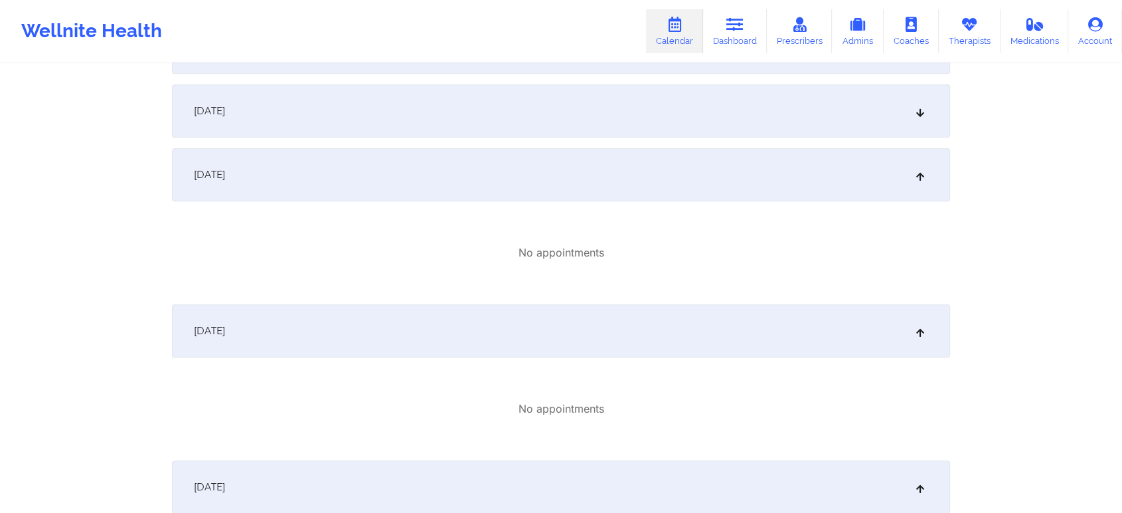
click at [592, 134] on div "[DATE]" at bounding box center [561, 110] width 778 height 53
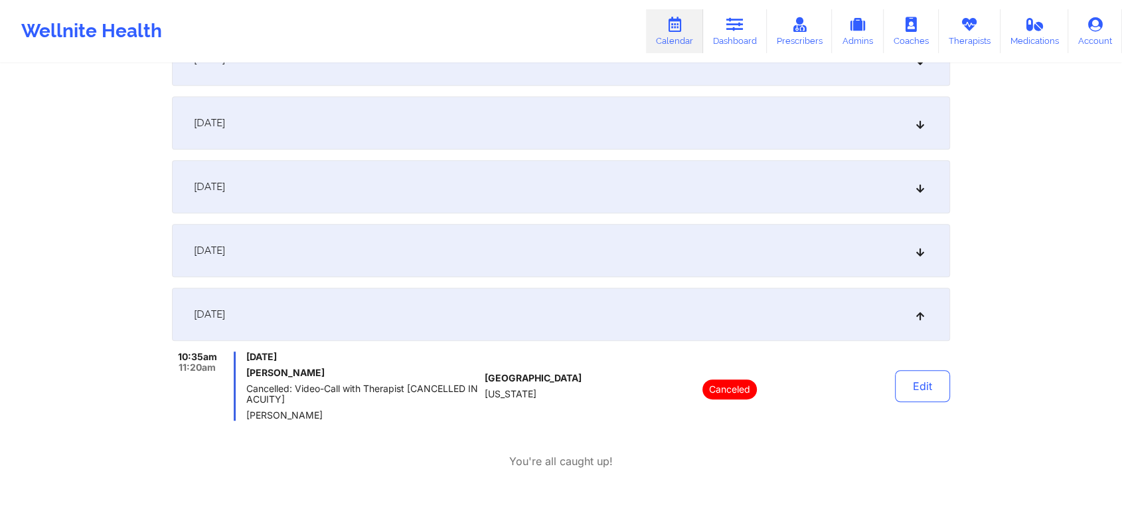
scroll to position [713, 0]
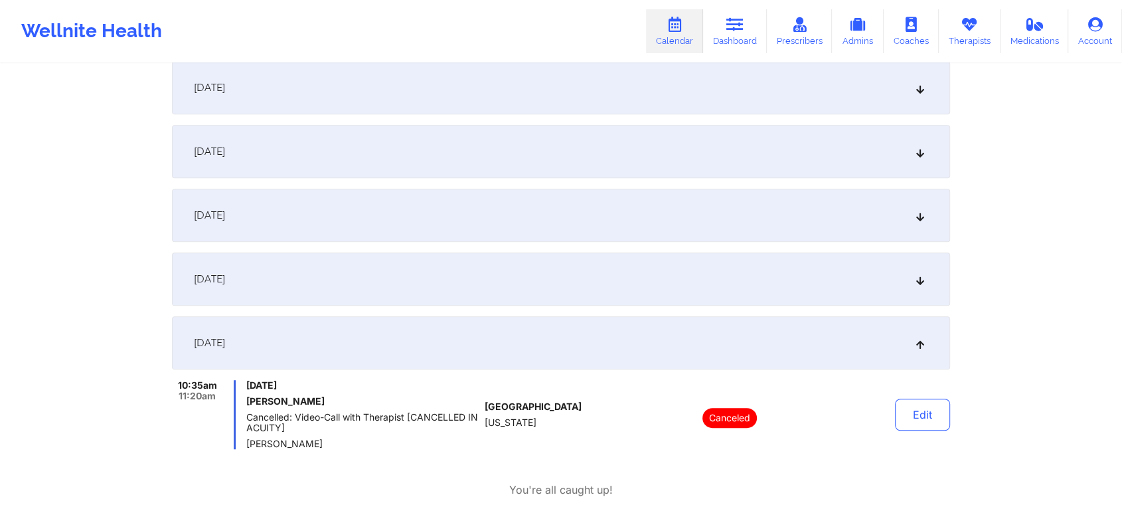
click at [609, 274] on div "[DATE]" at bounding box center [561, 278] width 778 height 53
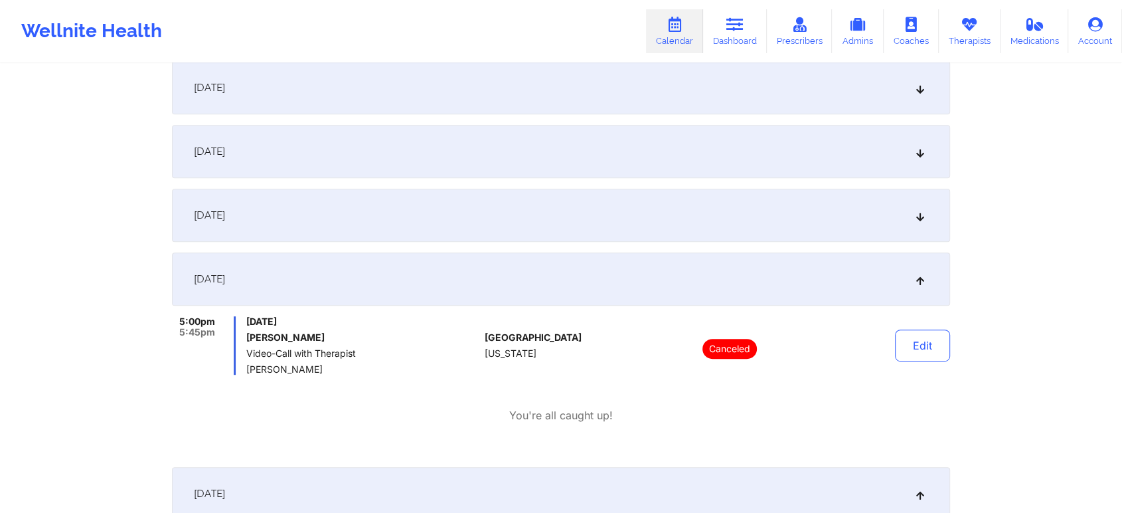
click at [535, 208] on div "[DATE]" at bounding box center [561, 215] width 778 height 53
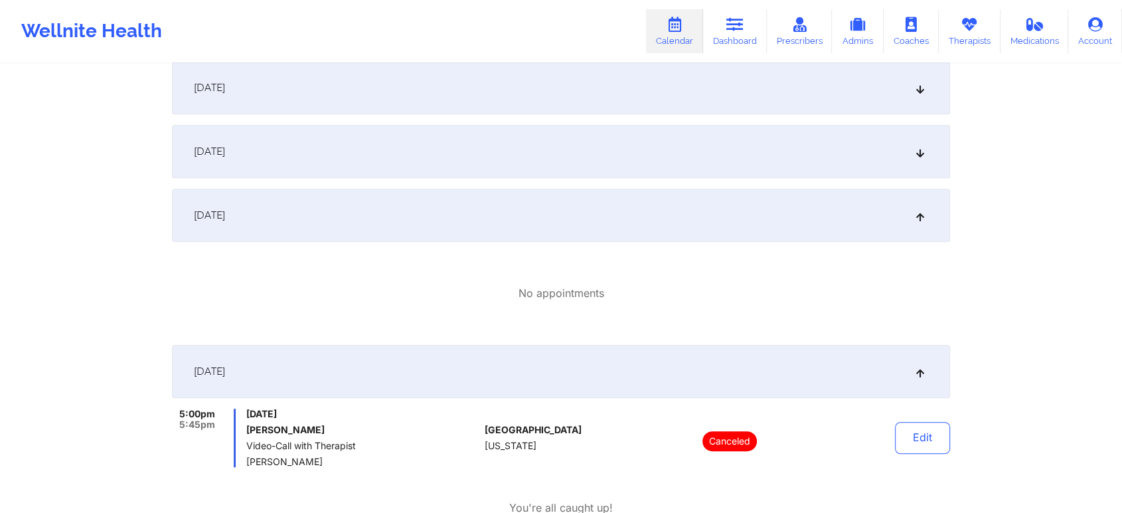
click at [544, 167] on div "[DATE]" at bounding box center [561, 151] width 778 height 53
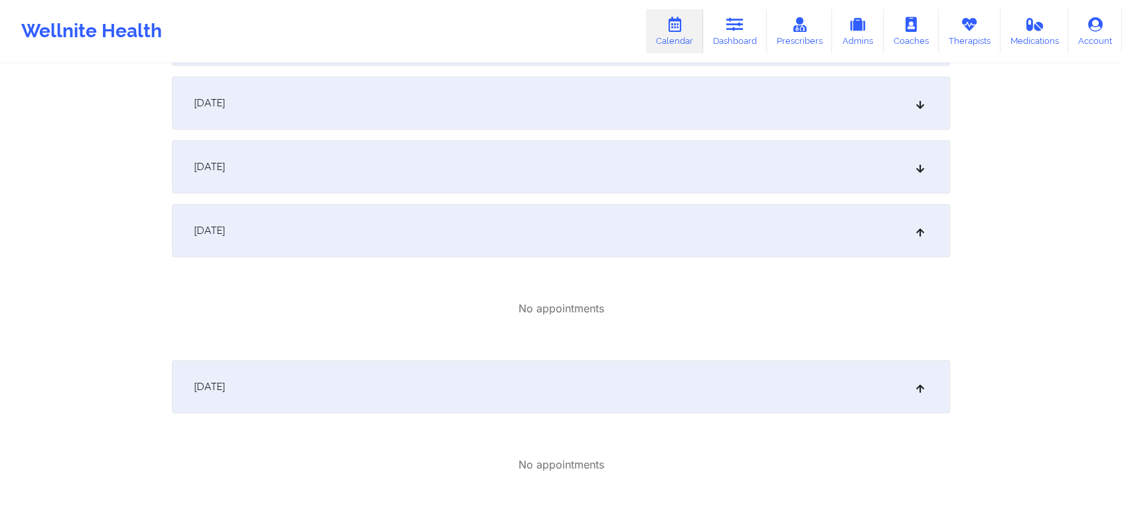
scroll to position [624, 0]
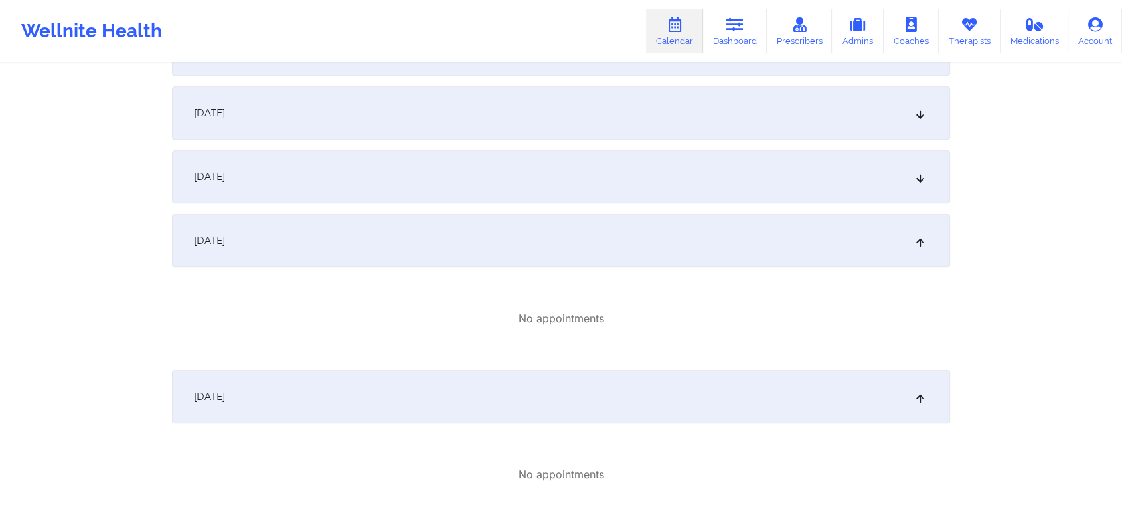
click at [625, 193] on div "[DATE]" at bounding box center [561, 176] width 778 height 53
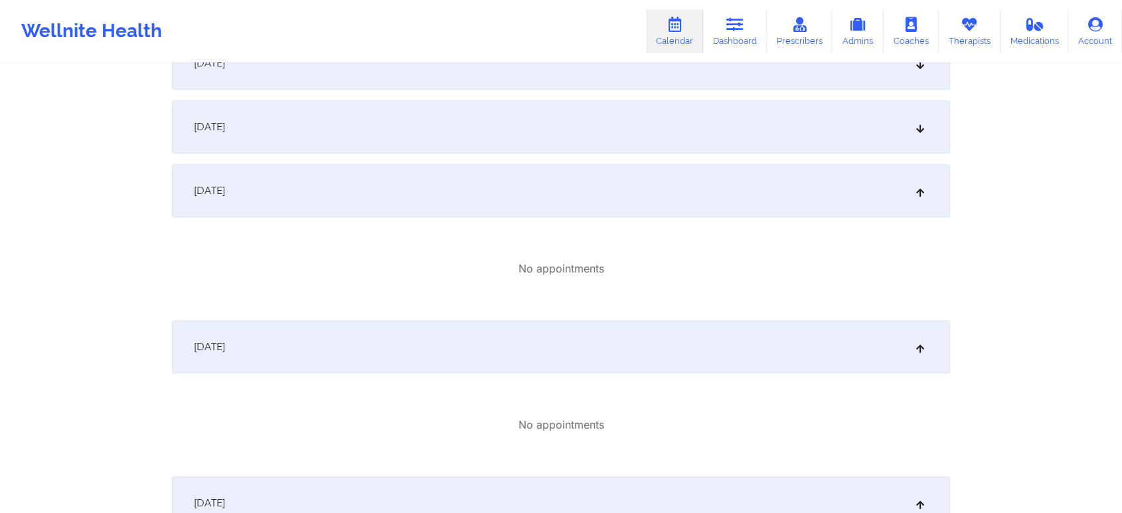
scroll to position [507, 0]
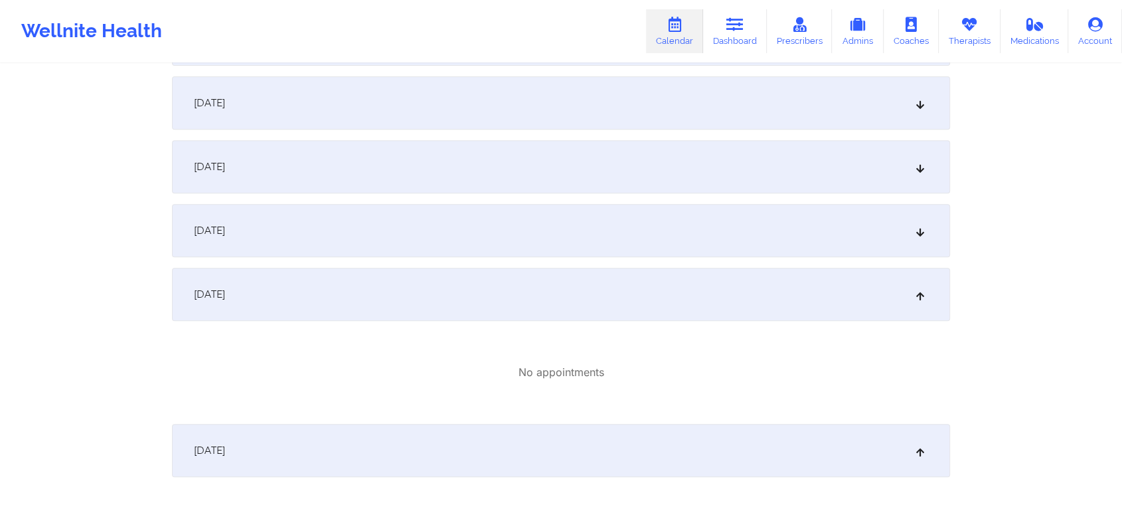
click at [533, 222] on div "[DATE]" at bounding box center [561, 230] width 778 height 53
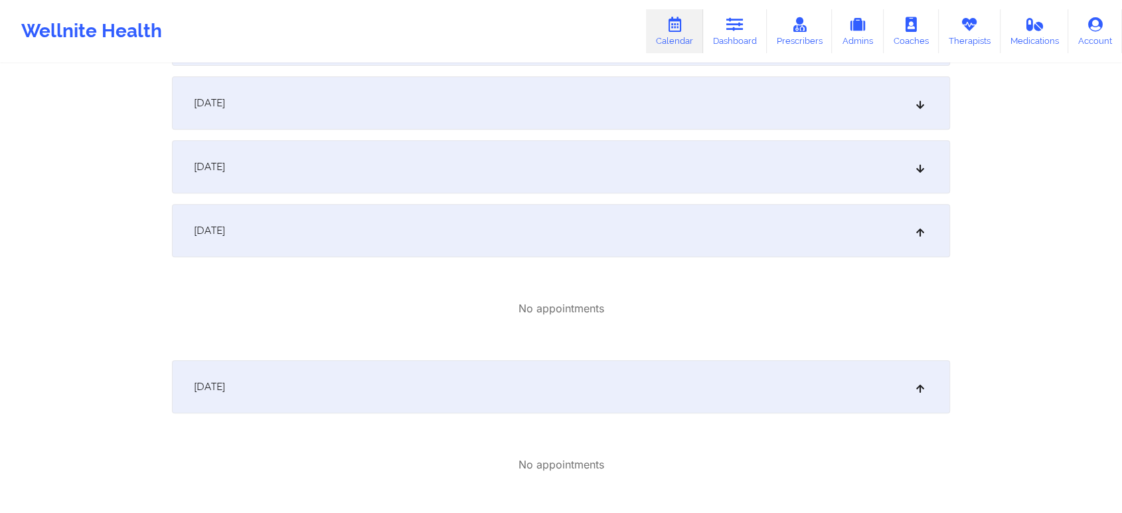
click at [598, 173] on div "[DATE]" at bounding box center [561, 166] width 778 height 53
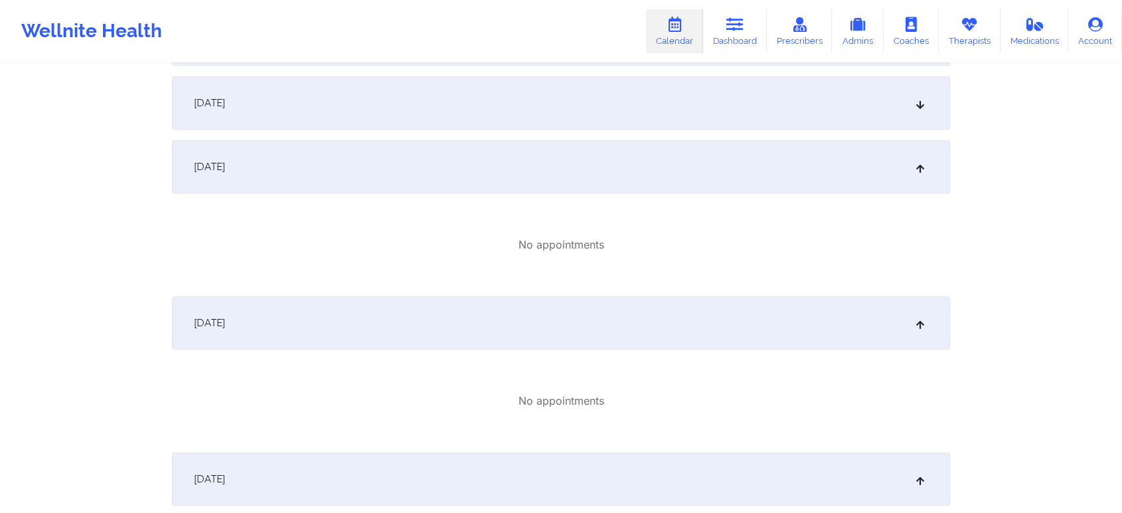
click at [643, 114] on div "[DATE]" at bounding box center [561, 102] width 778 height 53
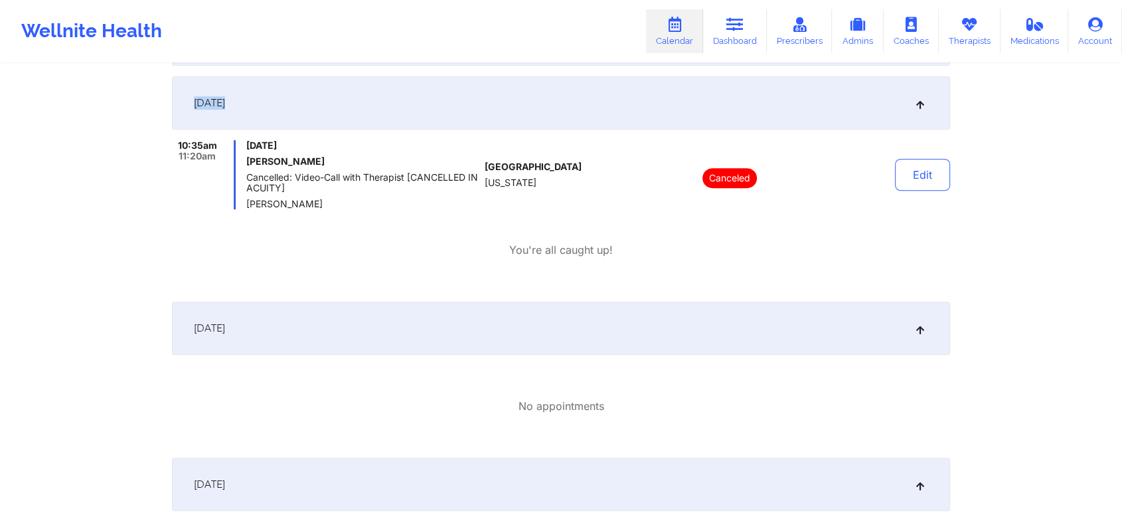
drag, startPoint x: 1095, startPoint y: 79, endPoint x: 1132, endPoint y: 54, distance: 45.5
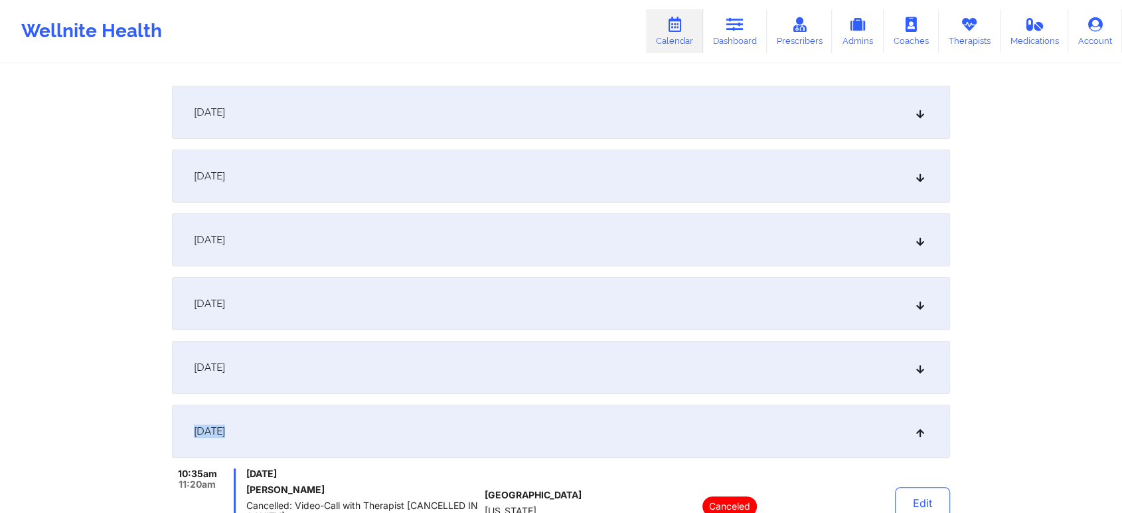
scroll to position [246, 0]
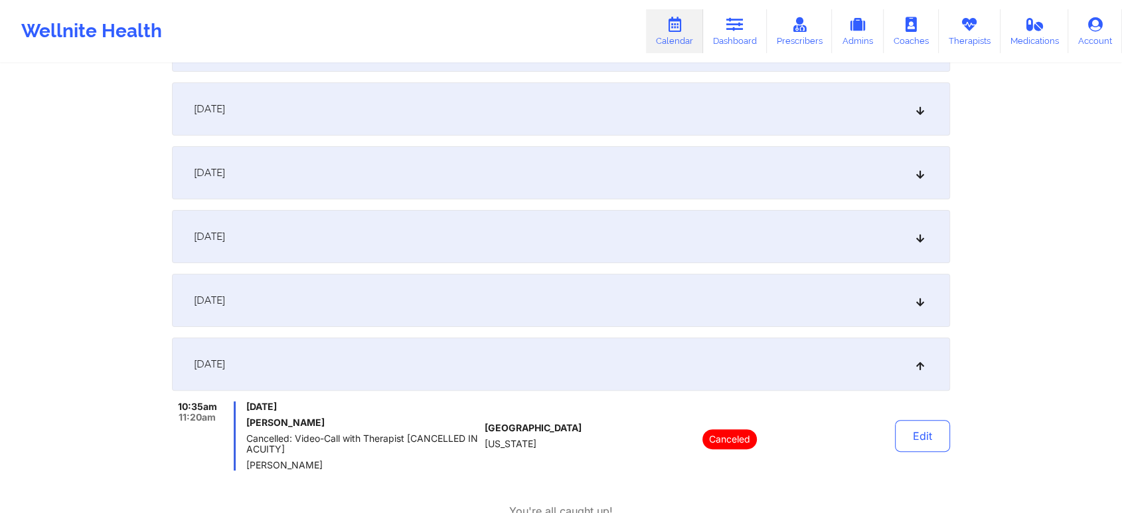
click at [586, 317] on div "[DATE]" at bounding box center [561, 300] width 778 height 53
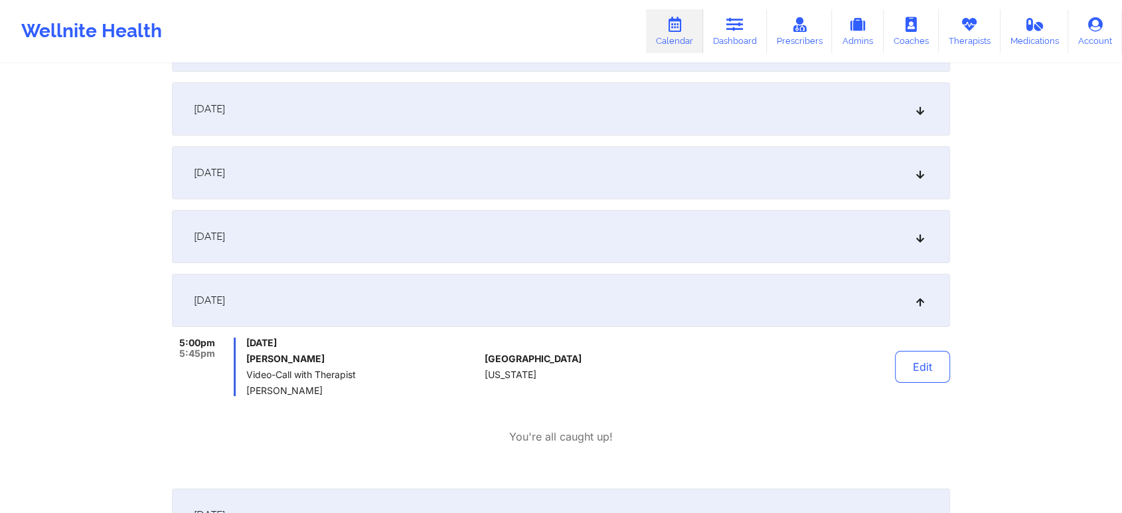
click at [319, 231] on div "[DATE]" at bounding box center [561, 236] width 778 height 53
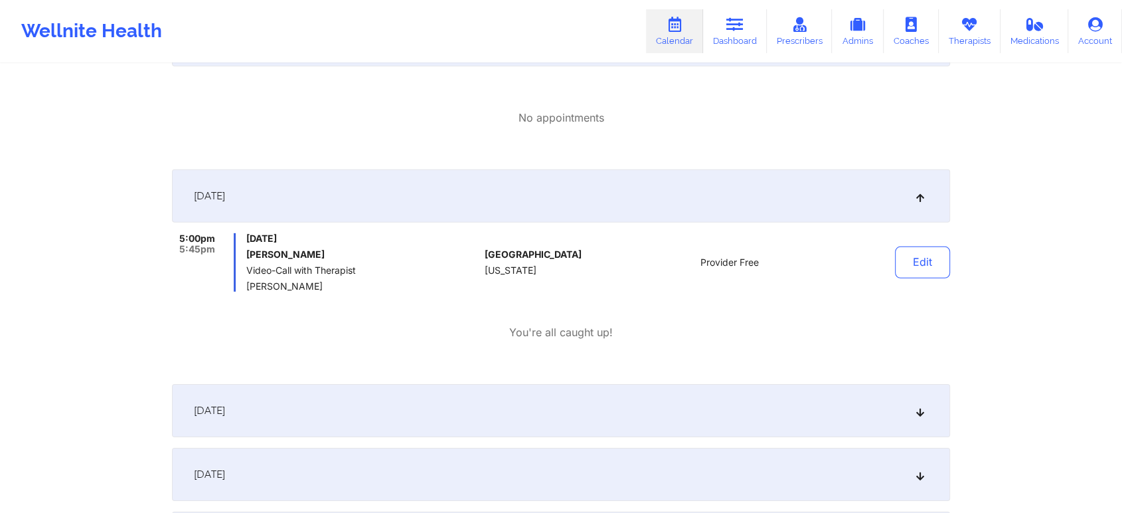
scroll to position [4089, 0]
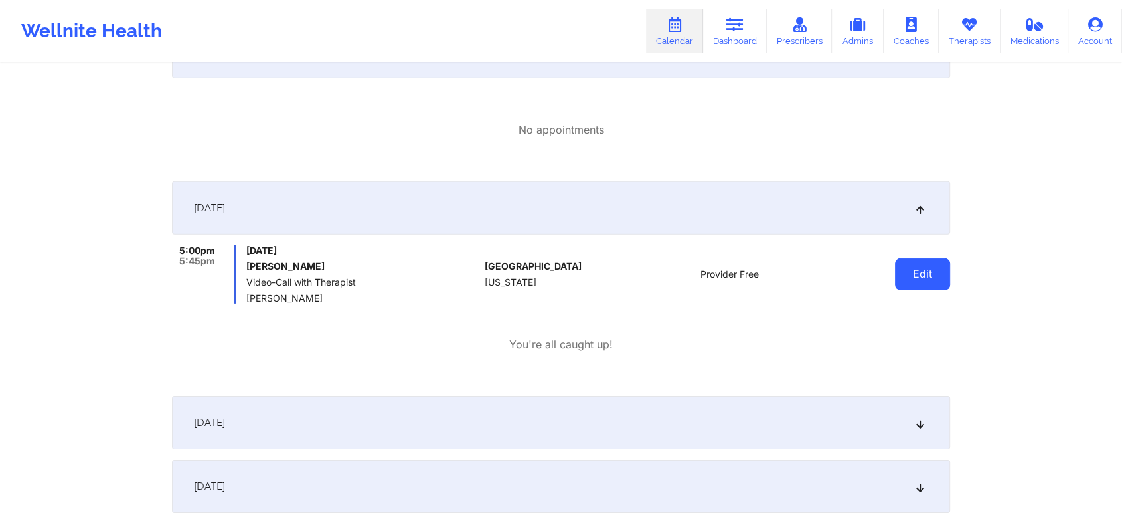
click at [925, 278] on button "Edit" at bounding box center [922, 274] width 55 height 32
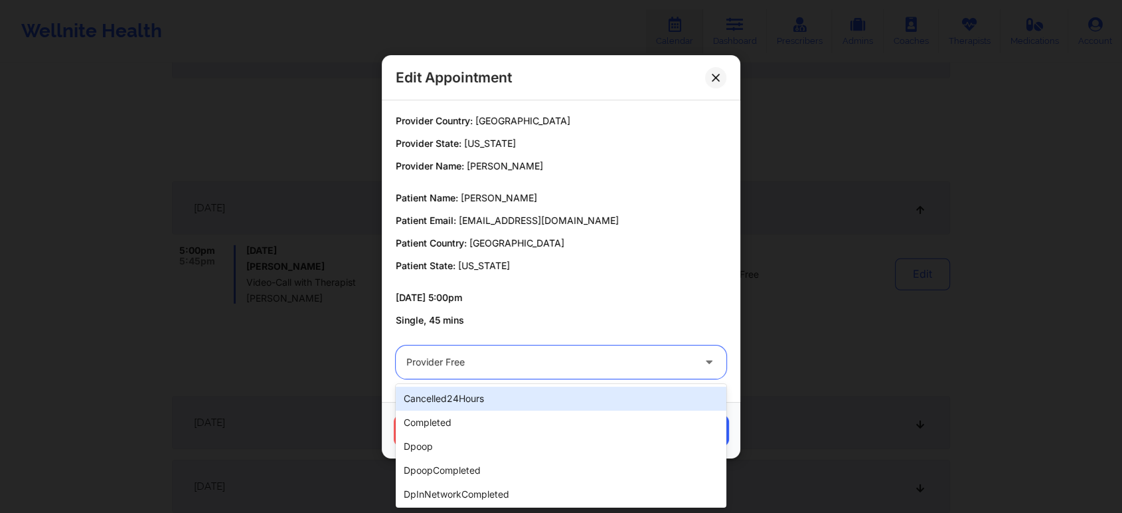
click at [533, 349] on div "Provider Free" at bounding box center [549, 361] width 287 height 33
click at [551, 356] on div at bounding box center [549, 362] width 287 height 16
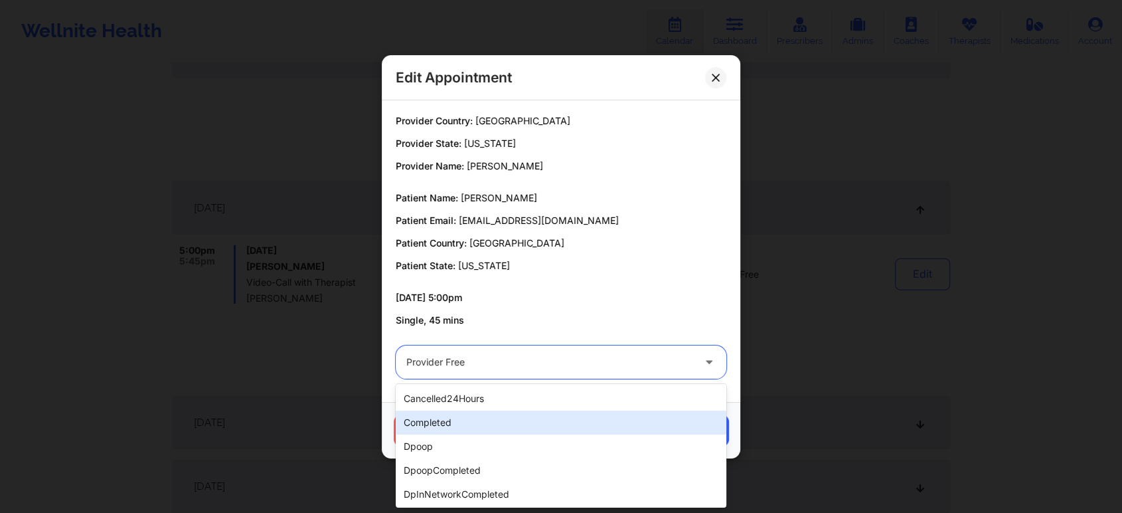
click at [519, 431] on div "completed" at bounding box center [561, 422] width 331 height 24
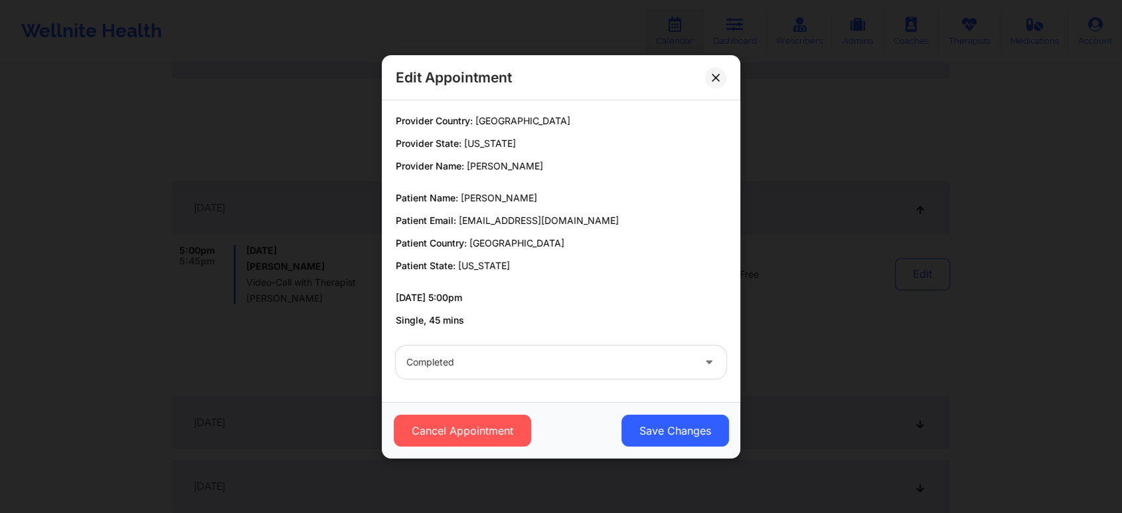
click at [679, 408] on div "Cancel Appointment Save Changes" at bounding box center [561, 430] width 359 height 56
click at [658, 428] on button "Save Changes" at bounding box center [676, 430] width 108 height 32
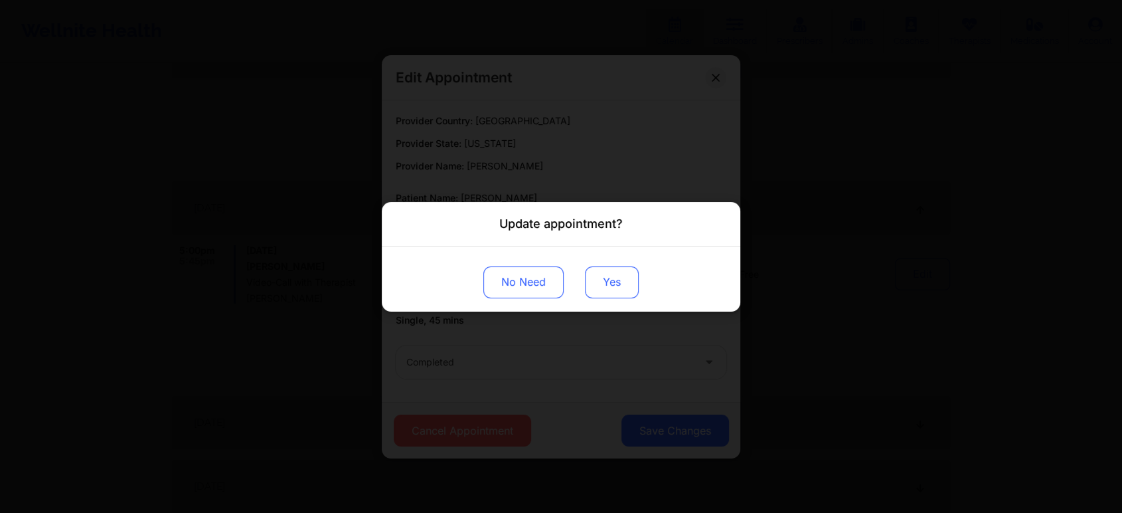
click at [610, 282] on button "Yes" at bounding box center [612, 282] width 54 height 32
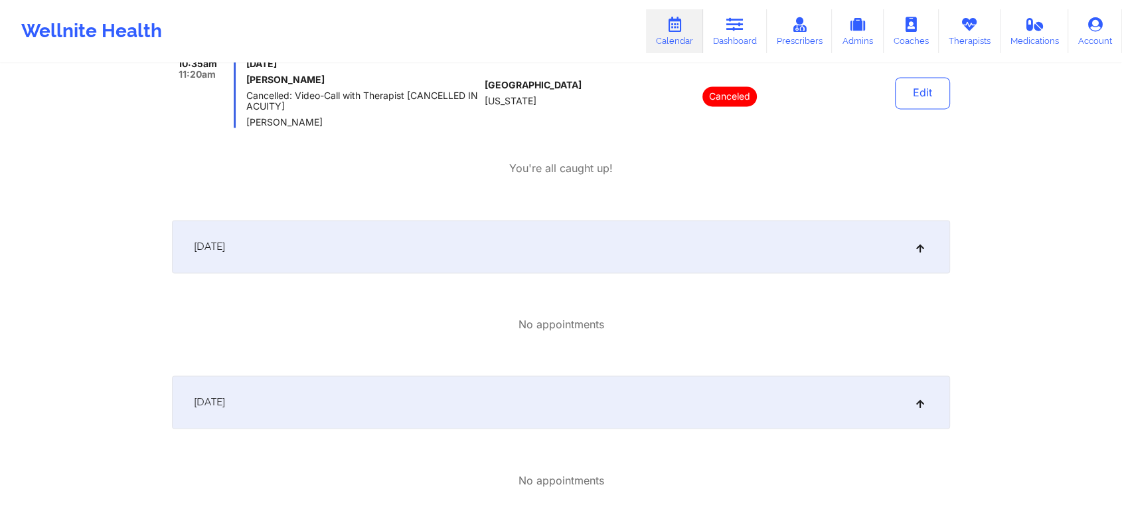
scroll to position [0, 0]
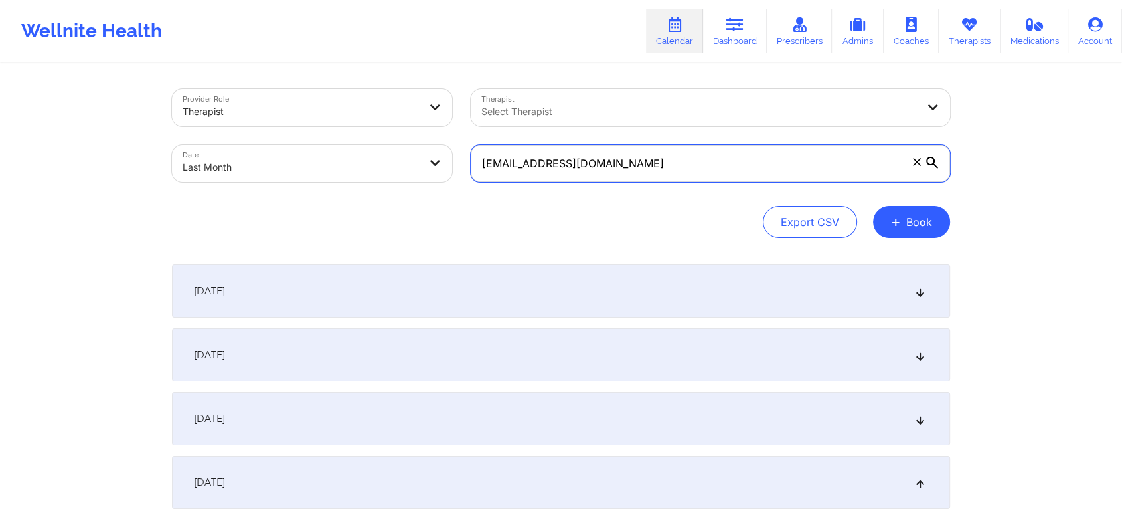
drag, startPoint x: 650, startPoint y: 158, endPoint x: 455, endPoint y: 177, distance: 196.2
click at [455, 177] on div "Provider Role Therapist Therapist Select Therapist Date Last Month [EMAIL_ADDRE…" at bounding box center [561, 136] width 797 height 112
paste input "[EMAIL_ADDRESS][DOMAIN_NAME]"
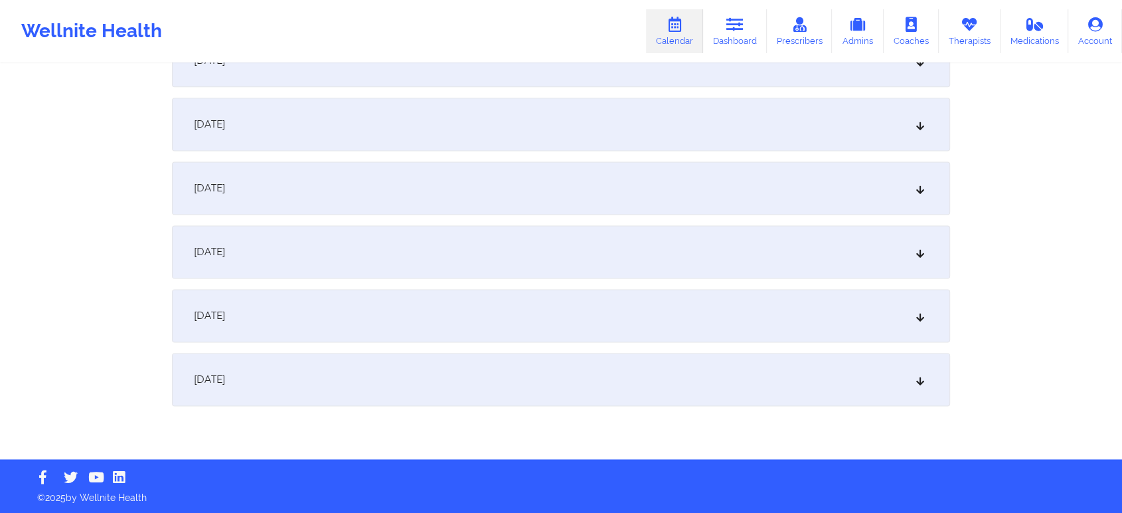
click at [329, 274] on div "[DATE]" at bounding box center [561, 251] width 778 height 53
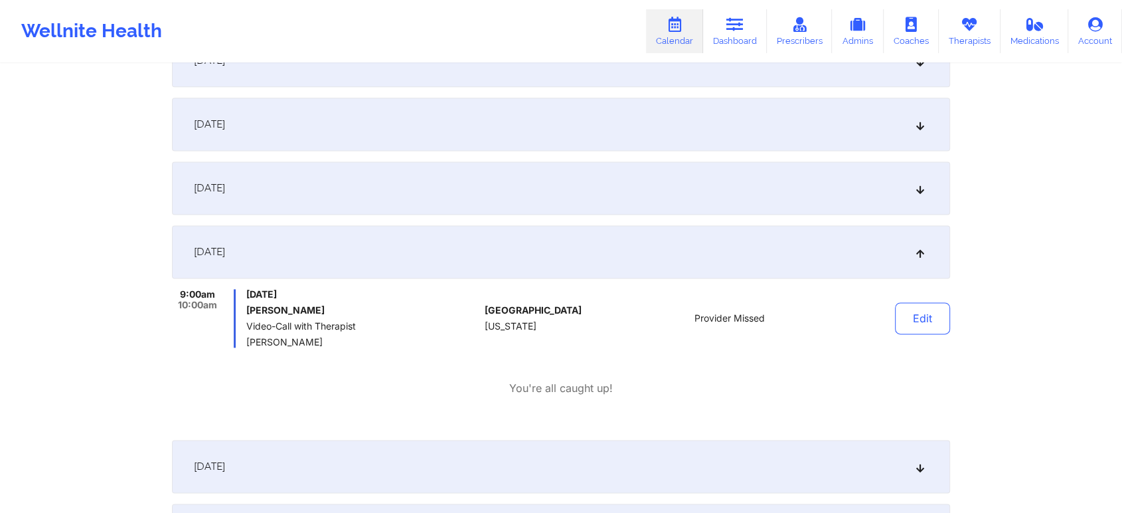
scroll to position [0, 0]
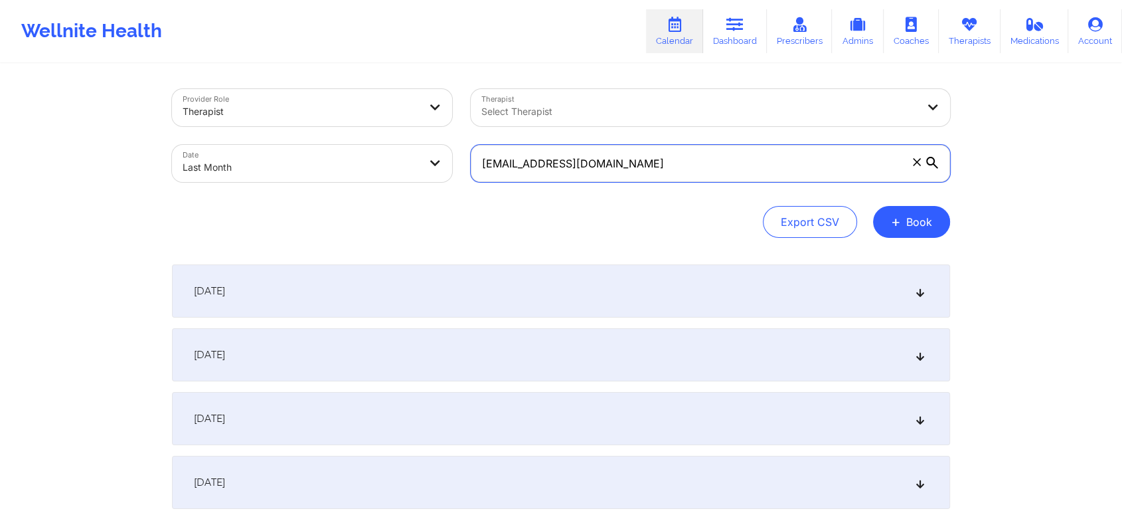
drag, startPoint x: 696, startPoint y: 163, endPoint x: 334, endPoint y: 147, distance: 362.3
click at [334, 147] on div "Provider Role Therapist Therapist Select Therapist Date Last Month [EMAIL_ADDRE…" at bounding box center [561, 136] width 797 height 112
paste input "lizbethramirezp6"
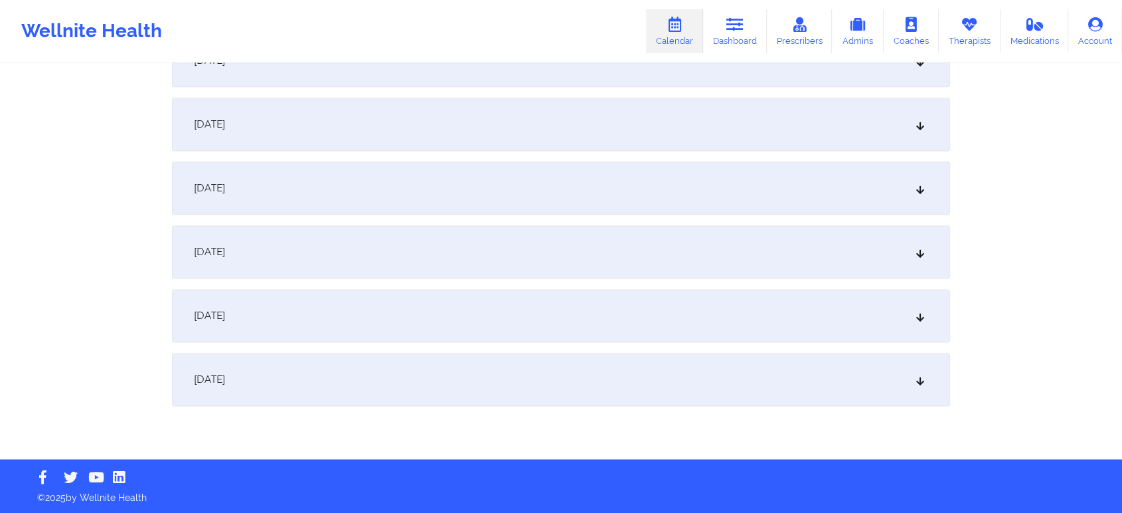
click at [543, 329] on div "[DATE]" at bounding box center [561, 315] width 778 height 53
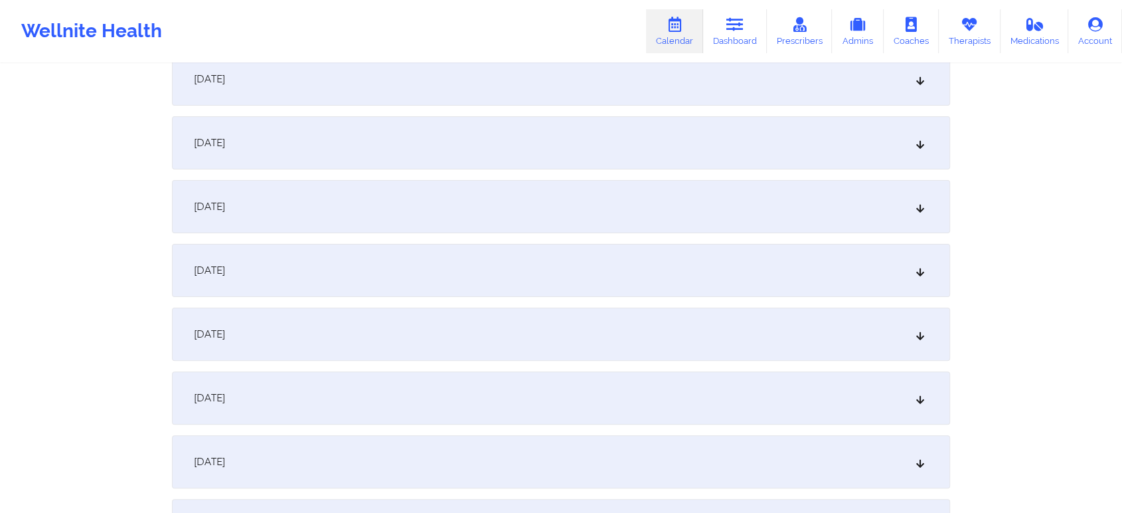
scroll to position [0, 0]
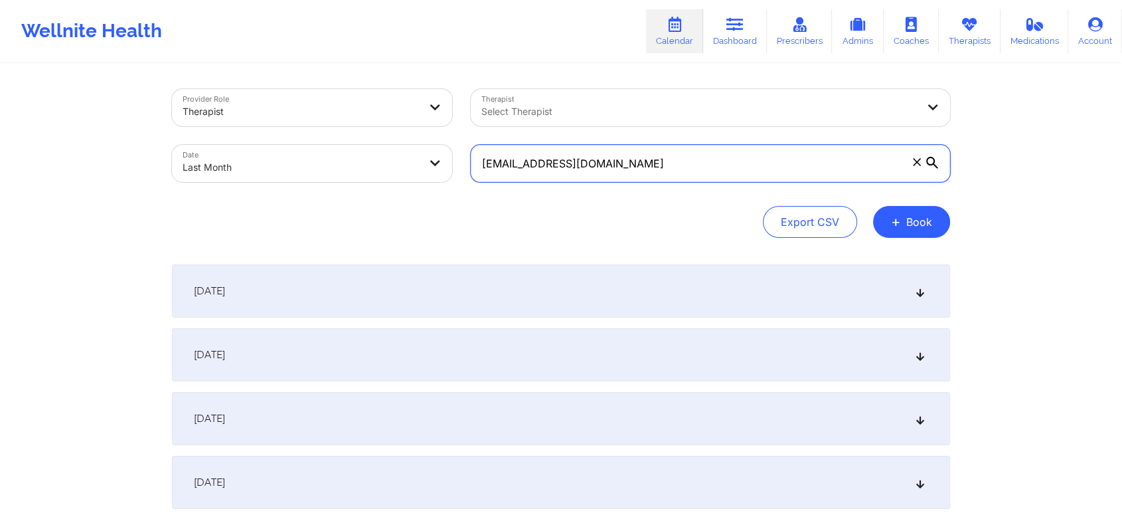
drag, startPoint x: 694, startPoint y: 165, endPoint x: 369, endPoint y: 159, distance: 324.8
click at [369, 159] on div "Provider Role Therapist Therapist Select Therapist Date Last Month [EMAIL_ADDRE…" at bounding box center [561, 136] width 797 height 112
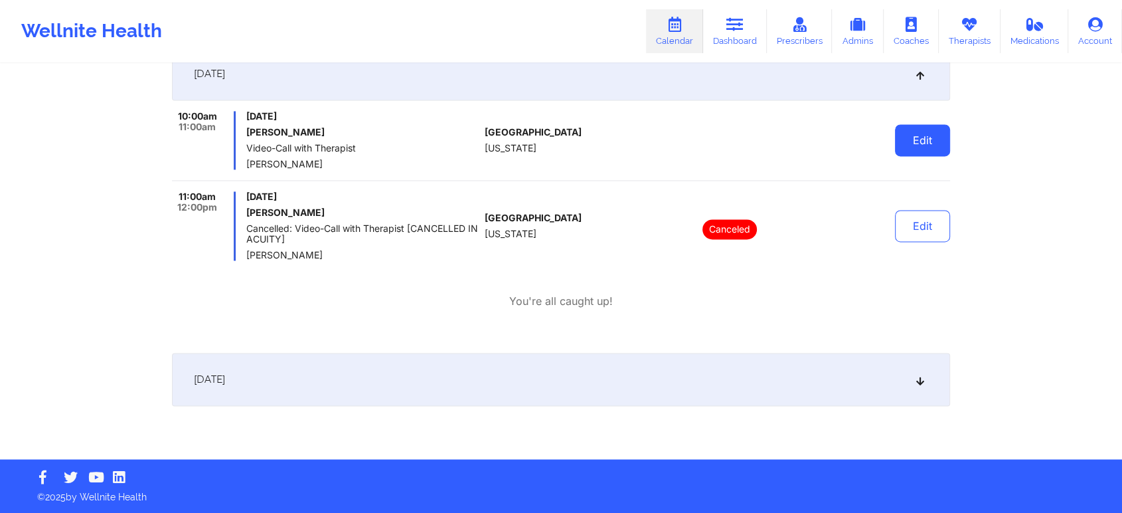
click at [937, 148] on button "Edit" at bounding box center [922, 140] width 55 height 32
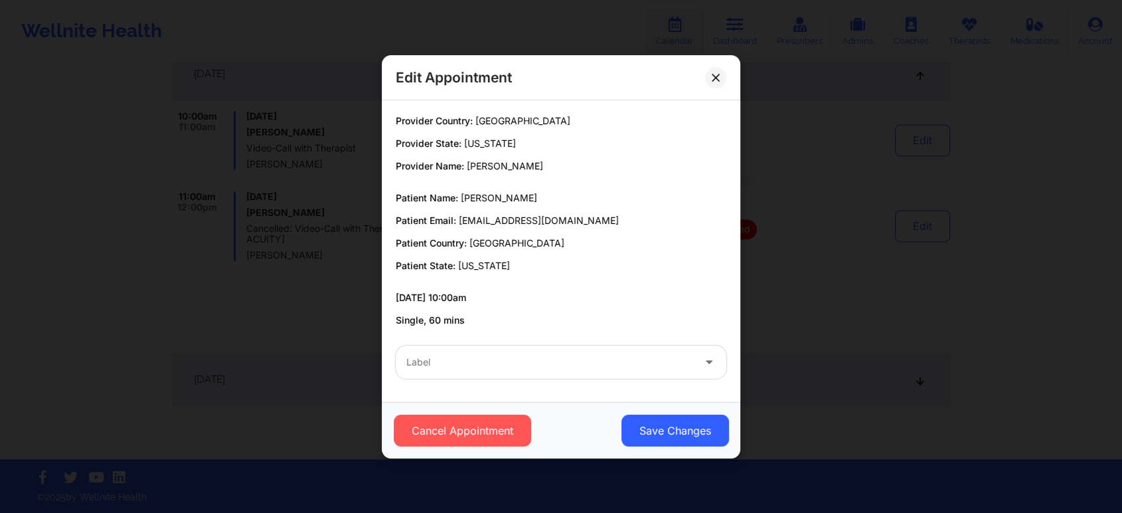
click at [612, 348] on div "Label" at bounding box center [545, 361] width 299 height 33
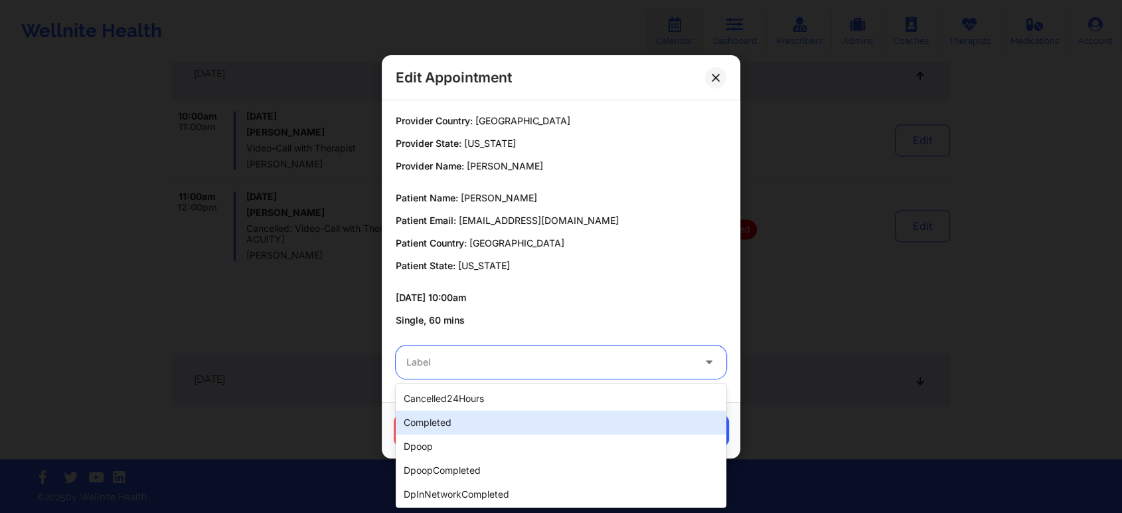
click at [532, 411] on div "completed" at bounding box center [561, 422] width 331 height 24
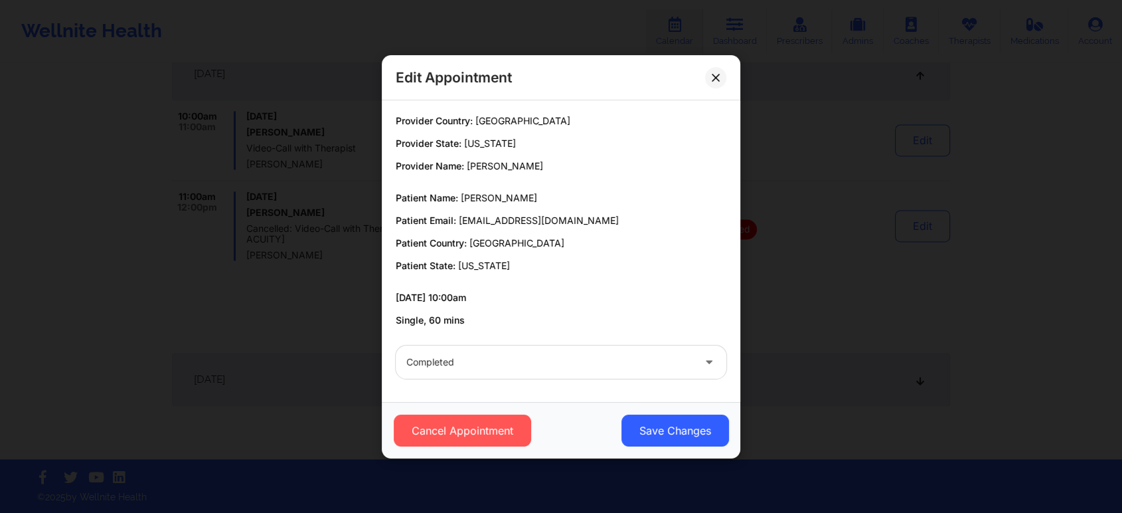
click at [731, 441] on div "Cancel Appointment Save Changes" at bounding box center [561, 430] width 340 height 32
click at [670, 426] on button "Save Changes" at bounding box center [676, 430] width 108 height 32
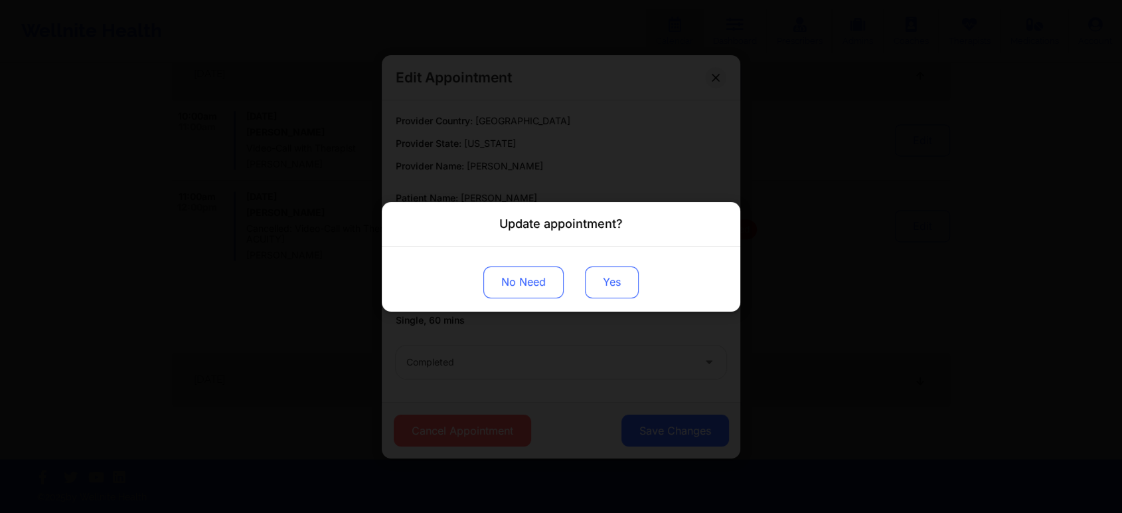
click at [604, 289] on button "Yes" at bounding box center [612, 282] width 54 height 32
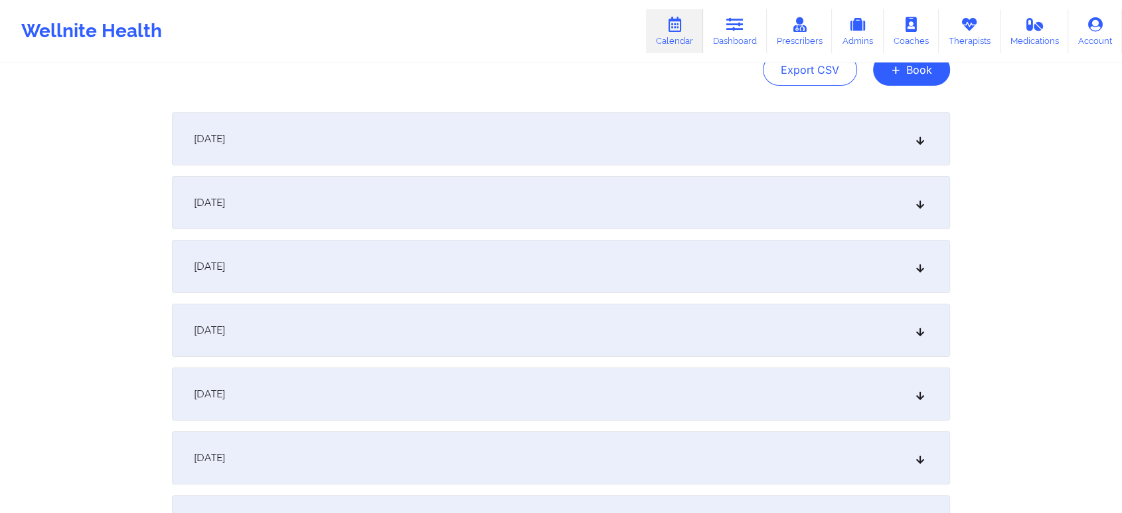
scroll to position [0, 0]
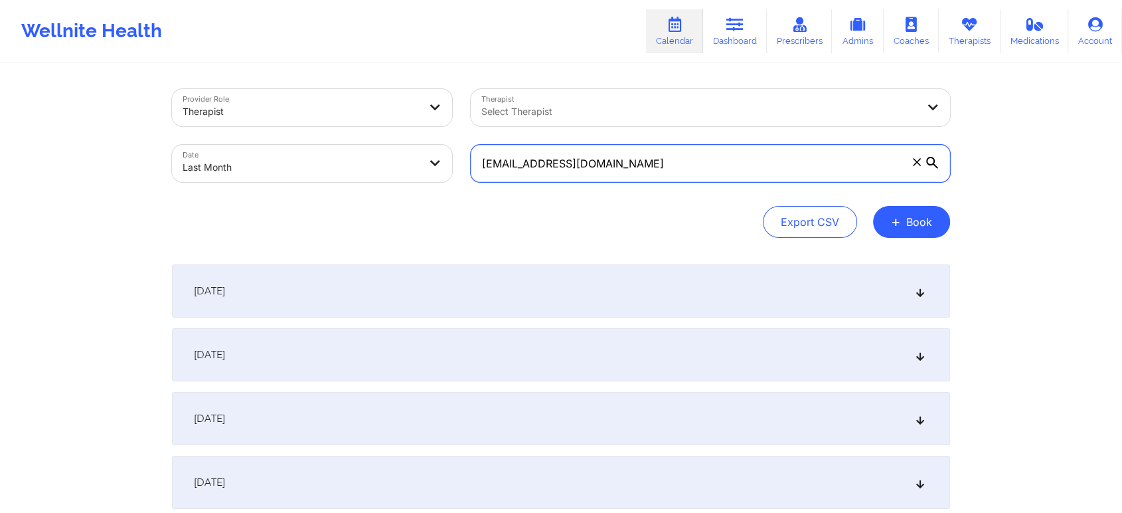
drag, startPoint x: 735, startPoint y: 151, endPoint x: 471, endPoint y: 98, distance: 269.1
click at [471, 98] on div "Provider Role Therapist Therapist Select Therapist Date Last Month [EMAIL_ADDRE…" at bounding box center [561, 136] width 797 height 112
paste input "kareemabryant01"
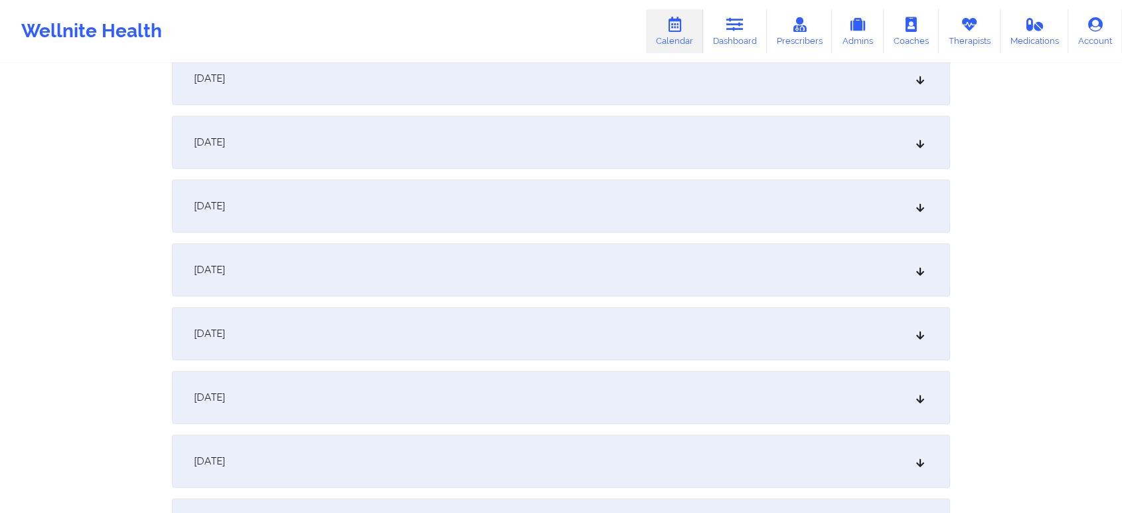
scroll to position [1761, 0]
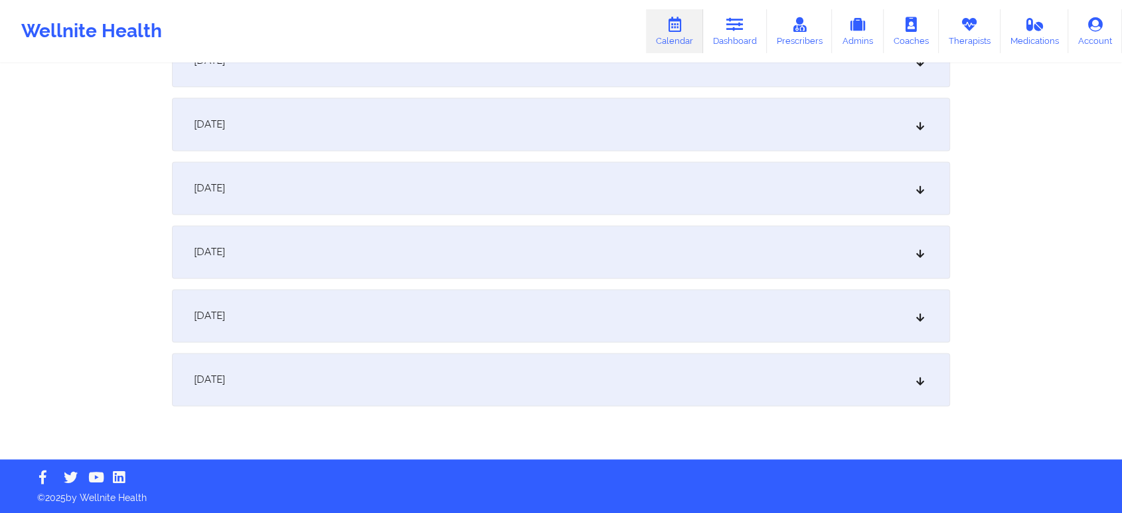
click at [558, 304] on div "[DATE]" at bounding box center [561, 315] width 778 height 53
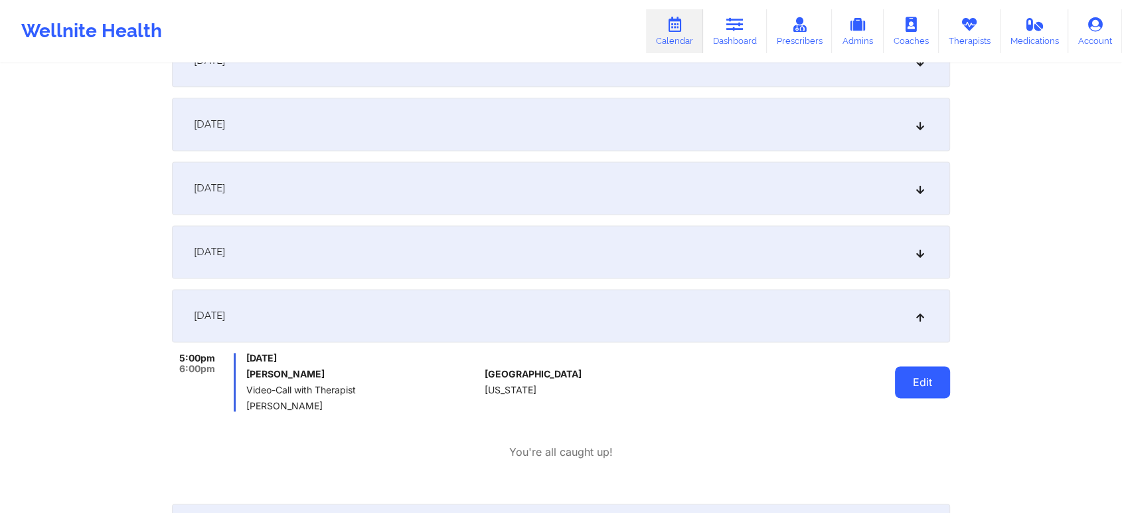
click at [925, 385] on button "Edit" at bounding box center [922, 382] width 55 height 32
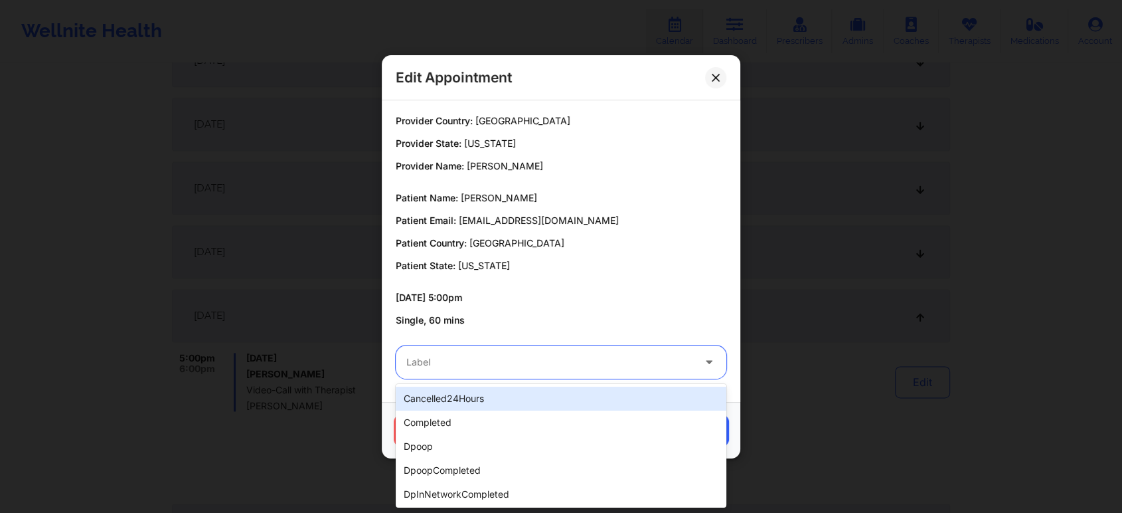
click at [452, 355] on div at bounding box center [549, 362] width 287 height 16
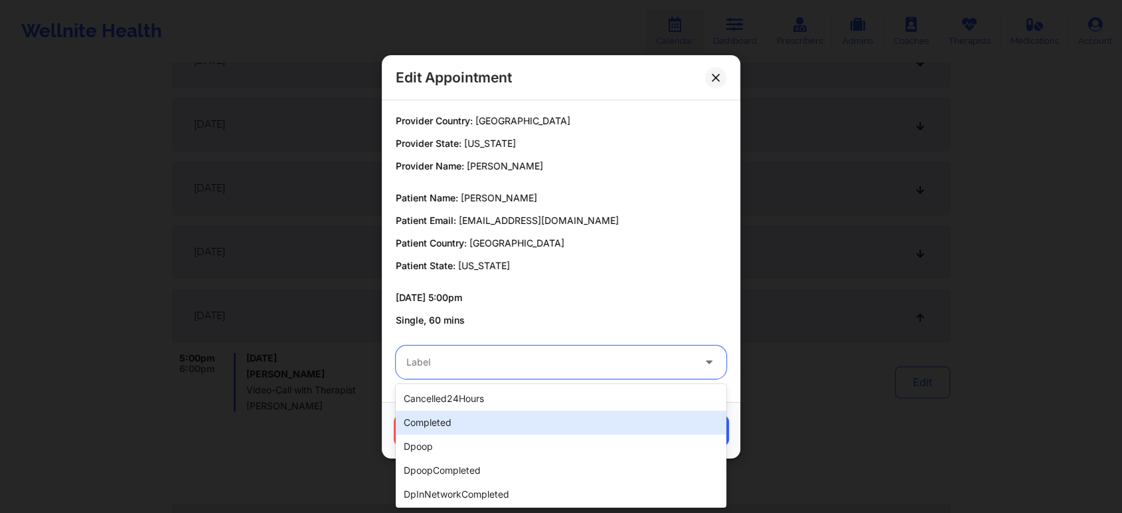
click at [433, 423] on div "completed" at bounding box center [561, 422] width 331 height 24
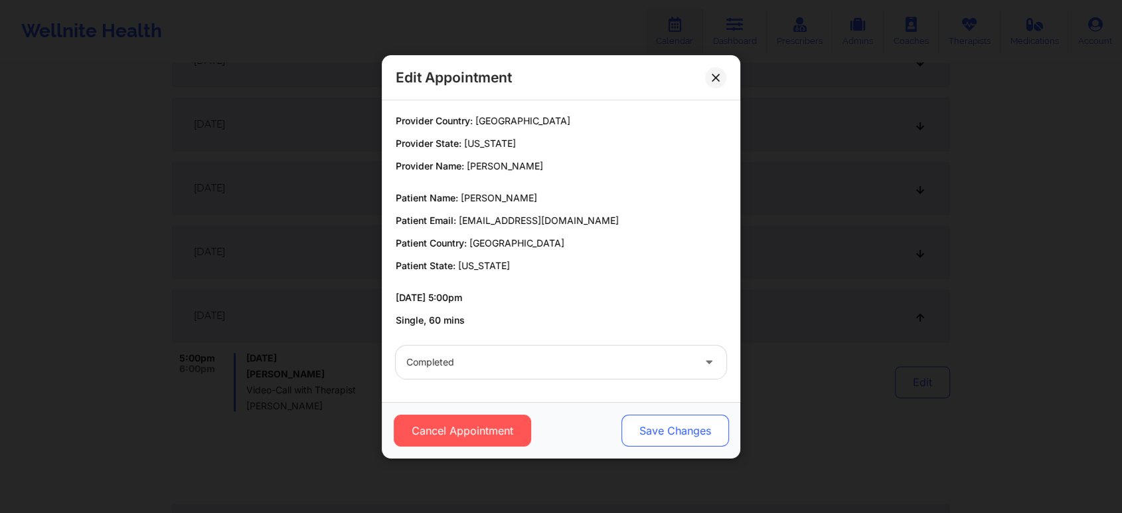
click at [627, 424] on button "Save Changes" at bounding box center [676, 430] width 108 height 32
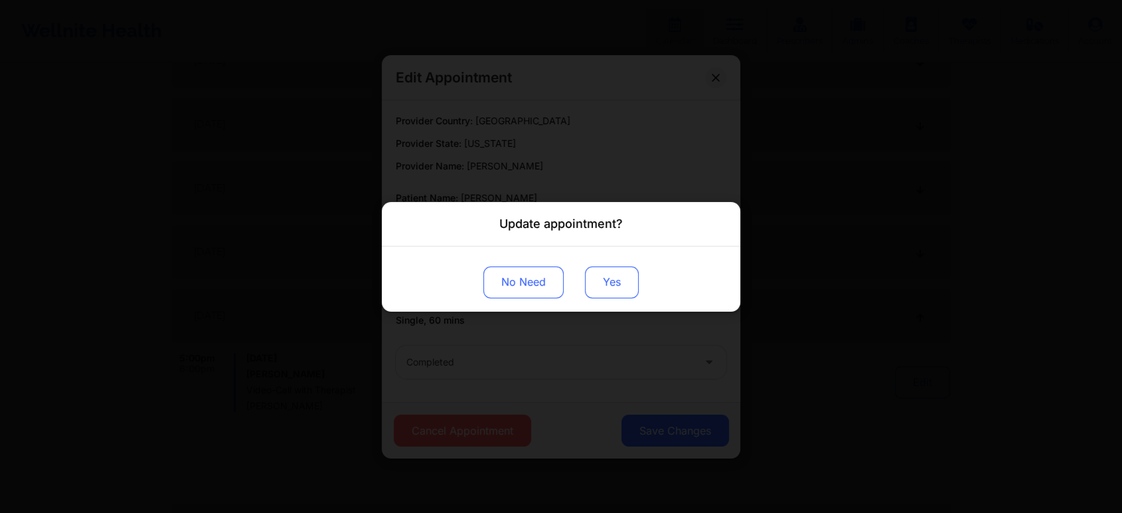
click at [603, 269] on button "Yes" at bounding box center [612, 282] width 54 height 32
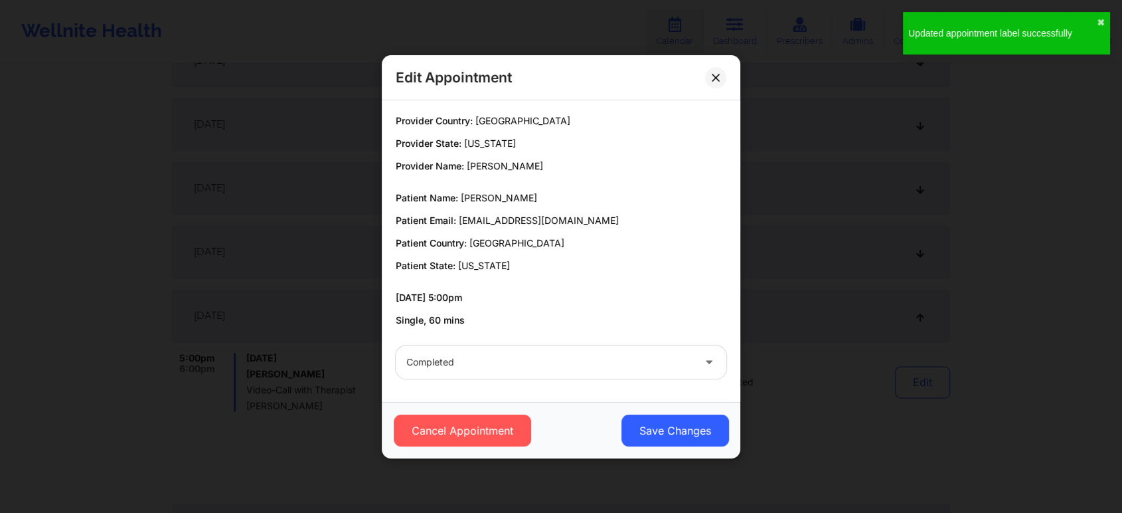
click at [612, 306] on div "[DATE] 5:00pm Single, 60 mins" at bounding box center [561, 309] width 331 height 36
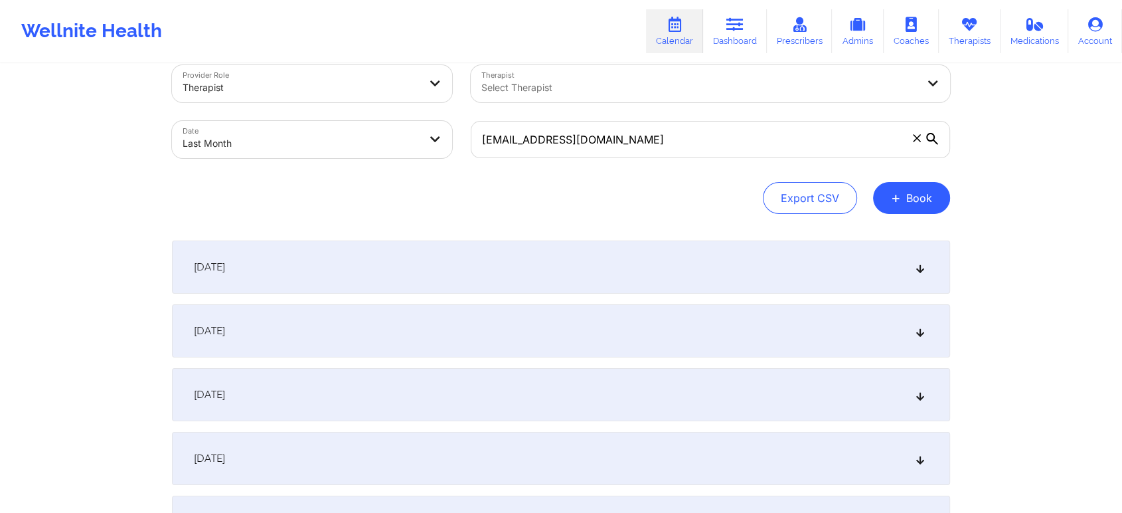
scroll to position [0, 0]
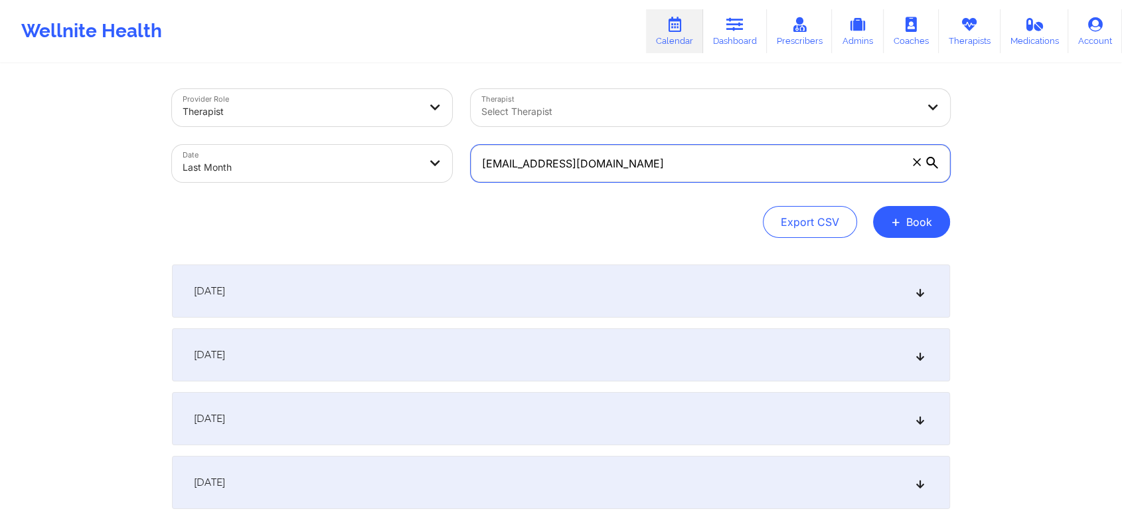
drag, startPoint x: 669, startPoint y: 151, endPoint x: 486, endPoint y: 132, distance: 184.3
click at [486, 132] on div "Provider Role Therapist Therapist Select Therapist Date Last Month [EMAIL_ADDRE…" at bounding box center [561, 136] width 797 height 112
type input "k"
paste input "[URL][DOMAIN_NAME]"
type input "[URL][DOMAIN_NAME]"
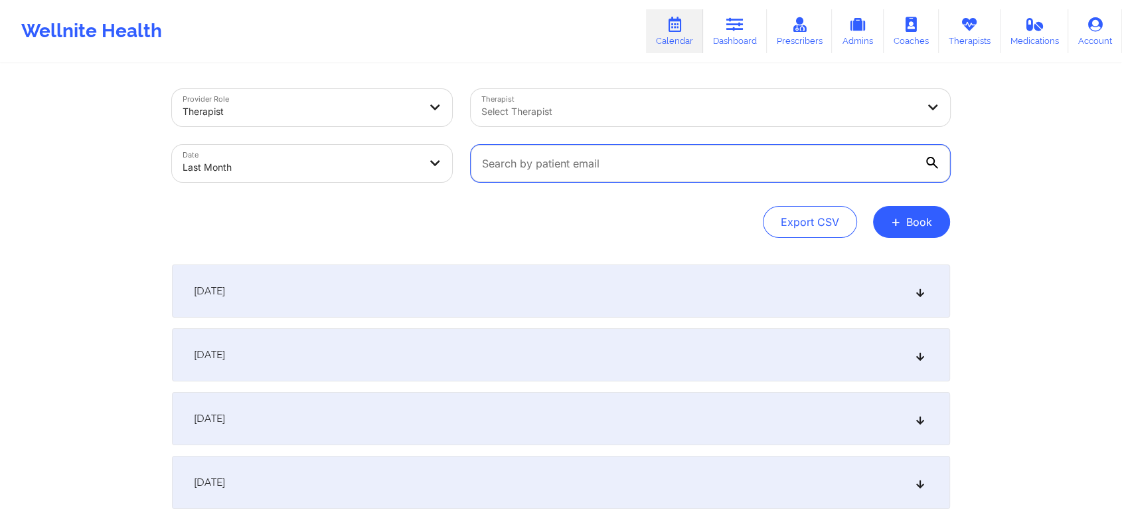
click at [587, 159] on input "text" at bounding box center [711, 163] width 480 height 37
paste input "[EMAIL_ADDRESS][DOMAIN_NAME]"
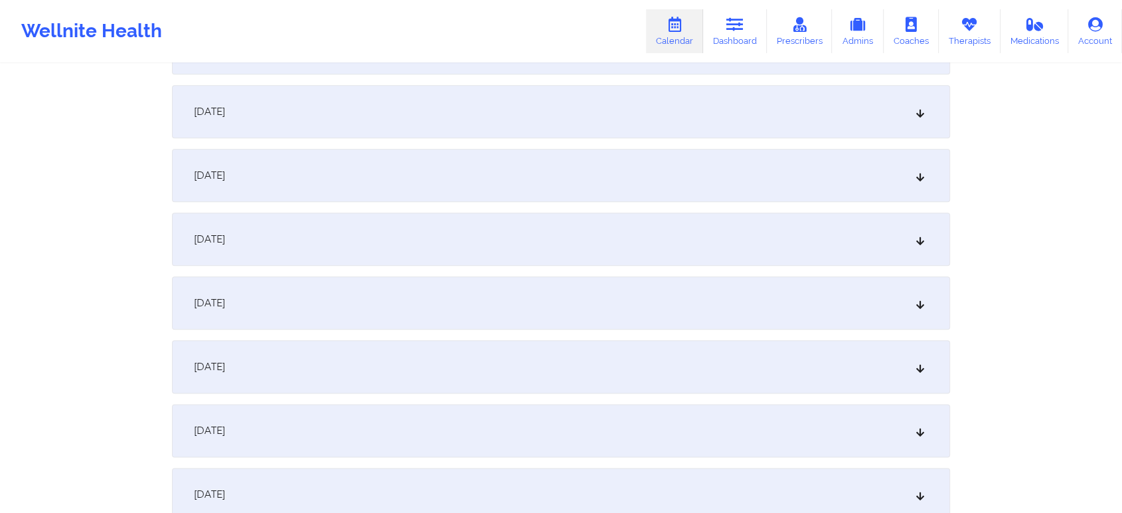
scroll to position [1761, 0]
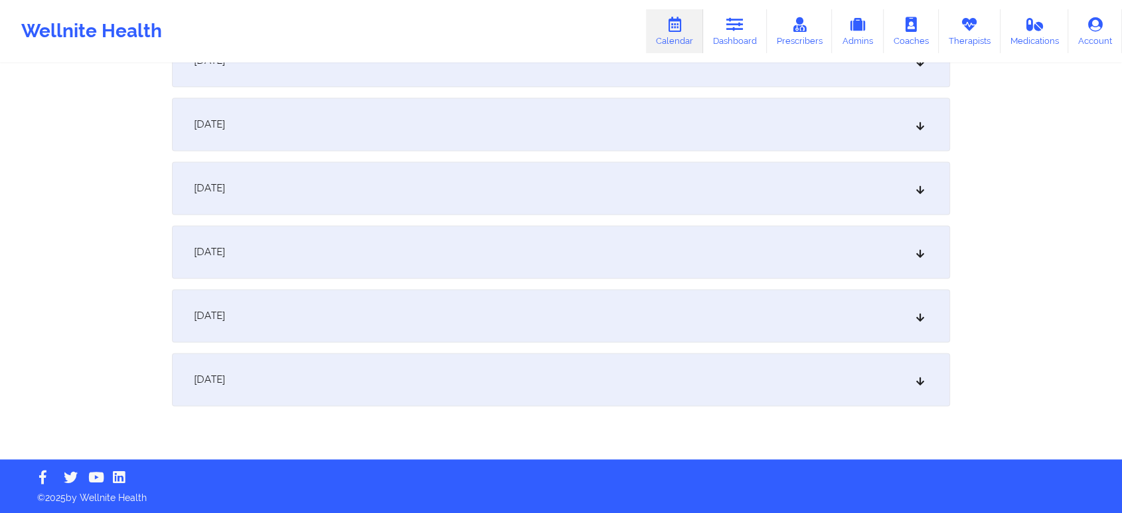
click at [411, 132] on div "[DATE]" at bounding box center [561, 124] width 778 height 53
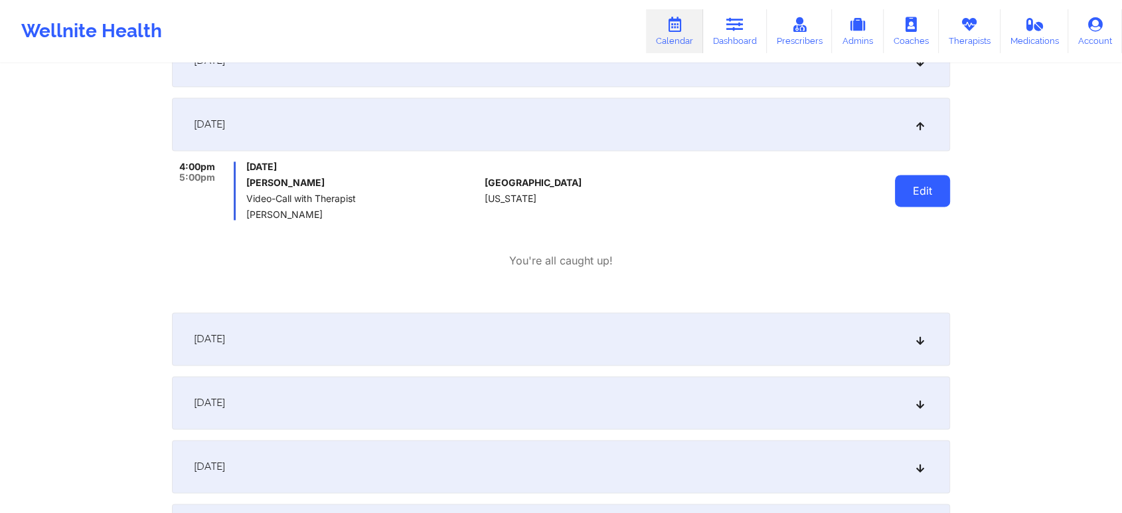
click at [917, 195] on button "Edit" at bounding box center [922, 191] width 55 height 32
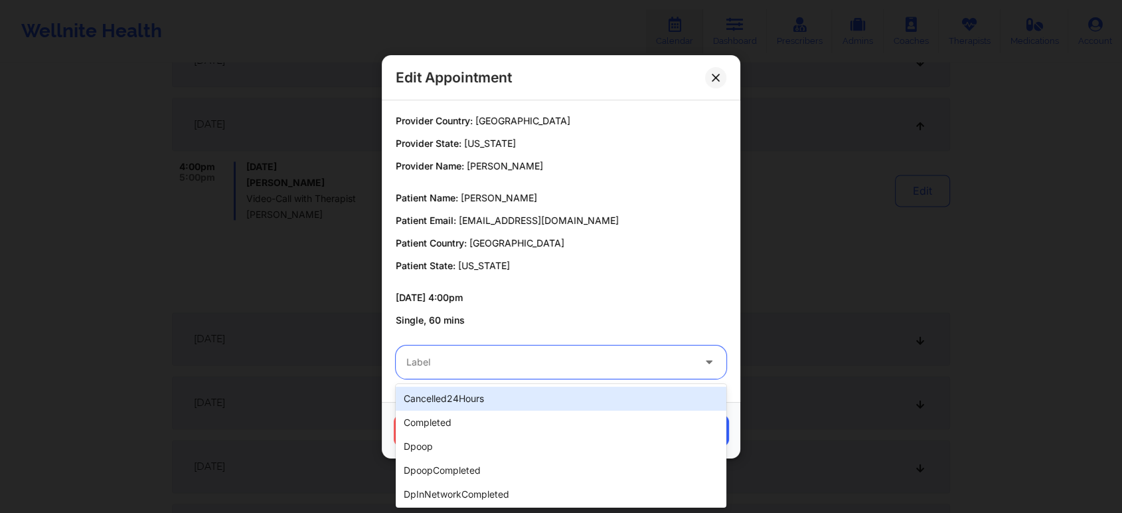
click at [543, 360] on div at bounding box center [549, 362] width 287 height 16
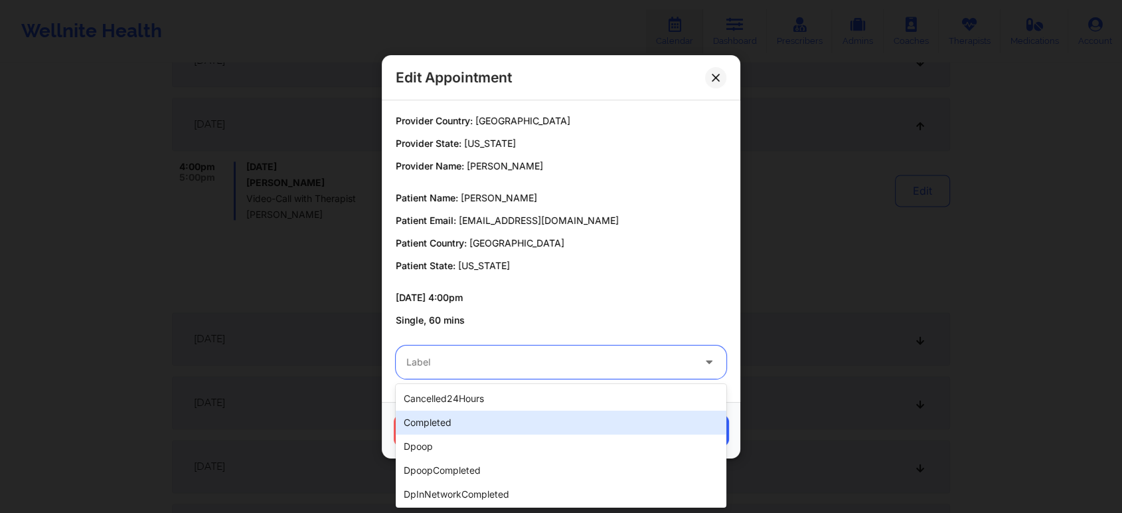
click at [464, 412] on div "completed" at bounding box center [561, 422] width 331 height 24
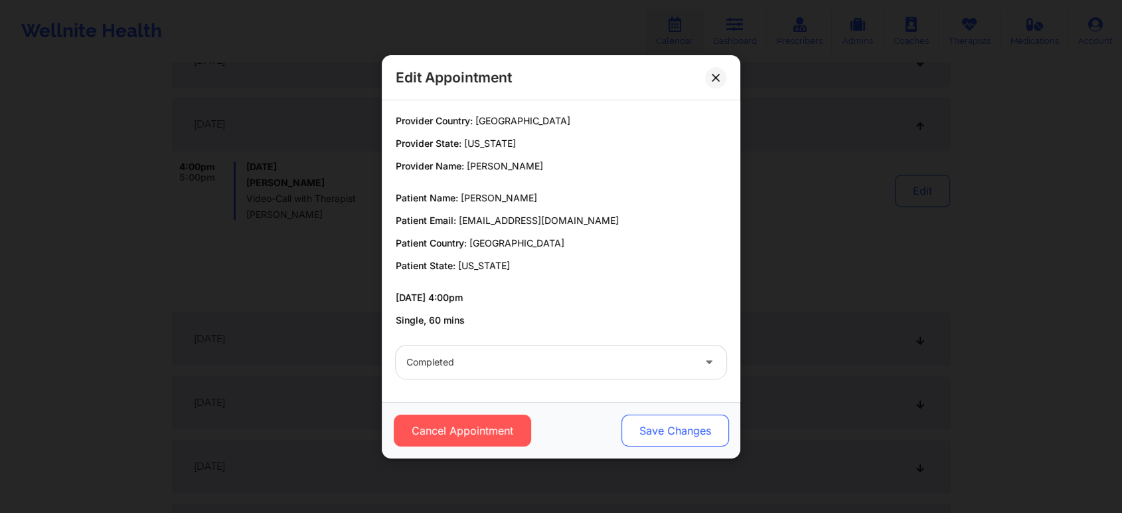
click at [626, 436] on button "Save Changes" at bounding box center [676, 430] width 108 height 32
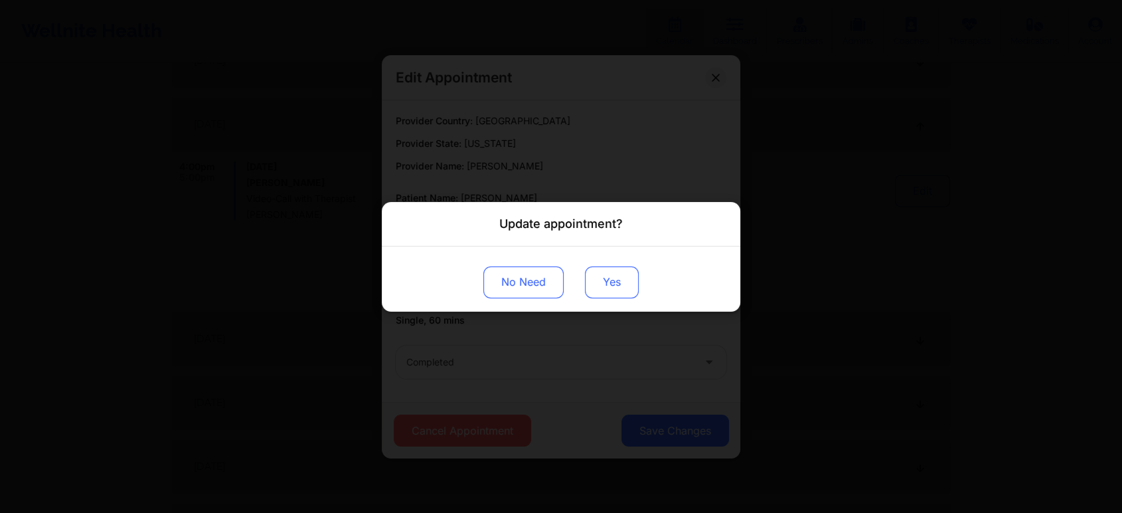
click at [620, 276] on button "Yes" at bounding box center [612, 282] width 54 height 32
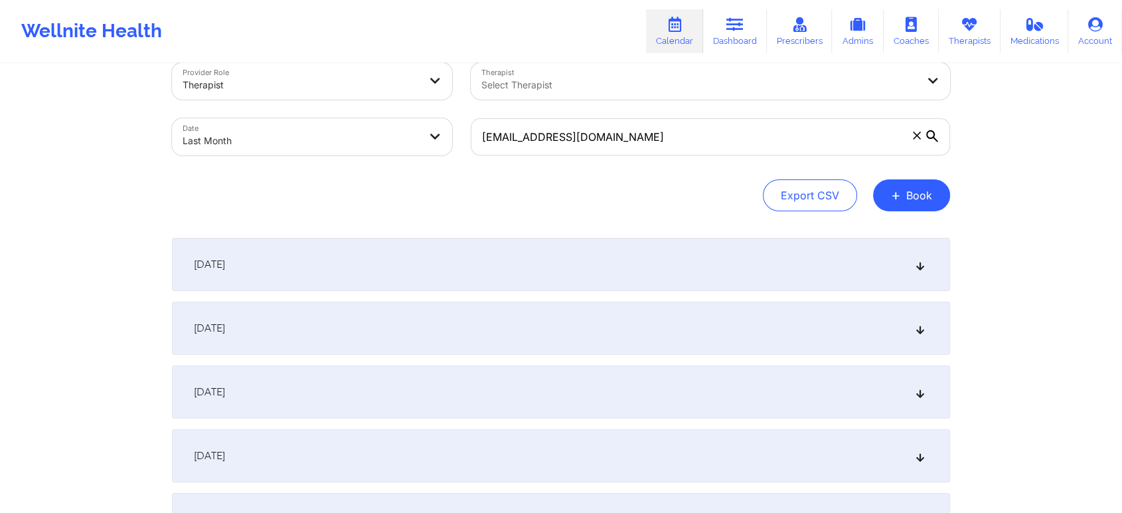
scroll to position [0, 0]
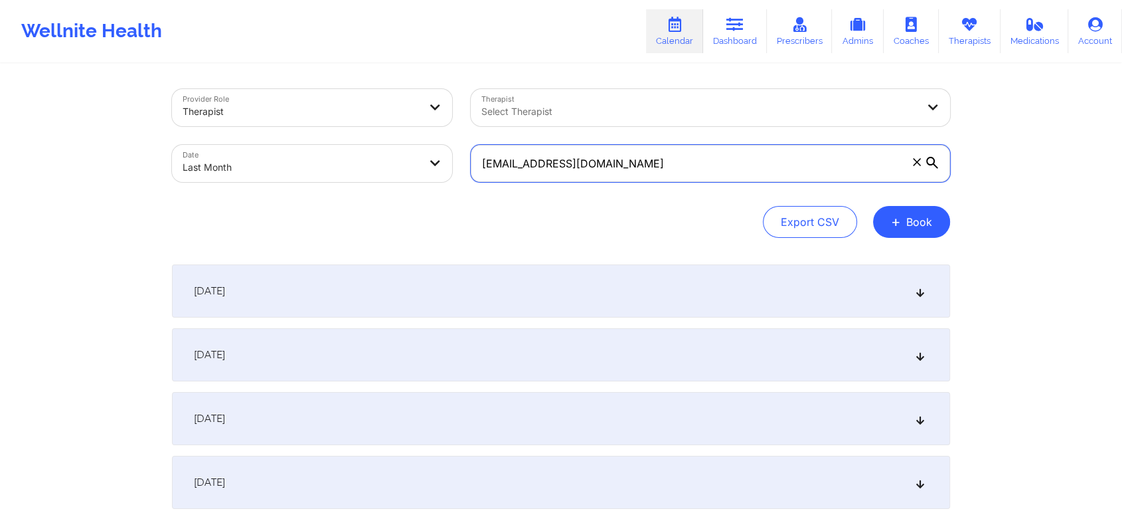
drag, startPoint x: 683, startPoint y: 169, endPoint x: 411, endPoint y: 138, distance: 274.0
click at [411, 138] on div "Provider Role Therapist Therapist Select Therapist Date Last Month [EMAIL_ADDRE…" at bounding box center [561, 136] width 797 height 112
paste input "[EMAIL_ADDRESS]"
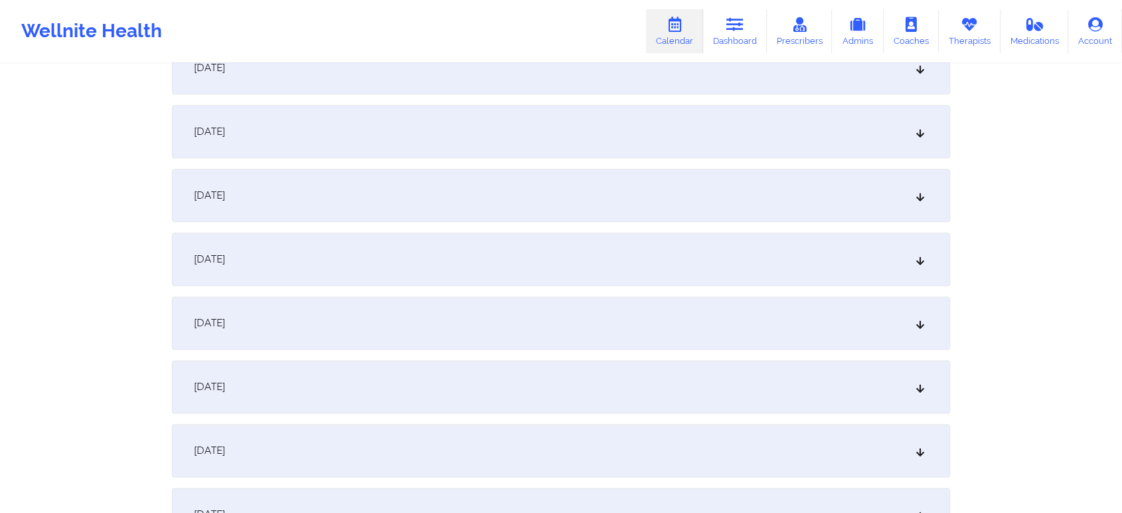
scroll to position [1621, 0]
click at [416, 266] on div "[DATE]" at bounding box center [561, 264] width 778 height 53
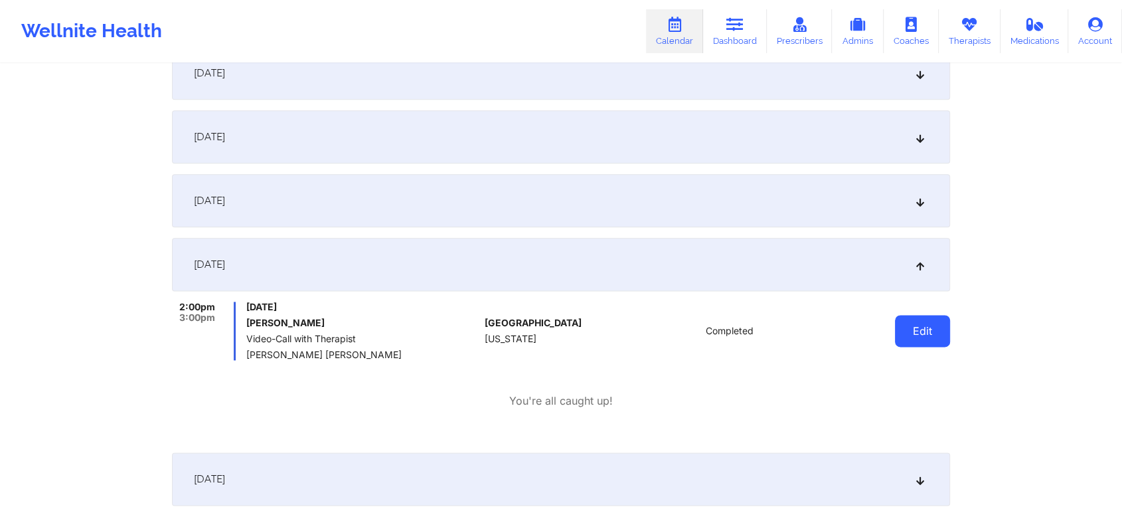
click at [909, 341] on button "Edit" at bounding box center [922, 331] width 55 height 32
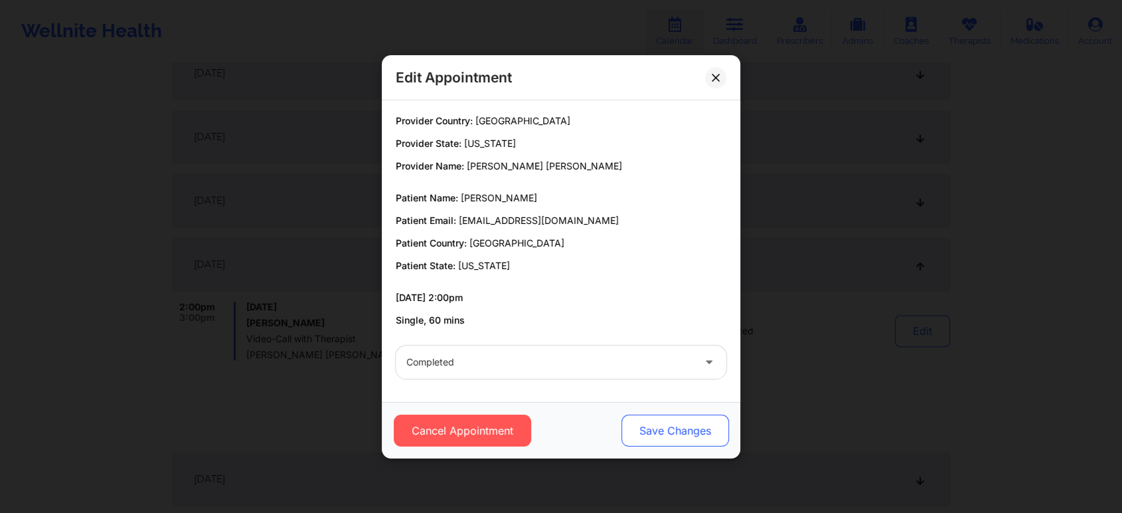
click at [642, 415] on button "Save Changes" at bounding box center [676, 430] width 108 height 32
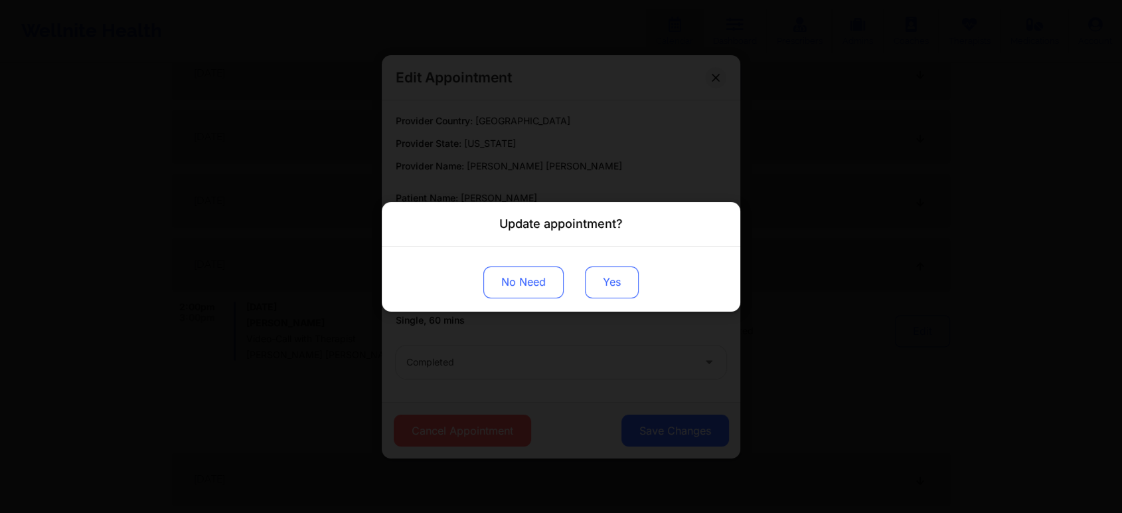
click at [620, 289] on button "Yes" at bounding box center [612, 282] width 54 height 32
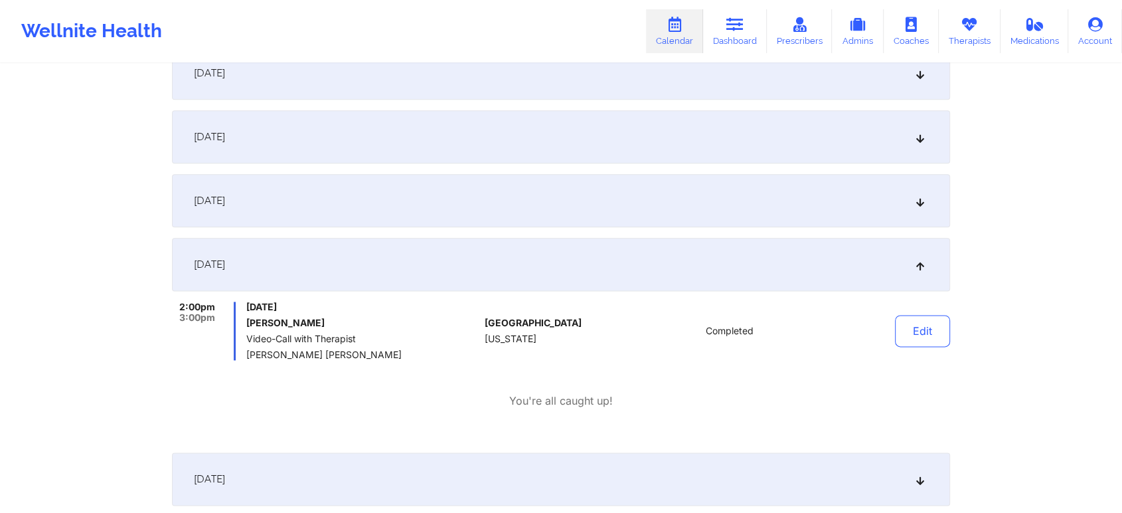
click at [913, 343] on button "Edit" at bounding box center [922, 331] width 55 height 32
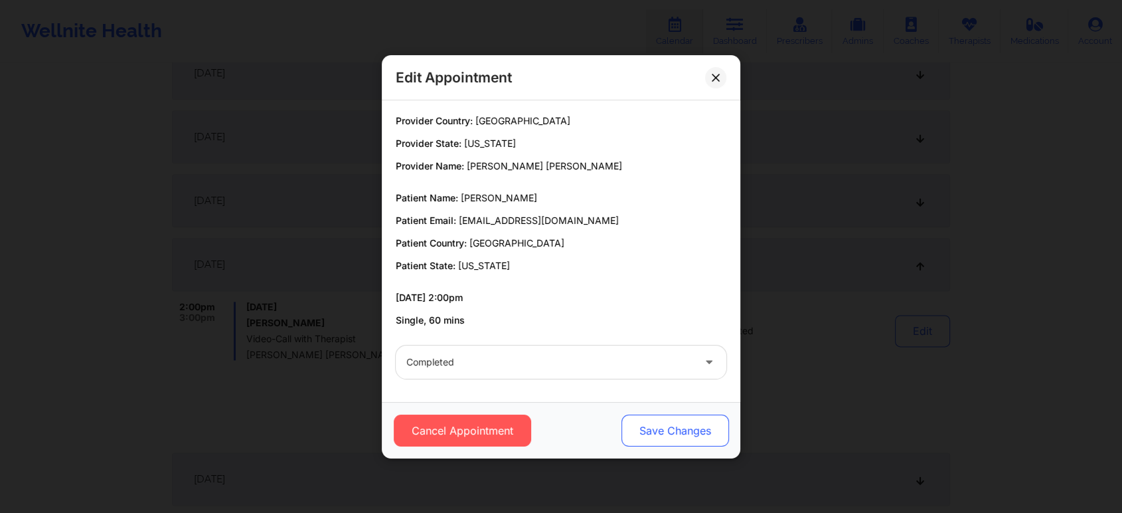
click at [666, 436] on button "Save Changes" at bounding box center [676, 430] width 108 height 32
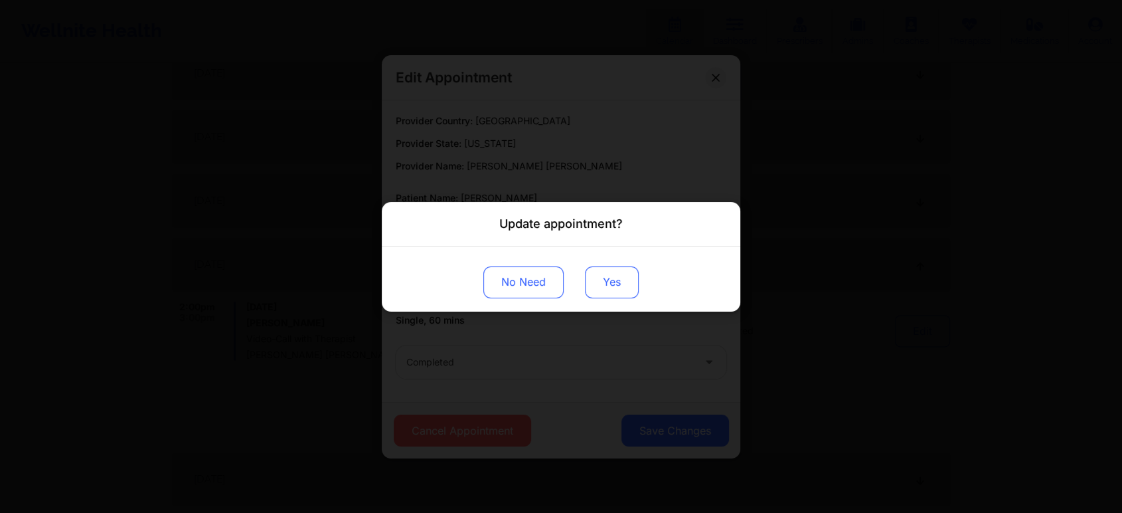
click at [598, 280] on button "Yes" at bounding box center [612, 282] width 54 height 32
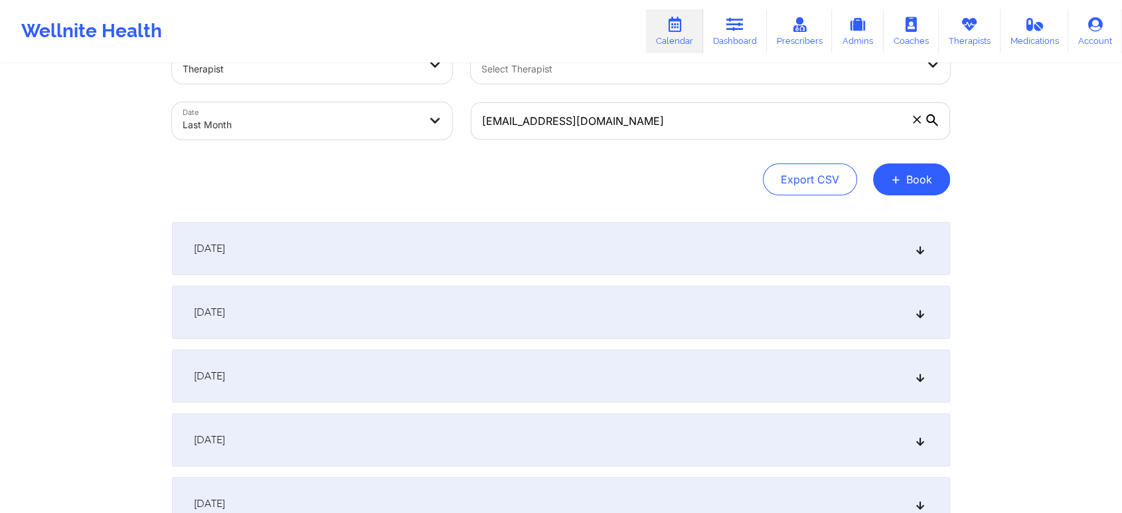
scroll to position [0, 0]
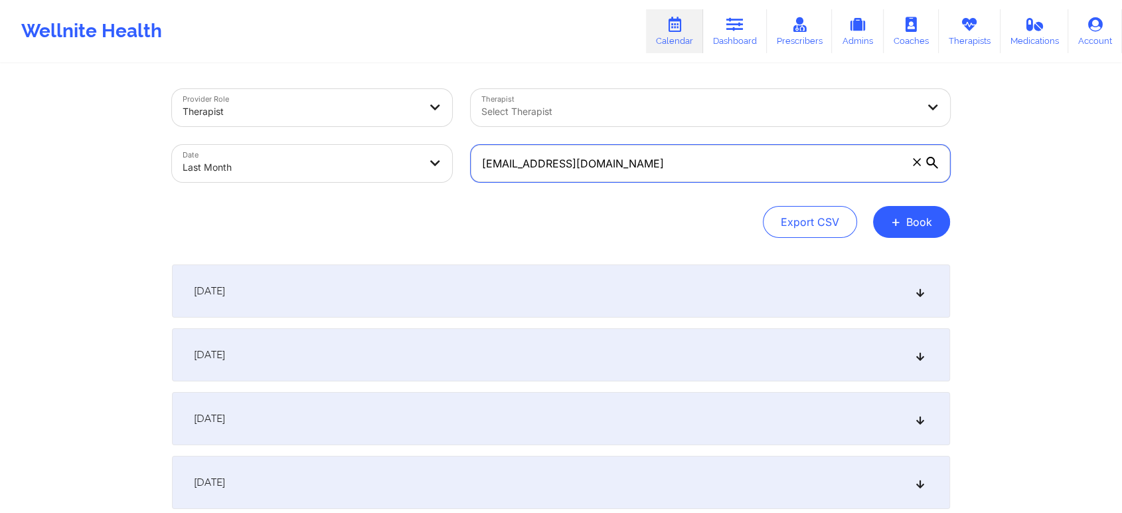
drag, startPoint x: 631, startPoint y: 154, endPoint x: 293, endPoint y: 157, distance: 338.1
click at [293, 157] on div "Provider Role Therapist Therapist Select Therapist Date Last Month [EMAIL_ADDRE…" at bounding box center [561, 136] width 797 height 112
paste input "[EMAIL_ADDRESS]"
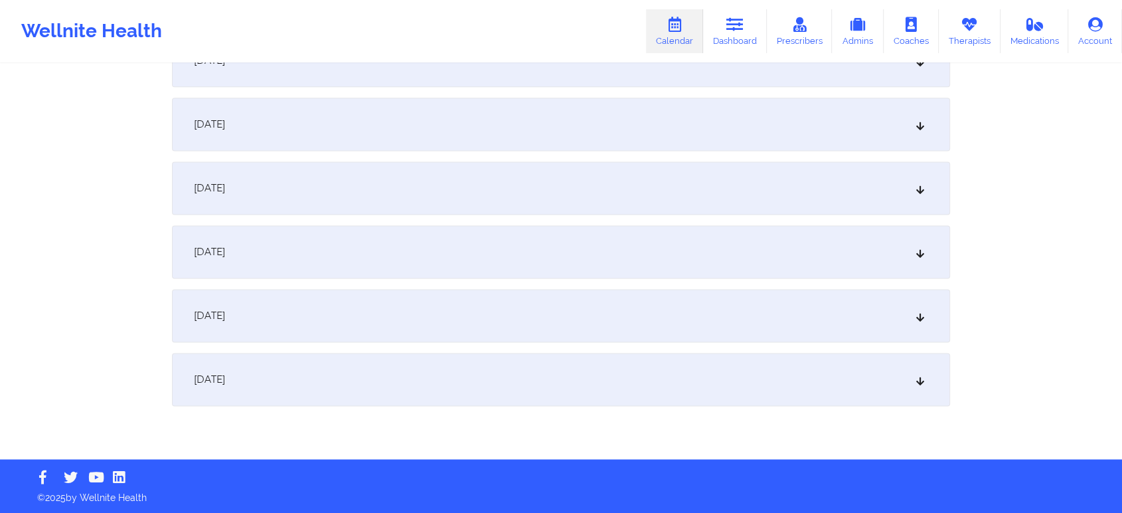
type input "[EMAIL_ADDRESS][DOMAIN_NAME]"
click at [310, 137] on div "[DATE]" at bounding box center [561, 124] width 778 height 53
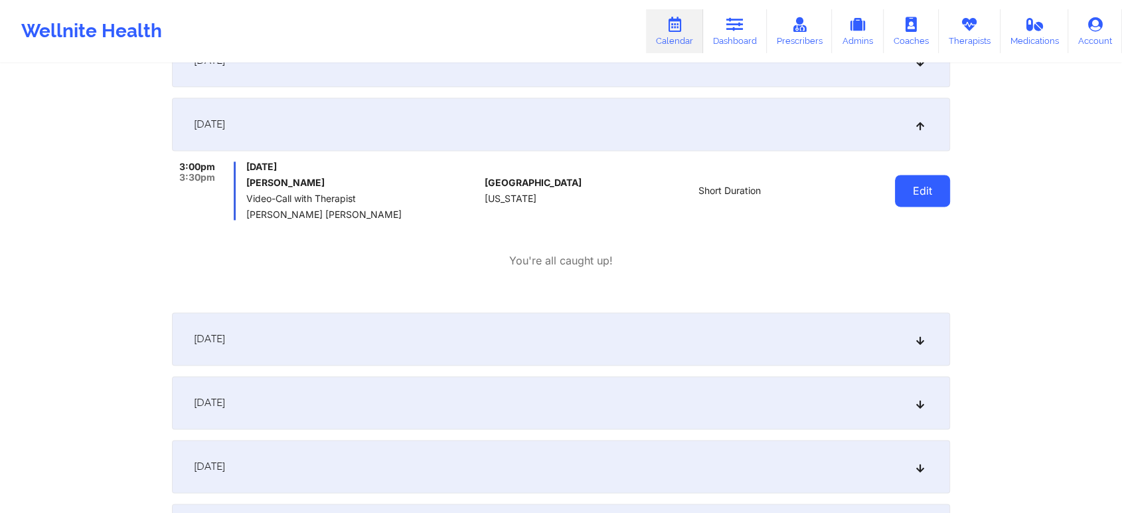
click at [914, 196] on button "Edit" at bounding box center [922, 191] width 55 height 32
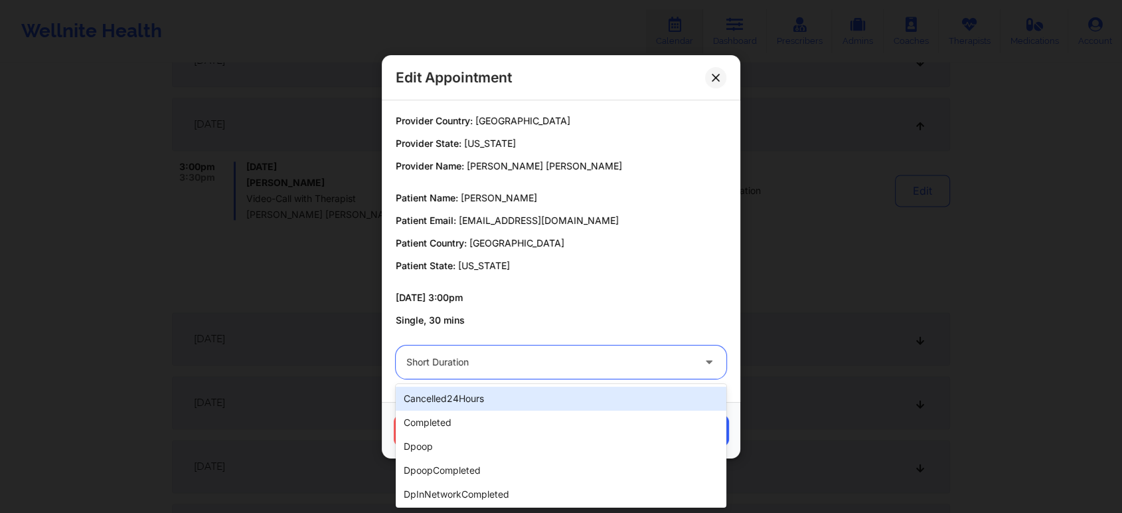
click at [588, 377] on div "Short Duration" at bounding box center [549, 361] width 287 height 33
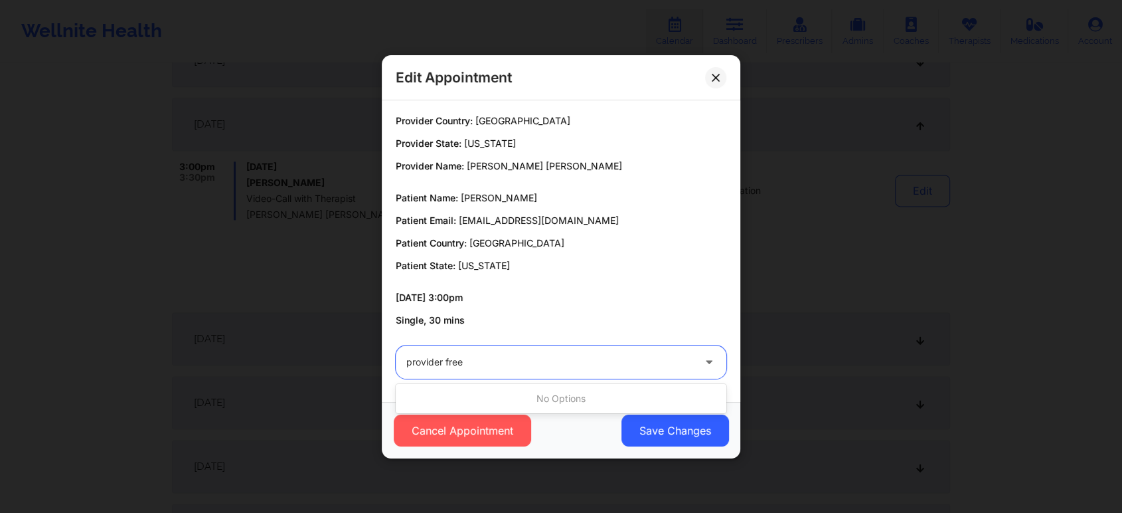
type input "providerfree"
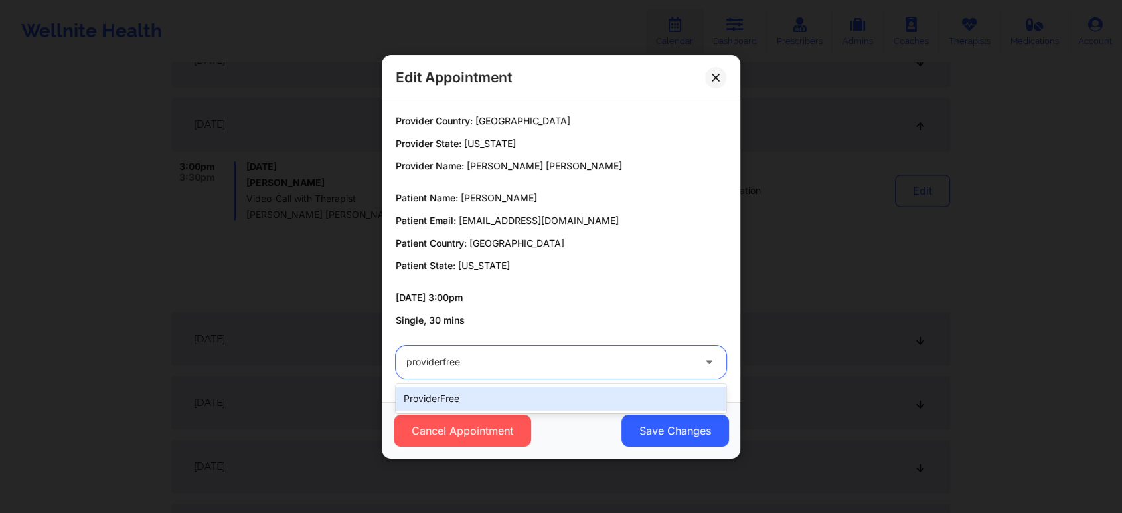
click at [522, 399] on div "providerFree" at bounding box center [561, 399] width 331 height 24
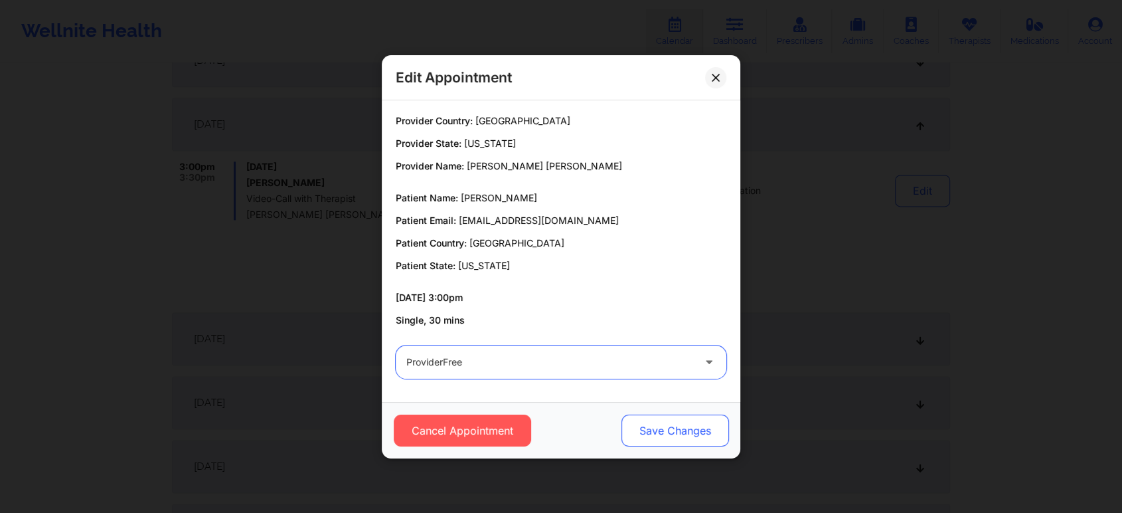
click at [644, 416] on button "Save Changes" at bounding box center [676, 430] width 108 height 32
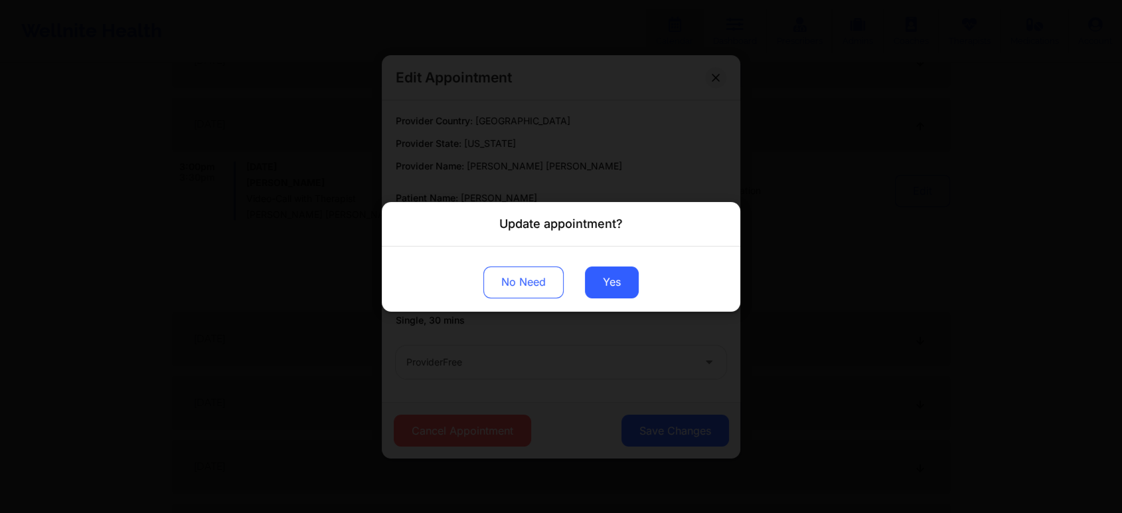
click at [584, 272] on div "No Need Yes" at bounding box center [561, 278] width 359 height 65
click at [622, 286] on button "Yes" at bounding box center [612, 282] width 54 height 32
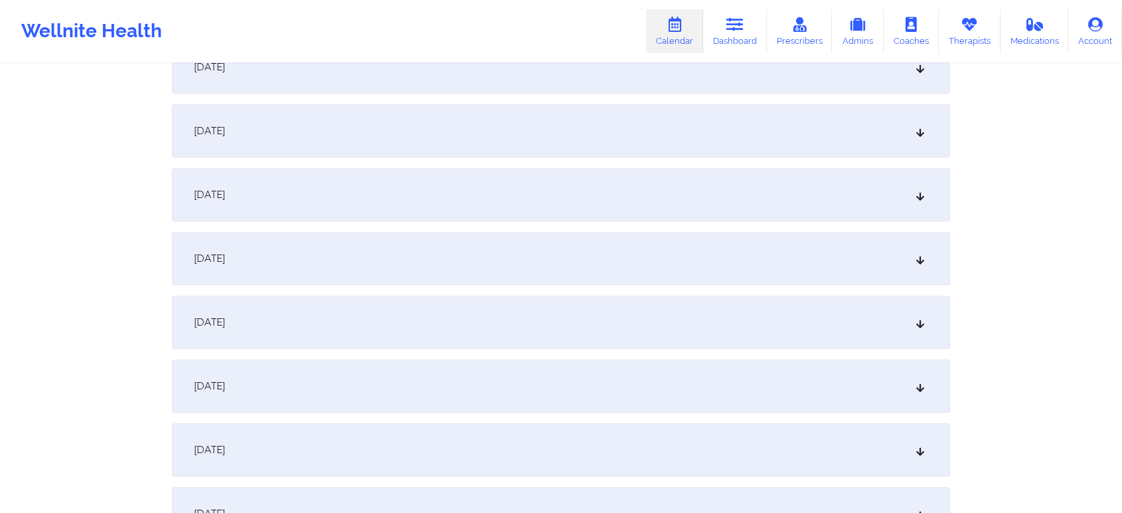
scroll to position [0, 0]
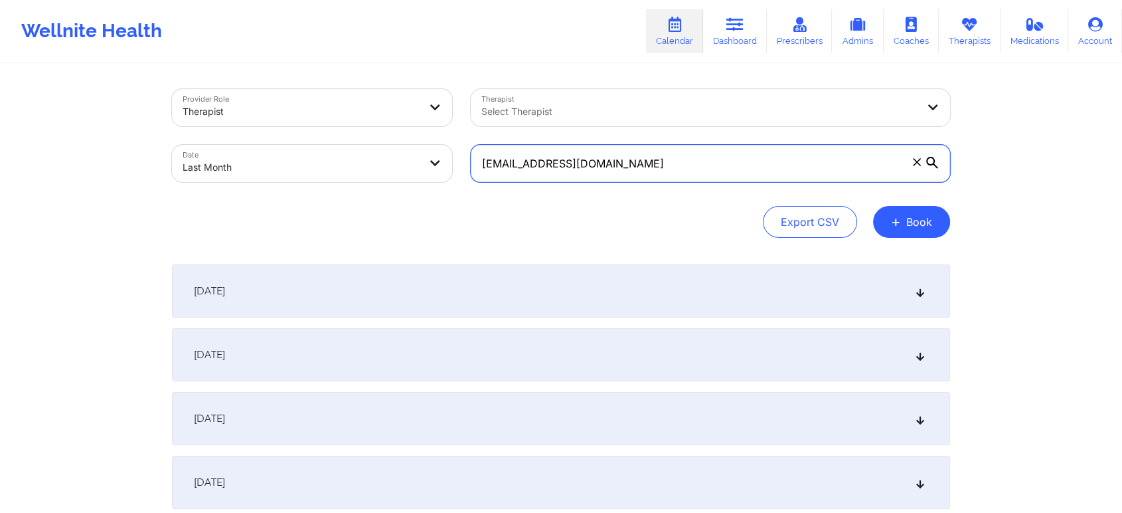
drag, startPoint x: 644, startPoint y: 153, endPoint x: 420, endPoint y: 134, distance: 223.9
click at [420, 134] on div "Provider Role Therapist Therapist Select Therapist Date Last Month [EMAIL_ADDRE…" at bounding box center [561, 136] width 797 height 112
paste input "livetolovemusic17"
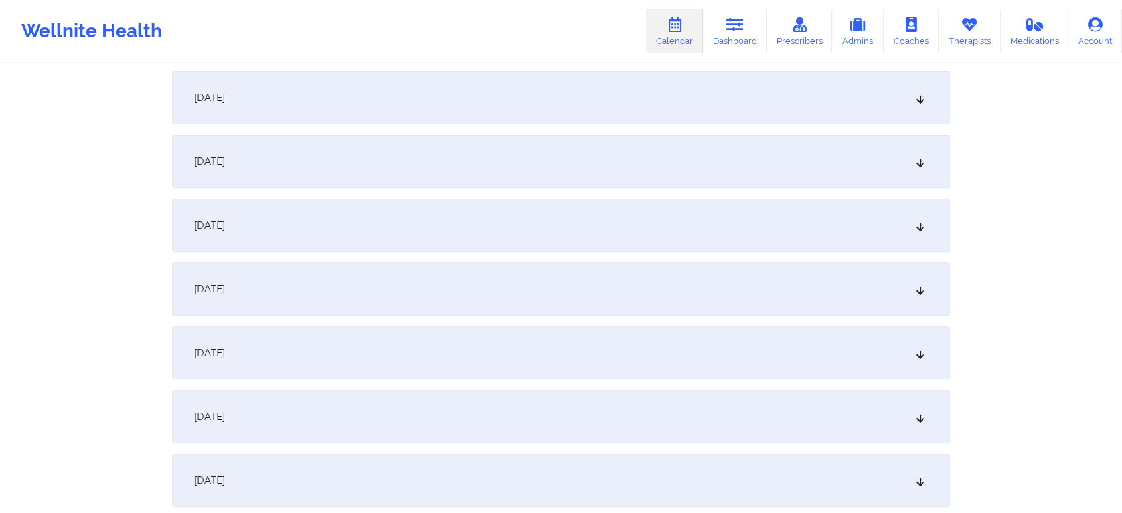
scroll to position [1761, 0]
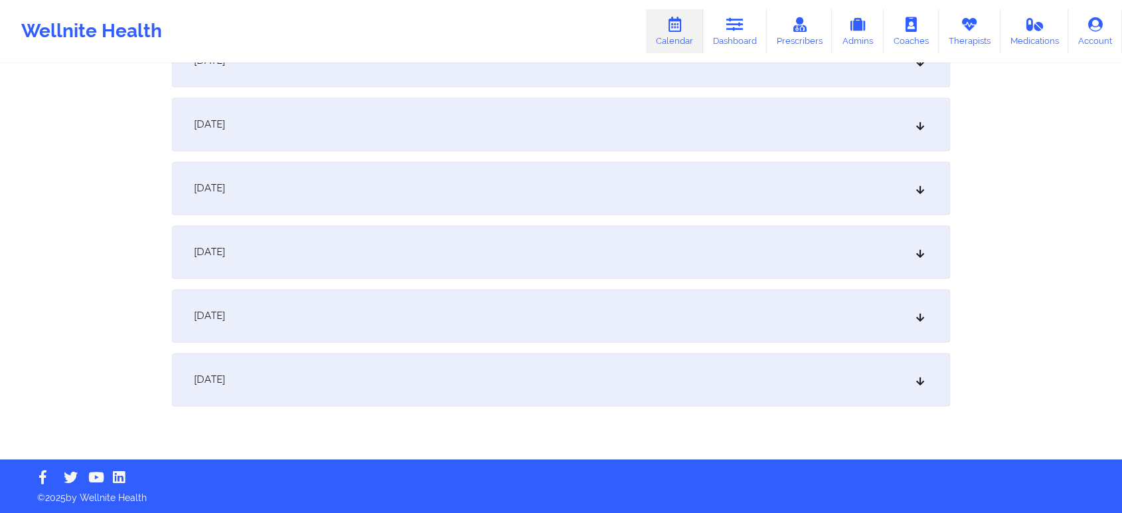
click at [434, 256] on div "[DATE]" at bounding box center [561, 251] width 778 height 53
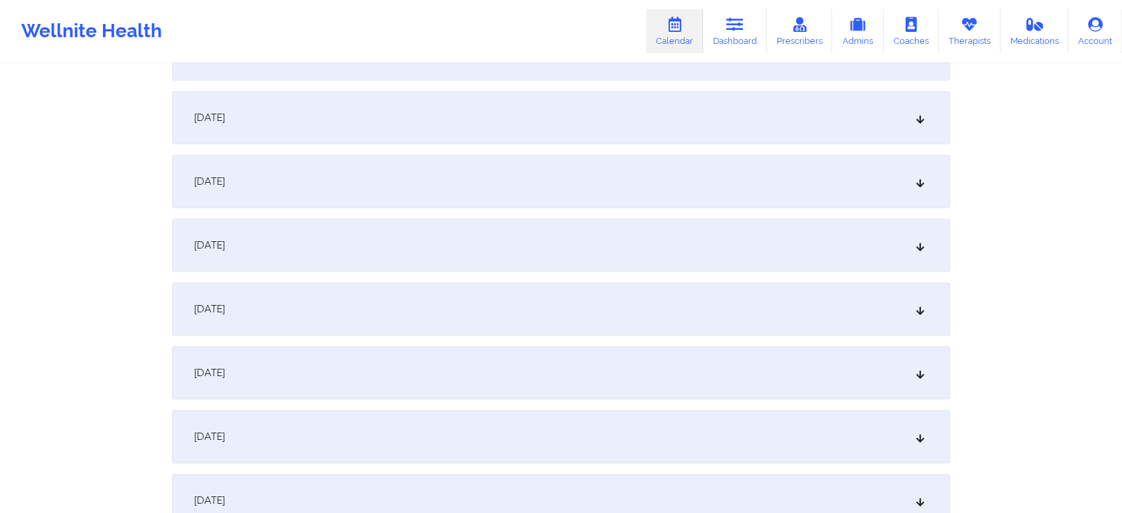
scroll to position [1455, 0]
click at [579, 425] on div "[DATE]" at bounding box center [561, 430] width 778 height 53
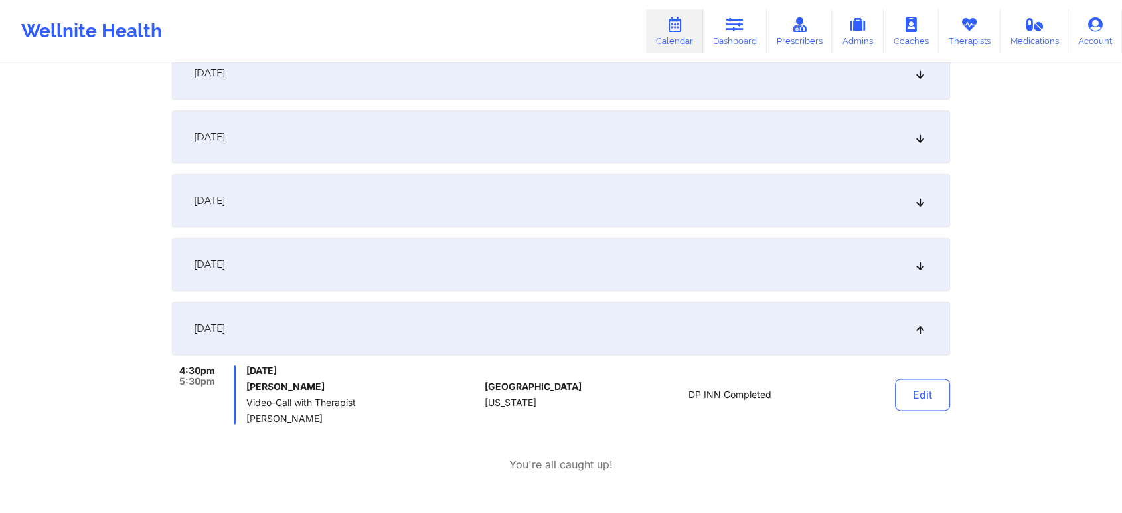
scroll to position [1563, 0]
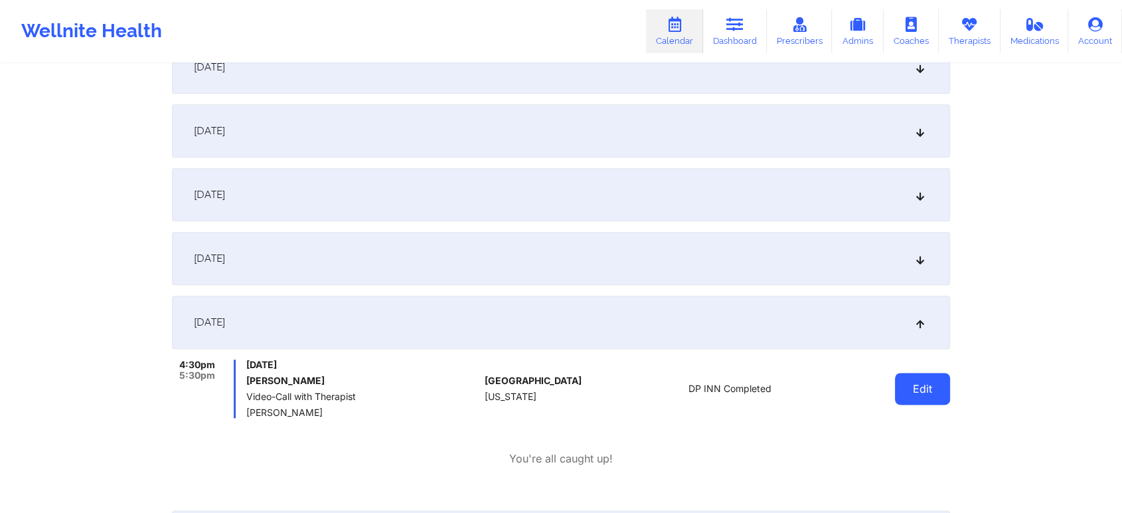
click at [914, 388] on button "Edit" at bounding box center [922, 389] width 55 height 32
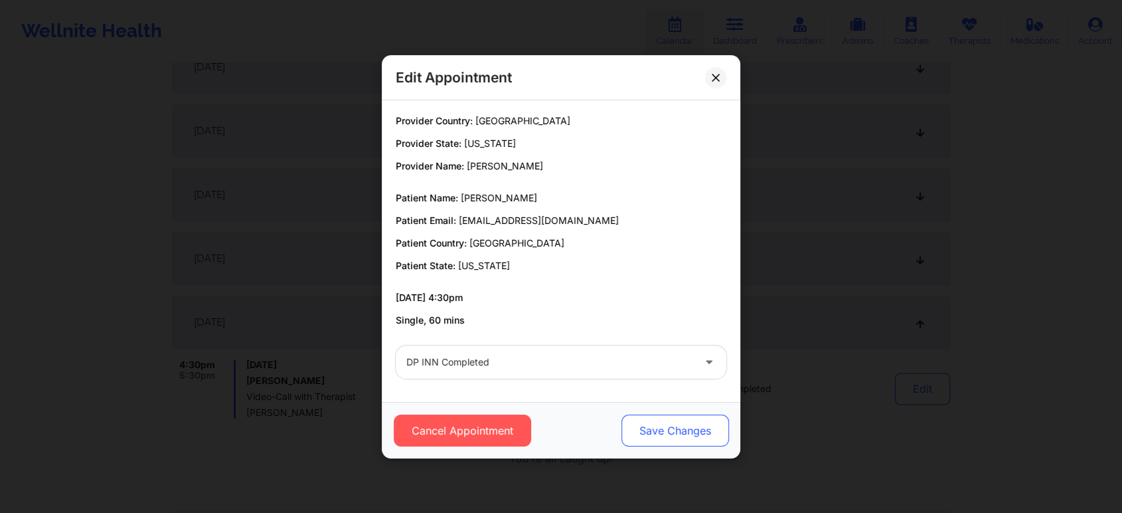
click at [639, 428] on button "Save Changes" at bounding box center [676, 430] width 108 height 32
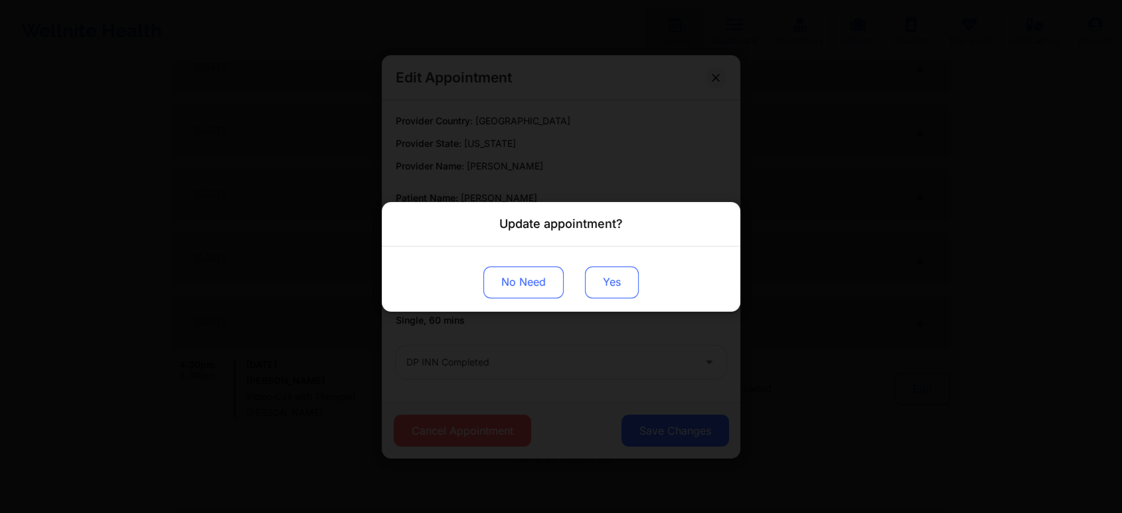
click at [610, 289] on button "Yes" at bounding box center [612, 282] width 54 height 32
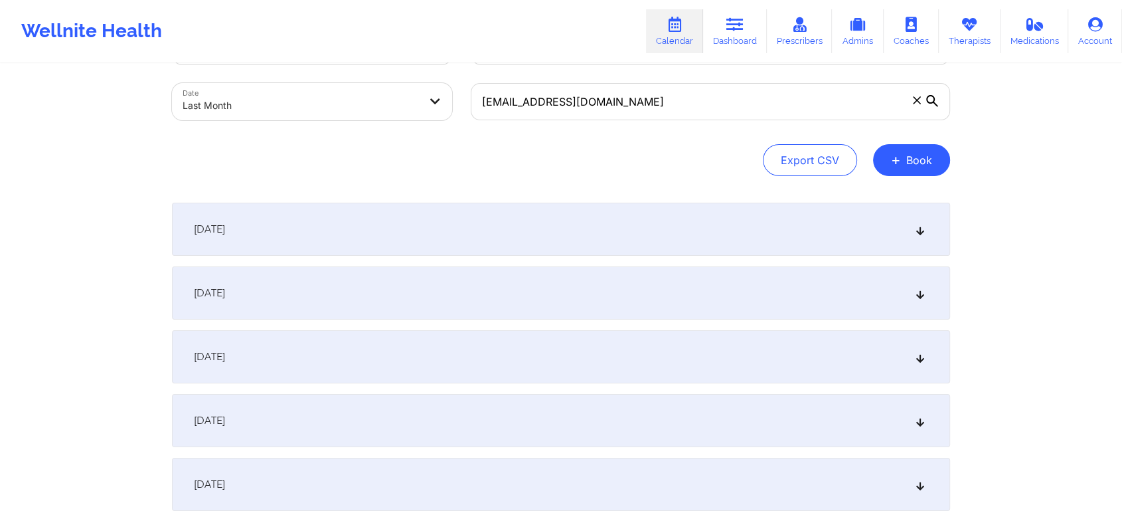
scroll to position [0, 0]
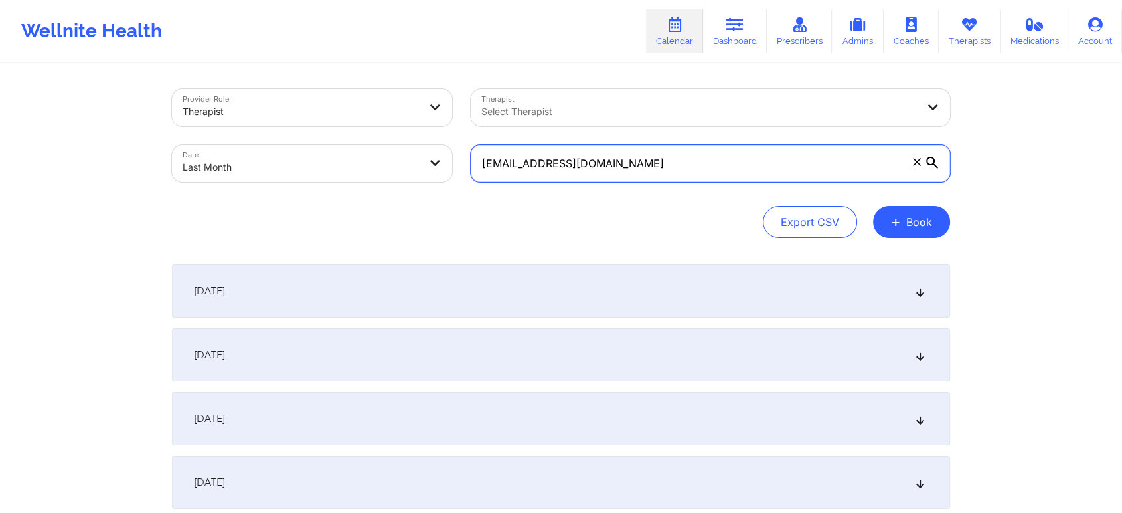
drag, startPoint x: 730, startPoint y: 167, endPoint x: 357, endPoint y: 123, distance: 375.3
click at [357, 123] on div "Provider Role Therapist Therapist Select Therapist Date Last Month [EMAIL_ADDRE…" at bounding box center [561, 136] width 797 height 112
paste input "jamielmartin81"
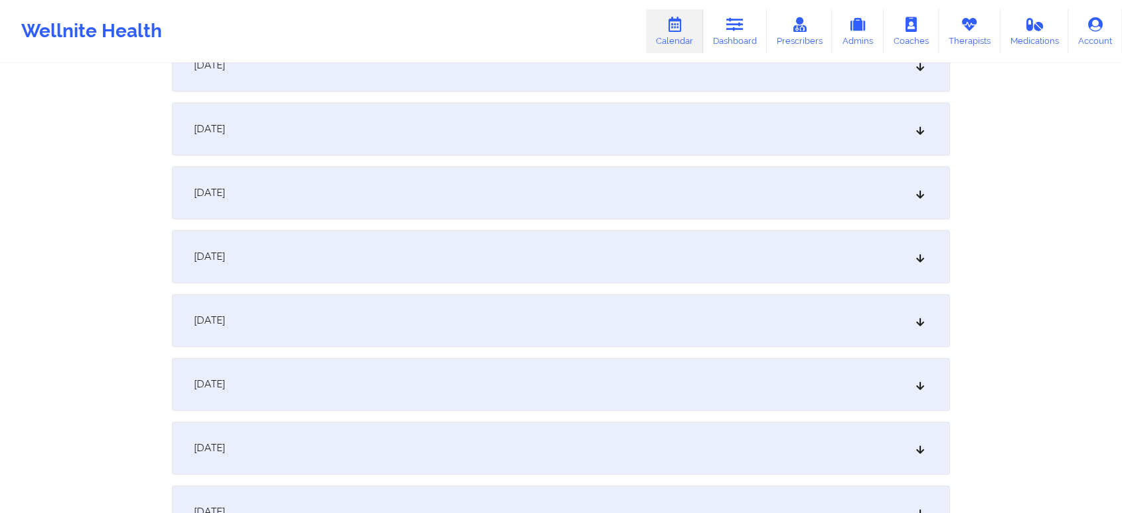
scroll to position [1635, 0]
click at [555, 232] on div "[DATE]" at bounding box center [561, 250] width 778 height 53
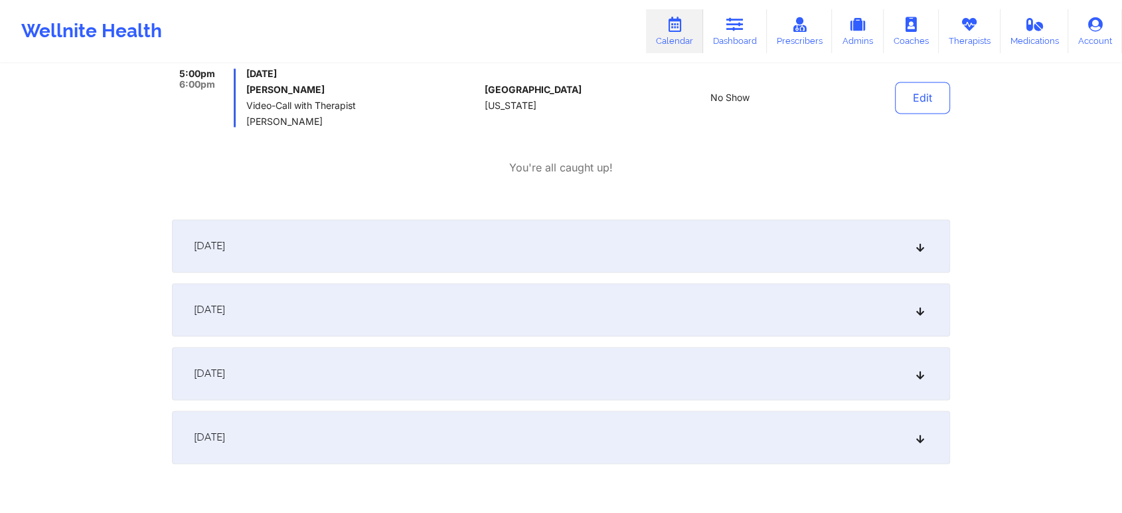
scroll to position [1992, 0]
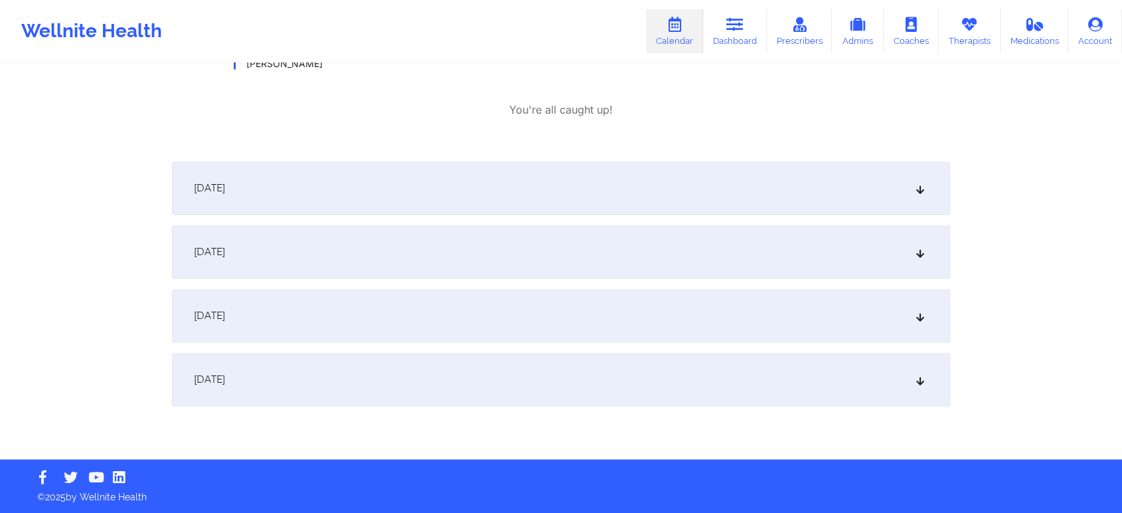
drag, startPoint x: 760, startPoint y: 453, endPoint x: 519, endPoint y: 532, distance: 253.7
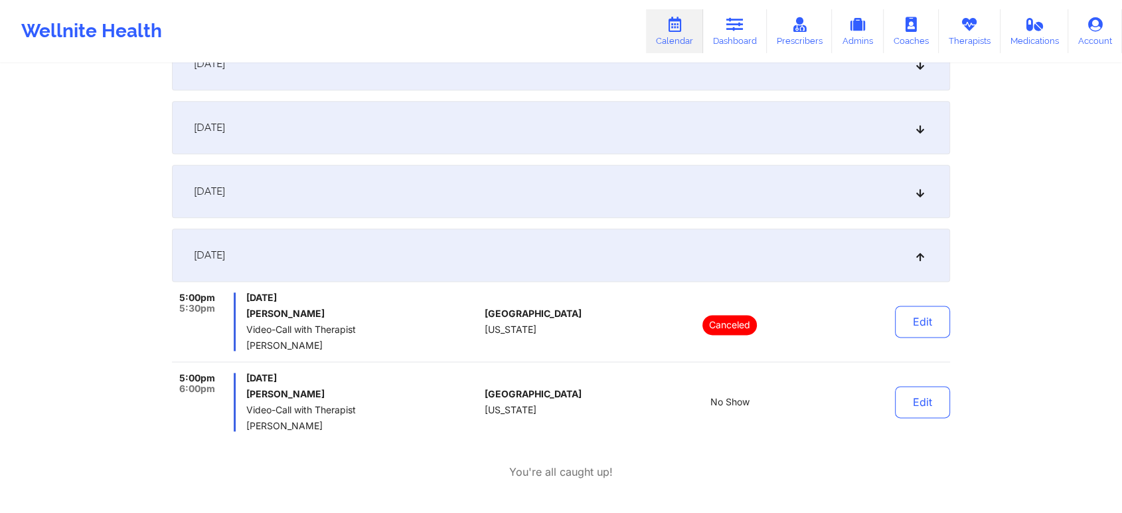
scroll to position [1751, 0]
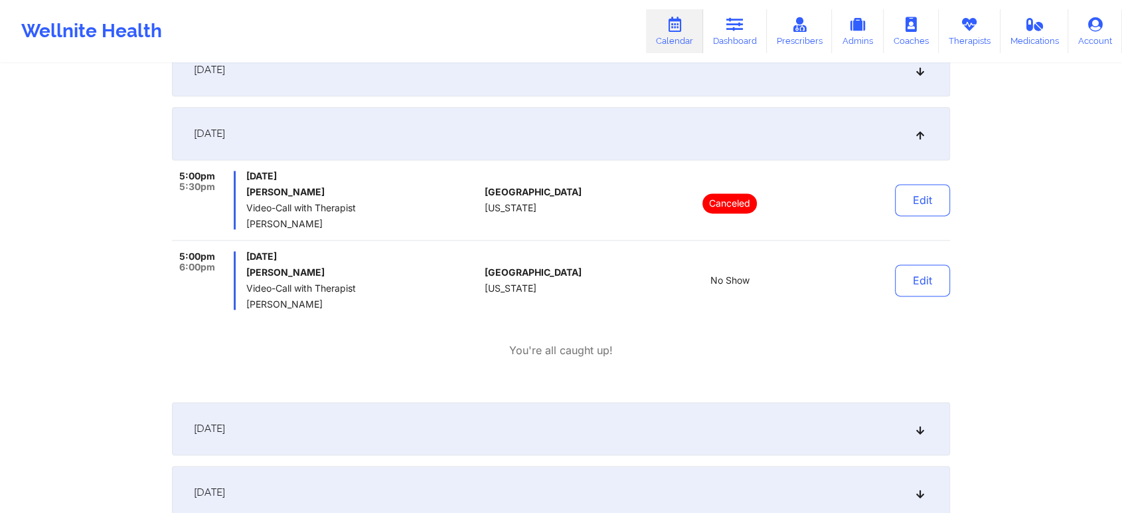
click at [905, 280] on button "Edit" at bounding box center [922, 280] width 55 height 32
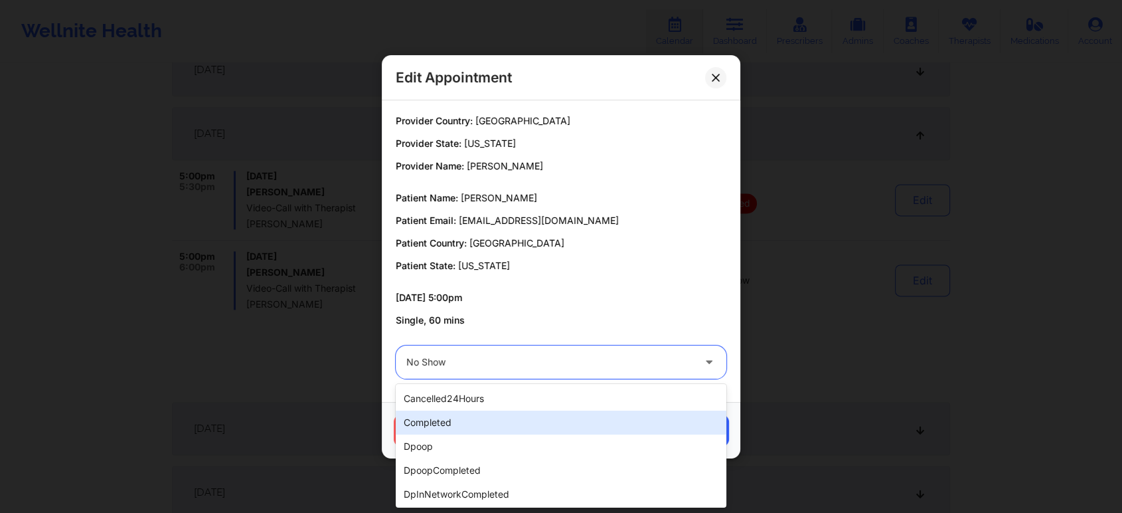
drag, startPoint x: 622, startPoint y: 362, endPoint x: 516, endPoint y: 426, distance: 123.4
click at [516, 426] on div "completed" at bounding box center [561, 422] width 331 height 24
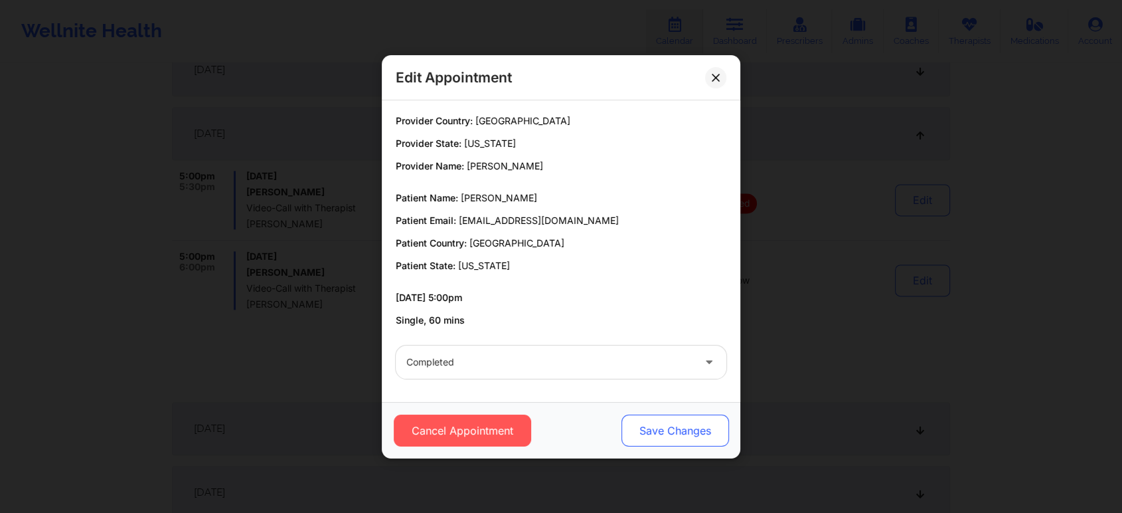
click at [677, 420] on button "Save Changes" at bounding box center [676, 430] width 108 height 32
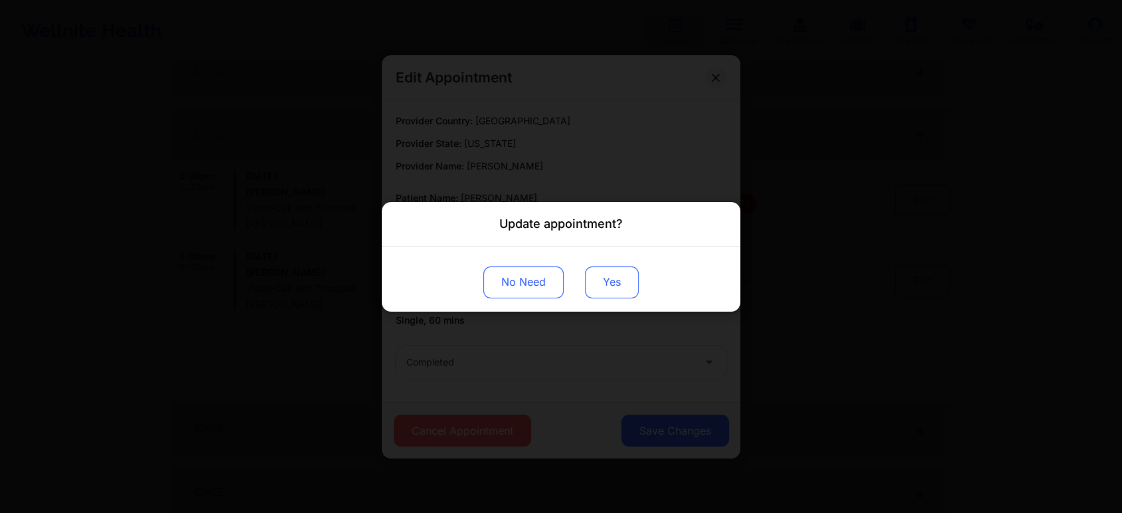
click at [616, 295] on button "Yes" at bounding box center [612, 282] width 54 height 32
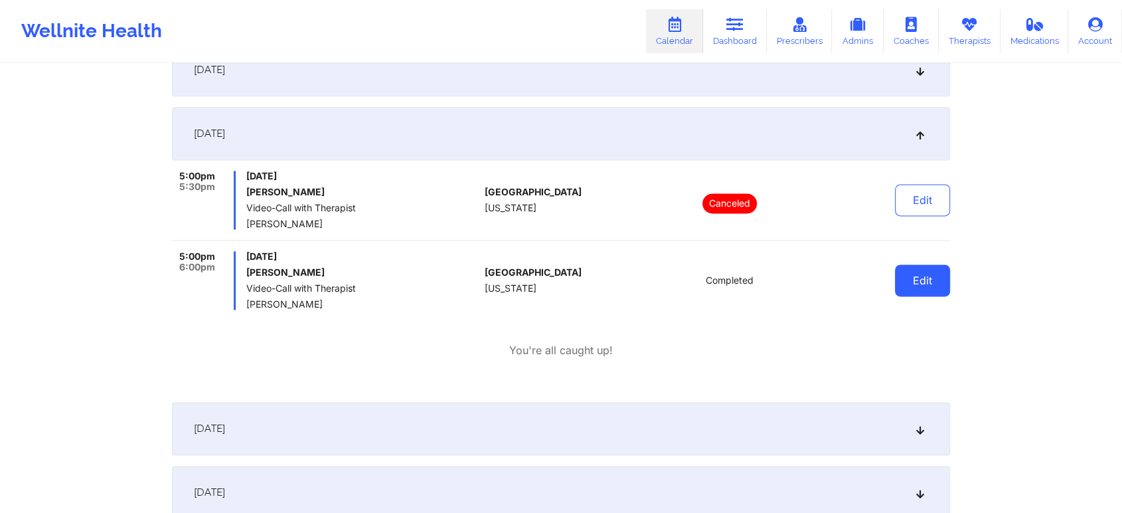
click at [949, 285] on button "Edit" at bounding box center [922, 280] width 55 height 32
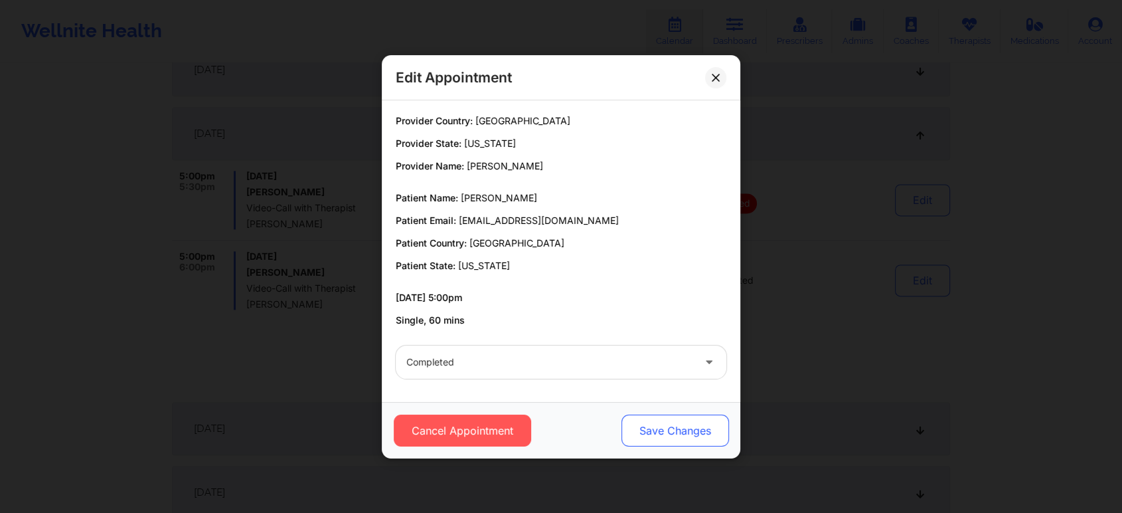
click at [683, 434] on button "Save Changes" at bounding box center [676, 430] width 108 height 32
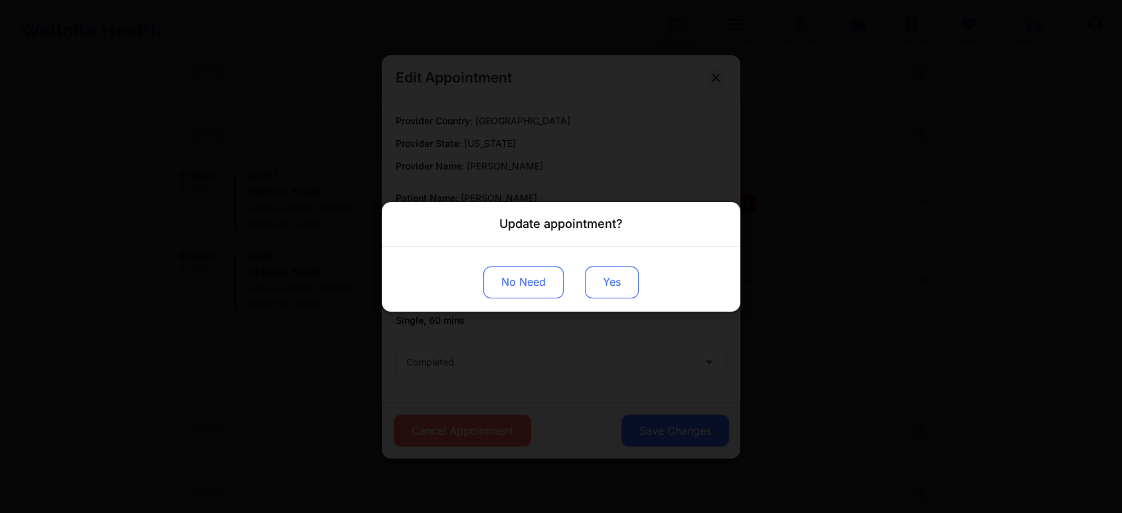
click at [609, 276] on button "Yes" at bounding box center [612, 282] width 54 height 32
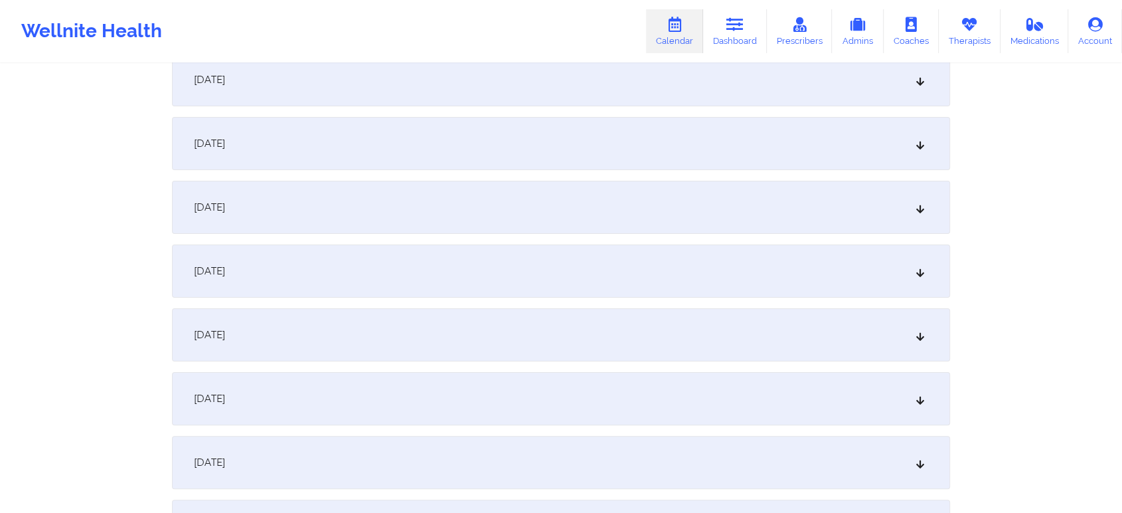
scroll to position [0, 0]
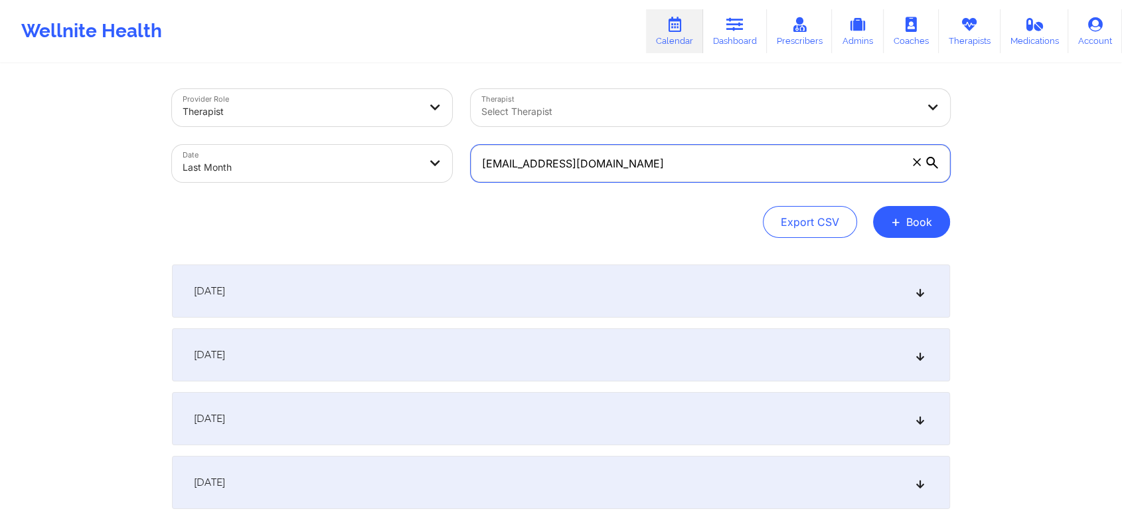
drag, startPoint x: 678, startPoint y: 161, endPoint x: 406, endPoint y: 117, distance: 275.3
click at [406, 117] on div "Provider Role Therapist Therapist Select Therapist Date Last Month [EMAIL_ADDRE…" at bounding box center [561, 136] width 797 height 112
paste input "indiampls"
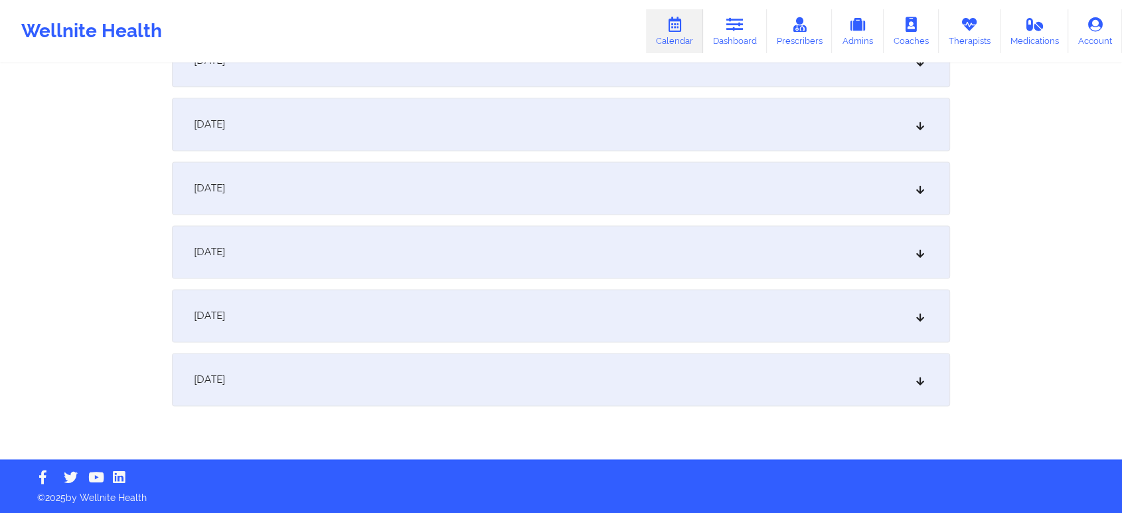
click at [448, 130] on div "[DATE]" at bounding box center [561, 124] width 778 height 53
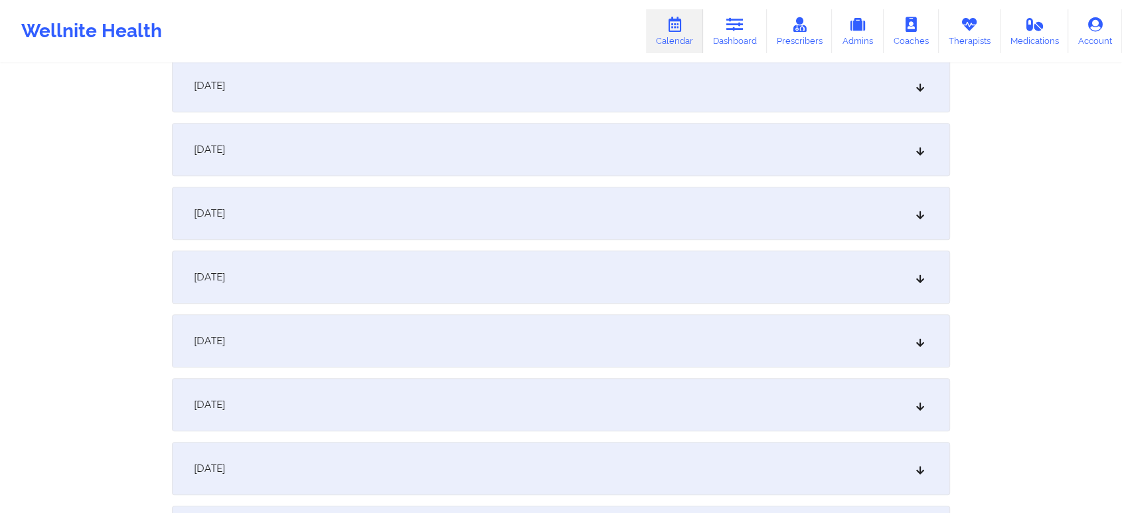
scroll to position [0, 0]
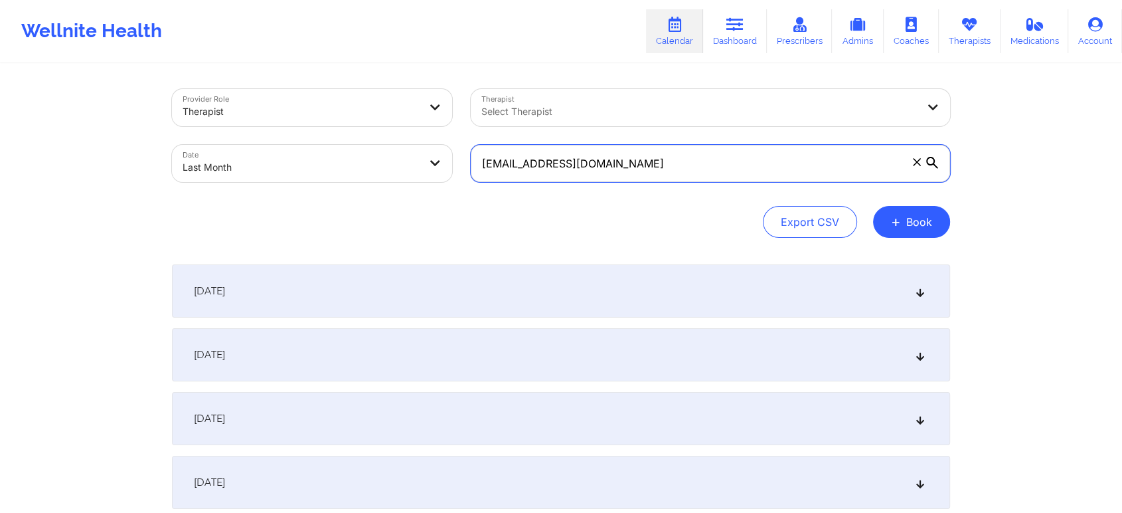
drag, startPoint x: 650, startPoint y: 153, endPoint x: 408, endPoint y: 143, distance: 242.0
click at [408, 143] on div "Provider Role Therapist Therapist Select Therapist Date Last Month [EMAIL_ADDRE…" at bounding box center [561, 136] width 797 height 112
paste input "[EMAIL_ADDRESS]"
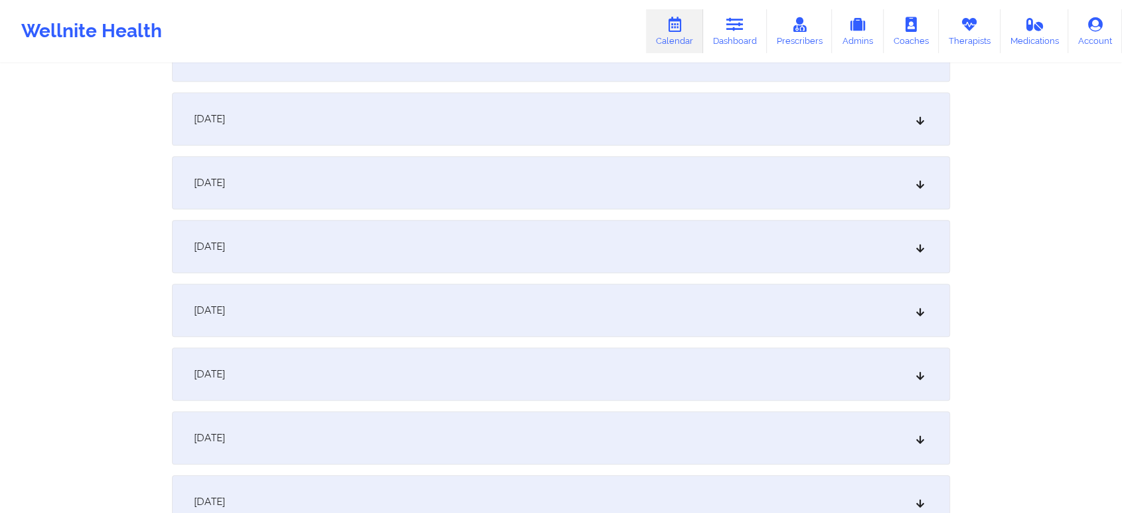
scroll to position [1761, 0]
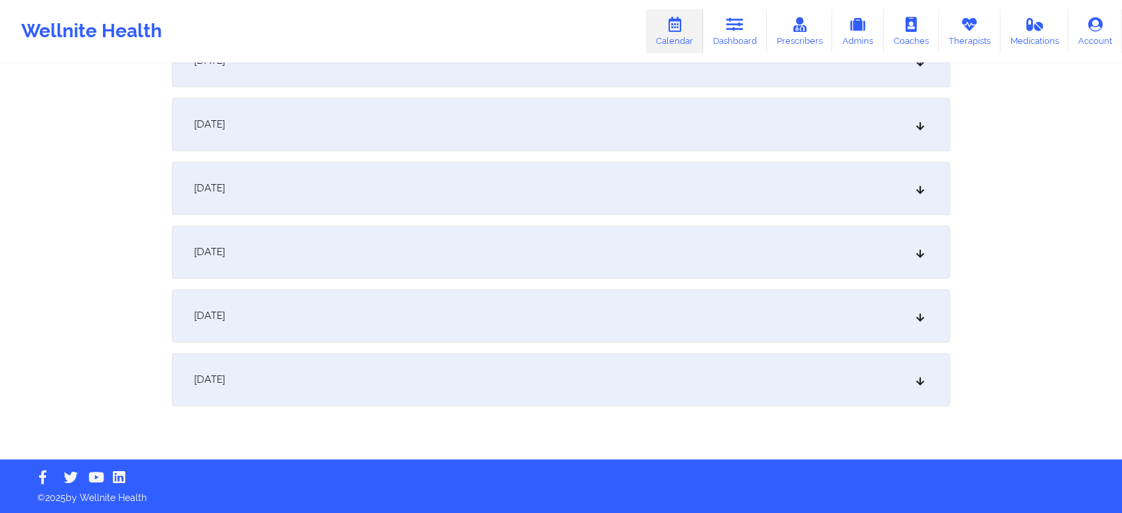
click at [413, 146] on div "[DATE]" at bounding box center [561, 124] width 778 height 53
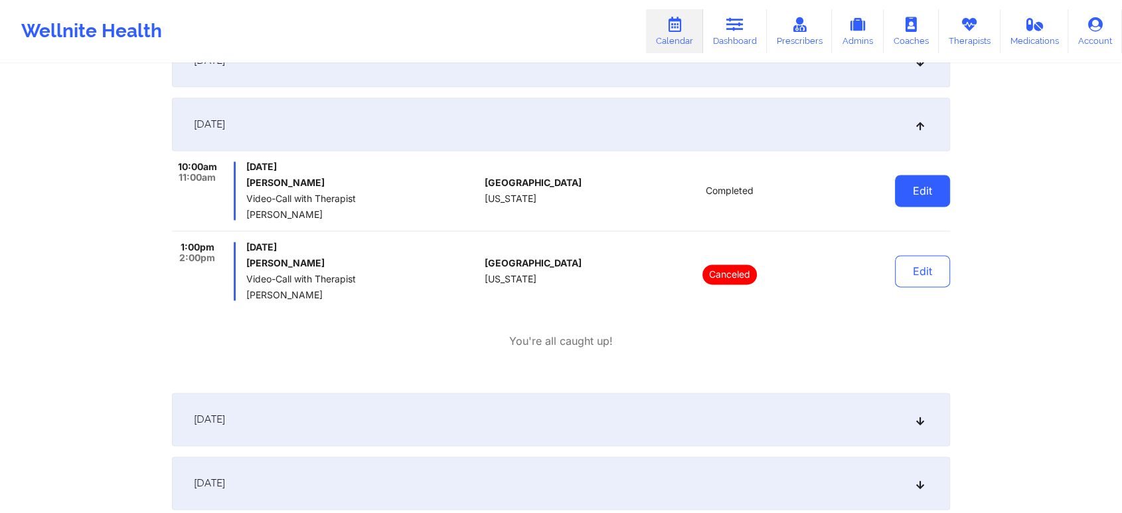
click at [905, 191] on button "Edit" at bounding box center [922, 191] width 55 height 32
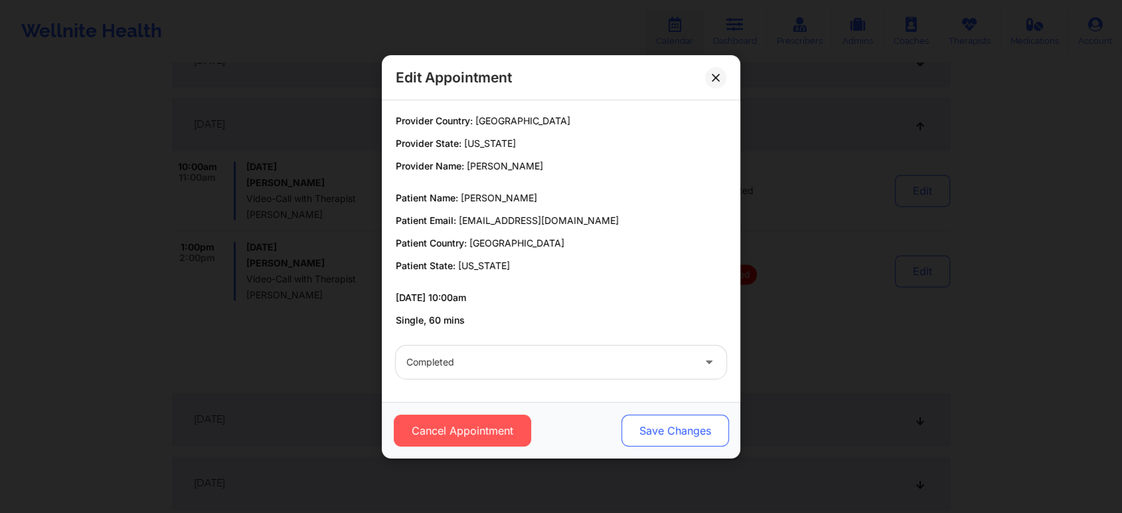
click at [683, 418] on button "Save Changes" at bounding box center [676, 430] width 108 height 32
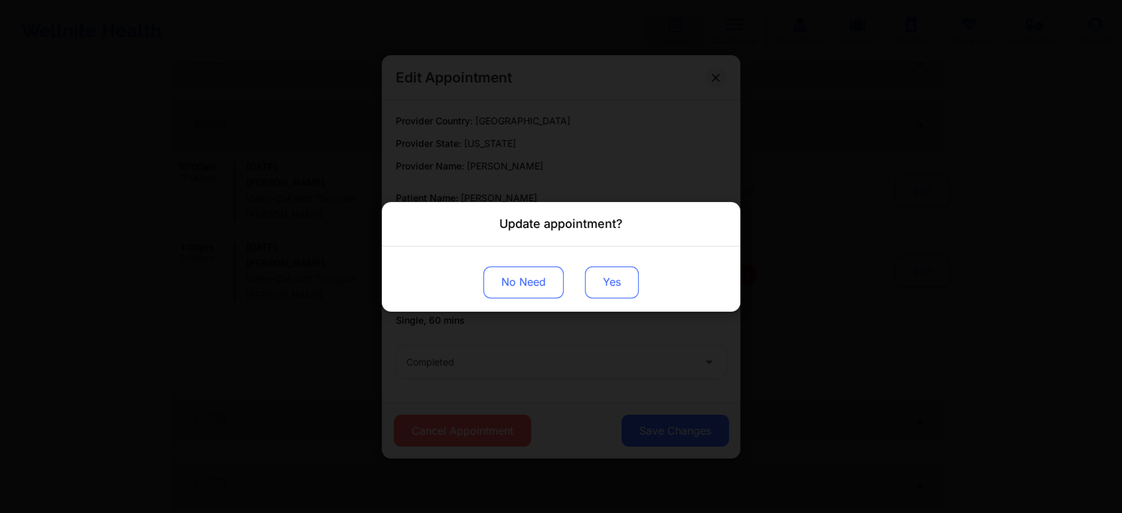
click at [618, 272] on button "Yes" at bounding box center [612, 282] width 54 height 32
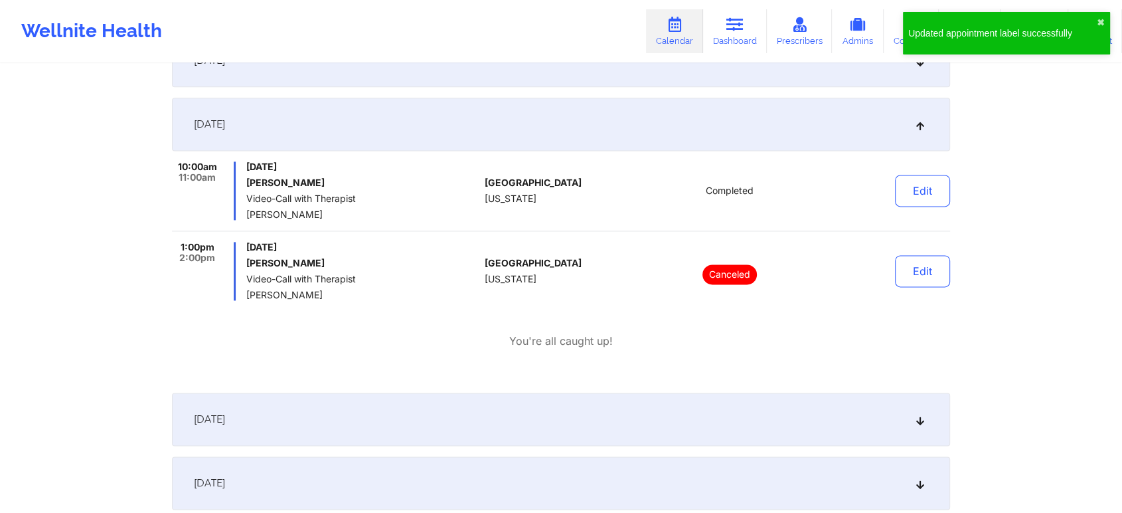
scroll to position [0, 0]
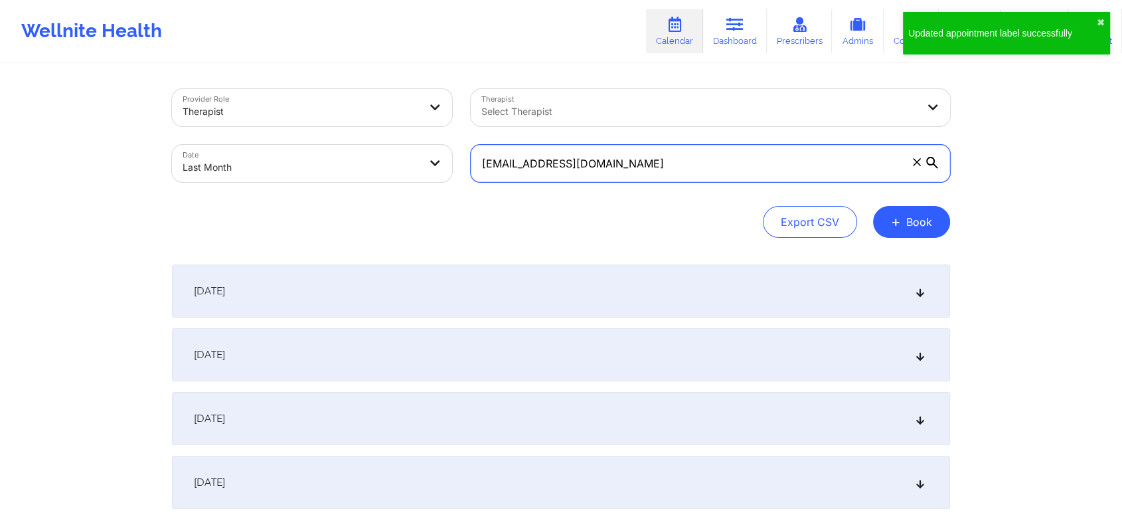
drag, startPoint x: 664, startPoint y: 151, endPoint x: 339, endPoint y: 157, distance: 324.8
click at [339, 157] on div "Provider Role Therapist Therapist Select Therapist Date Last Month [EMAIL_ADDRE…" at bounding box center [561, 136] width 797 height 112
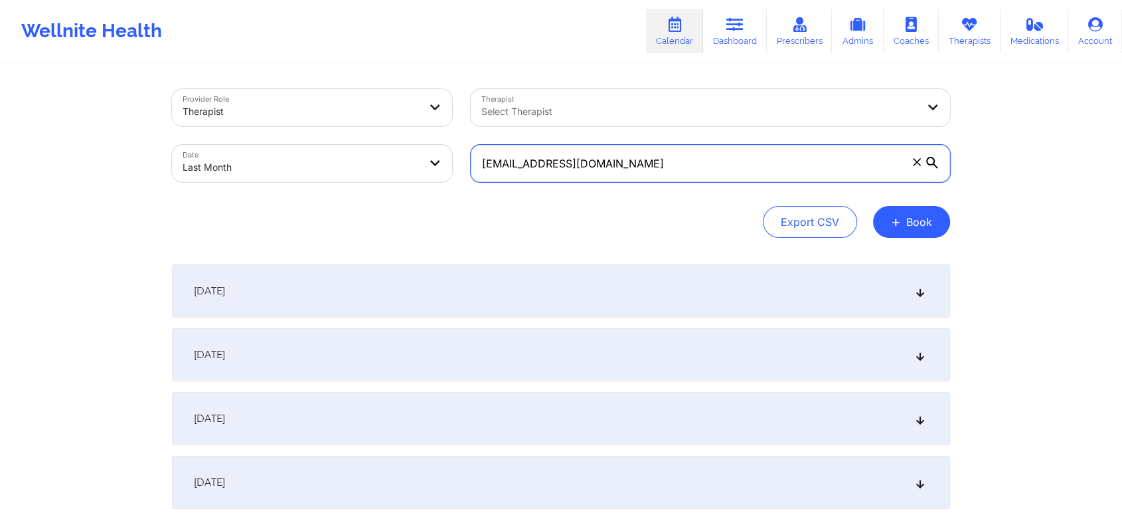
paste input "[EMAIL_ADDRESS]"
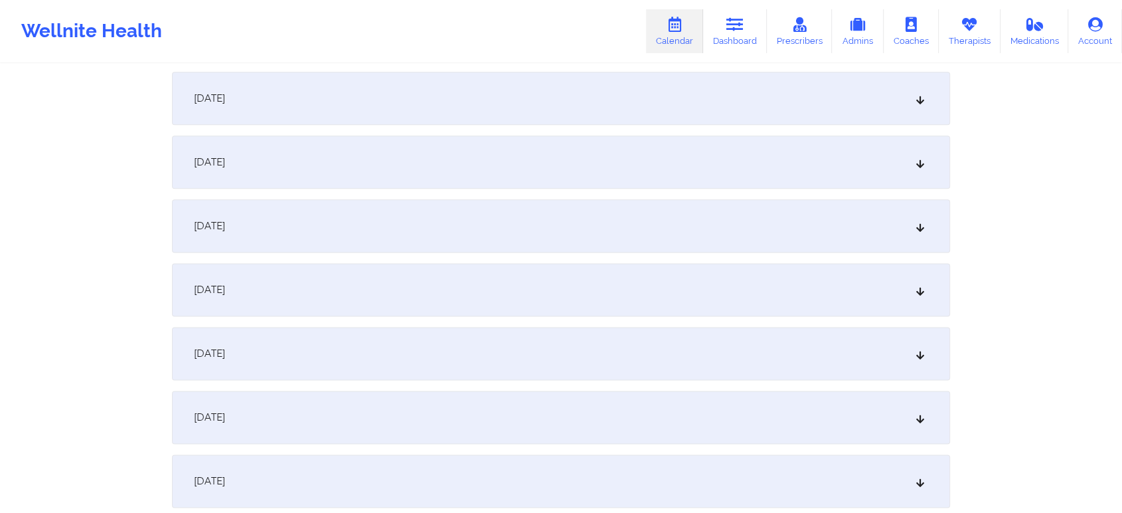
scroll to position [1654, 0]
click at [592, 250] on div "[DATE]" at bounding box center [561, 231] width 778 height 53
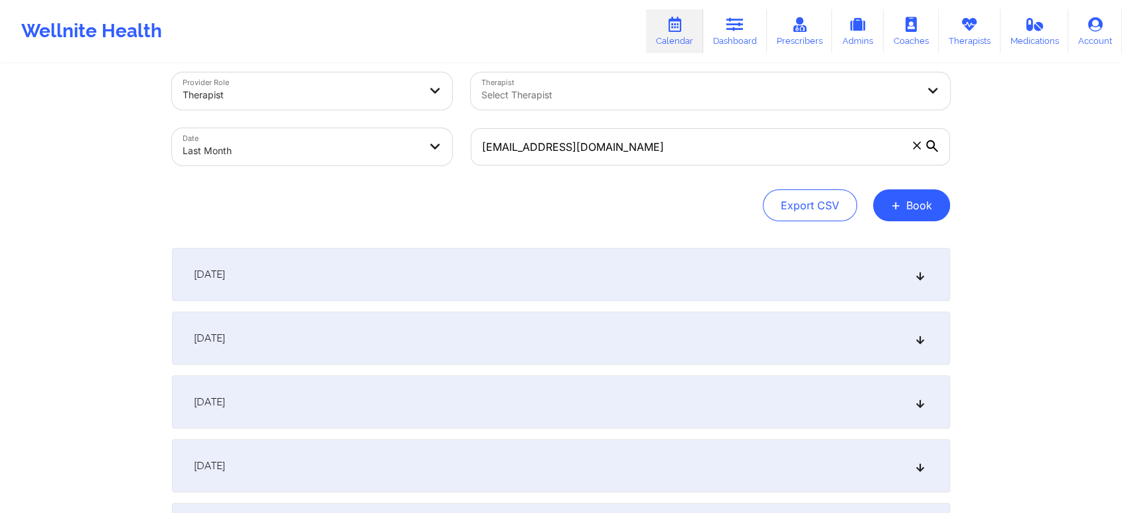
scroll to position [0, 0]
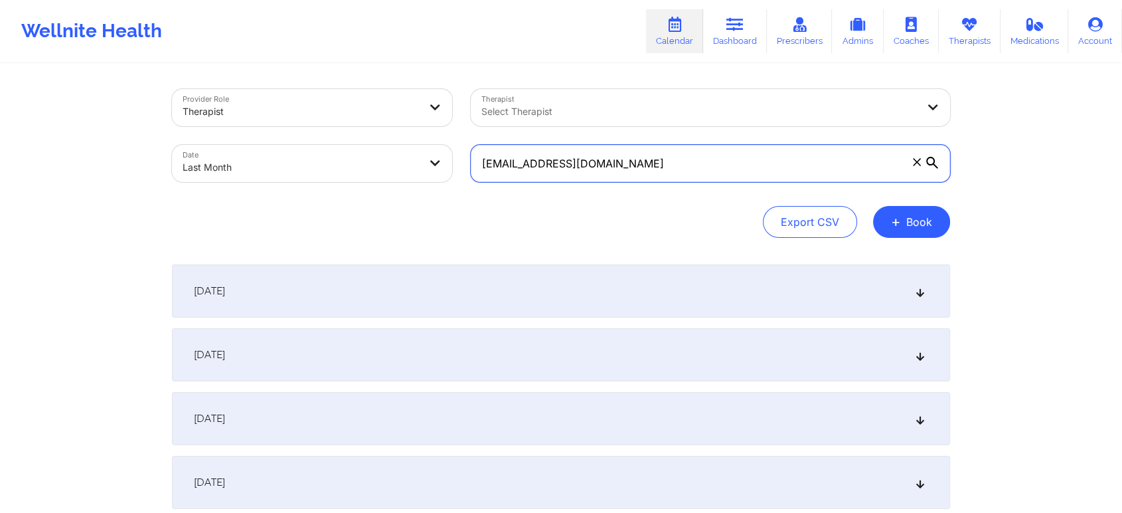
drag, startPoint x: 631, startPoint y: 160, endPoint x: 380, endPoint y: 179, distance: 251.8
click at [380, 179] on div "Provider Role Therapist Therapist Select Therapist Date Last Month [EMAIL_ADDRE…" at bounding box center [561, 136] width 797 height 112
paste input "indiampls"
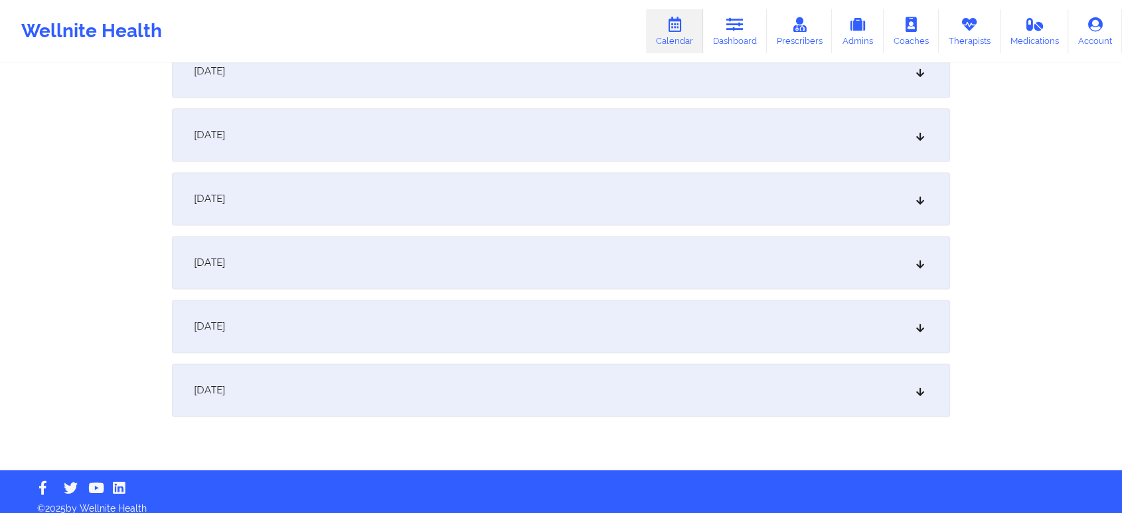
scroll to position [1761, 0]
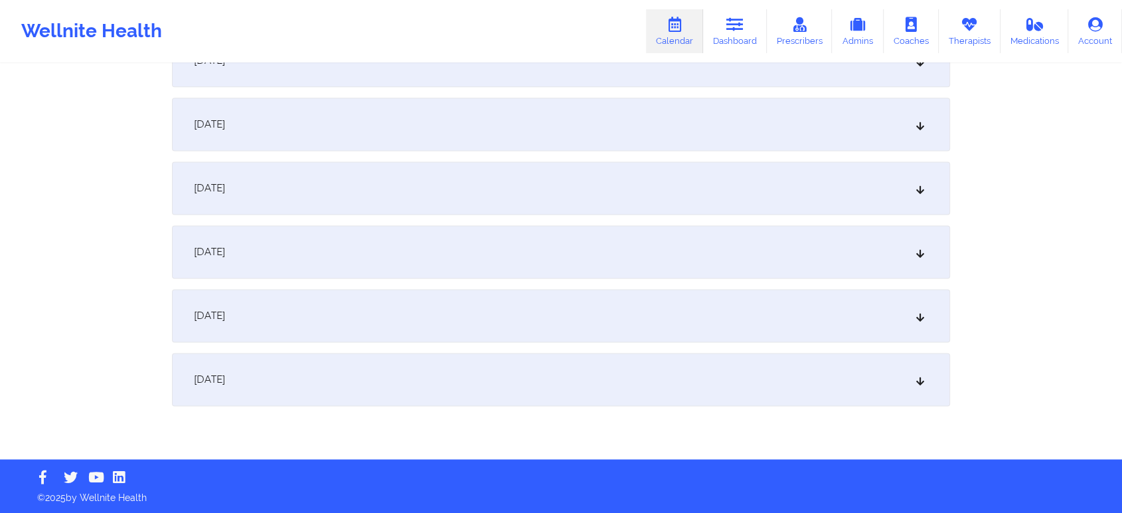
drag, startPoint x: 584, startPoint y: 270, endPoint x: 579, endPoint y: 304, distance: 34.8
click at [579, 304] on div "[DATE]" at bounding box center [561, 315] width 778 height 53
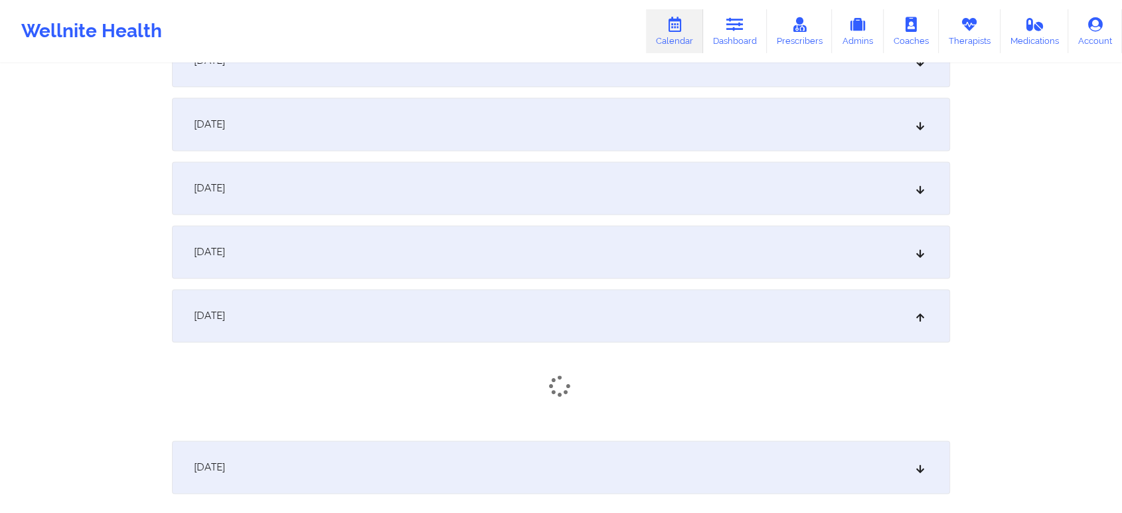
click at [543, 118] on div "[DATE]" at bounding box center [561, 124] width 778 height 53
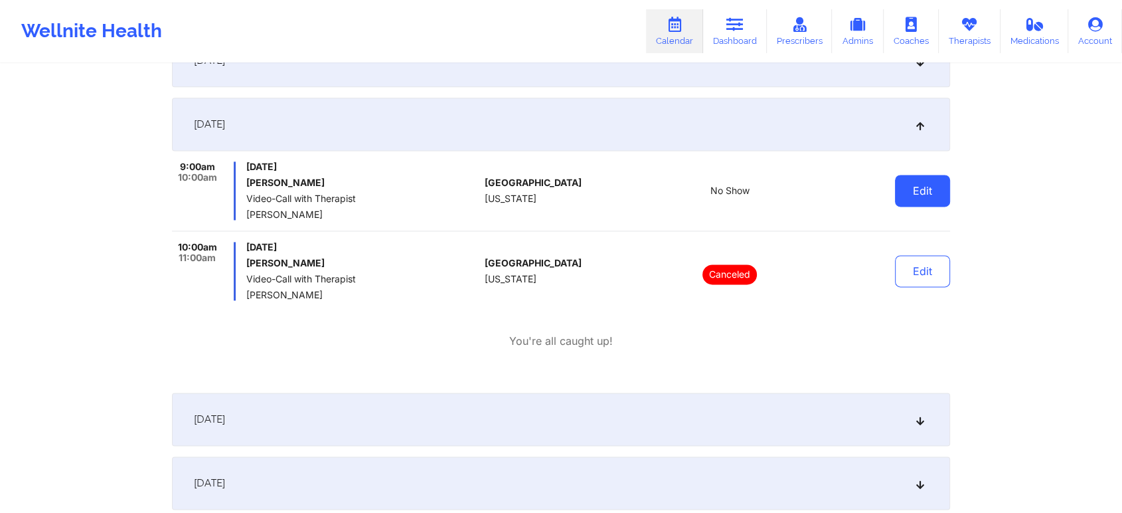
click at [939, 180] on button "Edit" at bounding box center [922, 191] width 55 height 32
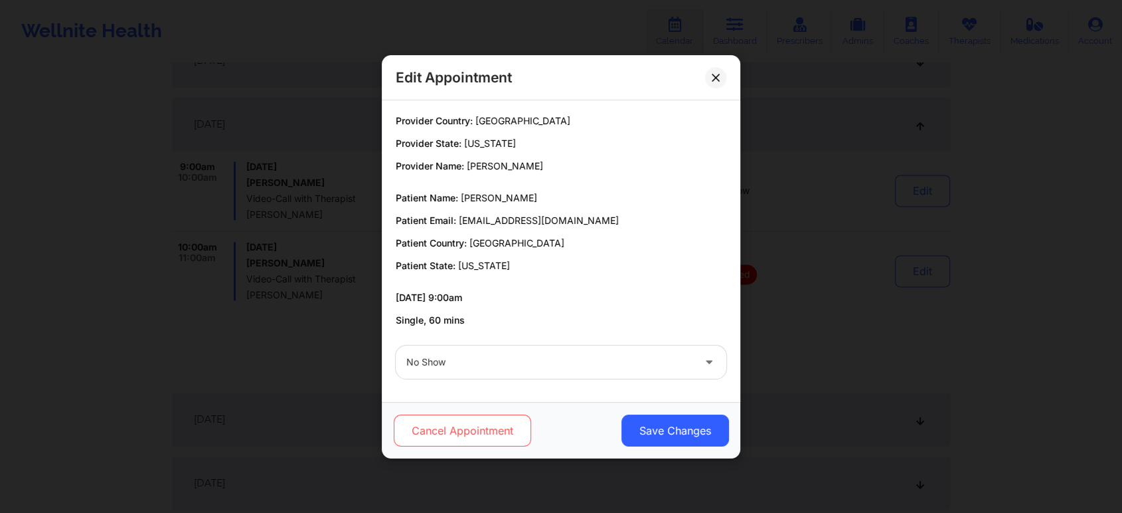
click at [494, 436] on button "Cancel Appointment" at bounding box center [462, 430] width 137 height 32
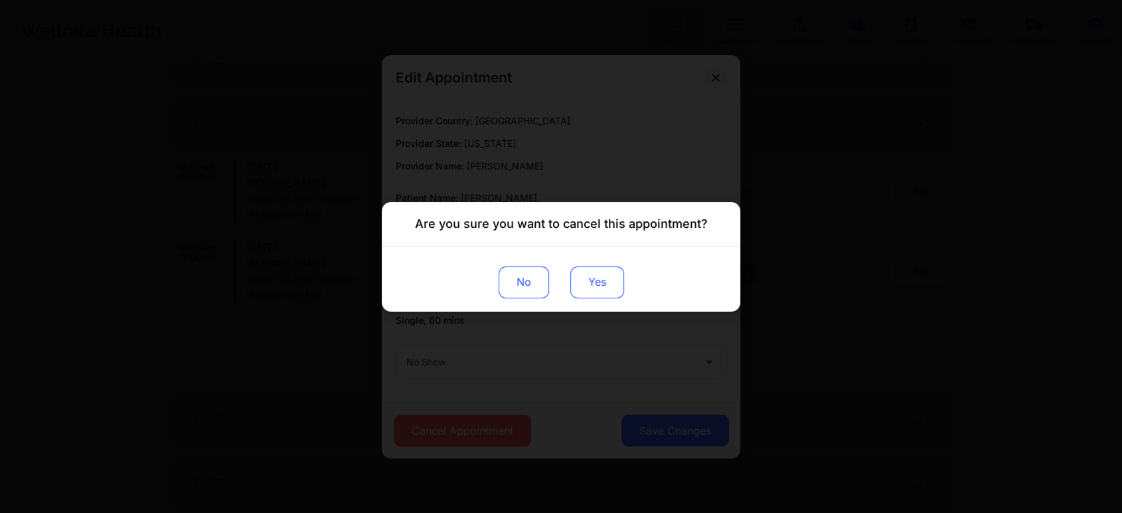
click at [601, 279] on button "Yes" at bounding box center [598, 282] width 54 height 32
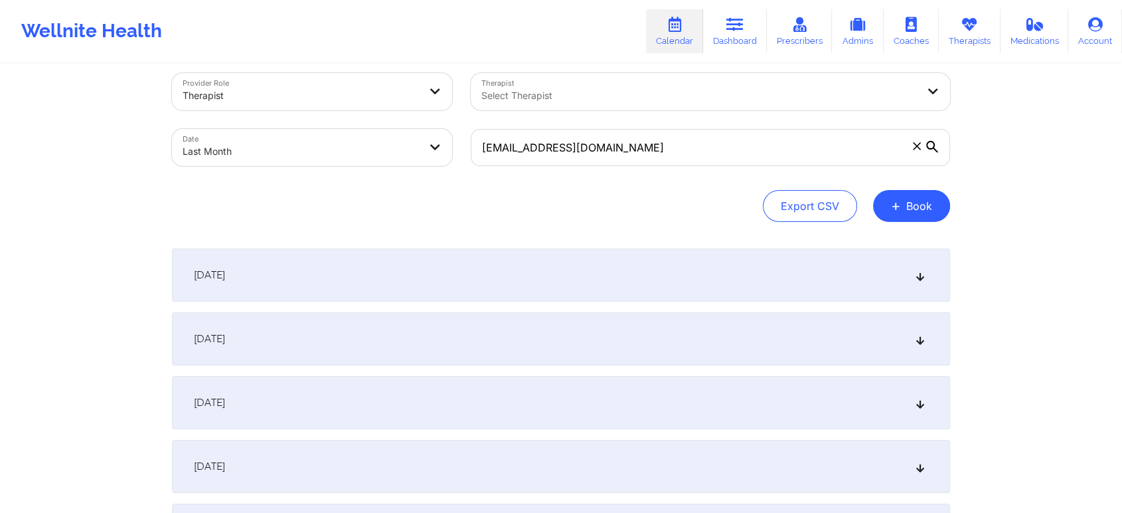
scroll to position [0, 0]
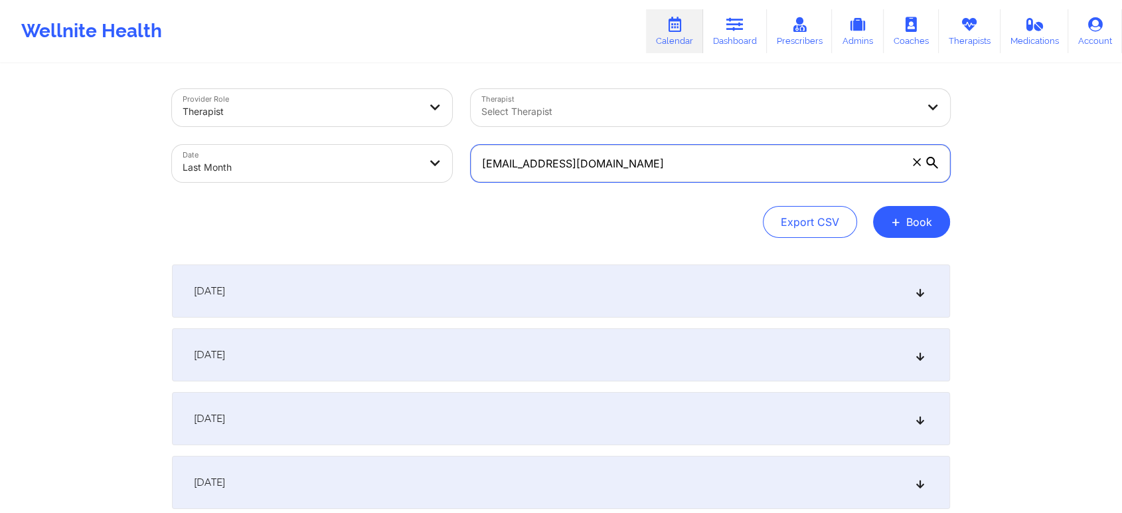
drag, startPoint x: 638, startPoint y: 179, endPoint x: 387, endPoint y: 177, distance: 251.1
click at [387, 177] on div "Provider Role Therapist Therapist Select Therapist Date Last Month [EMAIL_ADDRE…" at bounding box center [561, 136] width 797 height 112
paste input "[EMAIL_ADDRESS]"
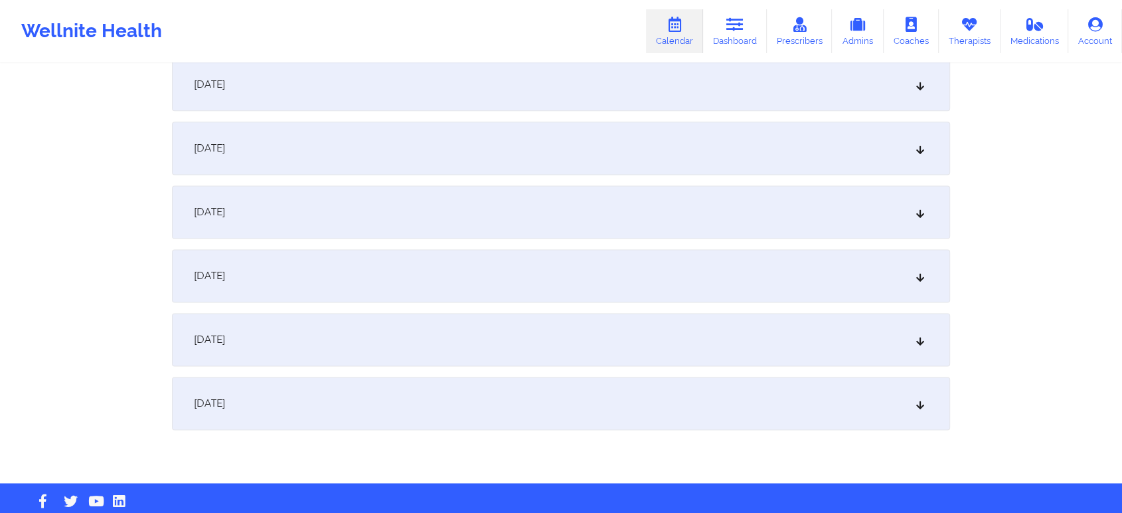
scroll to position [1761, 0]
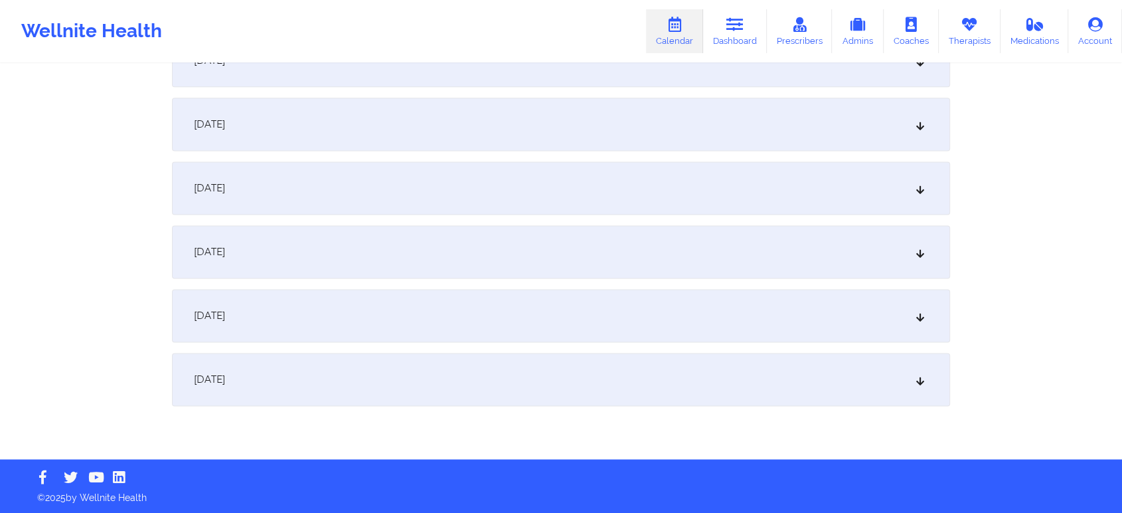
click at [547, 323] on div "[DATE]" at bounding box center [561, 315] width 778 height 53
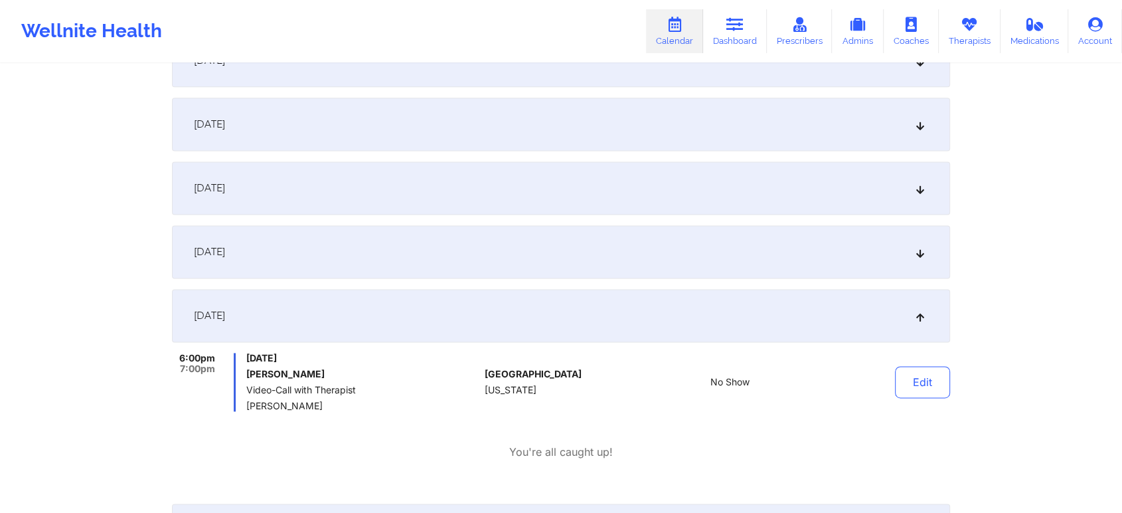
scroll to position [0, 0]
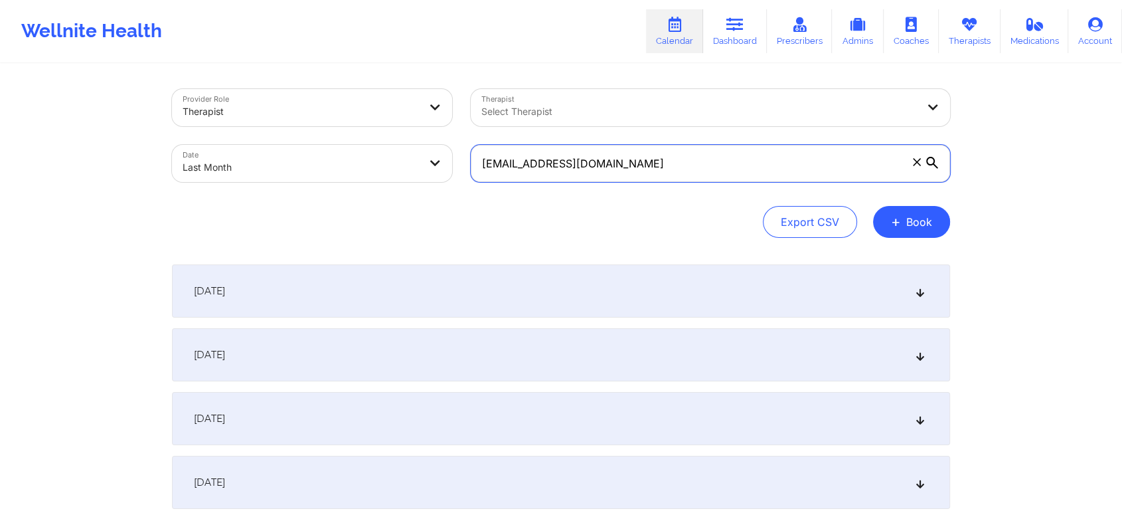
drag, startPoint x: 740, startPoint y: 177, endPoint x: 401, endPoint y: 169, distance: 338.8
click at [401, 169] on div "Provider Role Therapist Therapist Select Therapist Date Last Month [EMAIL_ADDRE…" at bounding box center [561, 136] width 797 height 112
paste input "[EMAIL_ADDRESS]"
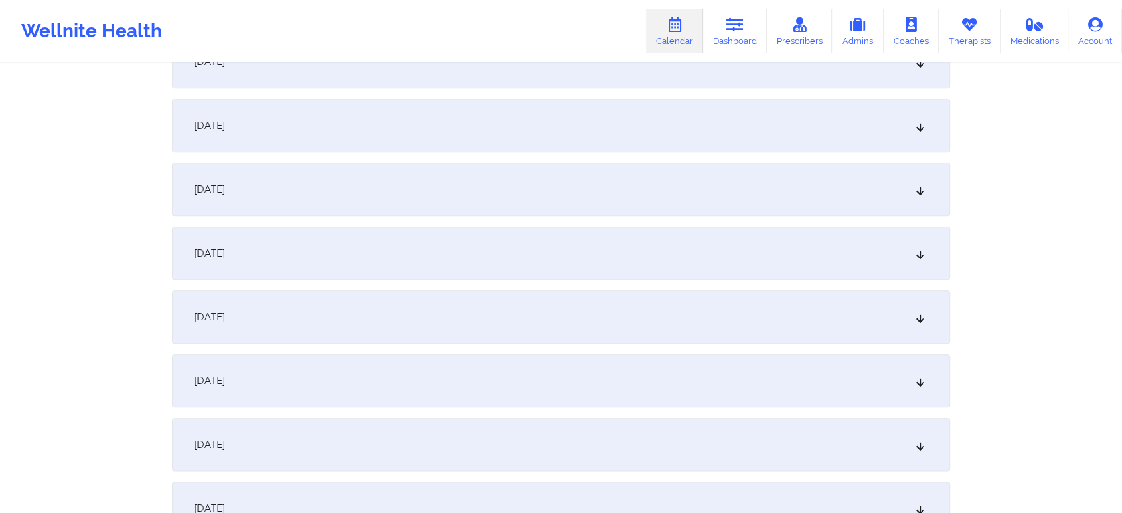
scroll to position [1444, 0]
click at [701, 419] on div "[DATE]" at bounding box center [561, 440] width 778 height 53
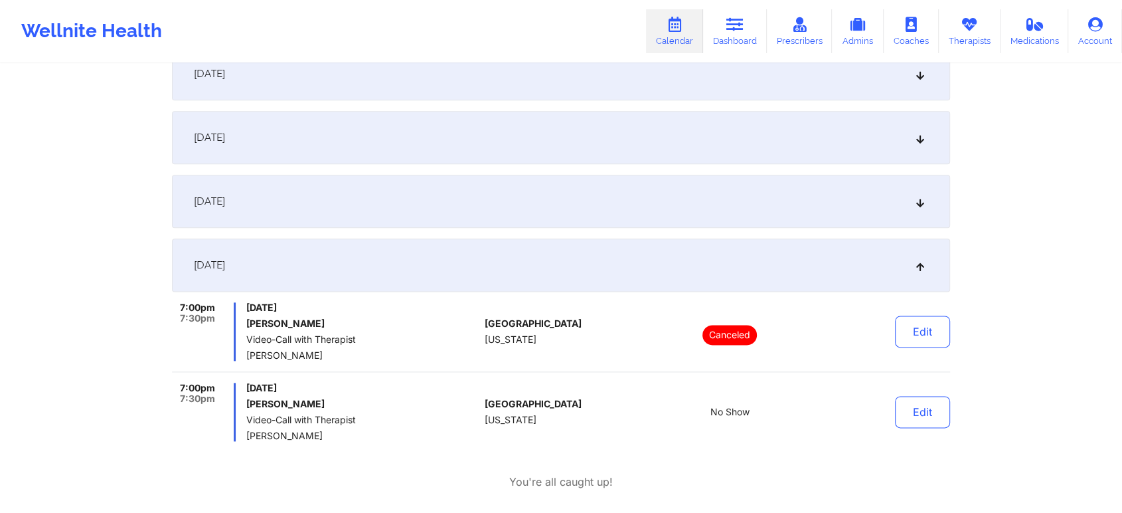
scroll to position [0, 0]
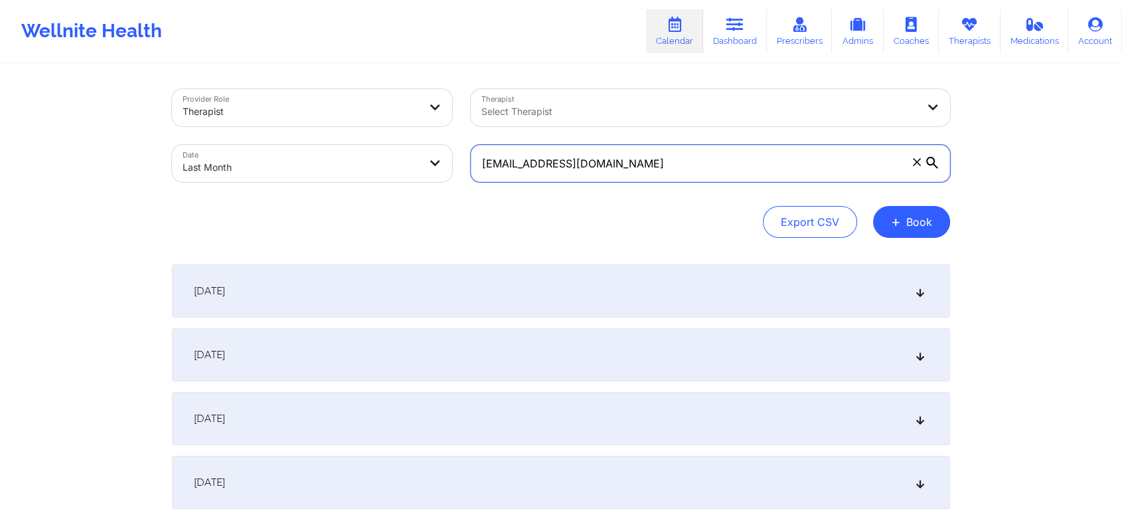
drag, startPoint x: 677, startPoint y: 167, endPoint x: 351, endPoint y: 186, distance: 326.0
click at [351, 186] on div "Provider Role Therapist Therapist Select Therapist Date Last Month [EMAIL_ADDRE…" at bounding box center [561, 136] width 797 height 112
paste input "irizariz39"
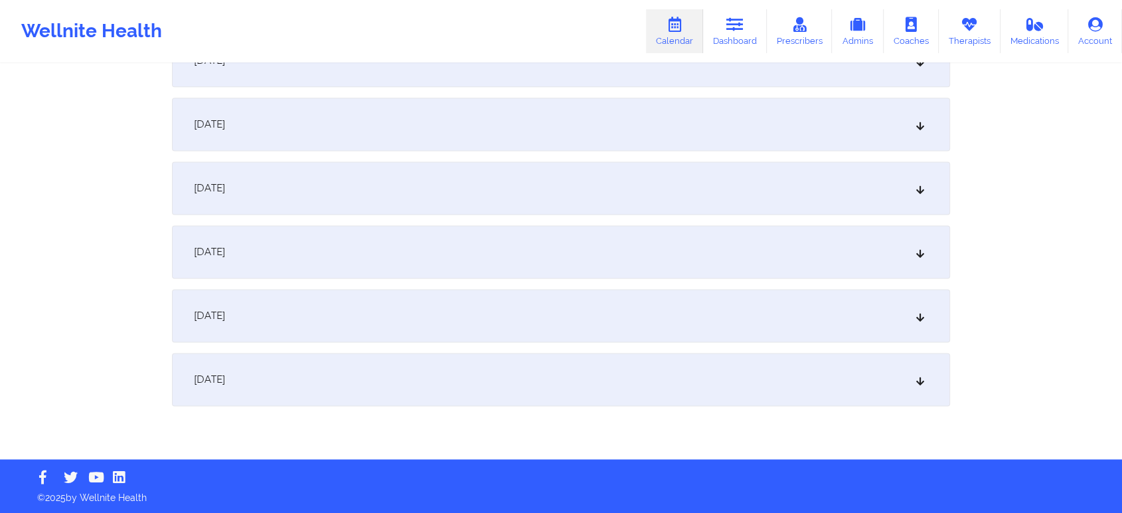
click at [488, 306] on div "[DATE]" at bounding box center [561, 315] width 778 height 53
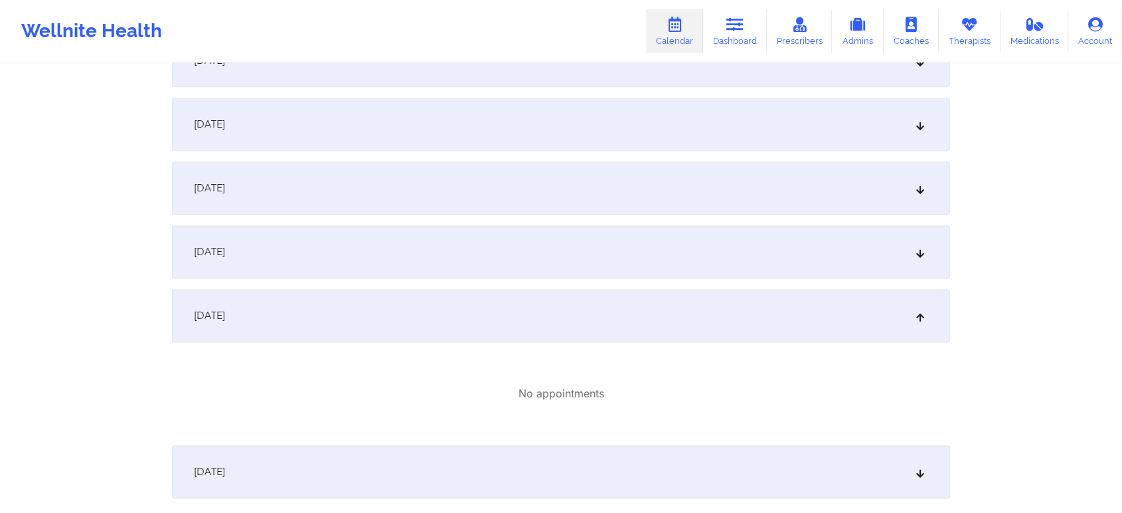
scroll to position [1853, 0]
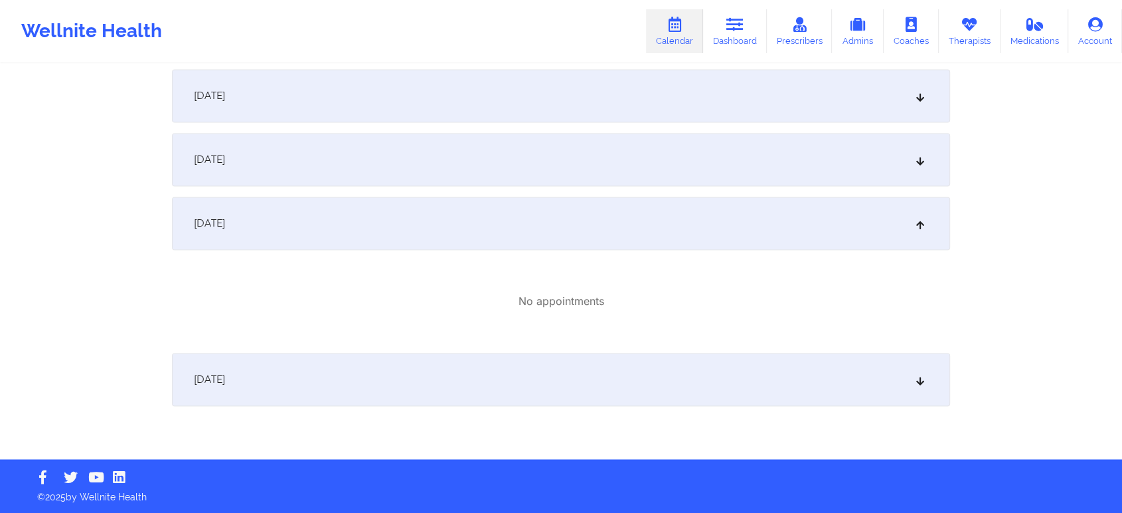
click at [430, 163] on div "[DATE]" at bounding box center [561, 159] width 778 height 53
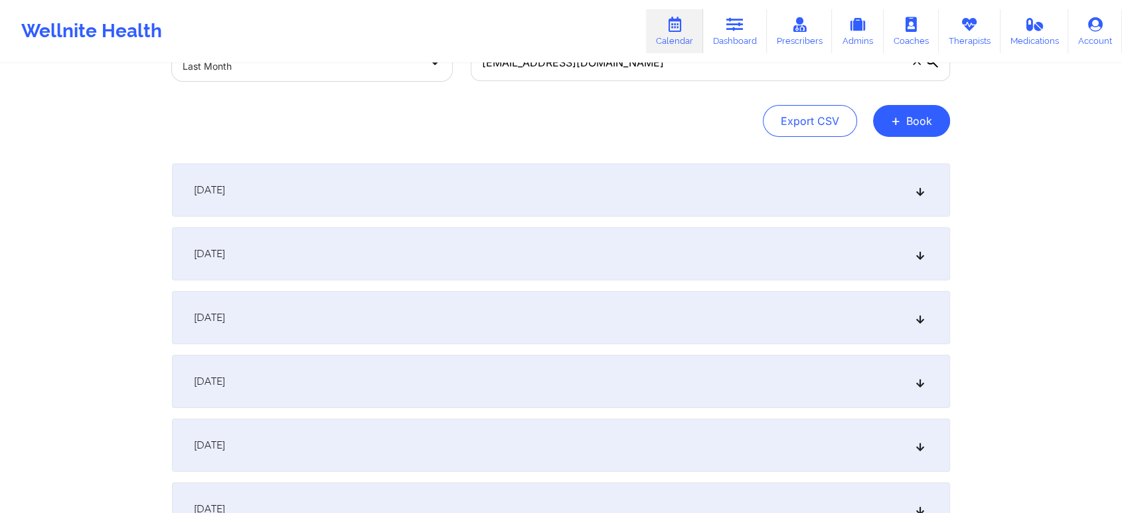
scroll to position [0, 0]
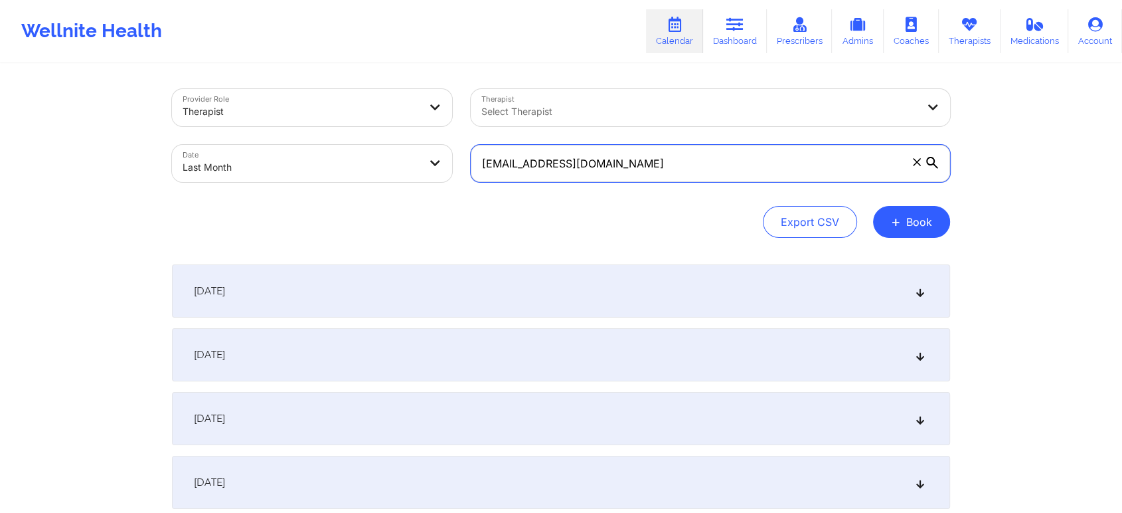
drag, startPoint x: 685, startPoint y: 161, endPoint x: 495, endPoint y: 147, distance: 190.5
click at [495, 147] on input "[EMAIL_ADDRESS][DOMAIN_NAME]" at bounding box center [711, 163] width 480 height 37
click at [681, 171] on input "[EMAIL_ADDRESS][DOMAIN_NAME]" at bounding box center [711, 163] width 480 height 37
drag, startPoint x: 681, startPoint y: 171, endPoint x: 426, endPoint y: 201, distance: 257.5
click at [426, 201] on div "Provider Role Therapist Therapist Select Therapist Date Last Month [EMAIL_ADDRE…" at bounding box center [561, 163] width 778 height 149
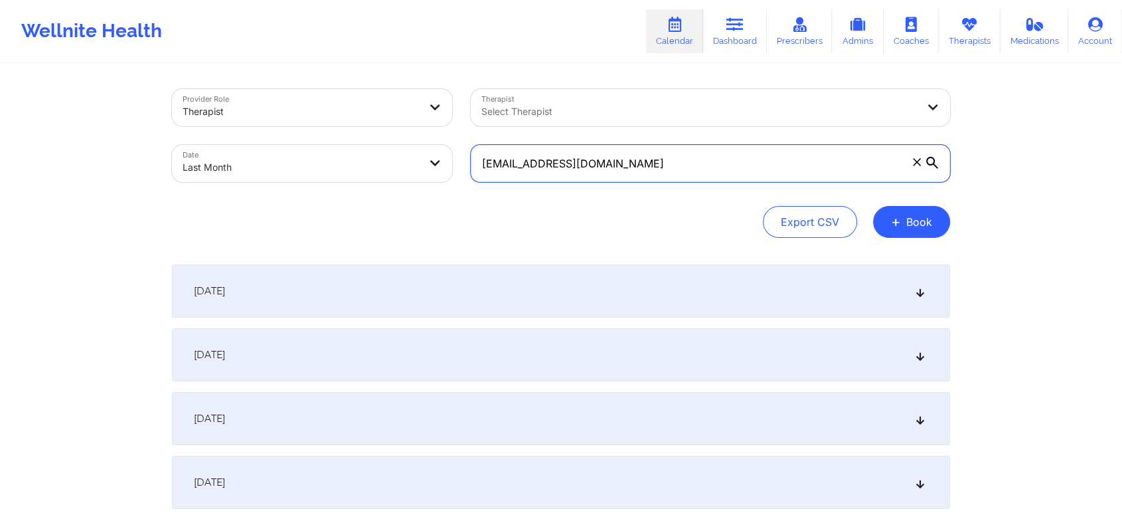
paste input "scuel003"
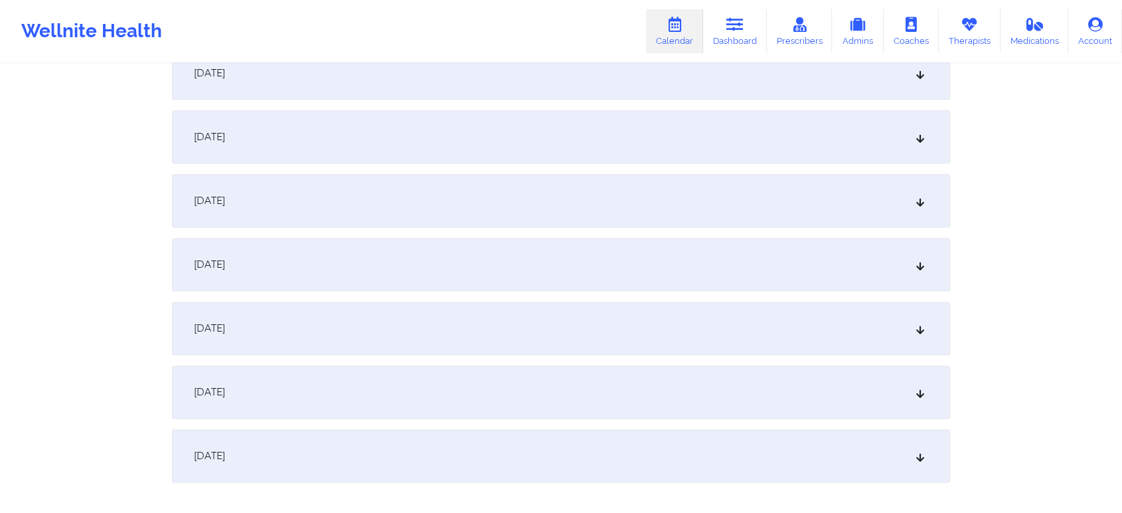
scroll to position [1699, 0]
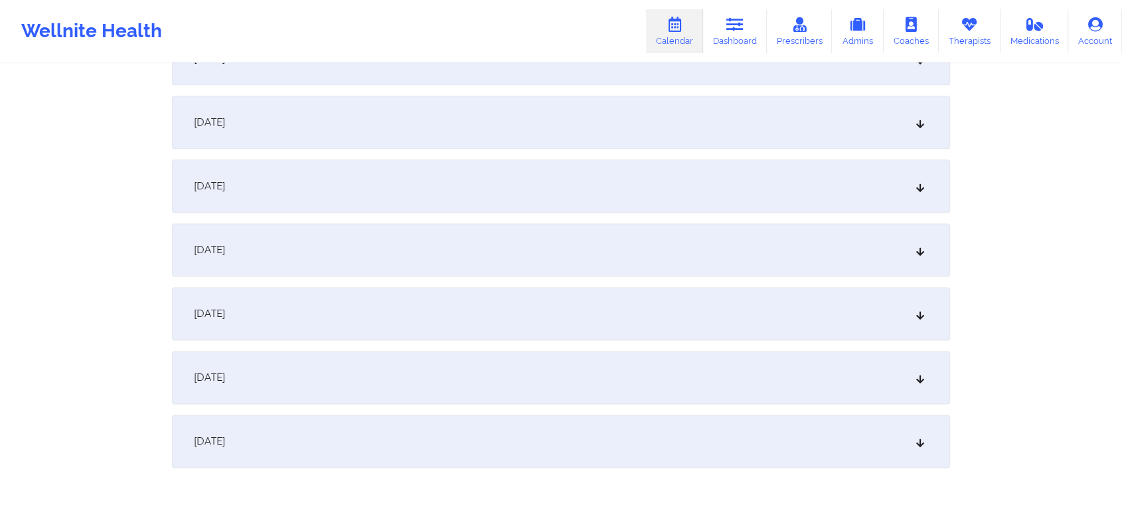
click at [517, 324] on div "[DATE]" at bounding box center [561, 313] width 778 height 53
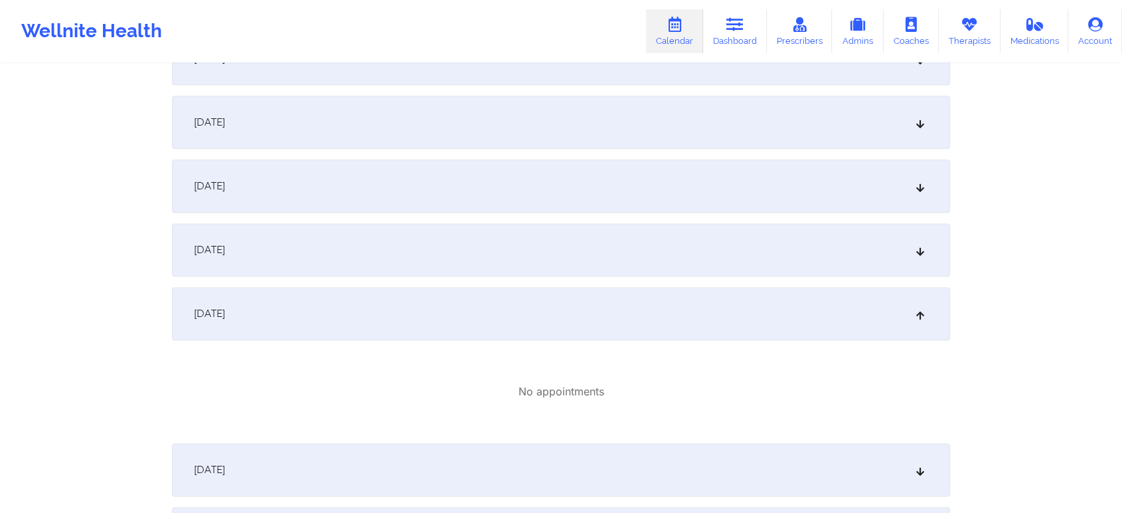
scroll to position [1853, 0]
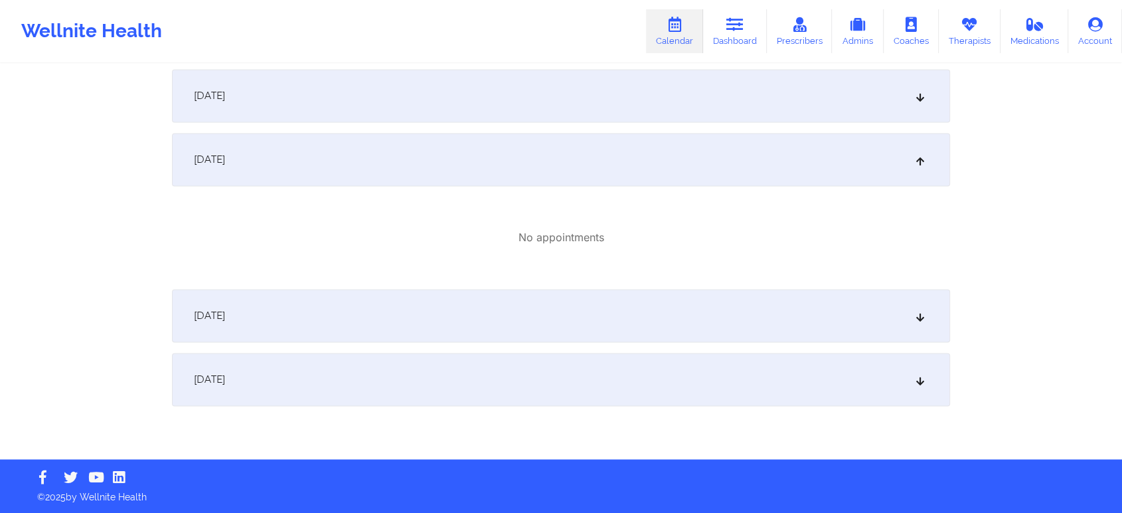
click at [686, 400] on div "[DATE]" at bounding box center [561, 379] width 778 height 53
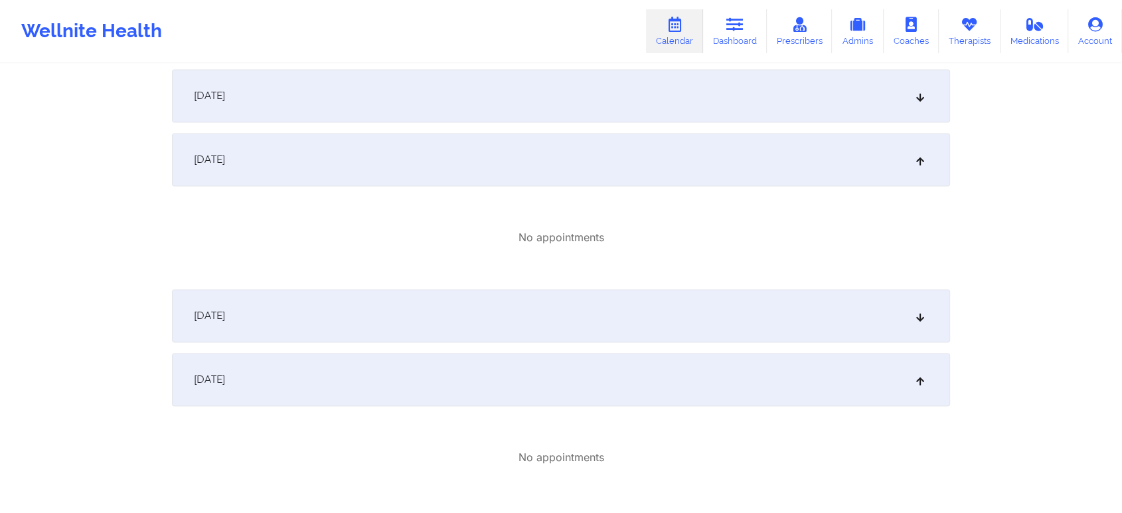
click at [736, 359] on div "[DATE]" at bounding box center [561, 379] width 778 height 53
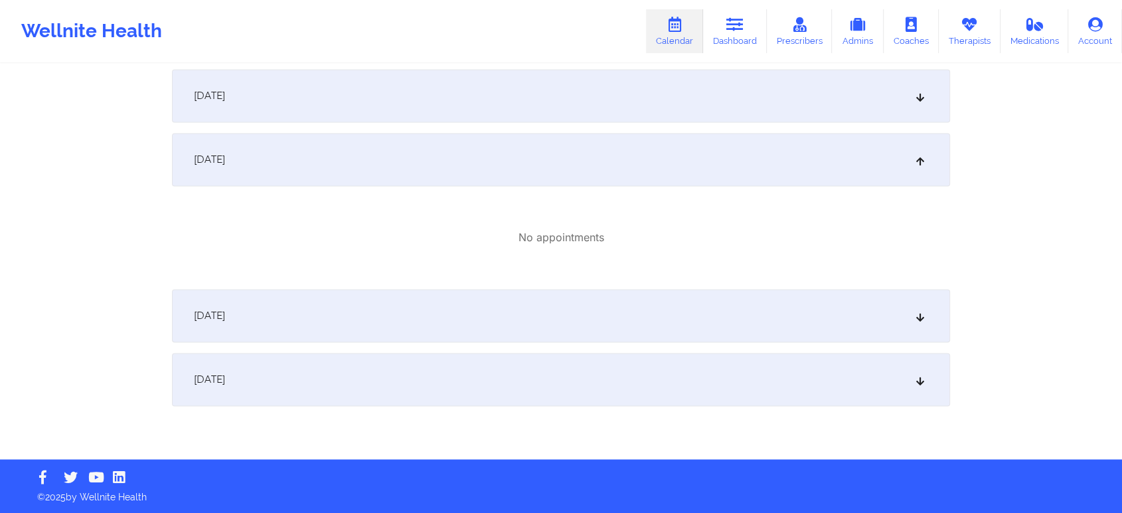
click at [736, 359] on div "[DATE]" at bounding box center [561, 379] width 778 height 53
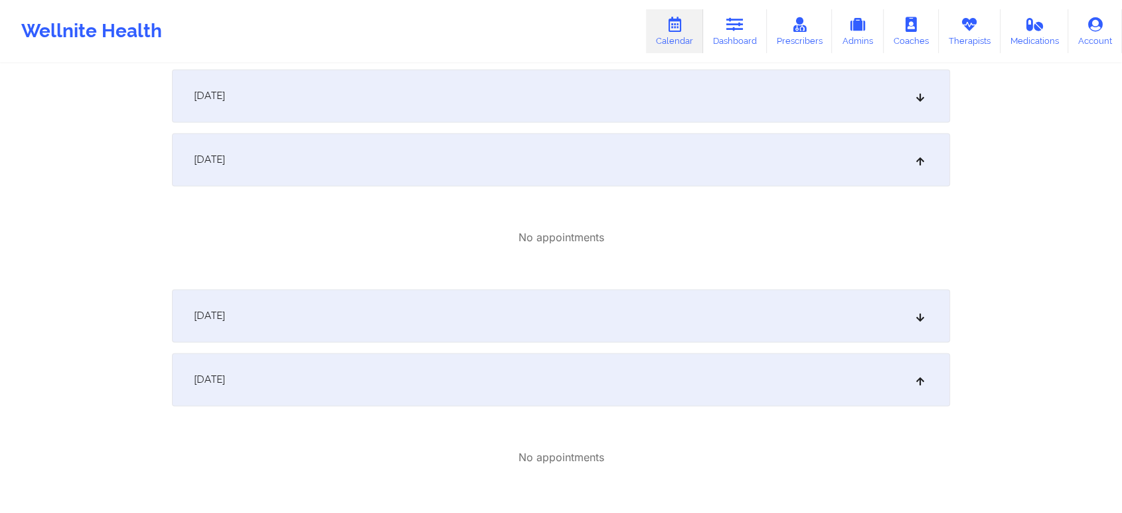
click at [736, 359] on div "[DATE]" at bounding box center [561, 379] width 778 height 53
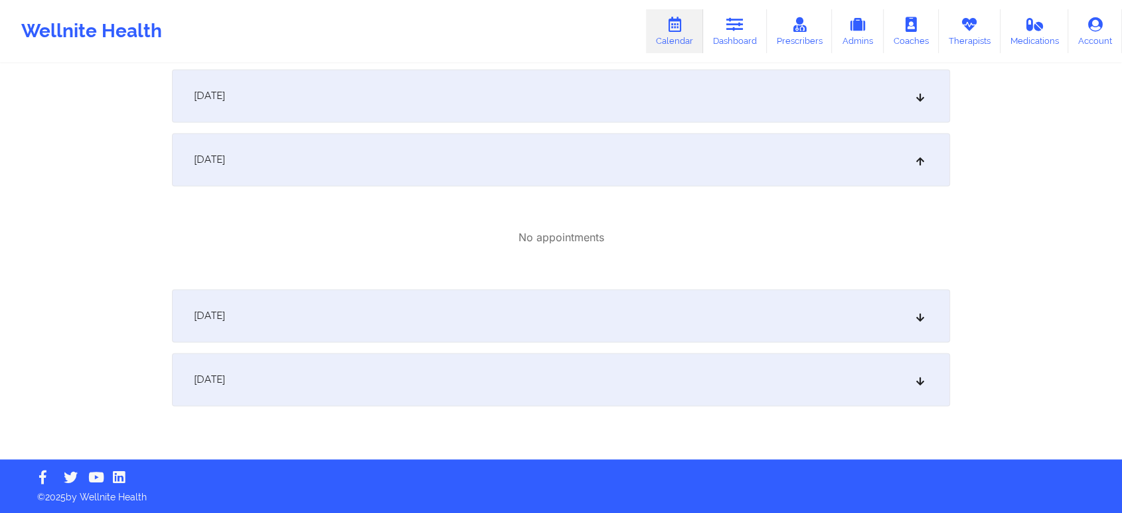
click at [736, 359] on div "[DATE]" at bounding box center [561, 379] width 778 height 53
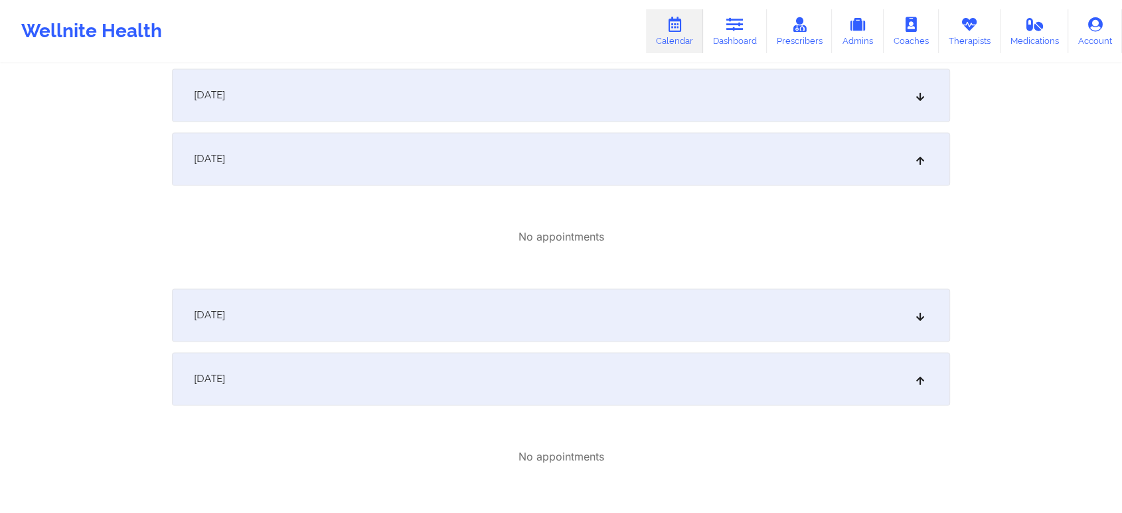
scroll to position [1945, 0]
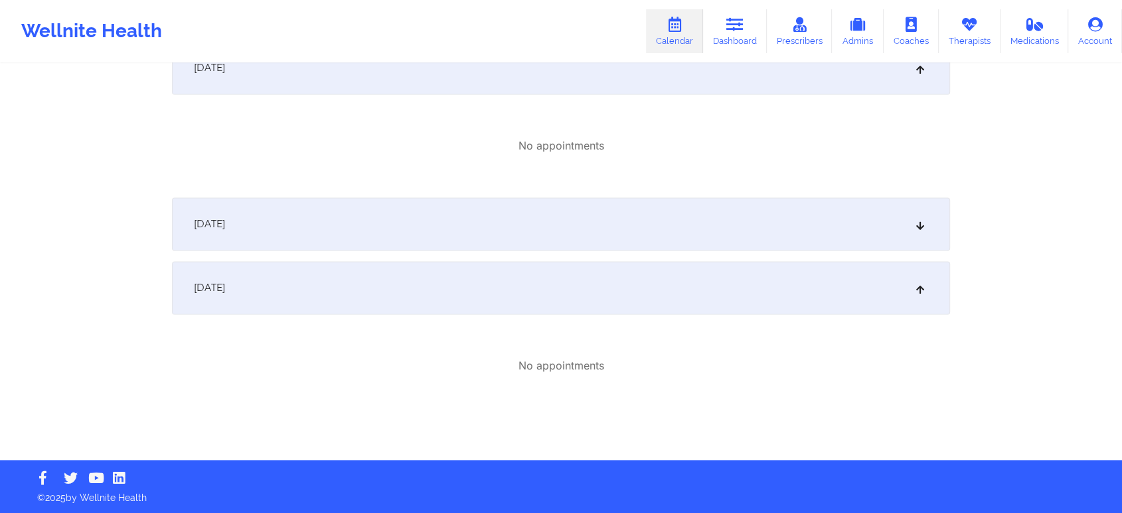
click at [733, 275] on div "[DATE]" at bounding box center [561, 287] width 778 height 53
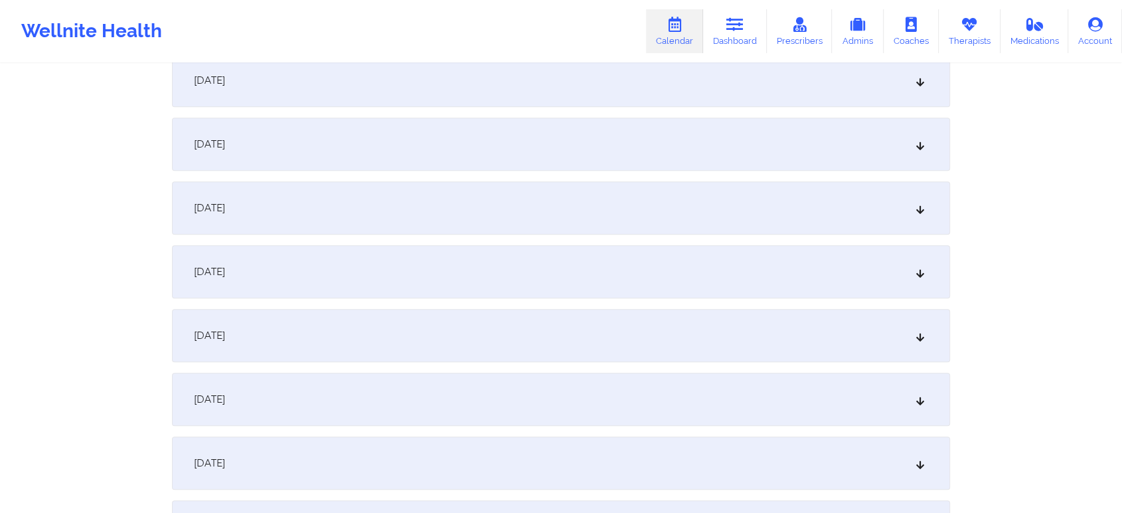
scroll to position [0, 0]
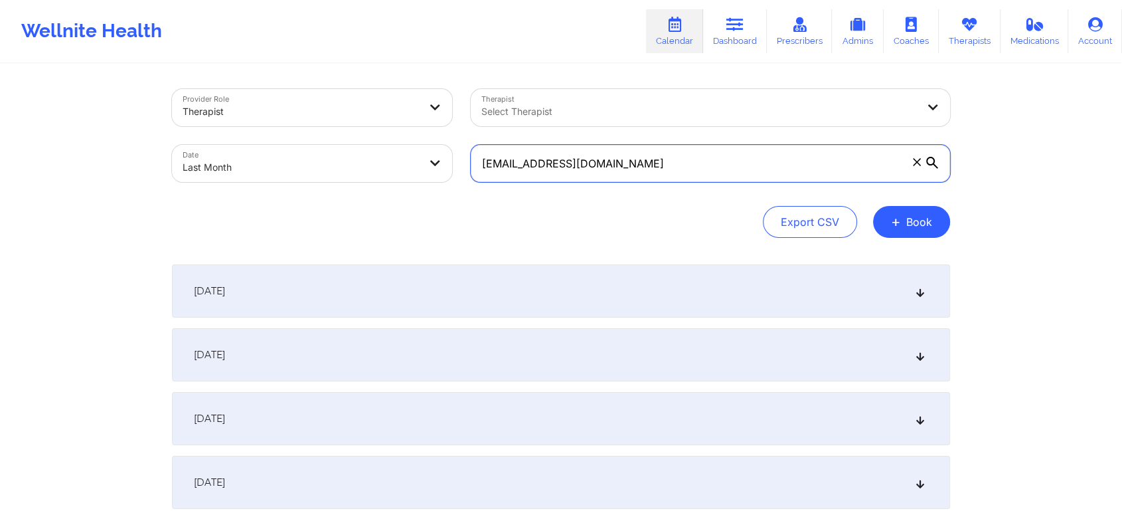
drag, startPoint x: 669, startPoint y: 155, endPoint x: 458, endPoint y: 167, distance: 210.9
click at [458, 167] on div "Provider Role Therapist Therapist Select Therapist Date Last Month [EMAIL_ADDRE…" at bounding box center [561, 136] width 797 height 112
paste input "mejikarln"
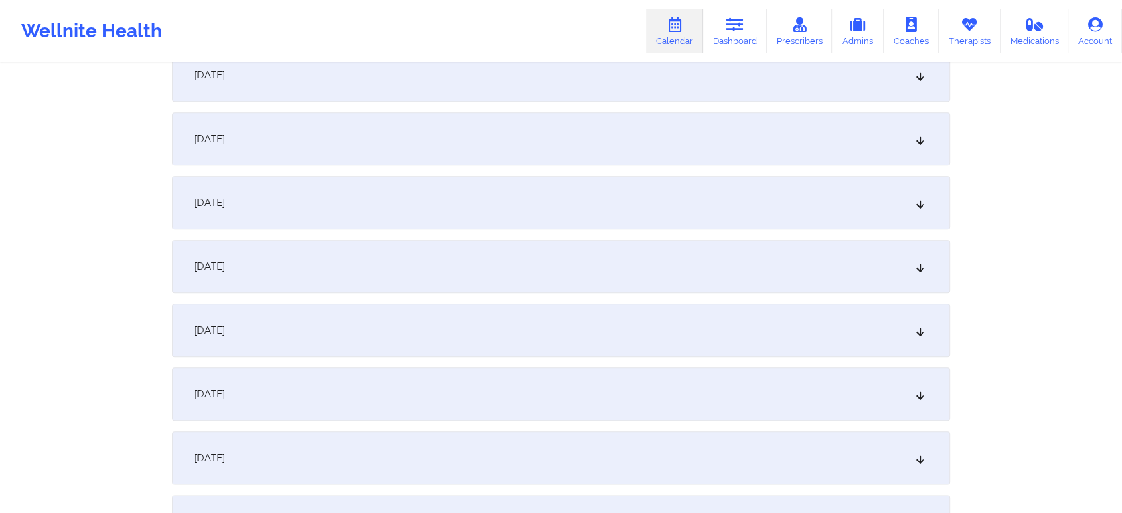
scroll to position [1761, 0]
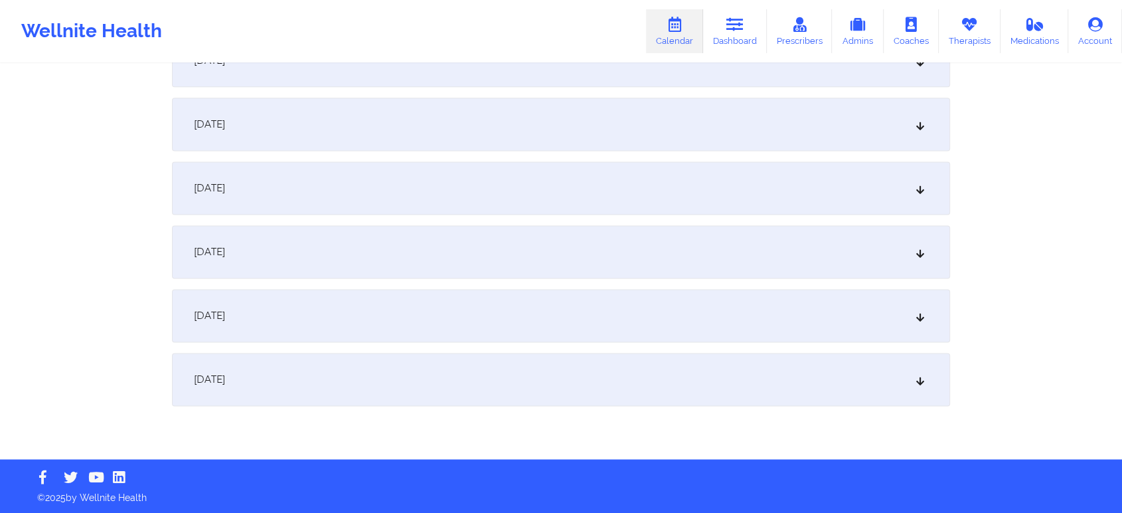
click at [498, 393] on div "[DATE]" at bounding box center [561, 379] width 778 height 53
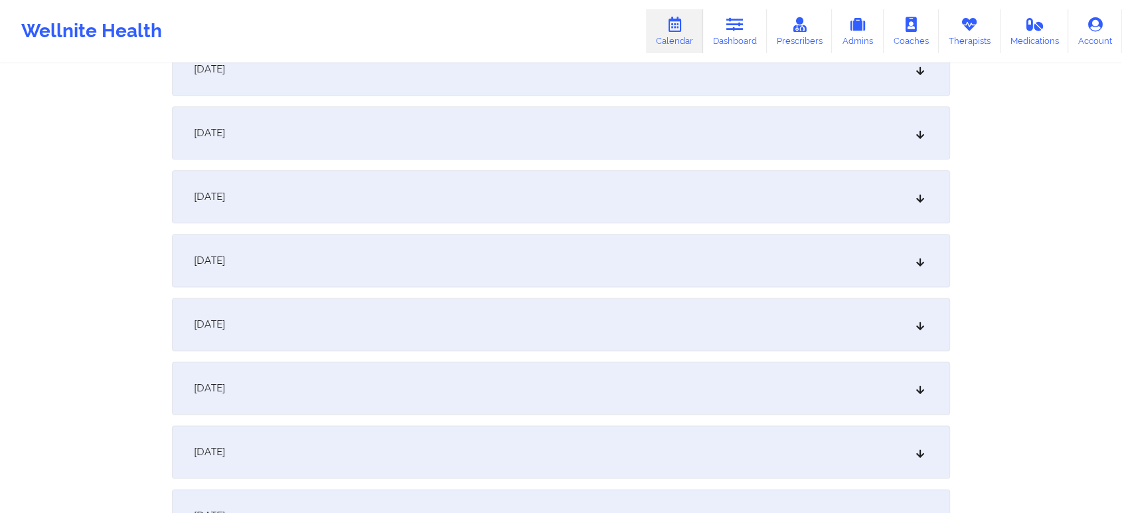
scroll to position [1853, 0]
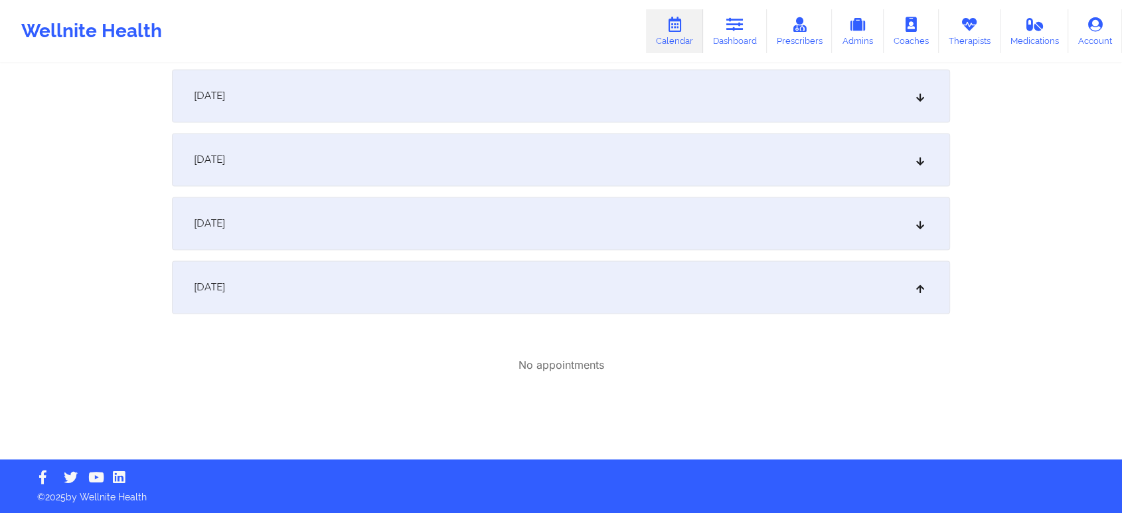
click at [592, 283] on div "[DATE]" at bounding box center [561, 286] width 778 height 53
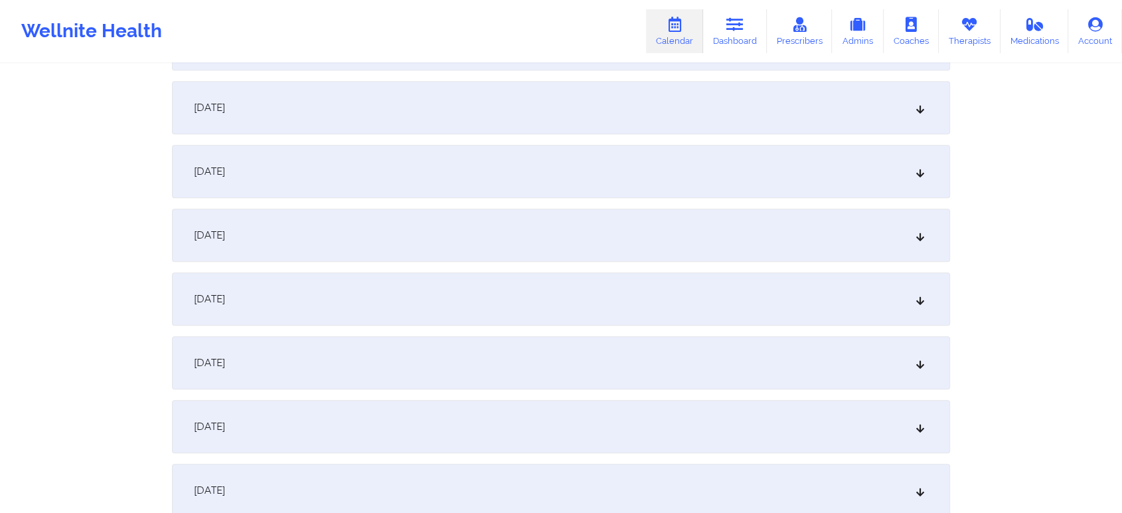
scroll to position [0, 0]
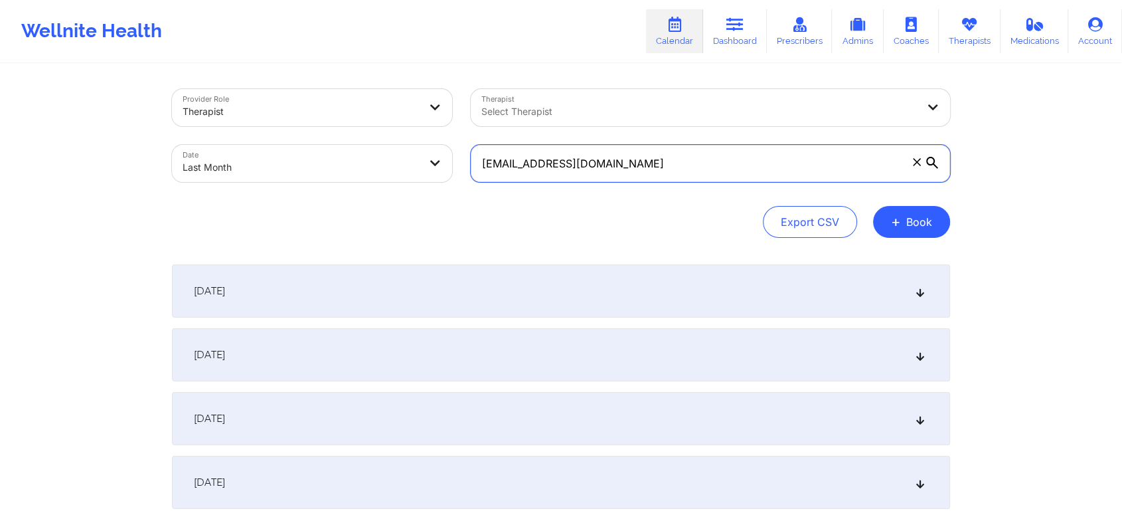
drag, startPoint x: 658, startPoint y: 165, endPoint x: 563, endPoint y: 184, distance: 96.3
click at [563, 184] on div "[EMAIL_ADDRESS][DOMAIN_NAME]" at bounding box center [711, 163] width 498 height 56
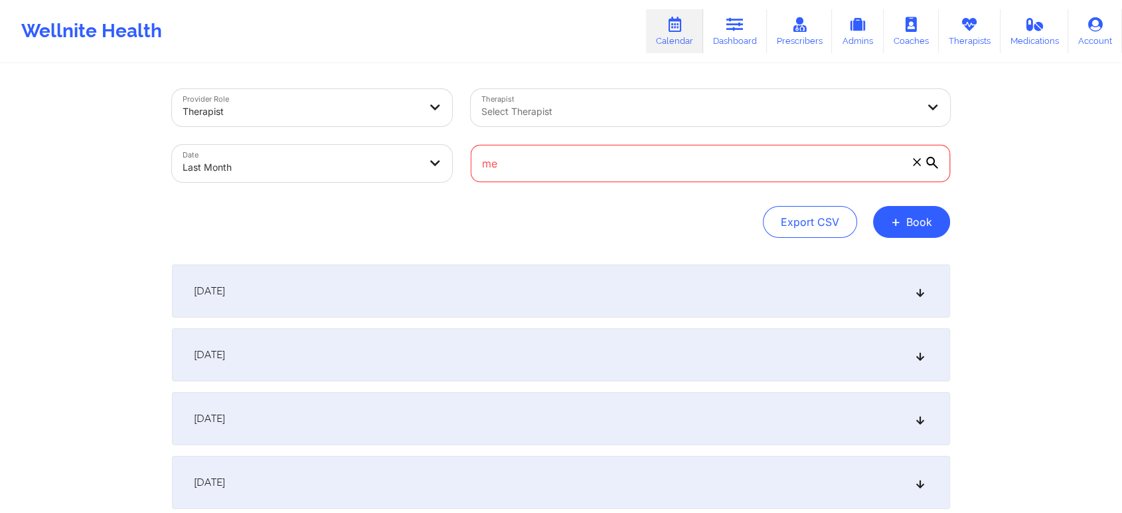
type input "m"
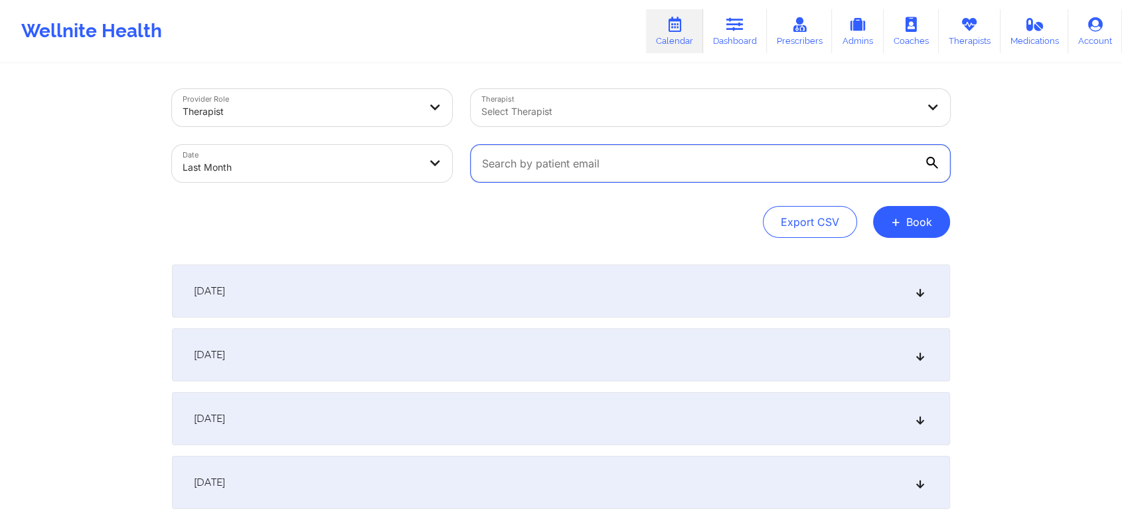
paste input "[EMAIL_ADDRESS][DOMAIN_NAME]"
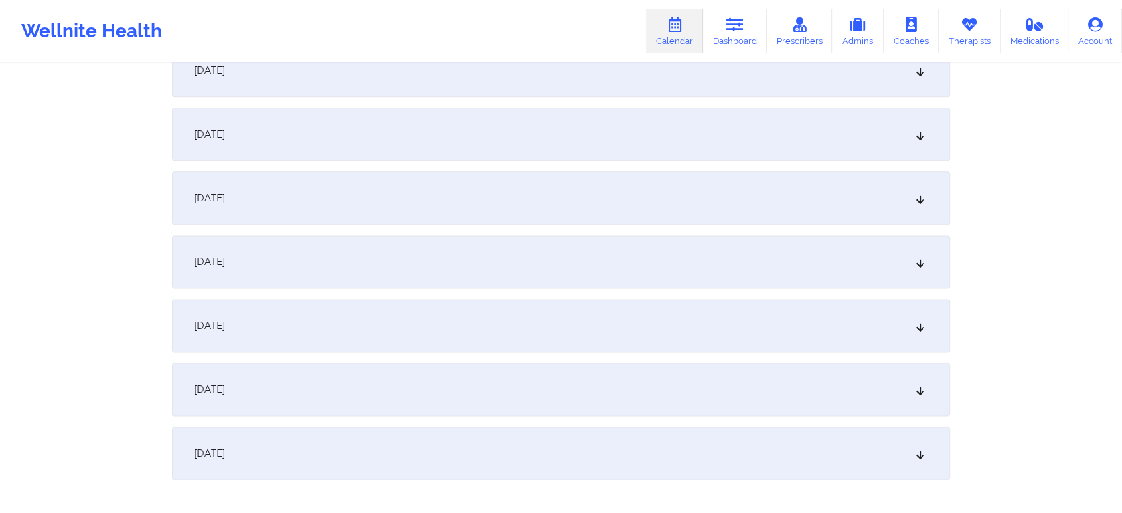
scroll to position [1761, 0]
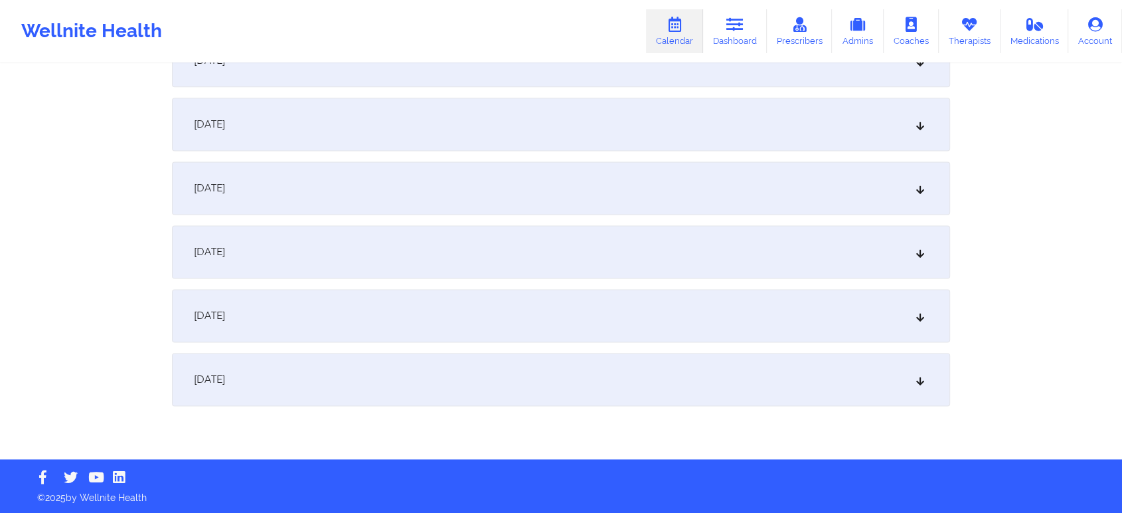
click at [381, 260] on div "[DATE]" at bounding box center [561, 251] width 778 height 53
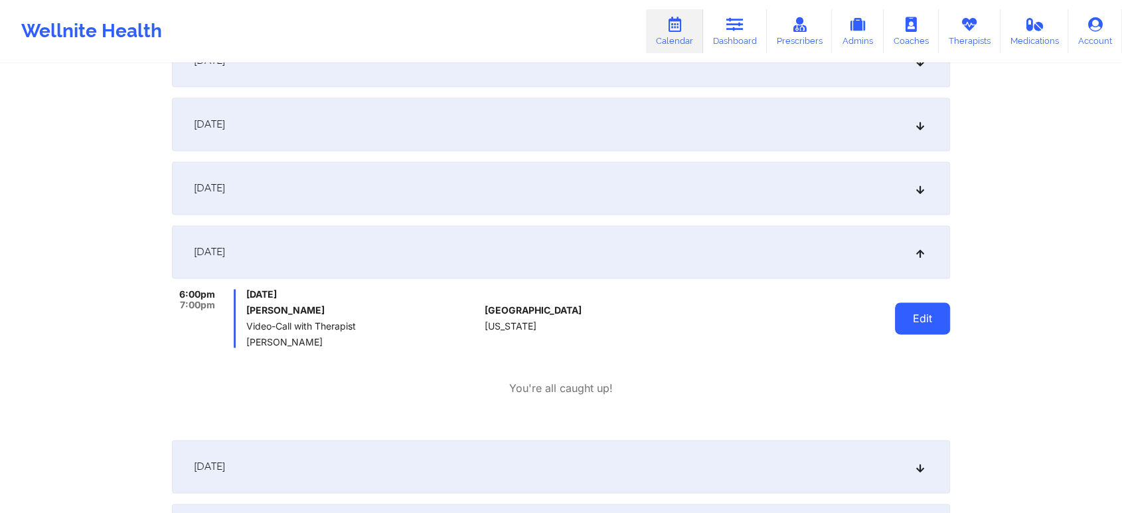
click at [930, 328] on button "Edit" at bounding box center [922, 318] width 55 height 32
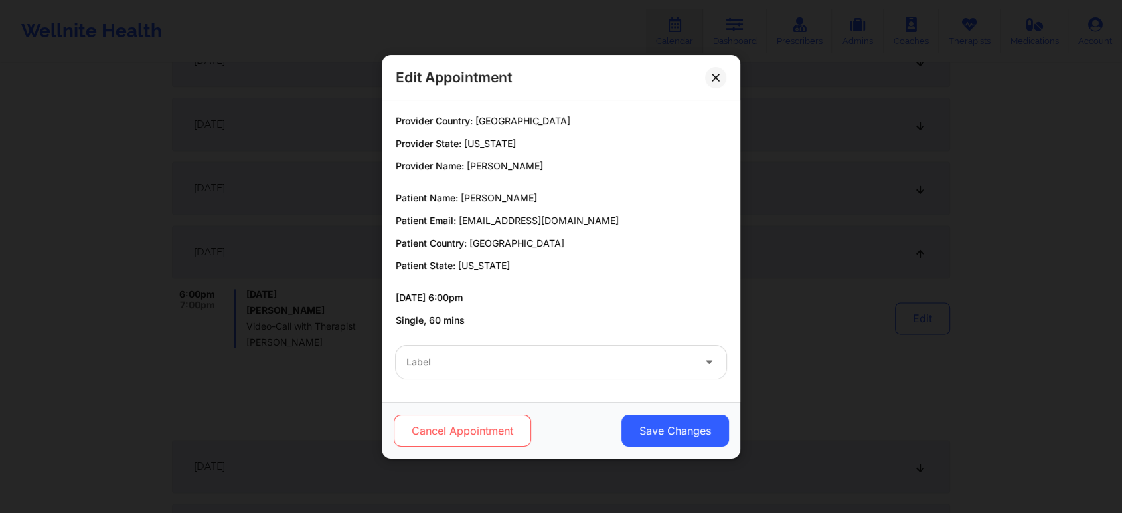
click at [480, 425] on button "Cancel Appointment" at bounding box center [462, 430] width 137 height 32
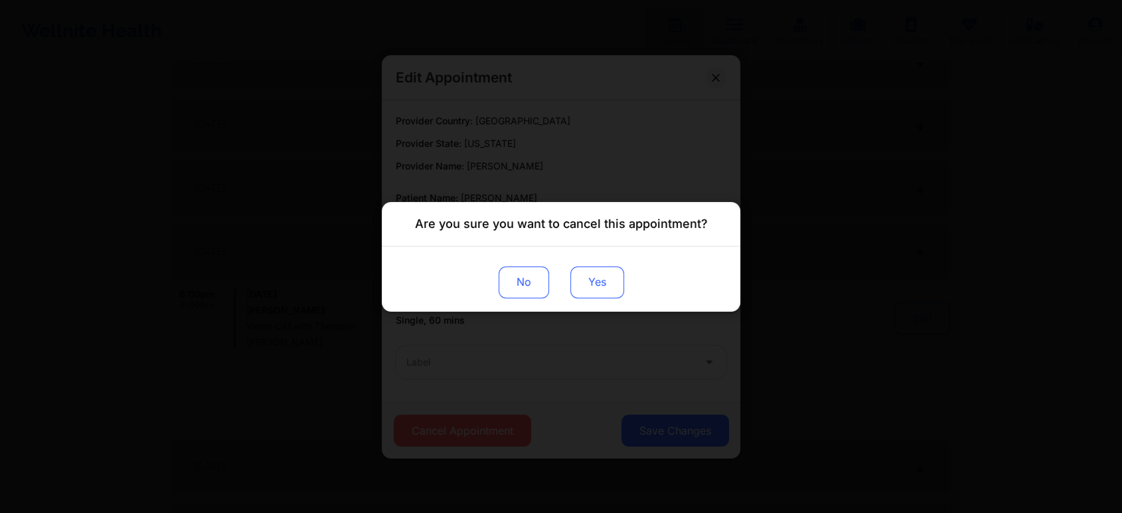
click at [586, 284] on button "Yes" at bounding box center [598, 282] width 54 height 32
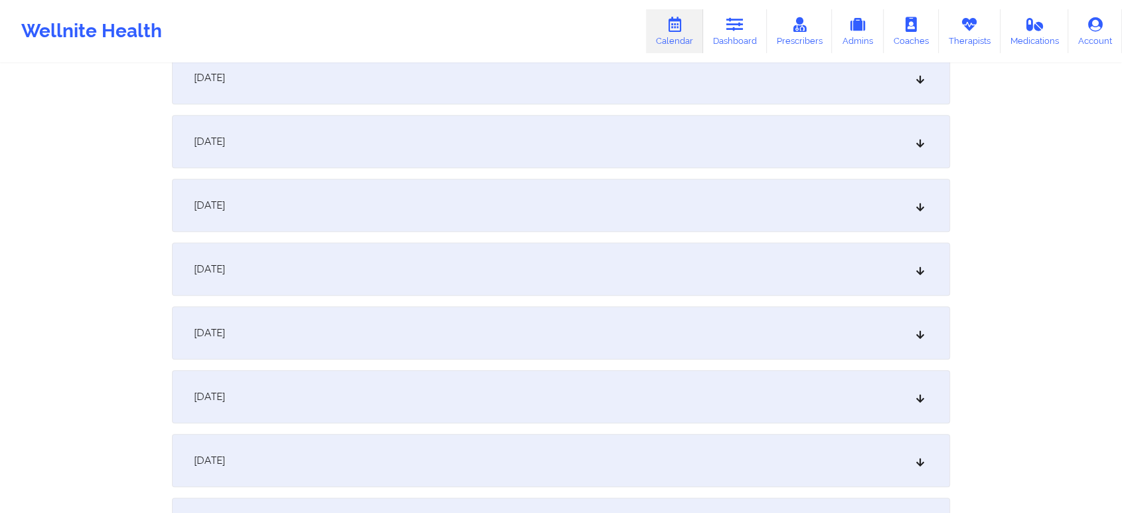
scroll to position [0, 0]
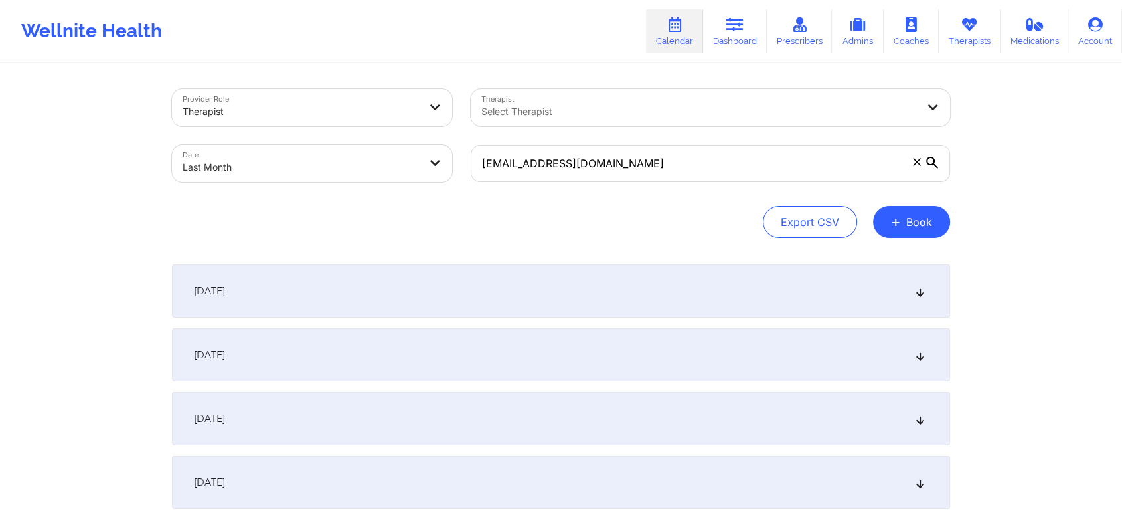
drag, startPoint x: 721, startPoint y: 139, endPoint x: 673, endPoint y: 157, distance: 51.3
click at [673, 157] on div "[EMAIL_ADDRESS][DOMAIN_NAME]" at bounding box center [711, 163] width 498 height 56
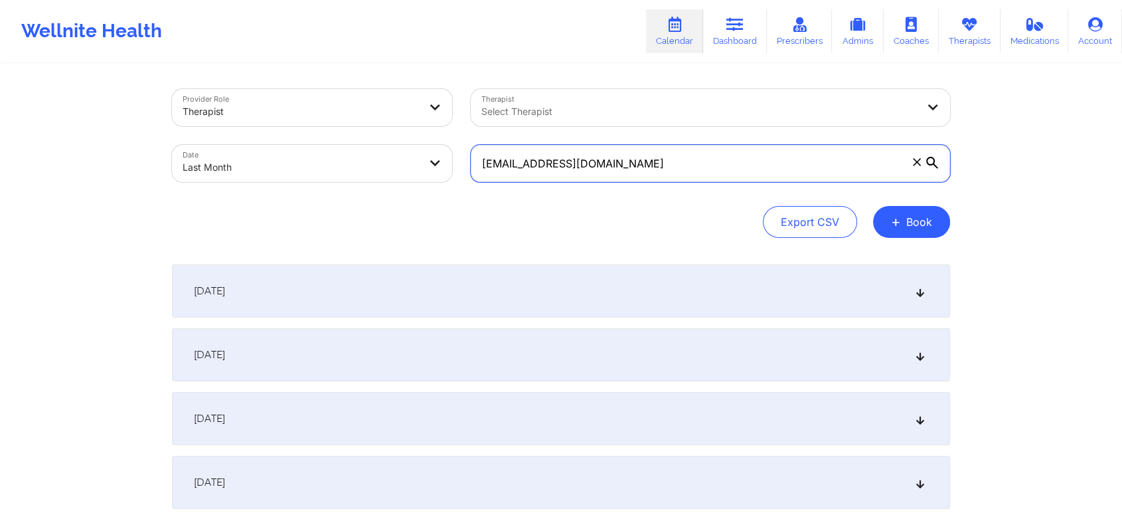
drag, startPoint x: 673, startPoint y: 157, endPoint x: 399, endPoint y: 157, distance: 275.0
click at [399, 157] on div "Provider Role Therapist Therapist Select Therapist Date Last Month [EMAIL_ADDRE…" at bounding box center [561, 136] width 797 height 112
paste input "areybarbara"
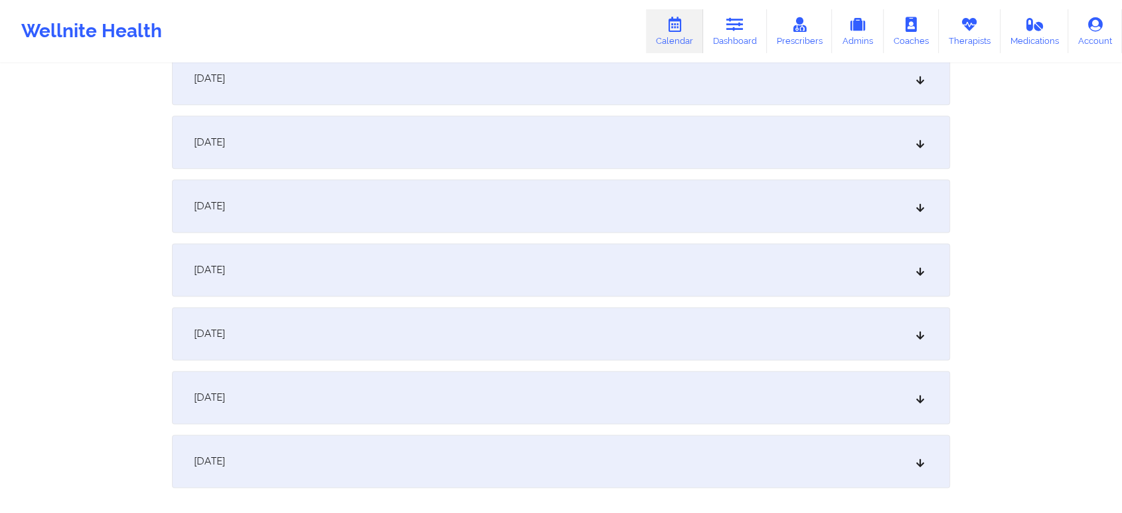
scroll to position [1474, 0]
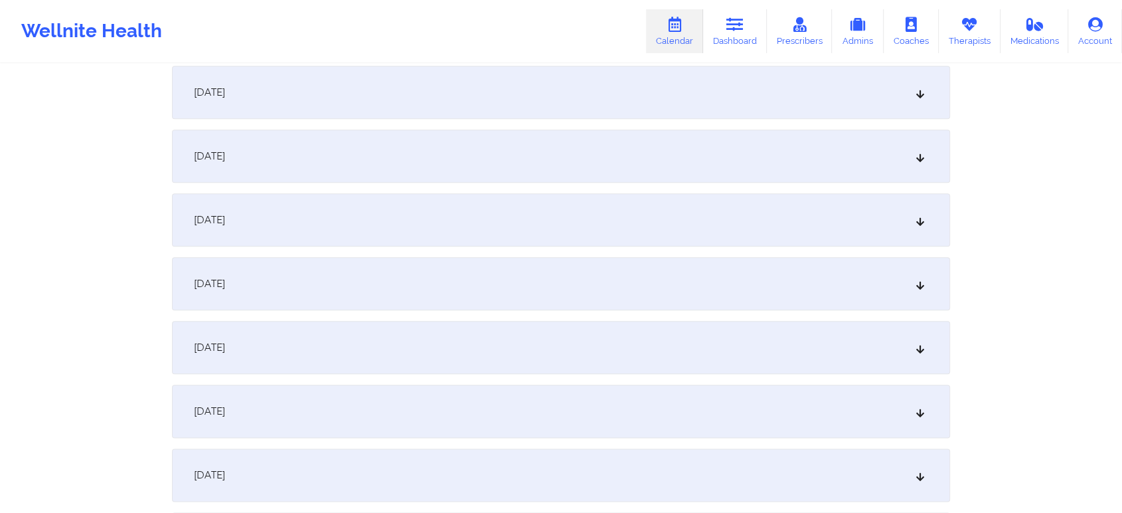
click at [723, 391] on div "[DATE]" at bounding box center [561, 411] width 778 height 53
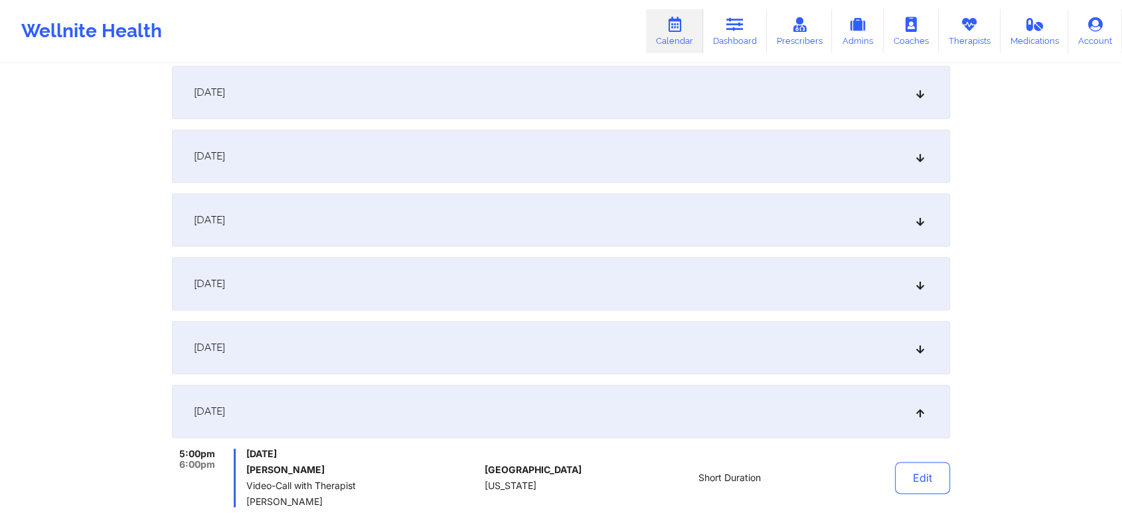
scroll to position [1616, 0]
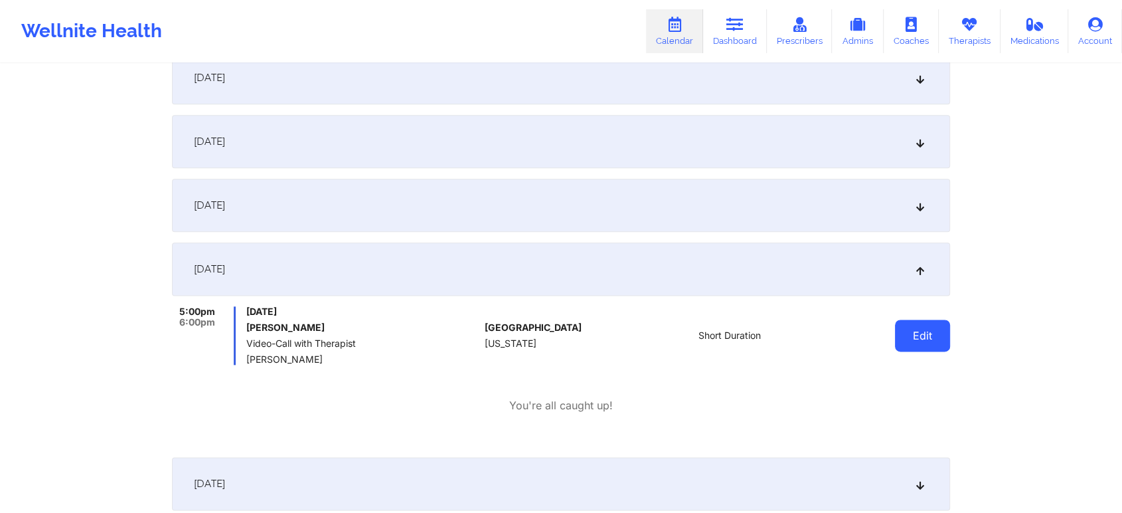
click at [898, 337] on button "Edit" at bounding box center [922, 335] width 55 height 32
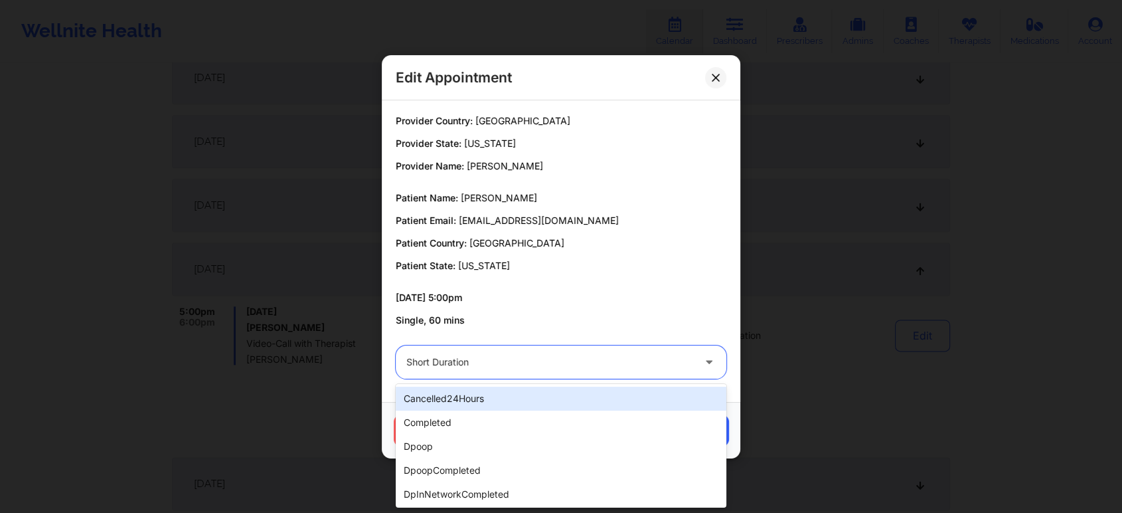
click at [458, 372] on div "Short Duration" at bounding box center [549, 361] width 287 height 33
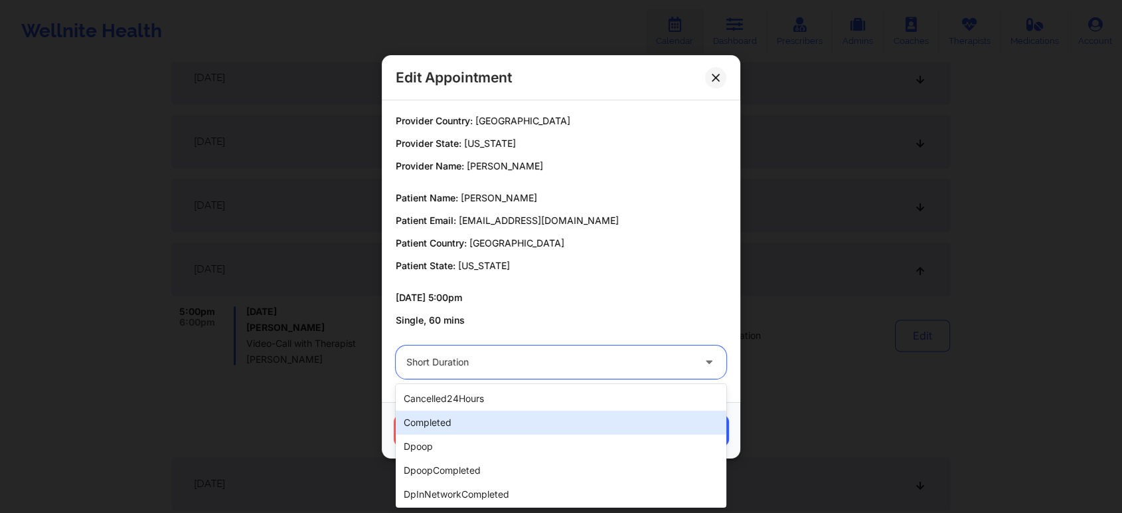
click at [456, 417] on div "completed" at bounding box center [561, 422] width 331 height 24
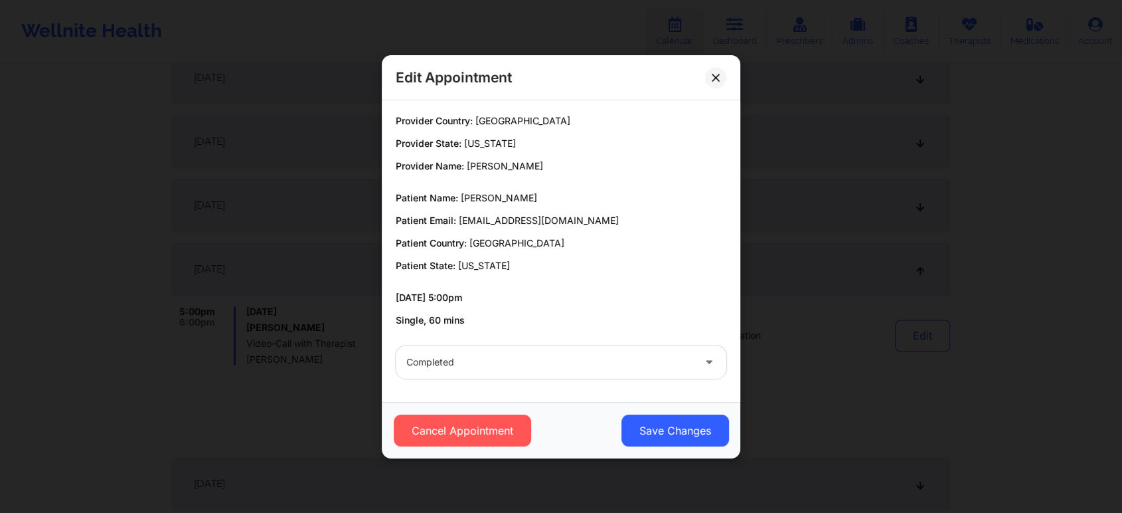
click at [642, 412] on div "Cancel Appointment Save Changes" at bounding box center [561, 430] width 359 height 56
click at [654, 432] on button "Save Changes" at bounding box center [676, 430] width 108 height 32
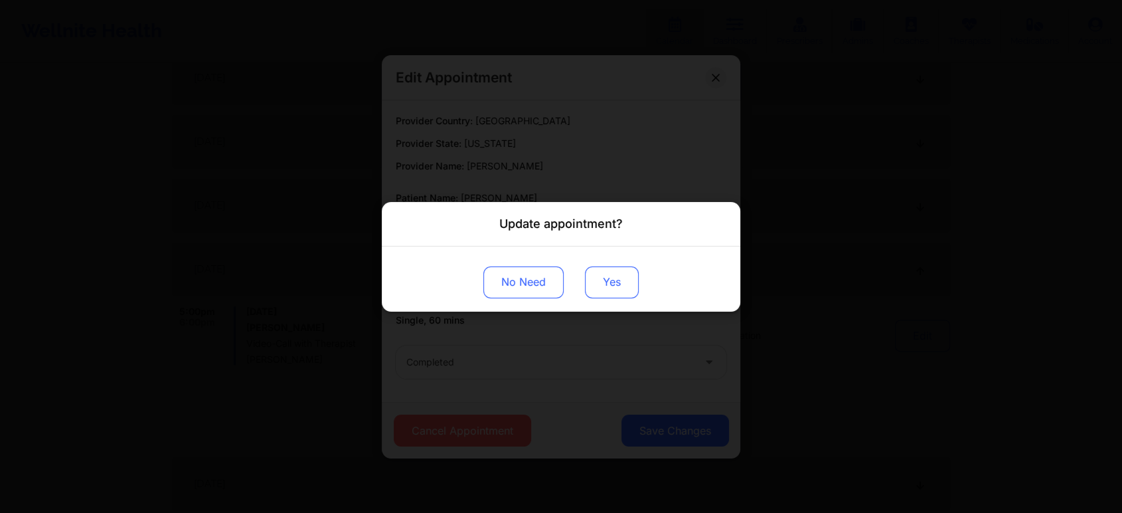
click at [612, 280] on button "Yes" at bounding box center [612, 282] width 54 height 32
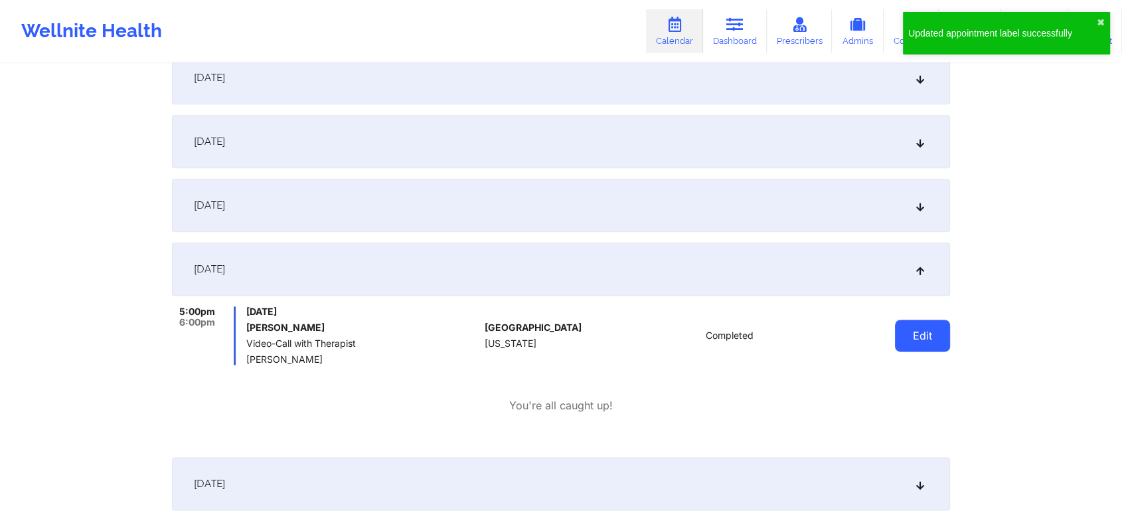
click at [907, 328] on button "Edit" at bounding box center [922, 335] width 55 height 32
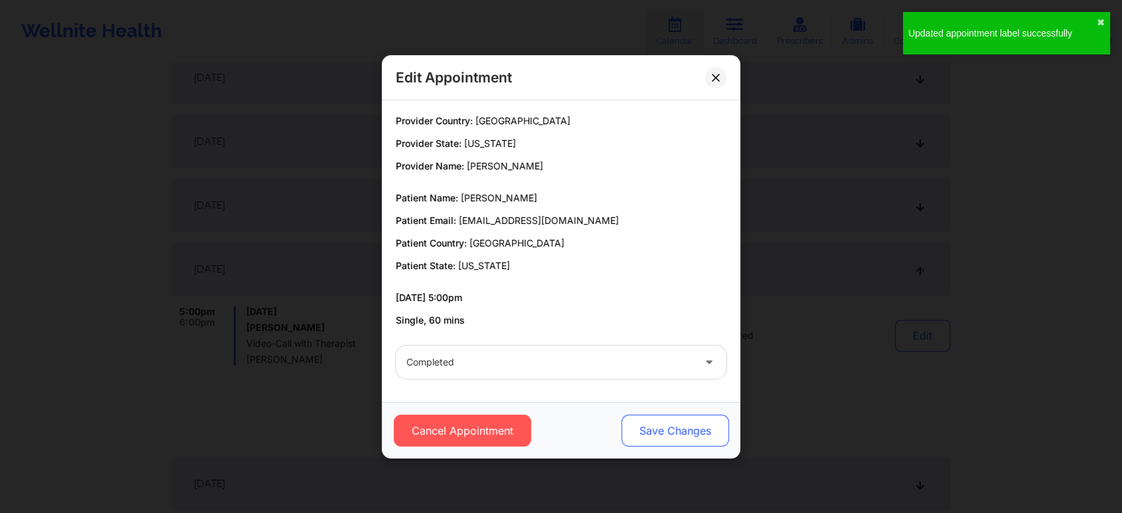
click at [675, 440] on button "Save Changes" at bounding box center [676, 430] width 108 height 32
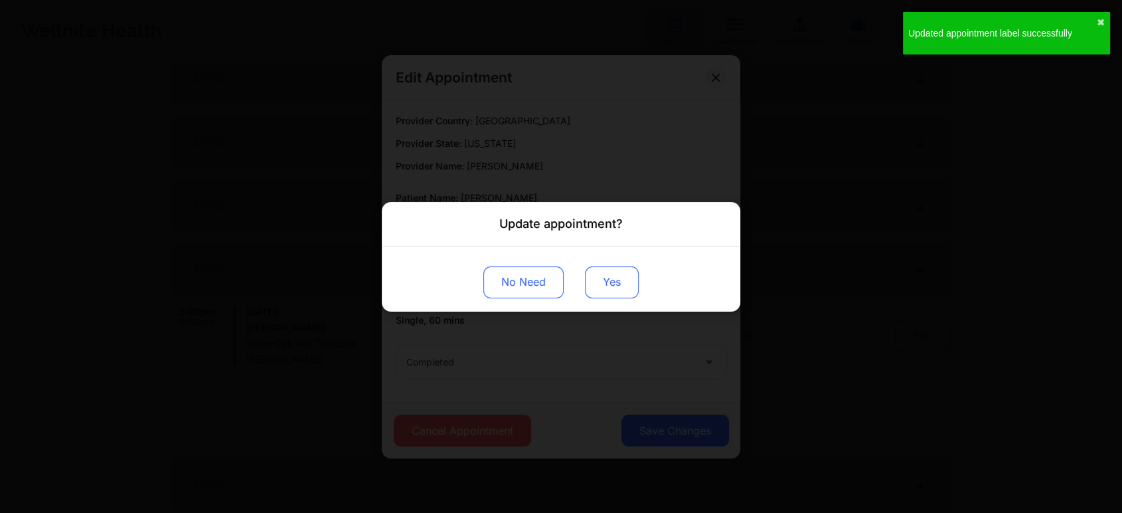
click at [599, 282] on button "Yes" at bounding box center [612, 282] width 54 height 32
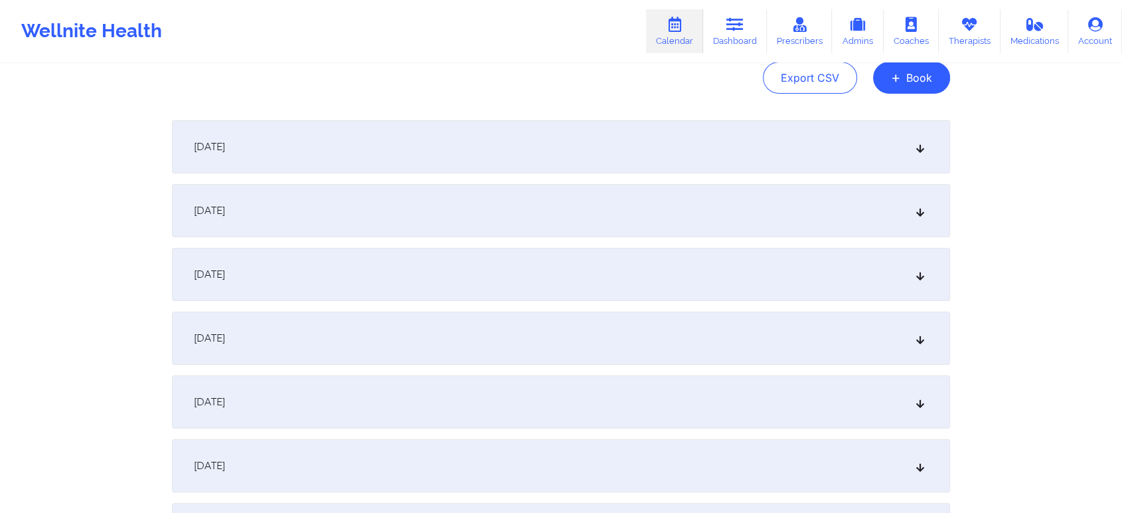
scroll to position [0, 0]
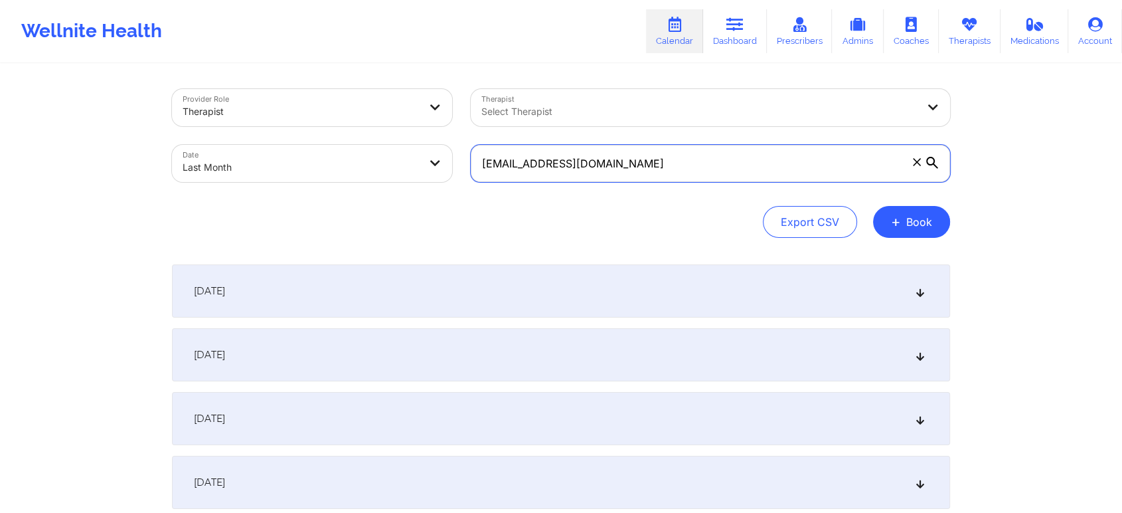
drag, startPoint x: 662, startPoint y: 177, endPoint x: 397, endPoint y: 195, distance: 265.0
click at [397, 195] on div "Provider Role Therapist Therapist Select Therapist Date Last Month [EMAIL_ADDRE…" at bounding box center [561, 163] width 778 height 149
paste input "mimondi28"
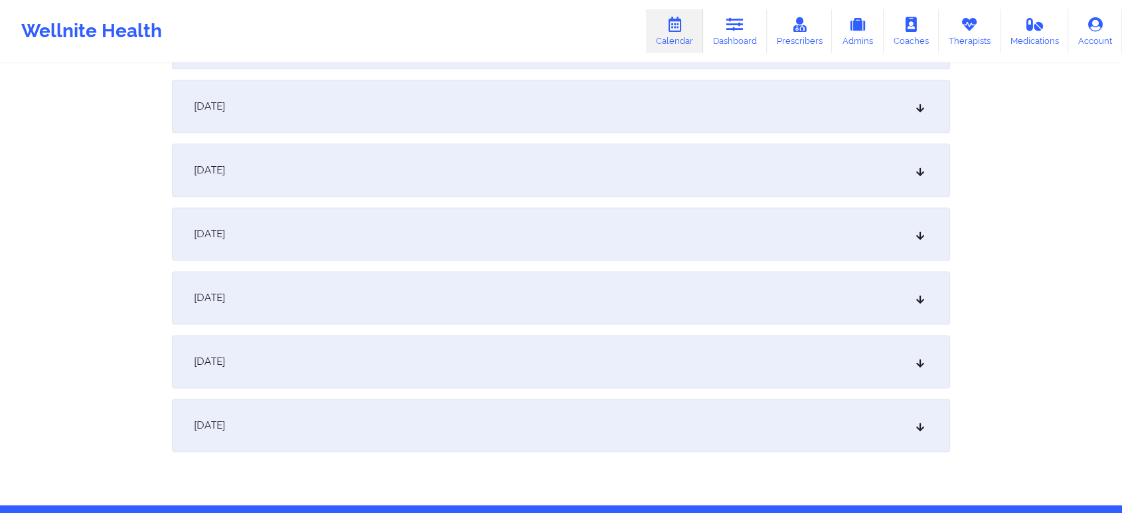
scroll to position [1761, 0]
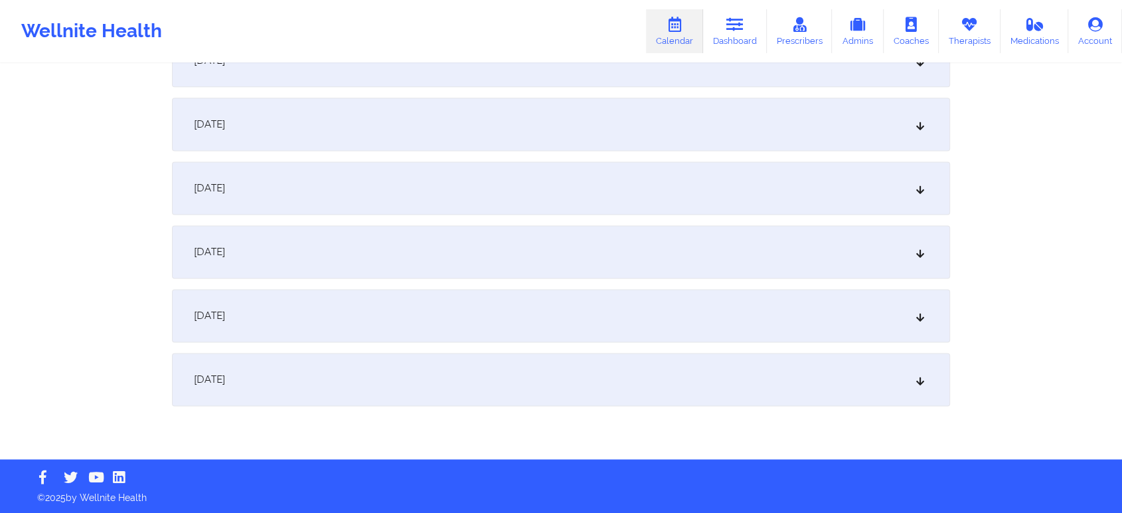
click at [468, 109] on div "[DATE]" at bounding box center [561, 124] width 778 height 53
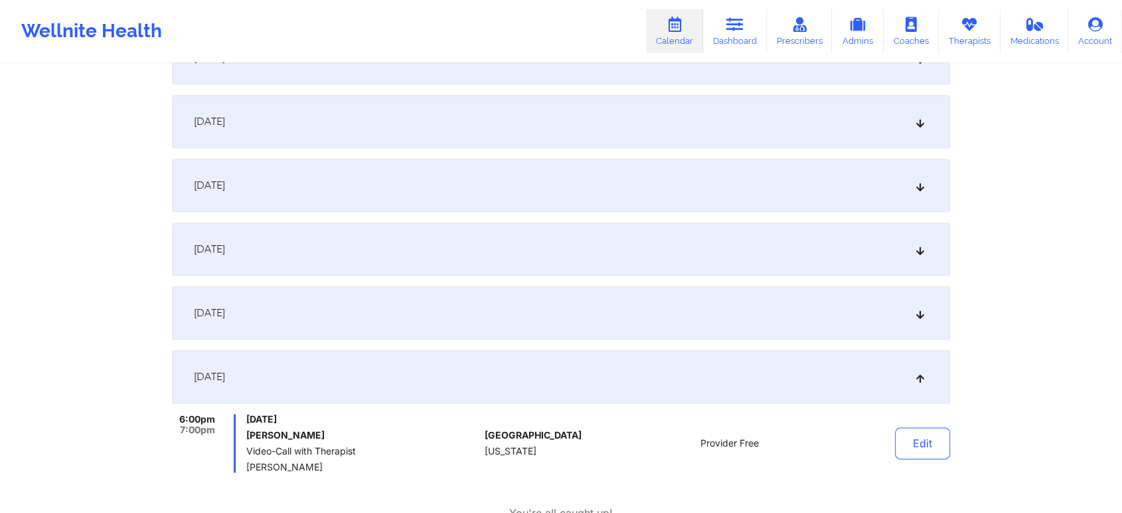
scroll to position [1455, 0]
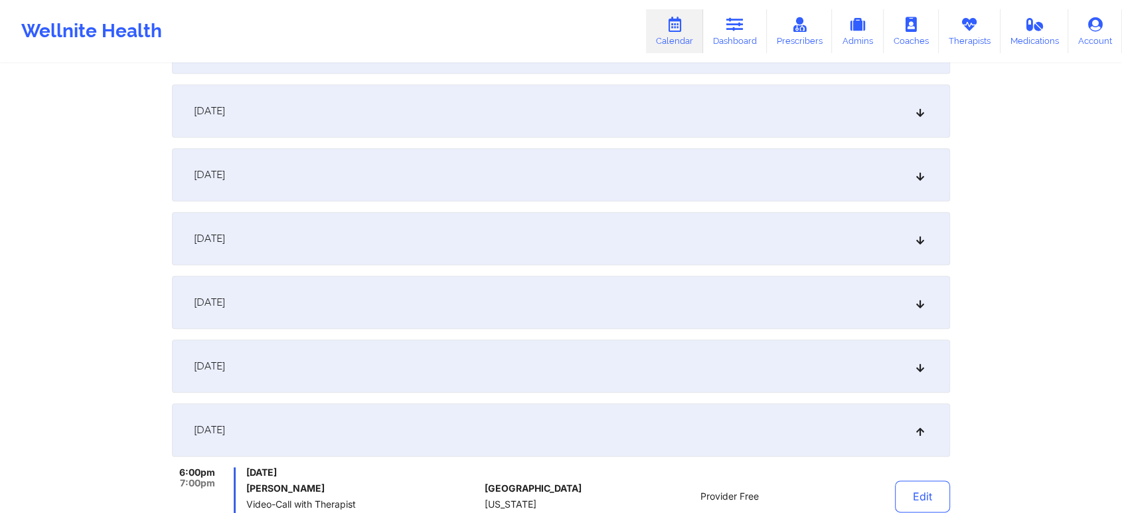
click at [701, 362] on div "[DATE]" at bounding box center [561, 365] width 778 height 53
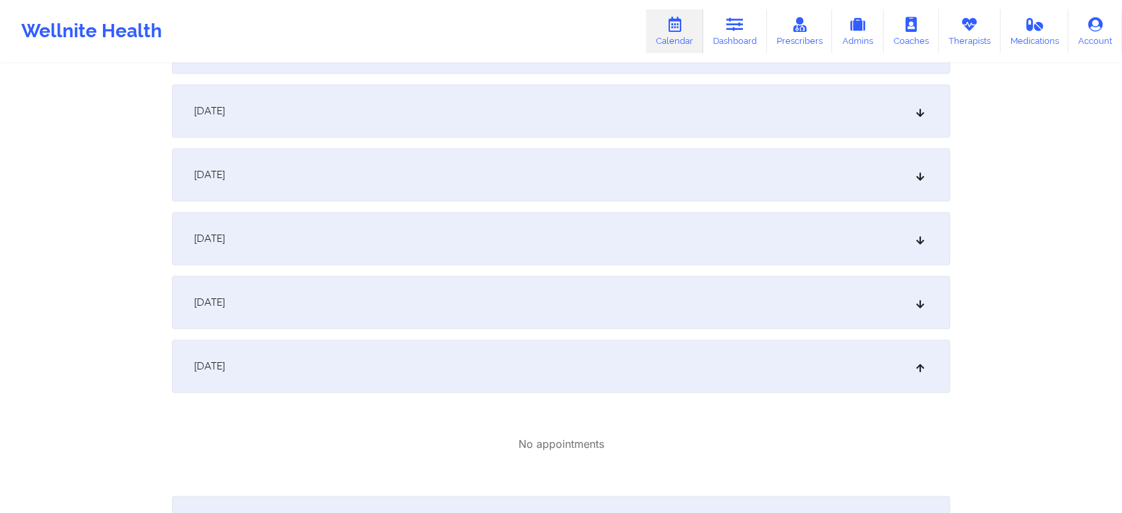
click at [581, 300] on div "[DATE]" at bounding box center [561, 302] width 778 height 53
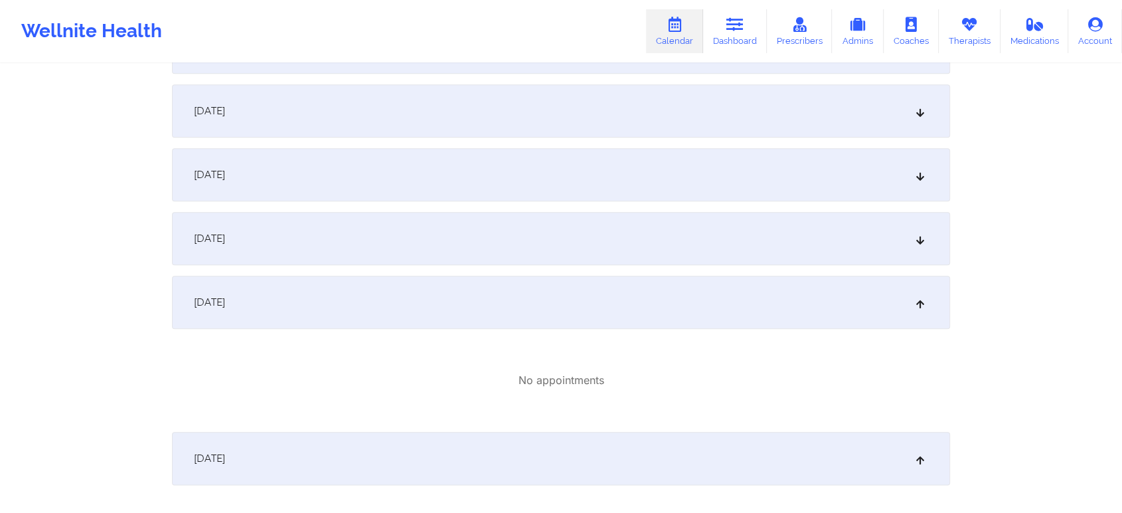
click at [589, 253] on div "[DATE]" at bounding box center [561, 238] width 778 height 53
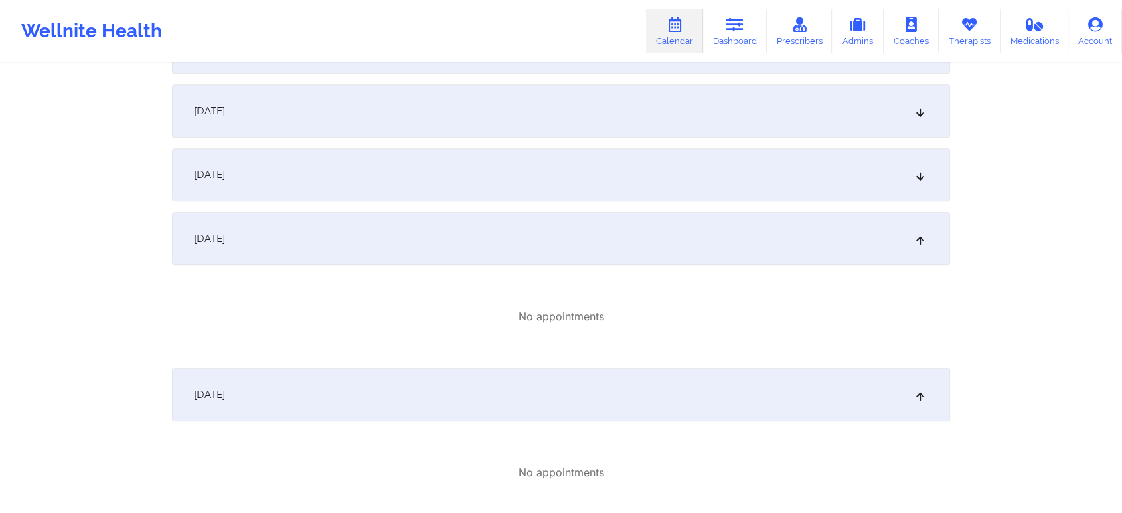
click at [592, 126] on div "[DATE]" at bounding box center [561, 110] width 778 height 53
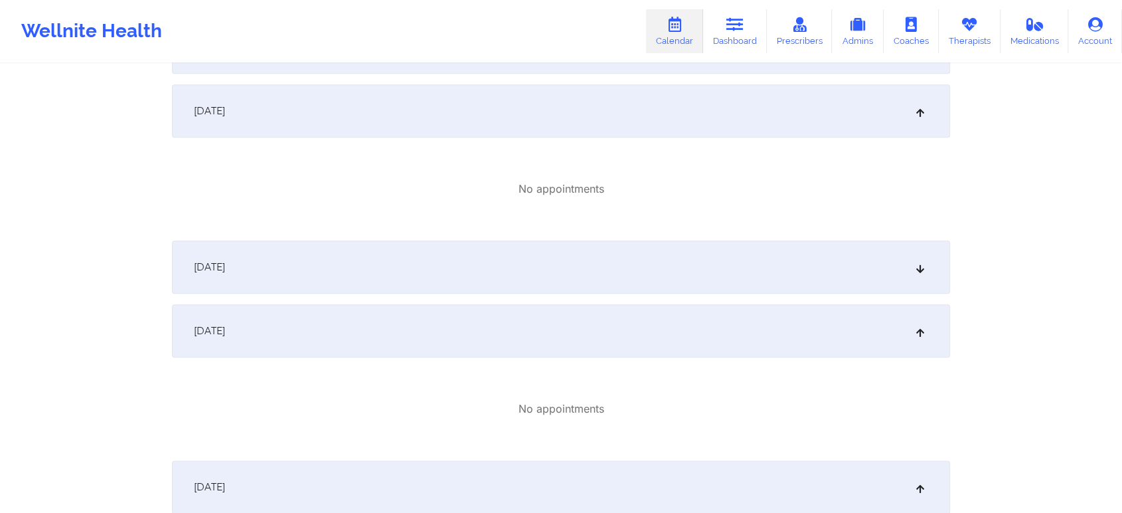
click at [753, 271] on div "[DATE]" at bounding box center [561, 266] width 778 height 53
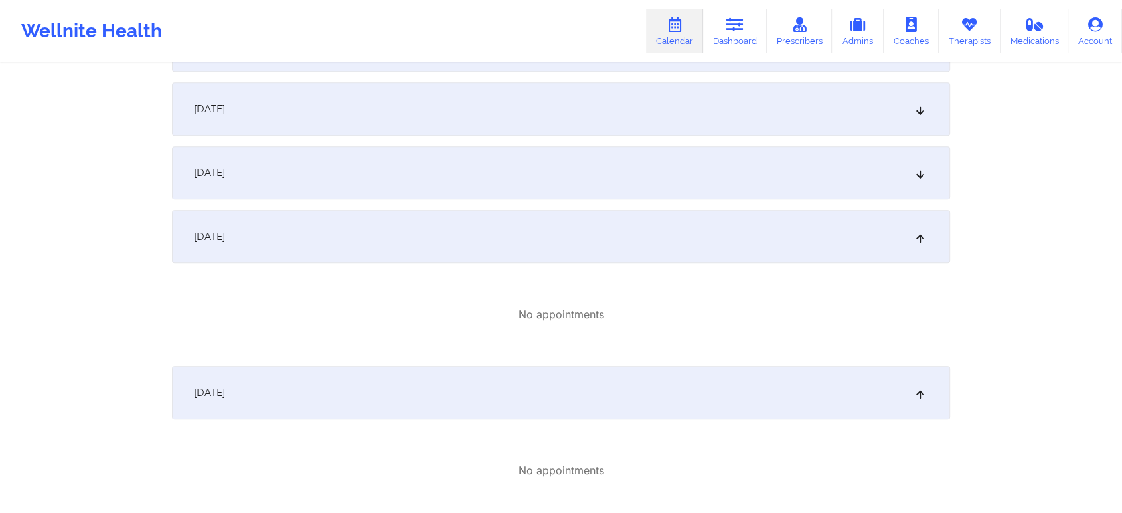
scroll to position [1089, 0]
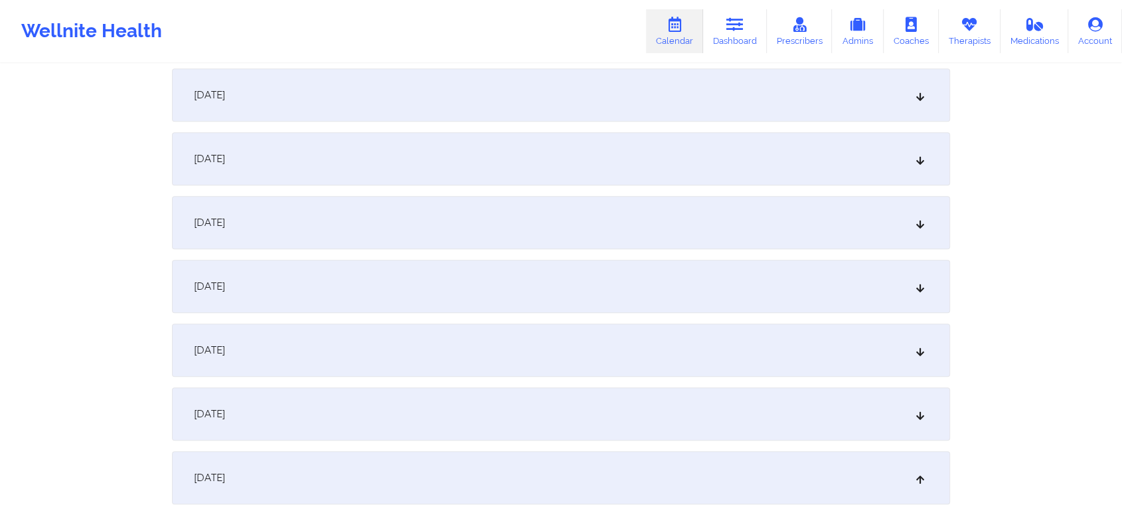
click at [574, 341] on div "[DATE]" at bounding box center [561, 349] width 778 height 53
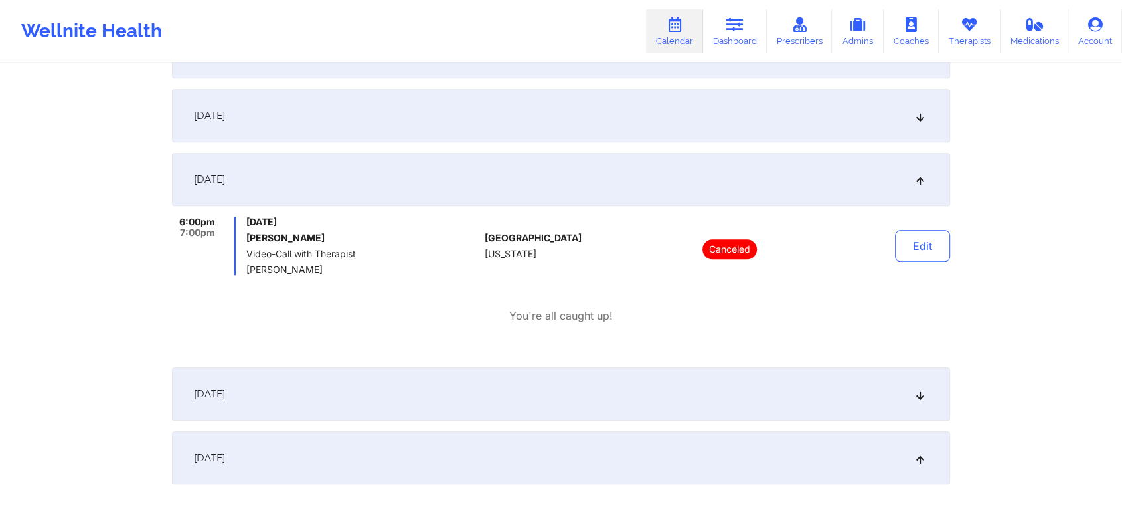
scroll to position [1266, 0]
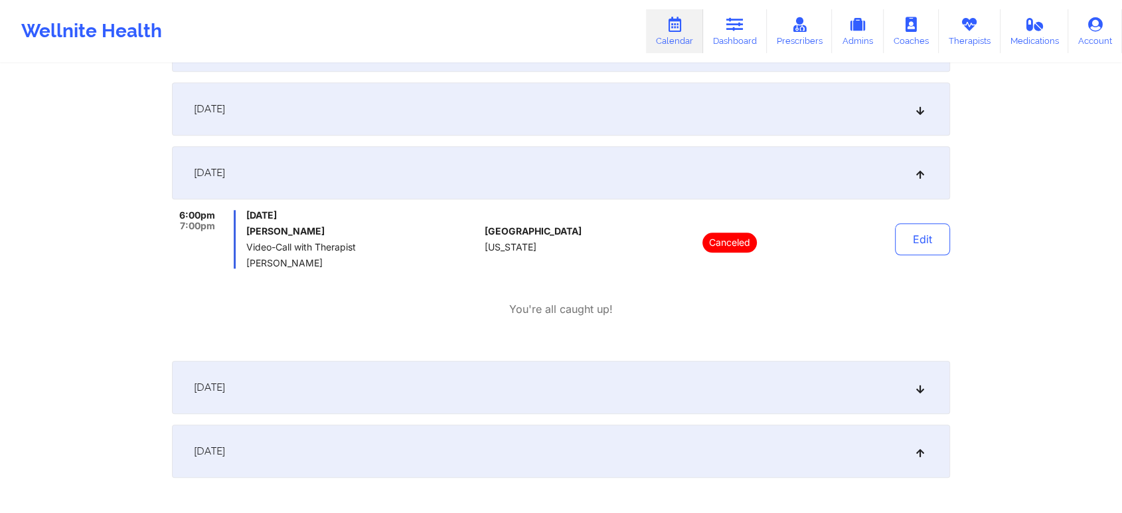
click at [809, 390] on div "[DATE]" at bounding box center [561, 387] width 778 height 53
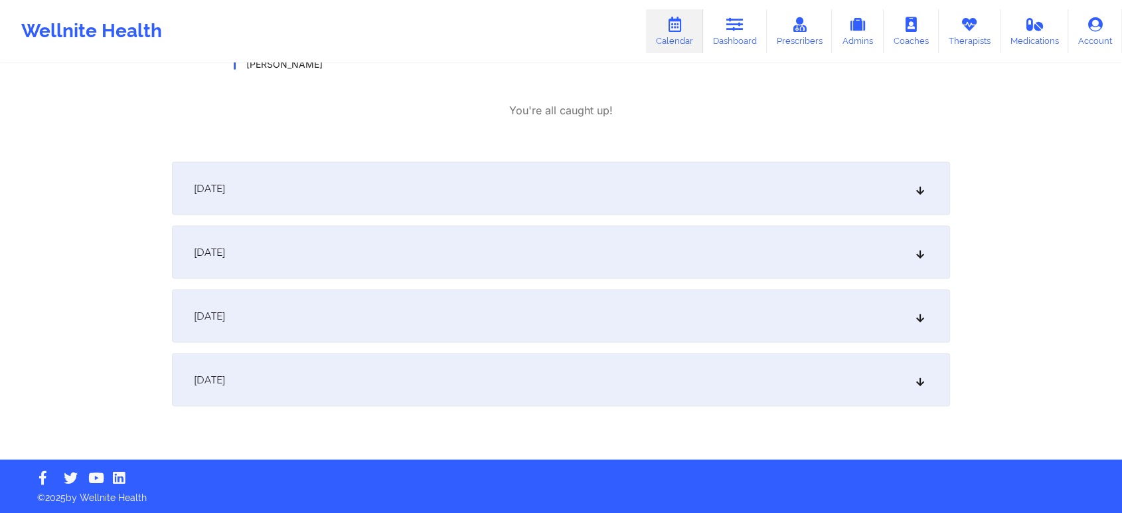
scroll to position [2347, 0]
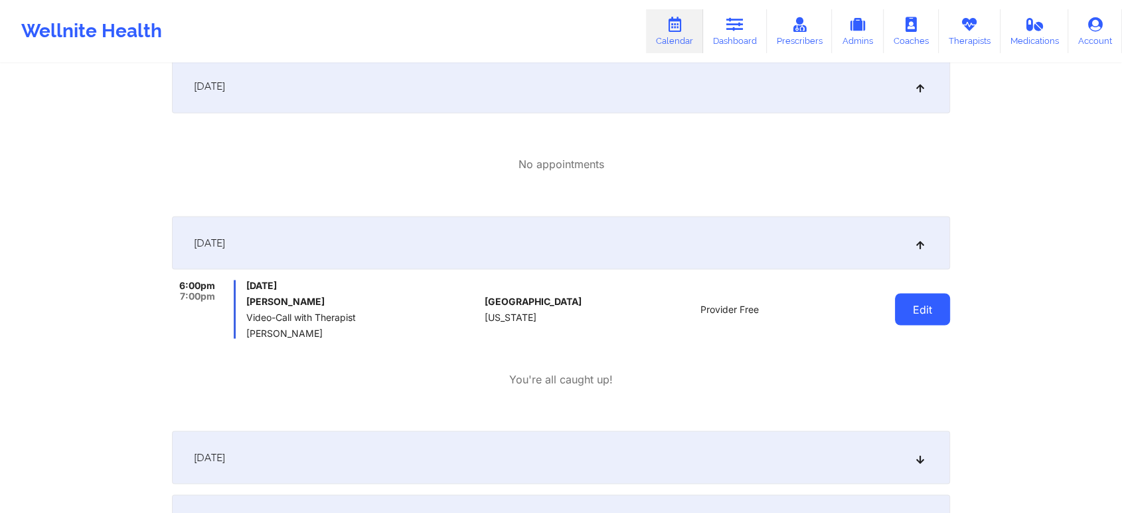
click at [930, 310] on button "Edit" at bounding box center [922, 309] width 55 height 32
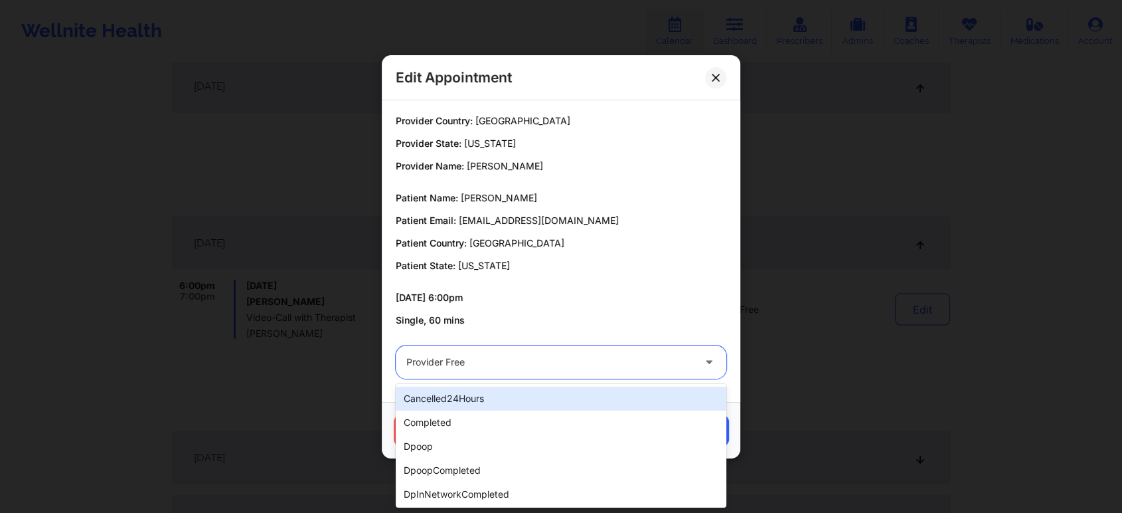
click at [555, 371] on div "Provider Free" at bounding box center [549, 361] width 287 height 33
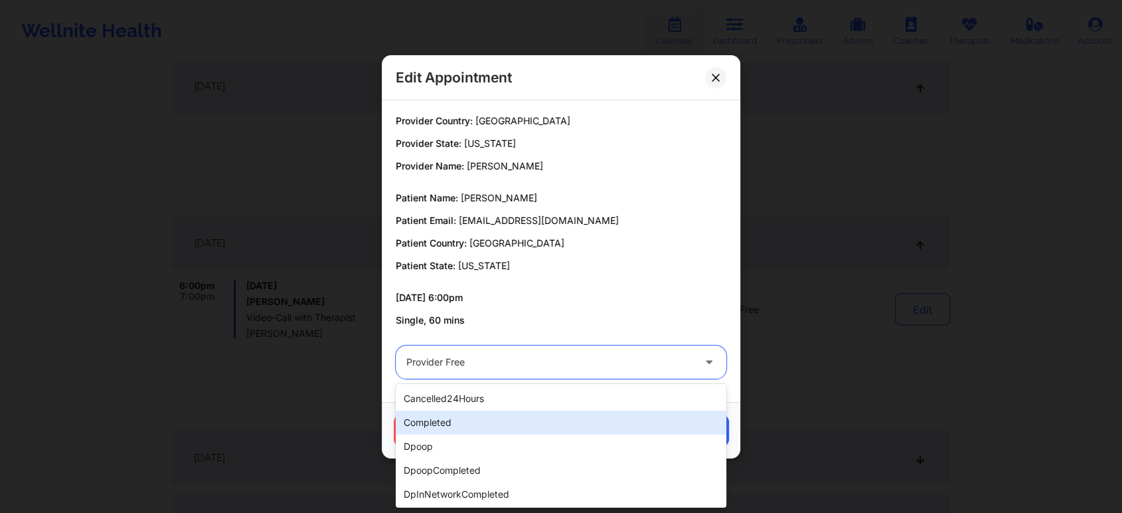
click at [508, 411] on div "completed" at bounding box center [561, 422] width 331 height 24
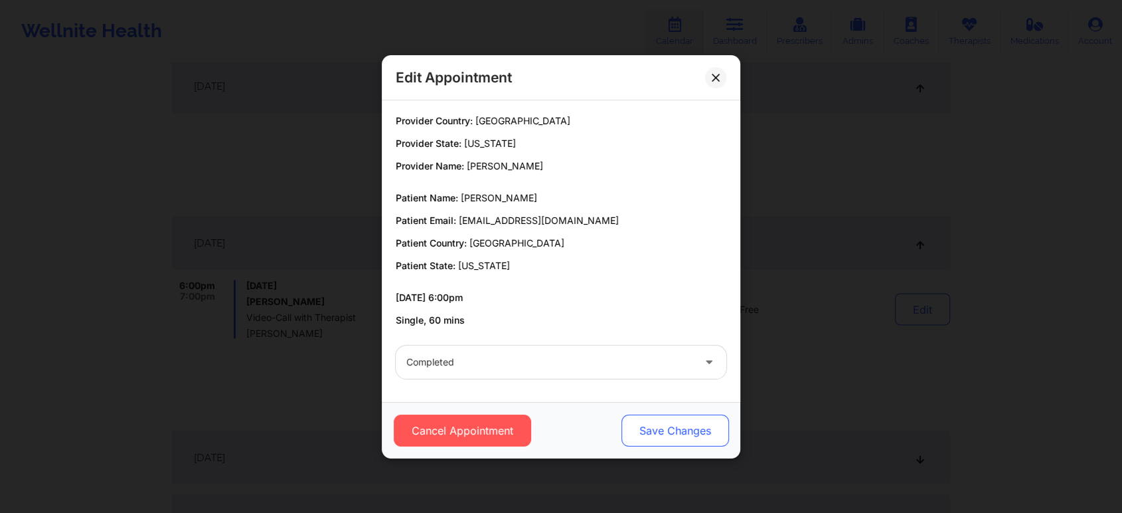
click at [643, 424] on button "Save Changes" at bounding box center [676, 430] width 108 height 32
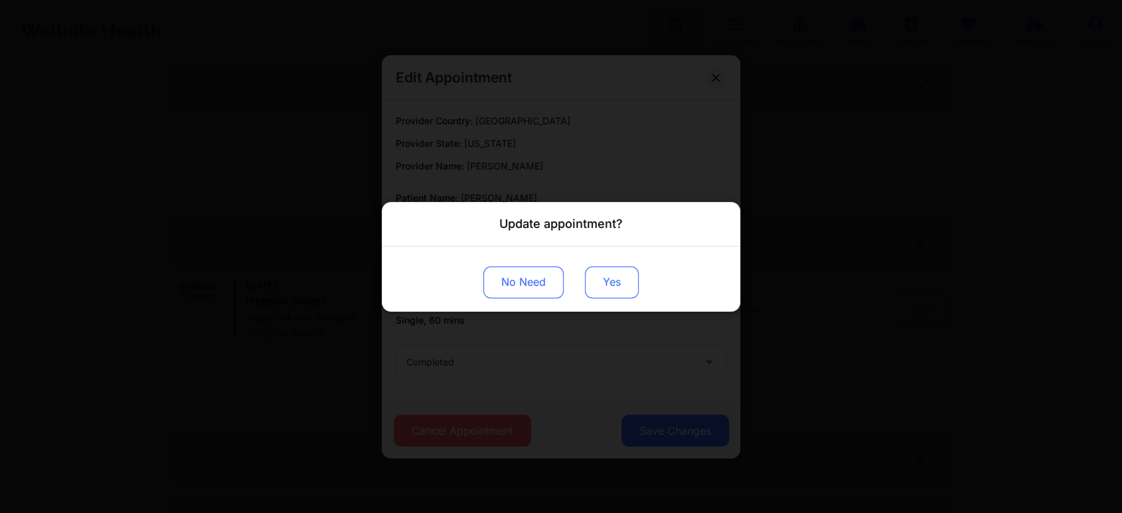
click at [614, 270] on button "Yes" at bounding box center [612, 282] width 54 height 32
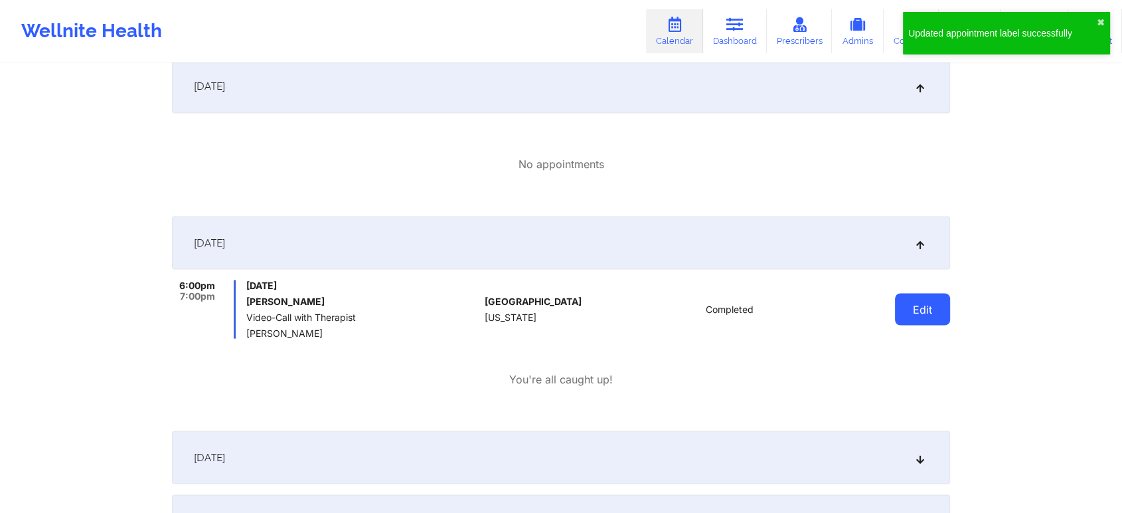
click at [924, 312] on button "Edit" at bounding box center [922, 309] width 55 height 32
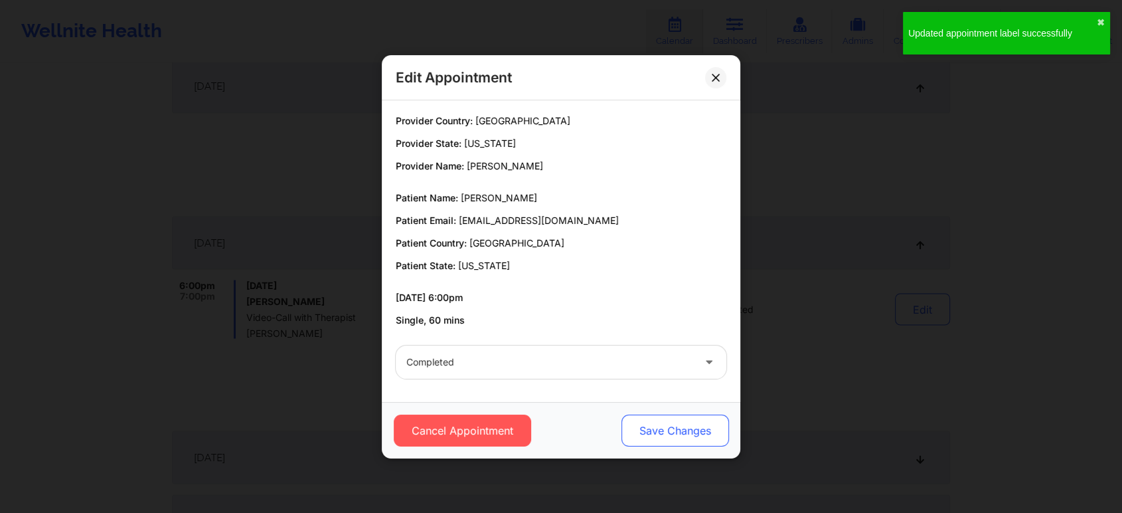
click at [673, 424] on button "Save Changes" at bounding box center [676, 430] width 108 height 32
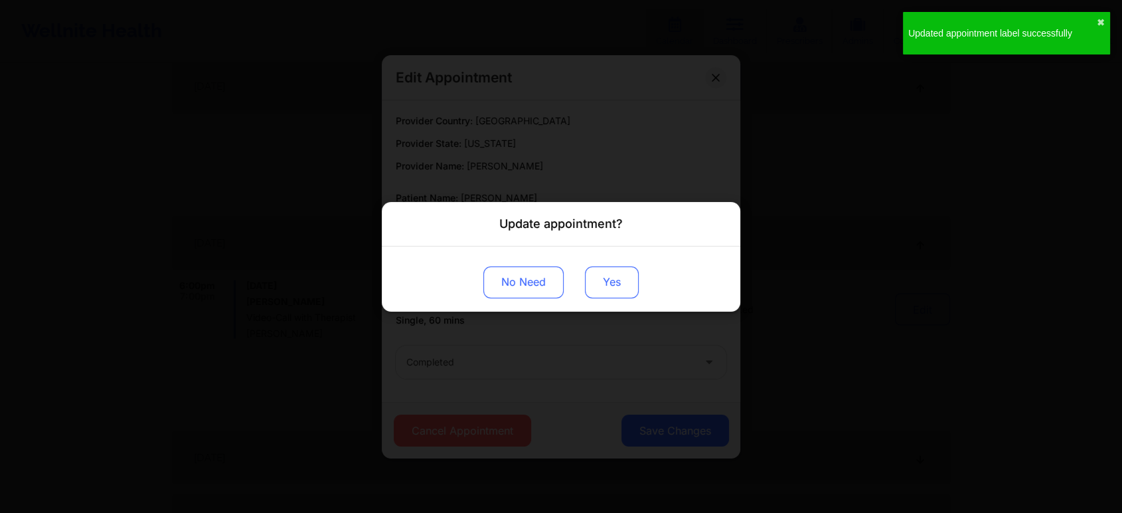
click at [610, 279] on button "Yes" at bounding box center [612, 282] width 54 height 32
click at [232, 147] on div "Update appointment? No Need" at bounding box center [561, 256] width 1122 height 513
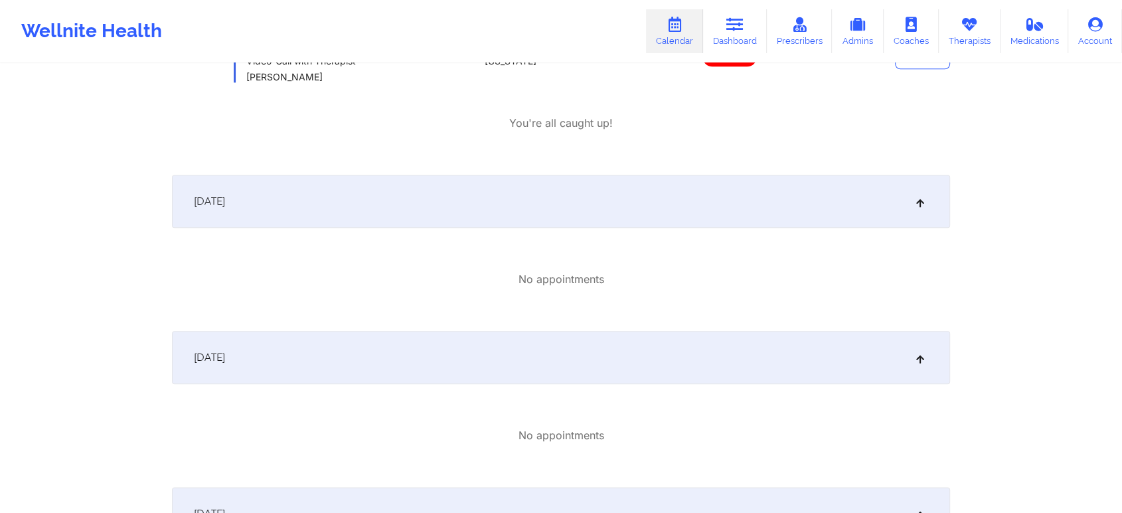
scroll to position [0, 0]
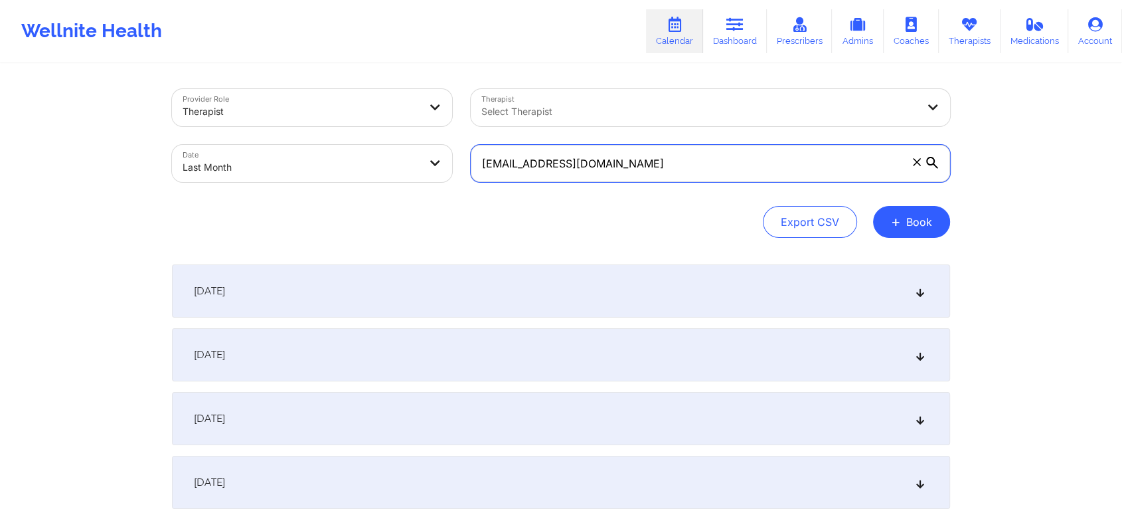
drag, startPoint x: 628, startPoint y: 173, endPoint x: 325, endPoint y: 175, distance: 302.2
click at [325, 175] on div "Provider Role Therapist Therapist Select Therapist Date Last Month [EMAIL_ADDRE…" at bounding box center [561, 136] width 797 height 112
paste input "sabrinabc71"
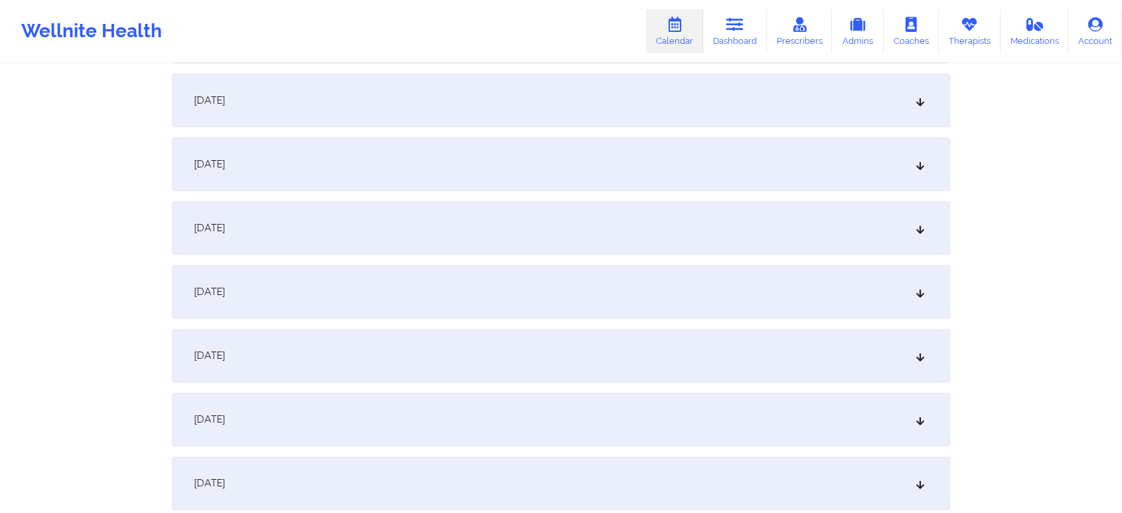
scroll to position [1615, 0]
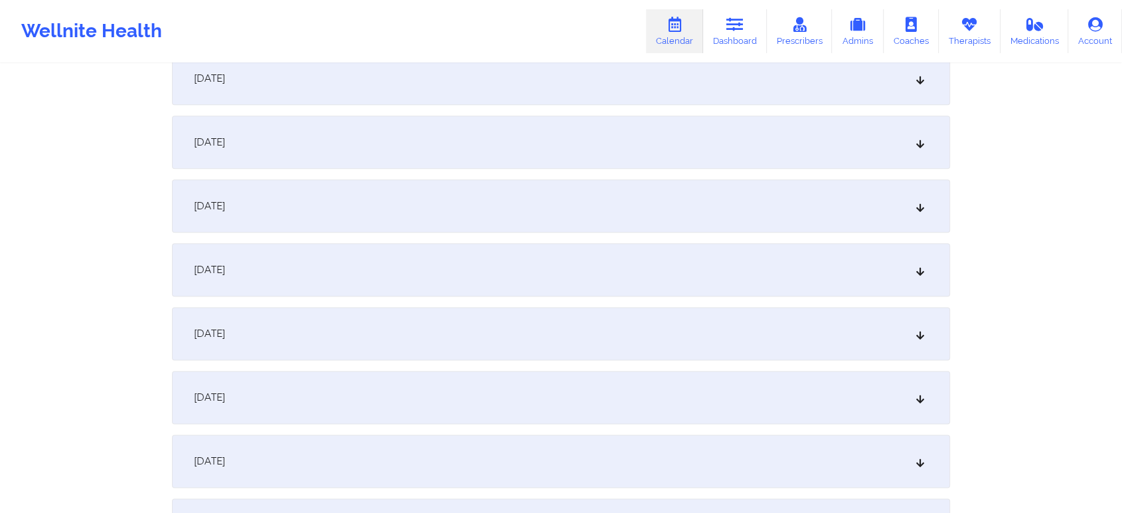
click at [615, 272] on div "[DATE]" at bounding box center [561, 269] width 778 height 53
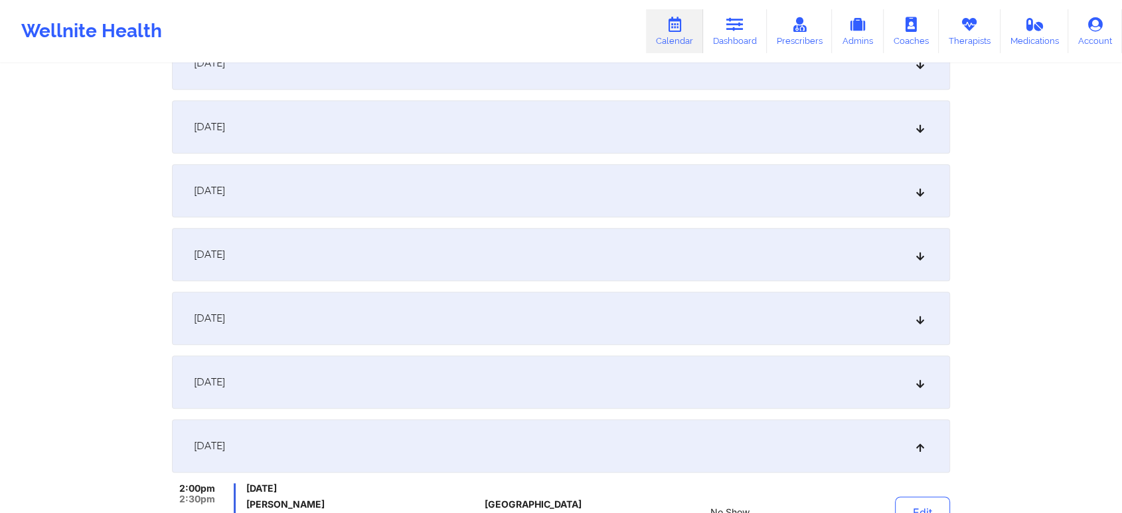
scroll to position [0, 0]
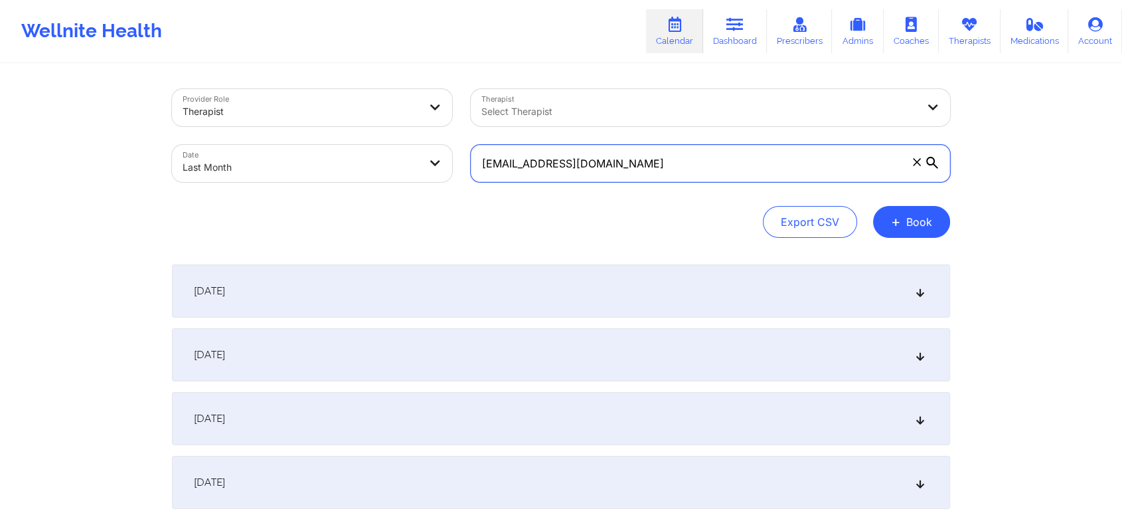
drag, startPoint x: 674, startPoint y: 164, endPoint x: 294, endPoint y: 165, distance: 379.9
click at [294, 165] on div "Provider Role Therapist Therapist Select Therapist Date Last Month [EMAIL_ADDRE…" at bounding box center [561, 136] width 797 height 112
paste input "[EMAIL_ADDRESS]"
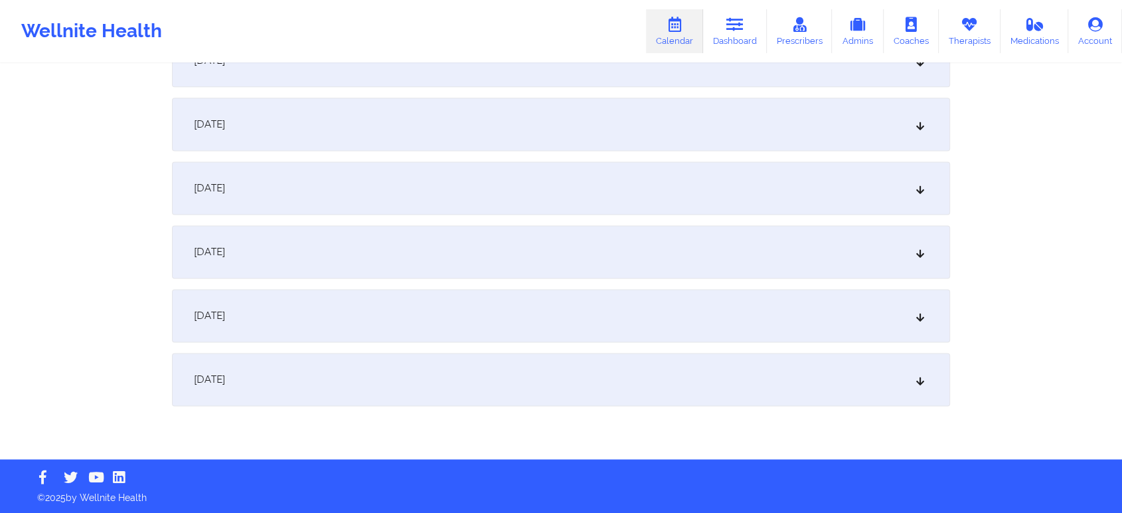
click at [685, 105] on div "[DATE]" at bounding box center [561, 124] width 778 height 53
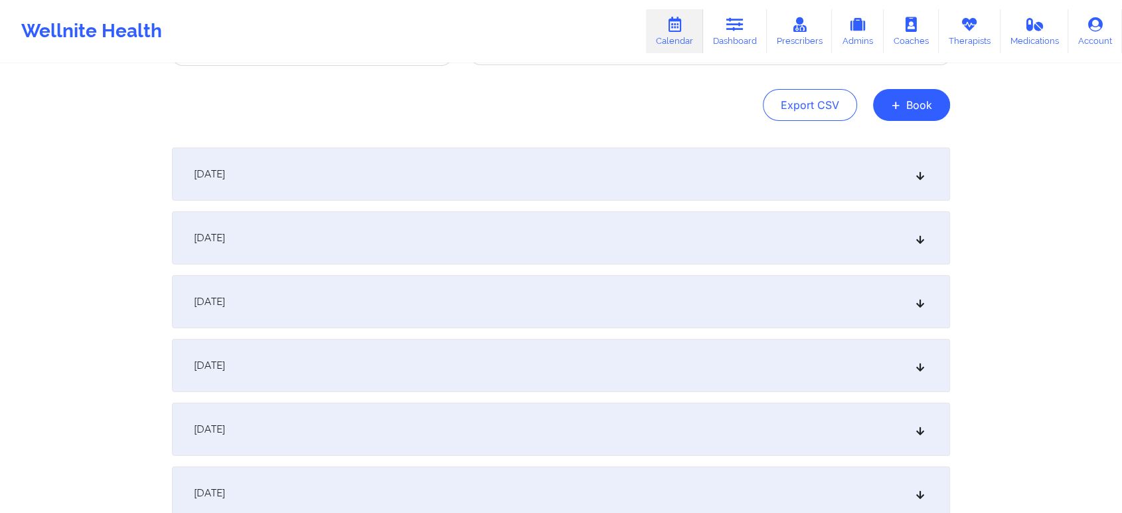
scroll to position [0, 0]
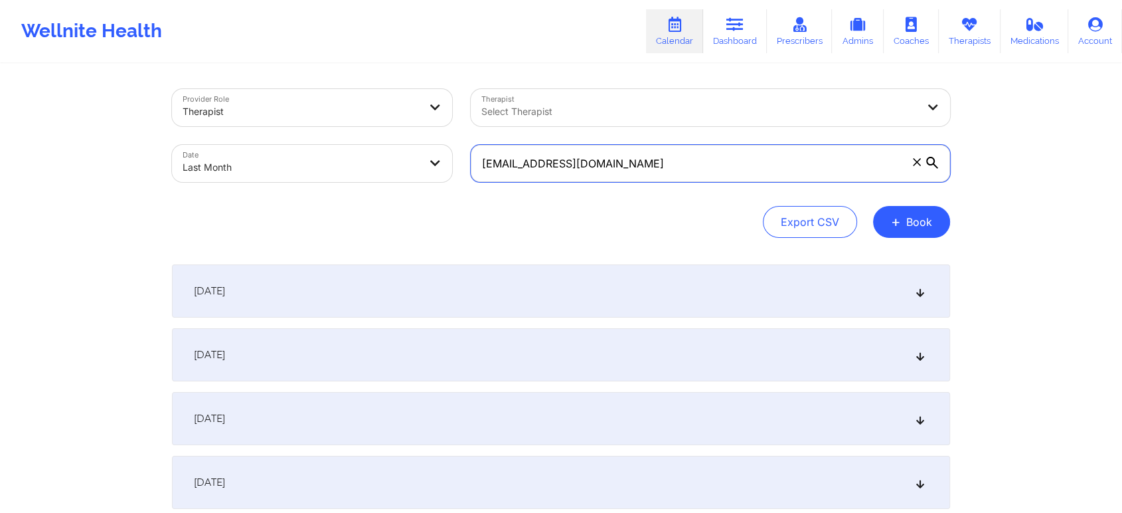
drag, startPoint x: 689, startPoint y: 153, endPoint x: 620, endPoint y: 153, distance: 69.1
click at [620, 153] on input "[EMAIL_ADDRESS][DOMAIN_NAME]" at bounding box center [711, 163] width 480 height 37
drag, startPoint x: 620, startPoint y: 153, endPoint x: 428, endPoint y: 147, distance: 192.0
click at [428, 147] on div "Provider Role Therapist Therapist Select Therapist Date Last Month [EMAIL_ADDRE…" at bounding box center [561, 136] width 797 height 112
paste input "[EMAIL_ADDRESS]"
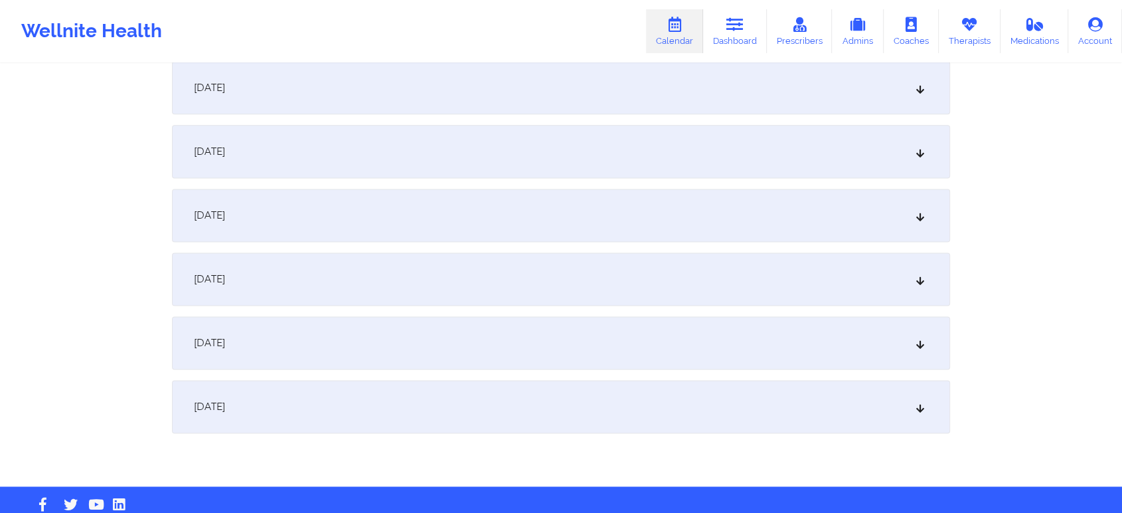
scroll to position [1742, 0]
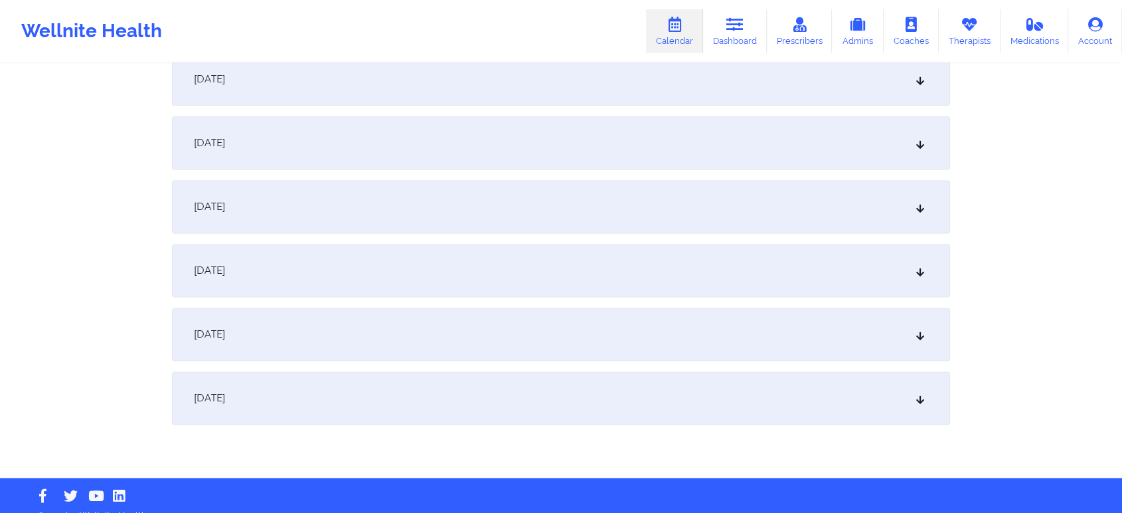
type input "[EMAIL_ADDRESS][DOMAIN_NAME]"
click at [654, 218] on div "[DATE]" at bounding box center [561, 206] width 778 height 53
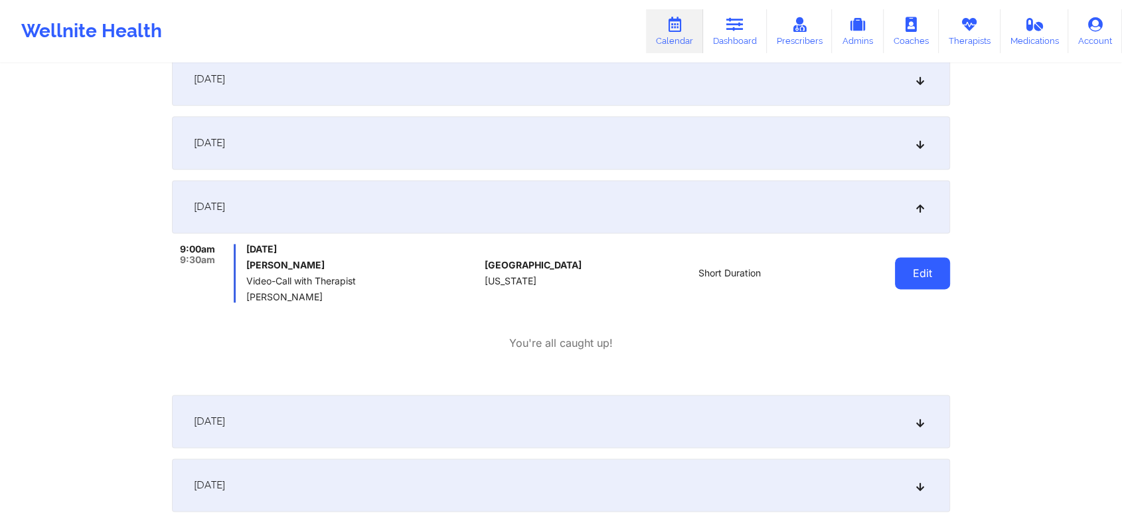
click at [923, 272] on button "Edit" at bounding box center [922, 273] width 55 height 32
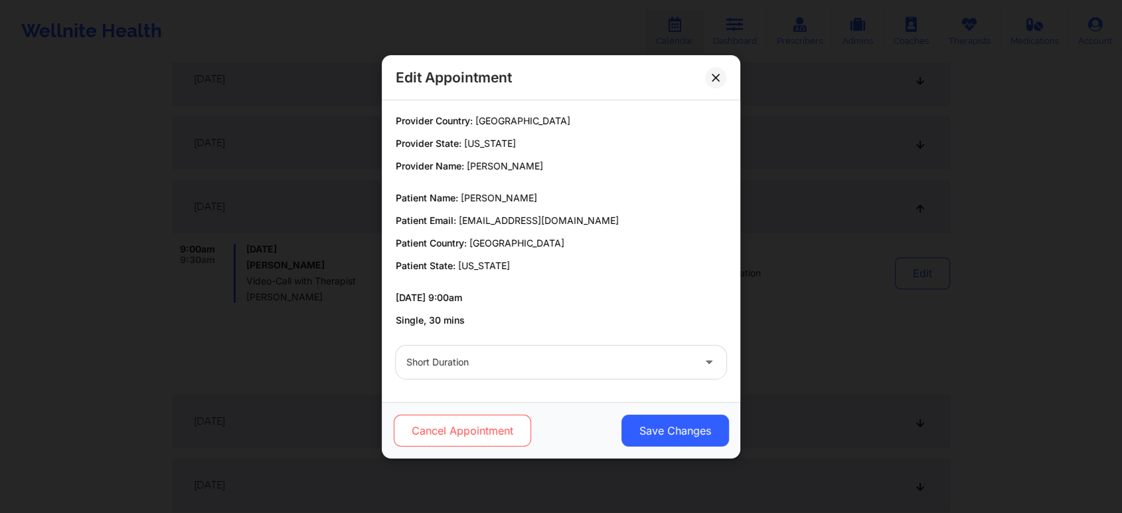
click at [494, 430] on button "Cancel Appointment" at bounding box center [462, 430] width 137 height 32
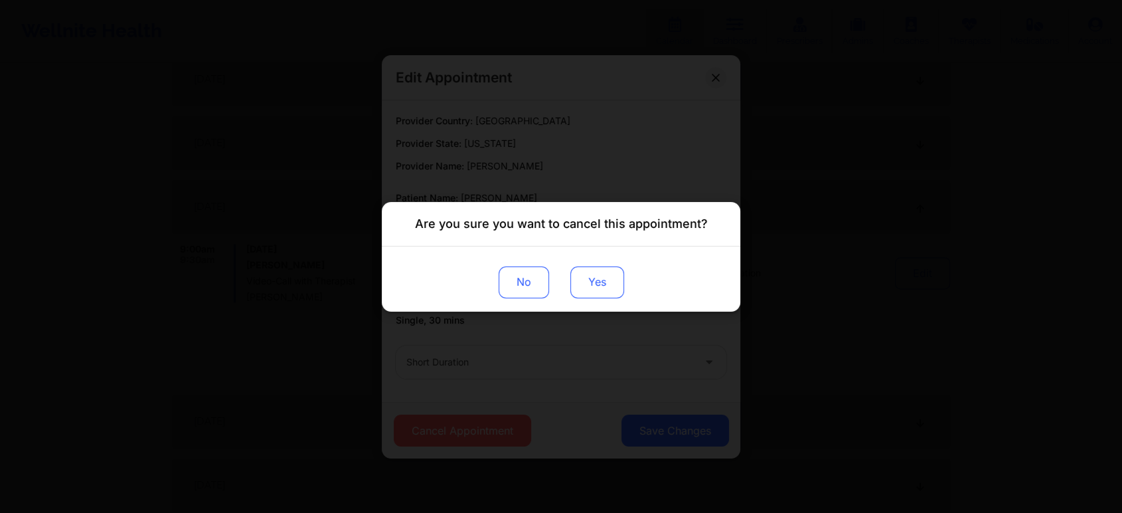
click at [595, 296] on button "Yes" at bounding box center [598, 282] width 54 height 32
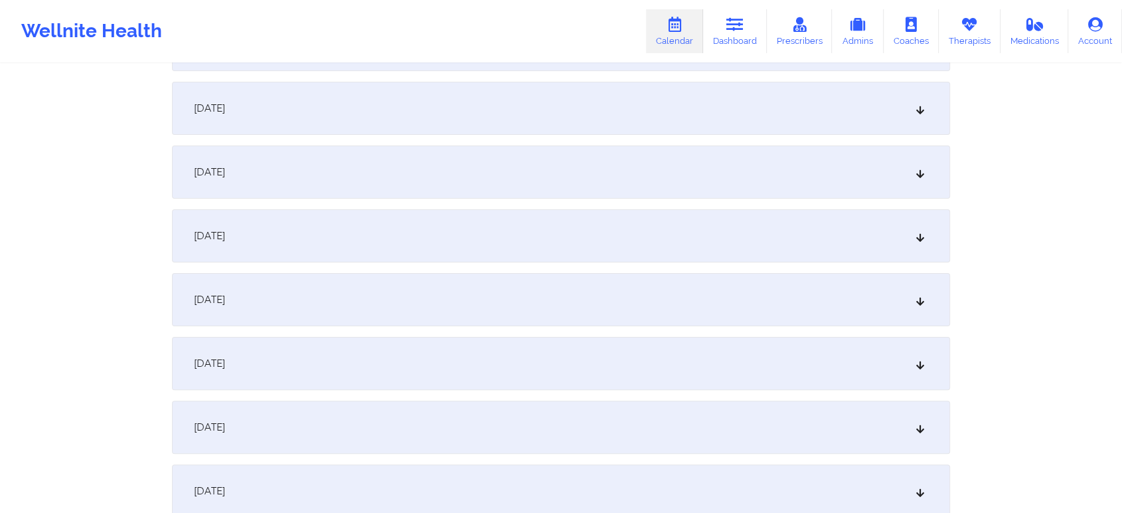
scroll to position [0, 0]
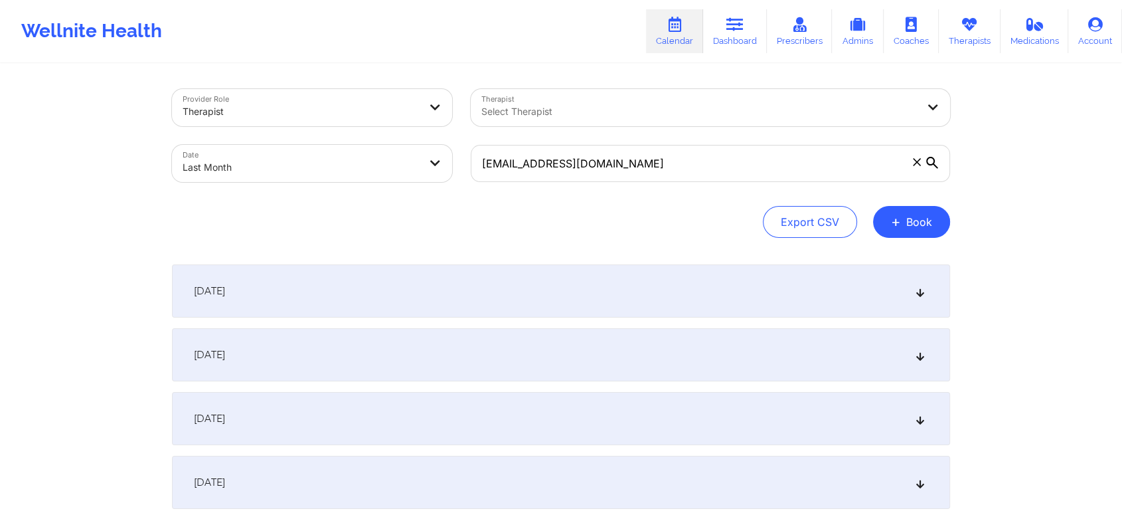
click at [385, 149] on body "Wellnite Health Calendar Dashboard Prescribers Admins Coaches Therapists Medica…" at bounding box center [561, 256] width 1122 height 513
select select "2025-8"
select select "2025-9"
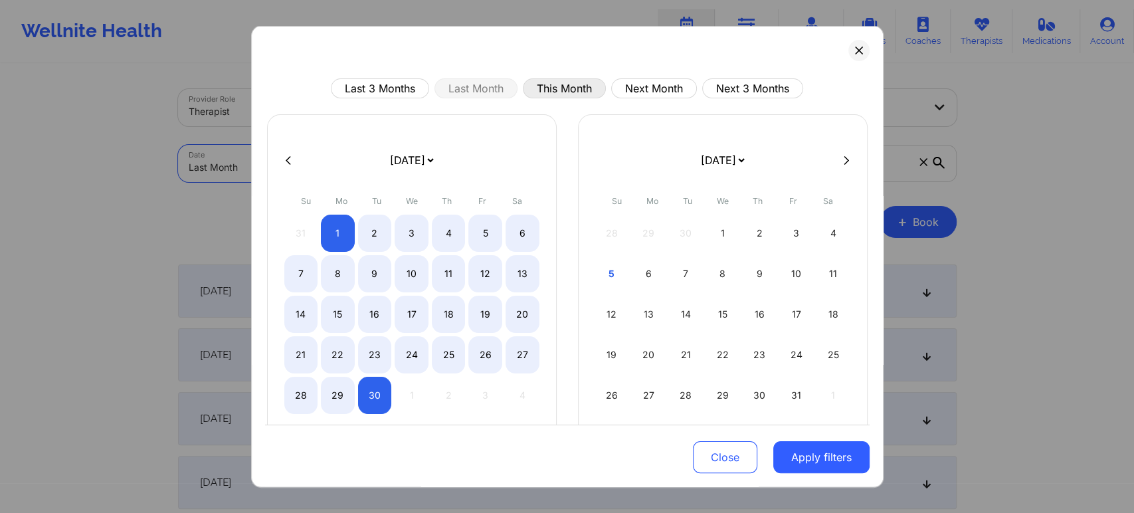
click at [553, 83] on button "This Month" at bounding box center [564, 88] width 83 height 20
select select "2025-9"
select select "2025-10"
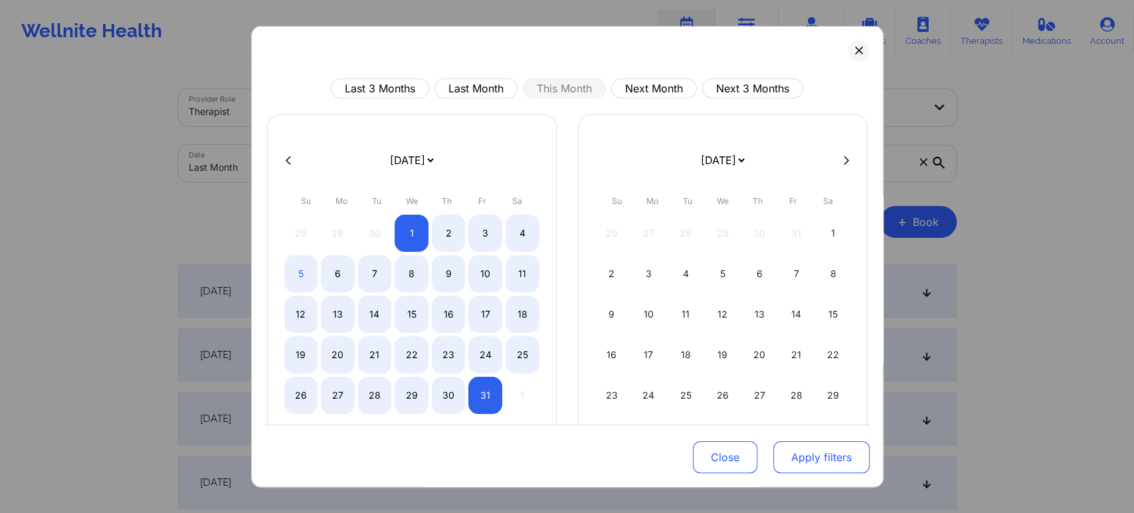
click at [803, 466] on button "Apply filters" at bounding box center [821, 457] width 96 height 32
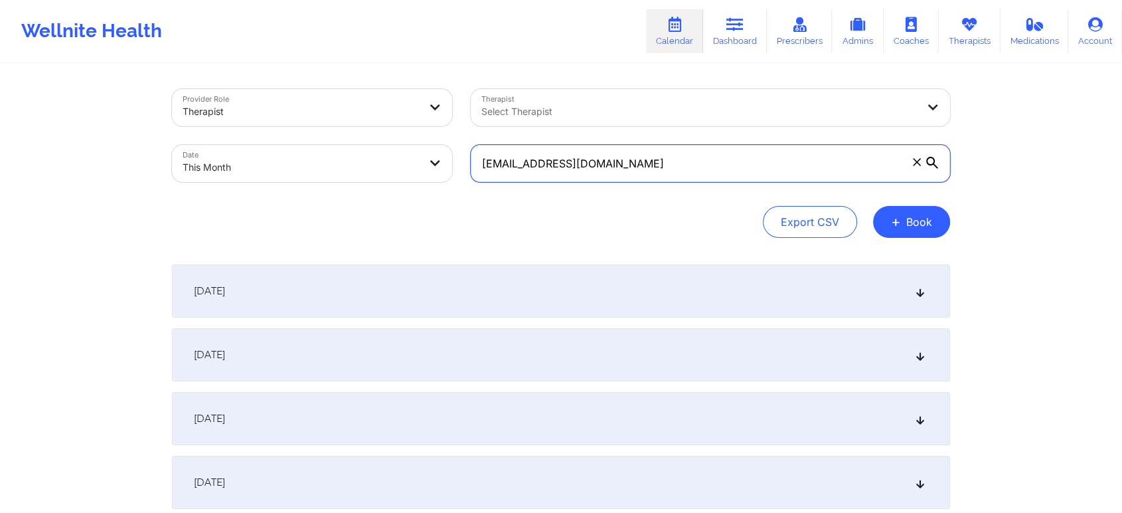
drag, startPoint x: 753, startPoint y: 179, endPoint x: 469, endPoint y: 137, distance: 287.2
click at [469, 137] on div "[EMAIL_ADDRESS][DOMAIN_NAME]" at bounding box center [711, 163] width 498 height 56
paste input "[EMAIL_ADDRESS]"
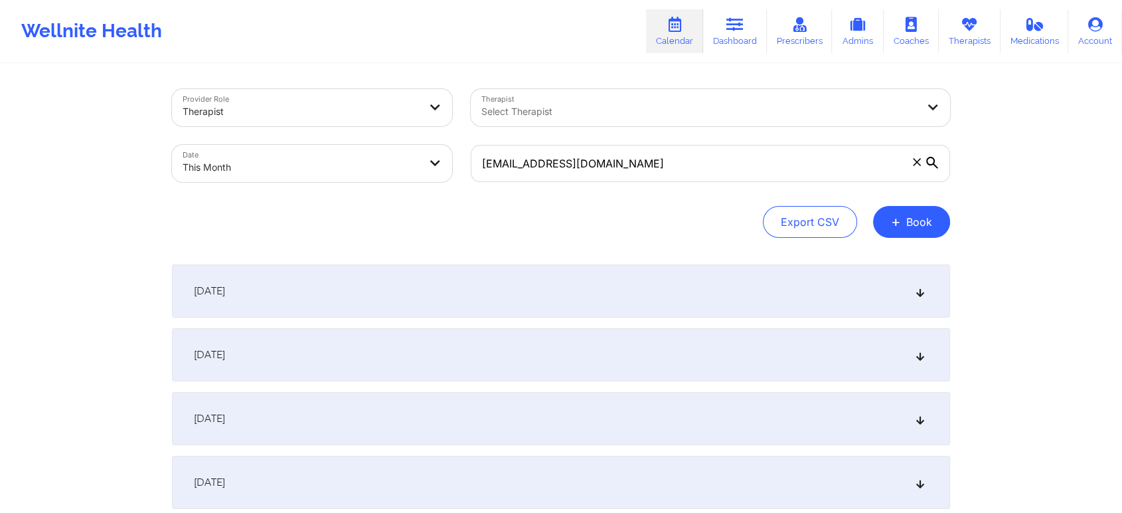
click at [666, 290] on div "[DATE]" at bounding box center [561, 290] width 778 height 53
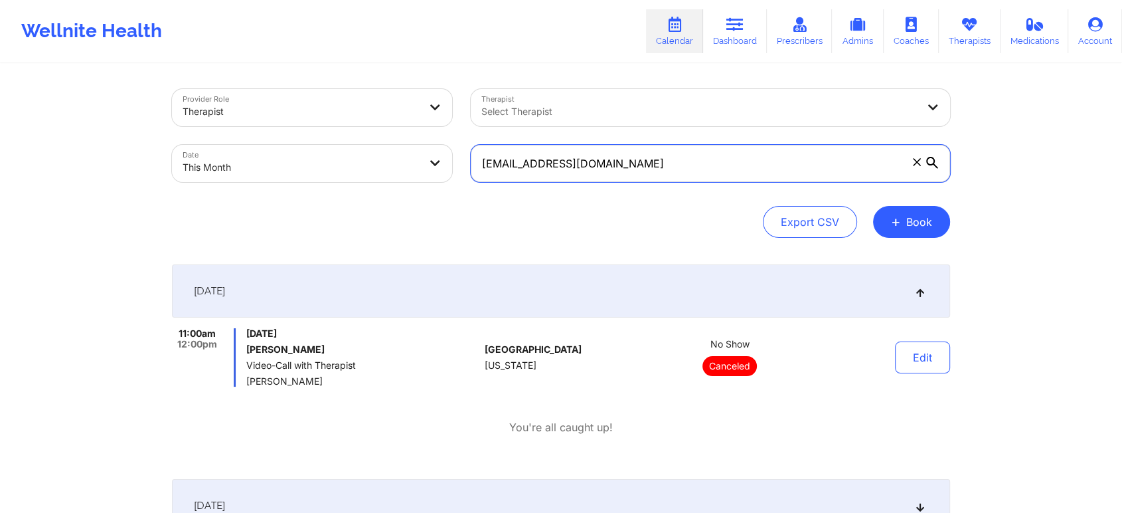
drag, startPoint x: 684, startPoint y: 169, endPoint x: 312, endPoint y: 163, distance: 372.0
click at [312, 163] on div "Provider Role Therapist Therapist Select Therapist Date This Month [EMAIL_ADDRE…" at bounding box center [561, 136] width 797 height 112
paste input "earthdriller"
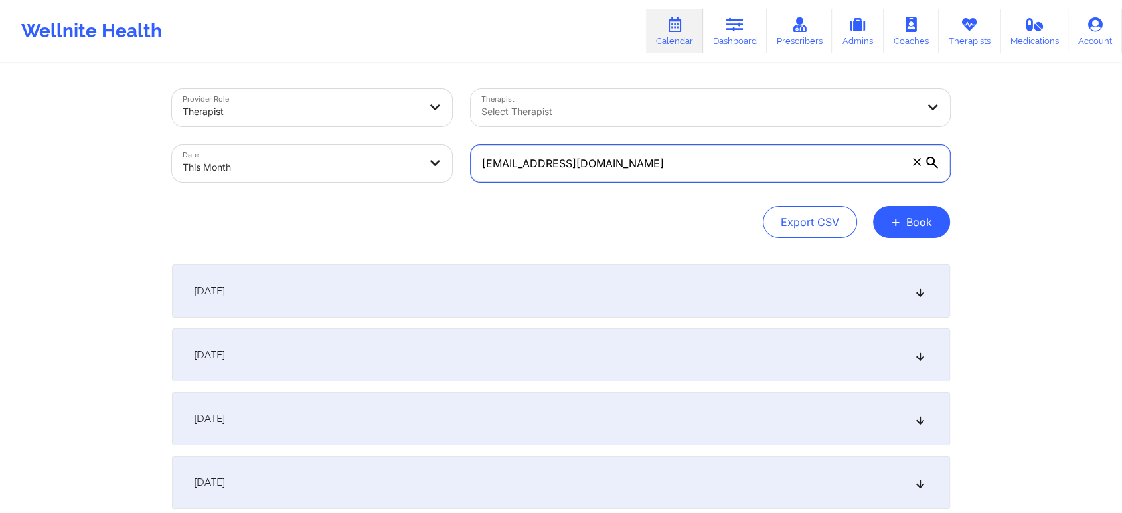
drag, startPoint x: 620, startPoint y: 166, endPoint x: 419, endPoint y: 157, distance: 200.8
click at [419, 157] on div "Provider Role Therapist Therapist Select Therapist Date This Month [EMAIL_ADDRE…" at bounding box center [561, 136] width 797 height 112
paste input "katedchenoweth"
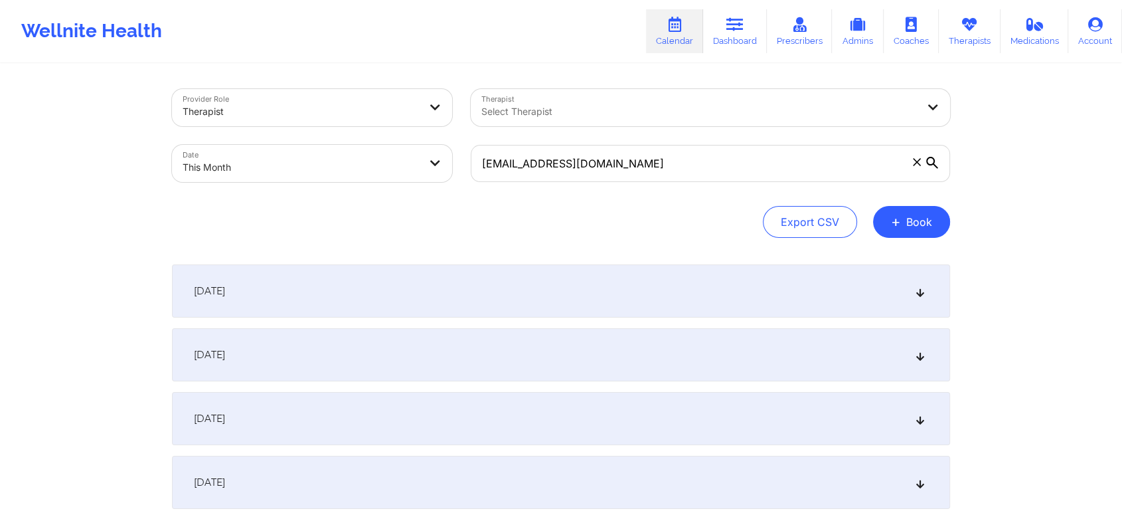
click at [512, 355] on div "[DATE]" at bounding box center [561, 354] width 778 height 53
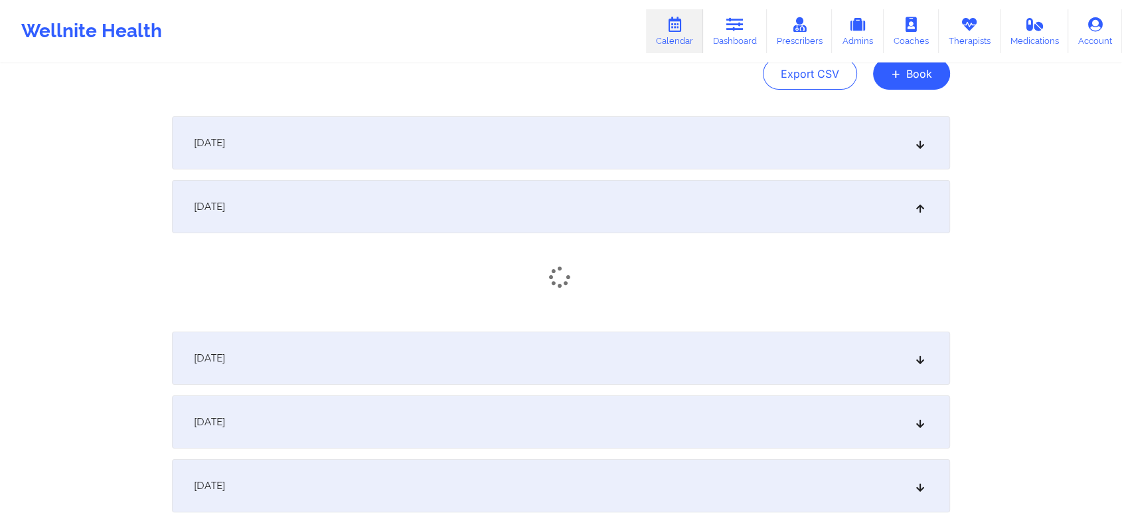
scroll to position [157, 0]
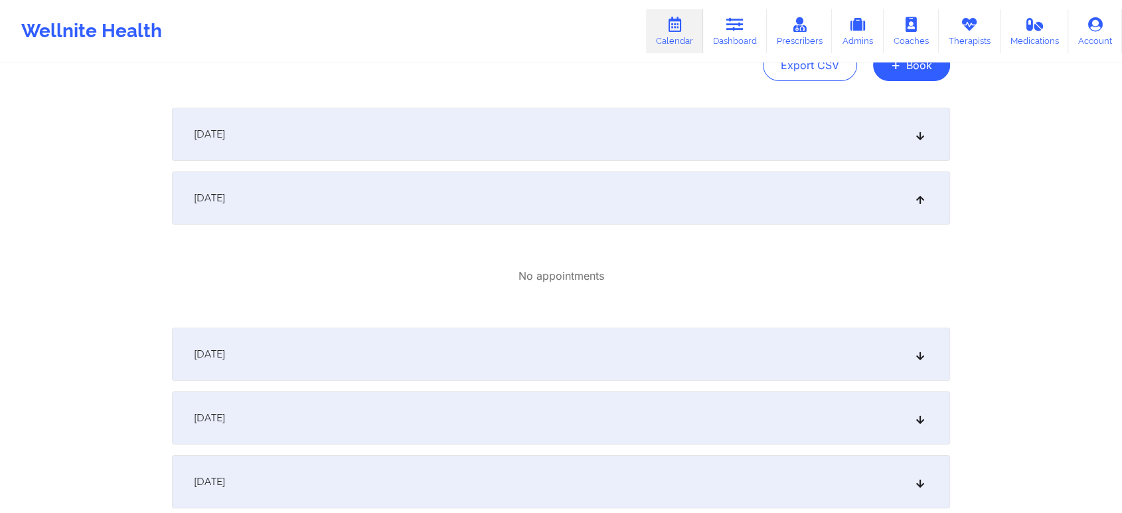
click at [586, 354] on div "[DATE]" at bounding box center [561, 353] width 778 height 53
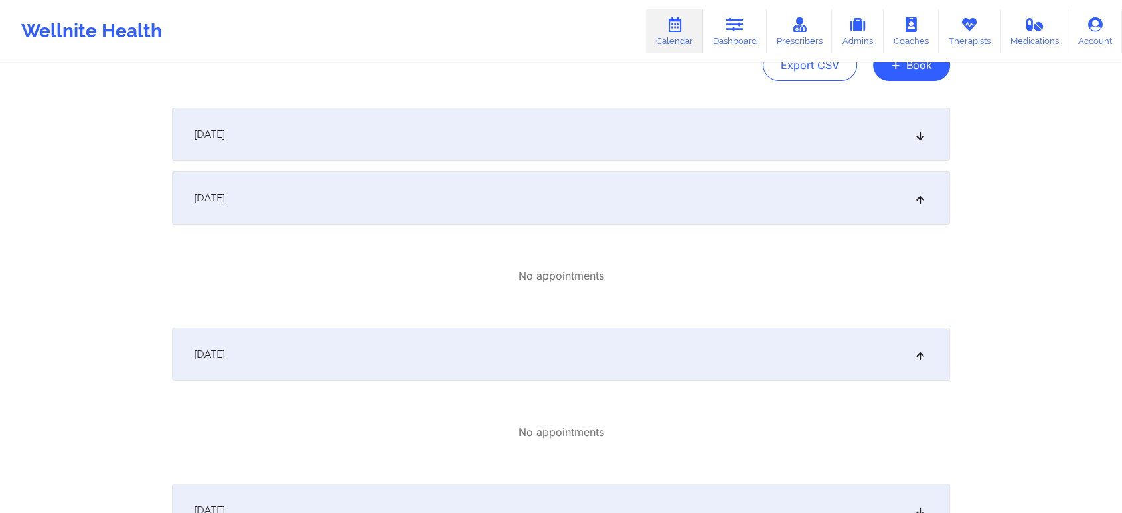
scroll to position [0, 0]
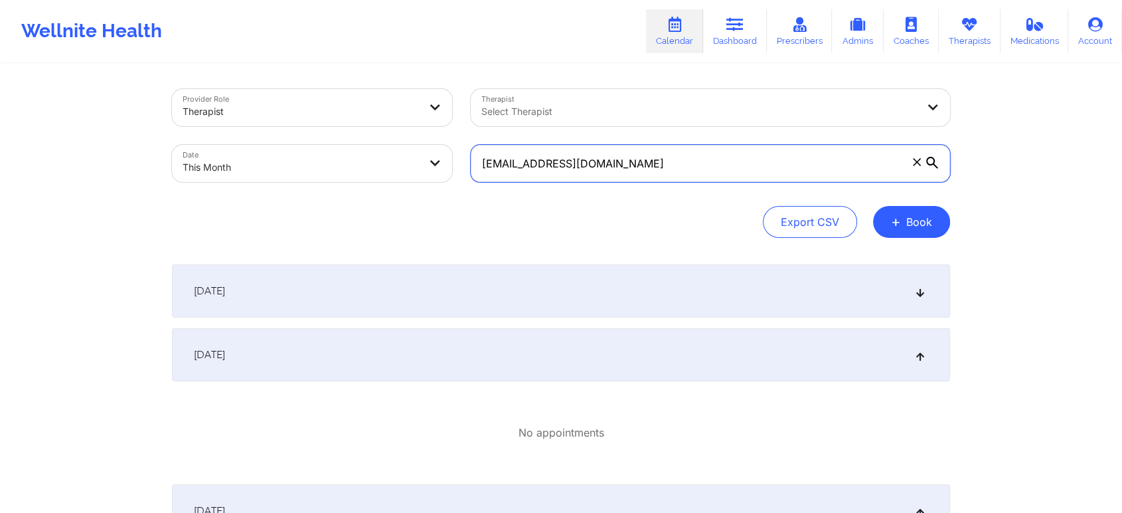
drag, startPoint x: 646, startPoint y: 163, endPoint x: 386, endPoint y: 156, distance: 259.8
click at [386, 156] on div "Provider Role Therapist Therapist Select Therapist Date This Month [EMAIL_ADDRE…" at bounding box center [561, 136] width 797 height 112
paste input "s195everts"
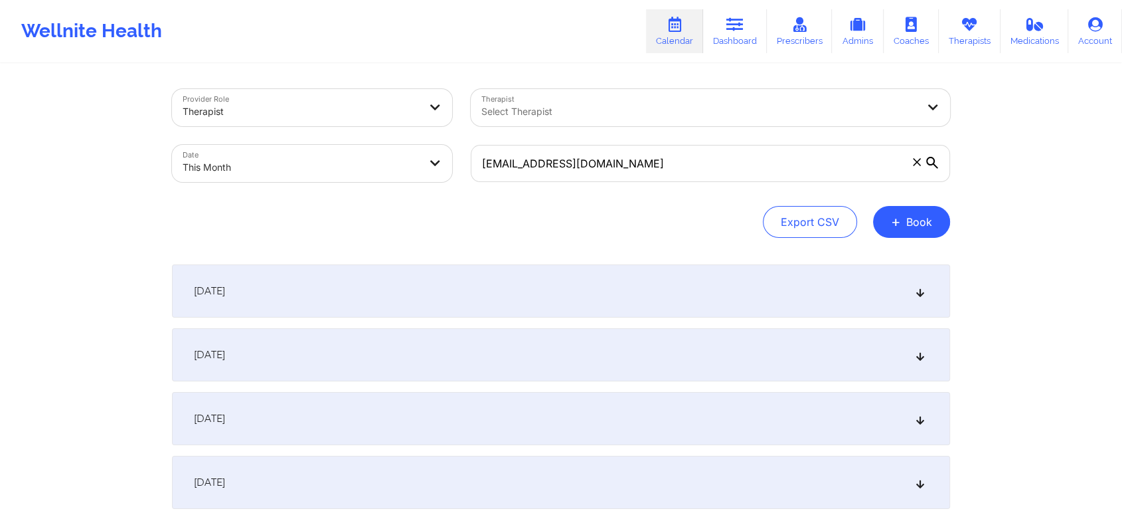
drag, startPoint x: 381, startPoint y: 321, endPoint x: 382, endPoint y: 350, distance: 29.2
click at [382, 350] on div "[DATE]" at bounding box center [561, 354] width 778 height 53
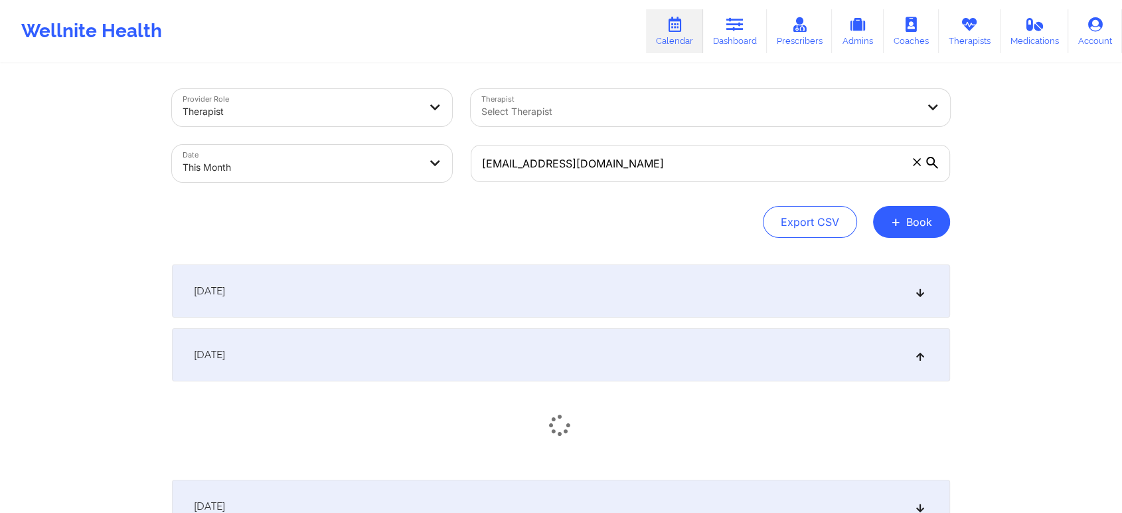
scroll to position [95, 0]
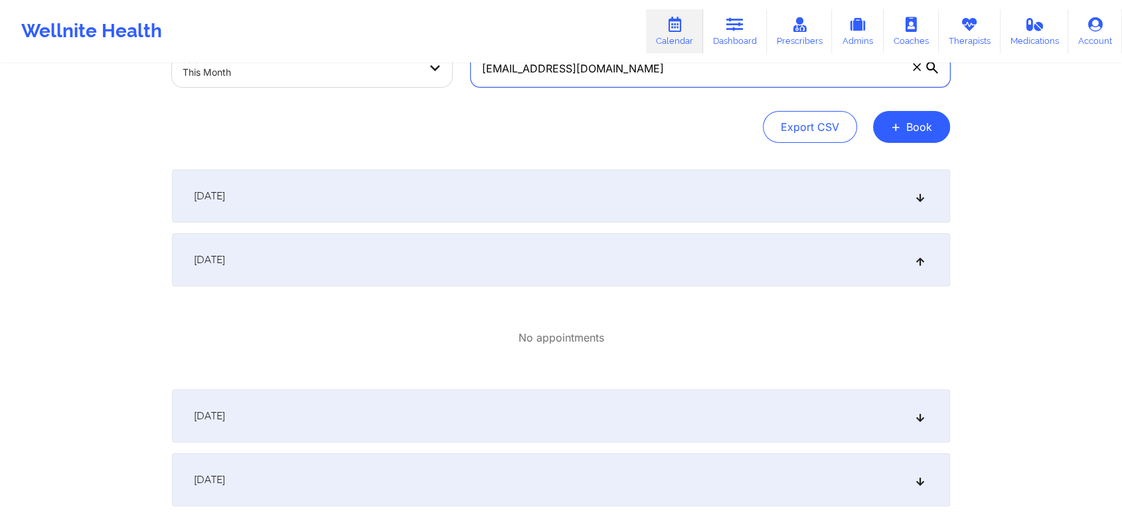
click at [634, 70] on input "[EMAIL_ADDRESS][DOMAIN_NAME]" at bounding box center [711, 68] width 480 height 37
drag, startPoint x: 634, startPoint y: 70, endPoint x: 495, endPoint y: 92, distance: 139.8
click at [495, 92] on div "[EMAIL_ADDRESS][DOMAIN_NAME]" at bounding box center [711, 69] width 498 height 56
paste input "lantanajoe"
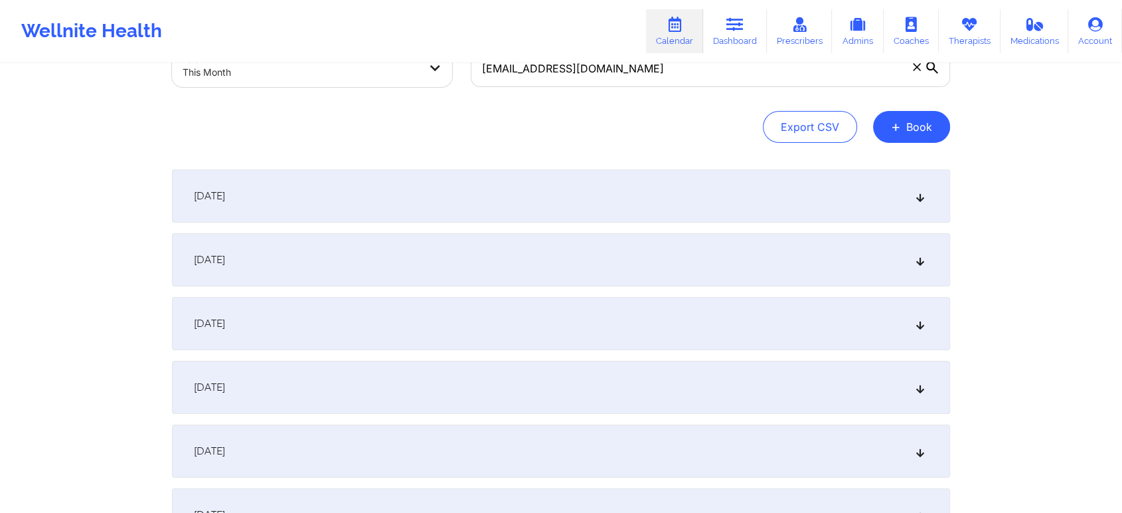
click at [449, 313] on div "[DATE]" at bounding box center [561, 323] width 778 height 53
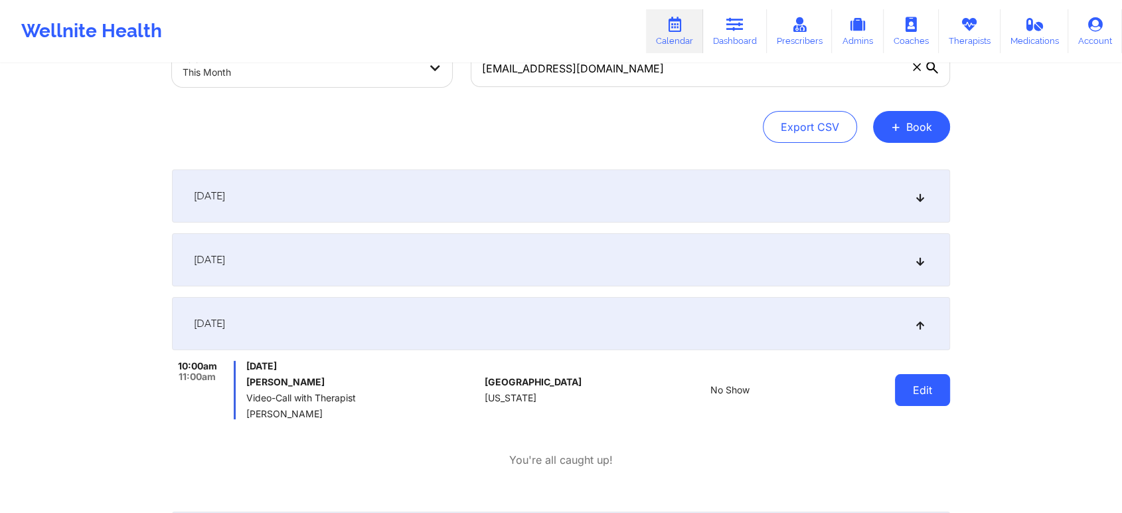
click at [929, 397] on button "Edit" at bounding box center [922, 390] width 55 height 32
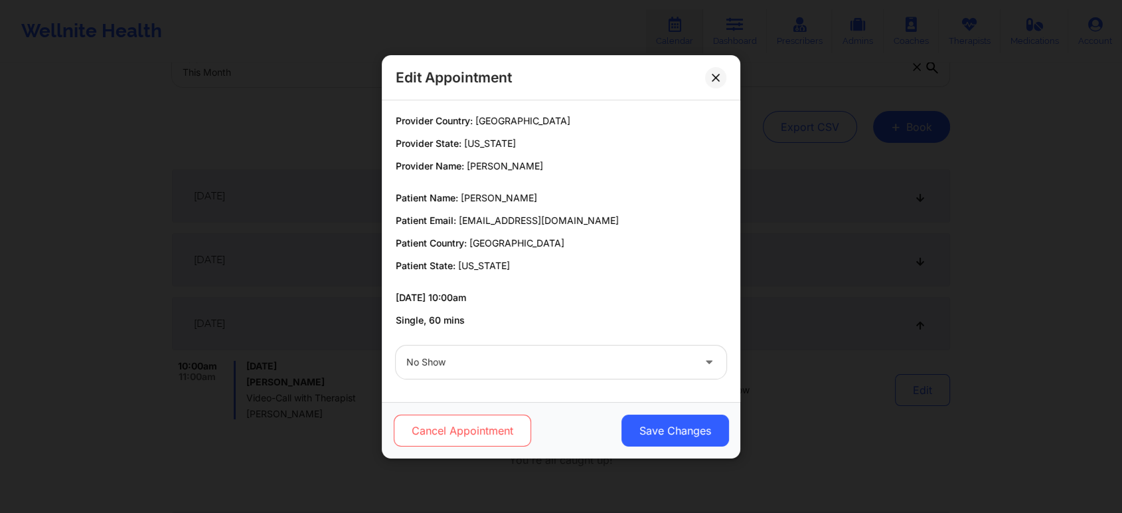
click at [444, 440] on button "Cancel Appointment" at bounding box center [462, 430] width 137 height 32
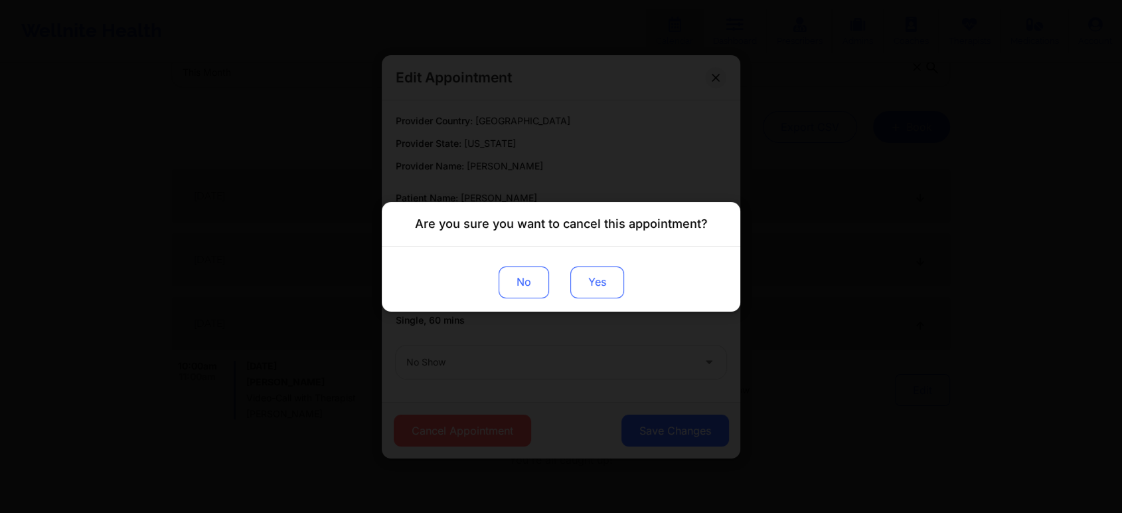
click at [577, 288] on button "Yes" at bounding box center [598, 282] width 54 height 32
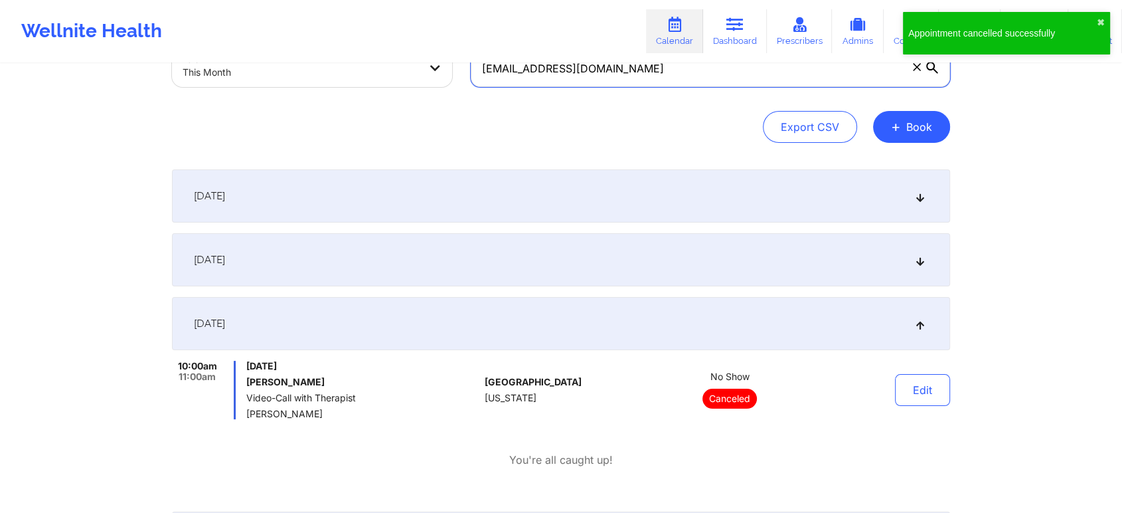
drag, startPoint x: 656, startPoint y: 80, endPoint x: 401, endPoint y: 92, distance: 255.4
click at [401, 92] on div "Provider Role Therapist Therapist Select Therapist Date This Month [EMAIL_ADDRE…" at bounding box center [561, 41] width 797 height 112
paste input "[EMAIL_ADDRESS]"
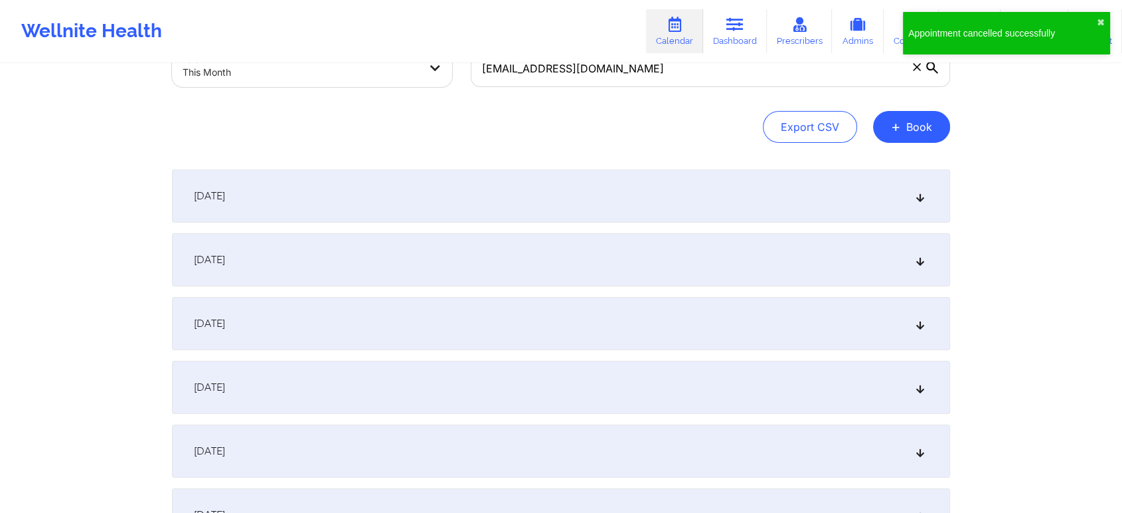
click at [387, 302] on div "[DATE]" at bounding box center [561, 323] width 778 height 53
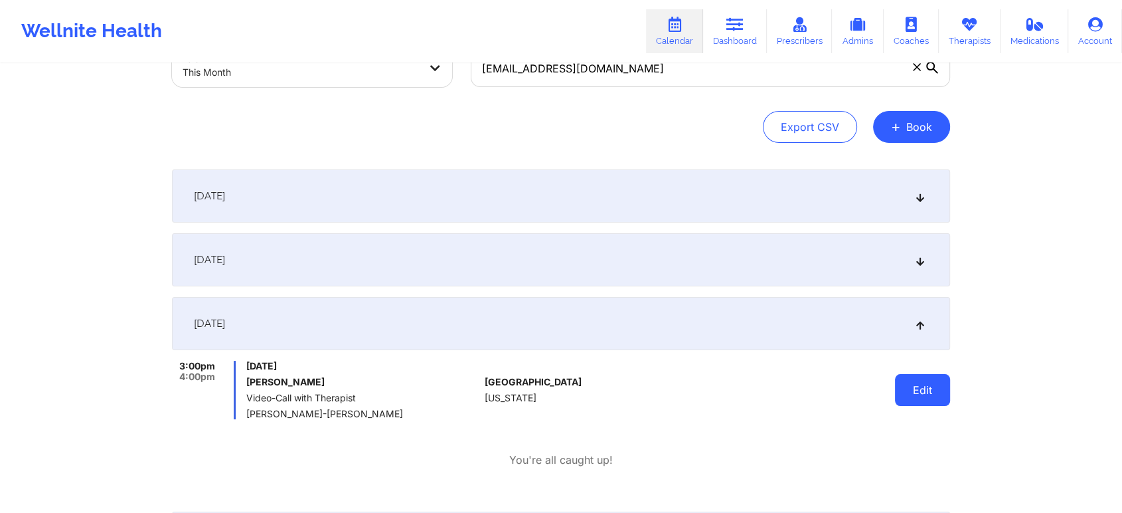
click at [901, 384] on button "Edit" at bounding box center [922, 390] width 55 height 32
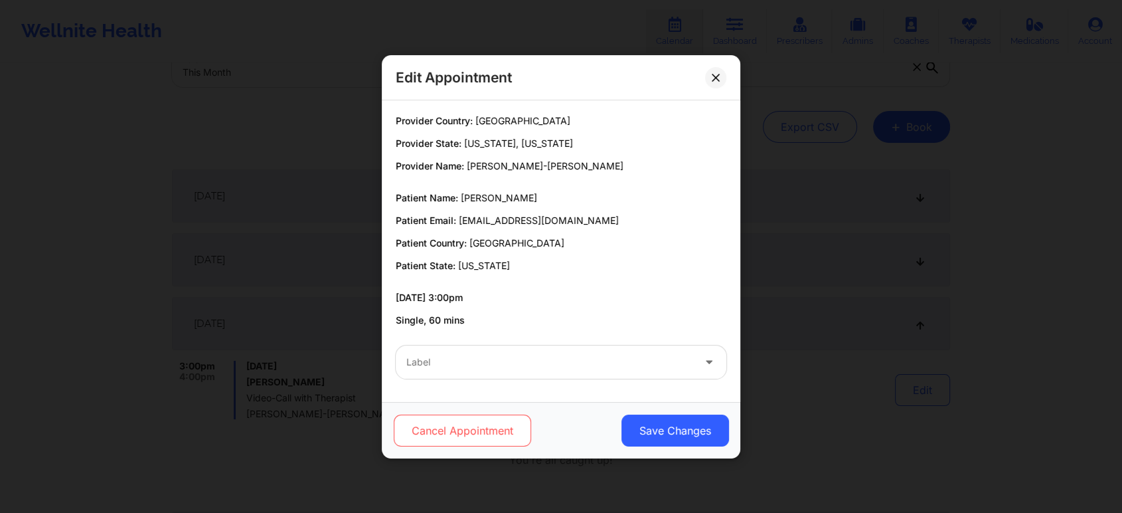
click at [476, 428] on button "Cancel Appointment" at bounding box center [462, 430] width 137 height 32
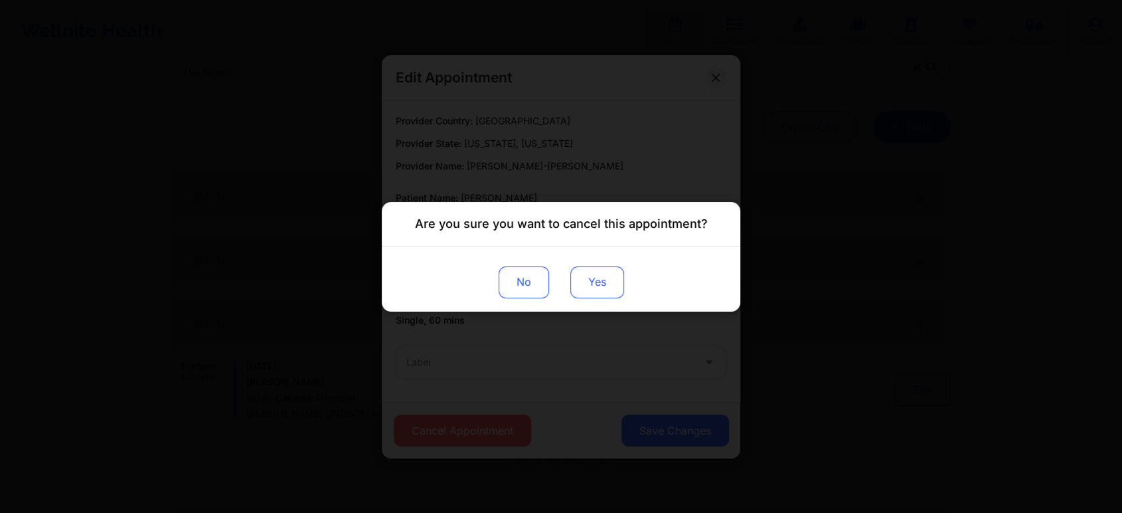
click at [590, 280] on button "Yes" at bounding box center [598, 282] width 54 height 32
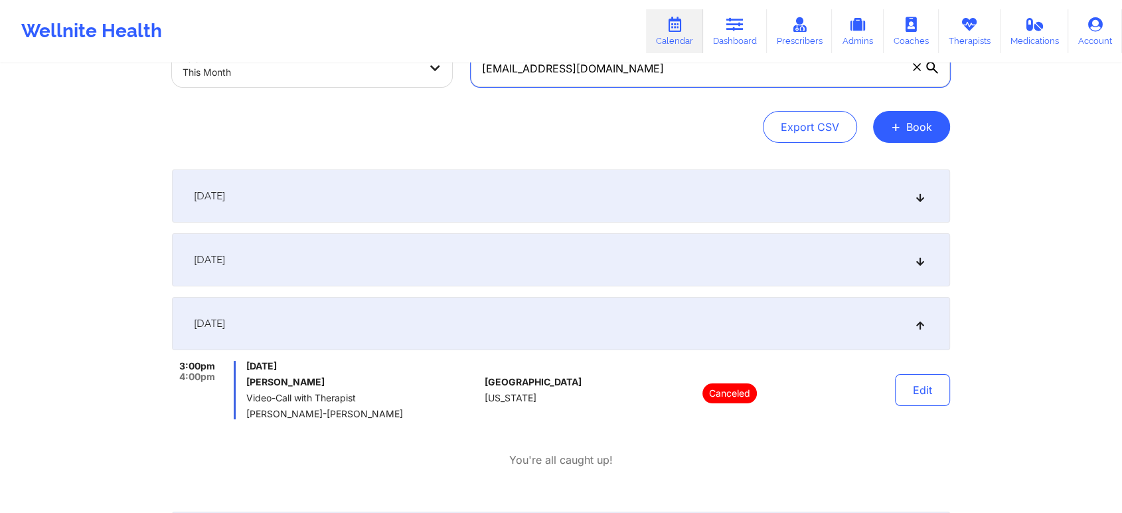
drag, startPoint x: 644, startPoint y: 67, endPoint x: 519, endPoint y: 86, distance: 127.0
click at [519, 86] on input "[EMAIL_ADDRESS][DOMAIN_NAME]" at bounding box center [711, 68] width 480 height 37
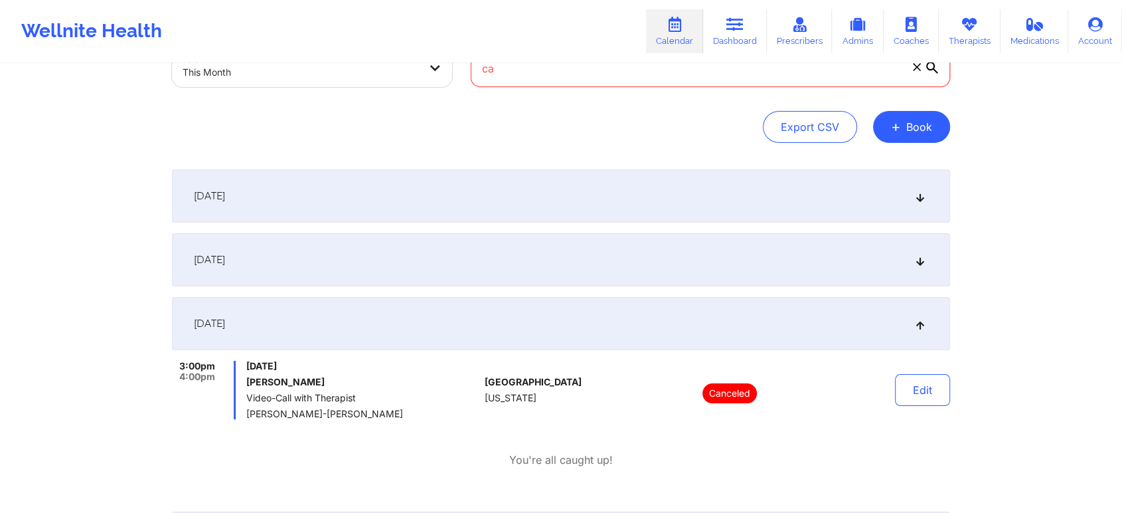
type input "c"
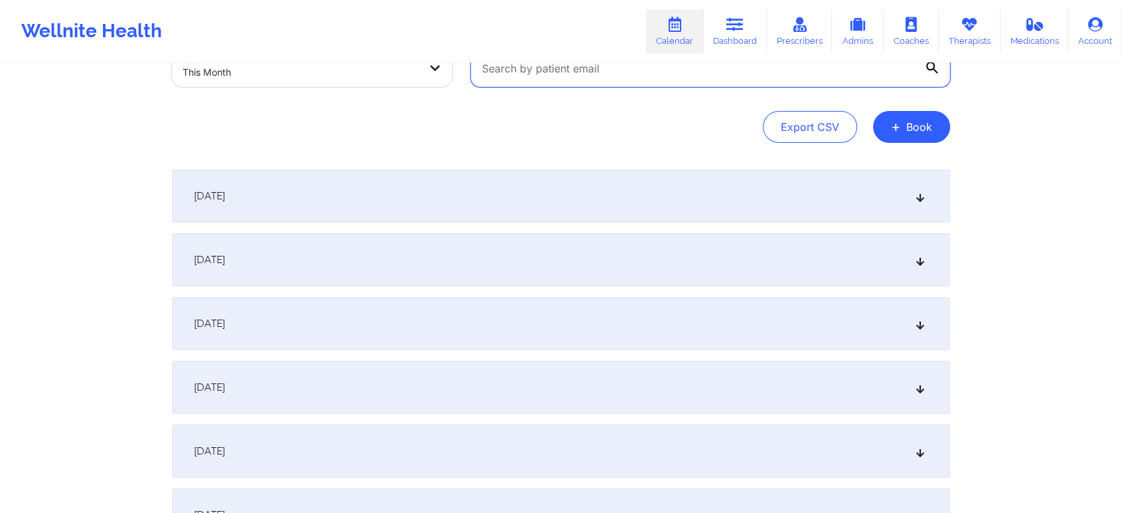
paste input "[EMAIL_ADDRESS][DOMAIN_NAME]"
type input "[EMAIL_ADDRESS][DOMAIN_NAME]"
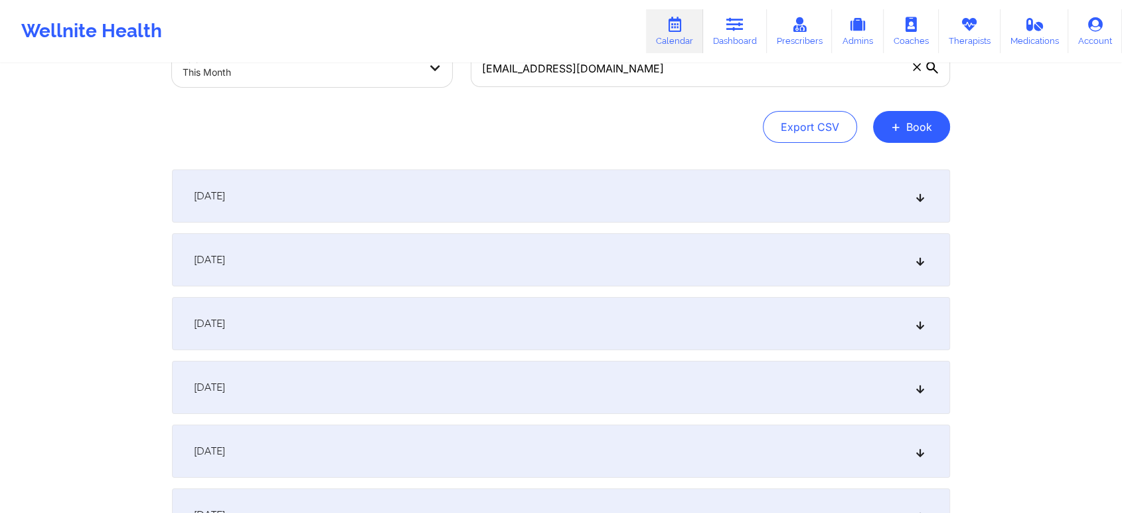
click at [624, 306] on div "[DATE]" at bounding box center [561, 323] width 778 height 53
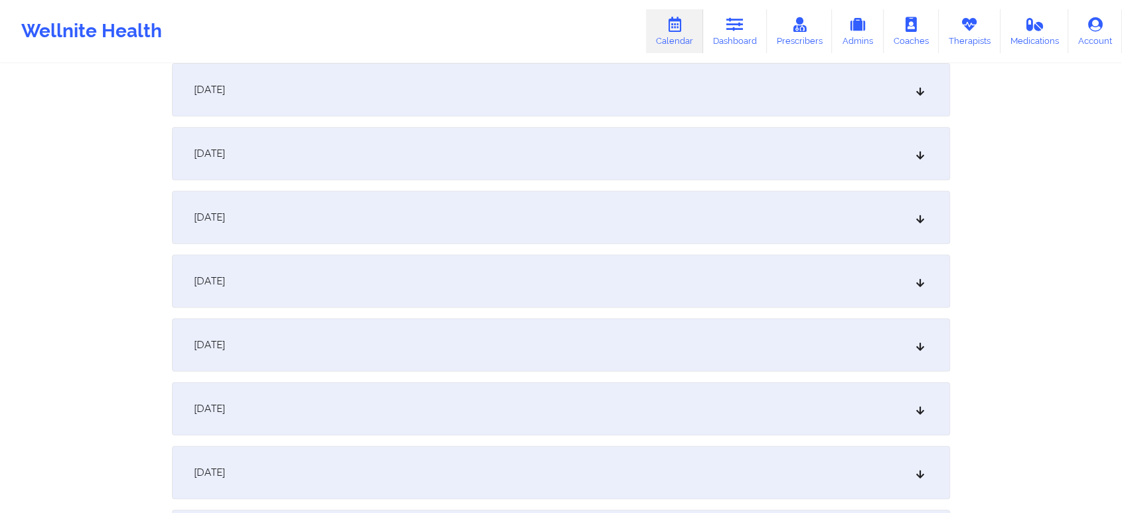
scroll to position [0, 0]
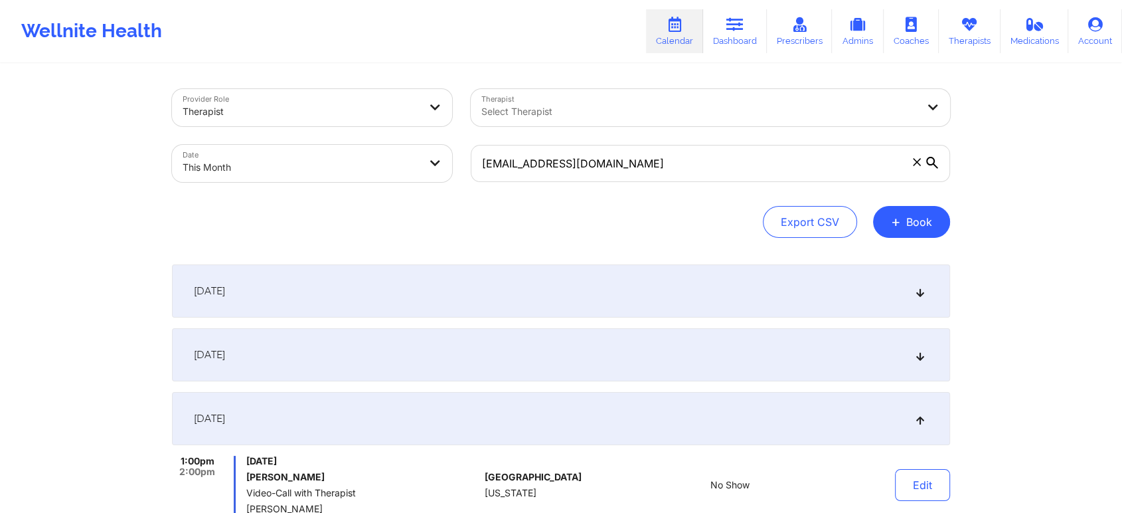
click at [338, 145] on body "Wellnite Health Calendar Dashboard Prescribers Admins Coaches Therapists Medica…" at bounding box center [561, 256] width 1122 height 513
select select "2025-9"
select select "2025-10"
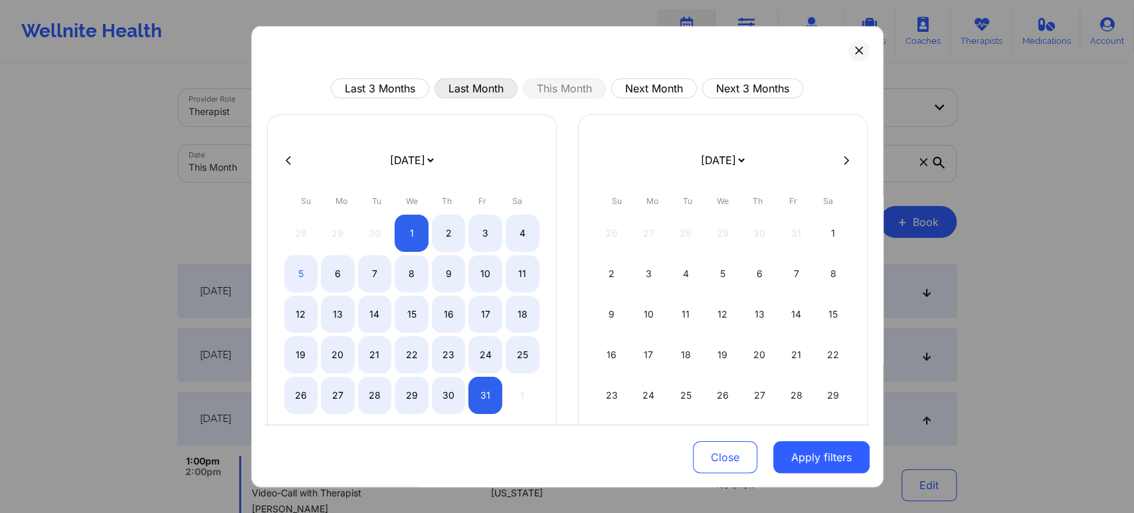
click at [476, 80] on button "Last Month" at bounding box center [475, 88] width 83 height 20
select select "2025-8"
select select "2025-9"
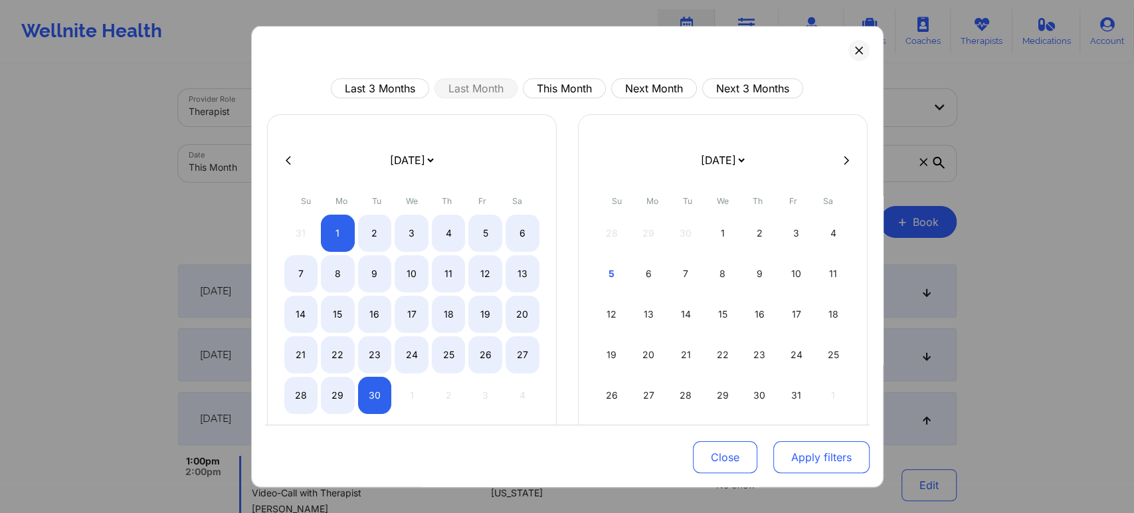
click at [822, 455] on button "Apply filters" at bounding box center [821, 457] width 96 height 32
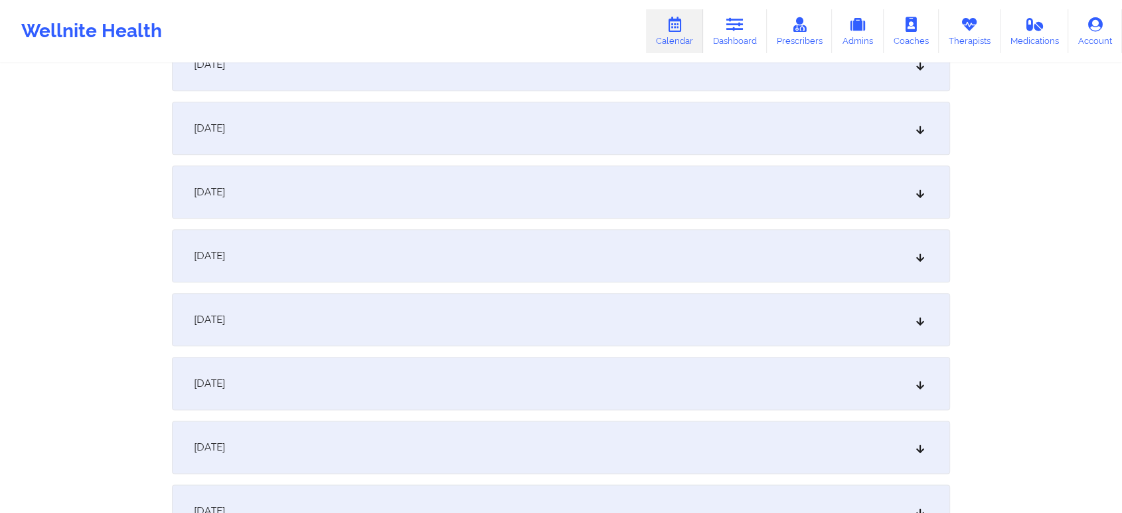
scroll to position [1595, 0]
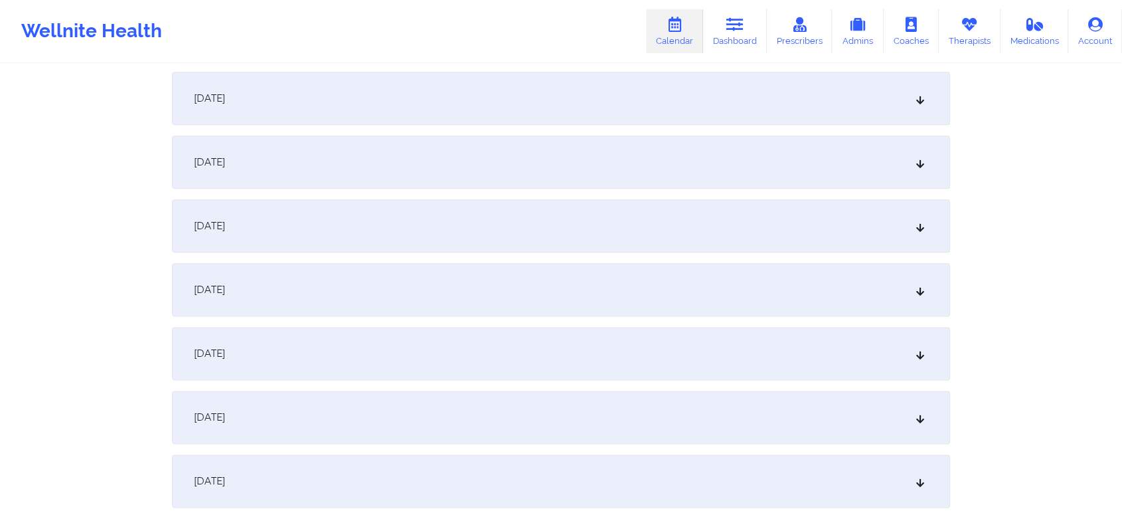
click at [558, 280] on div "[DATE]" at bounding box center [561, 289] width 778 height 53
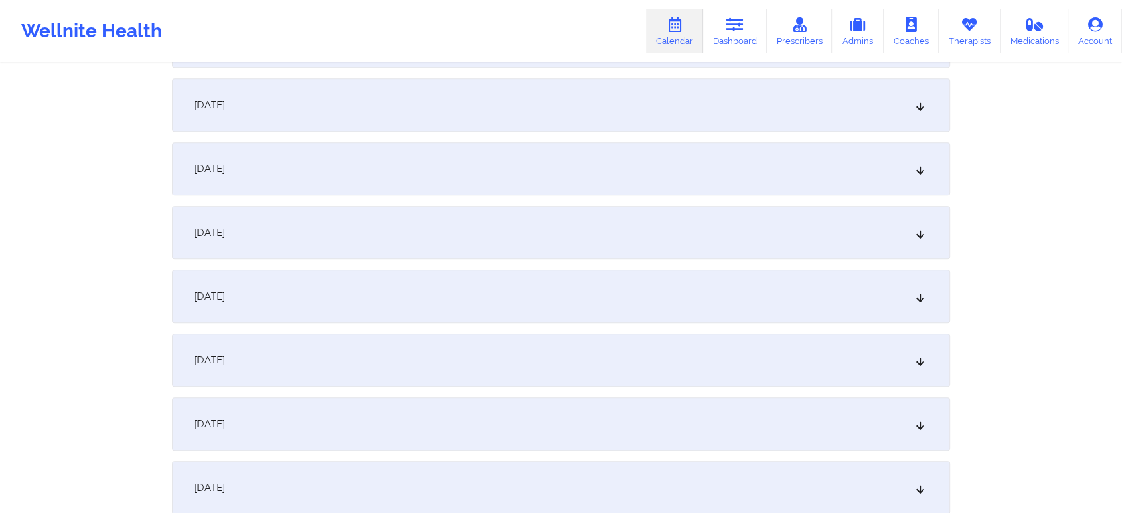
scroll to position [1285, 0]
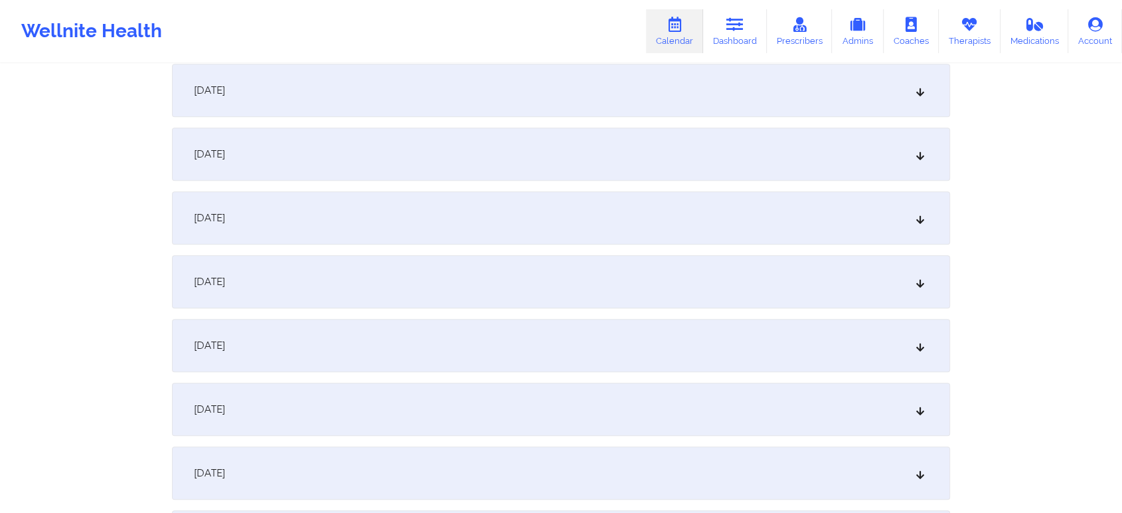
click at [527, 139] on div "[DATE]" at bounding box center [561, 154] width 778 height 53
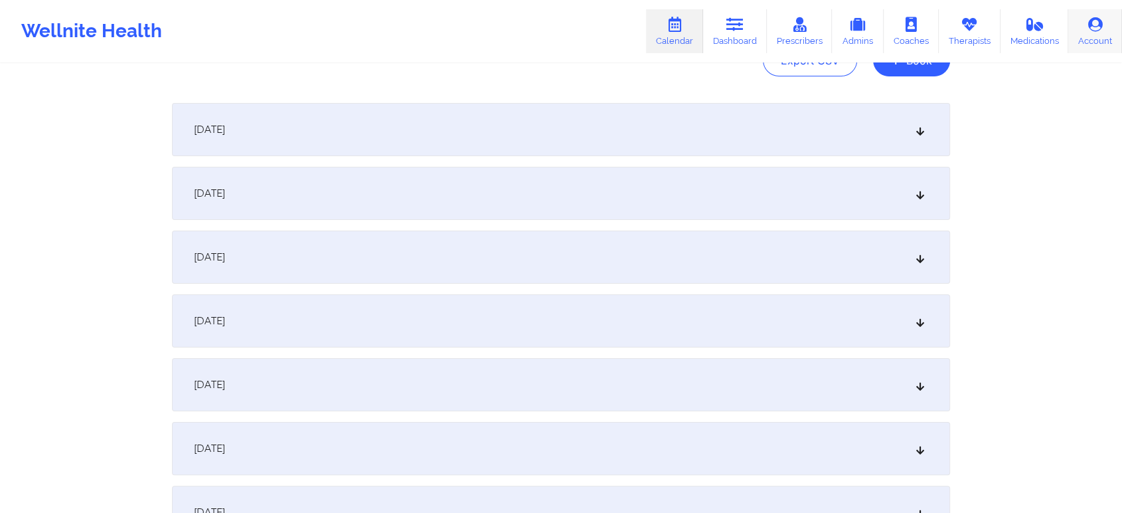
scroll to position [39, 0]
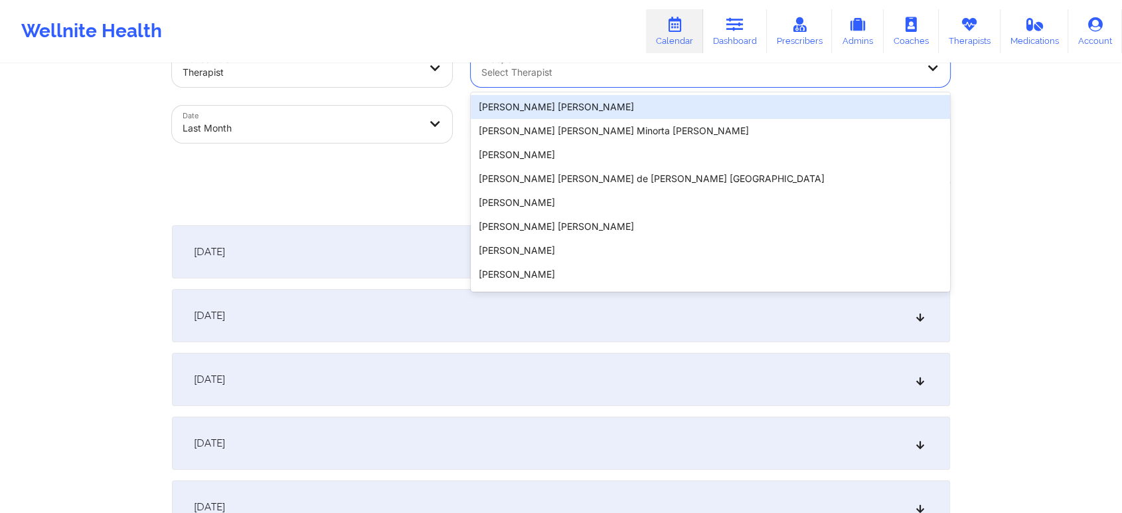
click at [668, 78] on div at bounding box center [700, 72] width 436 height 16
click at [321, 120] on body "Wellnite Health Calendar Dashboard Prescribers Admins Coaches Therapists Medica…" at bounding box center [561, 217] width 1122 height 513
select select "2025-8"
select select "2025-9"
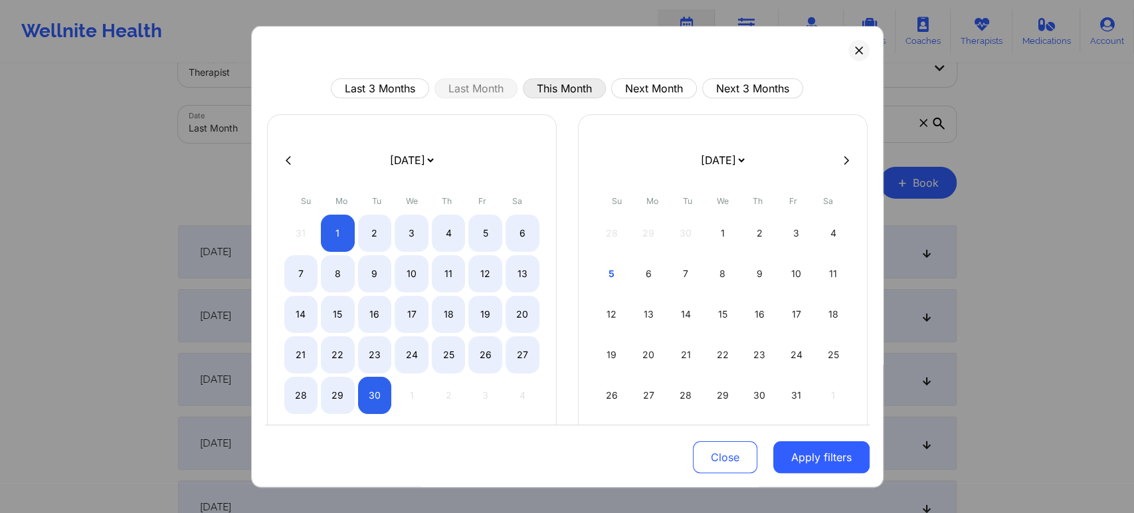
click at [563, 88] on button "This Month" at bounding box center [564, 88] width 83 height 20
select select "2025-9"
select select "2025-10"
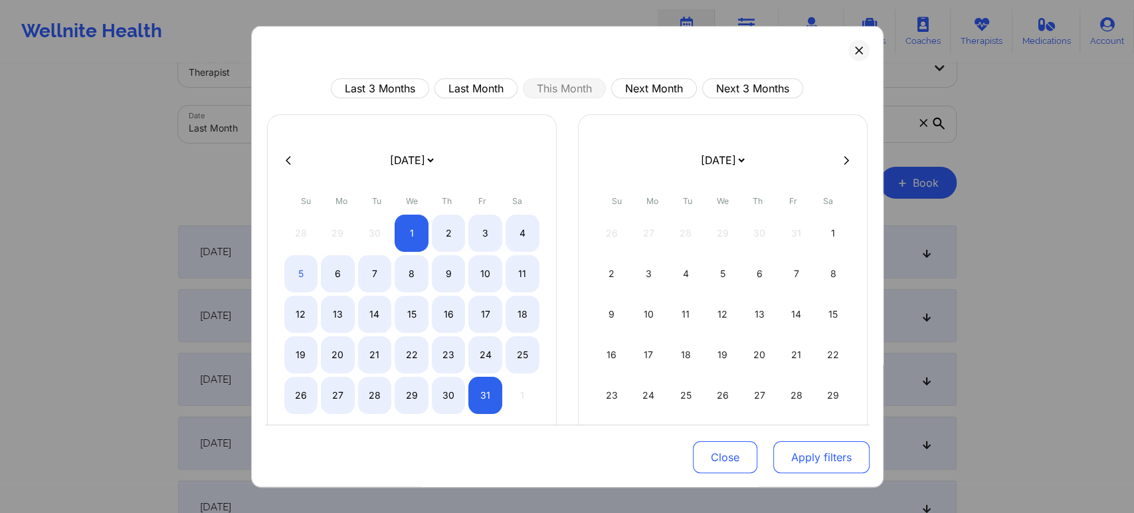
click at [798, 466] on button "Apply filters" at bounding box center [821, 457] width 96 height 32
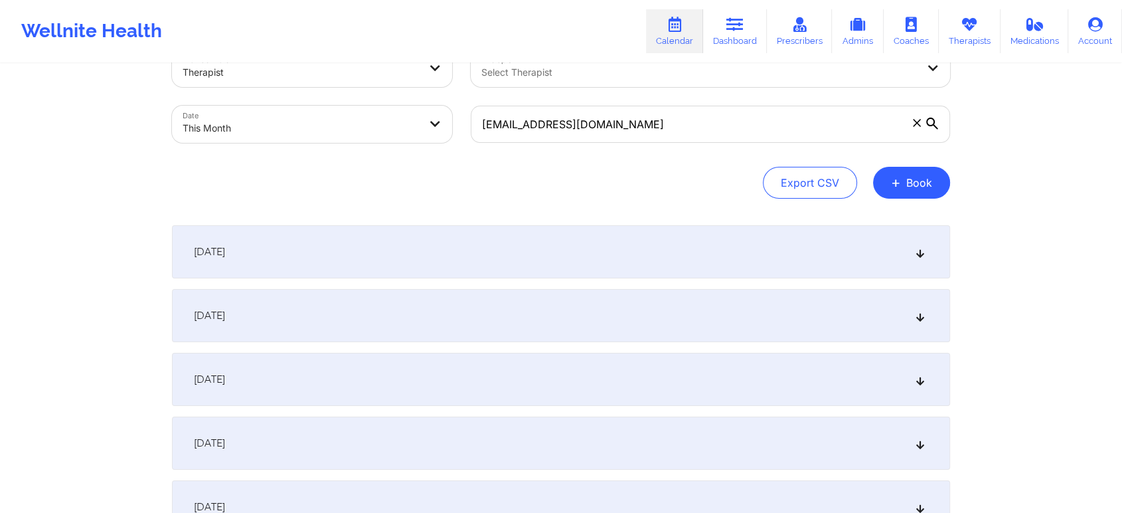
drag, startPoint x: 1109, startPoint y: 103, endPoint x: 1132, endPoint y: 94, distance: 25.0
click at [1122, 94] on html "Wellnite Health Calendar Dashboard Prescribers Admins Coaches Therapists Medica…" at bounding box center [561, 217] width 1122 height 513
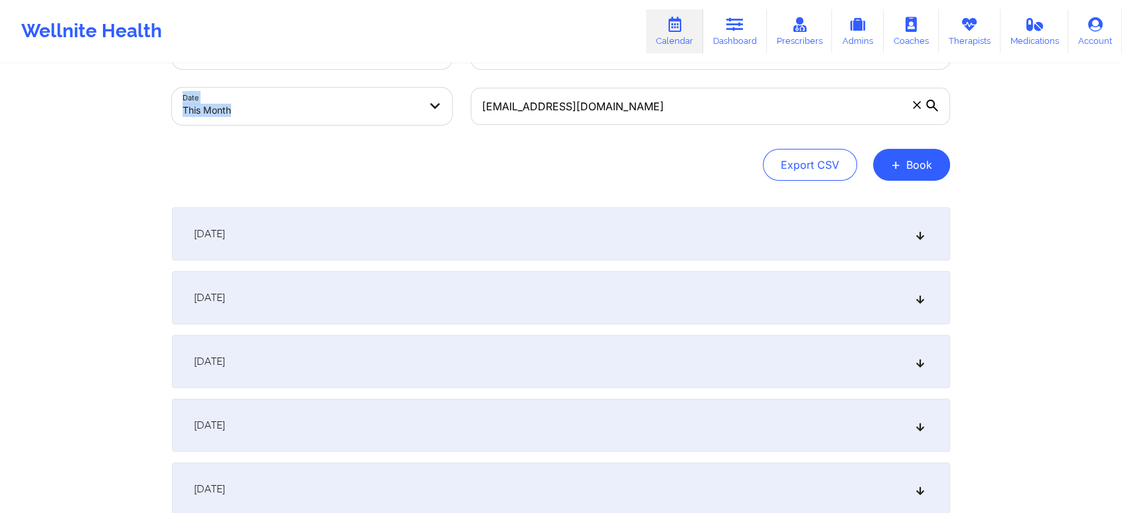
scroll to position [132, 0]
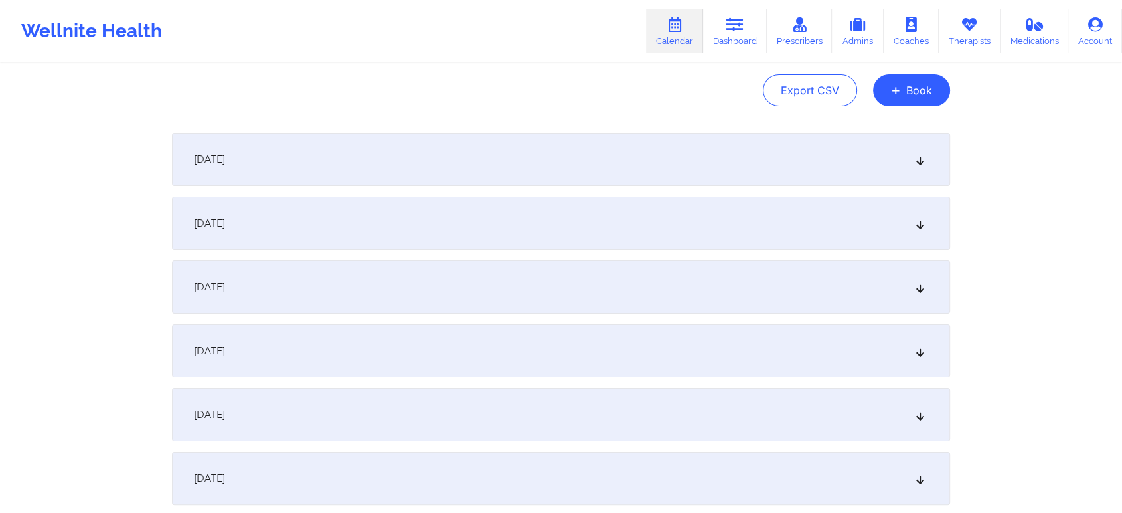
click at [704, 286] on div "[DATE]" at bounding box center [561, 286] width 778 height 53
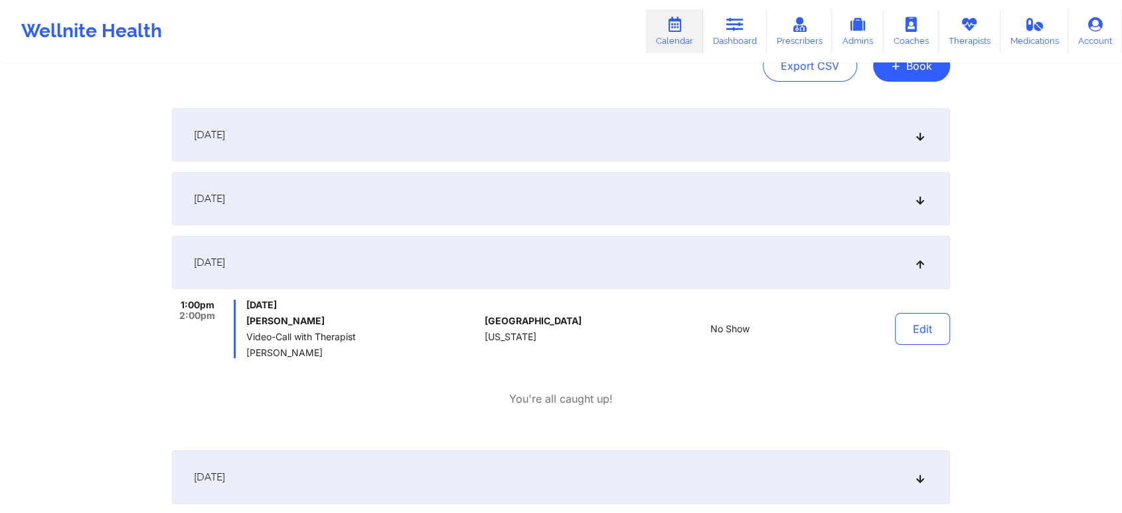
scroll to position [0, 0]
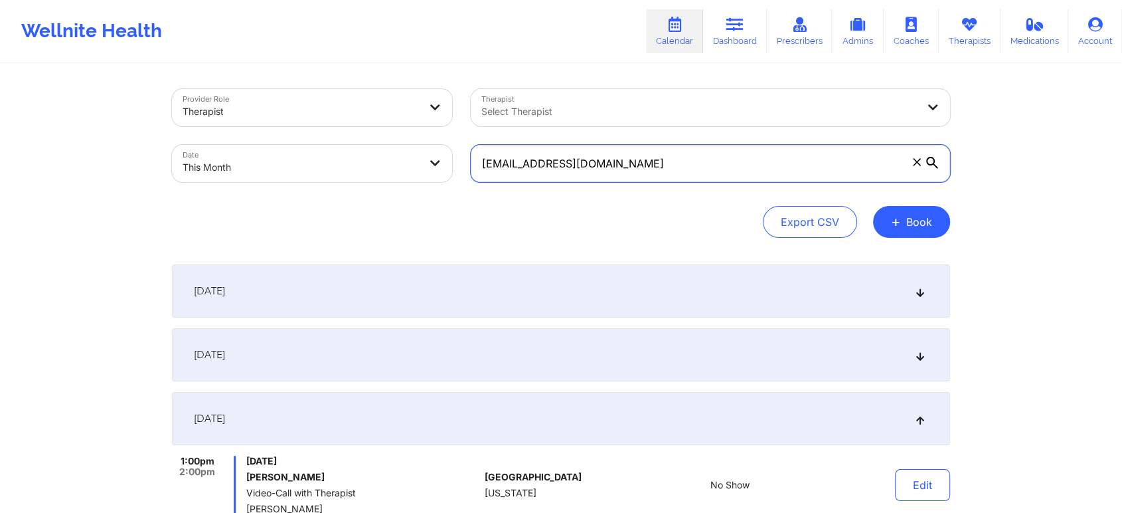
drag, startPoint x: 652, startPoint y: 158, endPoint x: 317, endPoint y: 134, distance: 335.6
click at [317, 134] on div "Provider Role Therapist Therapist Select Therapist Date This Month [EMAIL_ADDRE…" at bounding box center [561, 136] width 797 height 112
paste input "[EMAIL_ADDRESS][PERSON_NAME][PERSON_NAME]"
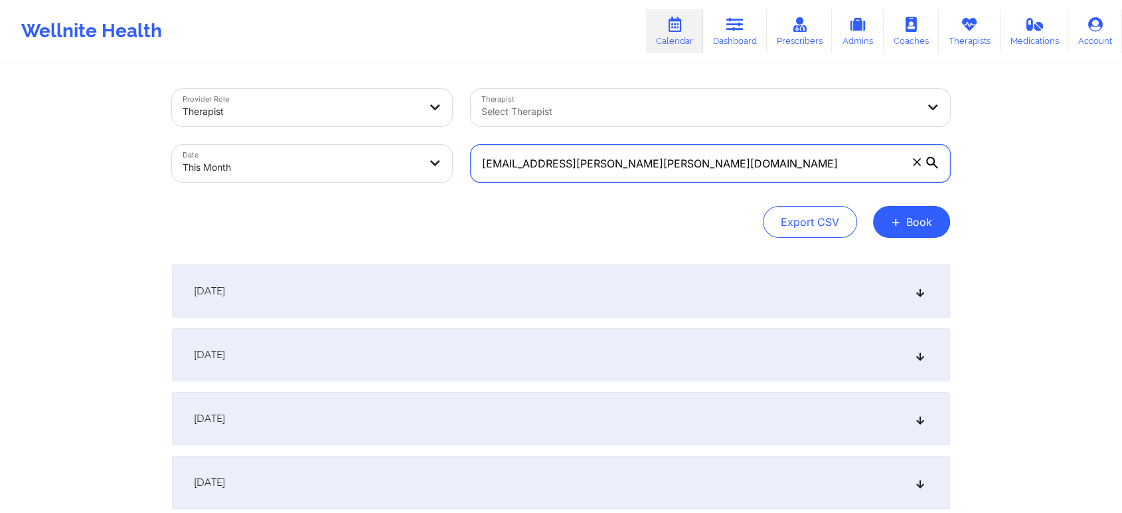
type input "[EMAIL_ADDRESS][PERSON_NAME][PERSON_NAME][DOMAIN_NAME]"
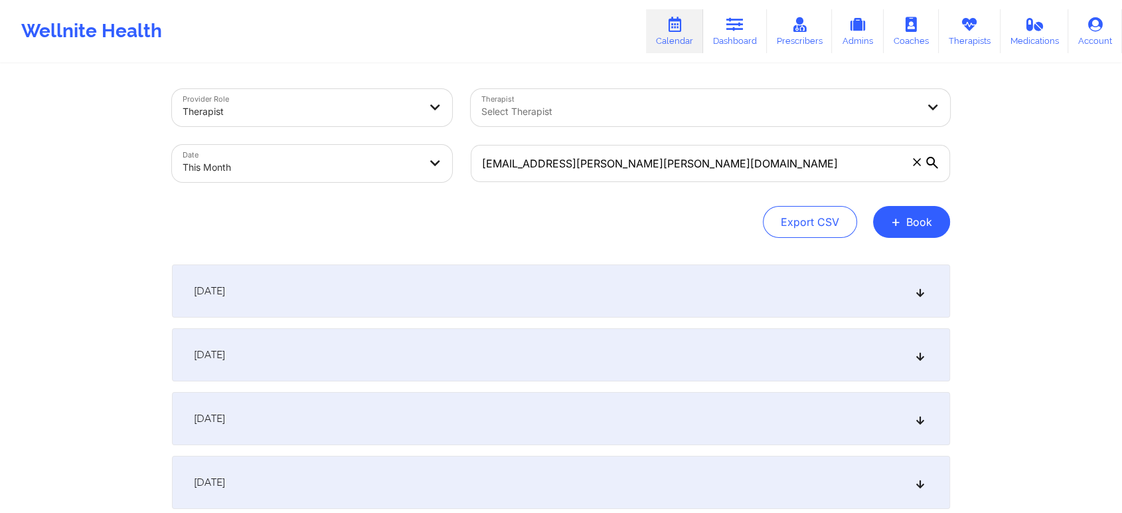
click at [805, 408] on div "[DATE]" at bounding box center [561, 418] width 778 height 53
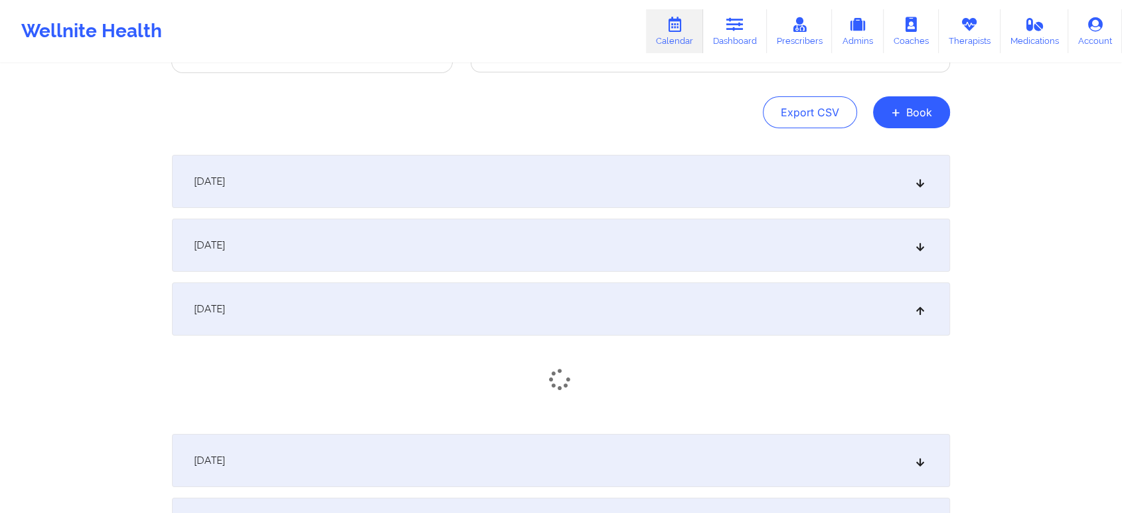
scroll to position [116, 0]
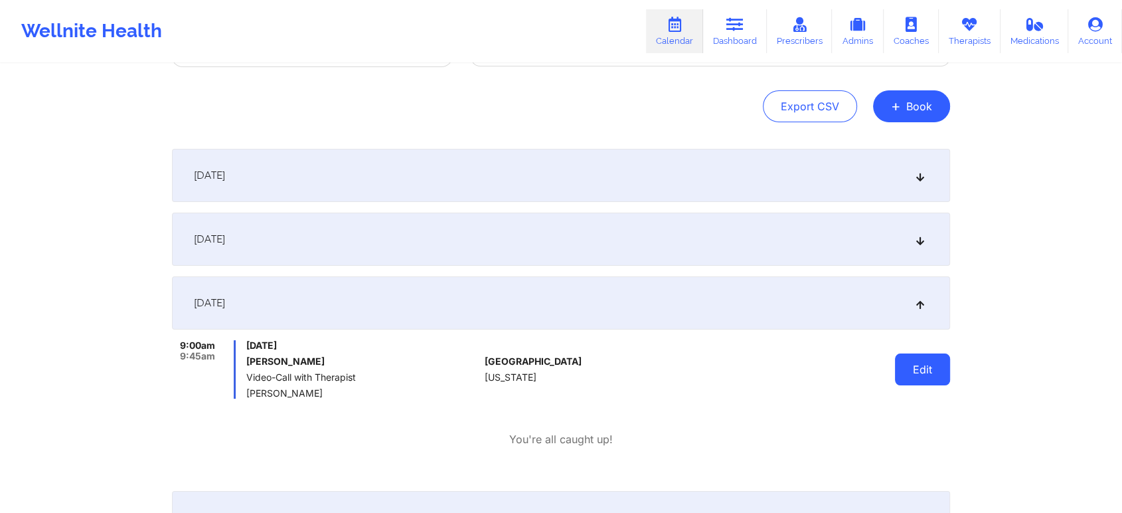
click at [905, 377] on button "Edit" at bounding box center [922, 369] width 55 height 32
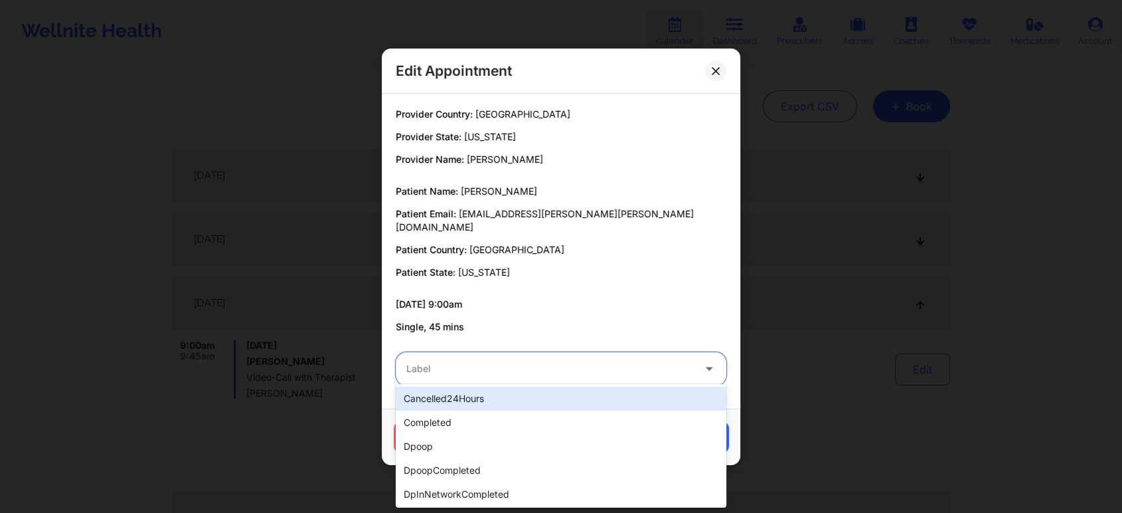
click at [569, 362] on div at bounding box center [549, 369] width 287 height 16
type input "no"
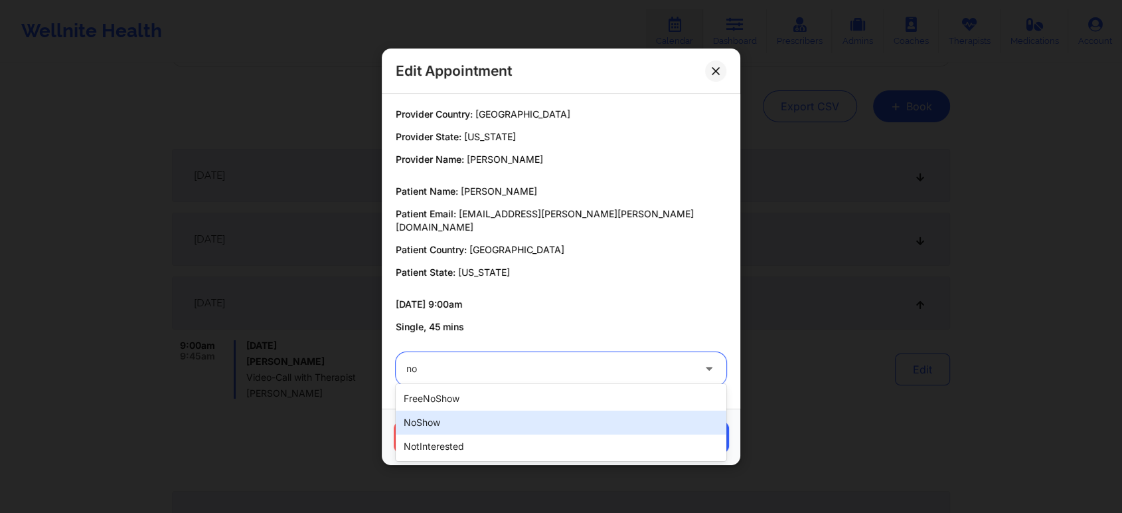
click at [524, 427] on div "noShow" at bounding box center [561, 422] width 331 height 24
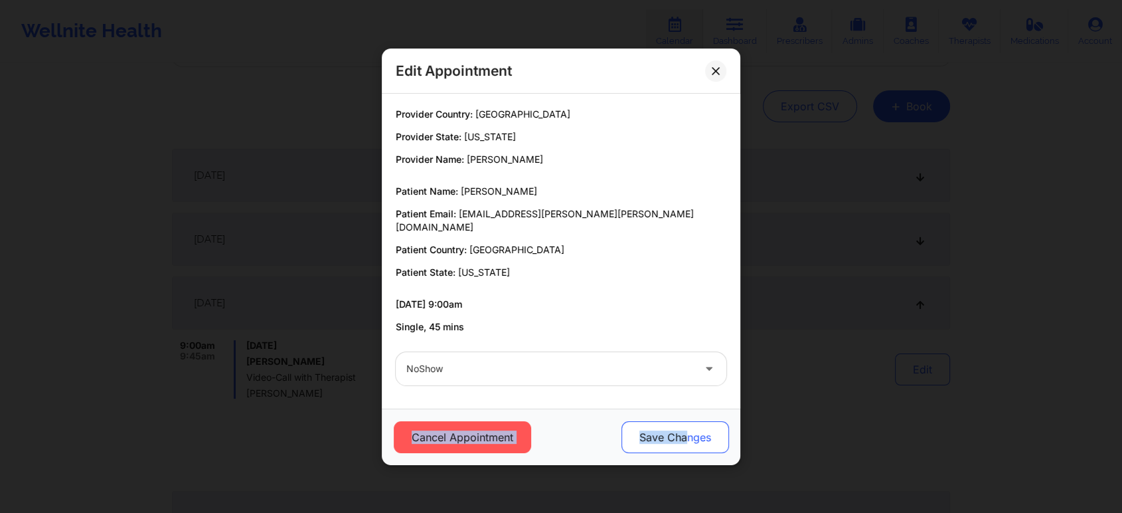
drag, startPoint x: 713, startPoint y: 396, endPoint x: 685, endPoint y: 426, distance: 40.9
click at [685, 426] on div "Edit Appointment Provider Country: [GEOGRAPHIC_DATA] Provider State: [US_STATE]…" at bounding box center [561, 256] width 359 height 416
click at [685, 426] on button "Save Changes" at bounding box center [676, 437] width 108 height 32
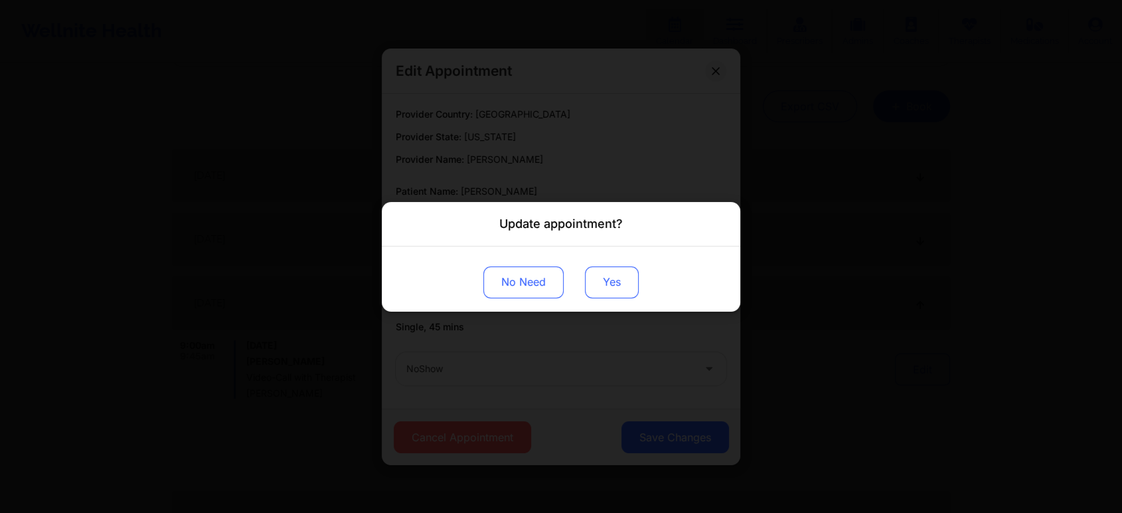
click at [604, 286] on button "Yes" at bounding box center [612, 282] width 54 height 32
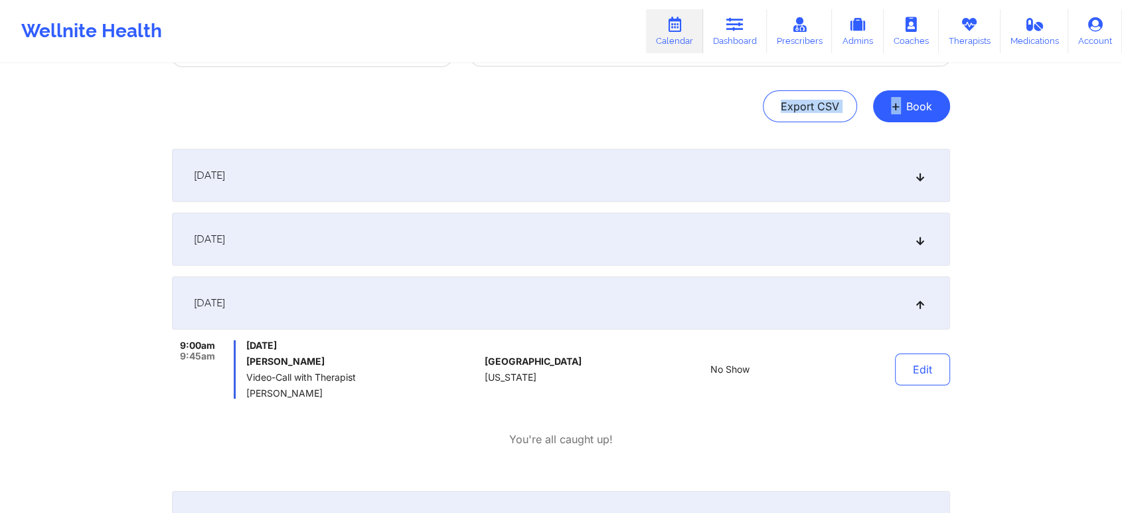
drag, startPoint x: 1090, startPoint y: 80, endPoint x: 1132, endPoint y: 76, distance: 42.6
click at [1122, 76] on html "Wellnite Health Calendar Dashboard Prescribers Admins Coaches Therapists Medica…" at bounding box center [561, 140] width 1122 height 513
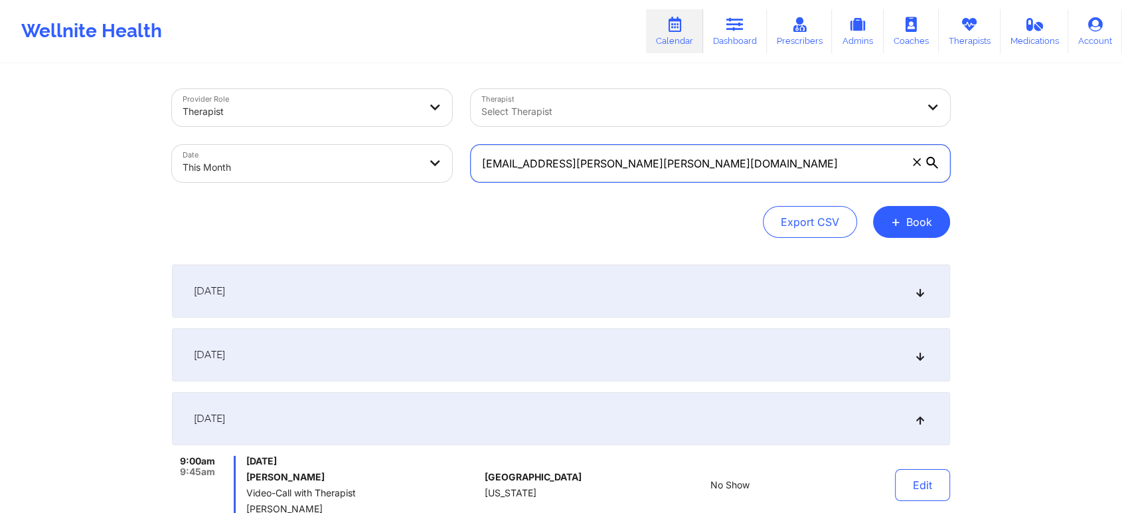
drag, startPoint x: 669, startPoint y: 158, endPoint x: 315, endPoint y: 177, distance: 353.8
click at [315, 177] on div "Provider Role Therapist Therapist Select Therapist Date This Month [EMAIL_ADDRE…" at bounding box center [561, 136] width 797 height 112
paste input "ea051055"
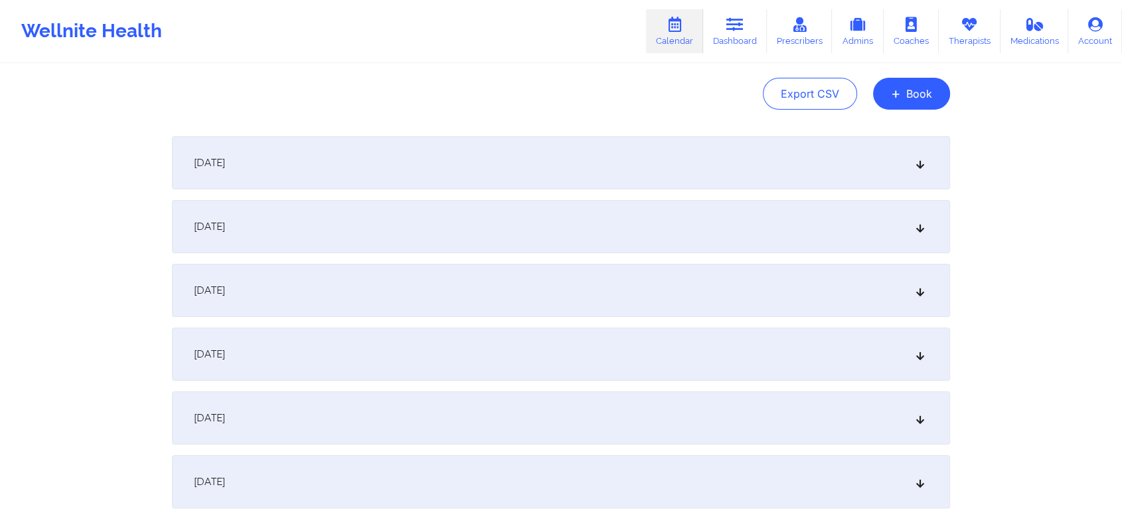
scroll to position [223, 0]
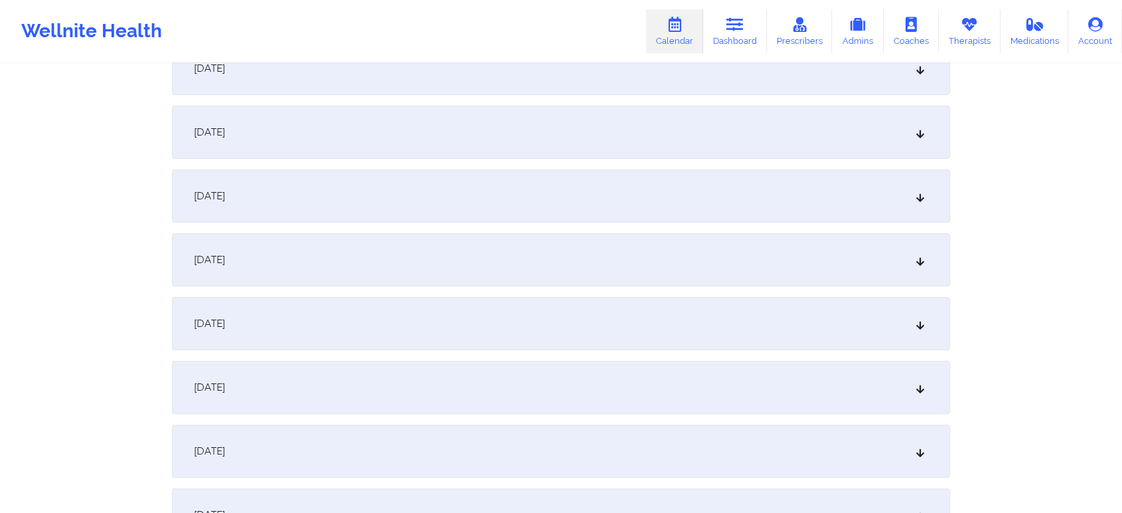
click at [592, 212] on div "[DATE]" at bounding box center [561, 195] width 778 height 53
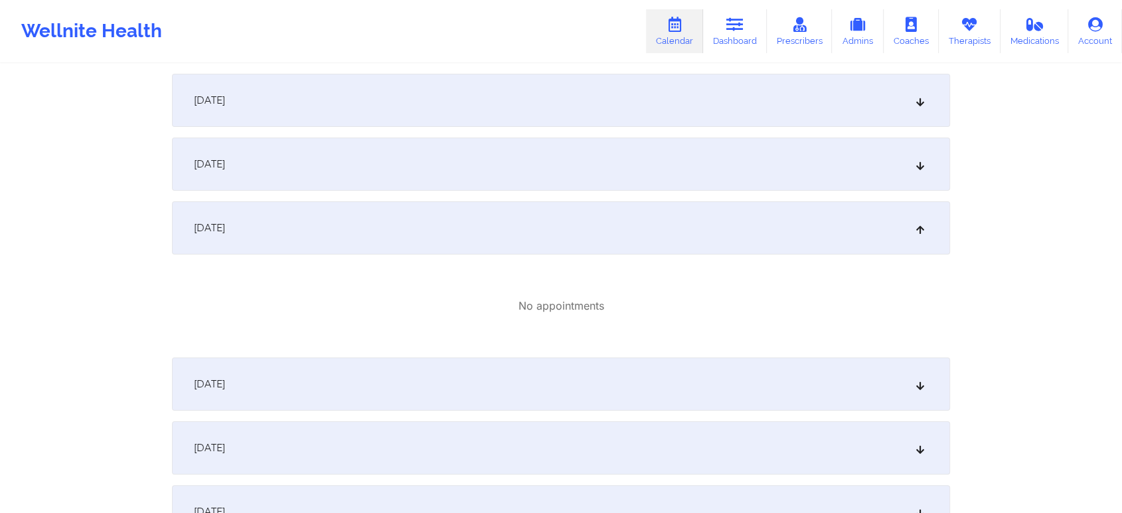
scroll to position [0, 0]
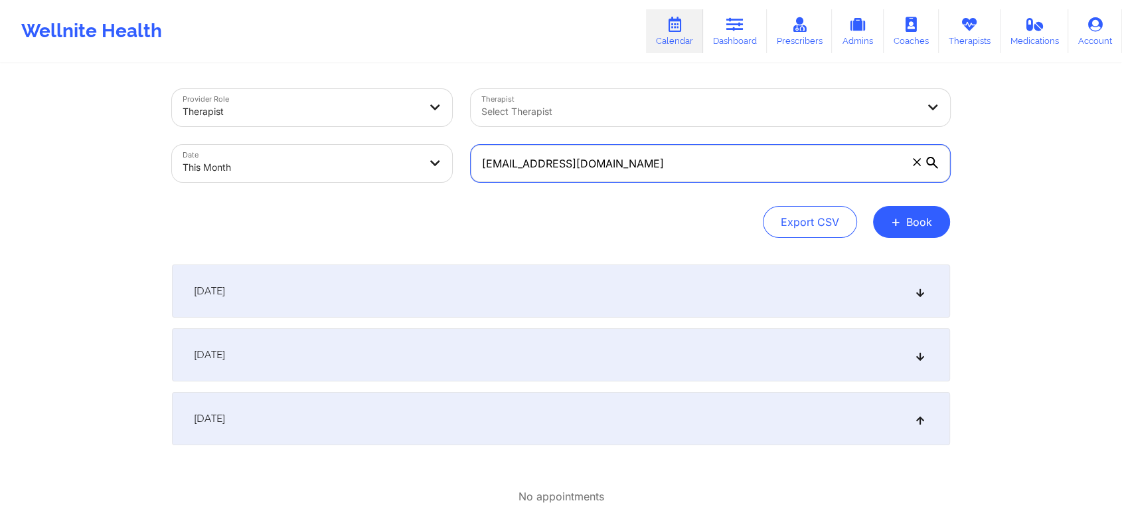
drag, startPoint x: 663, startPoint y: 163, endPoint x: 420, endPoint y: 179, distance: 243.0
click at [420, 179] on div "Provider Role Therapist Therapist Select Therapist Date This Month [EMAIL_ADDRE…" at bounding box center [561, 136] width 797 height 112
paste input "mareesasantos91"
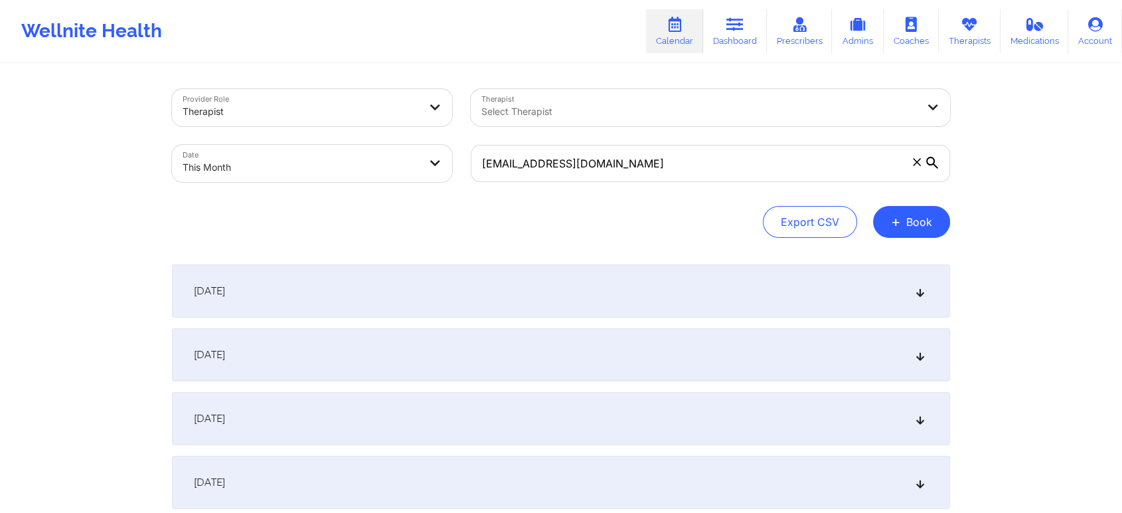
click at [451, 434] on div "[DATE]" at bounding box center [561, 418] width 778 height 53
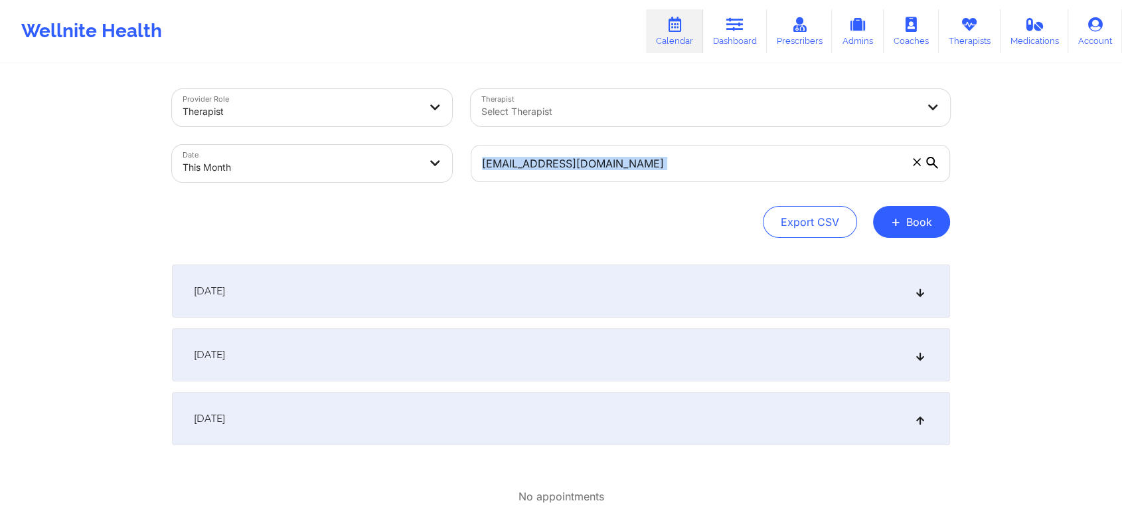
drag, startPoint x: 763, startPoint y: 195, endPoint x: 783, endPoint y: 147, distance: 52.1
click at [783, 147] on div "Provider Role Therapist Therapist Select Therapist Date This Month [EMAIL_ADDRE…" at bounding box center [561, 163] width 778 height 149
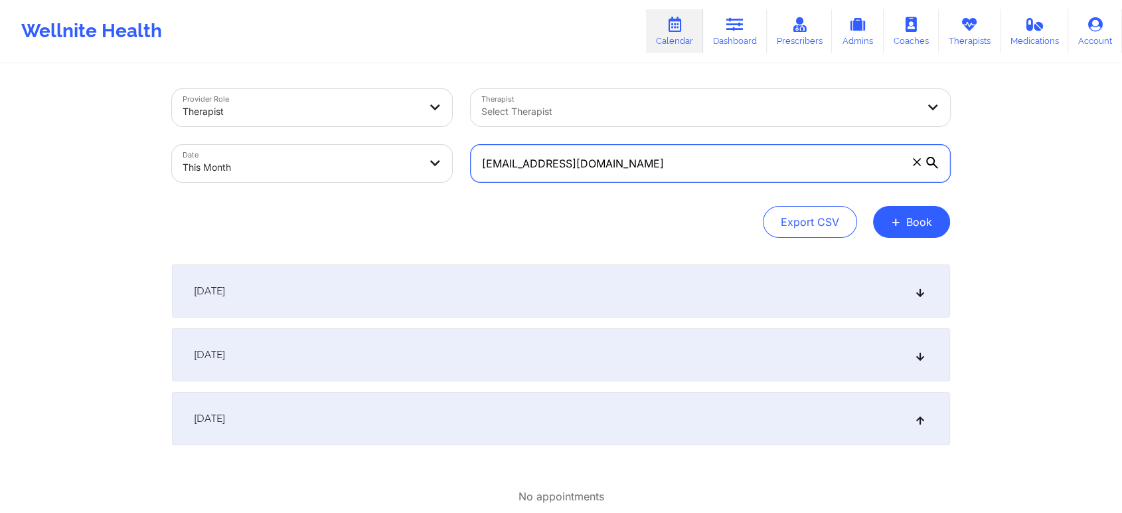
drag, startPoint x: 783, startPoint y: 147, endPoint x: 409, endPoint y: 157, distance: 374.1
click at [409, 157] on div "Provider Role Therapist Therapist Select Therapist Date This Month [EMAIL_ADDRE…" at bounding box center [561, 136] width 797 height 112
paste input "sampaulsherman"
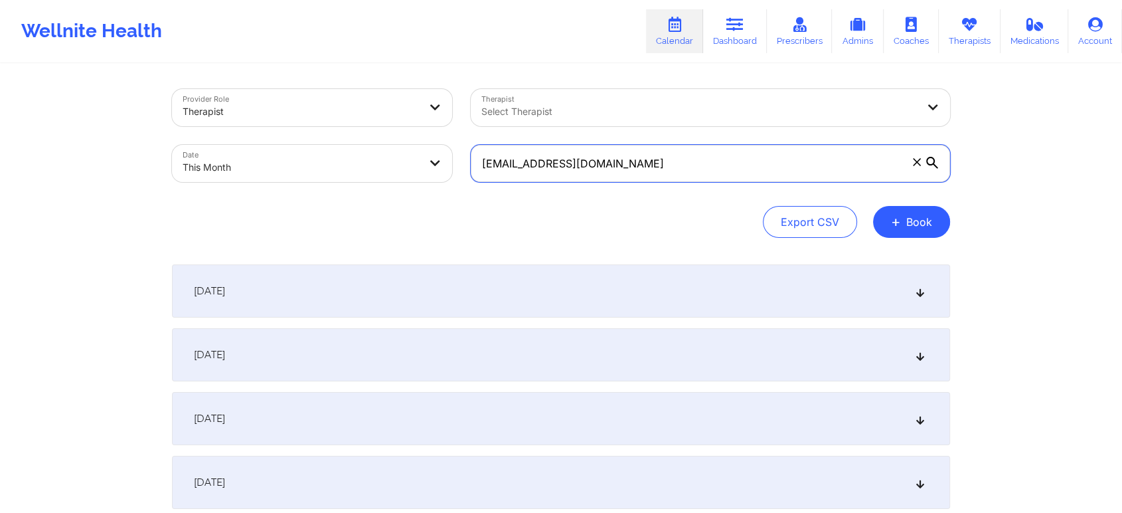
scroll to position [134, 0]
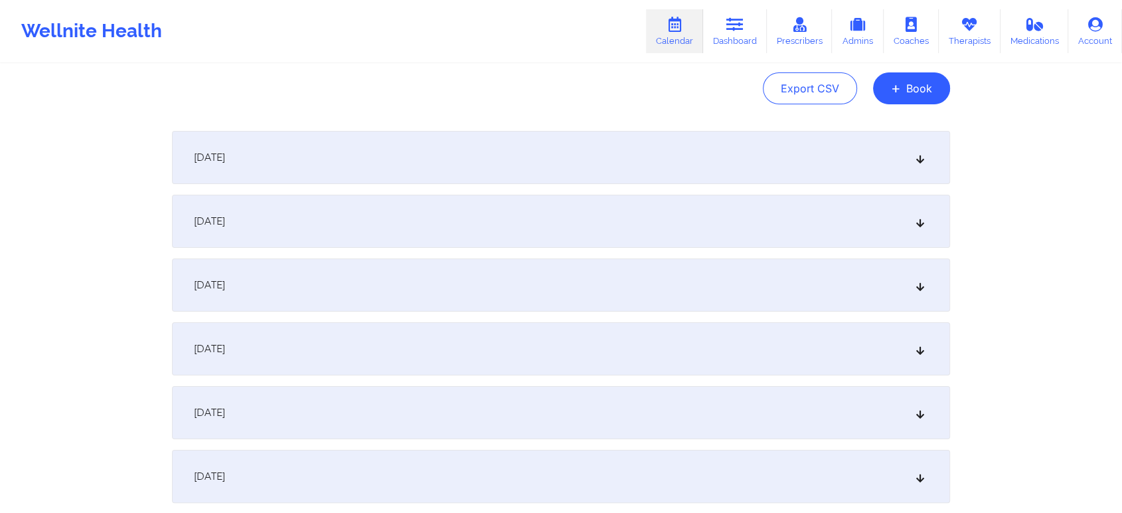
click at [782, 280] on div "[DATE]" at bounding box center [561, 284] width 778 height 53
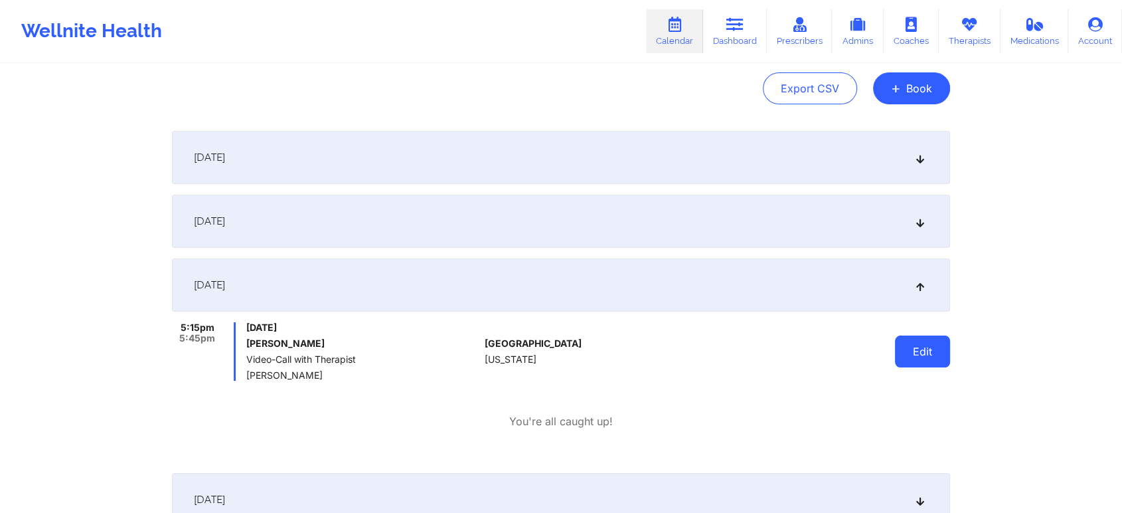
click at [923, 363] on button "Edit" at bounding box center [922, 351] width 55 height 32
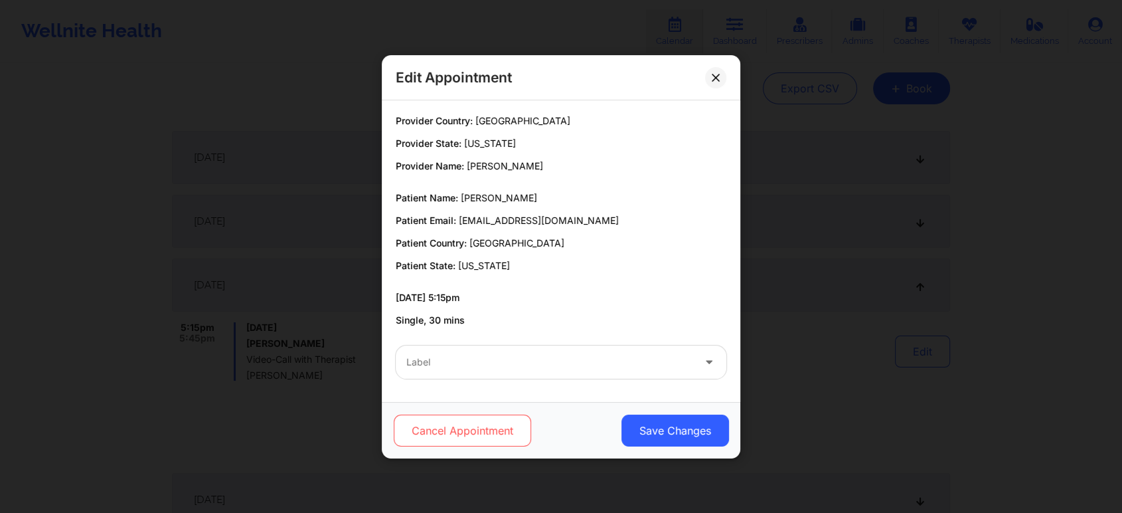
click at [474, 428] on button "Cancel Appointment" at bounding box center [462, 430] width 137 height 32
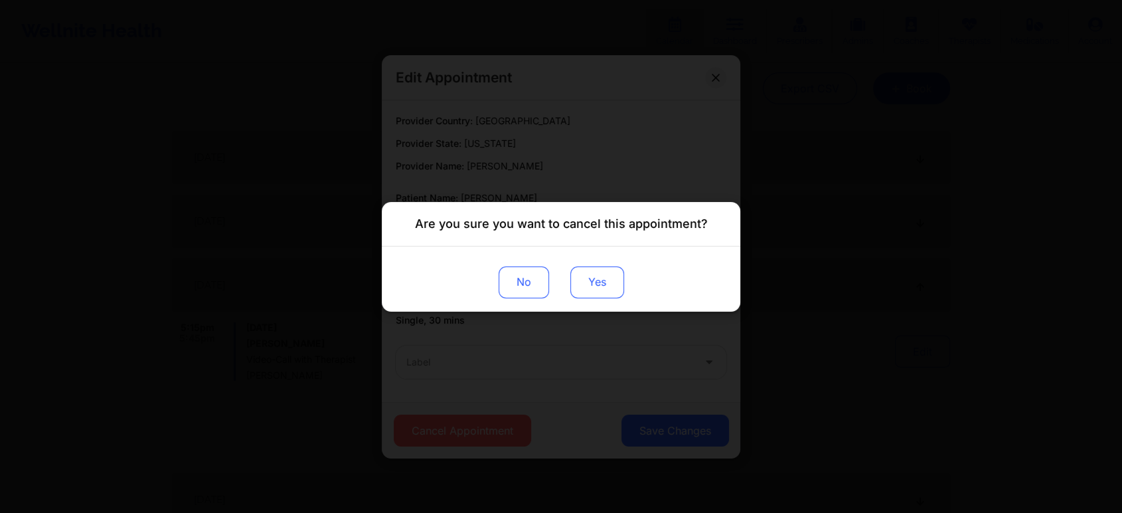
click at [579, 275] on button "Yes" at bounding box center [598, 282] width 54 height 32
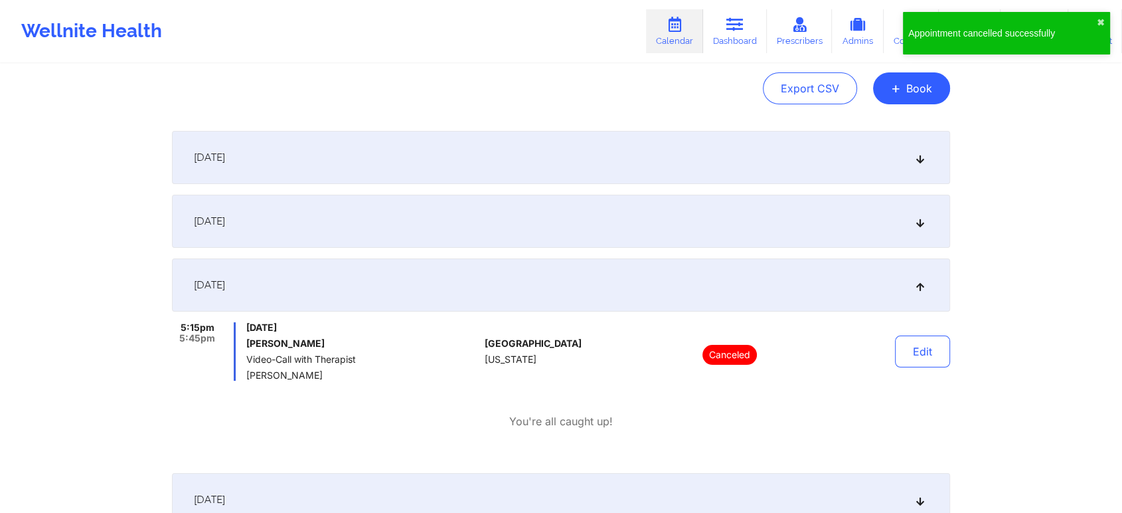
scroll to position [0, 0]
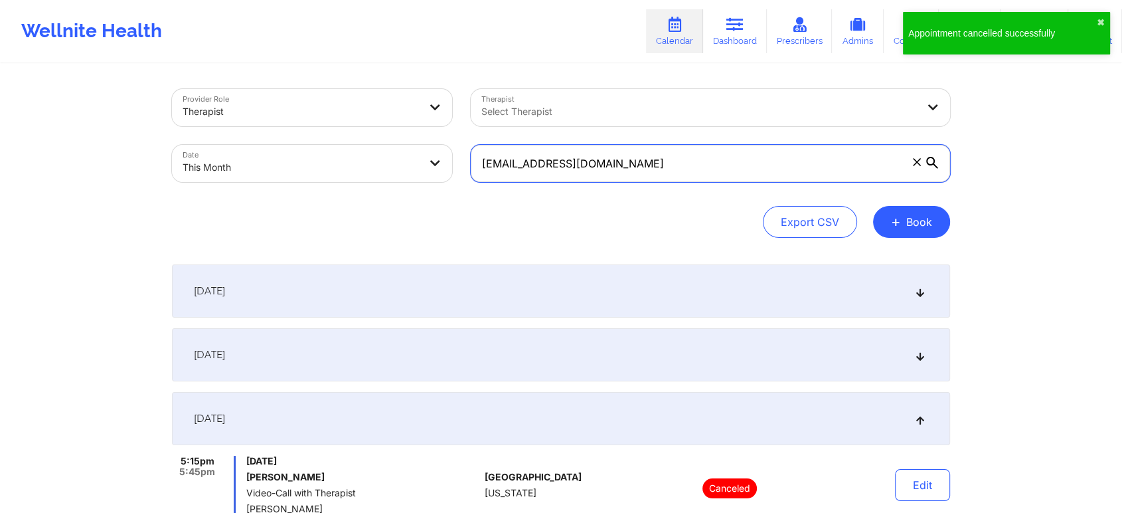
drag, startPoint x: 662, startPoint y: 160, endPoint x: 329, endPoint y: 137, distance: 334.2
click at [329, 137] on div "Provider Role Therapist Therapist Select Therapist Date This Month [EMAIL_ADDRE…" at bounding box center [561, 136] width 797 height 112
paste input "[EMAIL_ADDRESS]"
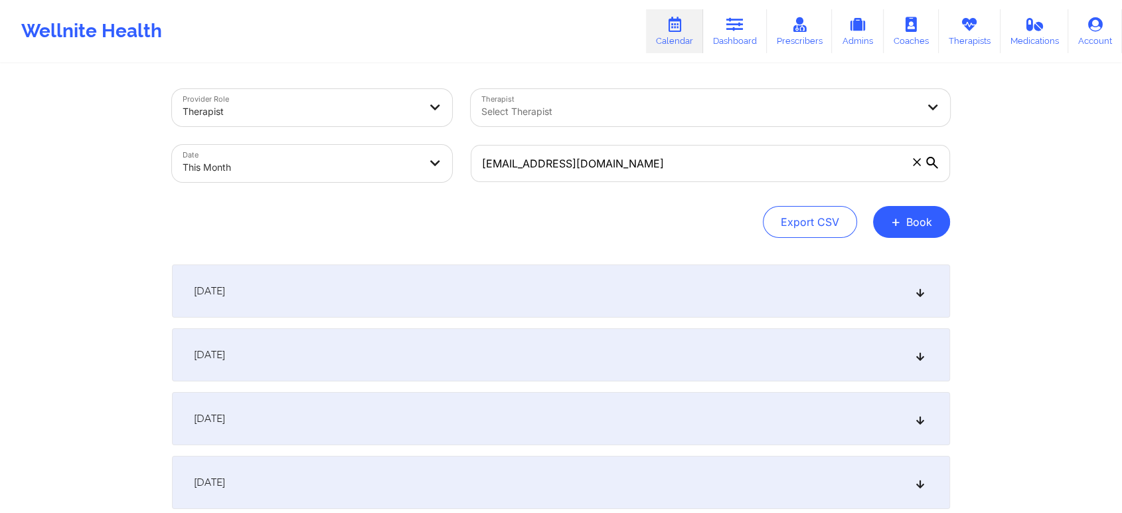
click at [378, 416] on div "[DATE]" at bounding box center [561, 418] width 778 height 53
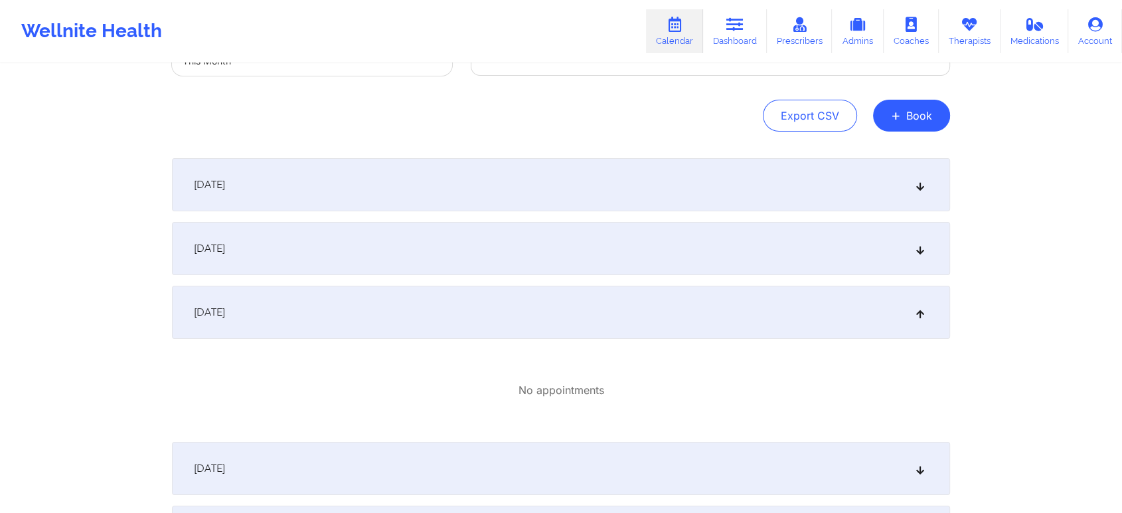
scroll to position [21, 0]
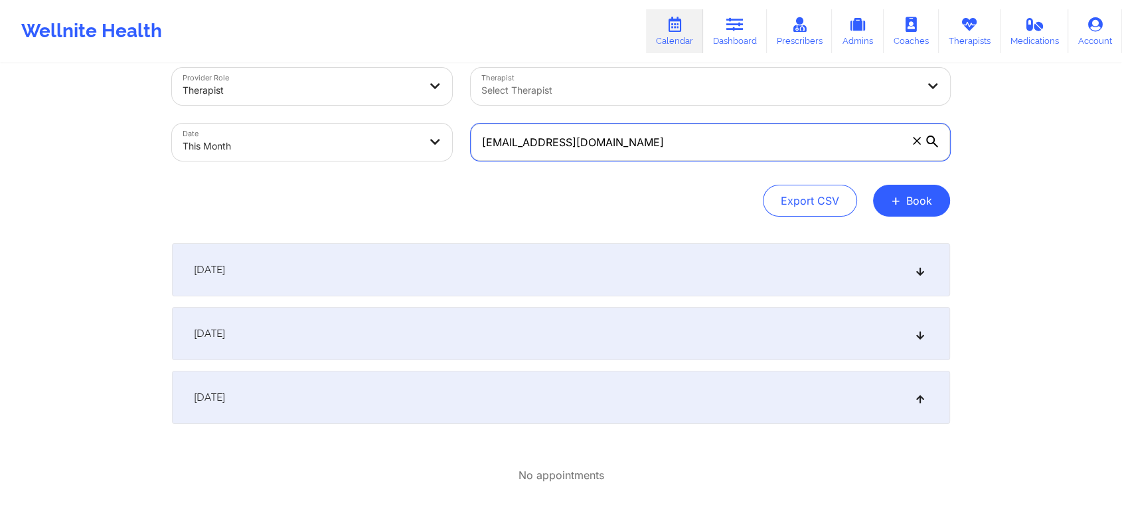
drag, startPoint x: 640, startPoint y: 141, endPoint x: 314, endPoint y: 206, distance: 332.6
click at [314, 206] on div "Provider Role Therapist Therapist Select Therapist Date This Month [EMAIL_ADDRE…" at bounding box center [561, 142] width 778 height 149
paste input "[EMAIL_ADDRESS]"
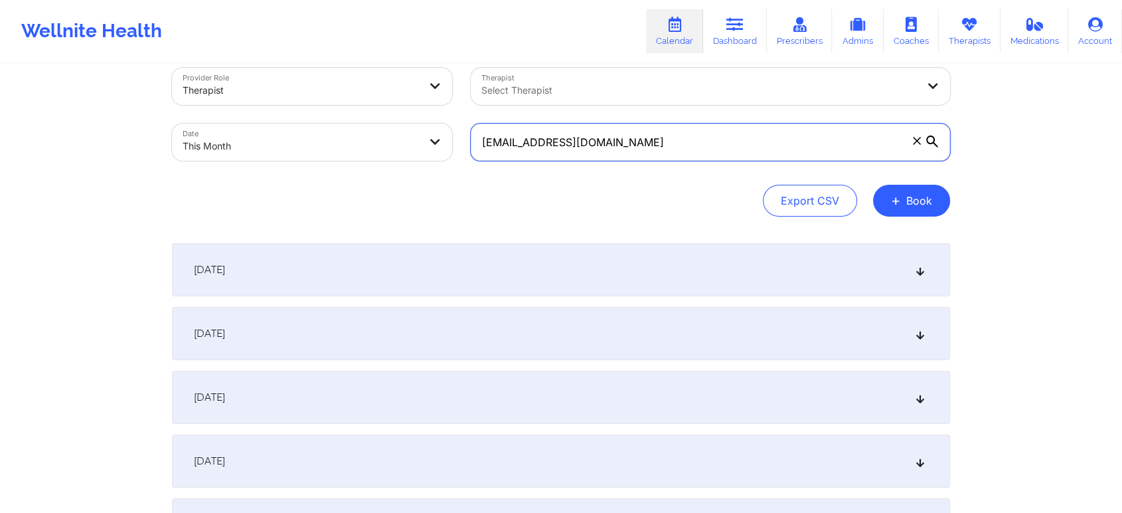
type input "[EMAIL_ADDRESS][DOMAIN_NAME]"
click at [409, 413] on div "[DATE]" at bounding box center [561, 397] width 778 height 53
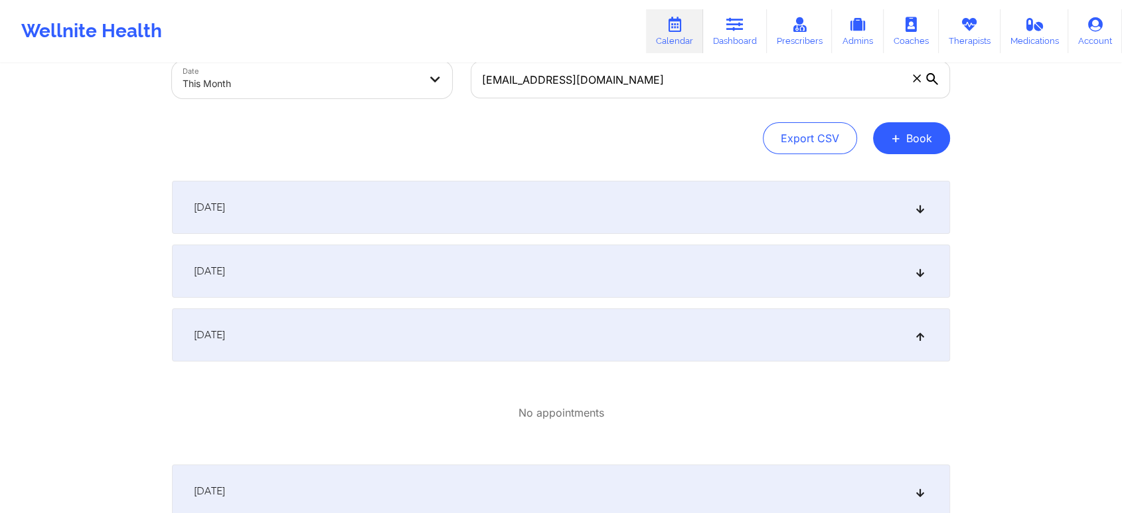
scroll to position [96, 0]
